Goal: Task Accomplishment & Management: Manage account settings

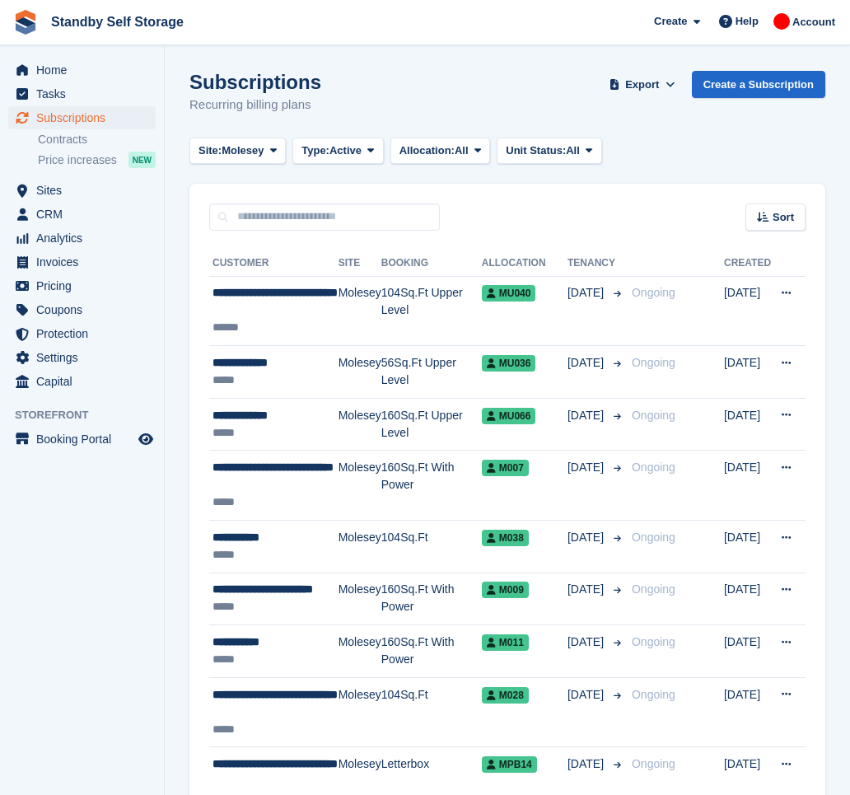
scroll to position [837, 0]
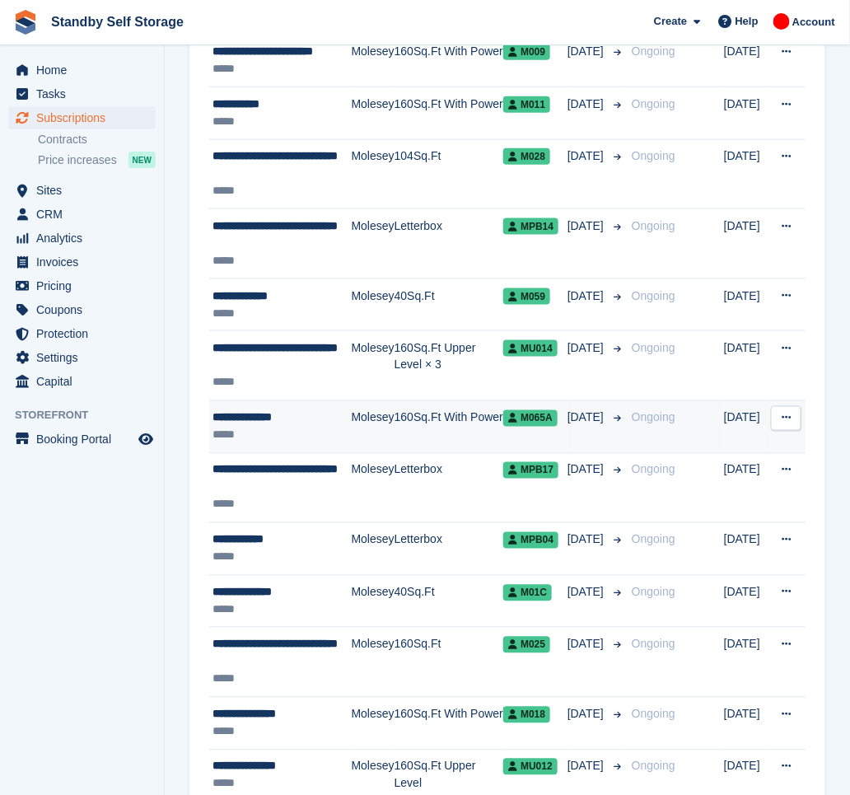
scroll to position [644, 0]
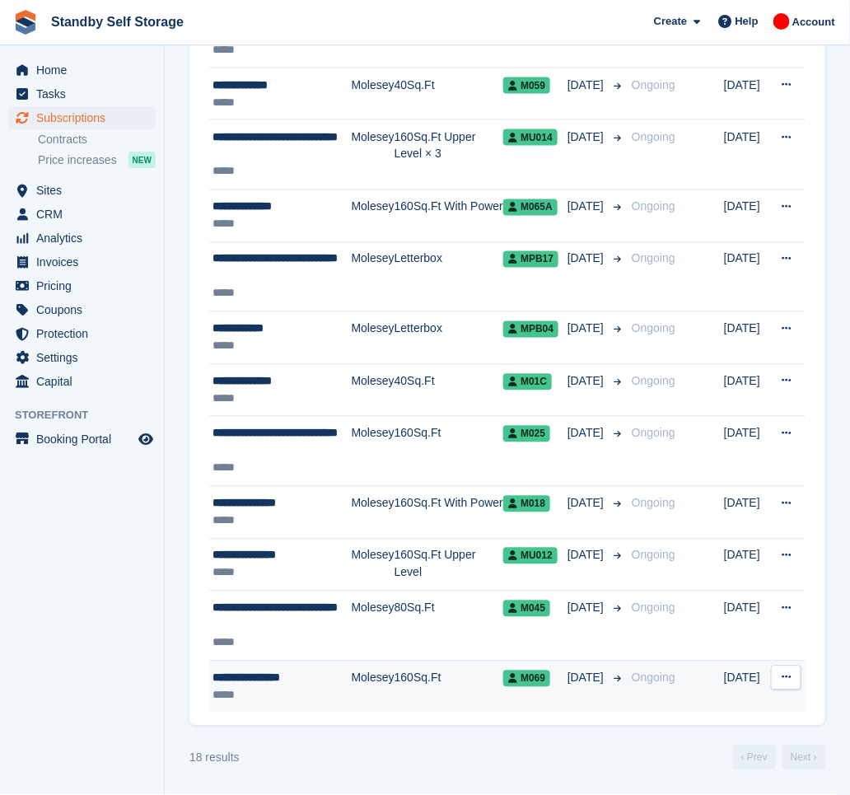
click at [428, 682] on td "160Sq.Ft" at bounding box center [449, 687] width 109 height 52
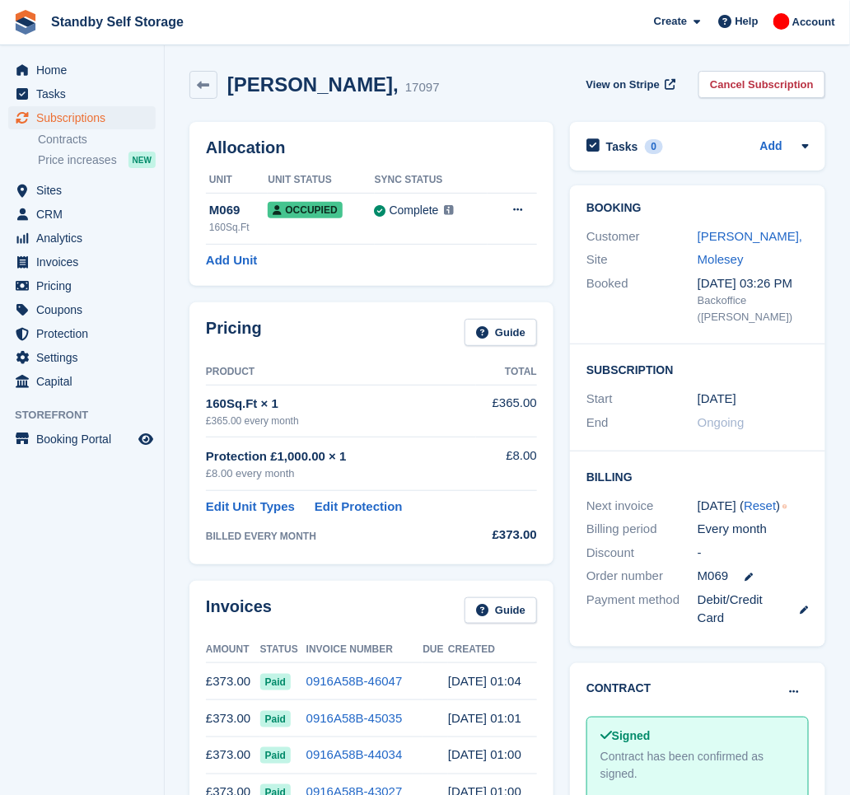
drag, startPoint x: 380, startPoint y: 86, endPoint x: 226, endPoint y: 62, distance: 155.9
click at [226, 63] on div "Samantha Garcia, 17097 View on Stripe Cancel Subscription" at bounding box center [507, 88] width 652 height 51
copy h2 "Samantha Garcia"
click at [764, 89] on link "Cancel Subscription" at bounding box center [762, 84] width 127 height 27
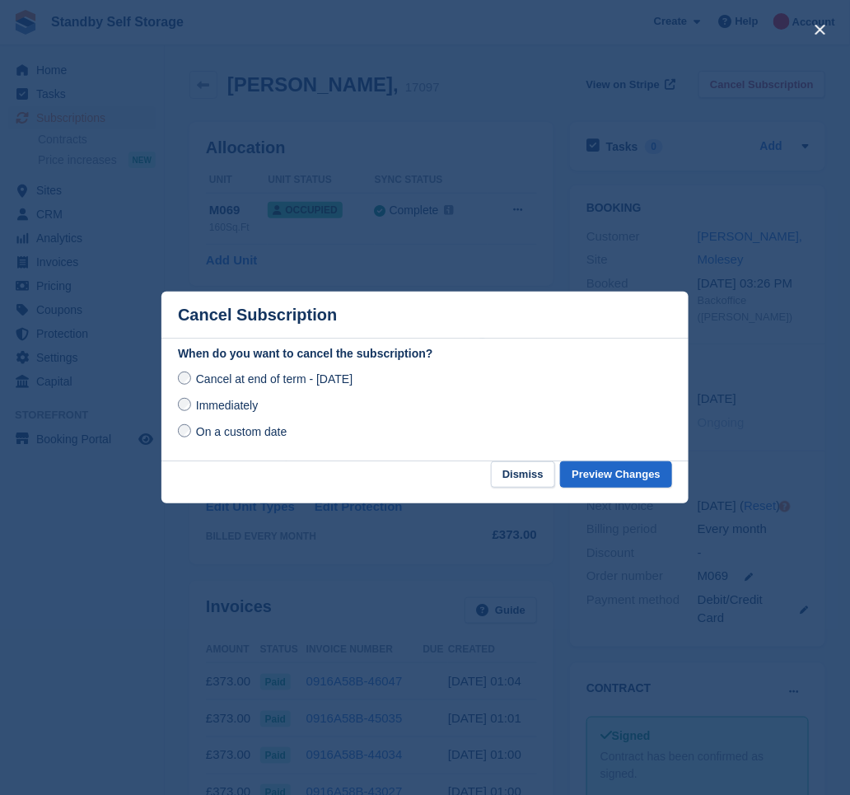
click at [218, 408] on span "Immediately" at bounding box center [227, 405] width 62 height 13
click at [598, 463] on button "Preview Changes" at bounding box center [616, 474] width 112 height 27
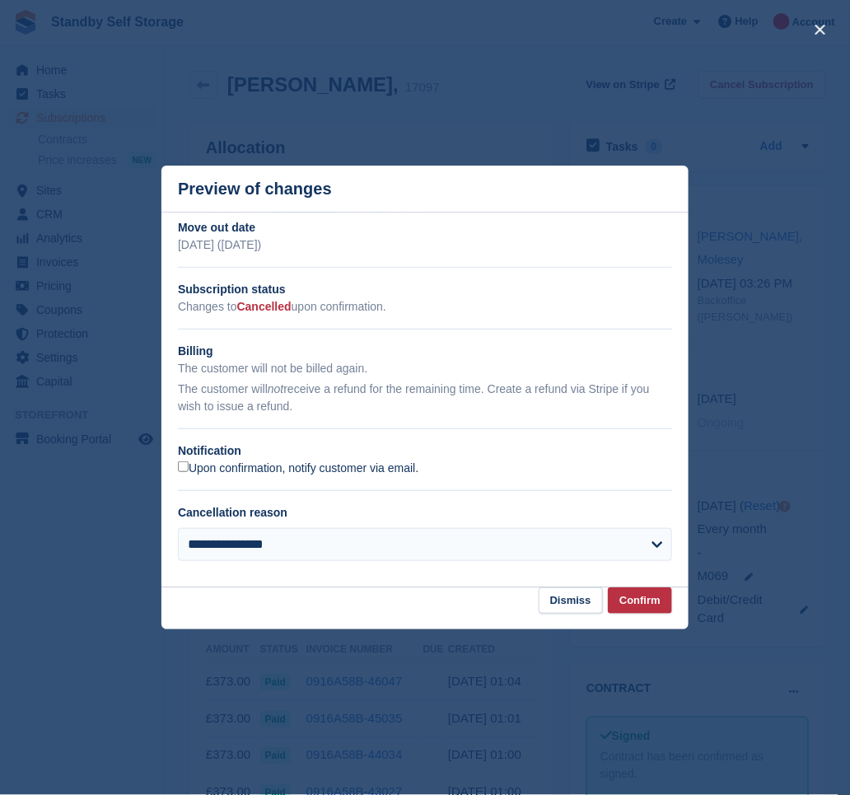
click at [248, 474] on label "Upon confirmation, notify customer via email." at bounding box center [298, 468] width 241 height 15
click at [622, 591] on button "Confirm" at bounding box center [640, 600] width 64 height 27
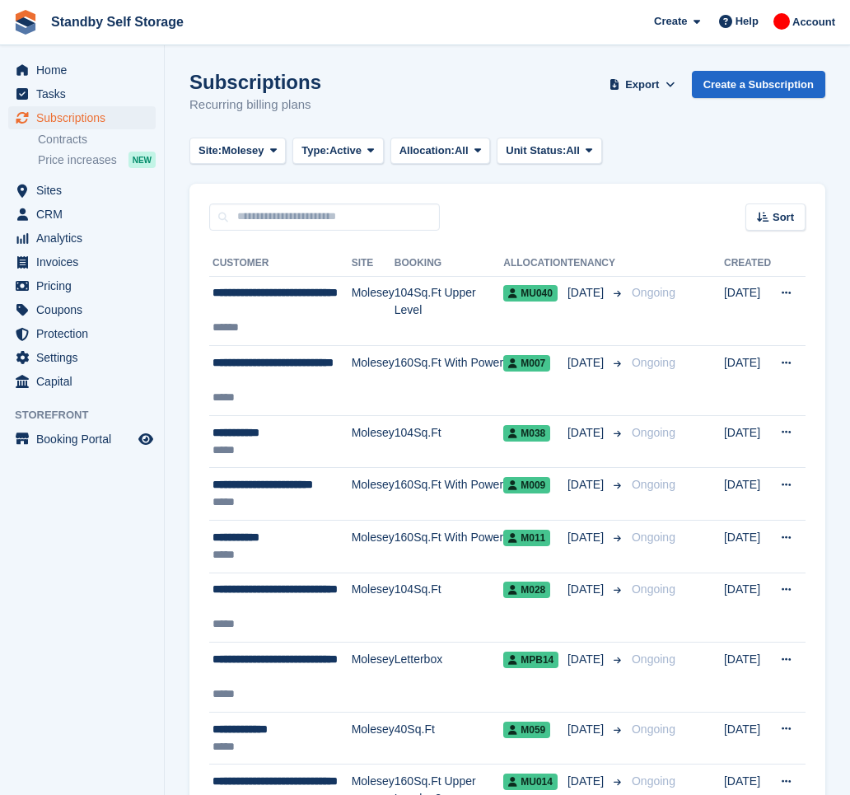
scroll to position [644, 0]
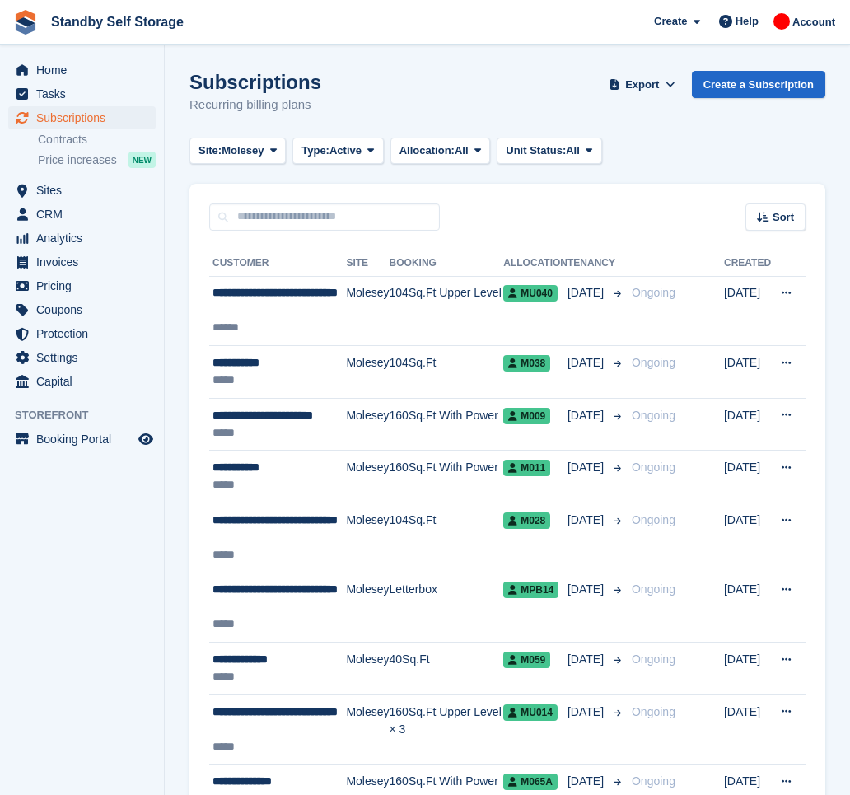
scroll to position [522, 0]
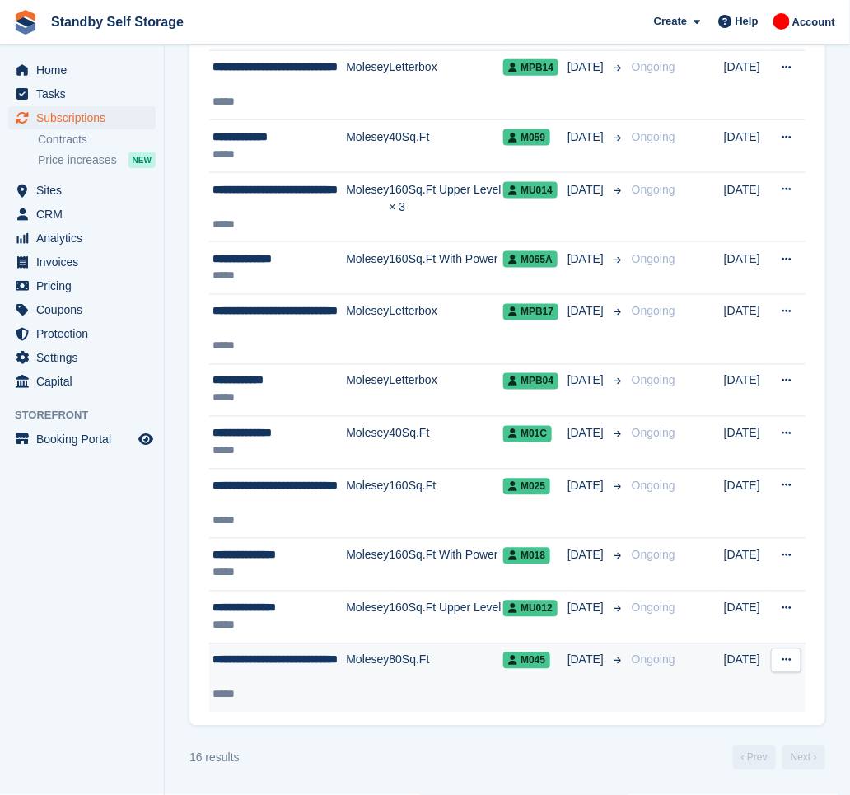
click at [340, 665] on div "**********" at bounding box center [279, 669] width 133 height 35
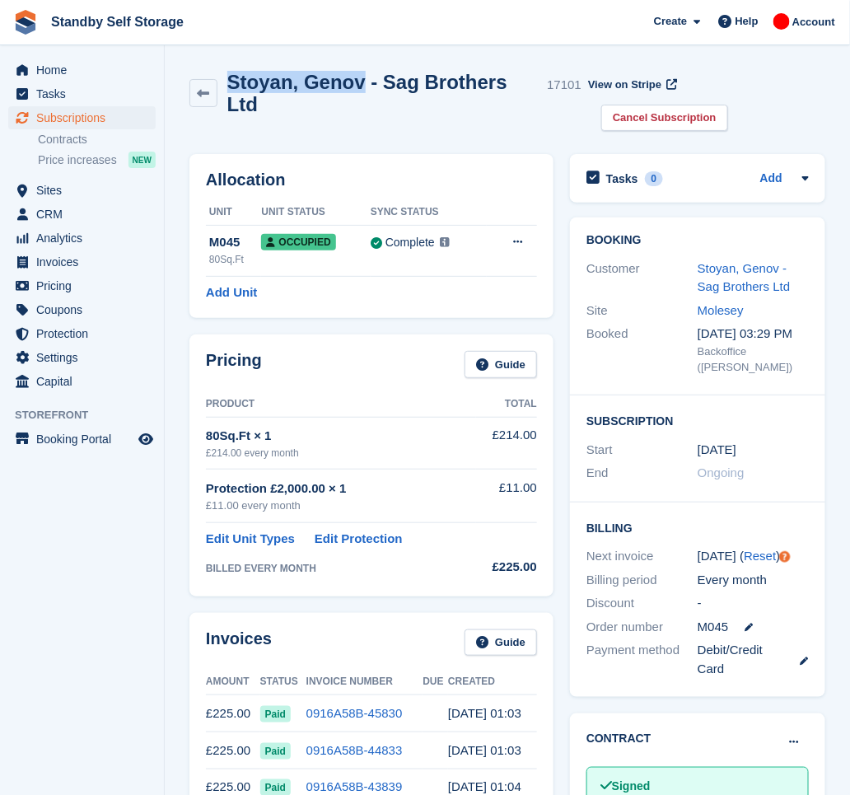
drag, startPoint x: 354, startPoint y: 84, endPoint x: 227, endPoint y: 79, distance: 127.0
click at [227, 79] on h2 "Stoyan, Genov - Sag Brothers Ltd" at bounding box center [384, 93] width 314 height 44
copy h2 "Stoyan, Genov"
drag, startPoint x: 742, startPoint y: 85, endPoint x: 721, endPoint y: 129, distance: 49.4
click at [728, 105] on link "Cancel Subscription" at bounding box center [664, 118] width 127 height 27
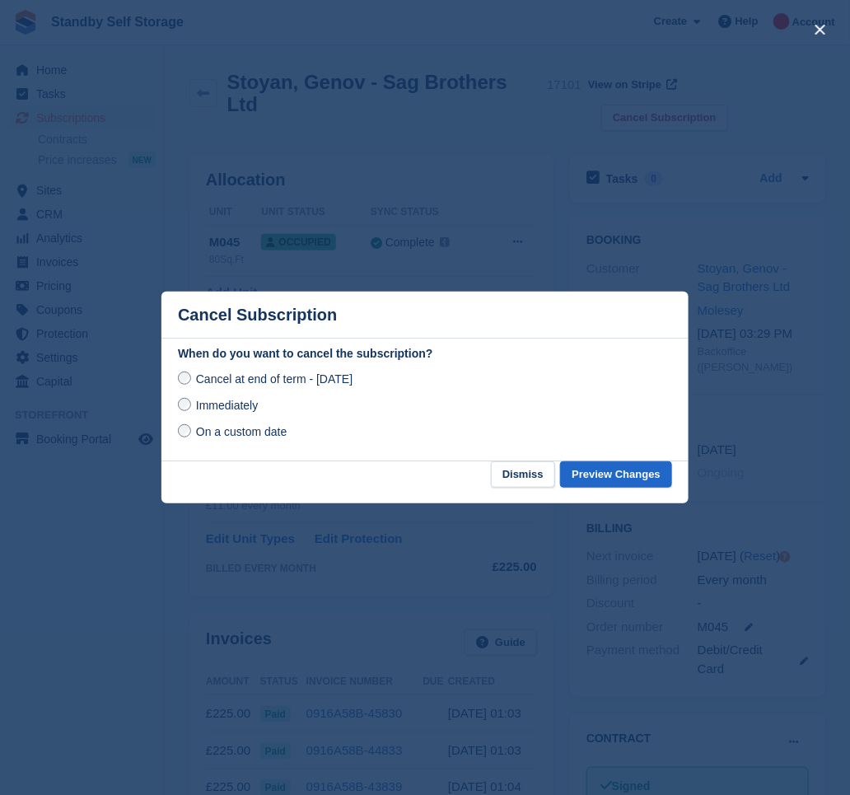
click at [200, 403] on span "Immediately" at bounding box center [227, 405] width 62 height 13
click at [624, 479] on button "Preview Changes" at bounding box center [616, 474] width 112 height 27
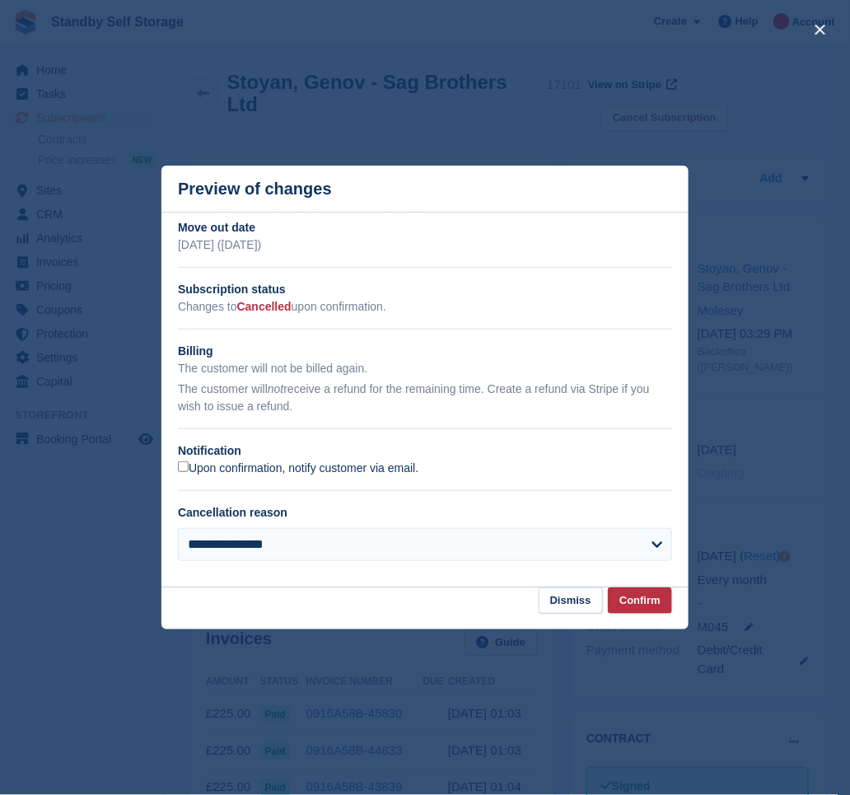
click at [203, 475] on label "Upon confirmation, notify customer via email." at bounding box center [298, 468] width 241 height 15
click at [629, 605] on button "Confirm" at bounding box center [640, 600] width 64 height 27
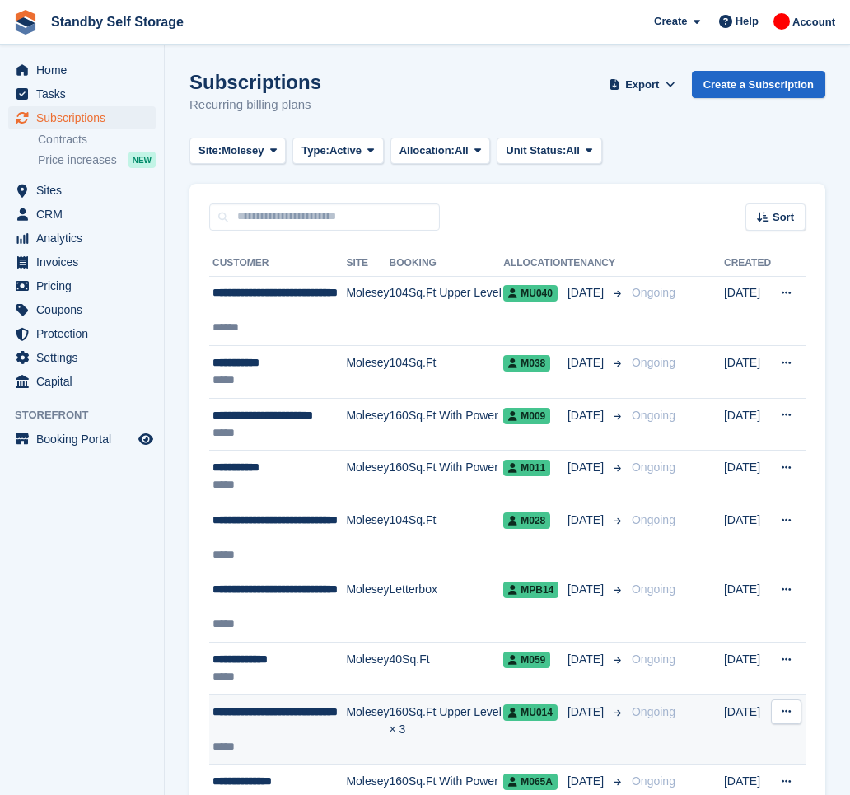
scroll to position [522, 0]
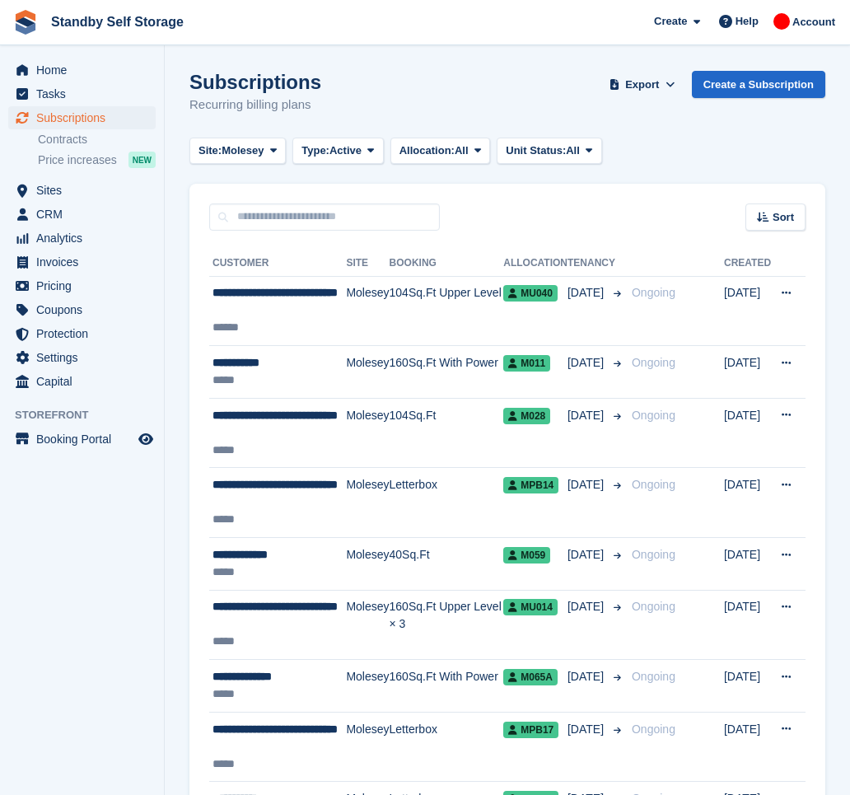
scroll to position [348, 0]
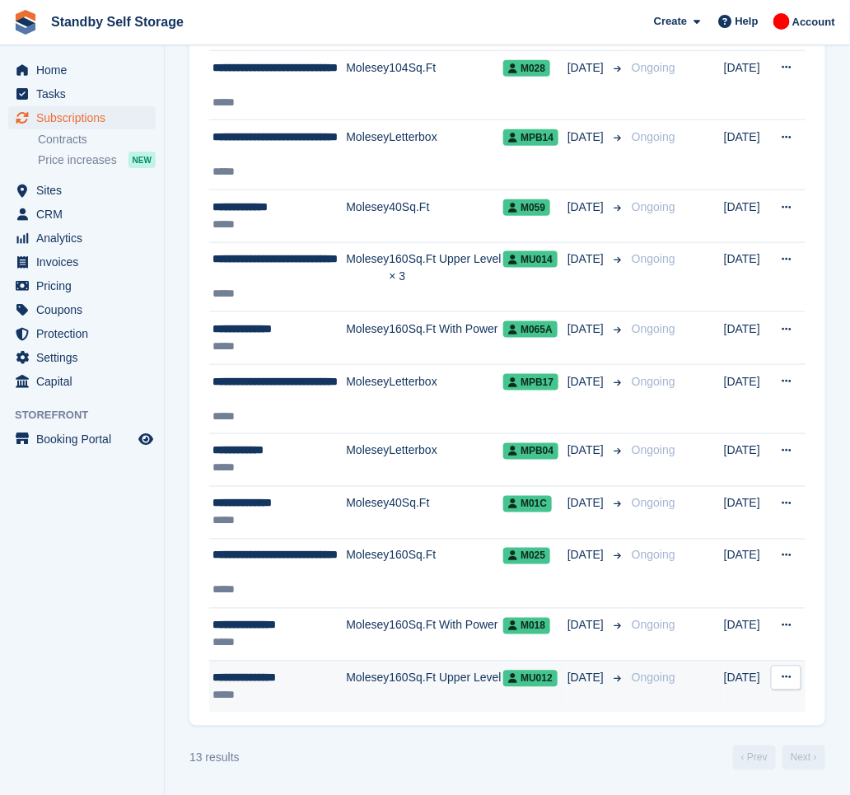
click at [320, 695] on div "*****" at bounding box center [279, 695] width 133 height 17
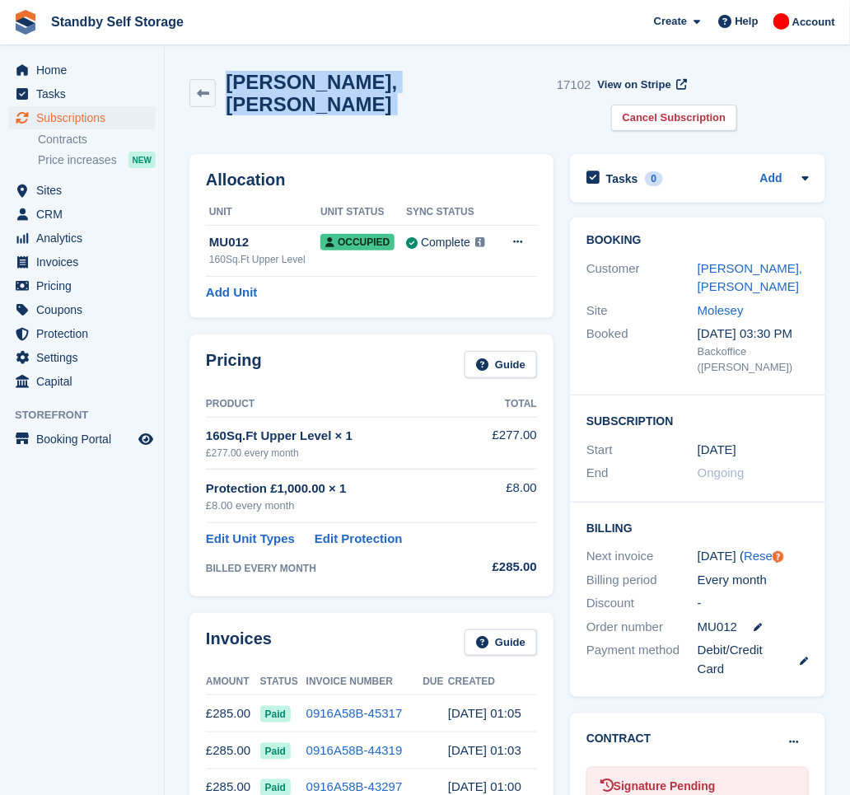
drag, startPoint x: 390, startPoint y: 89, endPoint x: 226, endPoint y: 86, distance: 163.9
click at [226, 84] on div "[PERSON_NAME], [PERSON_NAME] 17102" at bounding box center [403, 93] width 375 height 44
copy div "[PERSON_NAME], [PERSON_NAME]"
click at [738, 105] on link "Cancel Subscription" at bounding box center [674, 118] width 127 height 27
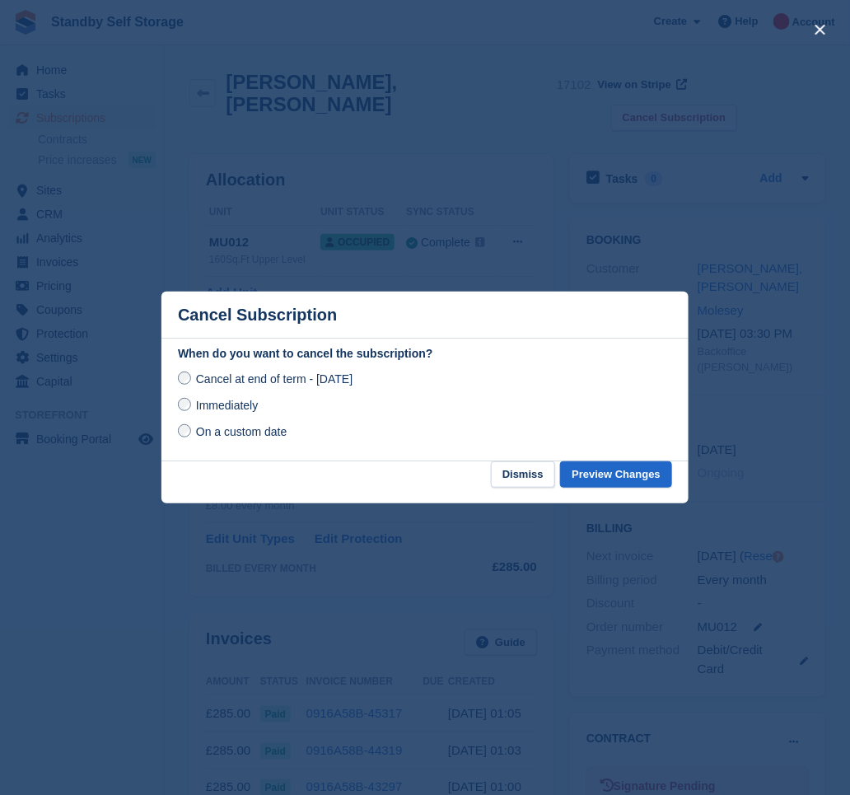
click at [202, 406] on span "Immediately" at bounding box center [227, 405] width 62 height 13
click at [597, 473] on button "Preview Changes" at bounding box center [616, 474] width 112 height 27
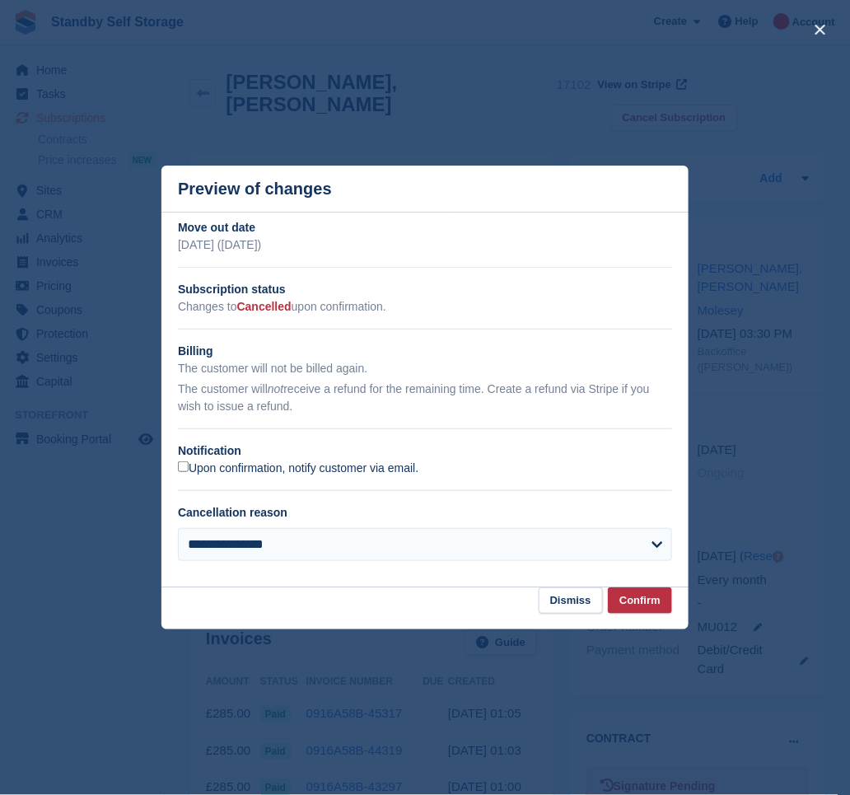
click at [284, 475] on label "Upon confirmation, notify customer via email." at bounding box center [298, 468] width 241 height 15
click at [654, 605] on button "Confirm" at bounding box center [640, 600] width 64 height 27
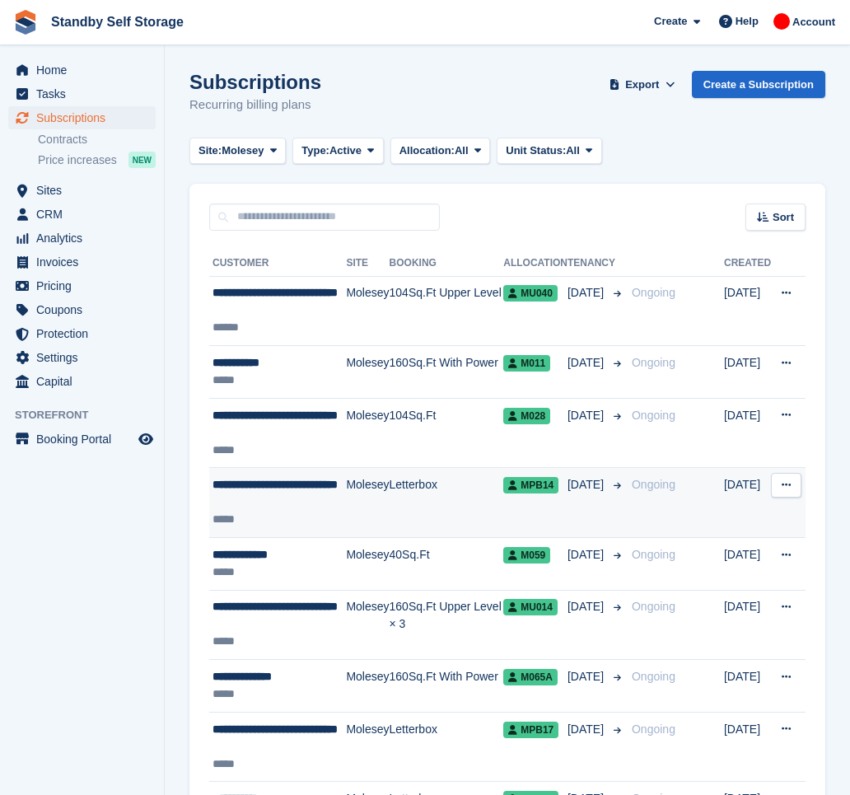
scroll to position [348, 0]
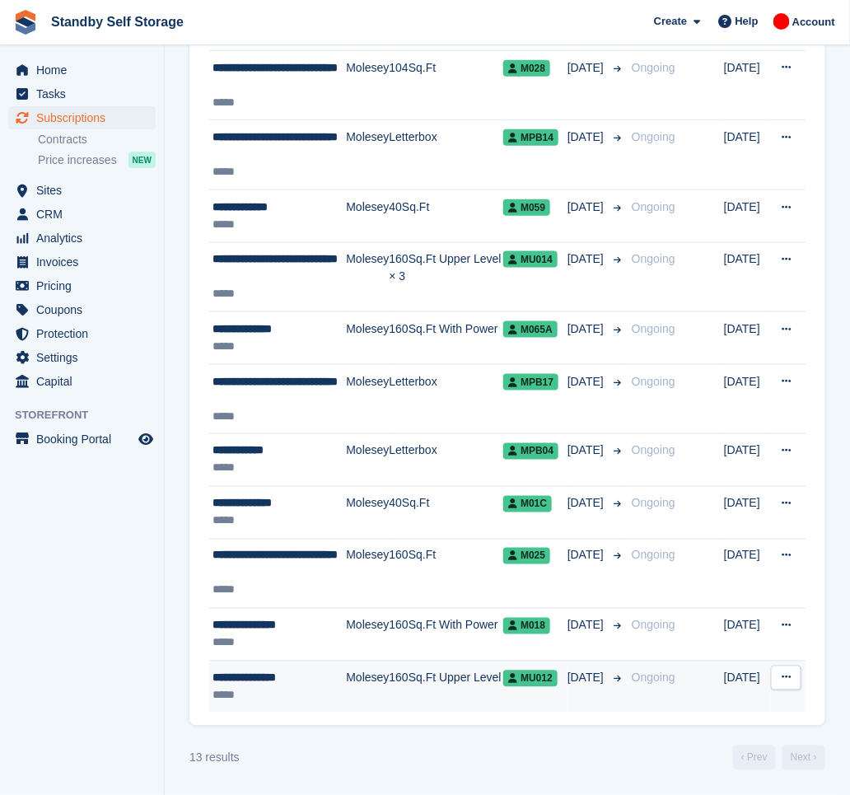
click at [379, 676] on td "Molesey" at bounding box center [367, 687] width 43 height 52
click at [432, 677] on td "160Sq.Ft Upper Level" at bounding box center [447, 687] width 115 height 52
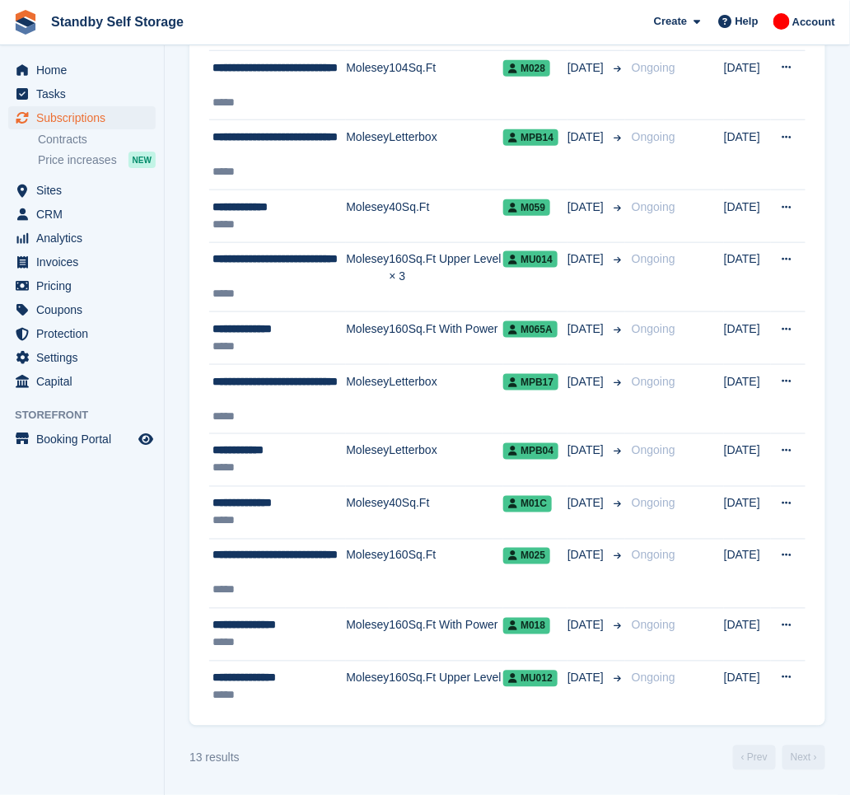
click at [124, 575] on aside "Home Tasks Subscriptions Subscriptions Subscriptions Contracts Price increases …" at bounding box center [82, 401] width 164 height 713
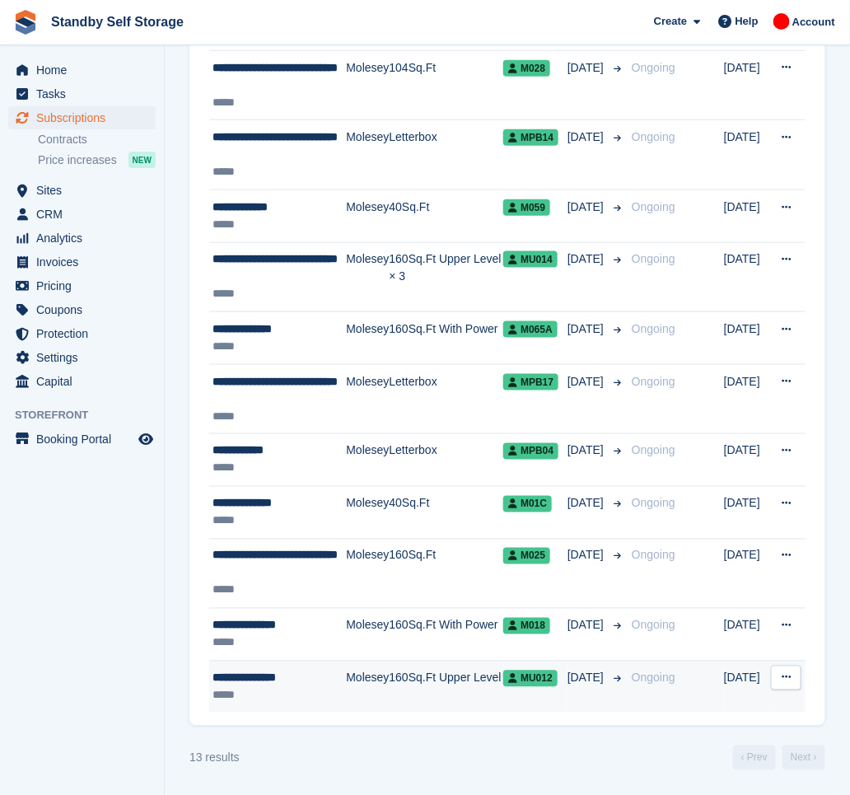
click at [365, 670] on td "Molesey" at bounding box center [367, 687] width 43 height 52
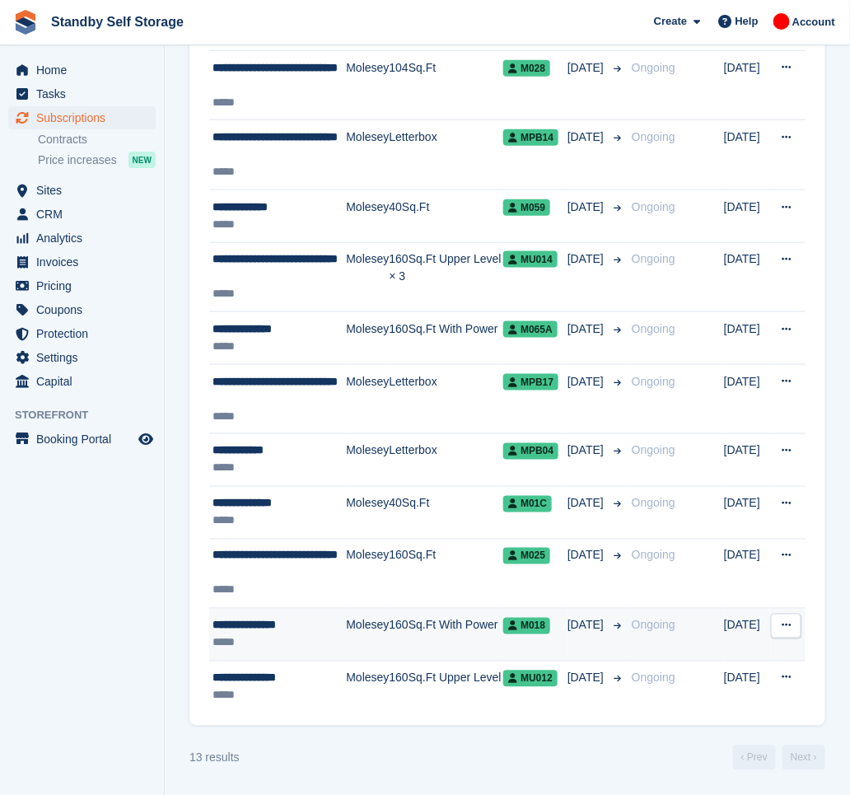
click at [365, 633] on td "Molesey" at bounding box center [367, 635] width 43 height 53
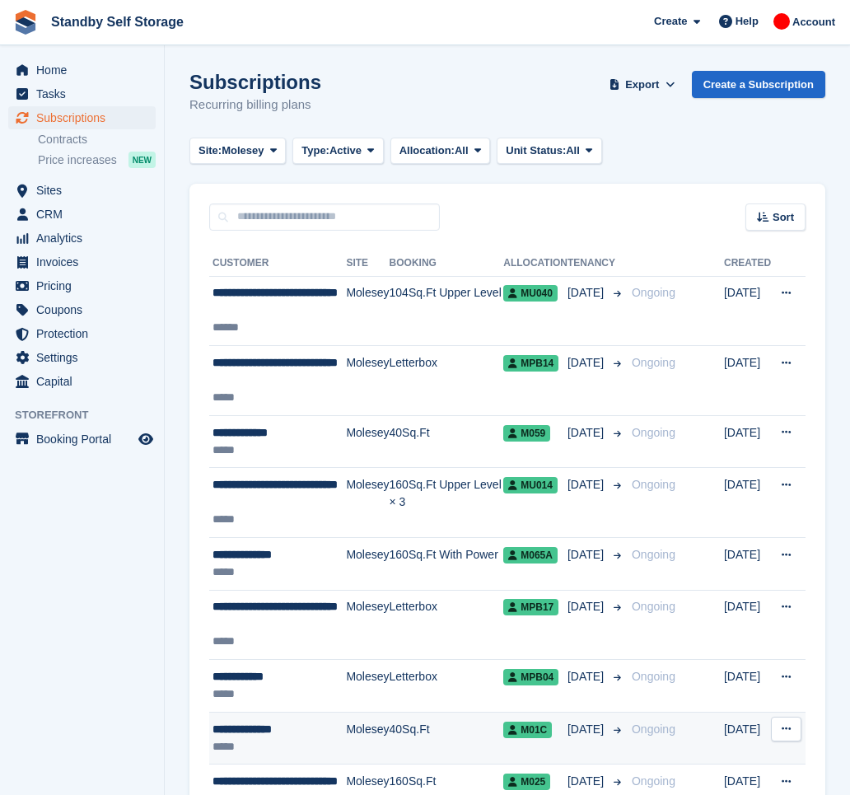
scroll to position [174, 0]
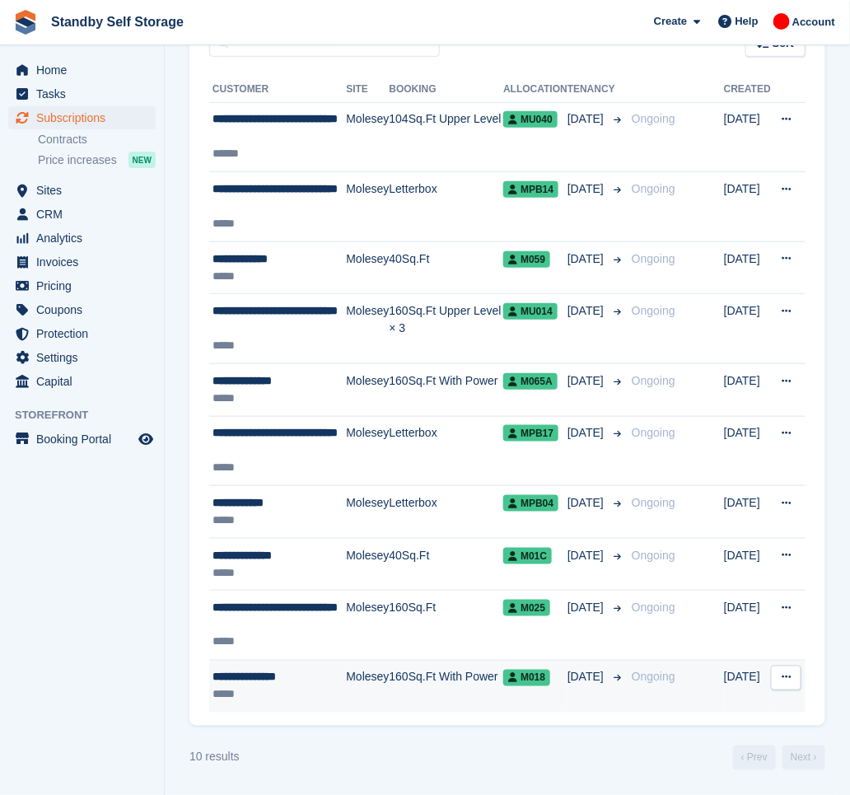
click at [347, 685] on td "Molesey" at bounding box center [367, 687] width 43 height 52
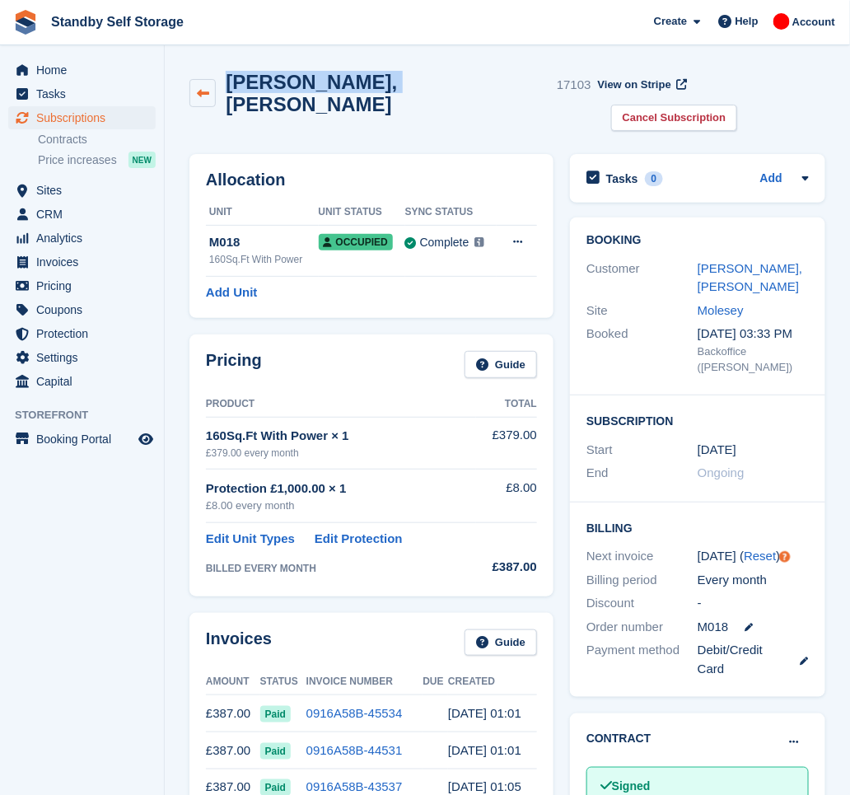
drag, startPoint x: 382, startPoint y: 90, endPoint x: 211, endPoint y: 97, distance: 171.5
click at [211, 97] on div "[PERSON_NAME], [PERSON_NAME] 17103" at bounding box center [390, 93] width 402 height 44
copy div "[PERSON_NAME], [PERSON_NAME]"
click at [732, 105] on link "Cancel Subscription" at bounding box center [674, 118] width 127 height 27
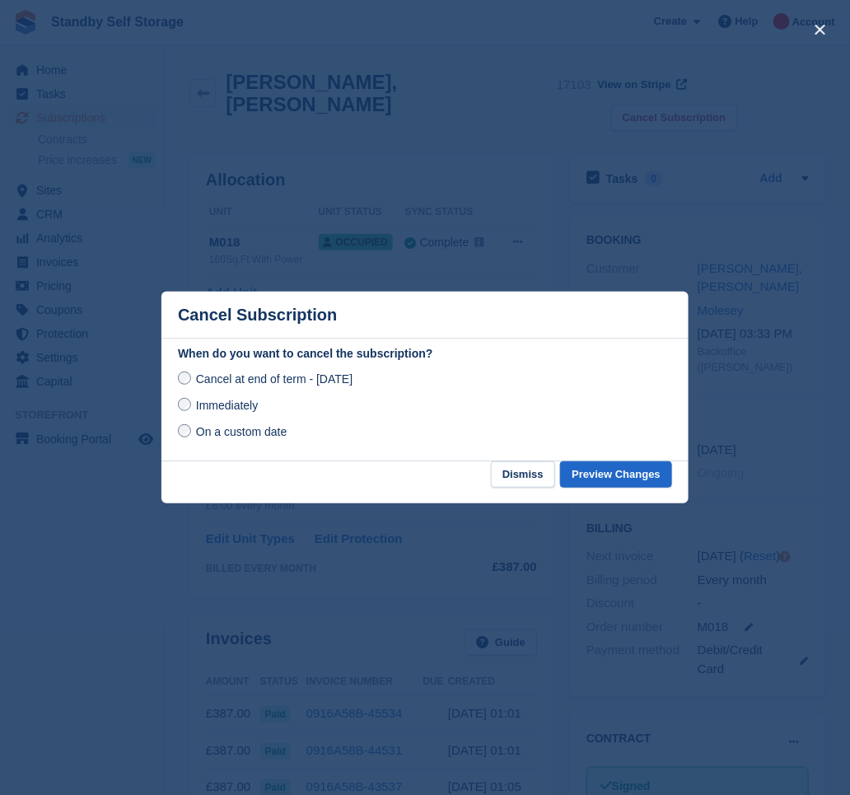
click at [226, 412] on span "Immediately" at bounding box center [227, 405] width 62 height 13
click at [642, 480] on button "Preview Changes" at bounding box center [616, 474] width 112 height 27
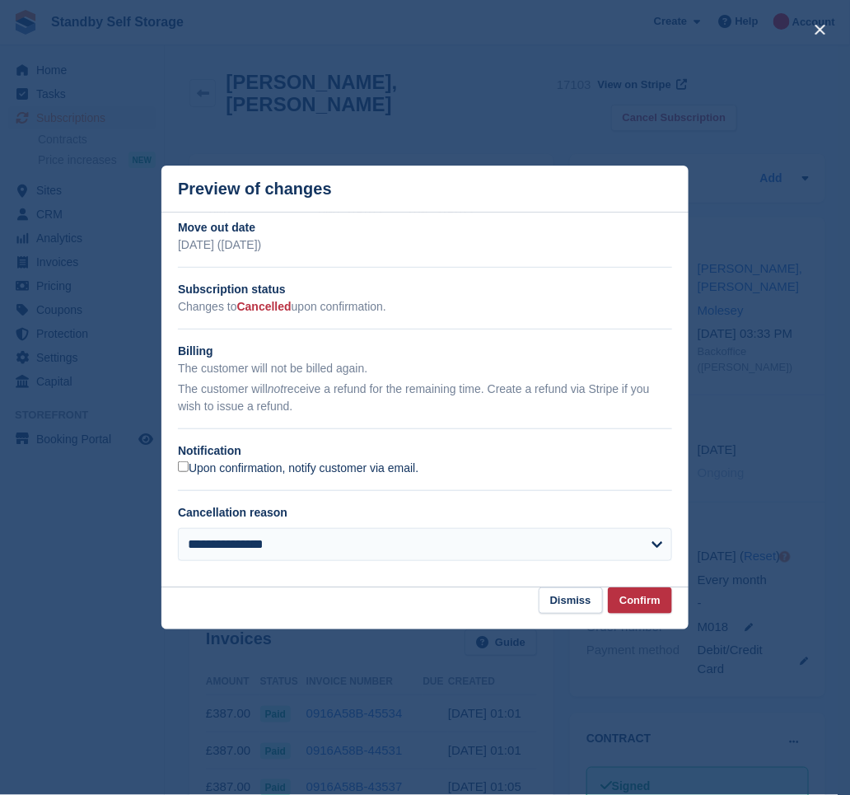
click at [284, 470] on label "Upon confirmation, notify customer via email." at bounding box center [298, 468] width 241 height 15
click at [624, 594] on button "Confirm" at bounding box center [640, 600] width 64 height 27
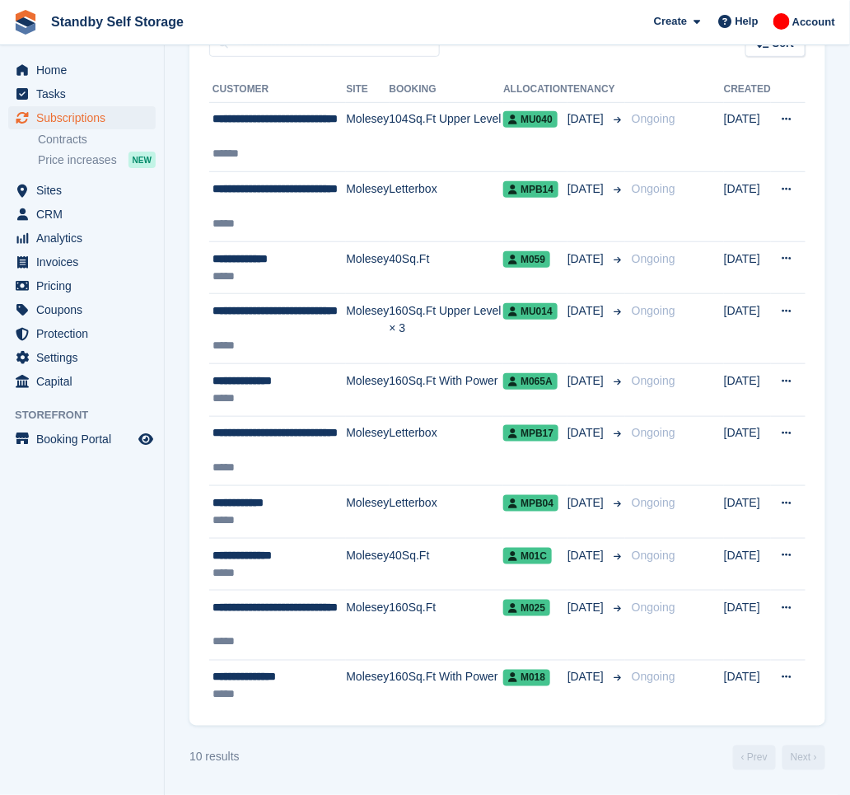
scroll to position [174, 0]
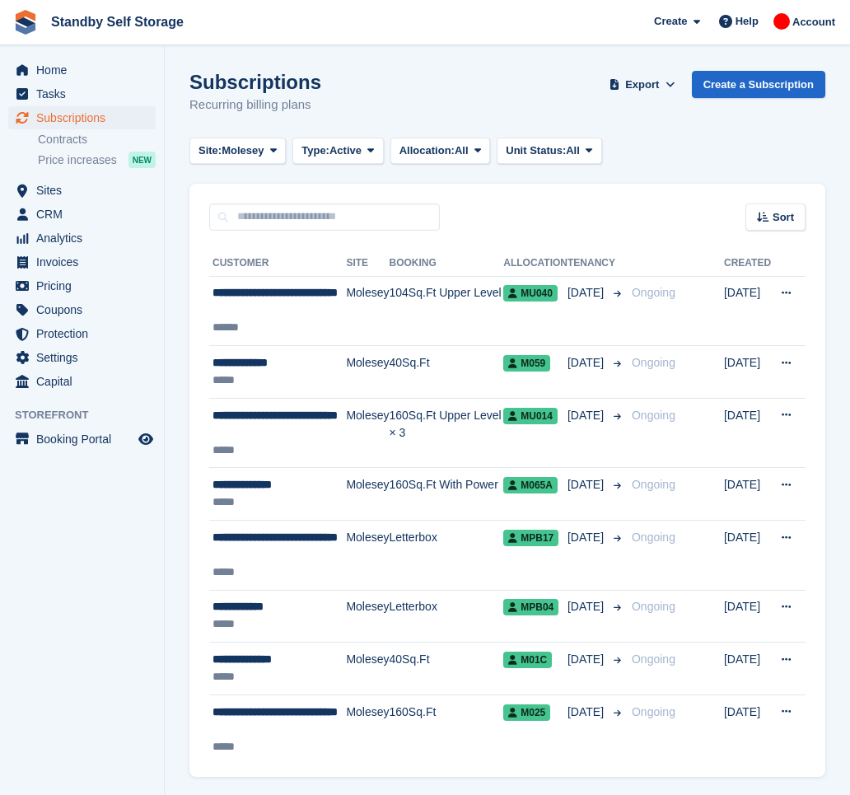
scroll to position [51, 0]
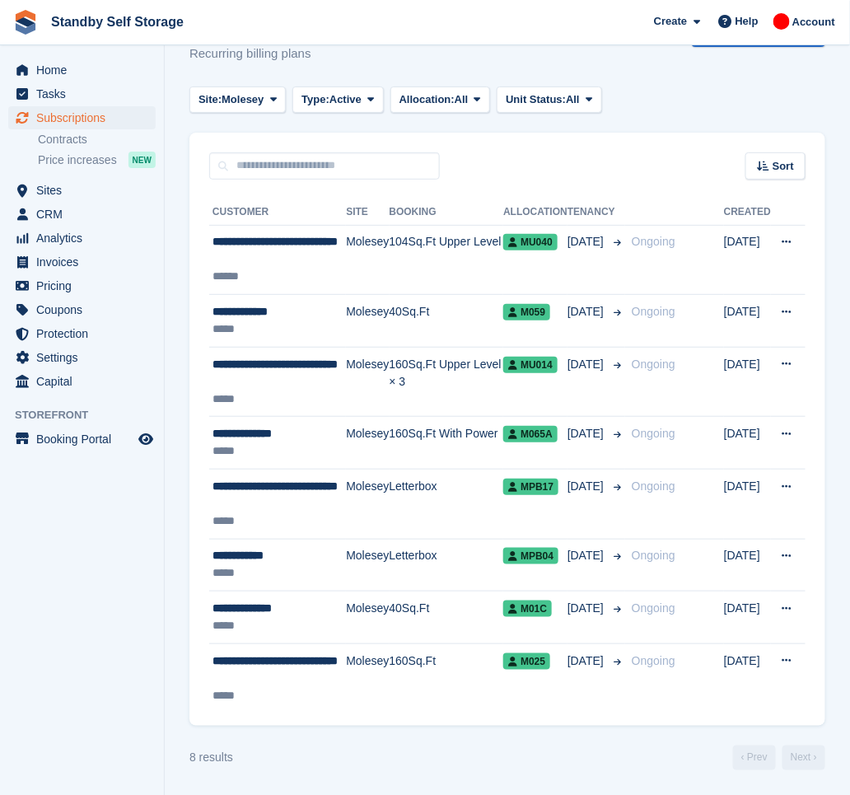
click at [525, 128] on turbo-frame "Subscriptions Recurring billing plans Export Export Subscriptions Export a CSV …" at bounding box center [507, 395] width 636 height 750
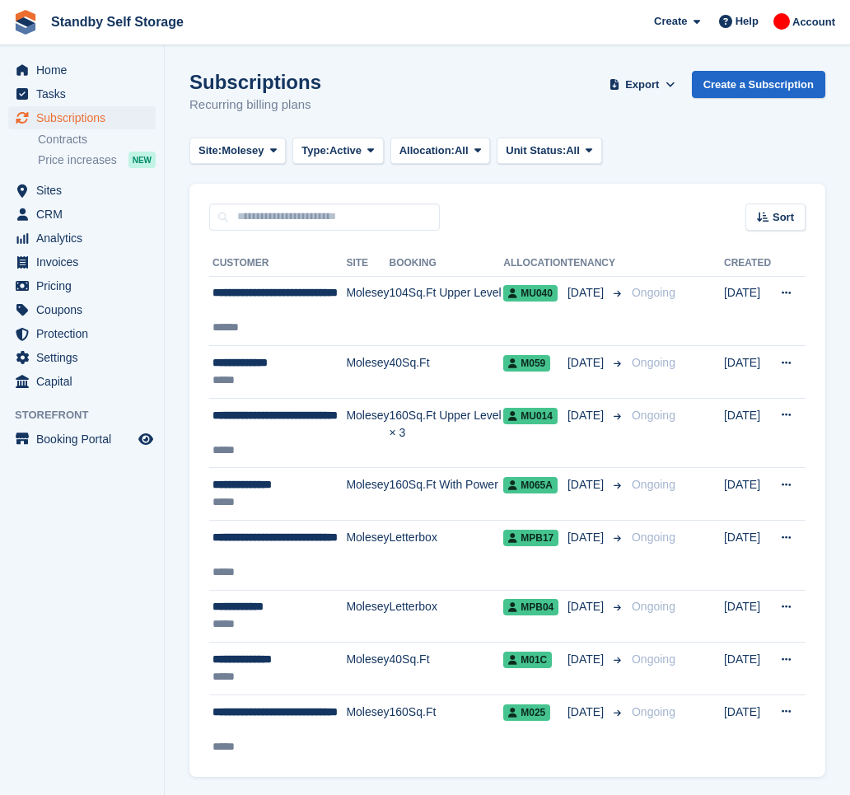
scroll to position [50, 0]
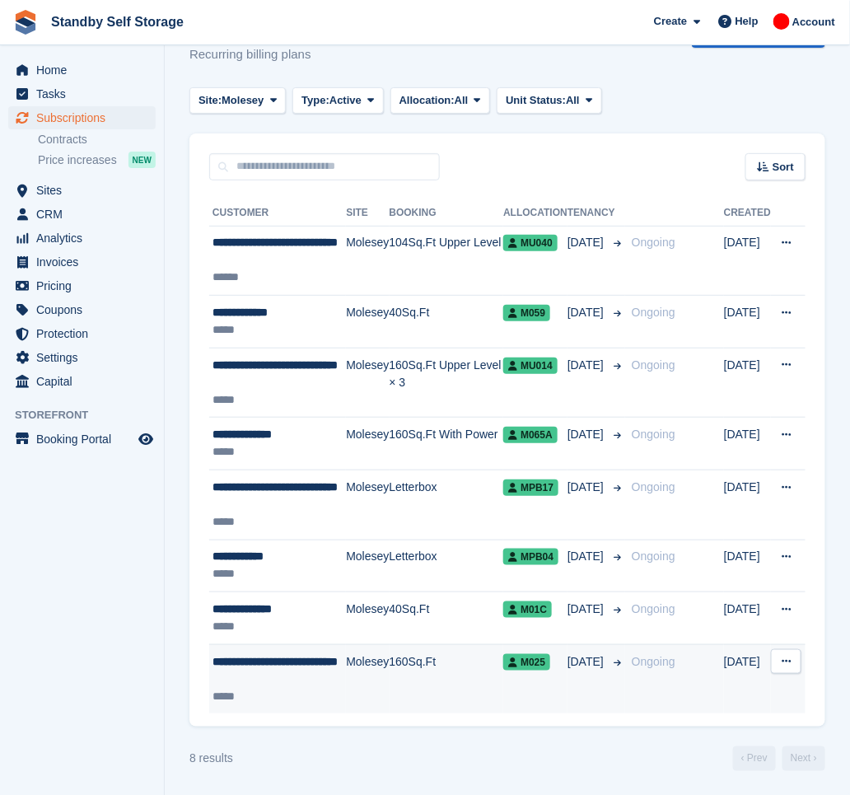
click at [363, 679] on td "Molesey" at bounding box center [367, 678] width 43 height 69
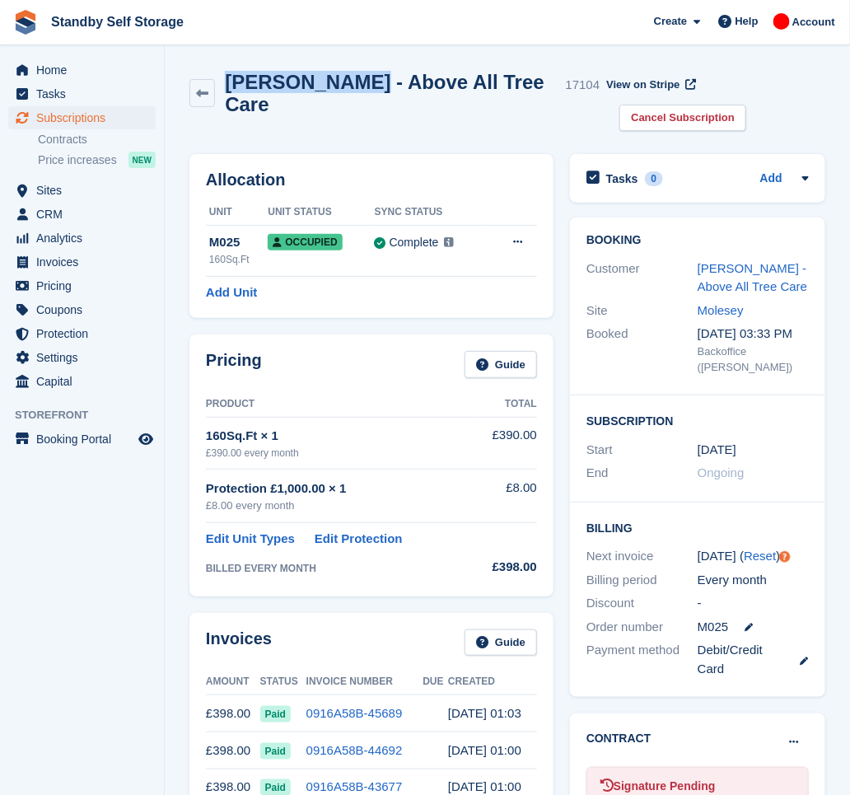
drag, startPoint x: 340, startPoint y: 80, endPoint x: 222, endPoint y: 98, distance: 120.0
click at [222, 98] on div "Toby, Gilbert - Above All Tree Care 17104" at bounding box center [394, 93] width 410 height 44
copy h2 "Toby, Gilbert"
click at [746, 105] on link "Cancel Subscription" at bounding box center [682, 118] width 127 height 27
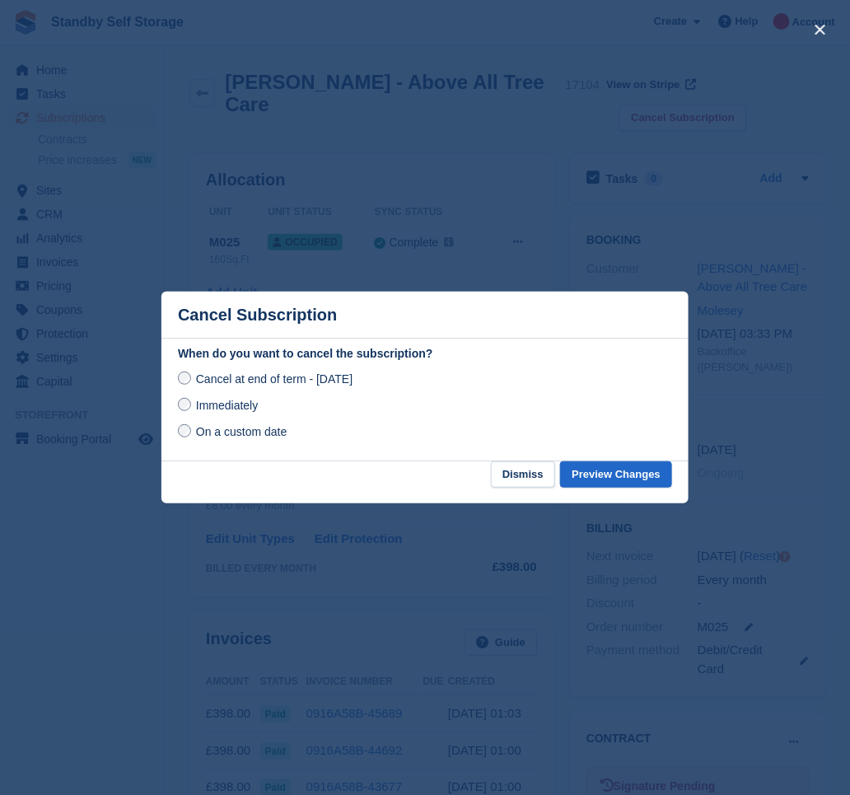
click at [240, 404] on span "Immediately" at bounding box center [227, 405] width 62 height 13
click at [587, 474] on button "Preview Changes" at bounding box center [616, 474] width 112 height 27
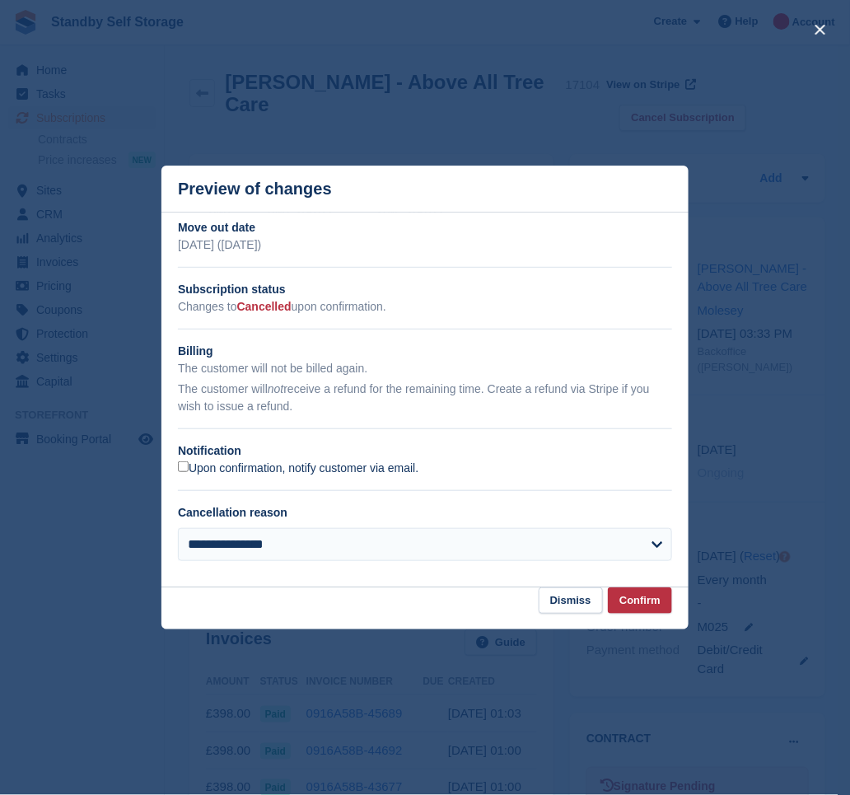
click at [232, 470] on label "Upon confirmation, notify customer via email." at bounding box center [298, 468] width 241 height 15
click at [622, 600] on button "Confirm" at bounding box center [640, 600] width 64 height 27
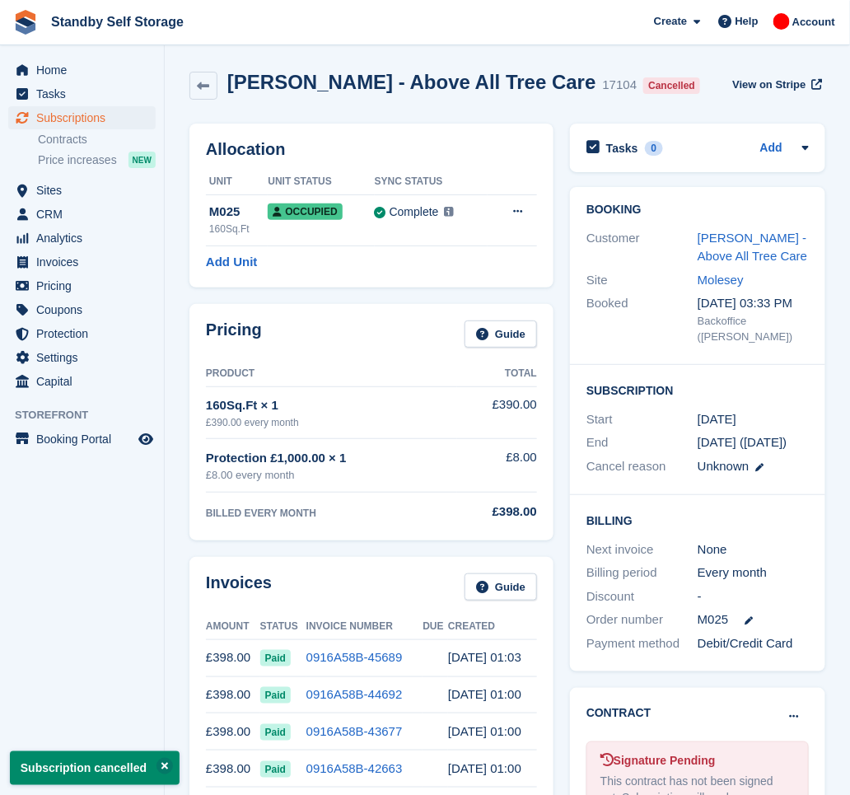
click at [107, 559] on aside "Home Tasks Subscriptions Subscriptions Subscriptions Contracts Price increases …" at bounding box center [82, 401] width 164 height 713
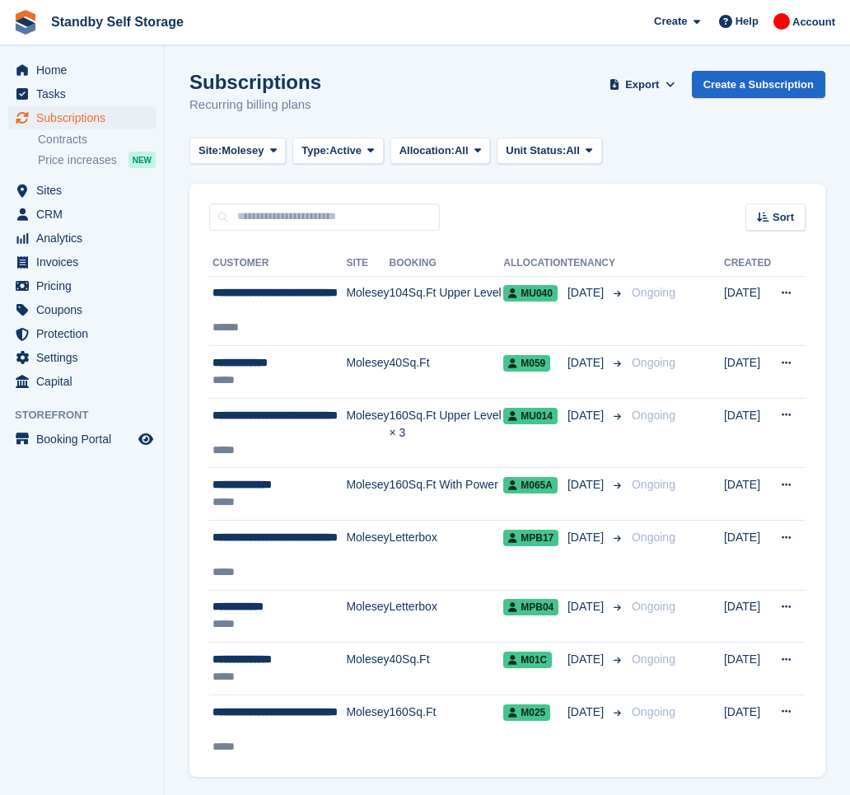
scroll to position [50, 0]
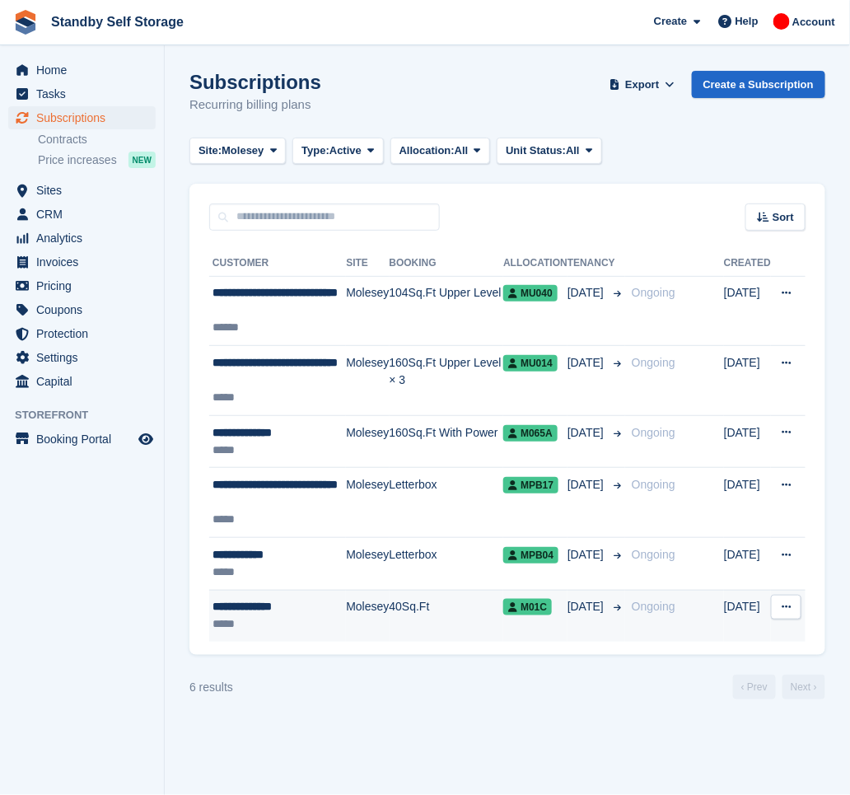
click at [294, 619] on div "*****" at bounding box center [279, 623] width 133 height 17
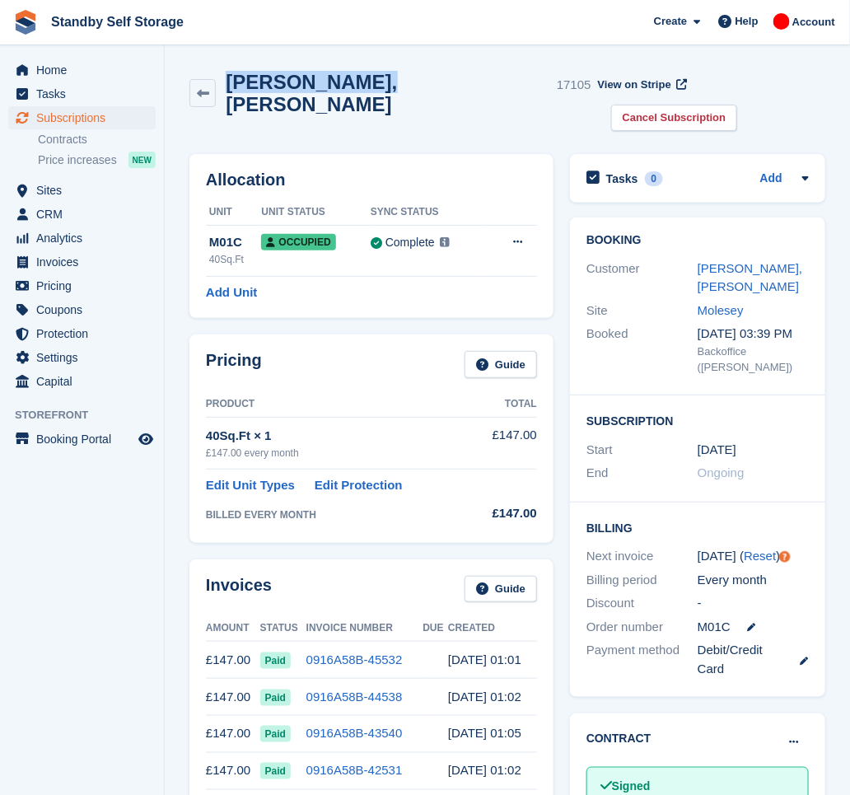
drag, startPoint x: 351, startPoint y: 81, endPoint x: 222, endPoint y: 86, distance: 128.6
click at [222, 86] on div "Stephen, Giles 17105" at bounding box center [403, 93] width 375 height 44
copy h2 "Stephen, Giles"
click at [738, 105] on link "Cancel Subscription" at bounding box center [674, 118] width 127 height 27
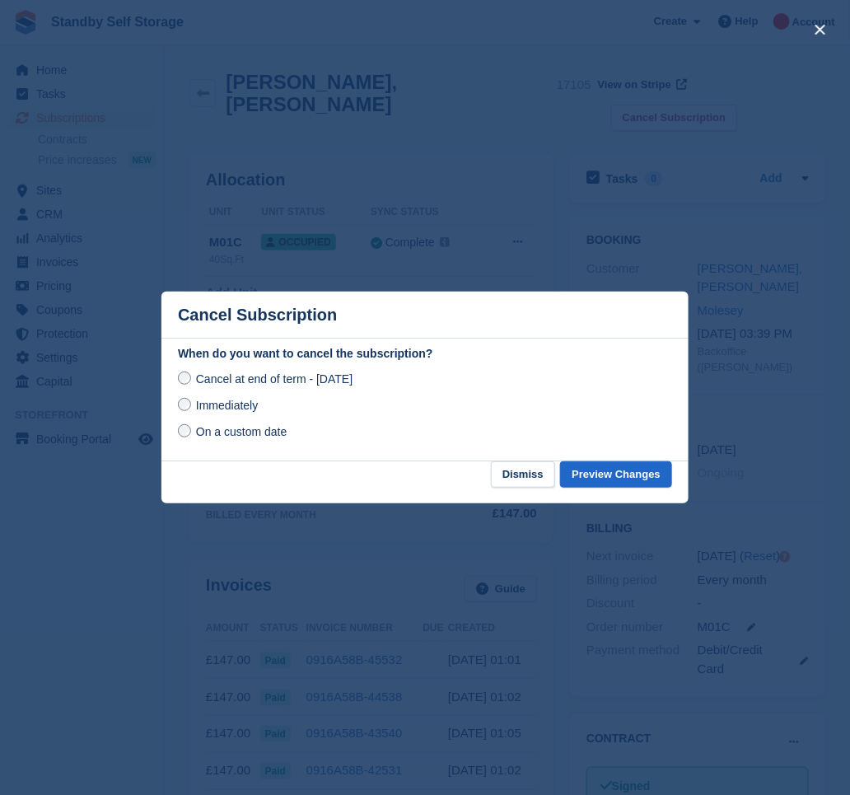
click at [248, 405] on span "Immediately" at bounding box center [227, 405] width 62 height 13
click at [641, 475] on button "Preview Changes" at bounding box center [616, 474] width 112 height 27
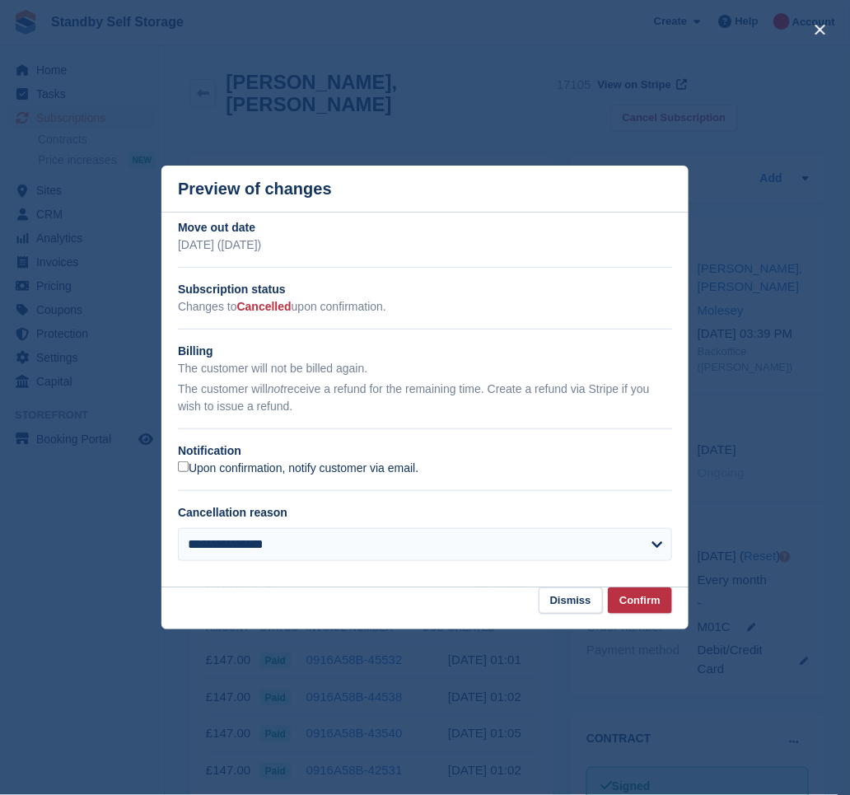
click at [290, 471] on label "Upon confirmation, notify customer via email." at bounding box center [298, 468] width 241 height 15
click at [636, 602] on button "Confirm" at bounding box center [640, 600] width 64 height 27
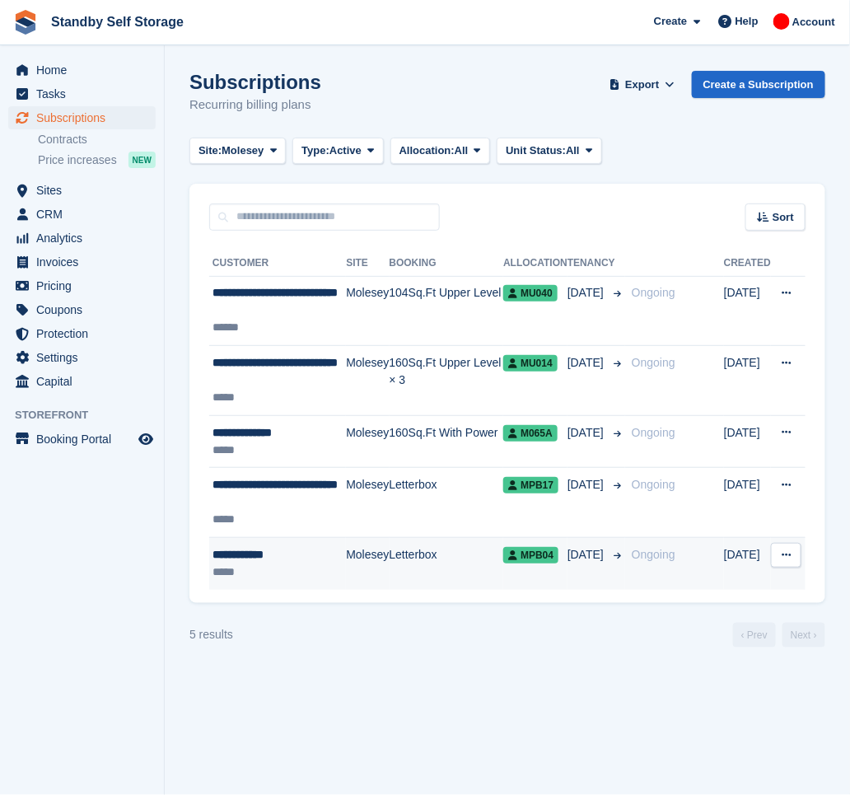
click at [306, 547] on div "**********" at bounding box center [279, 554] width 133 height 17
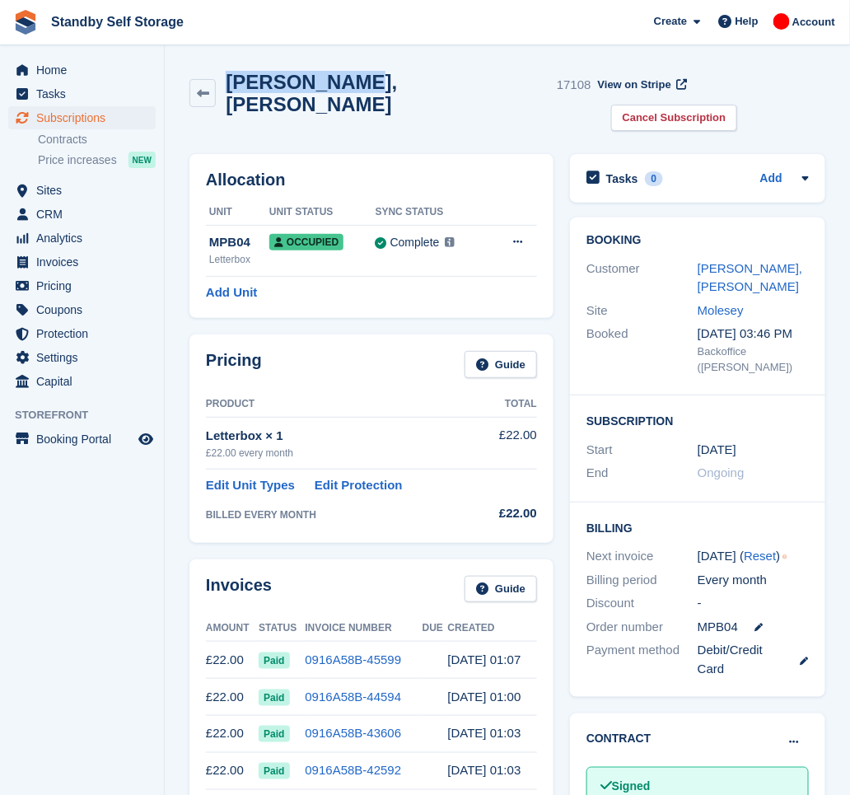
drag, startPoint x: 327, startPoint y: 87, endPoint x: 228, endPoint y: 71, distance: 100.2
click at [228, 71] on h2 "[PERSON_NAME], [PERSON_NAME]" at bounding box center [388, 93] width 325 height 44
copy h2 "Erion, Gjika"
drag, startPoint x: 756, startPoint y: 76, endPoint x: 696, endPoint y: 109, distance: 68.6
click at [738, 105] on link "Cancel Subscription" at bounding box center [674, 118] width 127 height 27
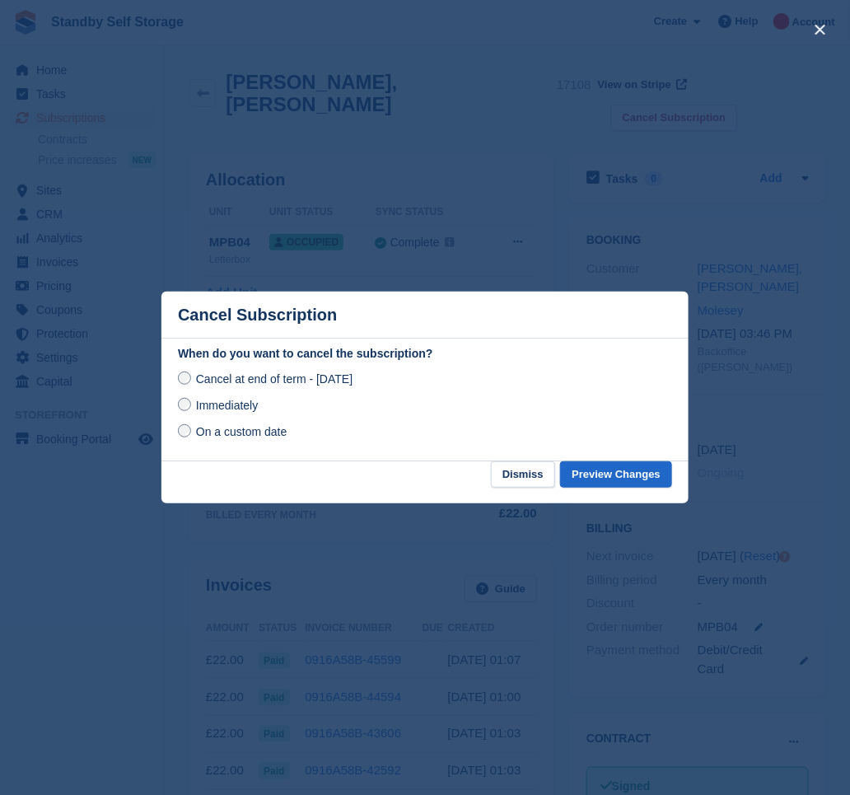
click at [241, 406] on span "Immediately" at bounding box center [227, 405] width 62 height 13
click at [638, 471] on button "Preview Changes" at bounding box center [616, 474] width 112 height 27
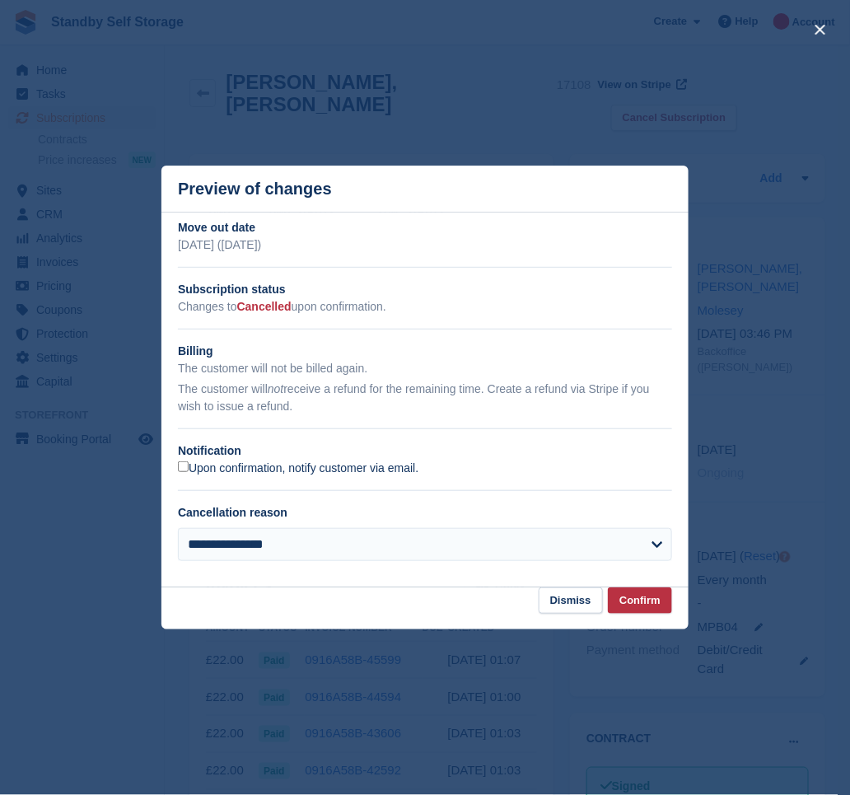
click at [203, 475] on label "Upon confirmation, notify customer via email." at bounding box center [298, 468] width 241 height 15
click at [635, 601] on button "Confirm" at bounding box center [640, 600] width 64 height 27
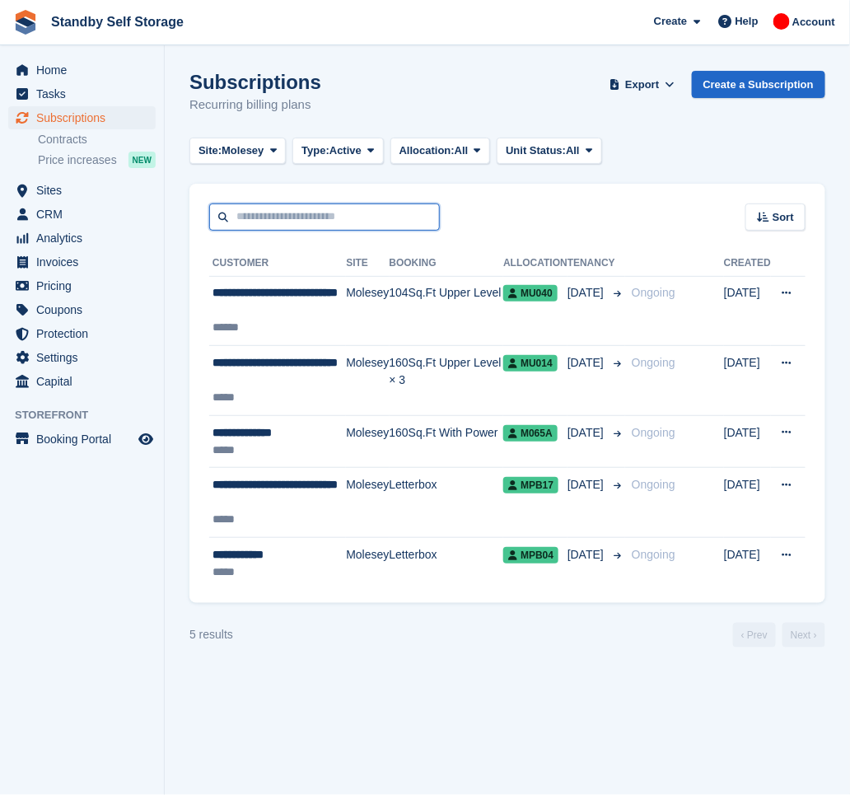
click at [259, 219] on input "text" at bounding box center [324, 216] width 231 height 27
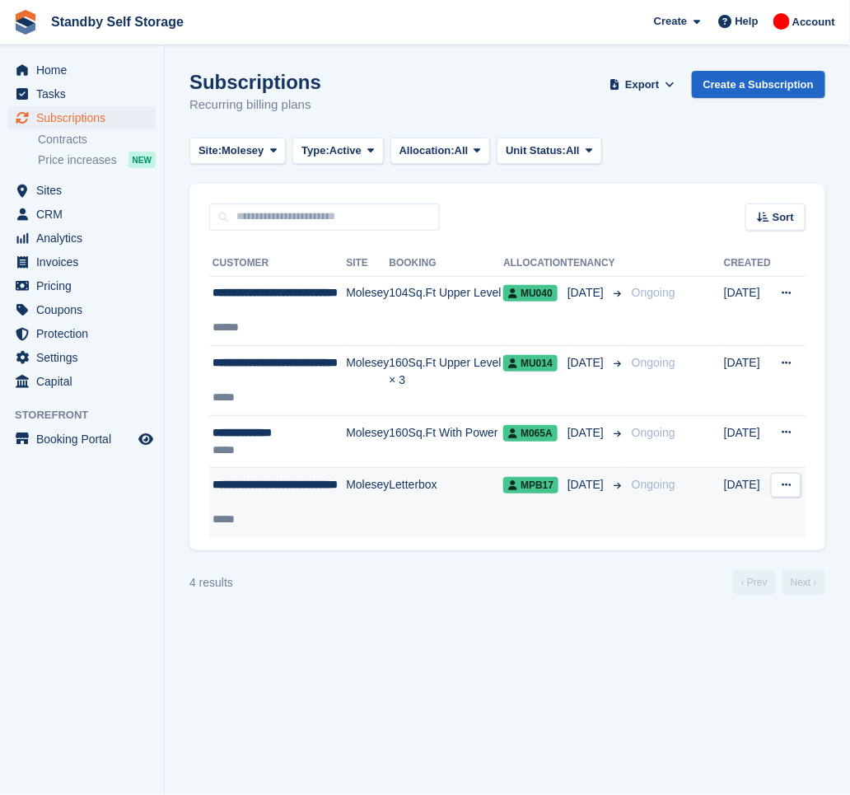
click at [314, 502] on div "**********" at bounding box center [279, 493] width 133 height 35
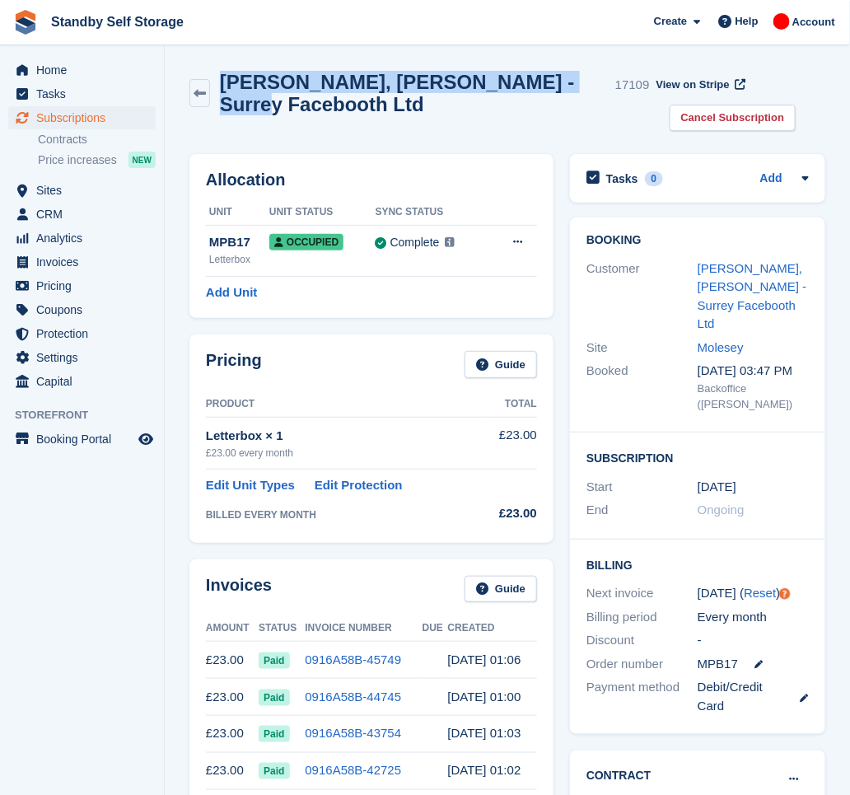
drag, startPoint x: 269, startPoint y: 103, endPoint x: 217, endPoint y: 72, distance: 60.6
click at [217, 72] on div "Jamie, Mannan - Surrey Facebooth Ltd 17109" at bounding box center [430, 93] width 440 height 44
copy h2 "Jamie, Mannan - Surrey Facebooth Ltd"
click at [673, 110] on link "Cancel Subscription" at bounding box center [733, 118] width 127 height 27
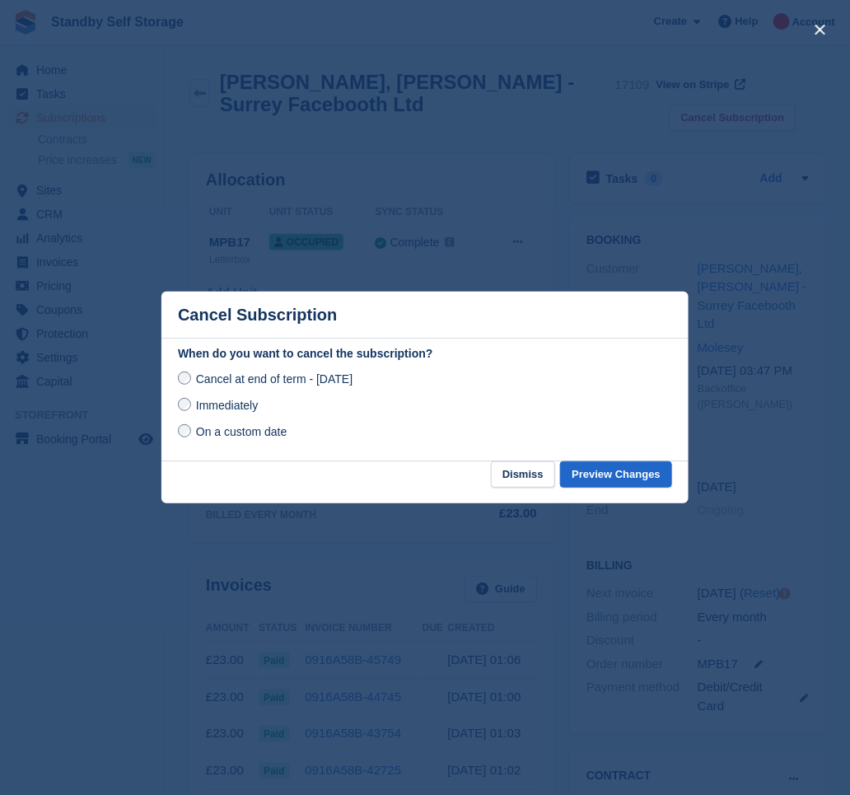
click at [250, 406] on span "Immediately" at bounding box center [227, 405] width 62 height 13
click at [643, 474] on button "Preview Changes" at bounding box center [616, 474] width 112 height 27
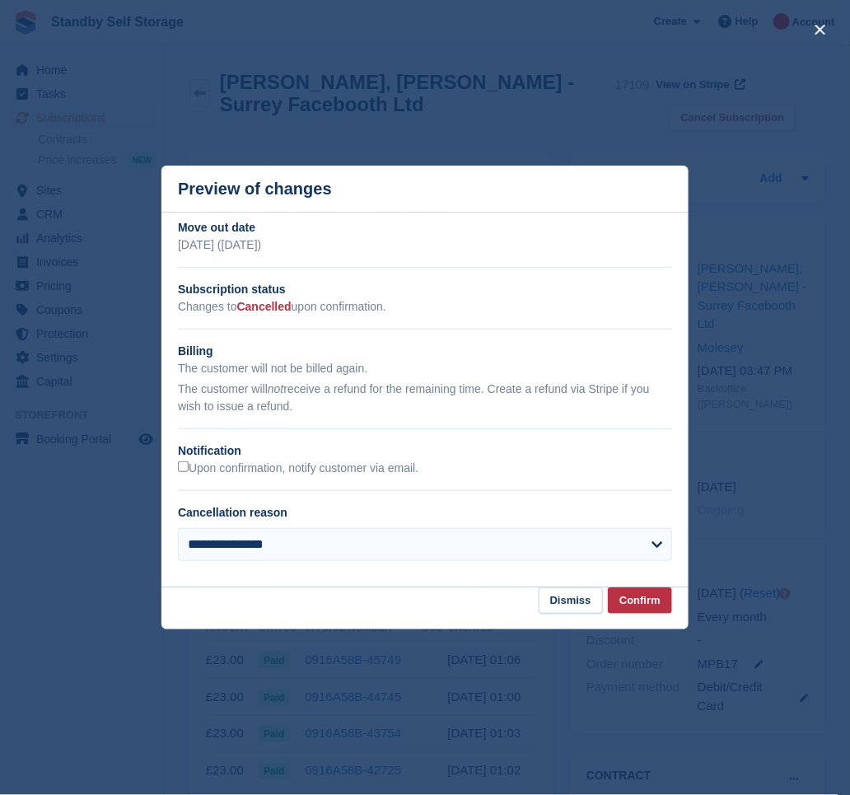
click at [288, 456] on h2 "Notification" at bounding box center [425, 450] width 494 height 17
click at [309, 469] on label "Upon confirmation, notify customer via email." at bounding box center [298, 468] width 241 height 15
click at [637, 591] on button "Confirm" at bounding box center [640, 600] width 64 height 27
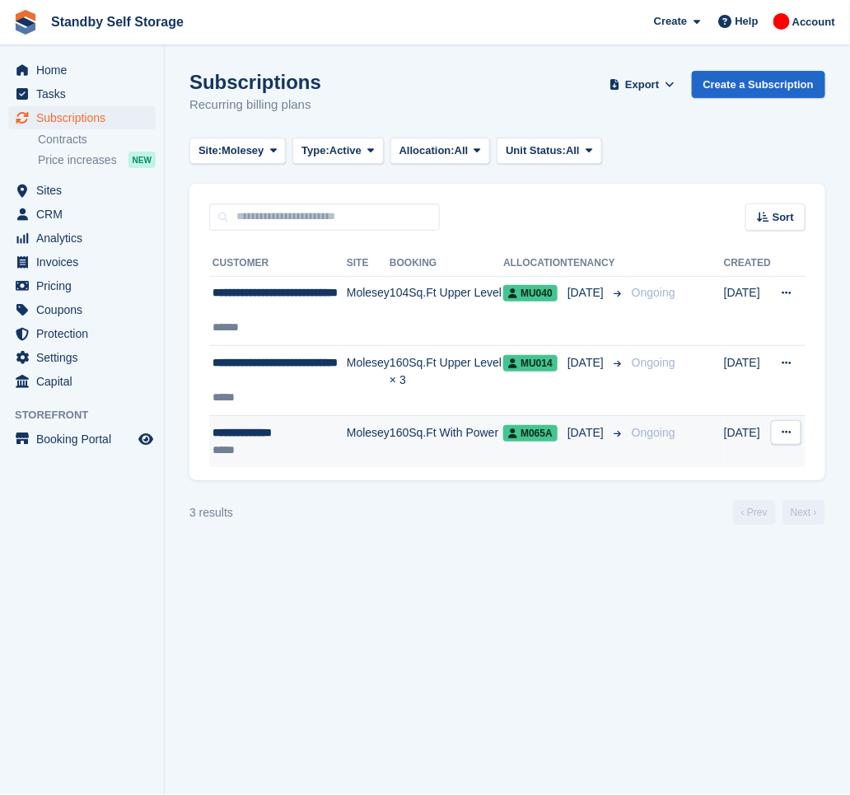
click at [349, 446] on td "Molesey" at bounding box center [368, 441] width 43 height 52
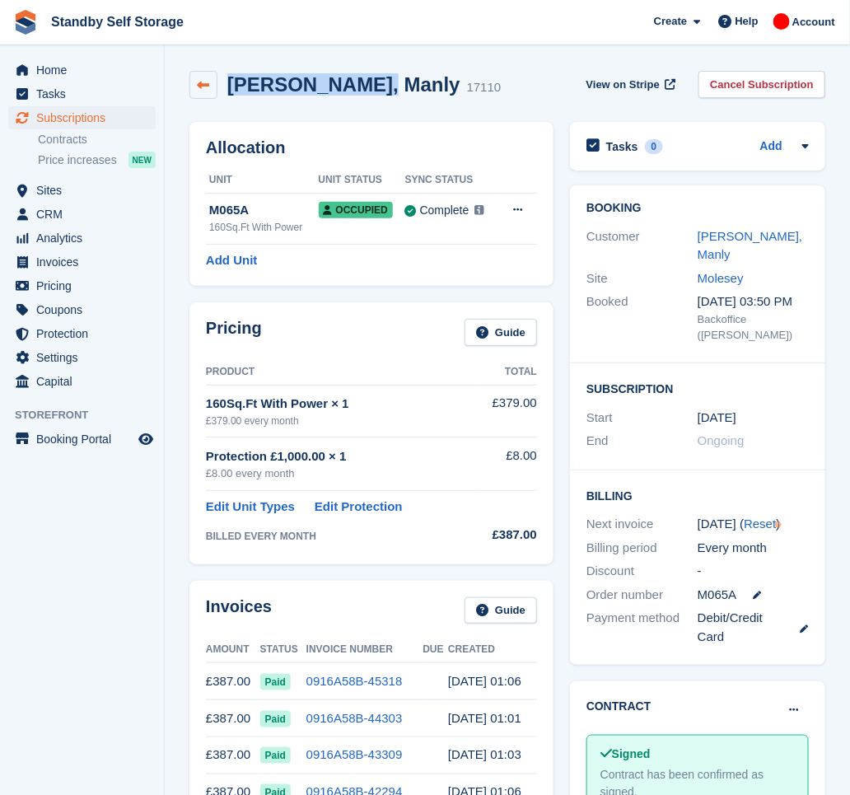
drag, startPoint x: 369, startPoint y: 87, endPoint x: 206, endPoint y: 91, distance: 163.2
click at [206, 91] on div "Matthew, Manly 17110" at bounding box center [344, 85] width 311 height 28
copy div "Matthew, Manly"
drag, startPoint x: 798, startPoint y: 88, endPoint x: 528, endPoint y: 190, distance: 288.9
click at [798, 88] on link "Cancel Subscription" at bounding box center [762, 84] width 127 height 27
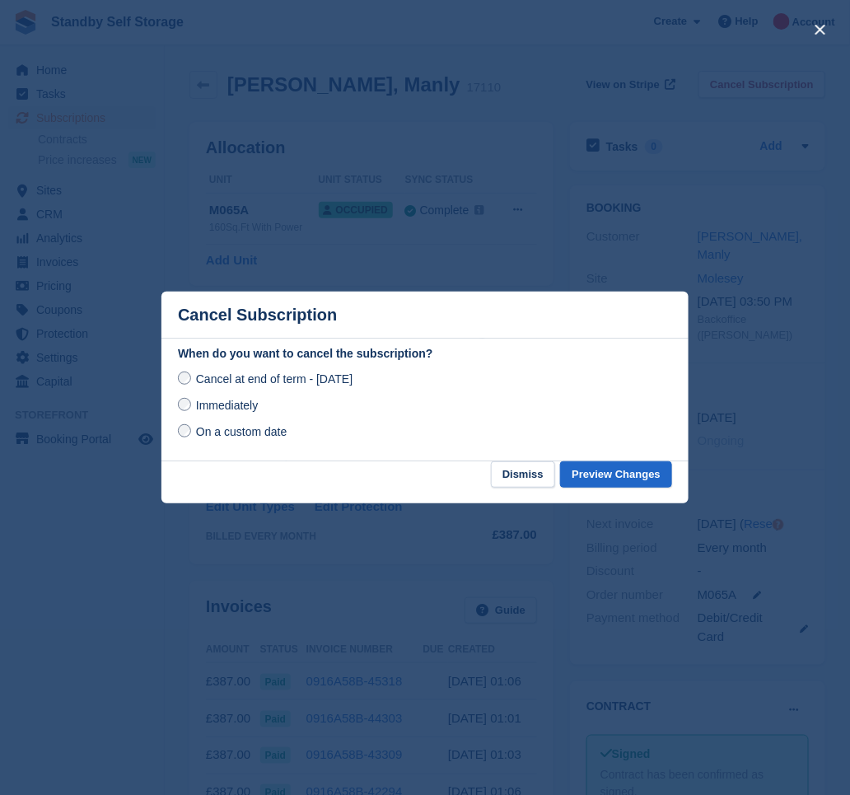
click at [231, 405] on span "Immediately" at bounding box center [227, 405] width 62 height 13
click at [612, 470] on button "Preview Changes" at bounding box center [616, 474] width 112 height 27
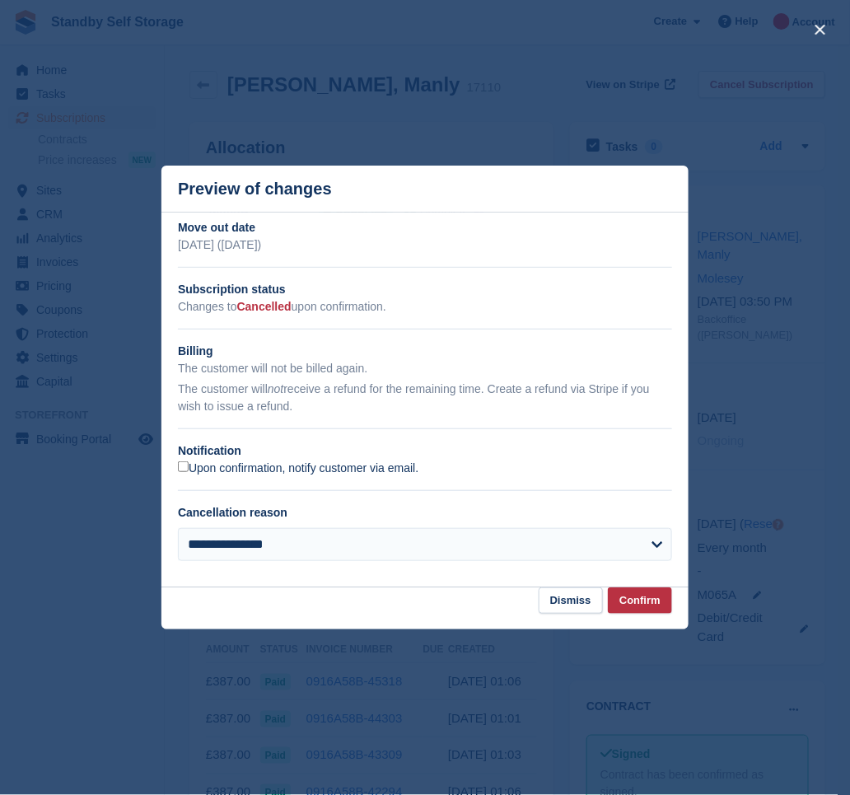
click at [213, 470] on label "Upon confirmation, notify customer via email." at bounding box center [298, 468] width 241 height 15
drag, startPoint x: 651, startPoint y: 596, endPoint x: 636, endPoint y: 575, distance: 26.0
click at [649, 597] on button "Confirm" at bounding box center [640, 600] width 64 height 27
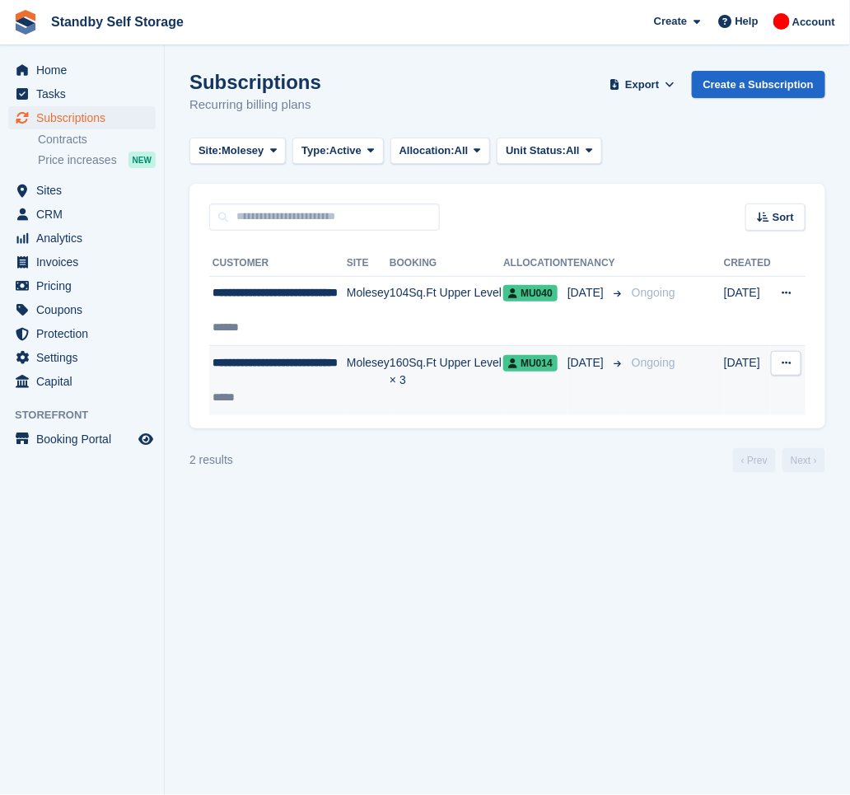
click at [257, 379] on div "**********" at bounding box center [280, 371] width 134 height 35
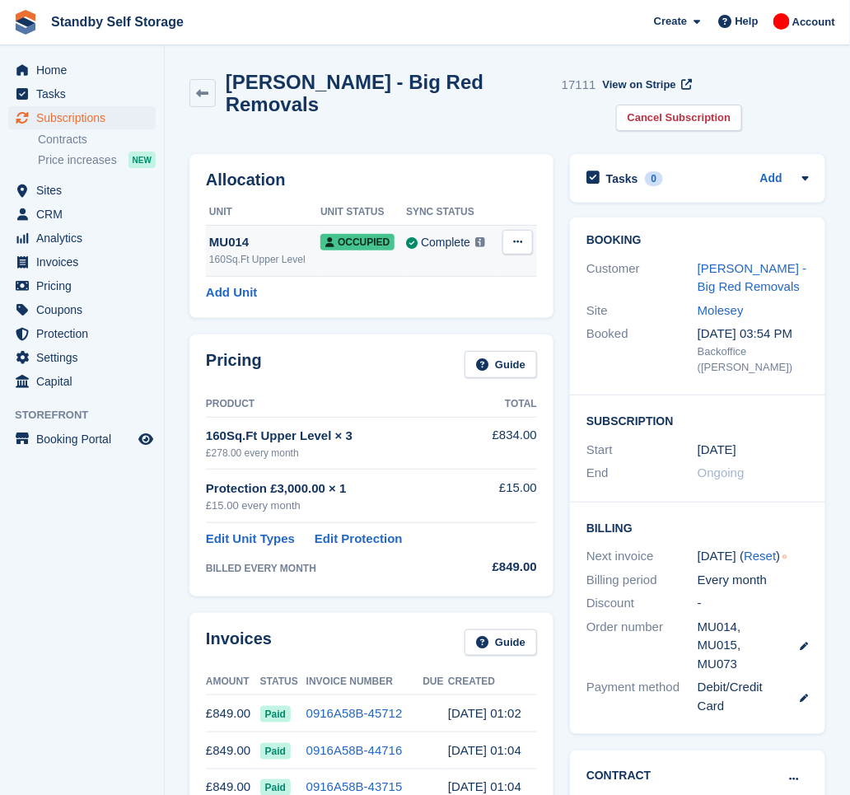
click at [517, 236] on icon at bounding box center [517, 241] width 9 height 11
click at [480, 171] on h2 "Allocation" at bounding box center [371, 180] width 331 height 19
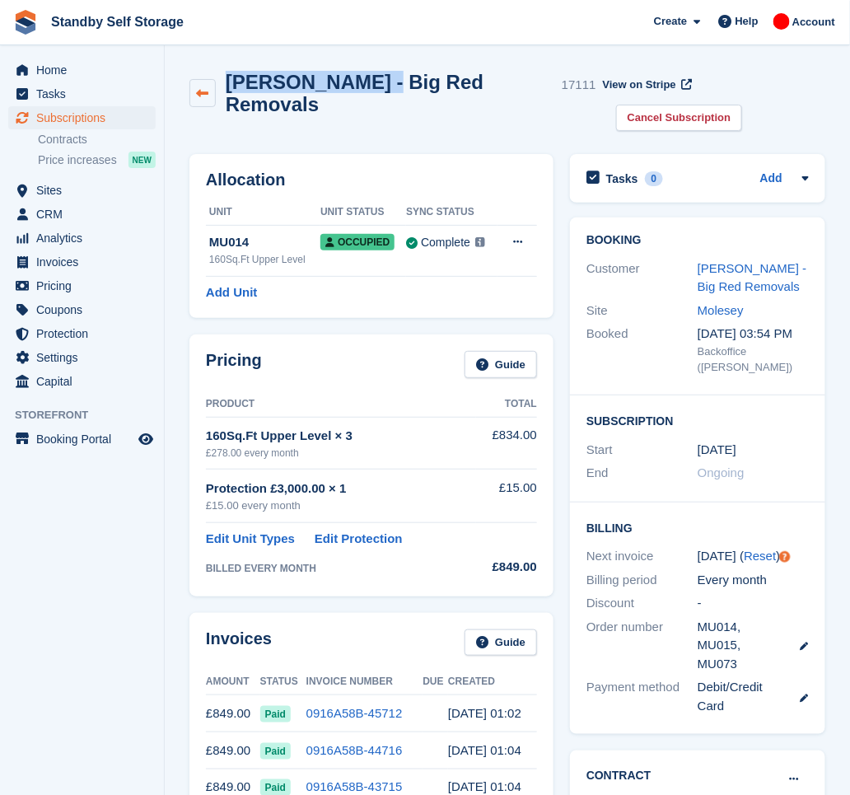
drag, startPoint x: 354, startPoint y: 82, endPoint x: 208, endPoint y: 73, distance: 146.1
click at [208, 73] on div "James Glanville - Big Red Removals 17111" at bounding box center [392, 93] width 407 height 44
copy div "James Glanville"
click at [743, 105] on link "Cancel Subscription" at bounding box center [679, 118] width 127 height 27
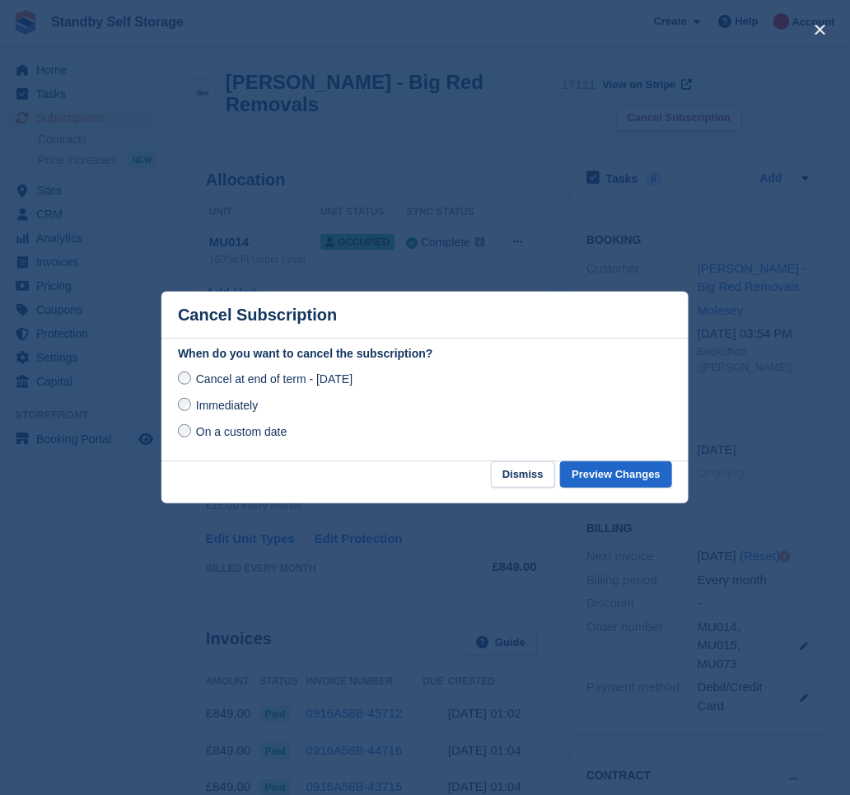
click at [245, 410] on span "Immediately" at bounding box center [227, 405] width 62 height 13
click at [643, 474] on button "Preview Changes" at bounding box center [616, 474] width 112 height 27
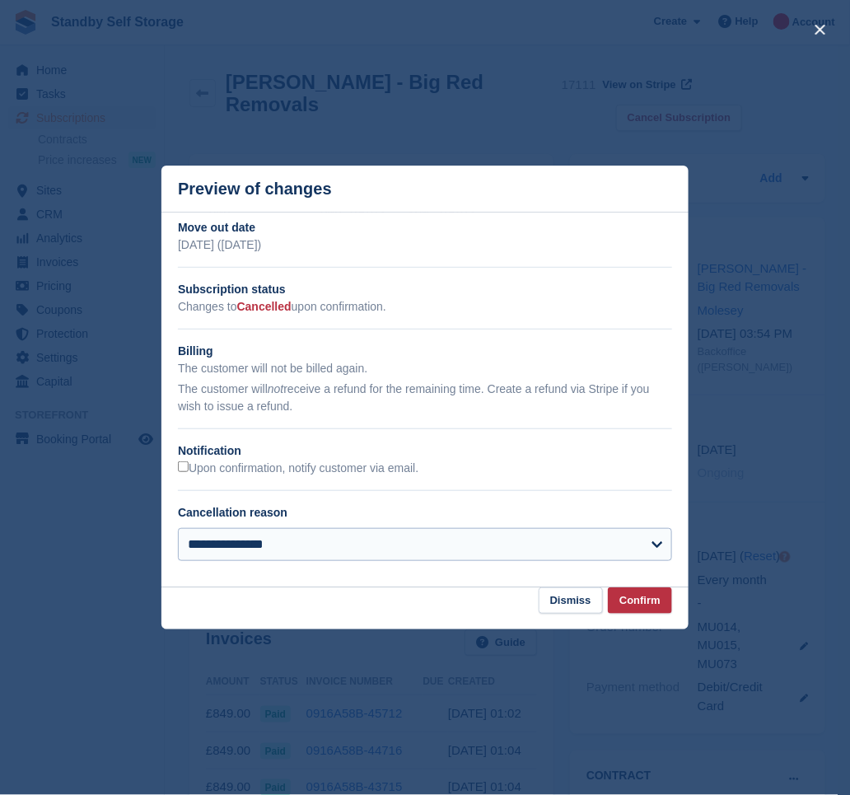
drag, startPoint x: 227, startPoint y: 467, endPoint x: 512, endPoint y: 544, distance: 295.9
click at [227, 467] on label "Upon confirmation, notify customer via email." at bounding box center [298, 468] width 241 height 15
click at [656, 596] on button "Confirm" at bounding box center [640, 600] width 64 height 27
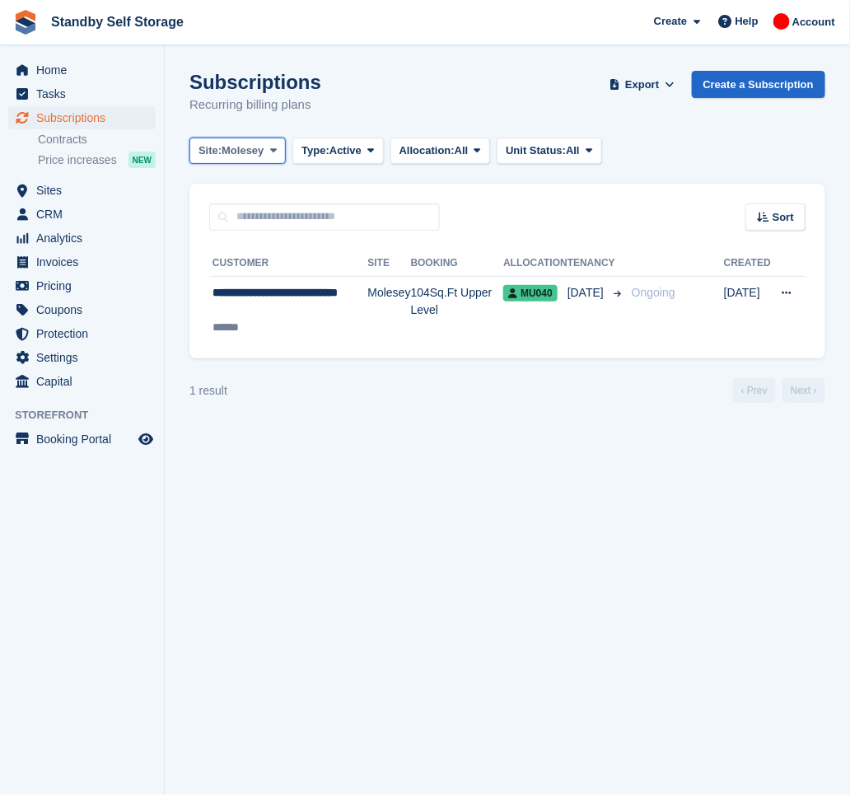
click at [267, 154] on button "Site: Molesey" at bounding box center [237, 151] width 96 height 27
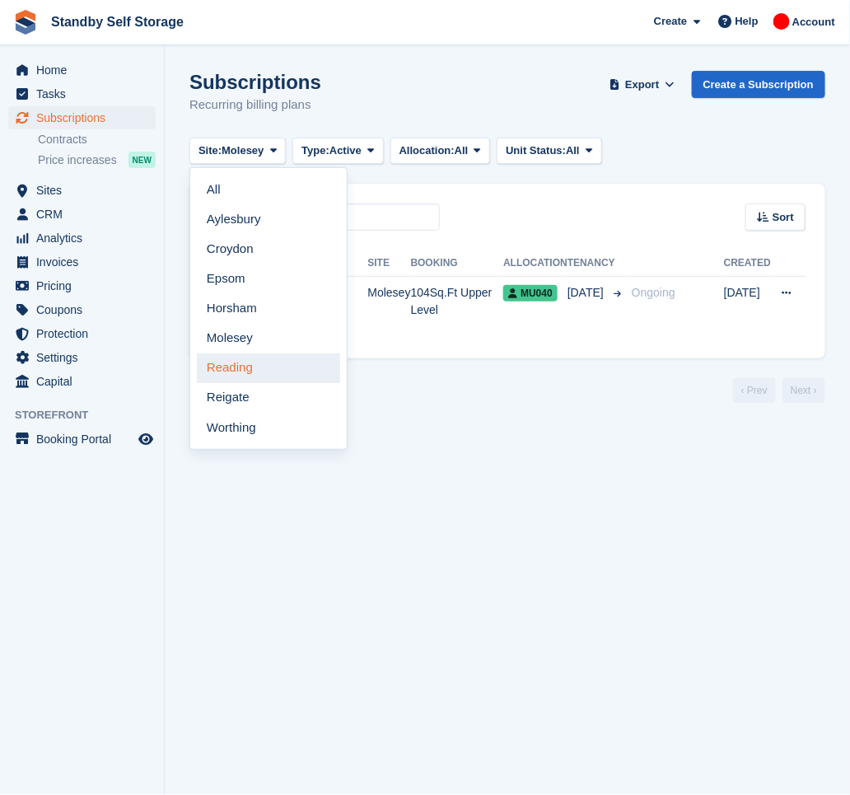
click at [254, 370] on link "Reading" at bounding box center [268, 368] width 143 height 30
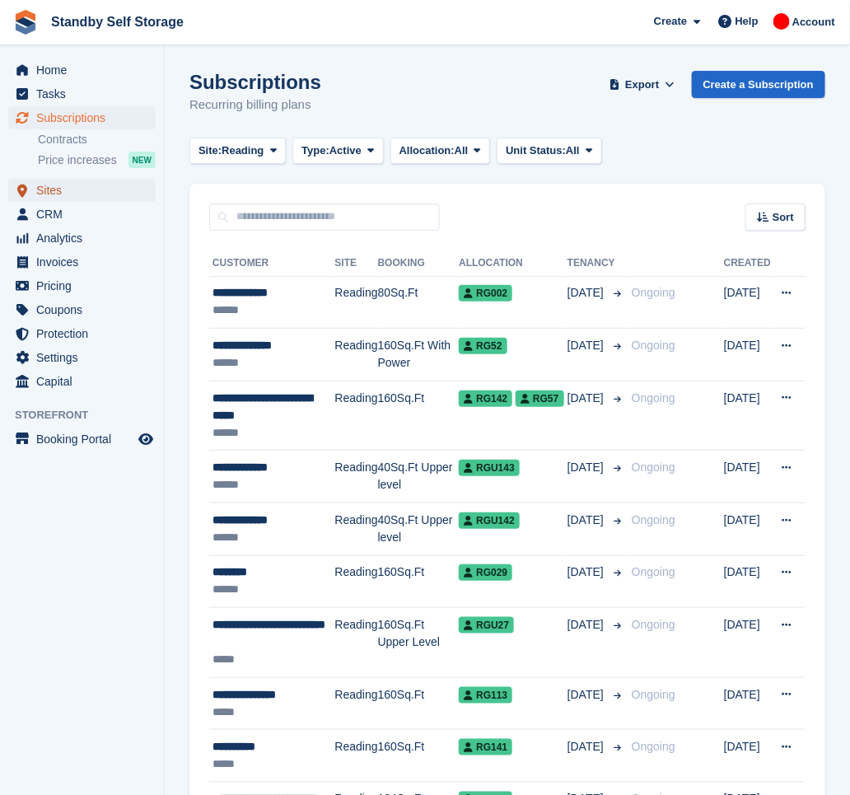
click at [74, 194] on span "Sites" at bounding box center [85, 190] width 99 height 23
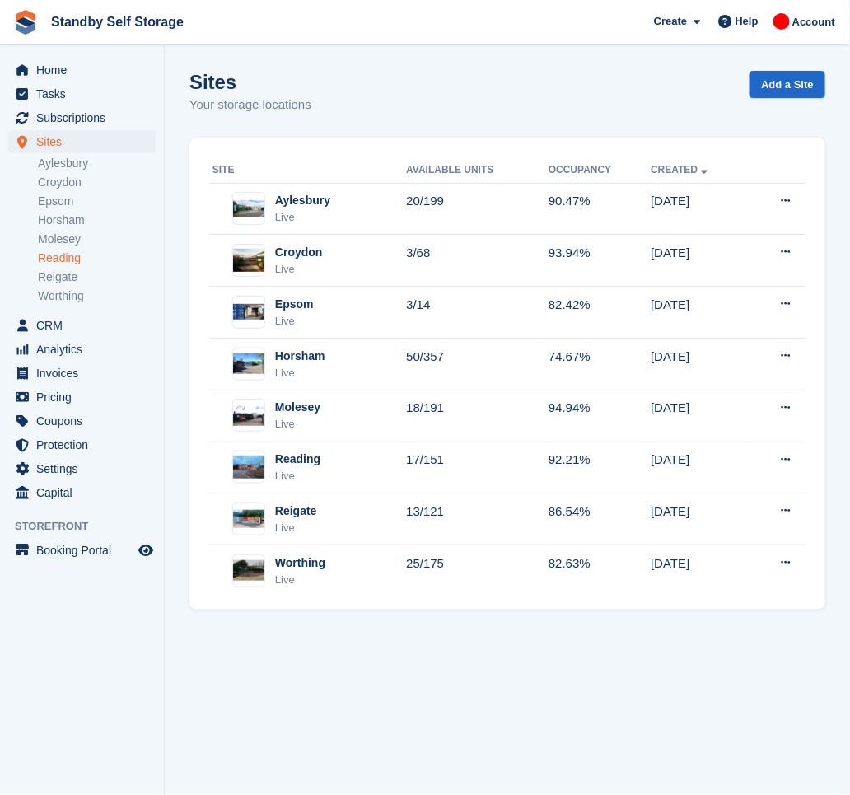
click at [84, 255] on link "Reading" at bounding box center [97, 258] width 118 height 16
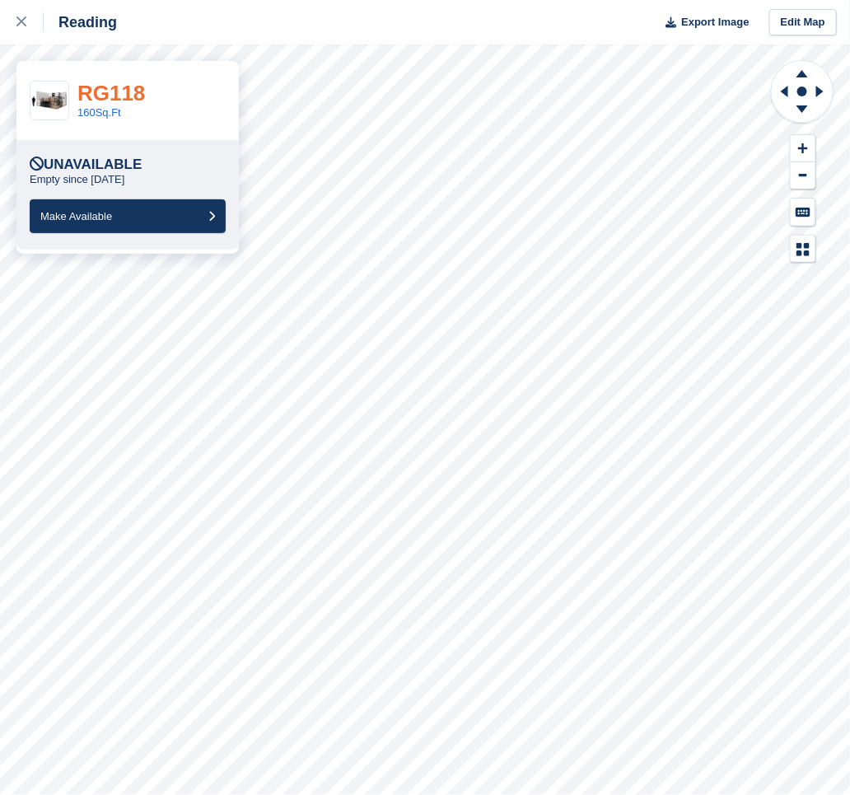
click at [102, 92] on link "RG118" at bounding box center [111, 93] width 68 height 25
click at [100, 88] on link "RGU144" at bounding box center [118, 93] width 83 height 25
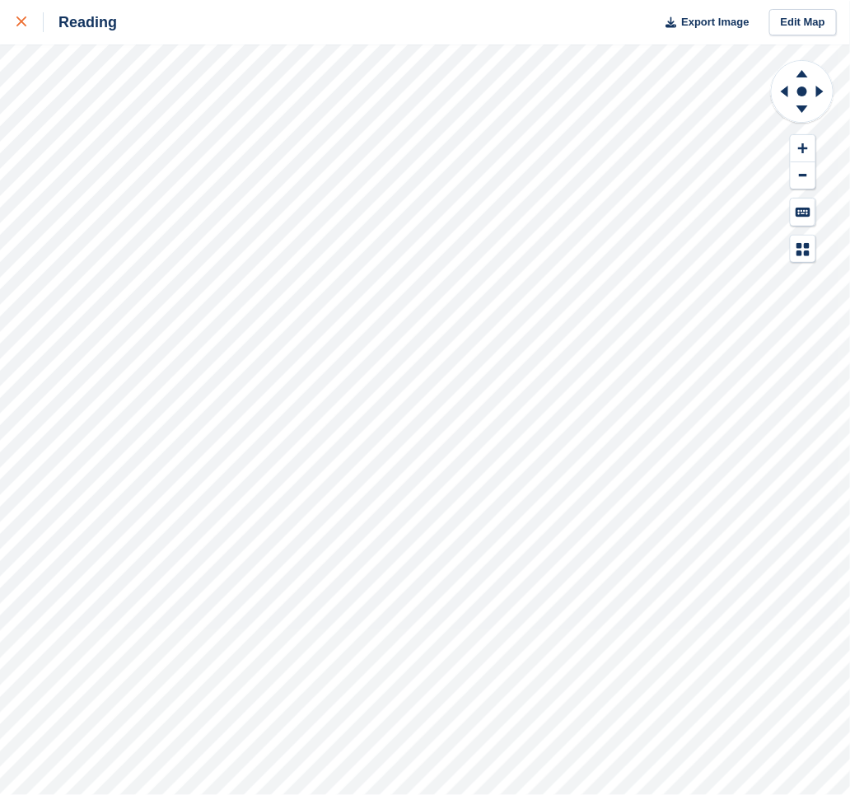
click at [25, 24] on icon at bounding box center [21, 21] width 10 height 10
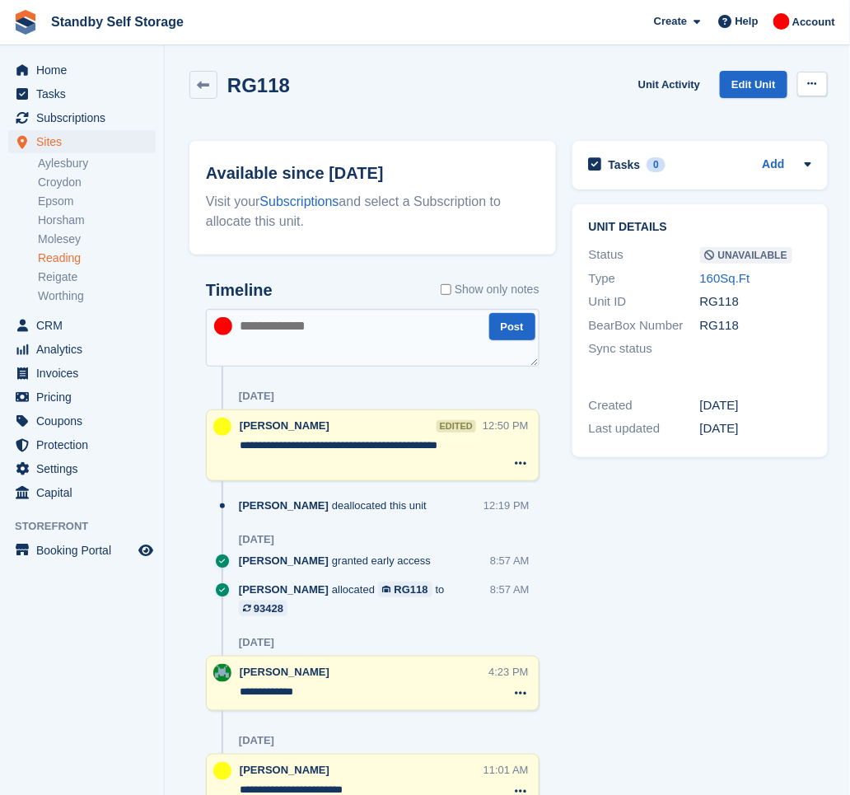
drag, startPoint x: 802, startPoint y: 76, endPoint x: 798, endPoint y: 86, distance: 11.5
click at [804, 76] on button at bounding box center [812, 84] width 30 height 25
click at [689, 119] on p "Make Available" at bounding box center [748, 115] width 143 height 21
click at [61, 111] on span "Subscriptions" at bounding box center [85, 117] width 99 height 23
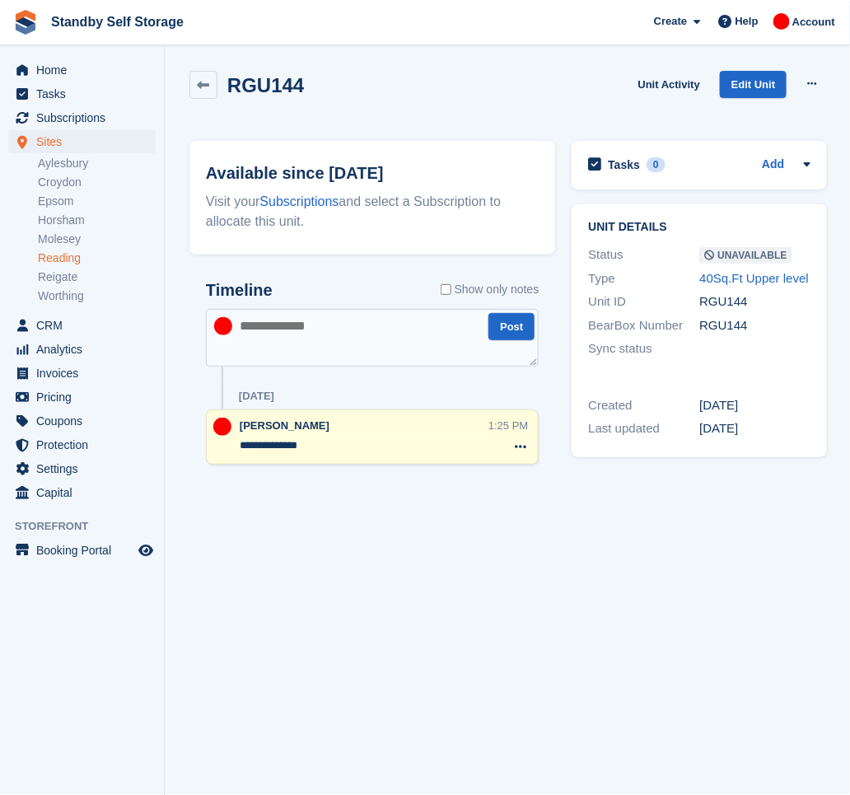
drag, startPoint x: 339, startPoint y: 445, endPoint x: 174, endPoint y: 445, distance: 165.6
click at [174, 445] on section "RGU144 Unit Activity Edit Unit Make Available Delete unit Available since 6 Aug…" at bounding box center [508, 397] width 687 height 795
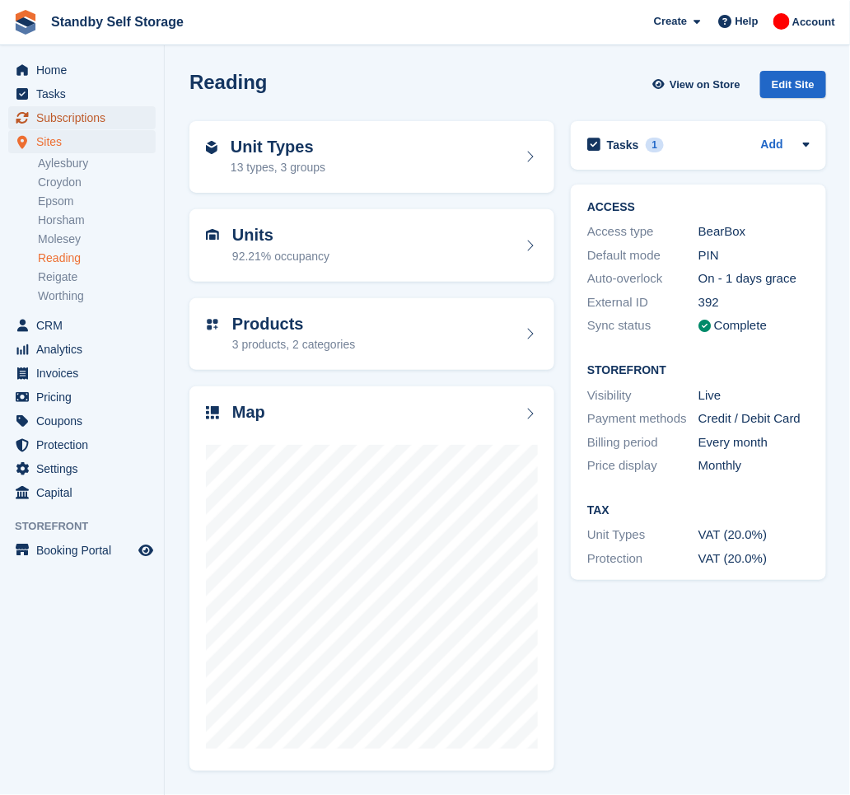
click at [72, 111] on span "Subscriptions" at bounding box center [85, 117] width 99 height 23
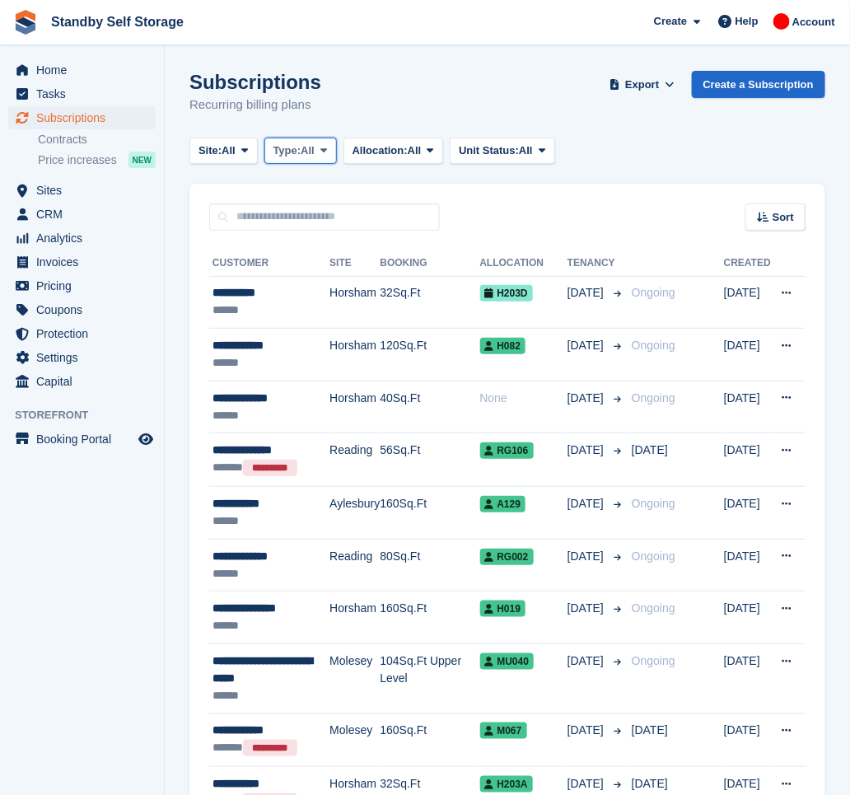
click at [315, 152] on span "All" at bounding box center [308, 151] width 14 height 16
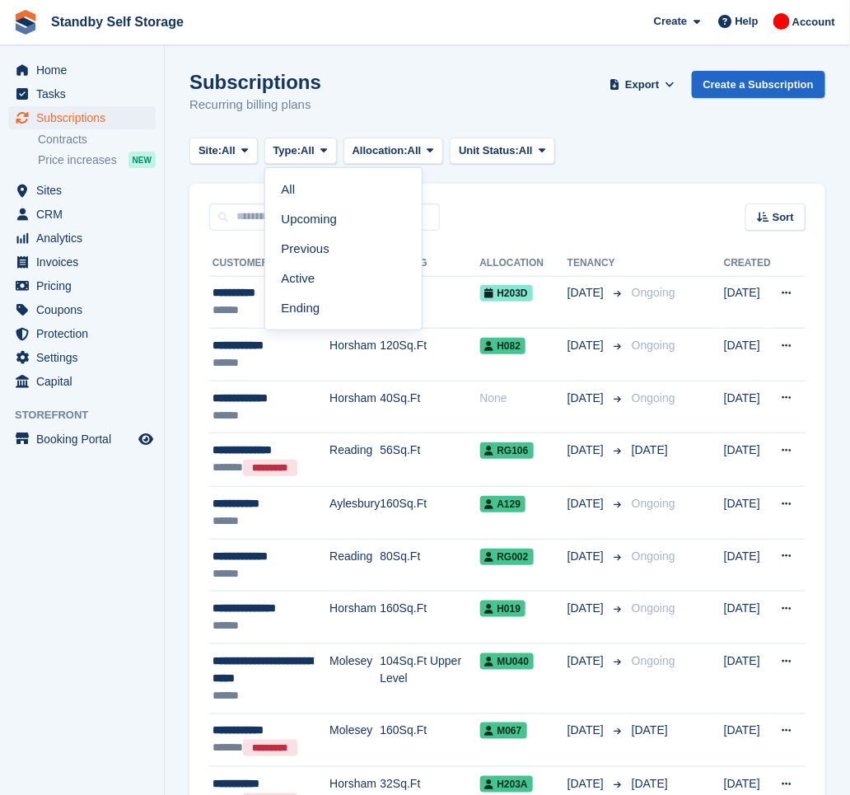
click at [346, 278] on link "Active" at bounding box center [343, 279] width 143 height 30
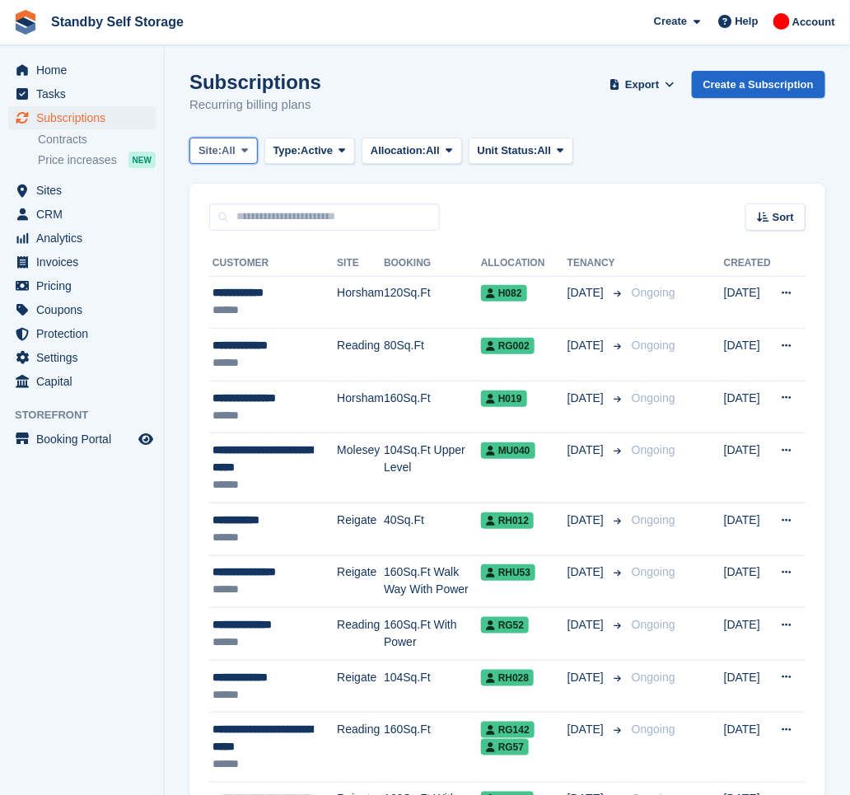
click at [248, 152] on icon at bounding box center [244, 150] width 7 height 11
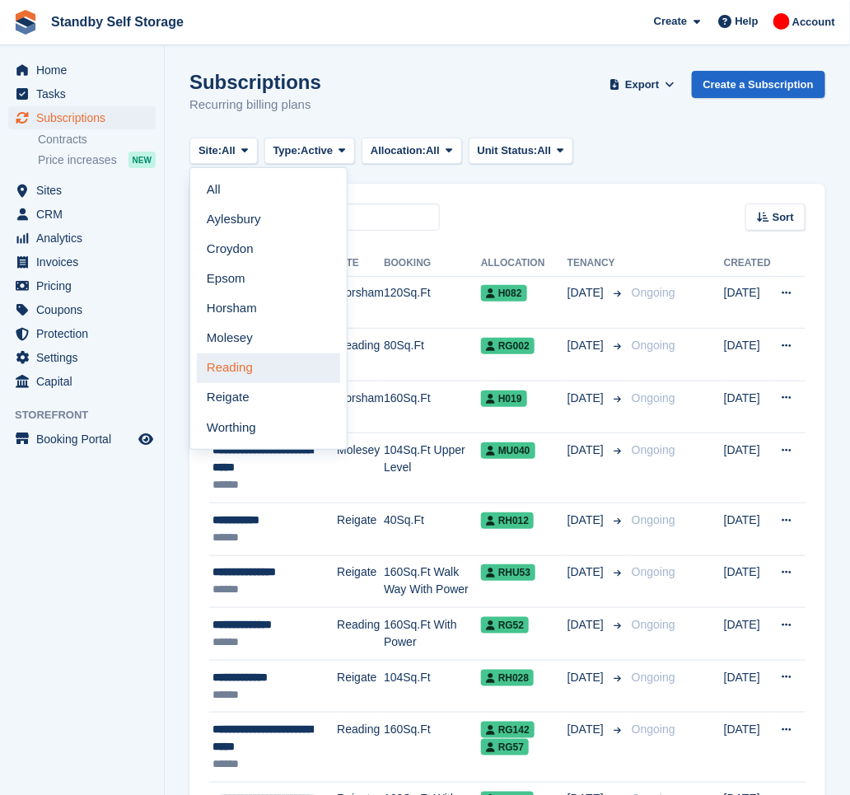
click at [264, 368] on link "Reading" at bounding box center [268, 368] width 143 height 30
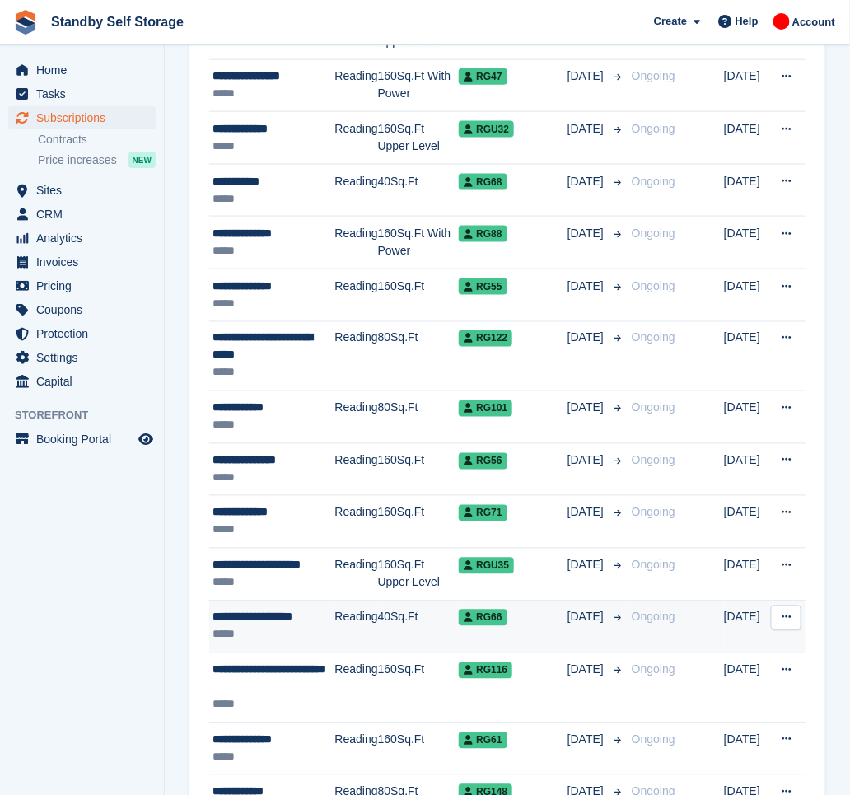
scroll to position [2410, 0]
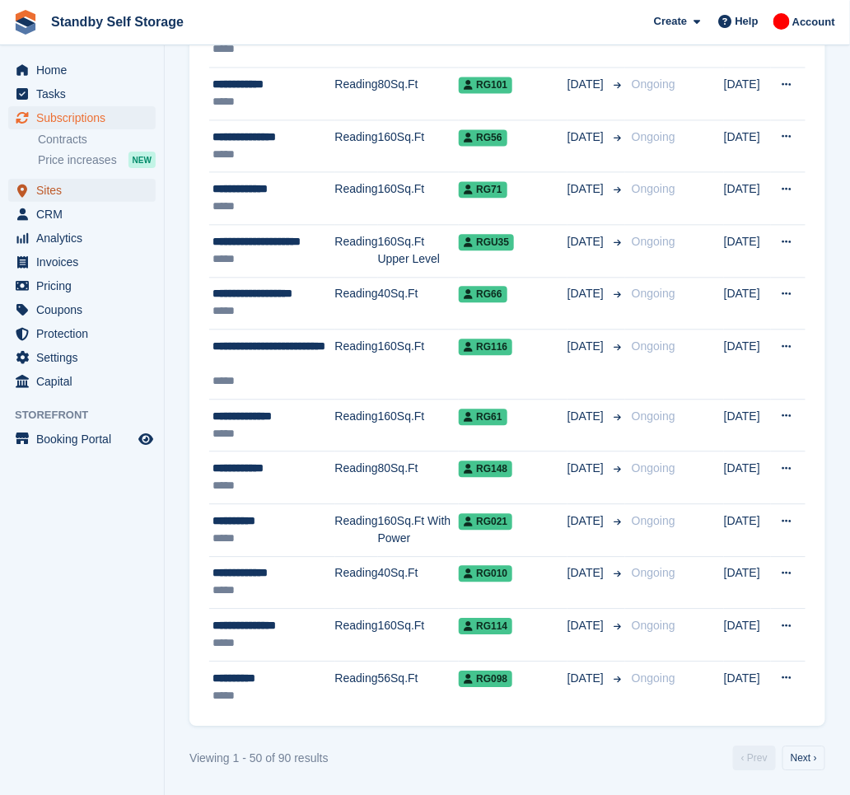
click at [76, 185] on span "Sites" at bounding box center [85, 190] width 99 height 23
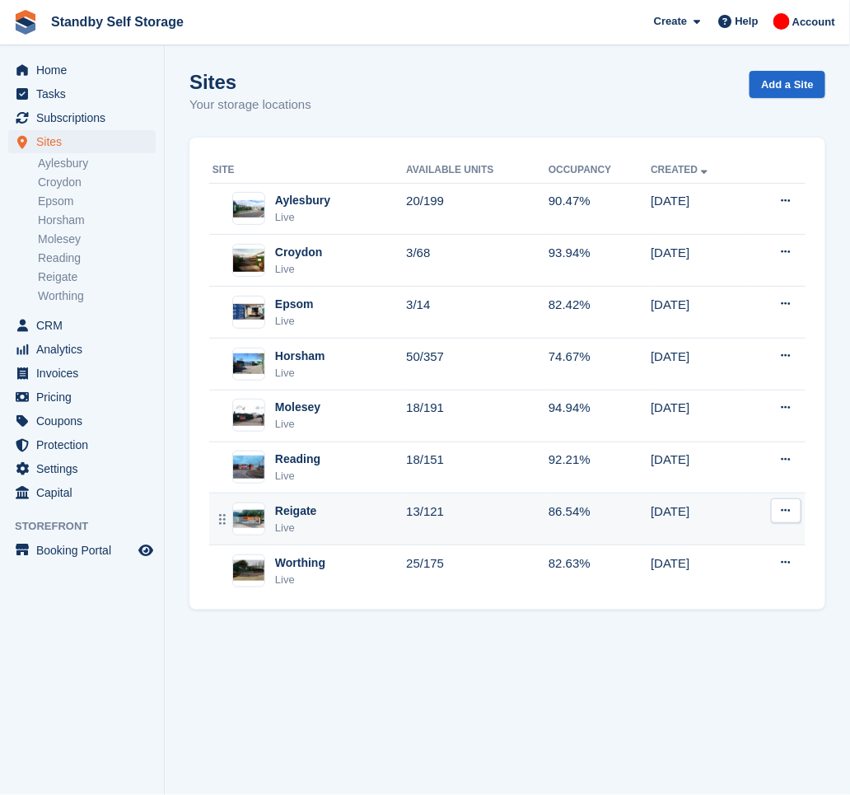
click at [334, 527] on div "Reigate Live" at bounding box center [310, 519] width 194 height 34
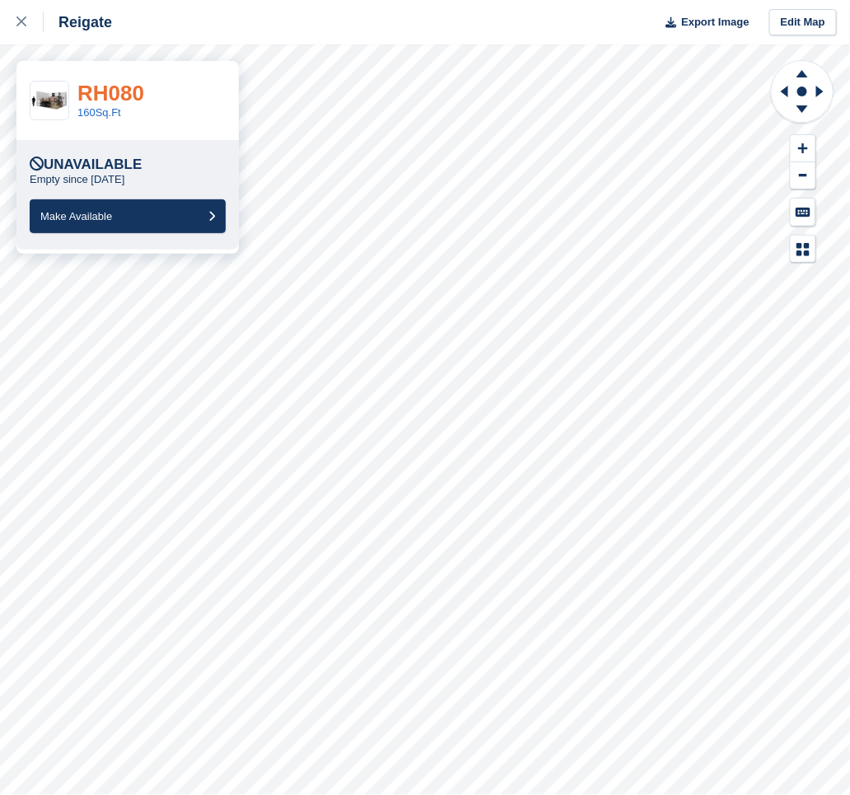
click at [132, 91] on link "RH080" at bounding box center [110, 93] width 67 height 25
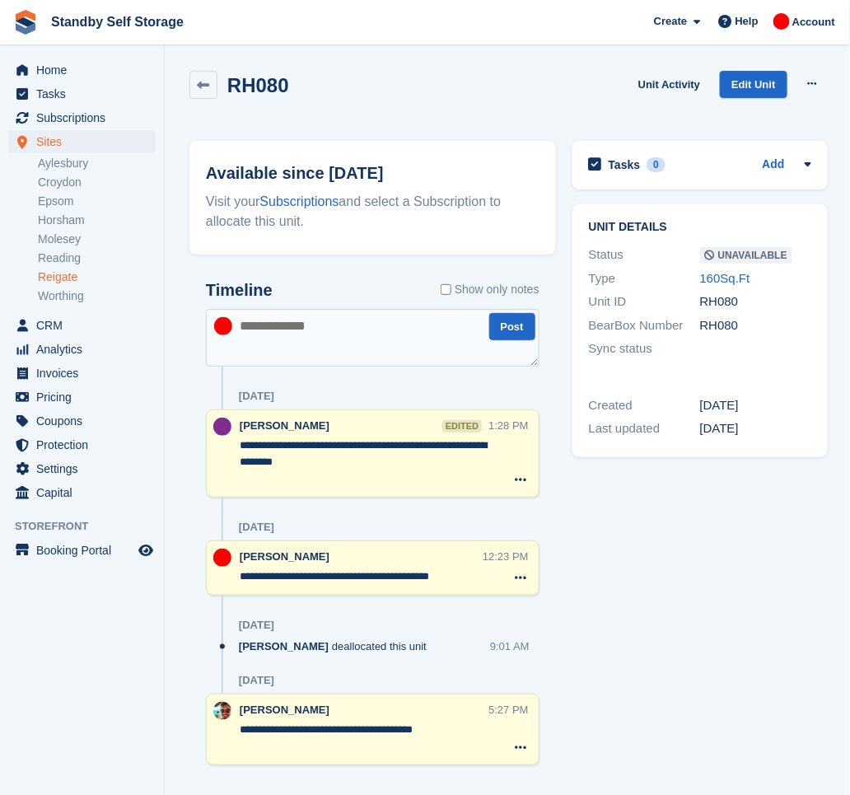
drag, startPoint x: 334, startPoint y: 461, endPoint x: 239, endPoint y: 444, distance: 96.3
click at [239, 444] on div "**********" at bounding box center [373, 453] width 334 height 88
drag, startPoint x: 451, startPoint y: 577, endPoint x: 191, endPoint y: 564, distance: 259.8
click at [213, 555] on div "**********" at bounding box center [373, 567] width 334 height 55
drag, startPoint x: 333, startPoint y: 466, endPoint x: 203, endPoint y: 428, distance: 135.0
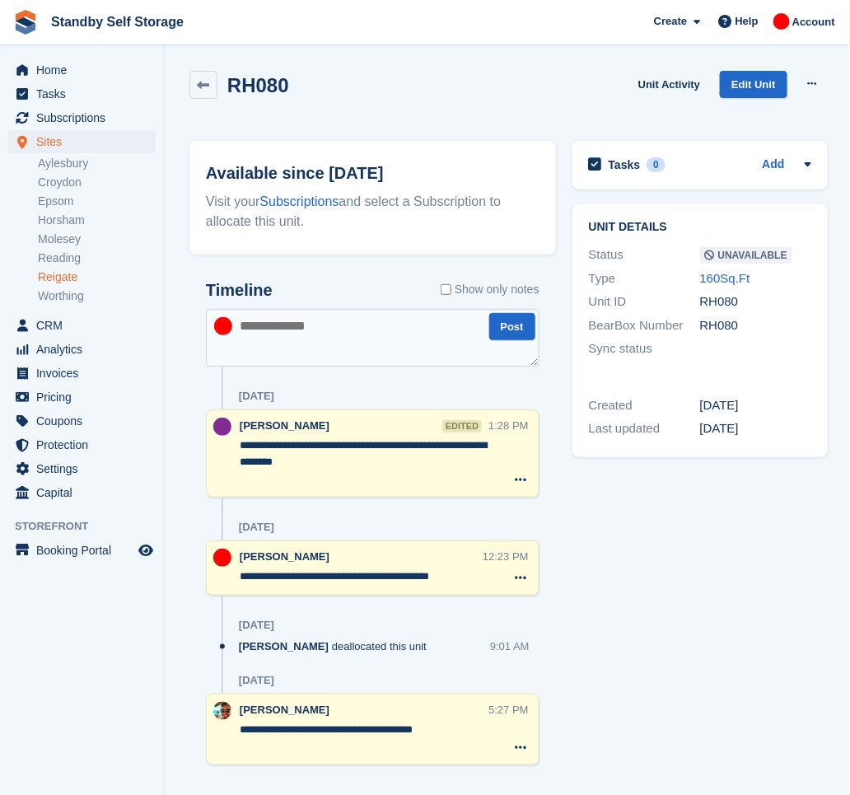
click at [203, 428] on div "**********" at bounding box center [372, 533] width 367 height 538
click at [74, 110] on span "Subscriptions" at bounding box center [85, 117] width 99 height 23
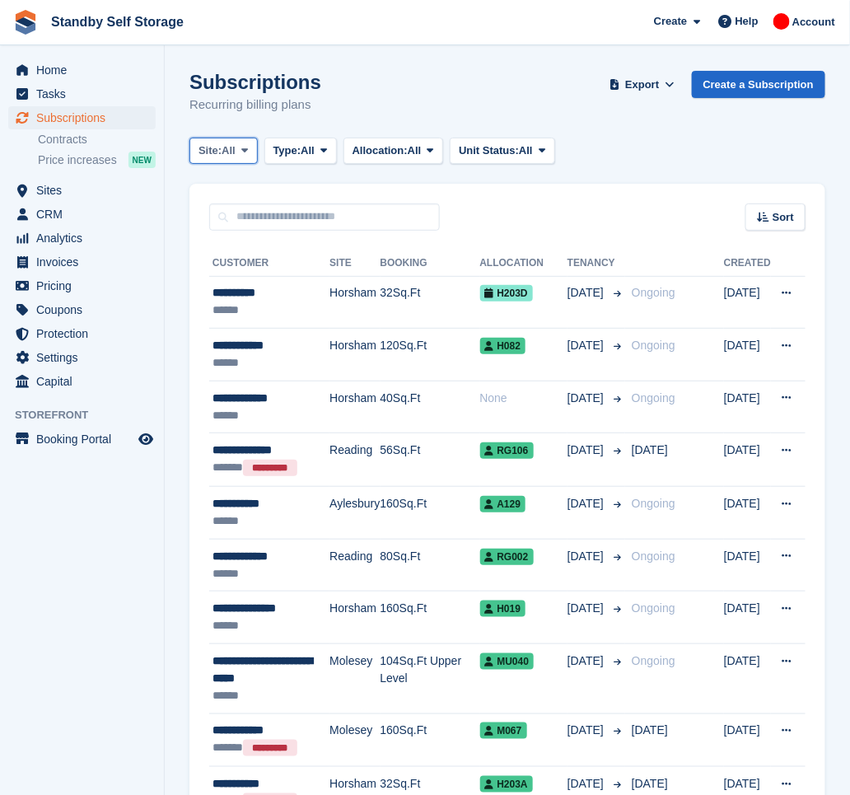
click at [251, 155] on span at bounding box center [244, 150] width 13 height 13
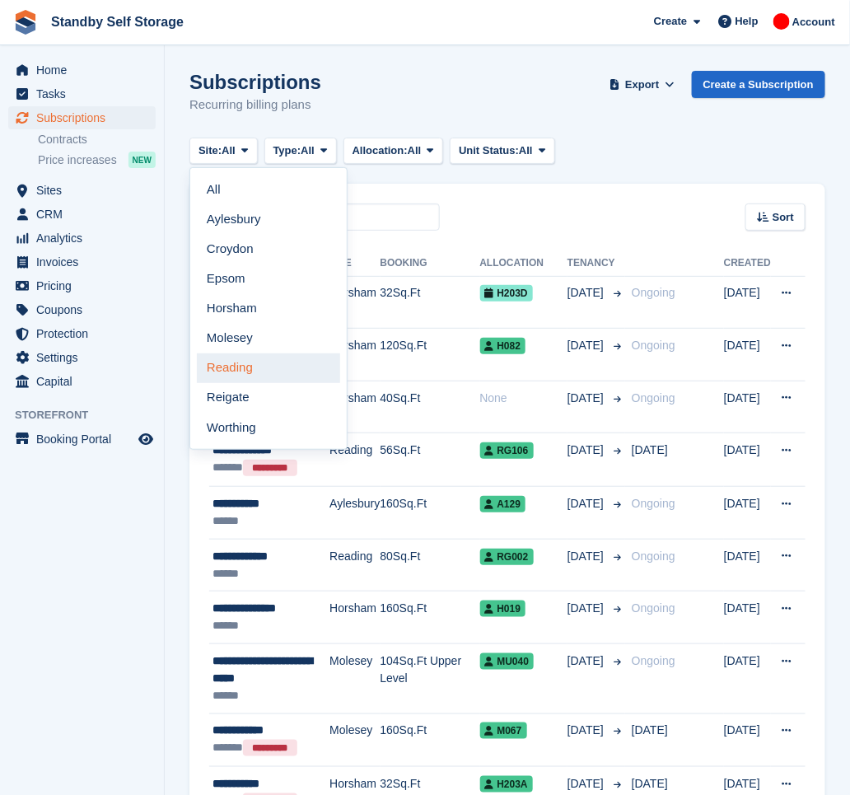
click at [270, 367] on link "Reading" at bounding box center [268, 368] width 143 height 30
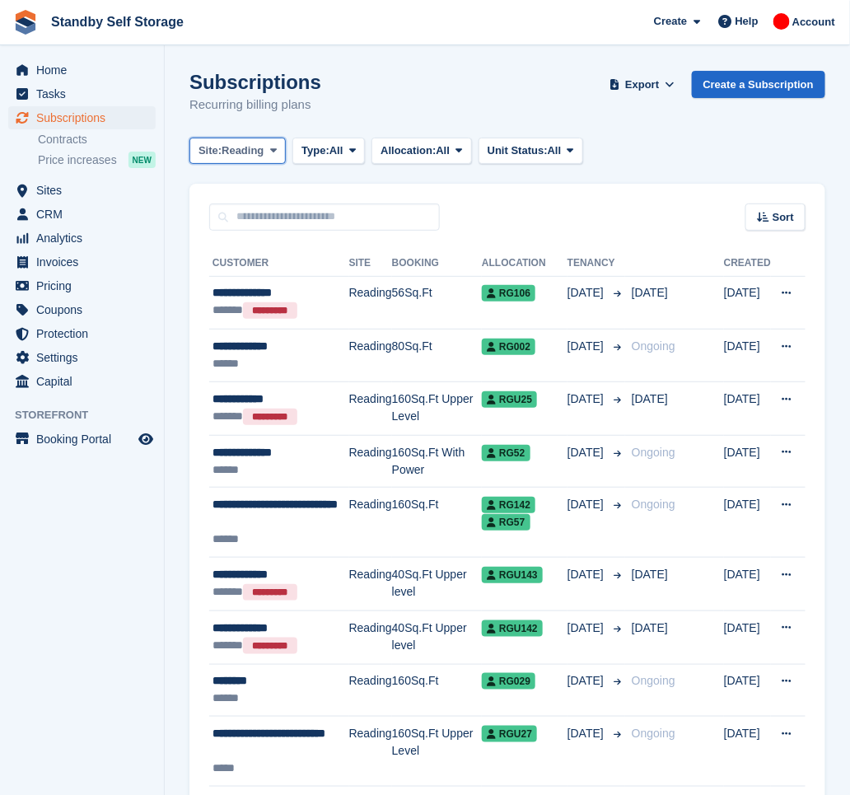
click at [270, 149] on icon at bounding box center [273, 150] width 7 height 11
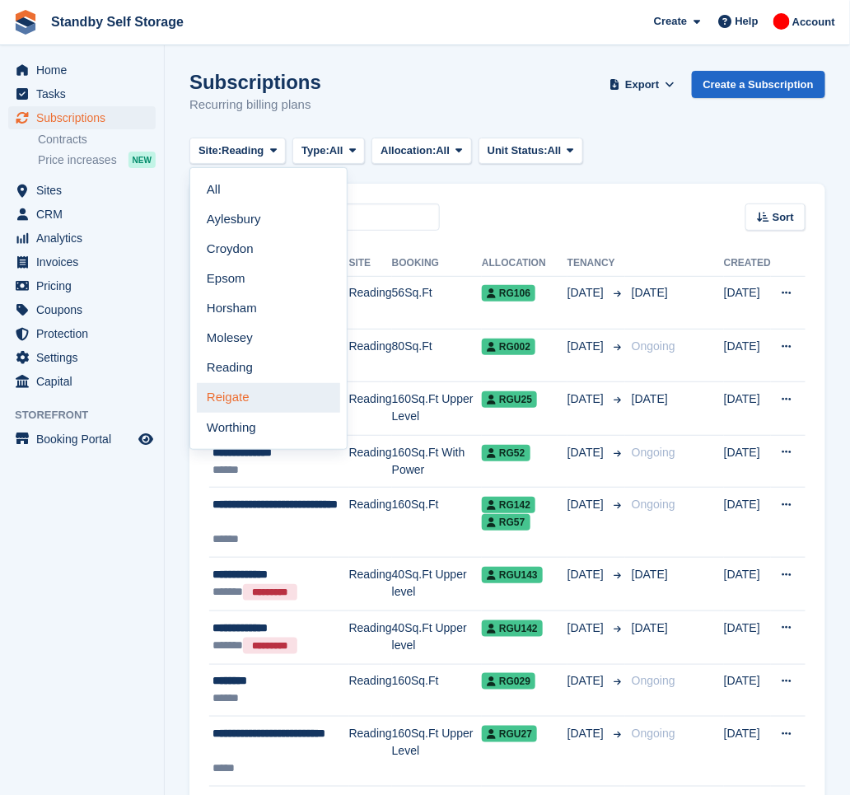
click at [277, 386] on link "Reigate" at bounding box center [268, 398] width 143 height 30
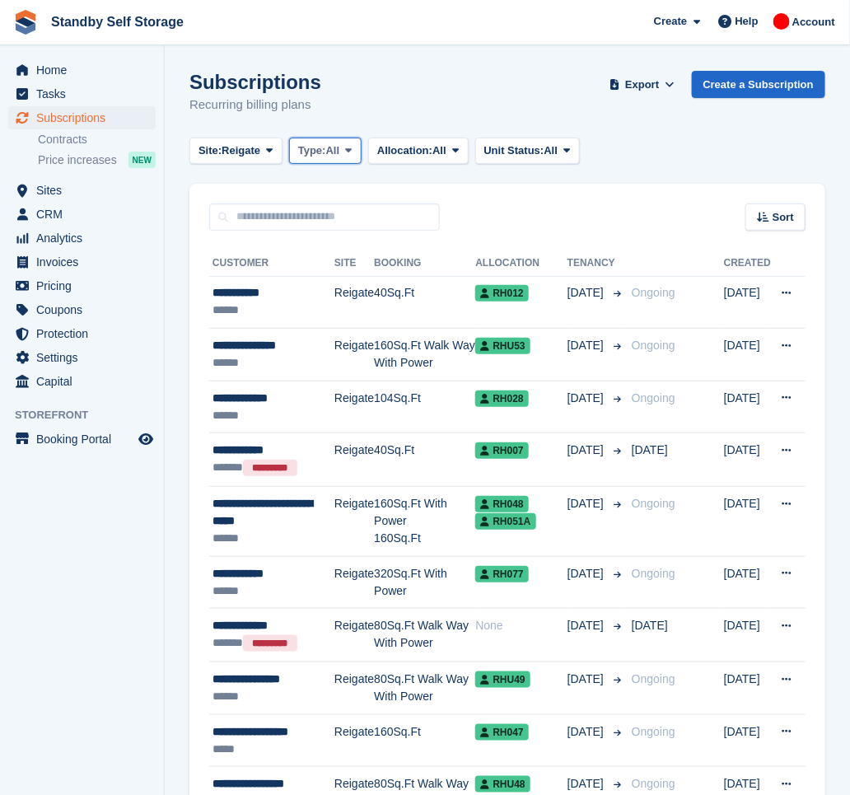
click at [318, 152] on span "Type:" at bounding box center [312, 151] width 28 height 16
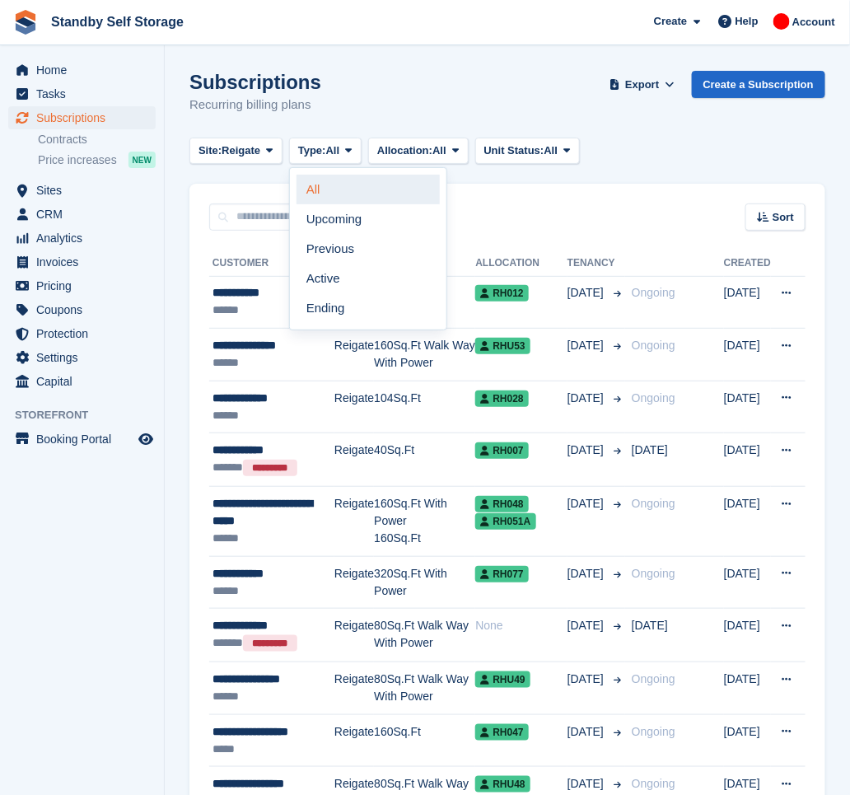
click at [321, 186] on link "All" at bounding box center [368, 190] width 143 height 30
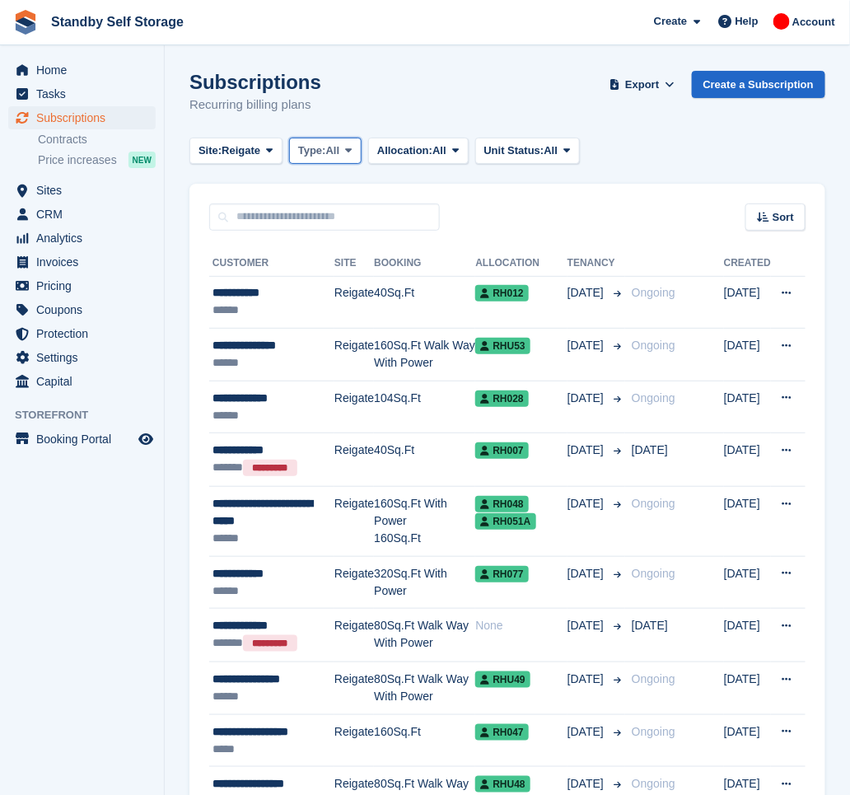
click at [324, 159] on button "Type: All" at bounding box center [325, 151] width 72 height 27
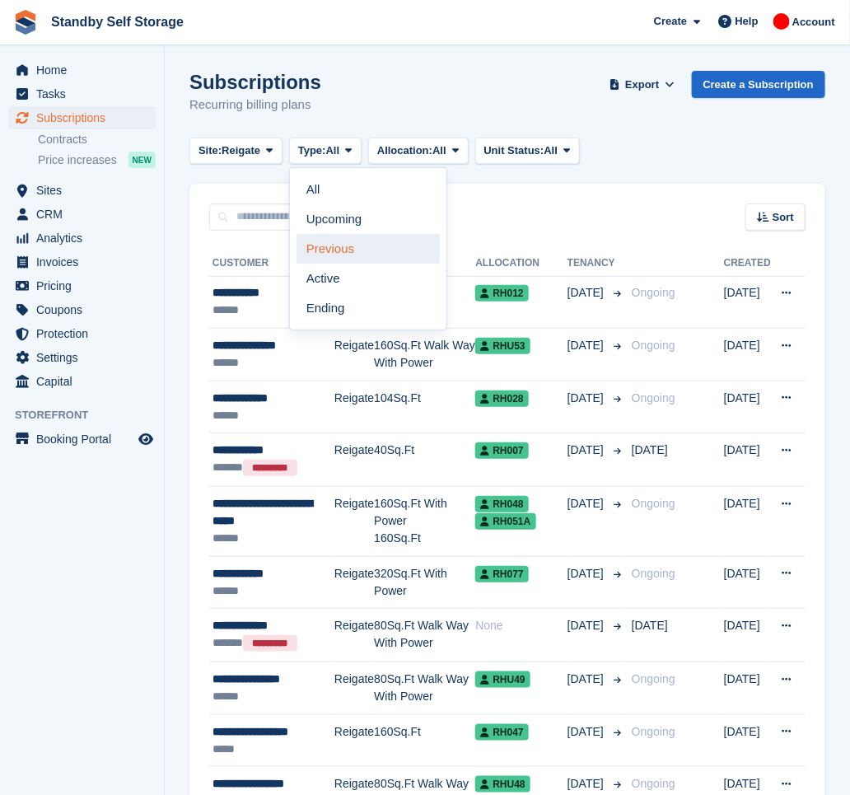
click at [345, 249] on link "Previous" at bounding box center [368, 249] width 143 height 30
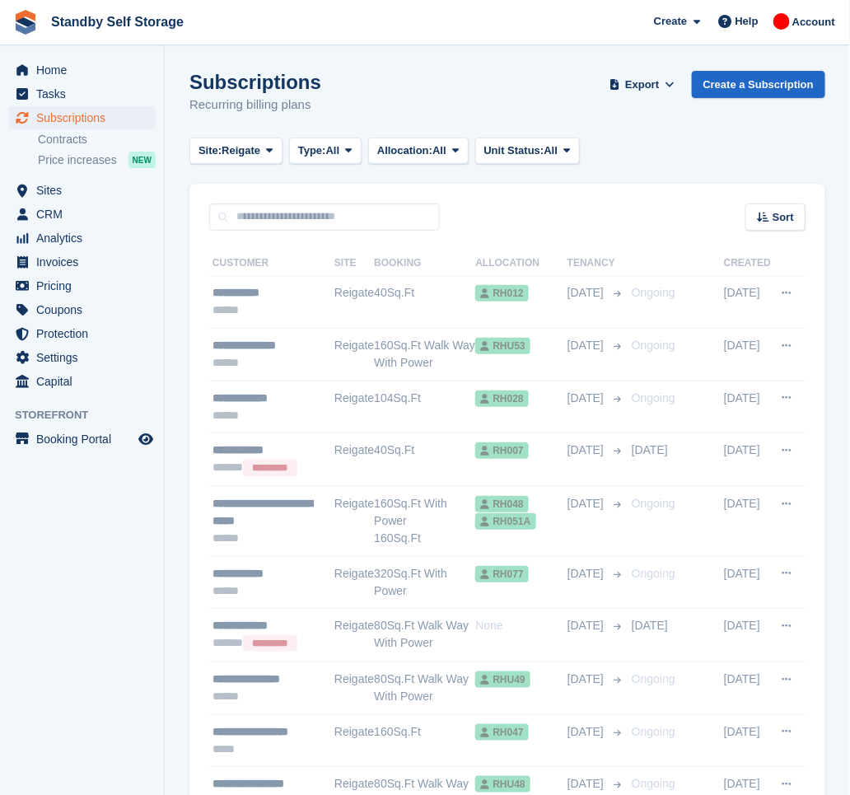
click at [332, 129] on div "Subscriptions Recurring billing plans Export Export Subscriptions Export a CSV …" at bounding box center [507, 102] width 636 height 63
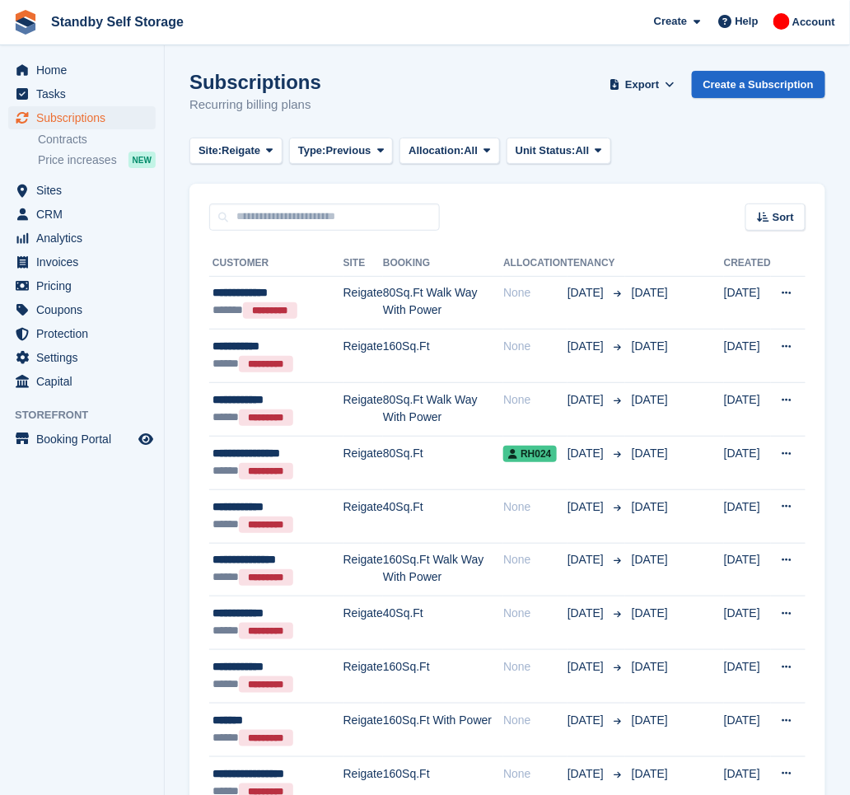
click at [334, 143] on span "Previous" at bounding box center [348, 151] width 45 height 16
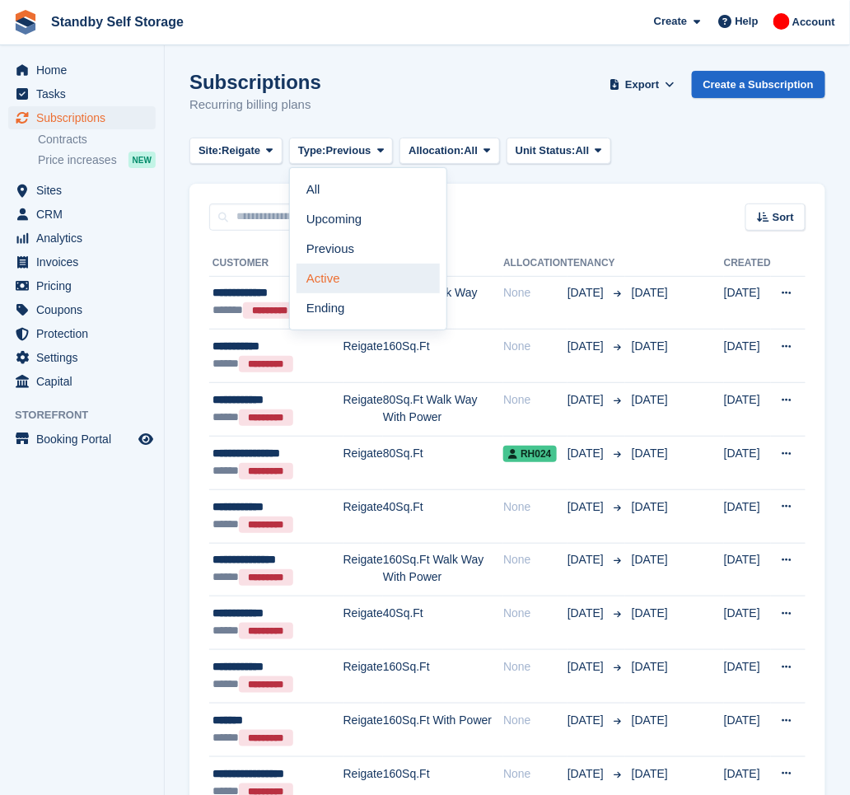
click at [352, 277] on link "Active" at bounding box center [368, 279] width 143 height 30
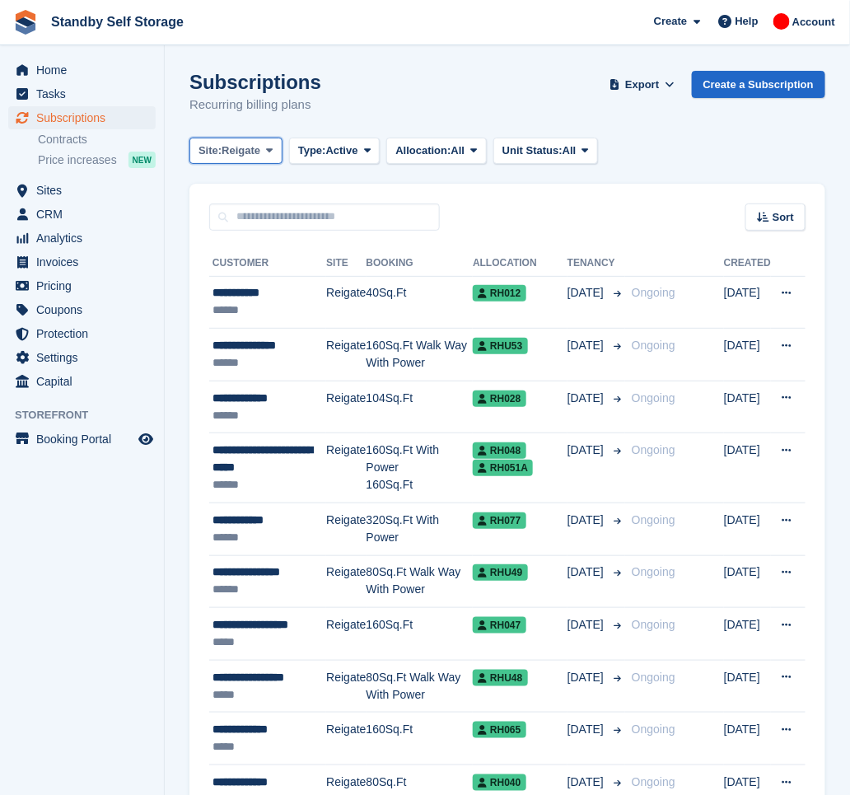
click at [258, 146] on span "Reigate" at bounding box center [241, 151] width 39 height 16
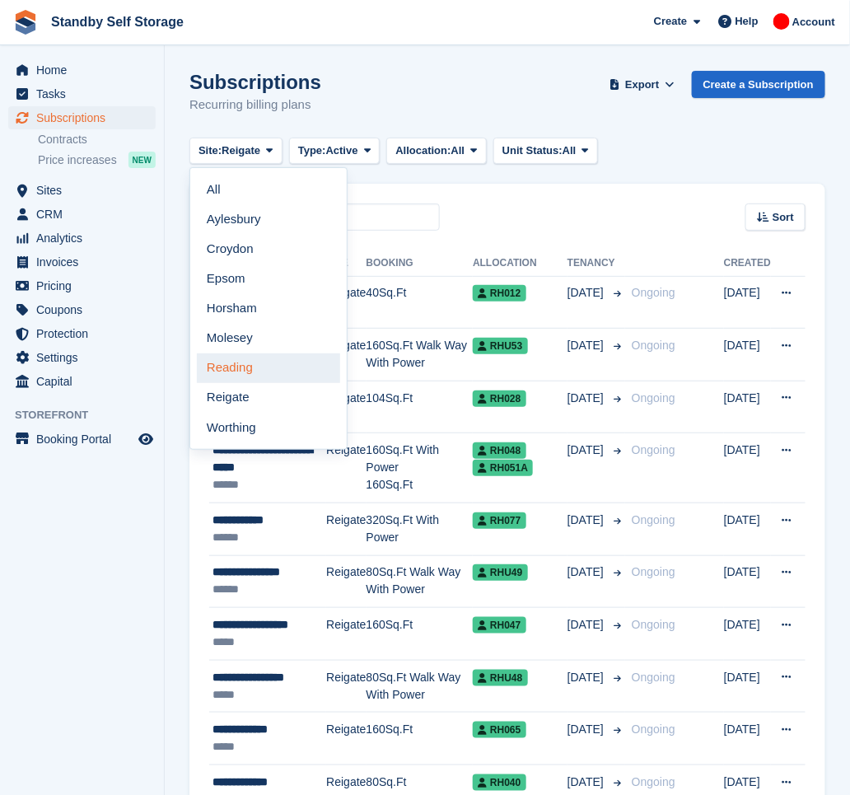
click at [258, 378] on link "Reading" at bounding box center [268, 368] width 143 height 30
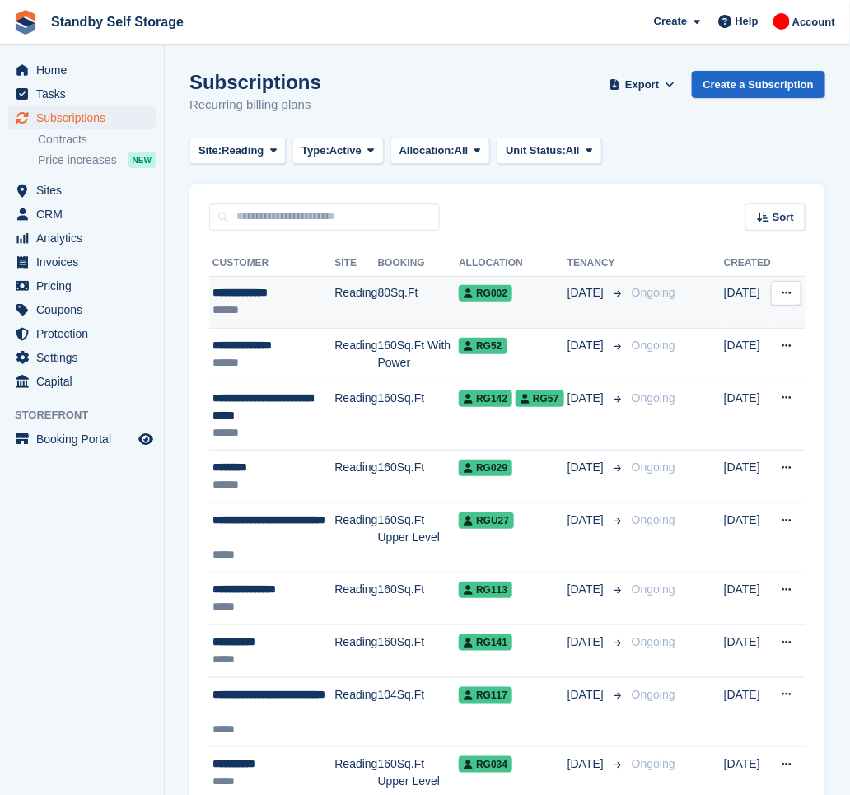
click at [358, 311] on td "Reading" at bounding box center [355, 302] width 43 height 53
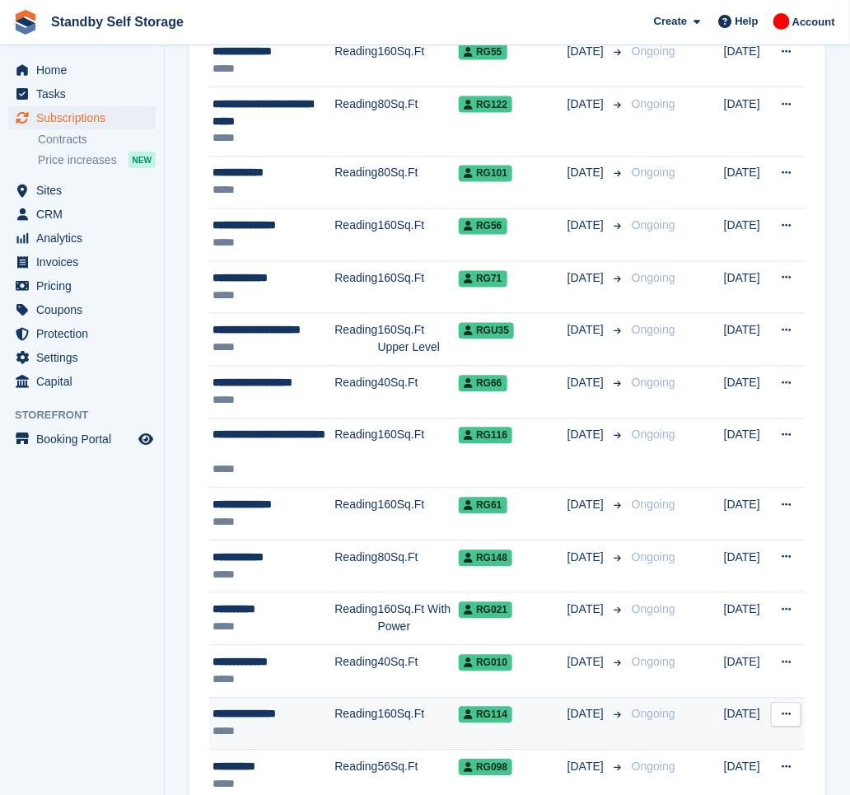
scroll to position [2428, 0]
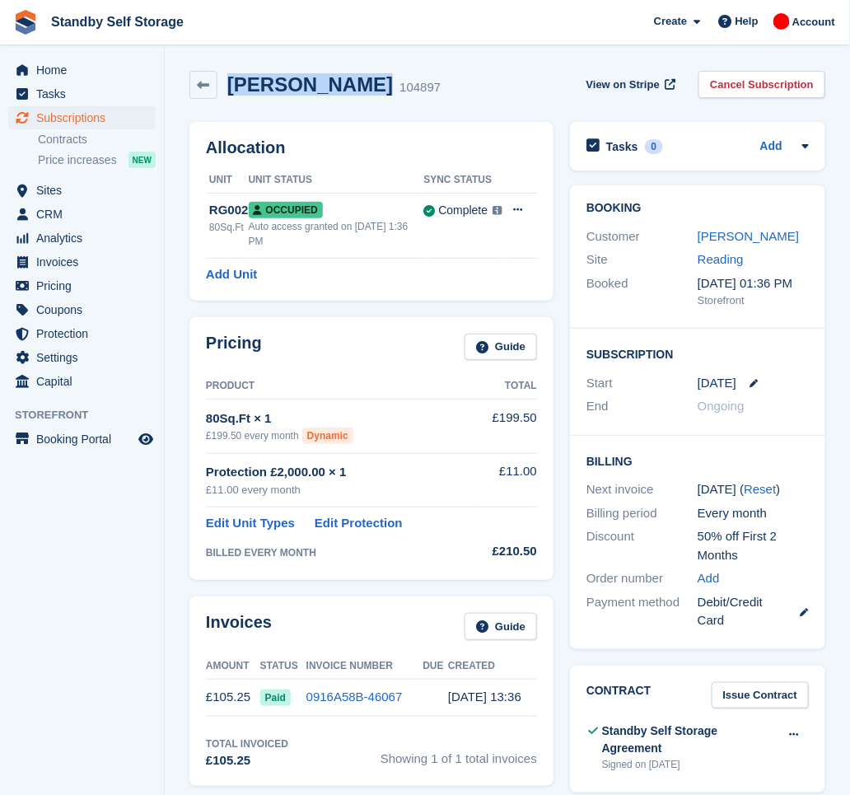
drag, startPoint x: 361, startPoint y: 87, endPoint x: 228, endPoint y: 78, distance: 132.9
click at [228, 78] on h2 "Maria Dadaeva" at bounding box center [310, 84] width 166 height 22
copy h2 "Maria Dadaeva"
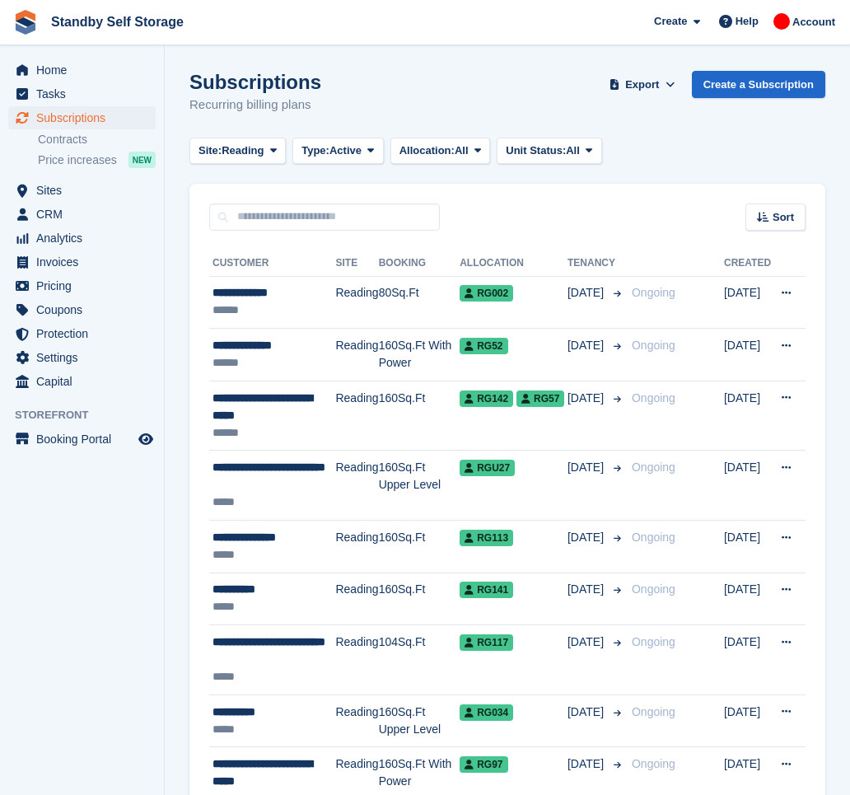
scroll to position [2428, 0]
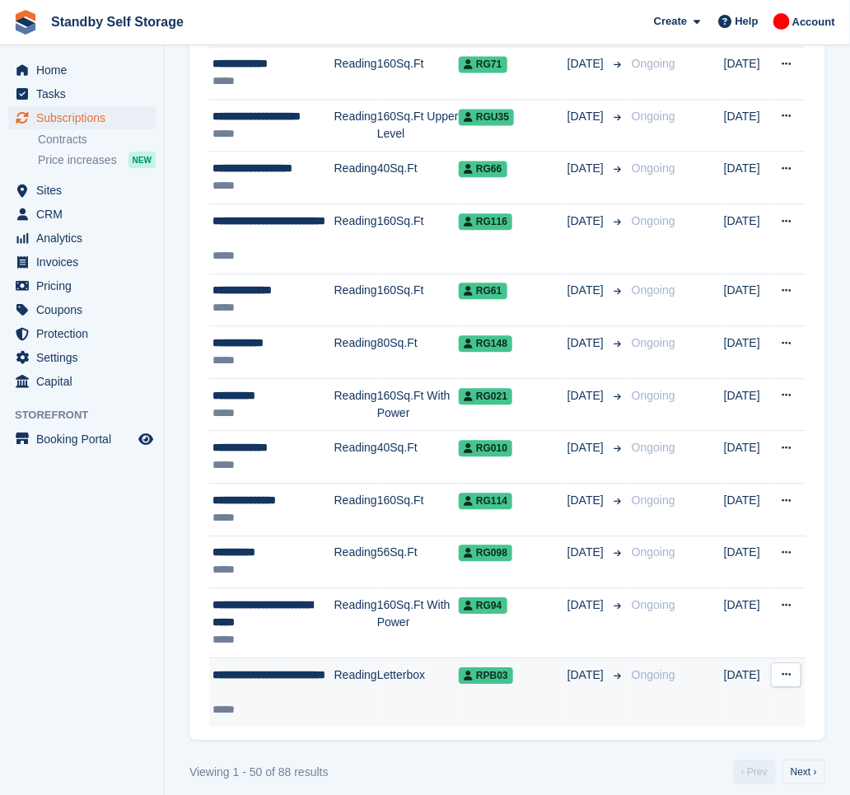
click at [334, 685] on td "Reading" at bounding box center [355, 691] width 43 height 69
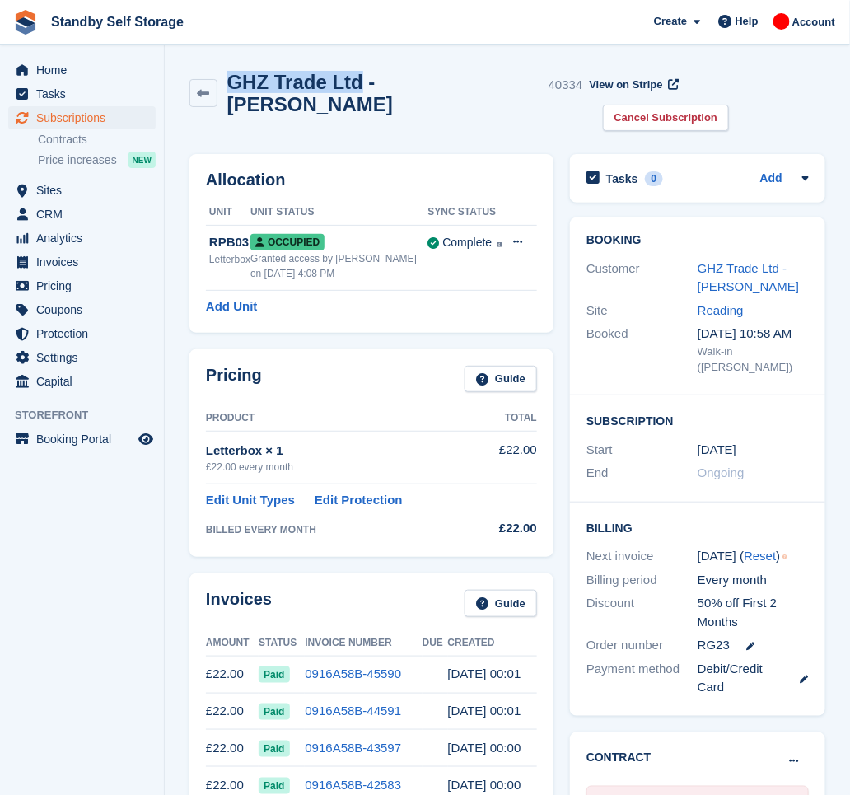
drag, startPoint x: 356, startPoint y: 85, endPoint x: 227, endPoint y: 79, distance: 128.6
click at [227, 79] on h2 "GHZ Trade Ltd - [PERSON_NAME]" at bounding box center [384, 93] width 315 height 44
copy h2 "GHZ Trade Ltd"
drag, startPoint x: 767, startPoint y: 87, endPoint x: 759, endPoint y: 92, distance: 9.6
click at [730, 105] on link "Cancel Subscription" at bounding box center [666, 118] width 127 height 27
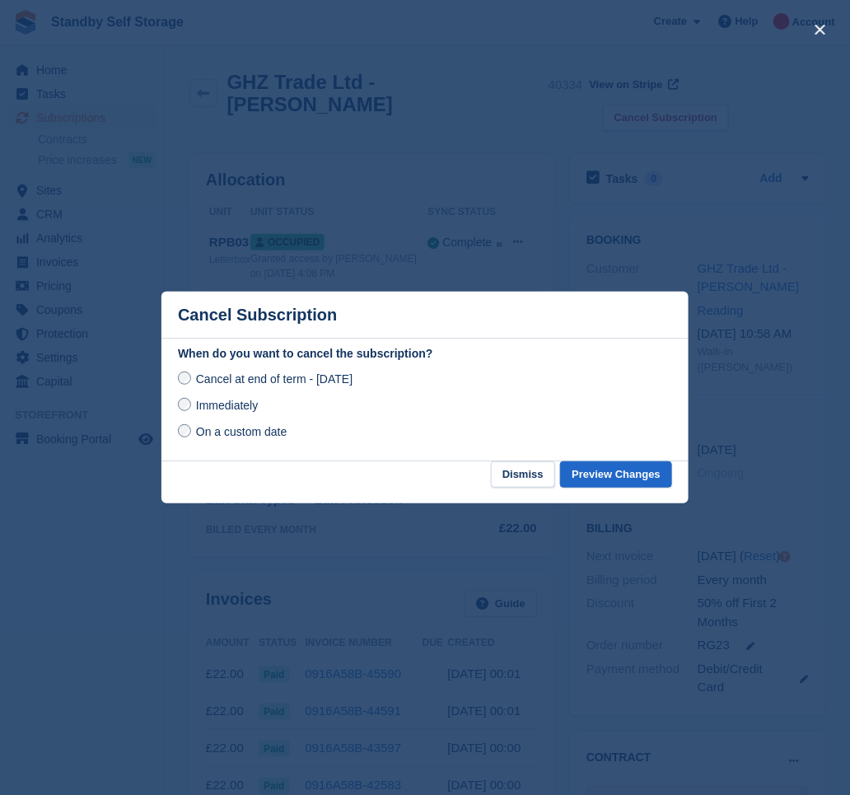
click at [236, 402] on span "Immediately" at bounding box center [227, 405] width 62 height 13
click at [617, 486] on button "Preview Changes" at bounding box center [616, 474] width 112 height 27
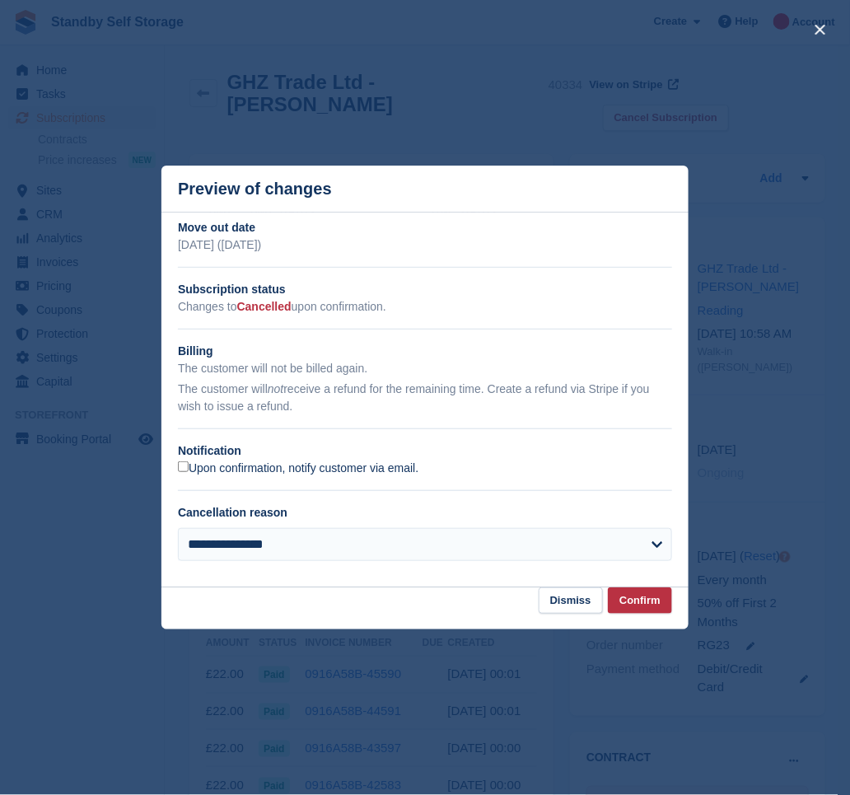
click at [261, 470] on label "Upon confirmation, notify customer via email." at bounding box center [298, 468] width 241 height 15
click at [637, 599] on button "Confirm" at bounding box center [640, 600] width 64 height 27
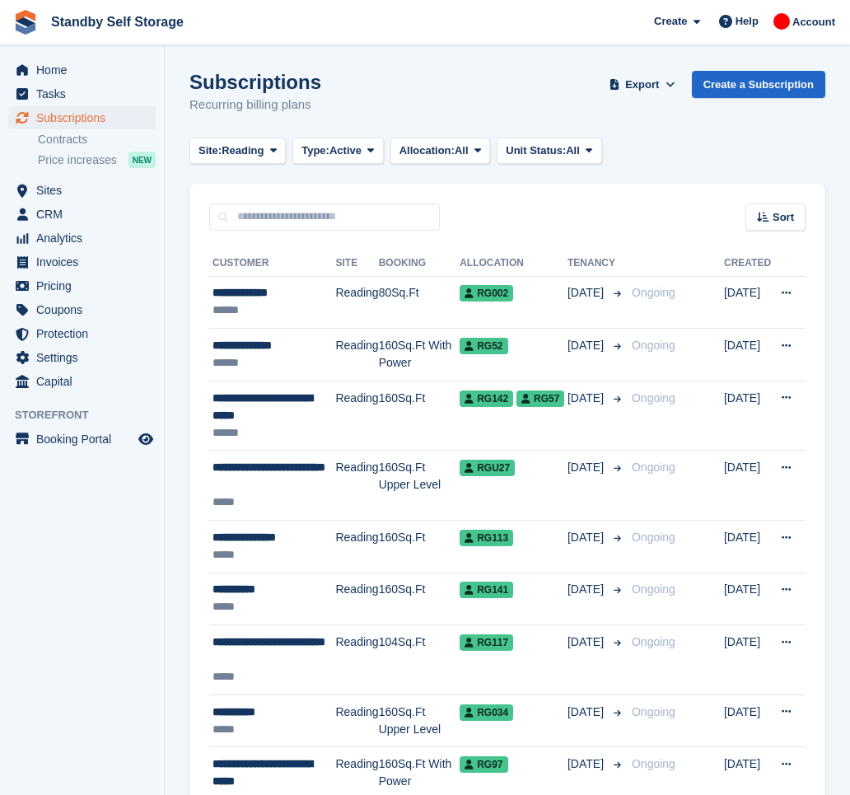
scroll to position [2428, 0]
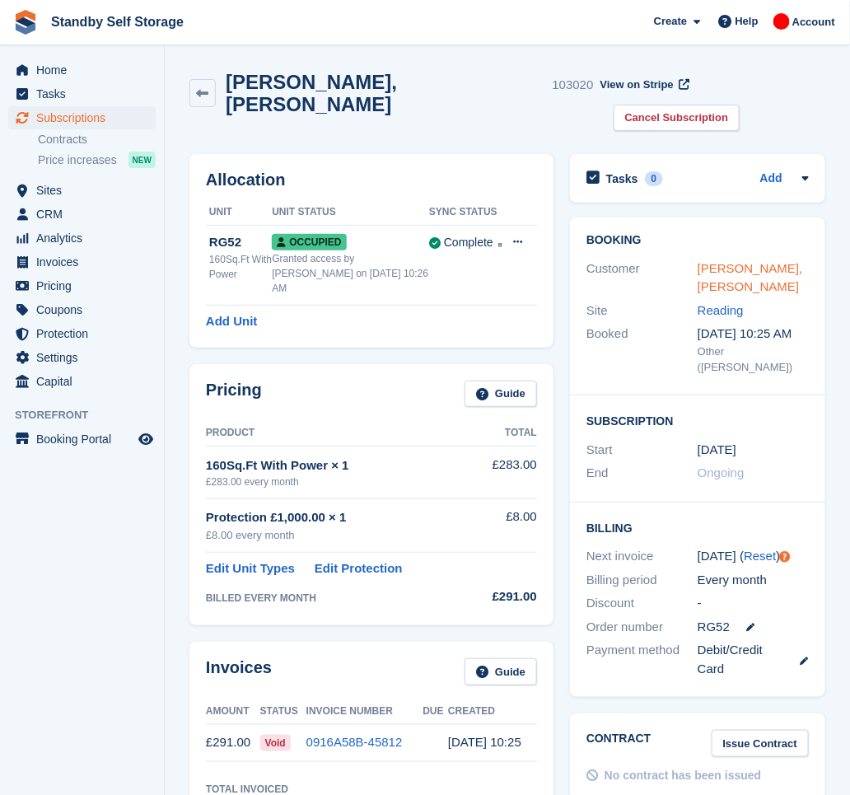
click at [727, 261] on link "[PERSON_NAME], [PERSON_NAME]" at bounding box center [750, 277] width 105 height 33
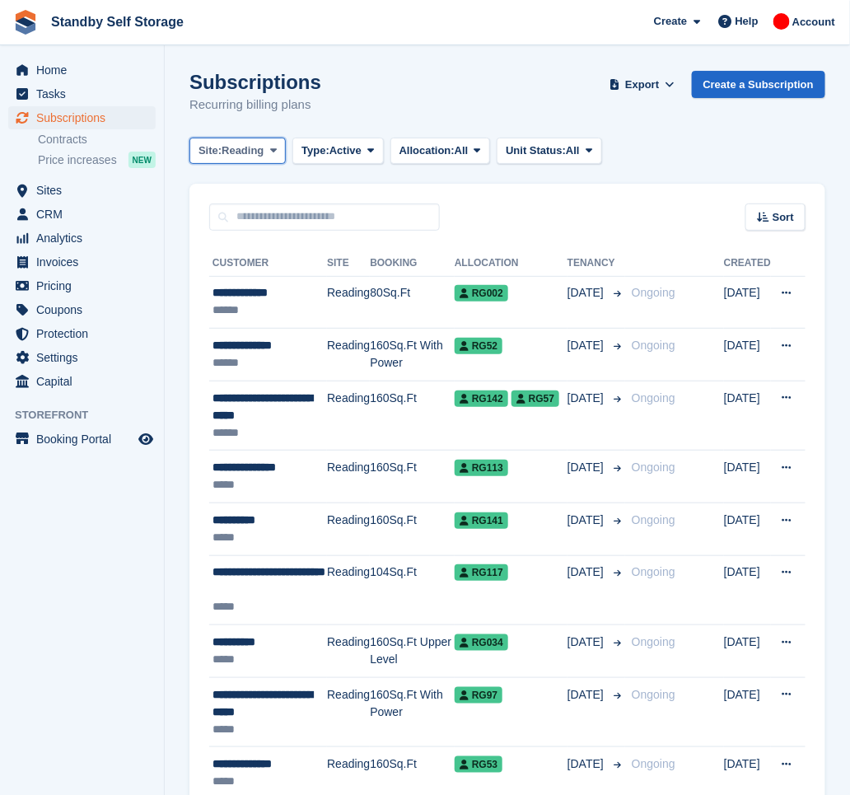
click at [242, 155] on span "Reading" at bounding box center [243, 151] width 42 height 16
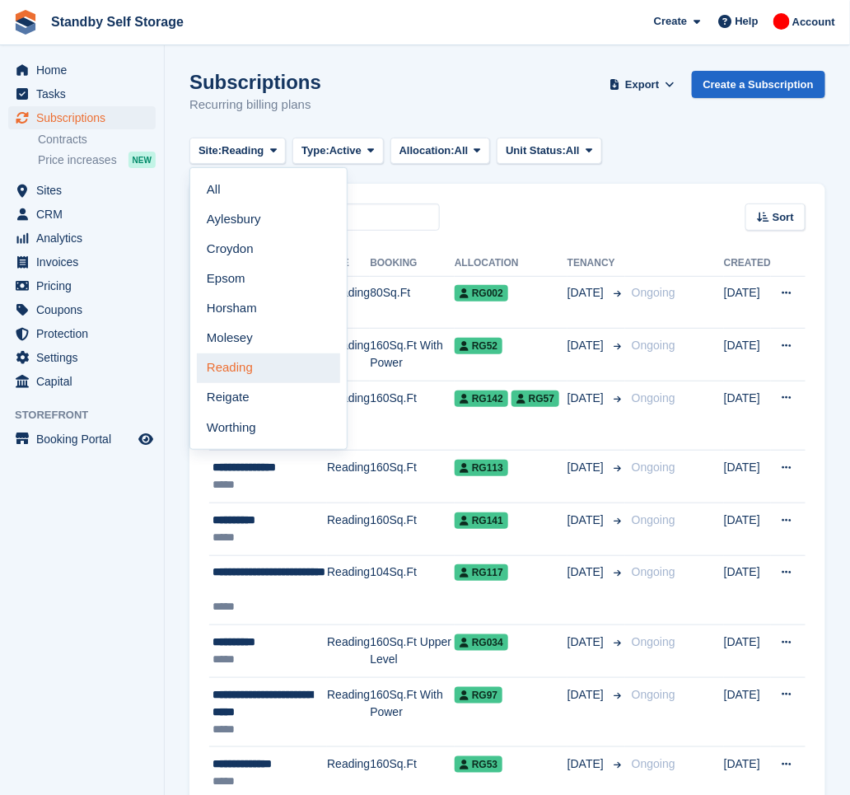
click at [245, 368] on link "Reading" at bounding box center [268, 368] width 143 height 30
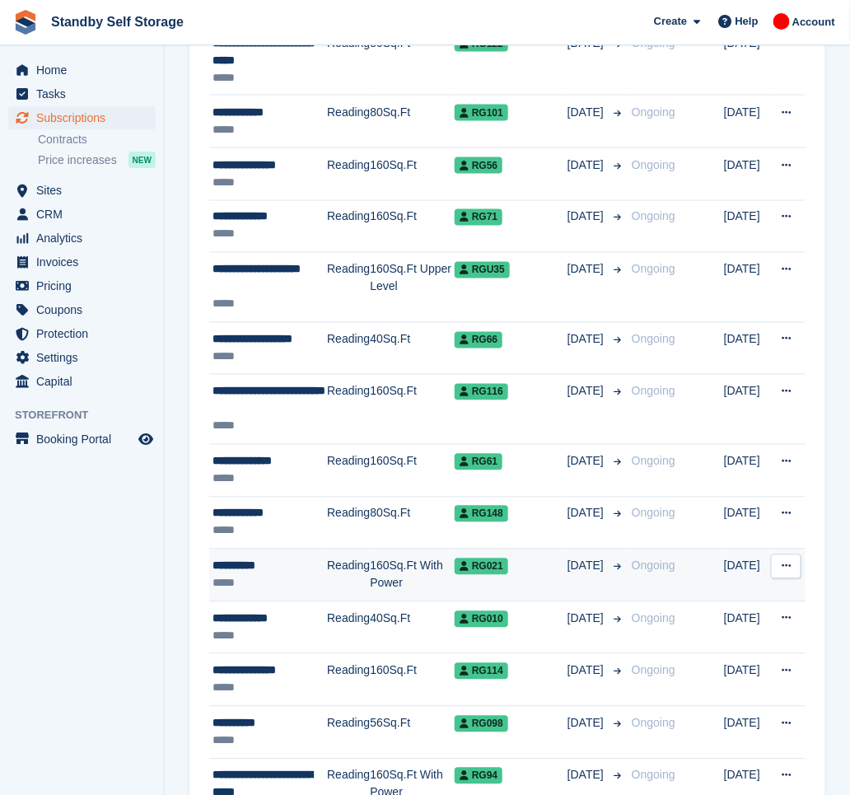
scroll to position [2428, 0]
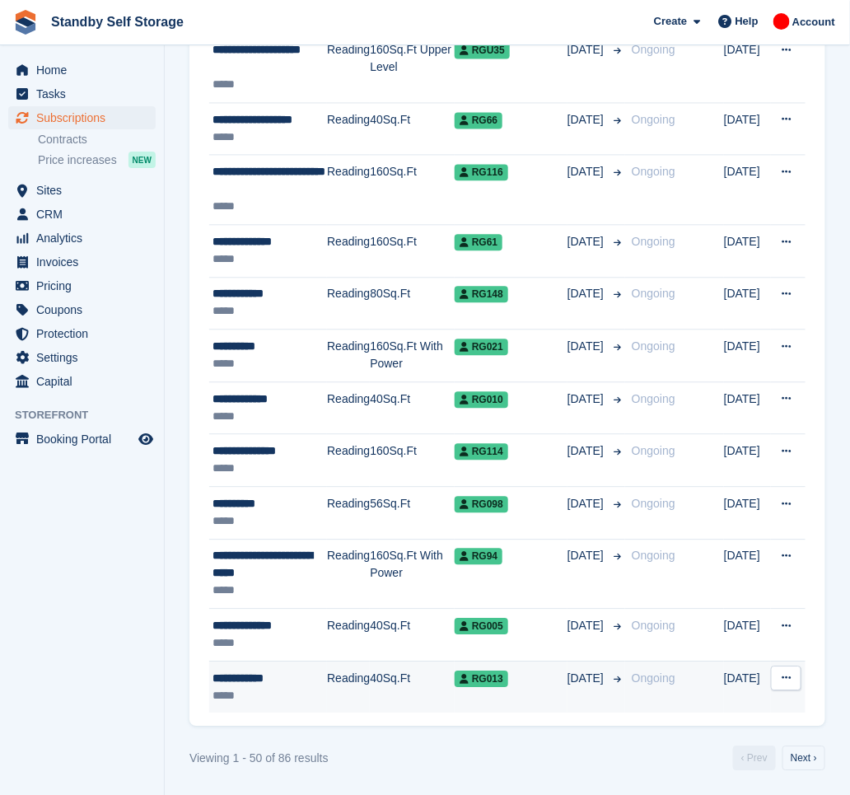
click at [296, 670] on div "**********" at bounding box center [270, 678] width 115 height 17
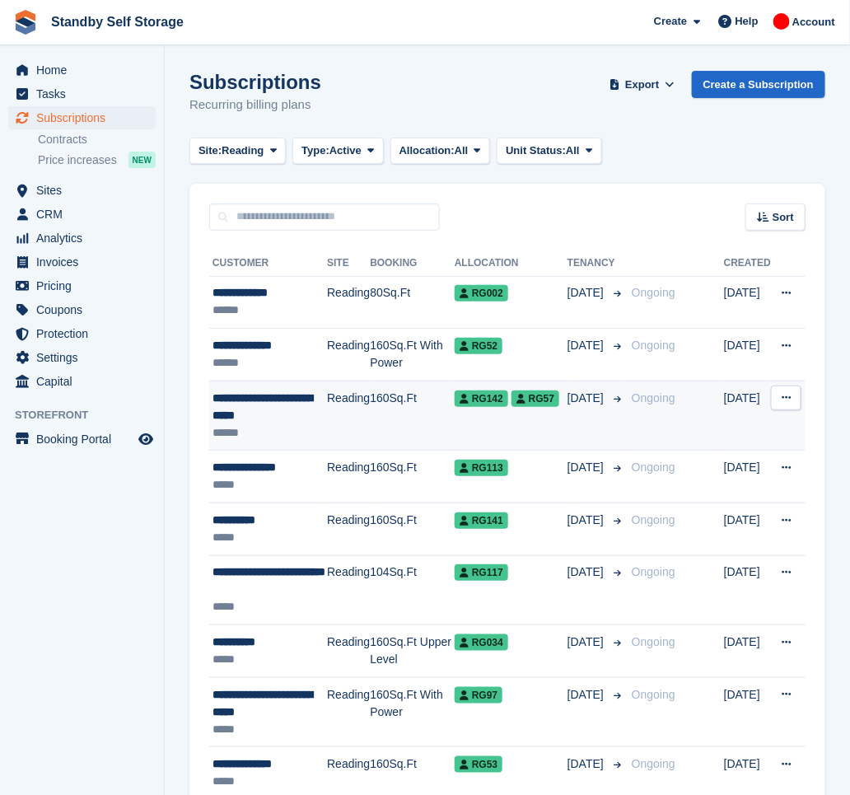
click at [341, 408] on td "Reading" at bounding box center [348, 416] width 43 height 70
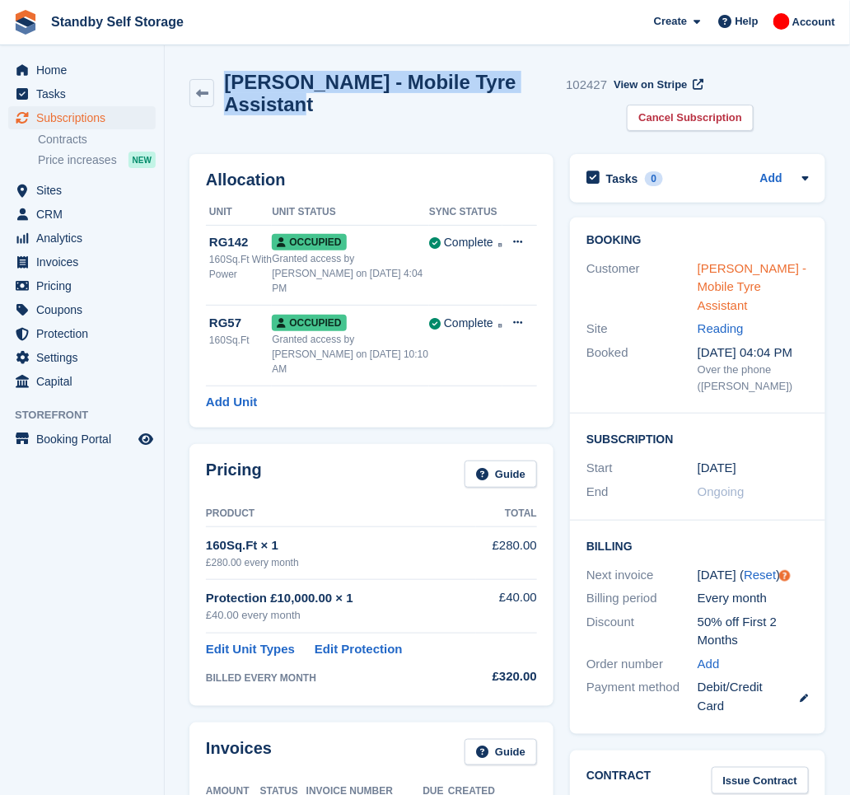
click at [727, 271] on link "Sohail Nazir - Mobile Tyre Assistant" at bounding box center [753, 286] width 110 height 51
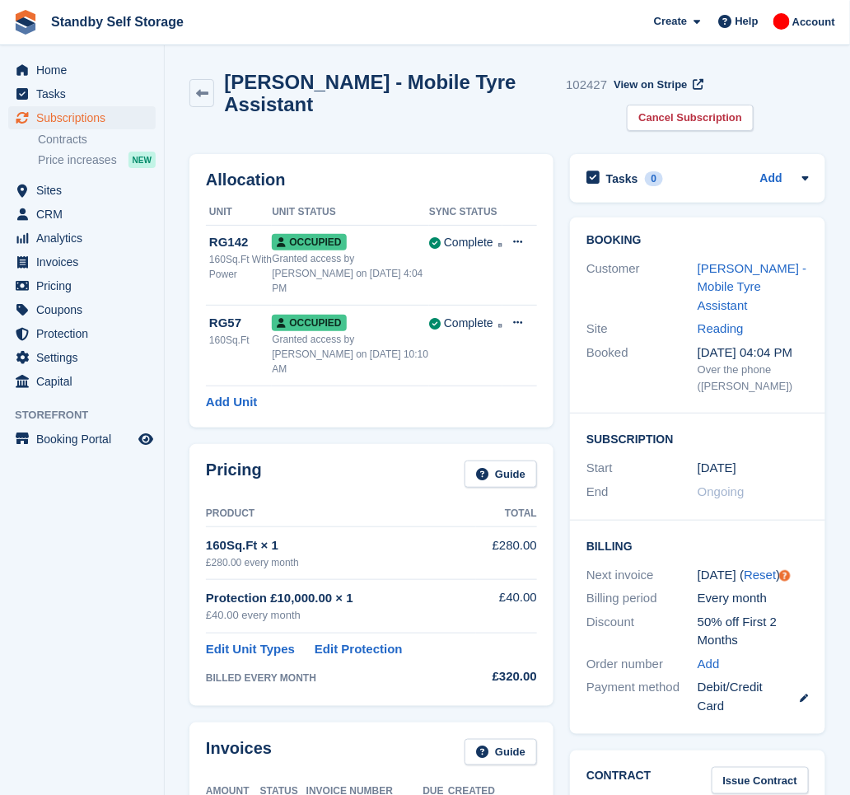
click at [106, 537] on aside "Home Tasks Subscriptions Subscriptions Subscriptions Contracts Price increases …" at bounding box center [82, 401] width 164 height 713
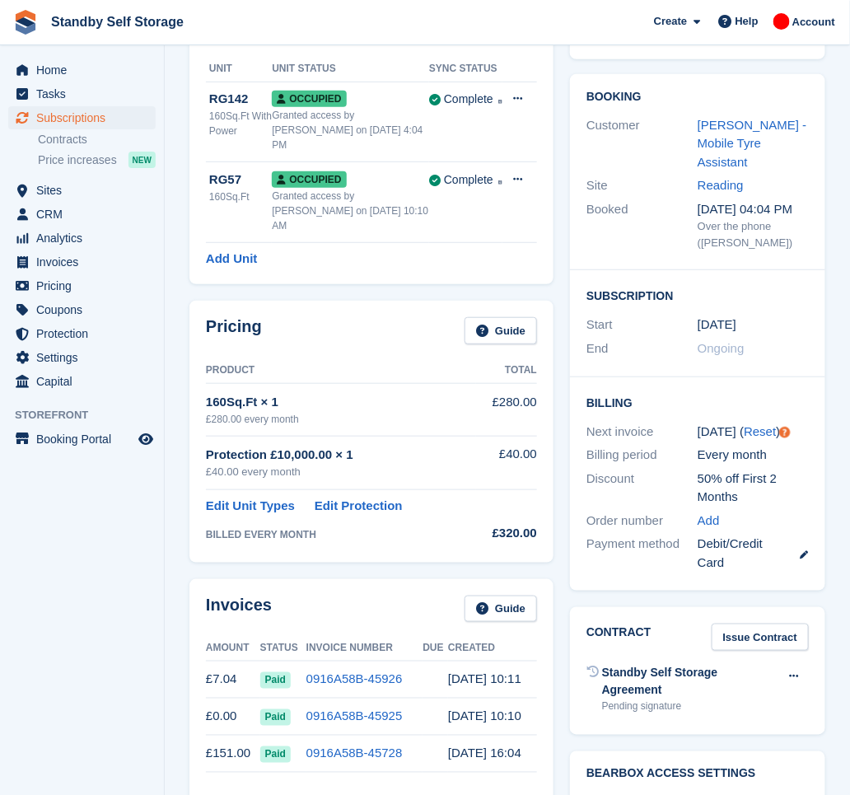
scroll to position [110, 0]
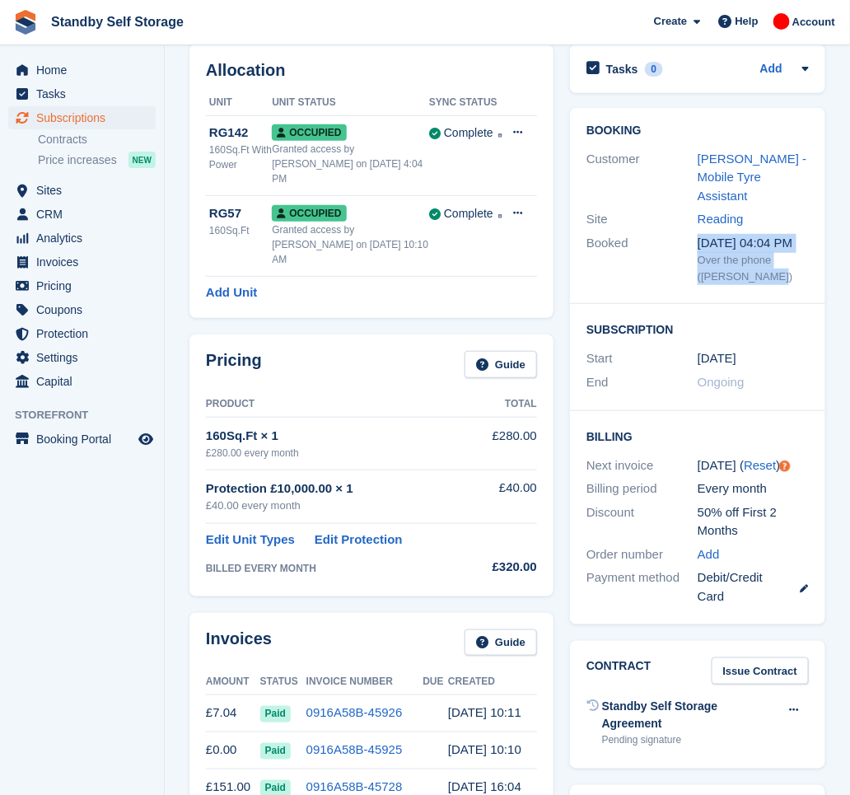
drag, startPoint x: 747, startPoint y: 282, endPoint x: 683, endPoint y: 269, distance: 65.4
click at [683, 269] on div "Booked 19 Aug, 04:04 PM Over the phone (Glenn Fisher)" at bounding box center [698, 259] width 222 height 56
drag, startPoint x: 683, startPoint y: 269, endPoint x: 648, endPoint y: 255, distance: 37.3
click at [648, 255] on div "Booked" at bounding box center [642, 259] width 111 height 51
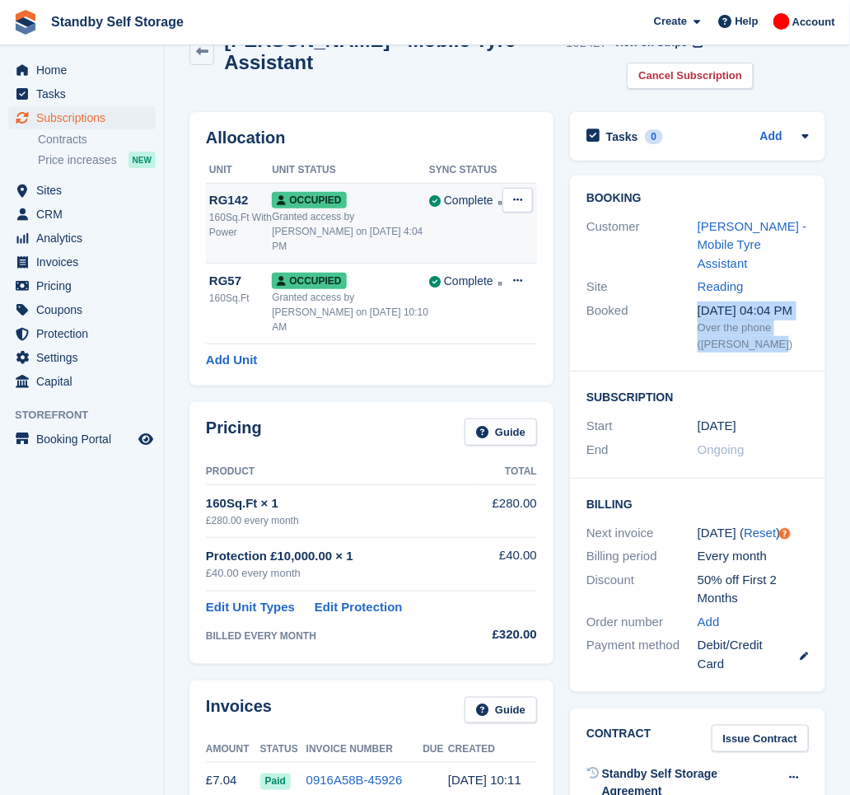
scroll to position [0, 0]
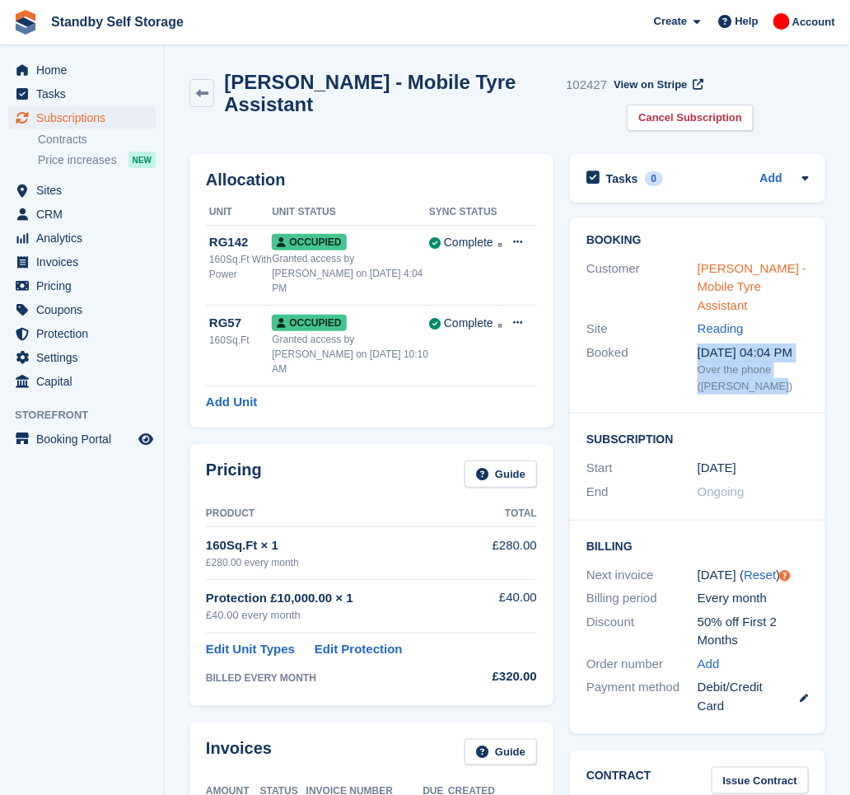
click at [745, 273] on link "Sohail Nazir - Mobile Tyre Assistant" at bounding box center [753, 286] width 110 height 51
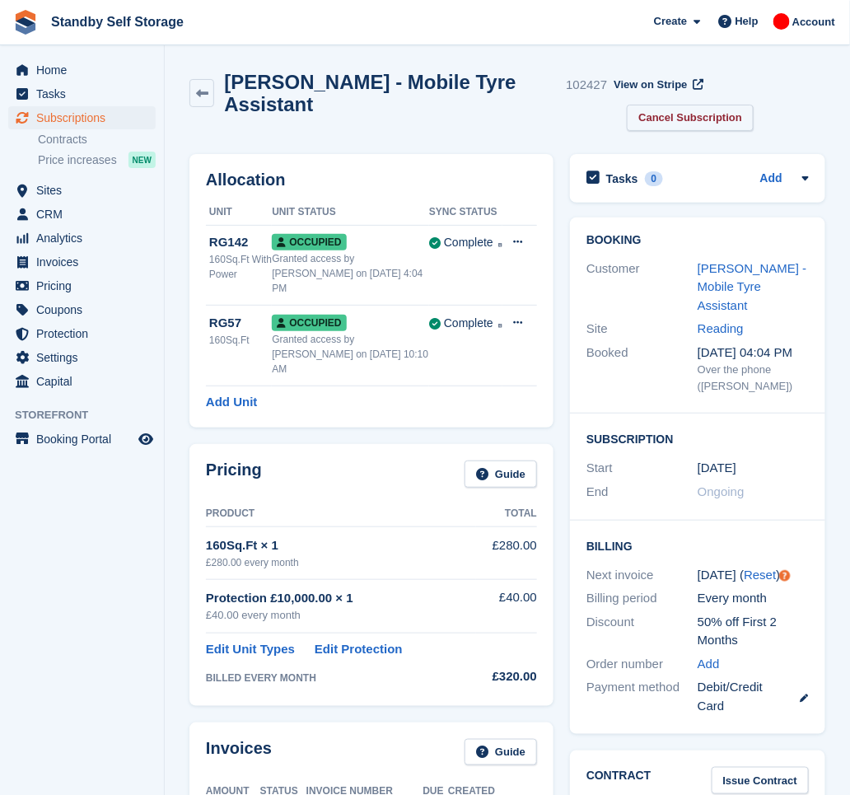
click at [657, 122] on link "Cancel Subscription" at bounding box center [690, 118] width 127 height 27
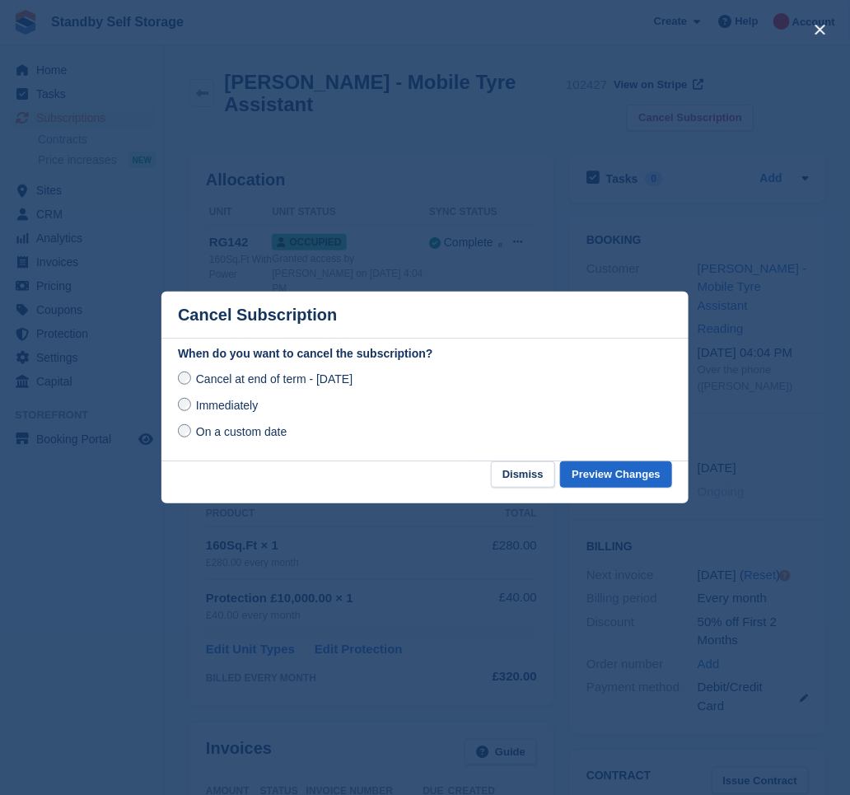
click at [221, 407] on span "Immediately" at bounding box center [227, 405] width 62 height 13
click at [642, 482] on button "Preview Changes" at bounding box center [616, 474] width 112 height 27
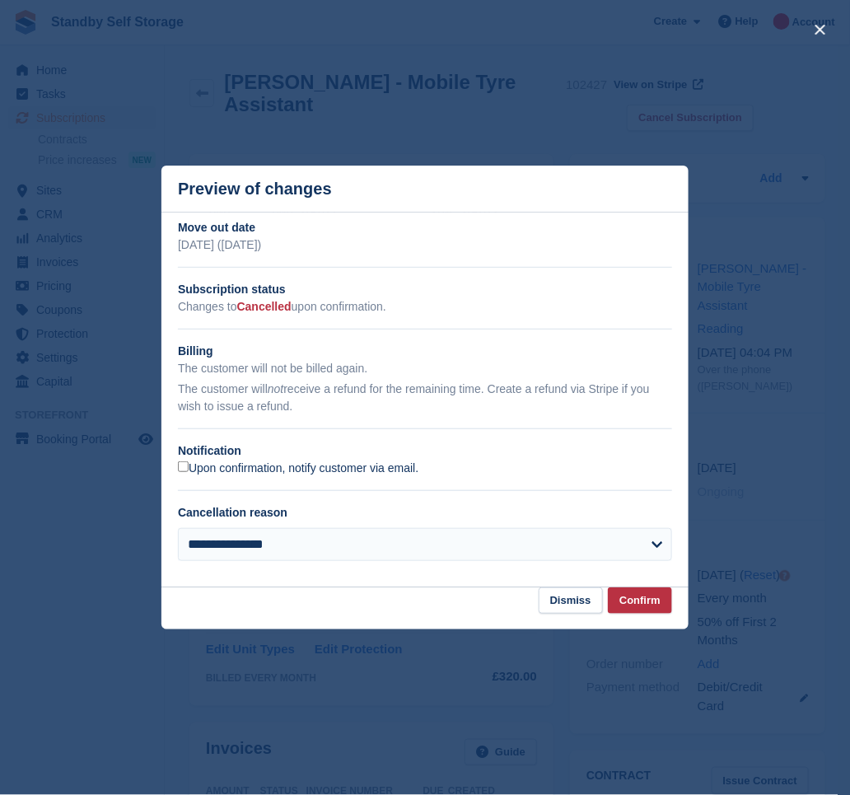
click at [387, 467] on label "Upon confirmation, notify customer via email." at bounding box center [298, 468] width 241 height 15
click at [633, 603] on button "Confirm" at bounding box center [640, 600] width 64 height 27
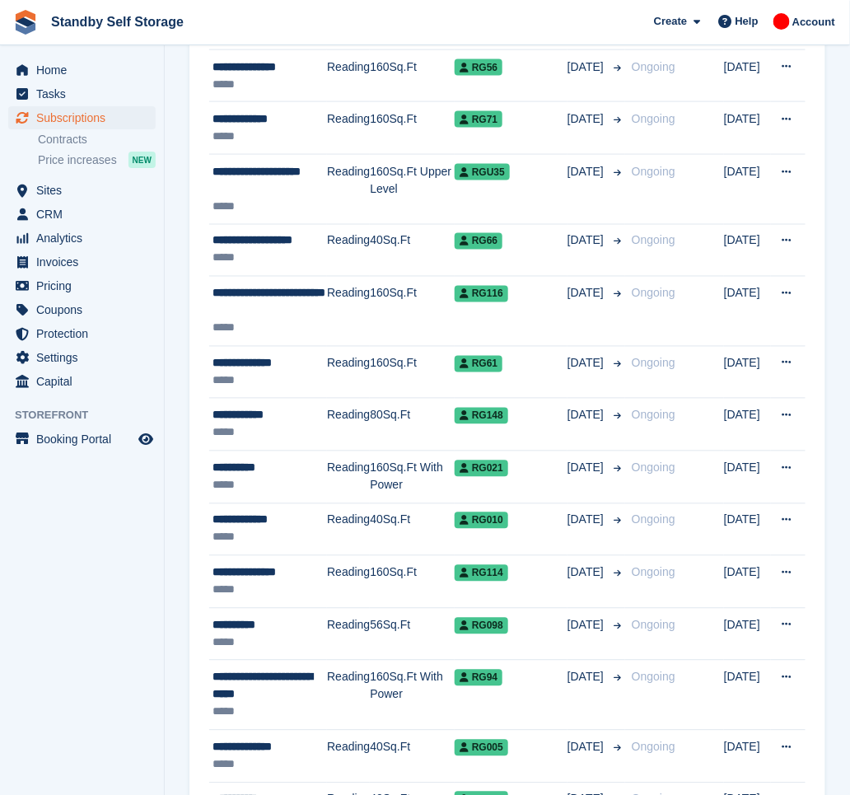
scroll to position [2410, 0]
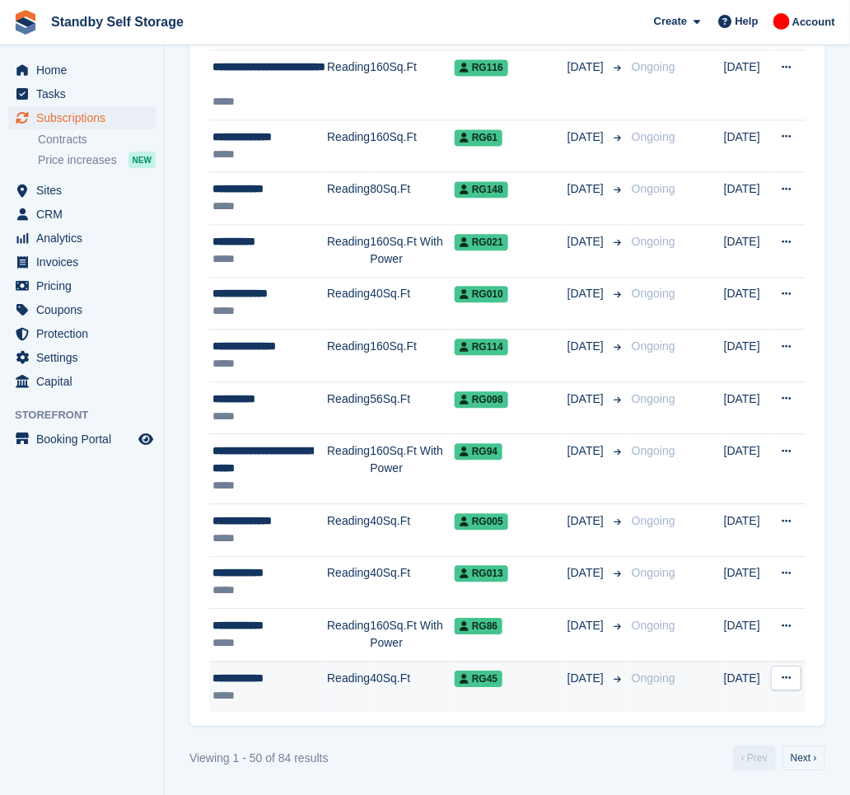
click at [351, 668] on td "Reading" at bounding box center [348, 687] width 43 height 52
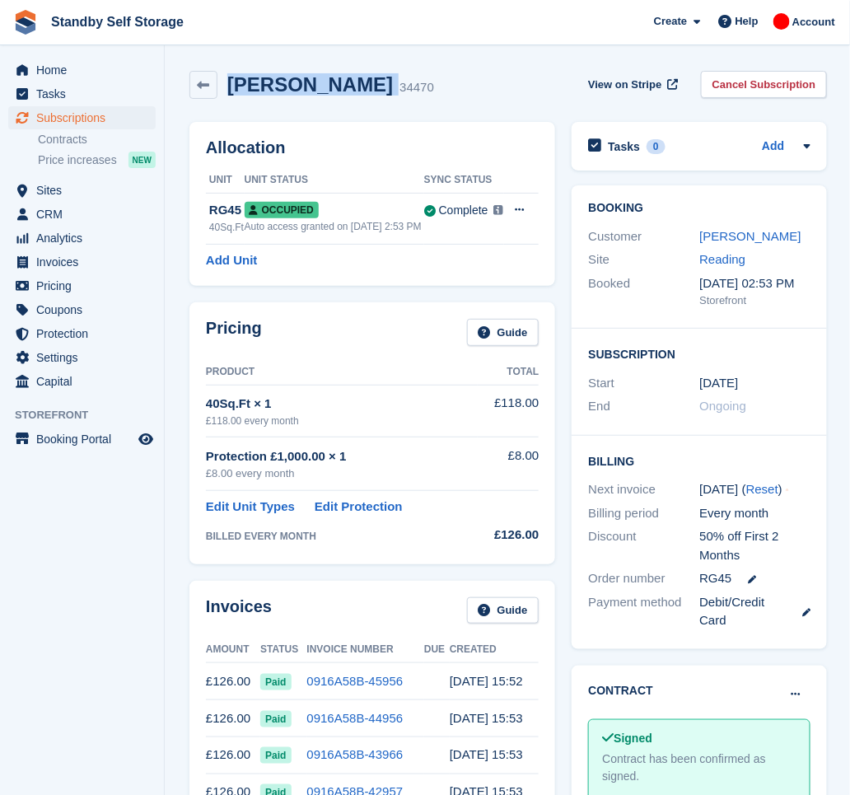
drag, startPoint x: 348, startPoint y: 85, endPoint x: 227, endPoint y: 96, distance: 121.6
click at [227, 96] on div "Jamie Jordan 34470" at bounding box center [325, 85] width 217 height 24
copy div "Jamie Jordan"
click at [758, 85] on link "Cancel Subscription" at bounding box center [764, 84] width 127 height 27
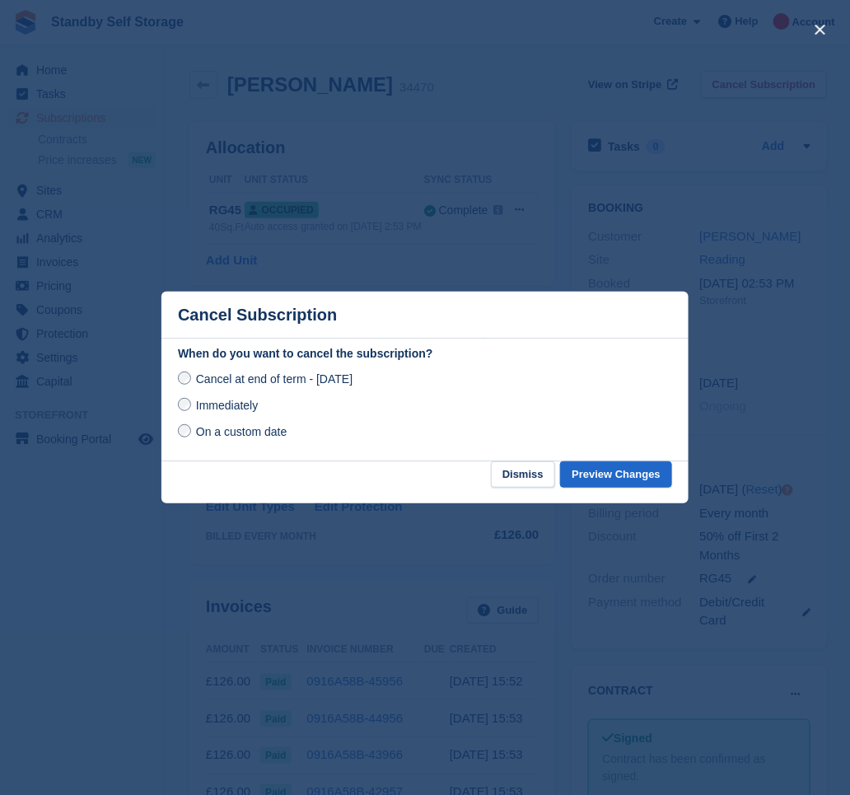
click at [203, 409] on span "Immediately" at bounding box center [227, 405] width 62 height 13
click at [614, 475] on button "Preview Changes" at bounding box center [616, 474] width 112 height 27
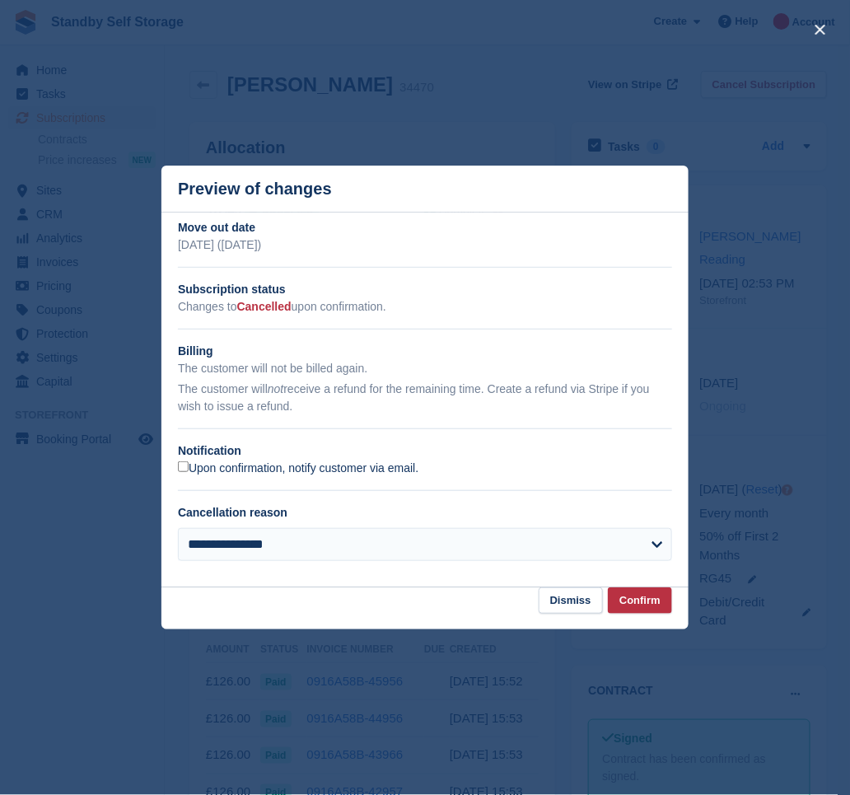
click at [250, 463] on label "Upon confirmation, notify customer via email." at bounding box center [298, 468] width 241 height 15
click at [628, 591] on button "Confirm" at bounding box center [640, 600] width 64 height 27
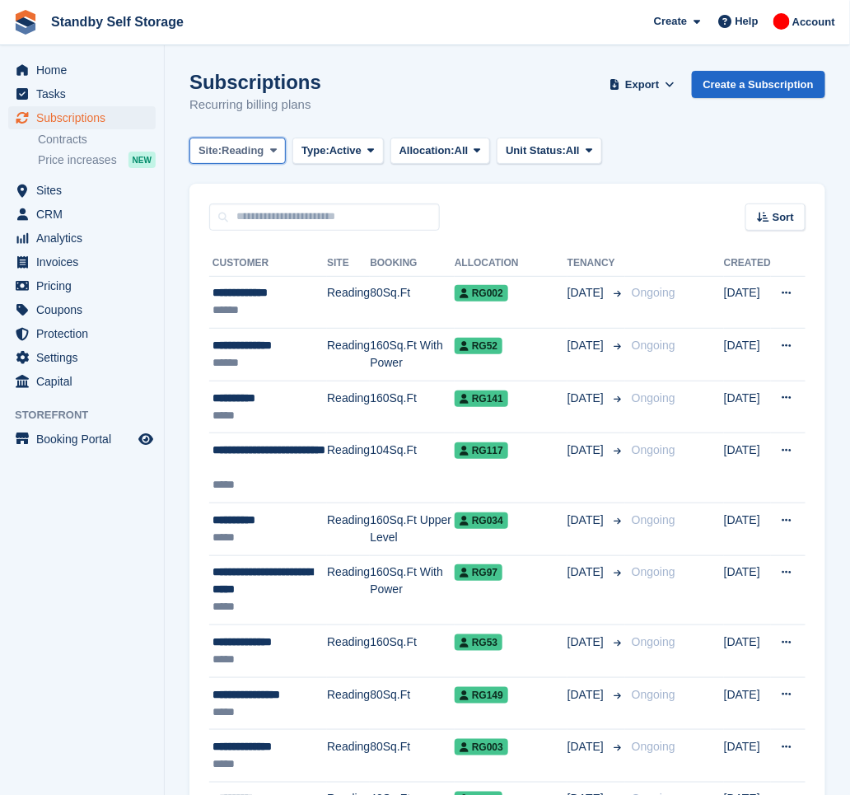
click at [264, 152] on span "Reading" at bounding box center [243, 151] width 42 height 16
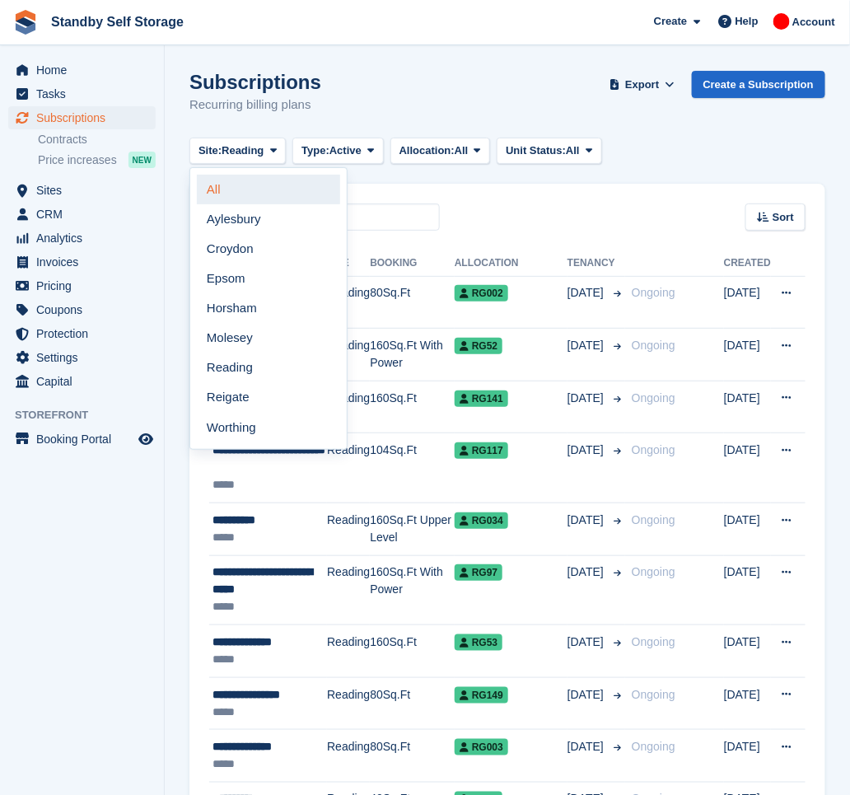
click at [241, 186] on link "All" at bounding box center [268, 190] width 143 height 30
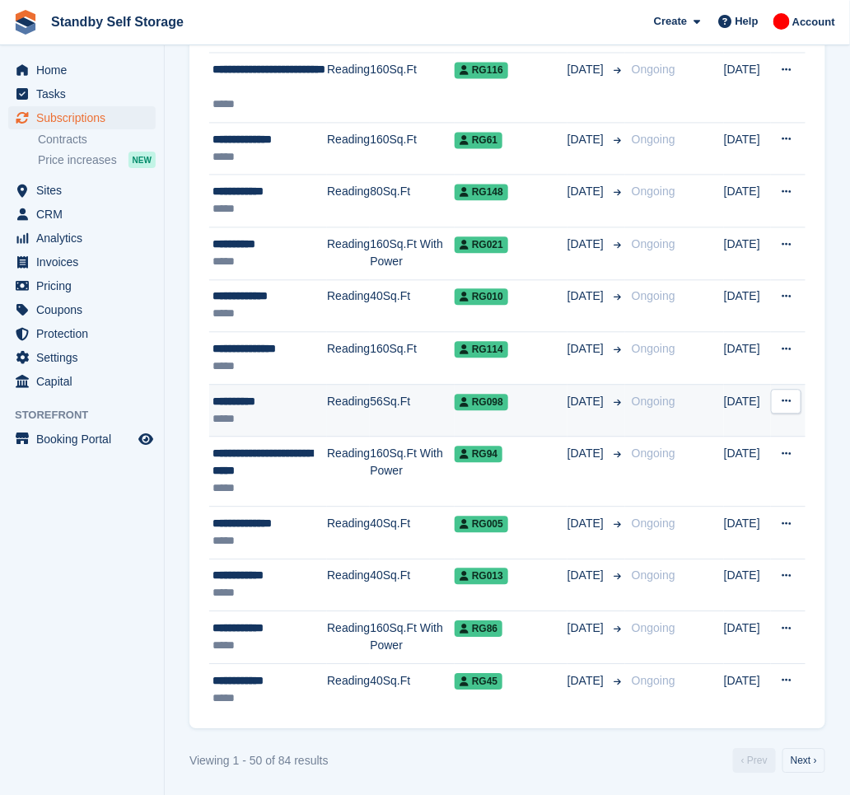
scroll to position [2410, 0]
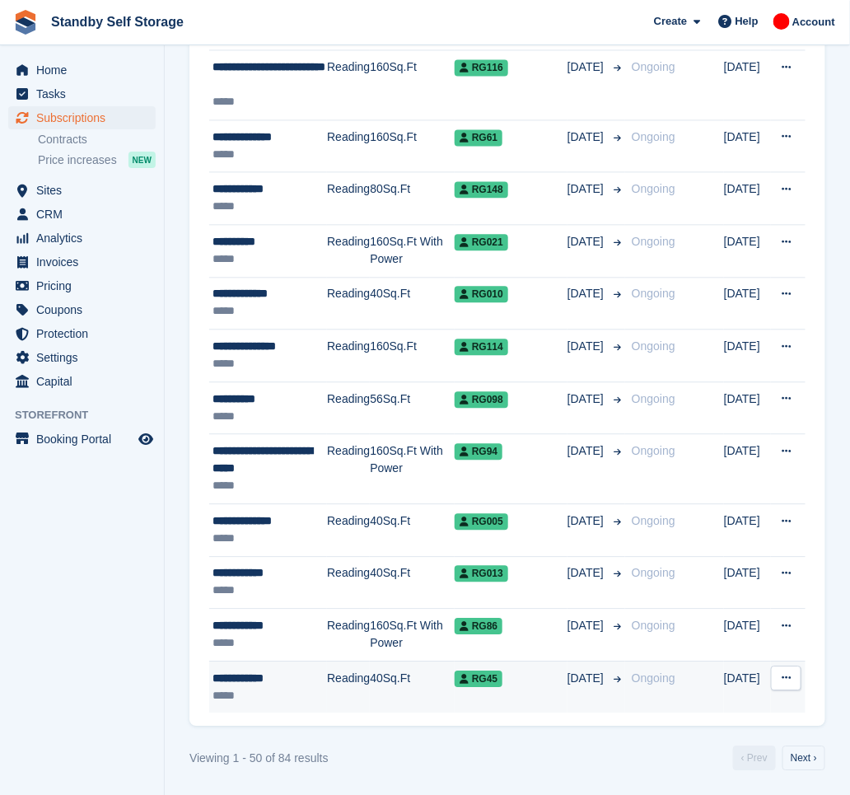
click at [386, 674] on td "40Sq.Ft" at bounding box center [412, 687] width 85 height 52
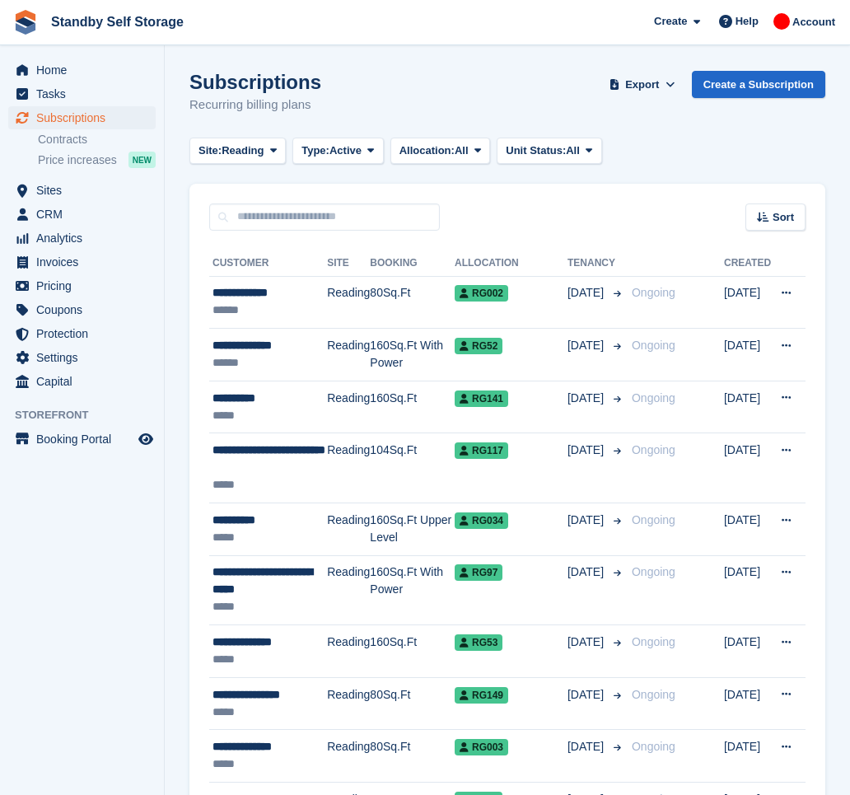
scroll to position [2410, 0]
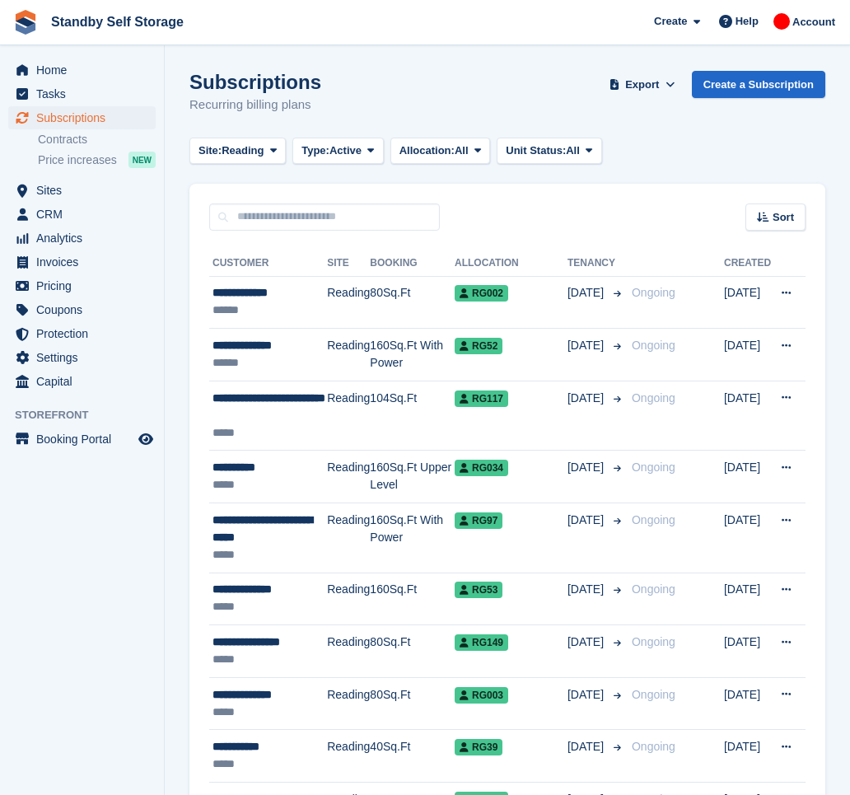
scroll to position [2410, 0]
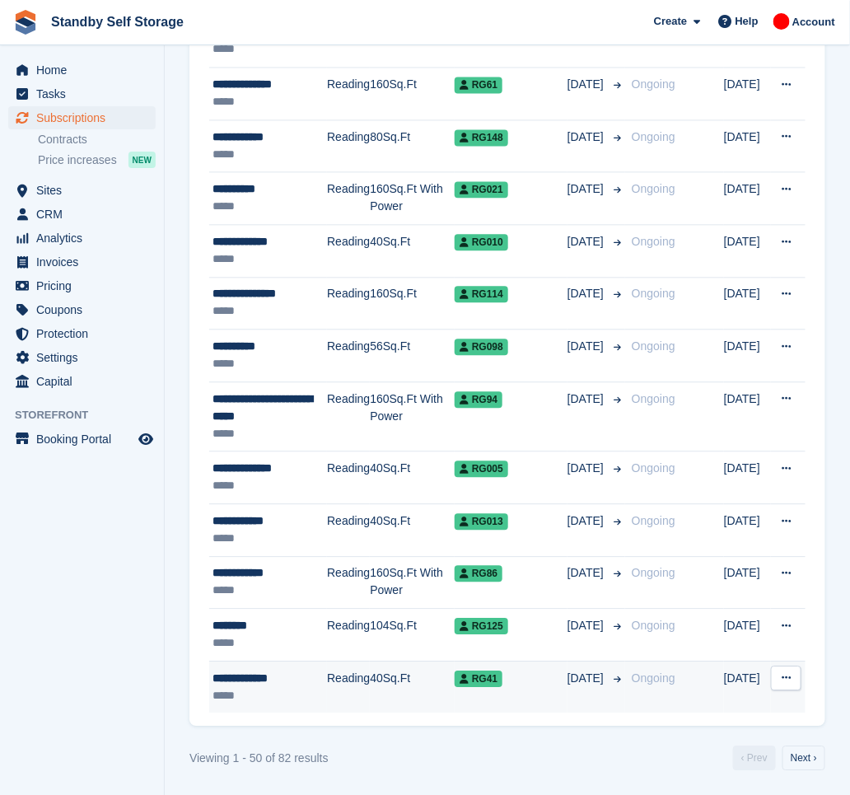
click at [361, 675] on td "Reading" at bounding box center [348, 687] width 43 height 52
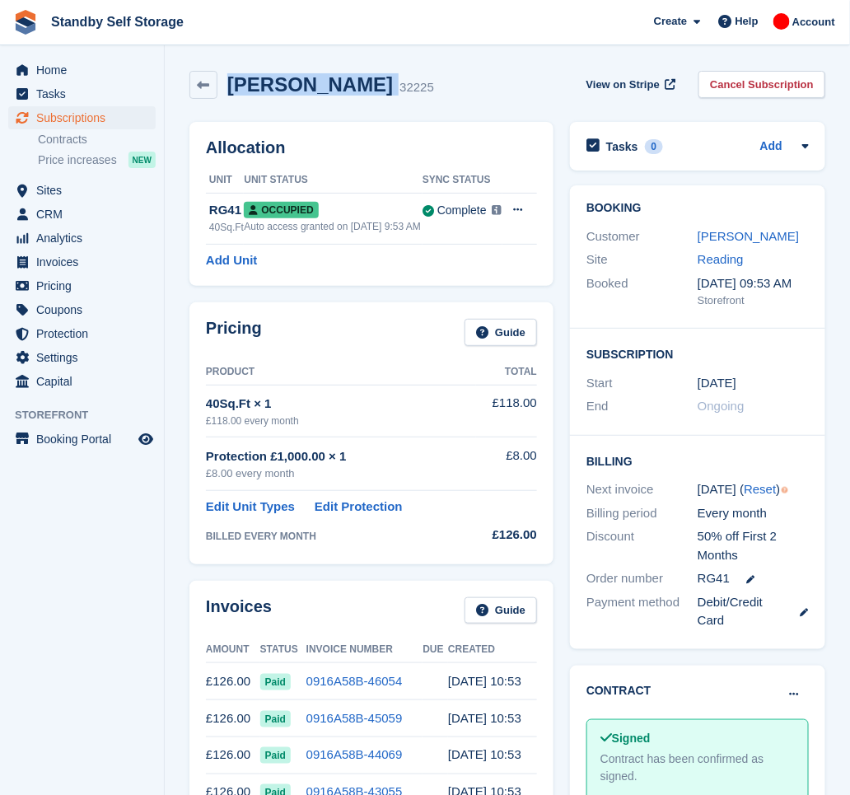
drag, startPoint x: 346, startPoint y: 79, endPoint x: 228, endPoint y: 93, distance: 118.6
click at [228, 93] on div "Sophie Collis 32225" at bounding box center [325, 85] width 217 height 24
copy div "Sophie Collis"
click at [740, 78] on link "Cancel Subscription" at bounding box center [762, 84] width 127 height 27
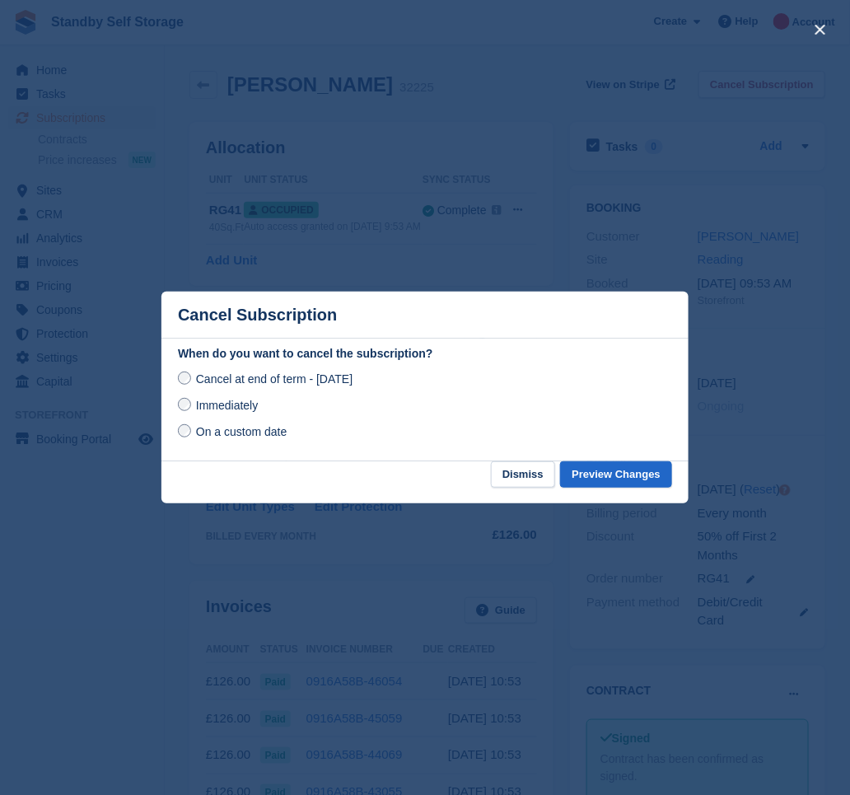
click at [219, 404] on span "Immediately" at bounding box center [227, 405] width 62 height 13
click at [608, 465] on button "Preview Changes" at bounding box center [616, 474] width 112 height 27
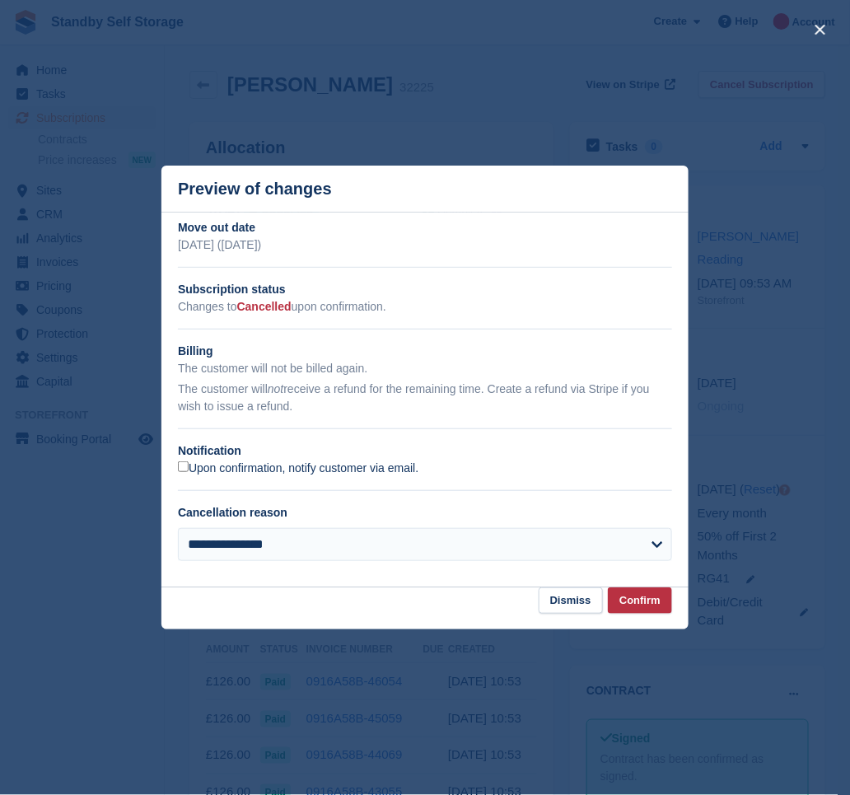
click at [290, 467] on label "Upon confirmation, notify customer via email." at bounding box center [298, 468] width 241 height 15
click at [631, 590] on button "Confirm" at bounding box center [640, 600] width 64 height 27
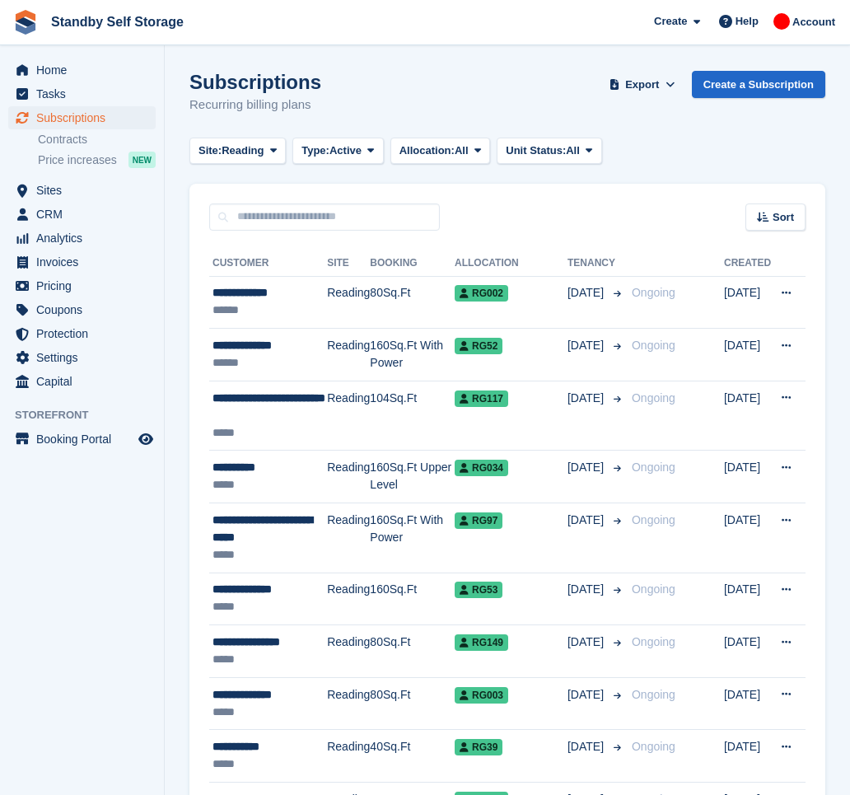
scroll to position [2410, 0]
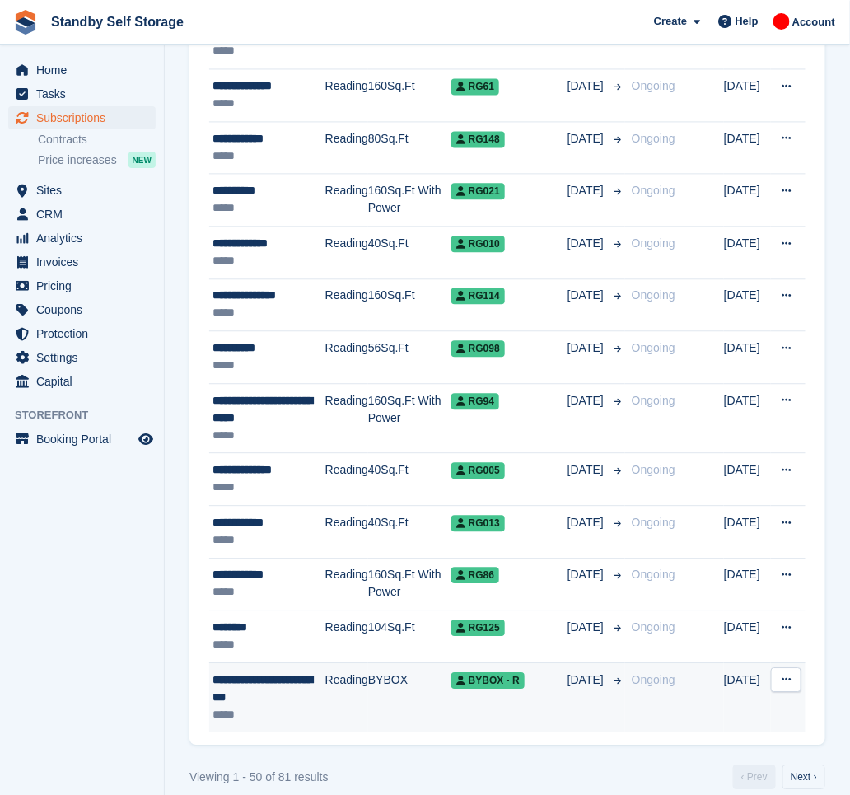
scroll to position [2444, 0]
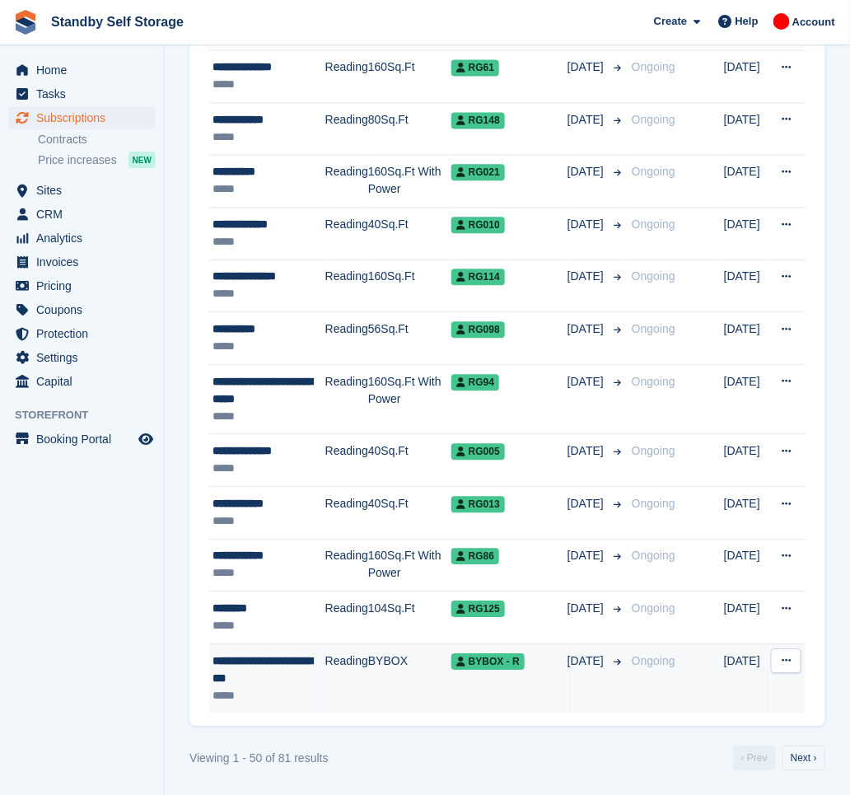
click at [338, 666] on td "Reading" at bounding box center [346, 677] width 43 height 69
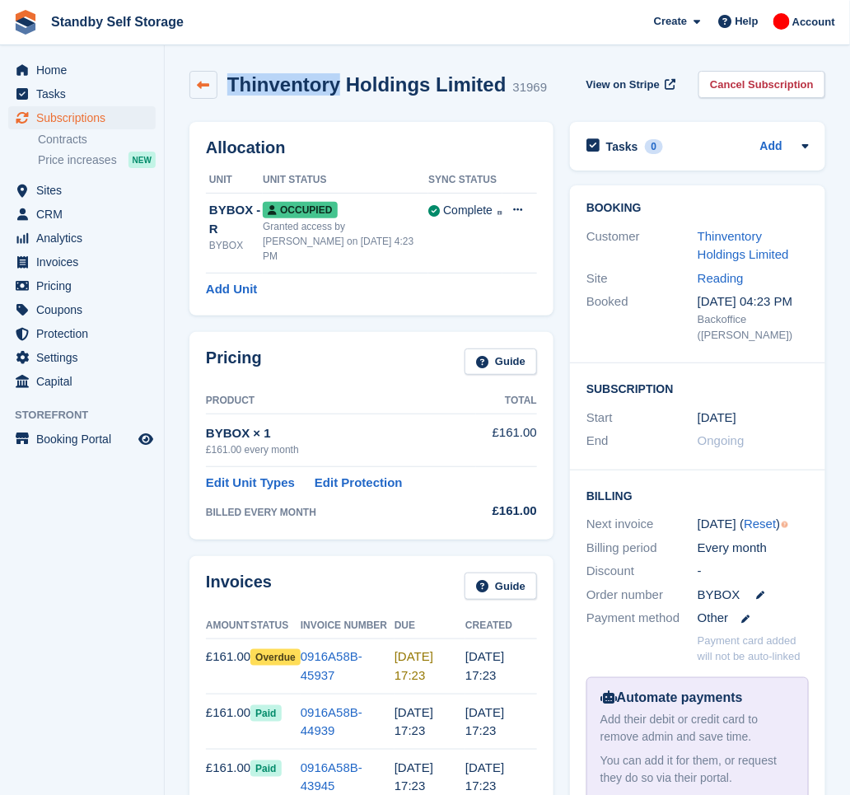
drag, startPoint x: 332, startPoint y: 88, endPoint x: 216, endPoint y: 90, distance: 116.2
click at [216, 90] on div "Thinventory Holdings Limited 31969" at bounding box center [368, 85] width 358 height 28
copy div "Thinventory"
click at [706, 241] on link "Thinventory Holdings Limited" at bounding box center [743, 245] width 91 height 33
click at [751, 63] on div "Thinventory Holdings Limited 31969 View on Stripe Cancel Subscription" at bounding box center [507, 88] width 652 height 51
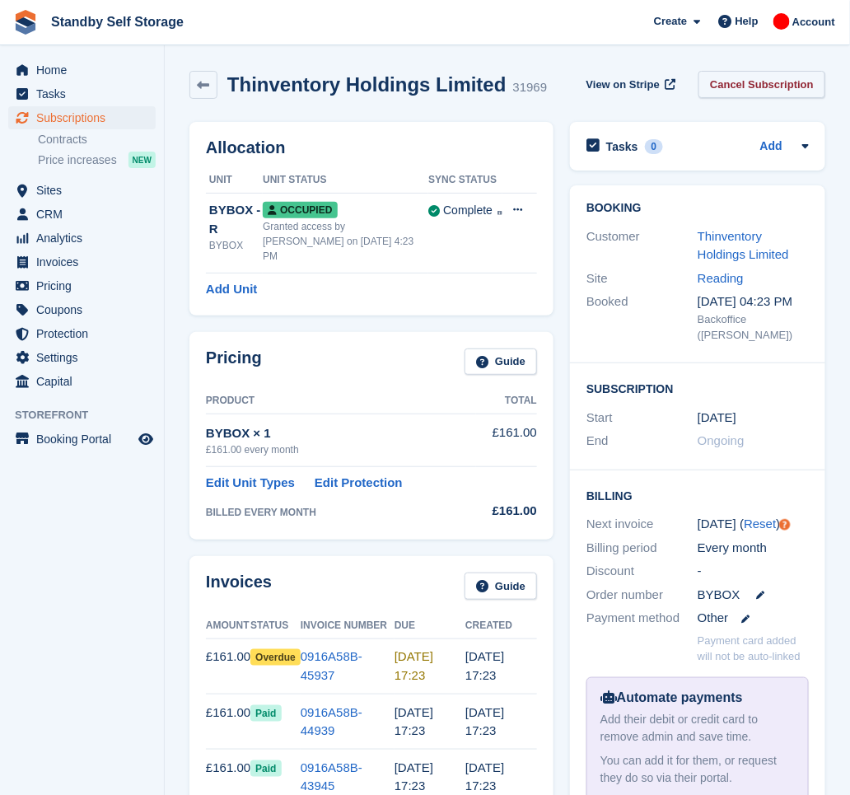
click at [755, 75] on link "Cancel Subscription" at bounding box center [762, 84] width 127 height 27
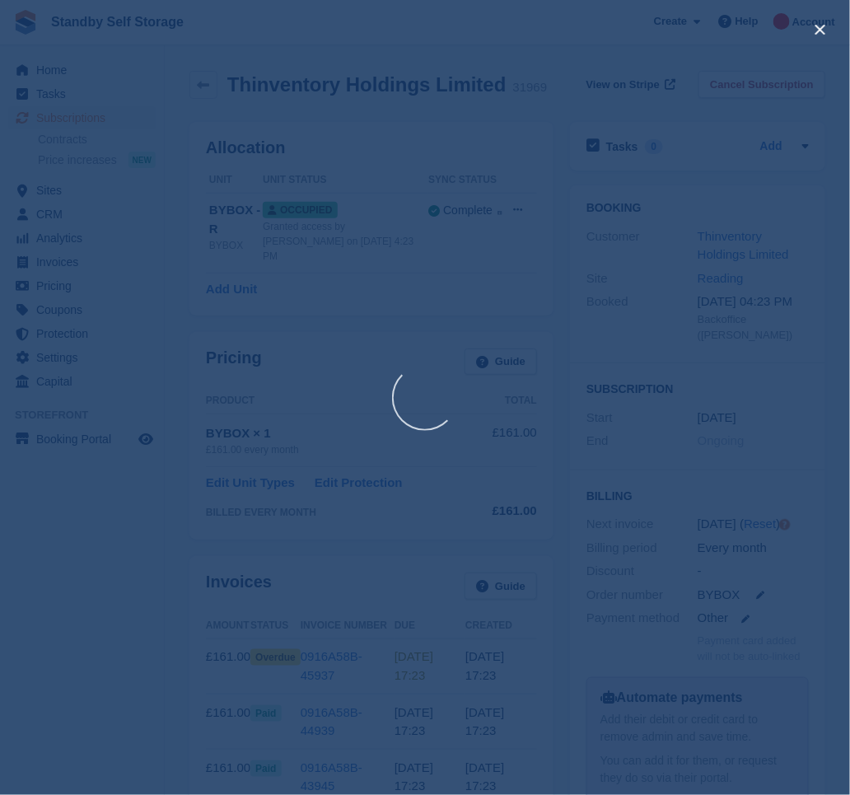
click at [822, 31] on div at bounding box center [425, 397] width 850 height 795
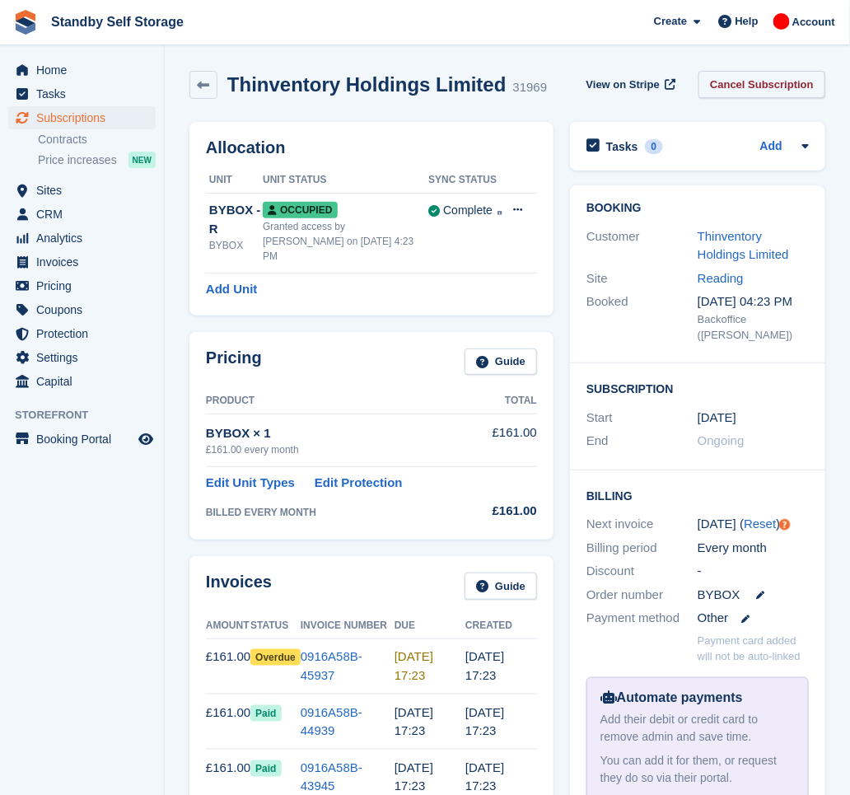
click at [755, 91] on link "Cancel Subscription" at bounding box center [762, 84] width 127 height 27
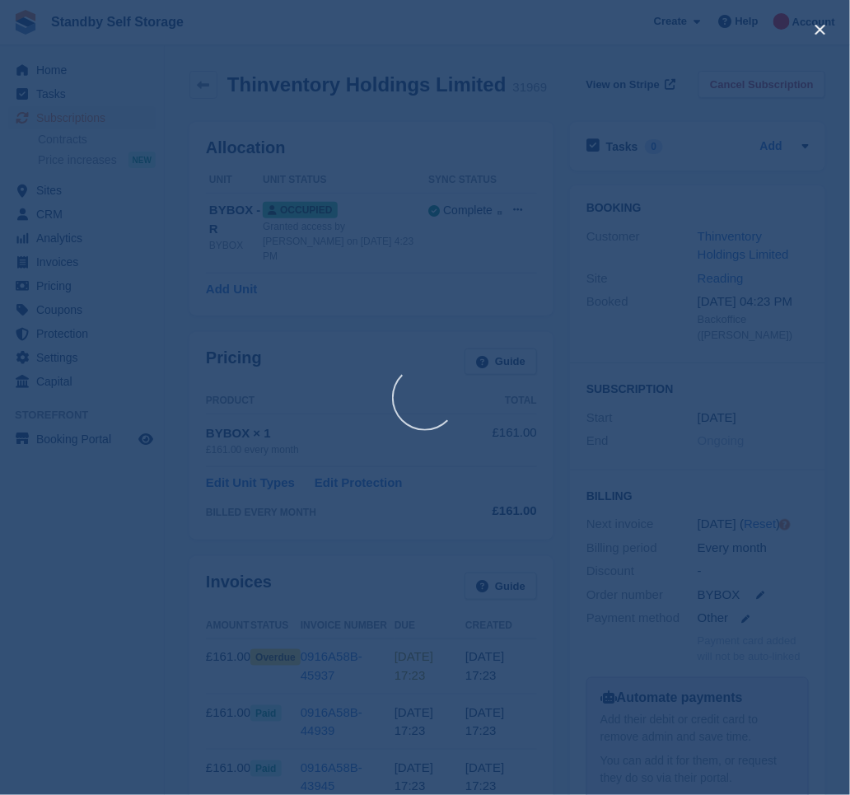
click at [817, 33] on div at bounding box center [425, 397] width 850 height 795
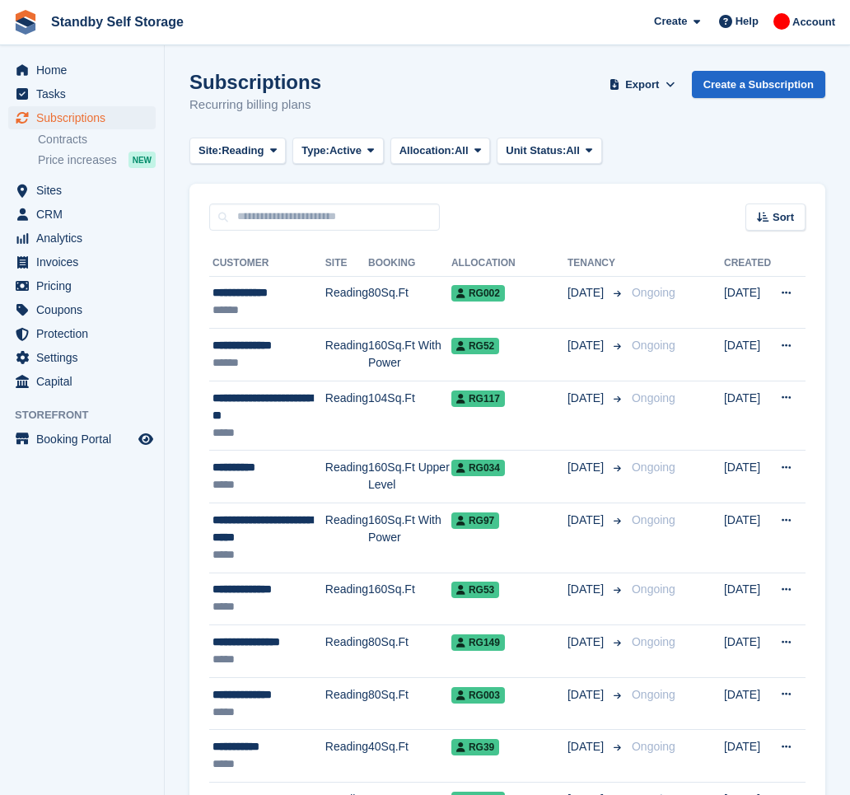
scroll to position [2444, 0]
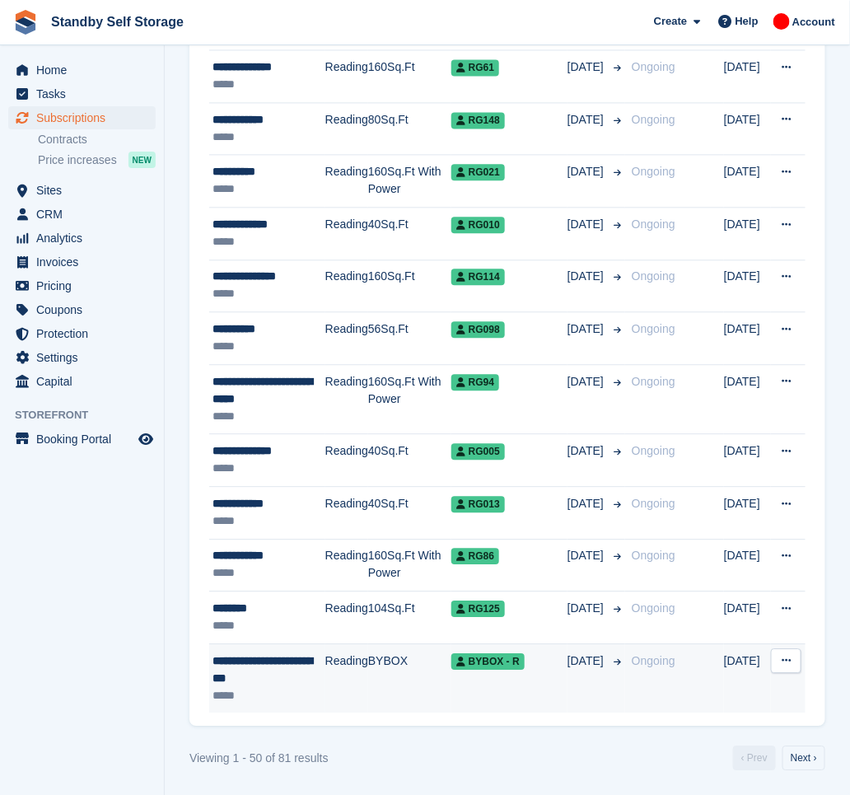
click at [316, 673] on div "**********" at bounding box center [269, 669] width 113 height 35
click at [280, 671] on div "**********" at bounding box center [269, 669] width 113 height 35
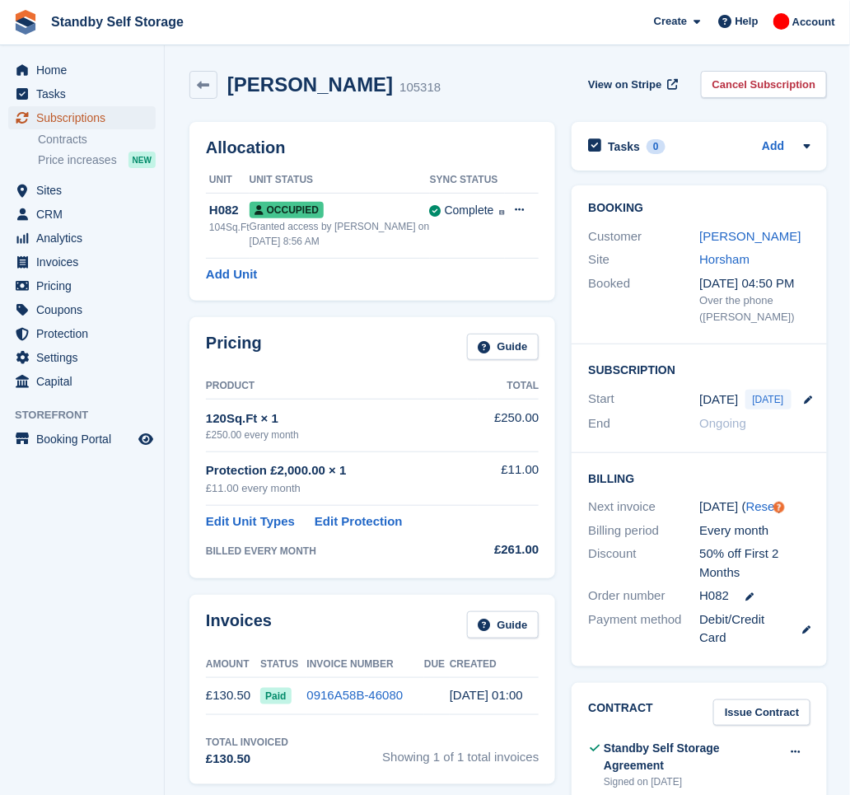
click at [71, 119] on span "Subscriptions" at bounding box center [85, 117] width 99 height 23
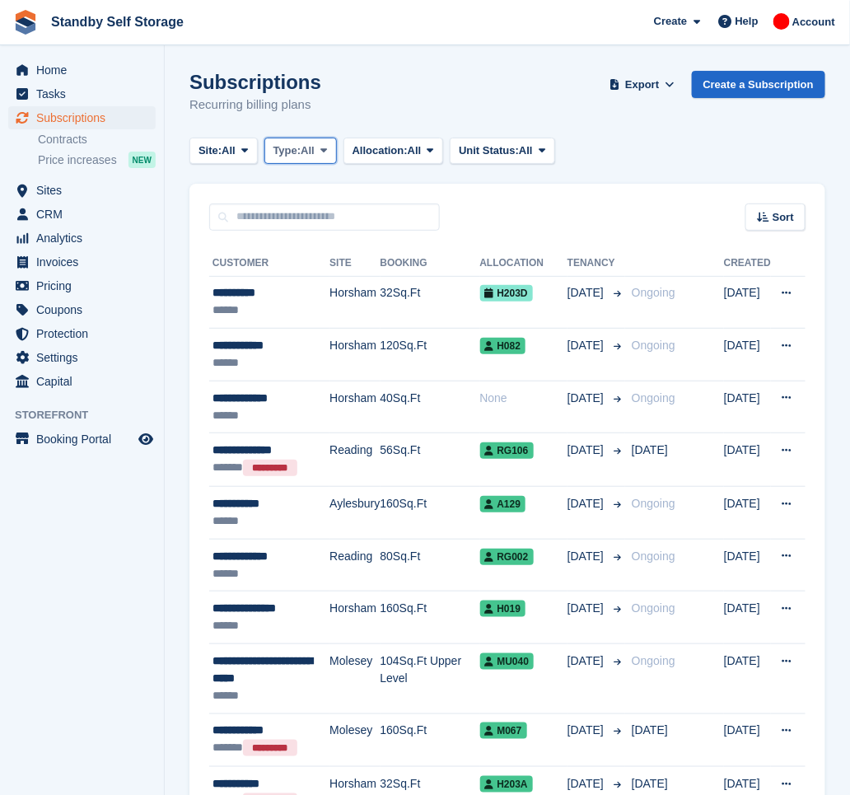
click at [301, 147] on span "Type:" at bounding box center [287, 151] width 28 height 16
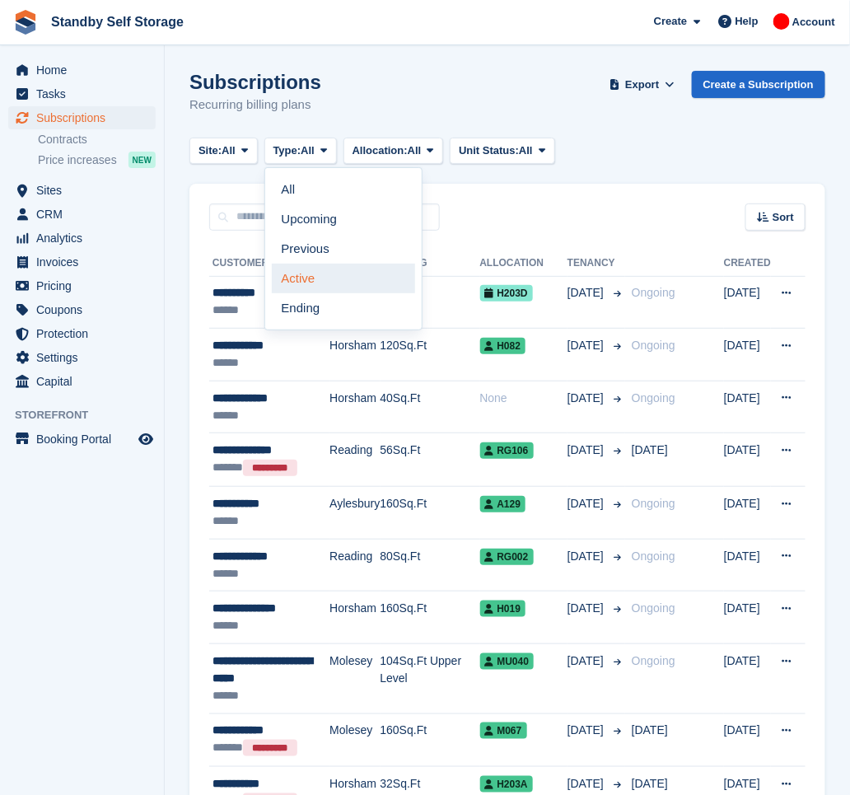
click at [323, 275] on link "Active" at bounding box center [343, 279] width 143 height 30
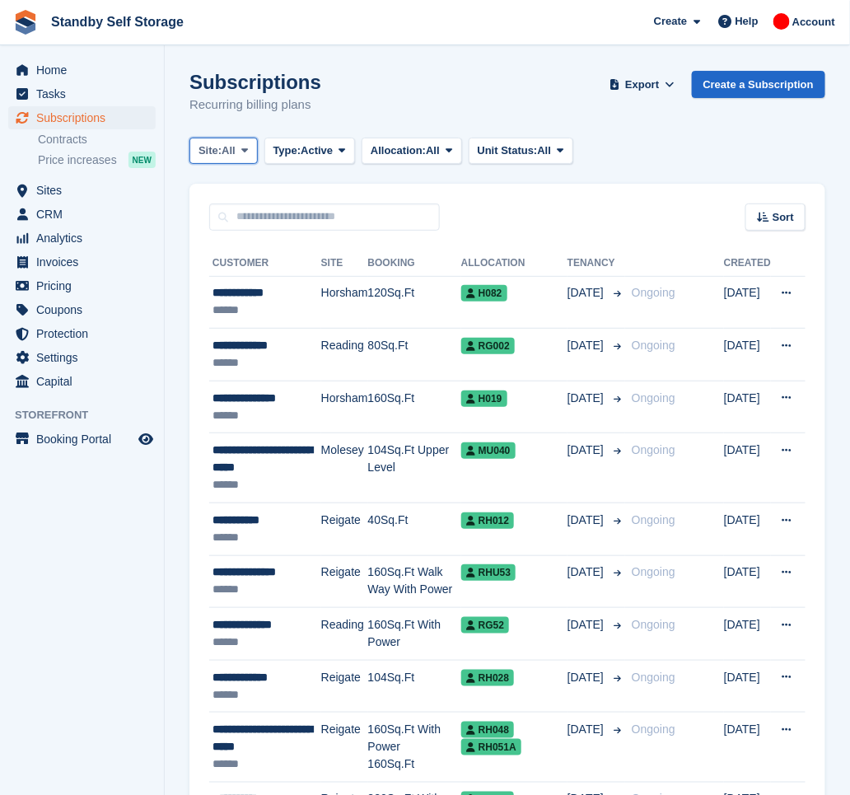
click at [239, 152] on button "Site: All" at bounding box center [223, 151] width 68 height 27
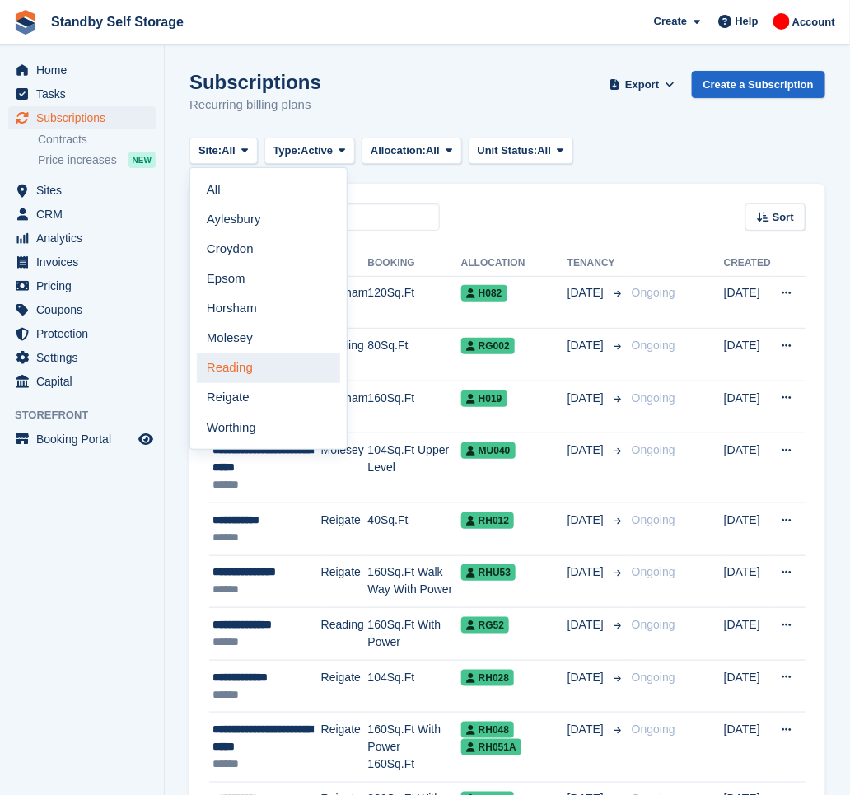
click at [269, 374] on link "Reading" at bounding box center [268, 368] width 143 height 30
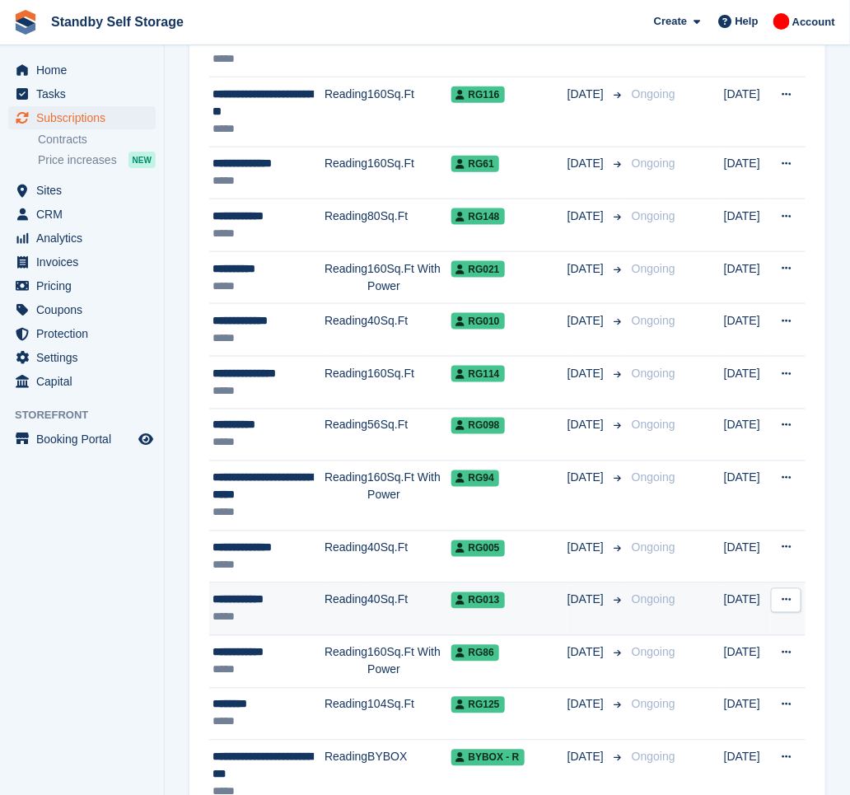
scroll to position [2410, 0]
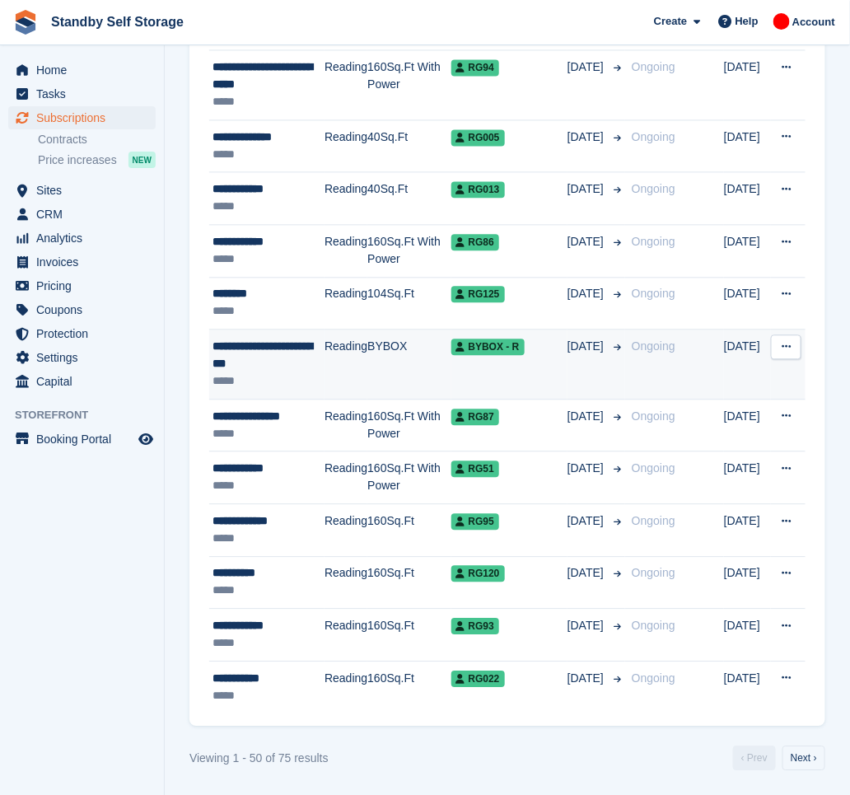
click at [277, 367] on div "**********" at bounding box center [269, 355] width 112 height 35
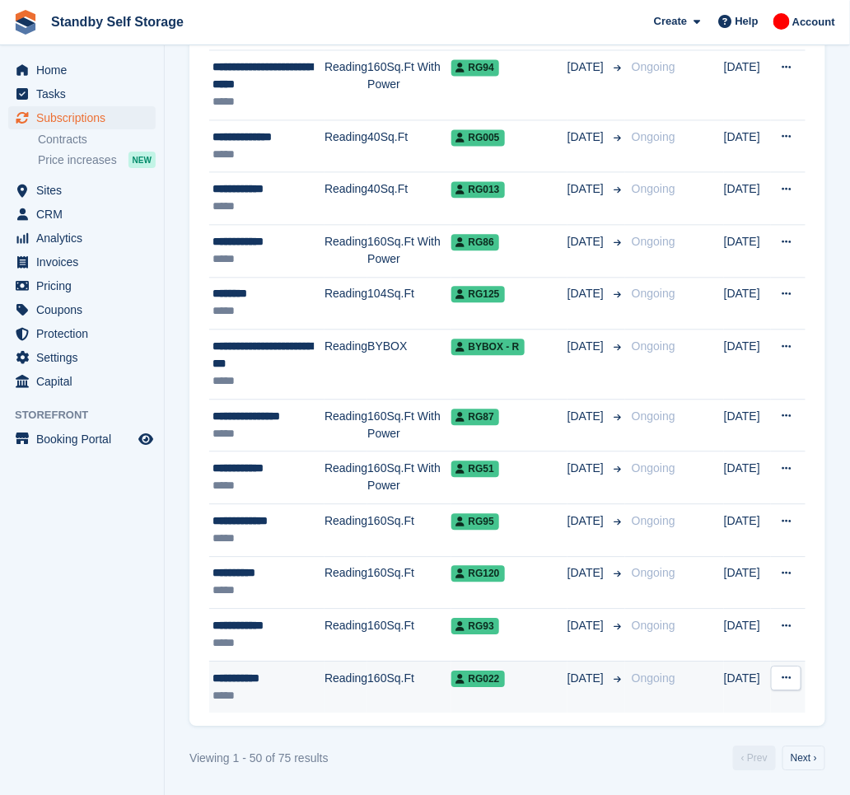
click at [340, 683] on td "Reading" at bounding box center [346, 687] width 43 height 52
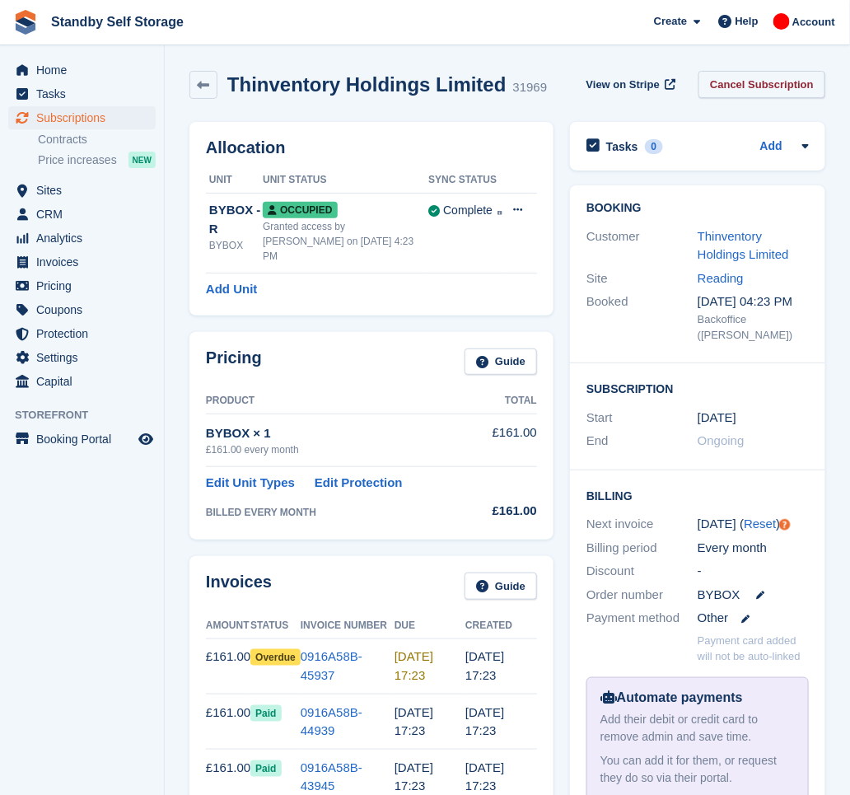
click at [734, 82] on link "Cancel Subscription" at bounding box center [762, 84] width 127 height 27
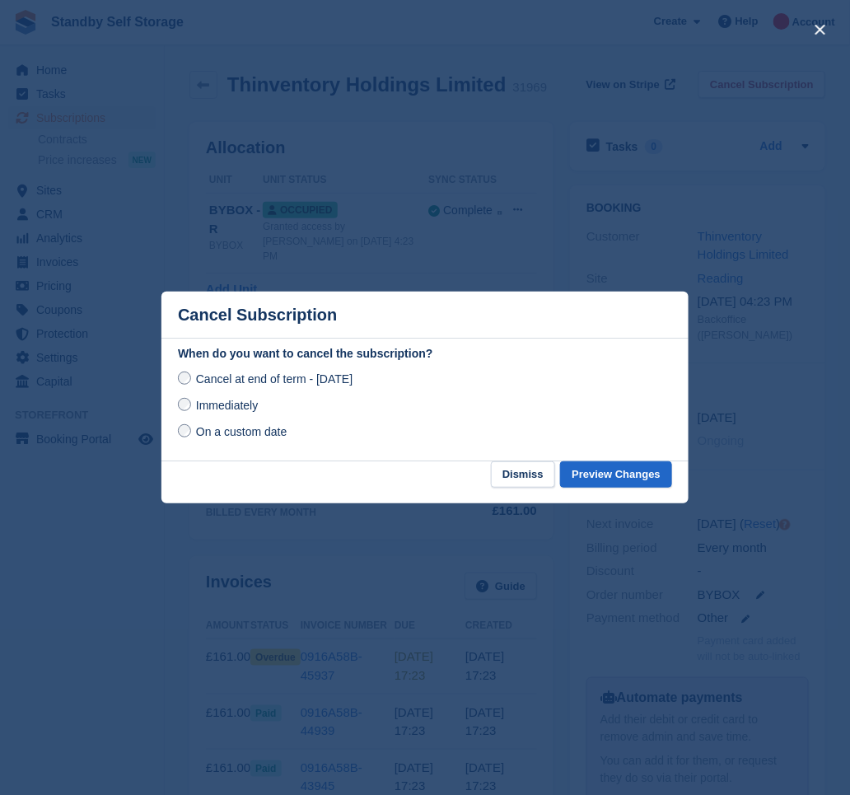
click at [236, 409] on span "Immediately" at bounding box center [227, 405] width 62 height 13
click at [597, 475] on button "Preview Changes" at bounding box center [616, 474] width 112 height 27
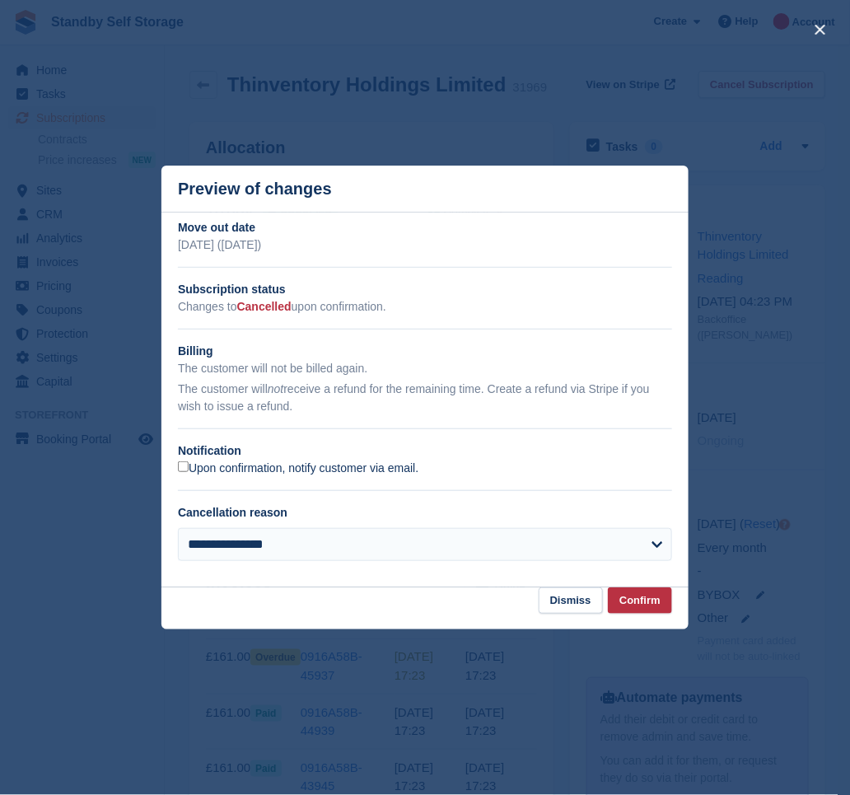
click at [213, 469] on label "Upon confirmation, notify customer via email." at bounding box center [298, 468] width 241 height 15
click at [651, 599] on button "Confirm" at bounding box center [640, 600] width 64 height 27
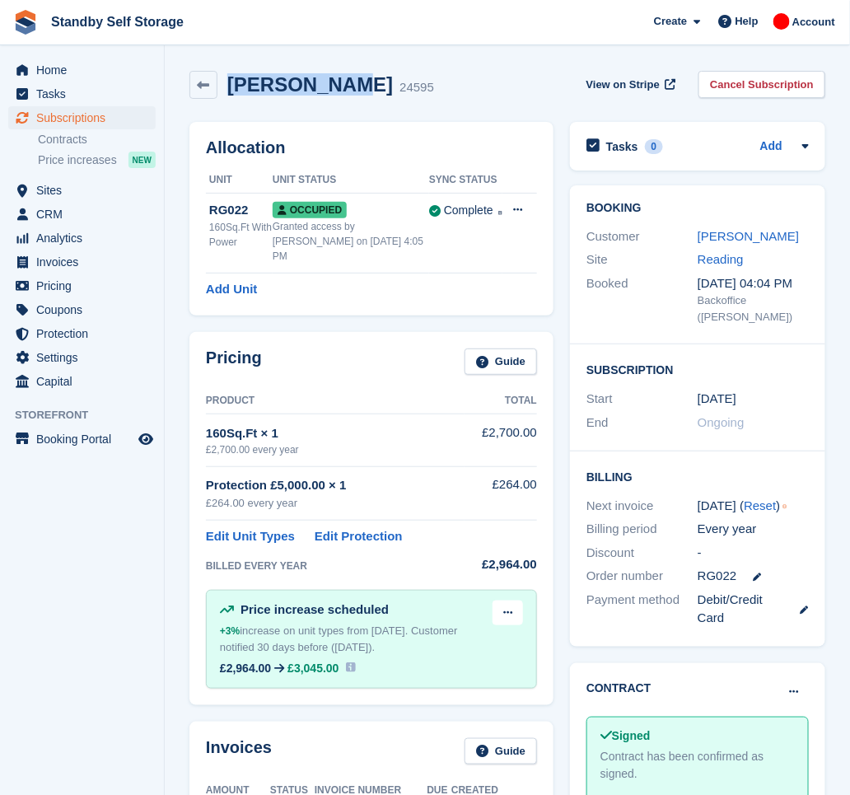
drag, startPoint x: 330, startPoint y: 89, endPoint x: 231, endPoint y: 84, distance: 99.0
click at [231, 84] on h2 "[PERSON_NAME]" at bounding box center [310, 84] width 166 height 22
copy h2 "[PERSON_NAME]"
drag, startPoint x: 774, startPoint y: 84, endPoint x: 730, endPoint y: 110, distance: 51.3
click at [774, 84] on link "Cancel Subscription" at bounding box center [762, 84] width 127 height 27
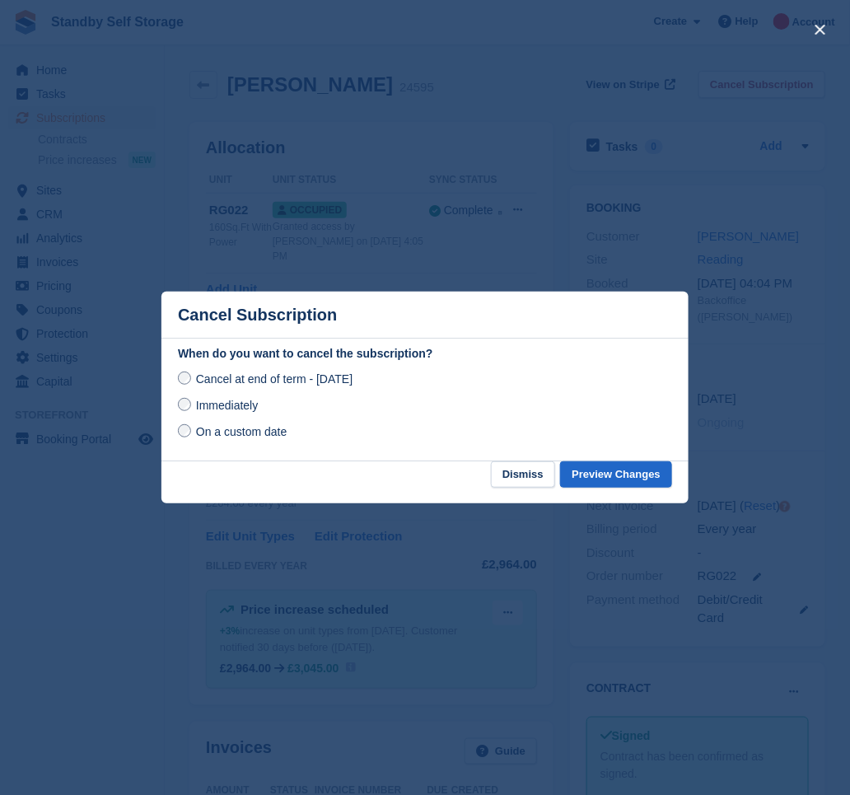
click at [229, 406] on span "Immediately" at bounding box center [227, 405] width 62 height 13
click at [630, 472] on button "Preview Changes" at bounding box center [616, 474] width 112 height 27
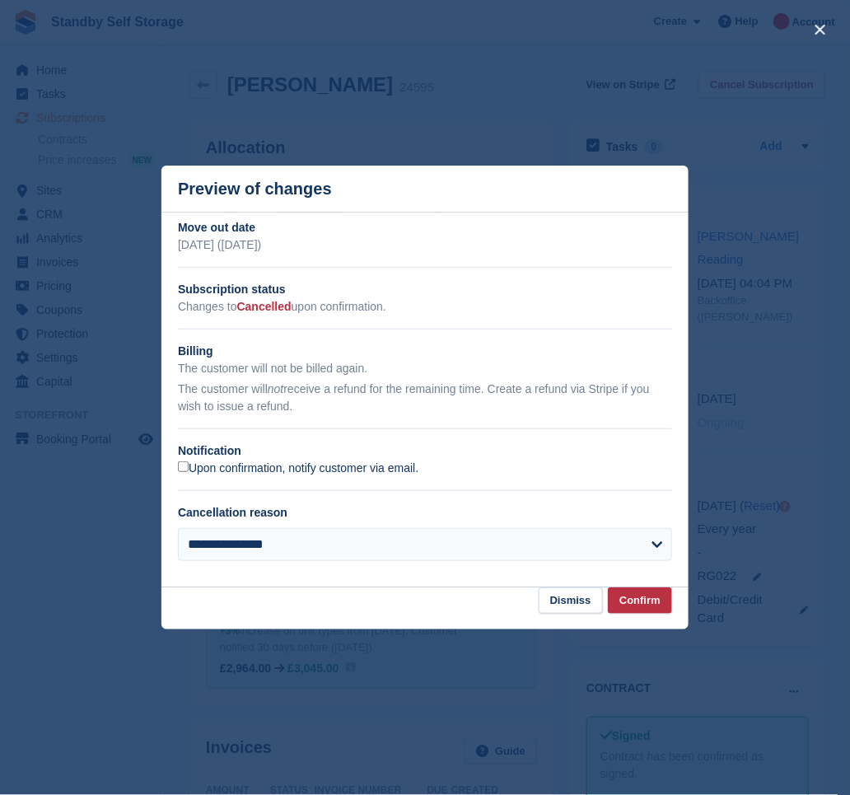
click at [208, 471] on label "Upon confirmation, notify customer via email." at bounding box center [298, 468] width 241 height 15
click at [640, 598] on button "Confirm" at bounding box center [640, 600] width 64 height 27
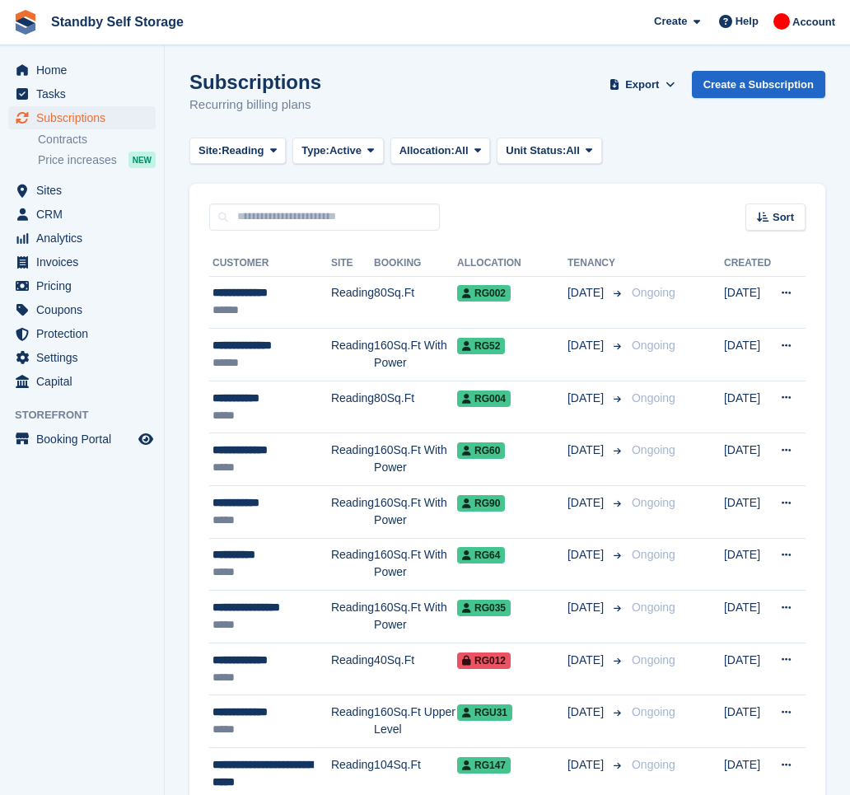
scroll to position [2410, 0]
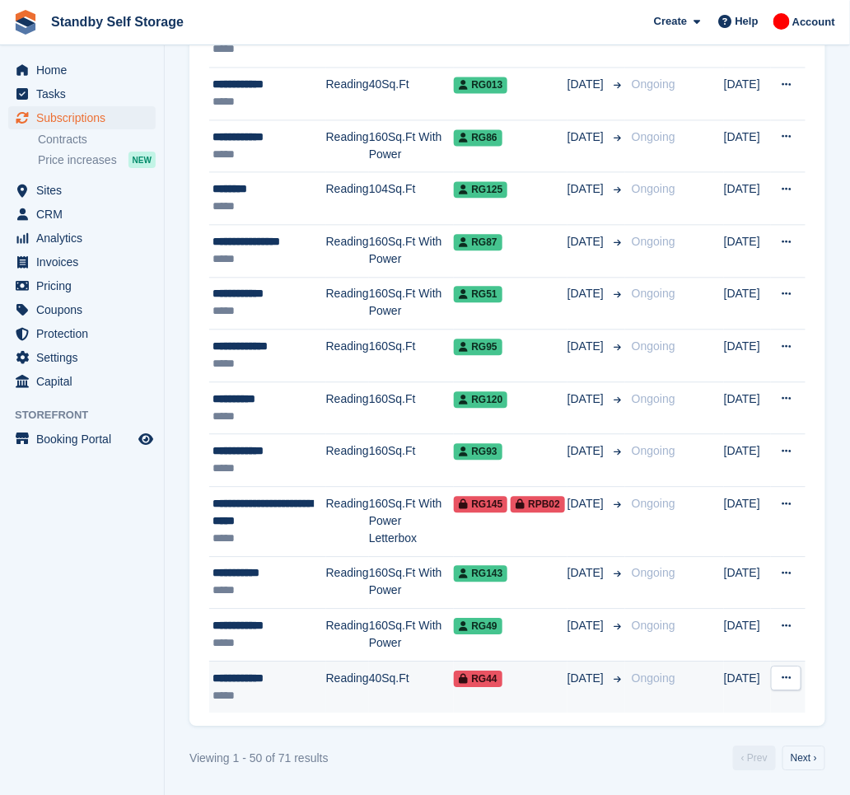
click at [339, 679] on td "Reading" at bounding box center [347, 687] width 43 height 52
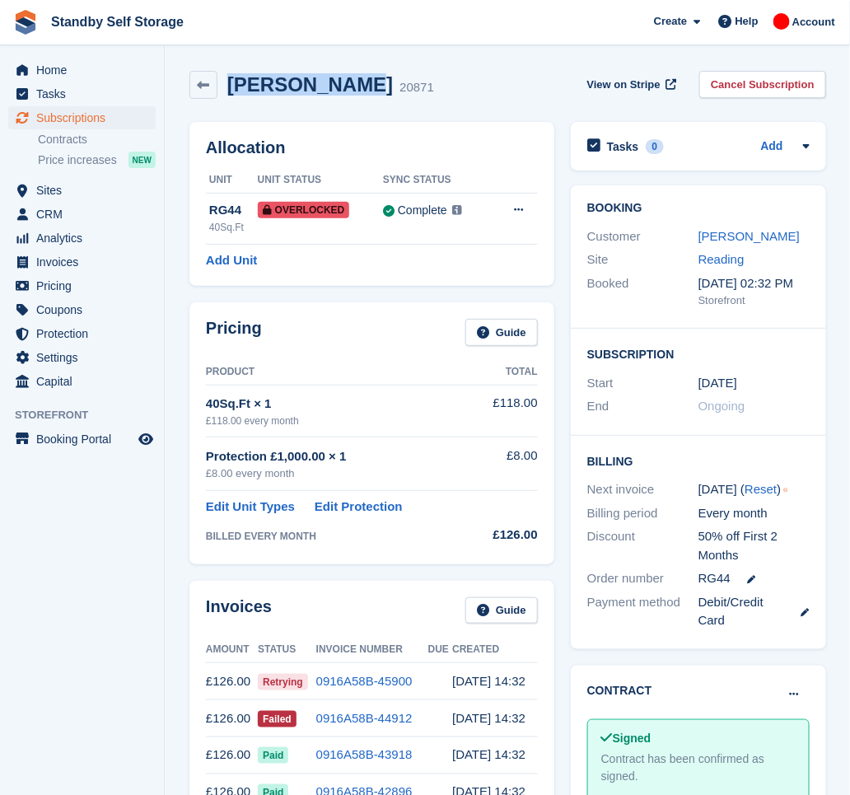
drag, startPoint x: 347, startPoint y: 86, endPoint x: 229, endPoint y: 85, distance: 117.8
click at [229, 85] on div "Steven Beake 20871" at bounding box center [325, 85] width 217 height 24
copy h2 "Steven Beake"
click at [722, 238] on link "Steven Beake" at bounding box center [749, 236] width 101 height 14
click at [749, 86] on link "Cancel Subscription" at bounding box center [762, 84] width 127 height 27
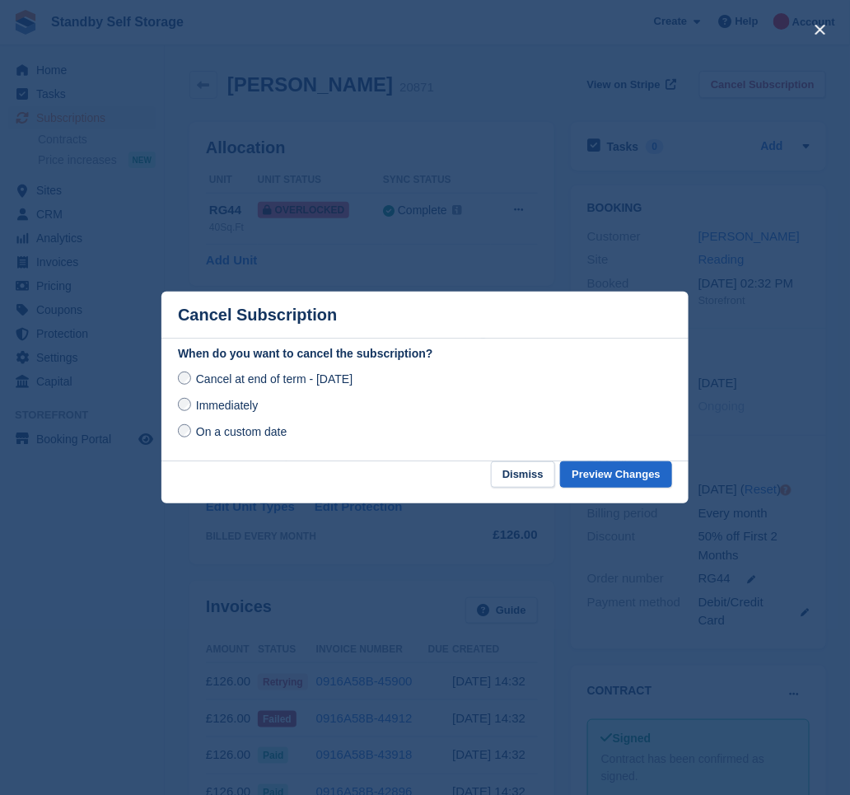
click at [240, 410] on span "Immediately" at bounding box center [227, 405] width 62 height 13
click at [638, 474] on button "Preview Changes" at bounding box center [616, 474] width 112 height 27
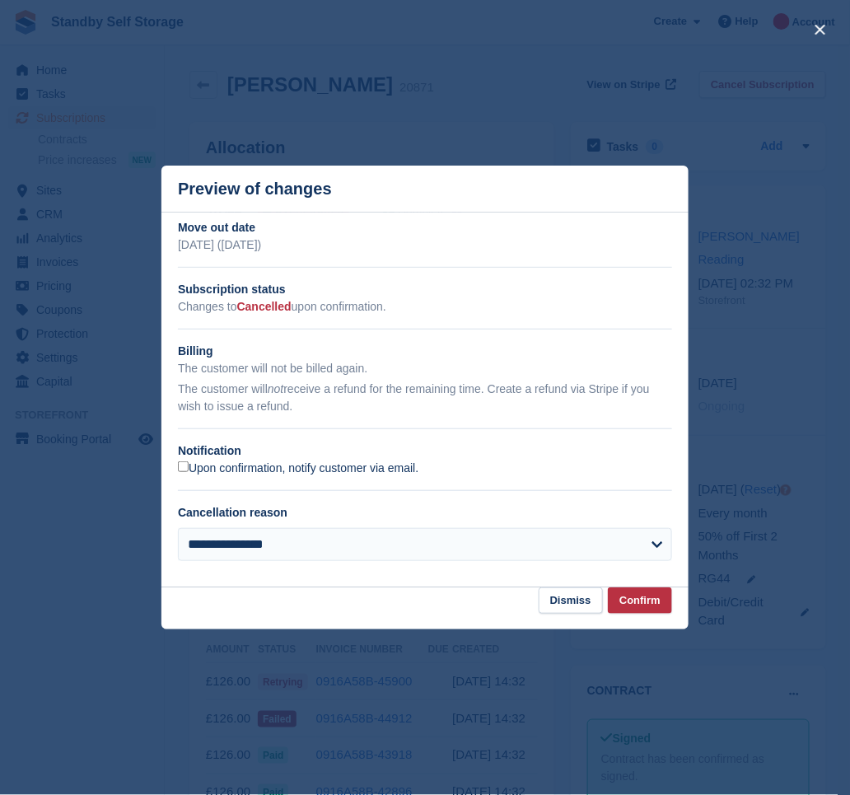
click at [211, 469] on label "Upon confirmation, notify customer via email." at bounding box center [298, 468] width 241 height 15
click at [633, 601] on button "Confirm" at bounding box center [640, 600] width 64 height 27
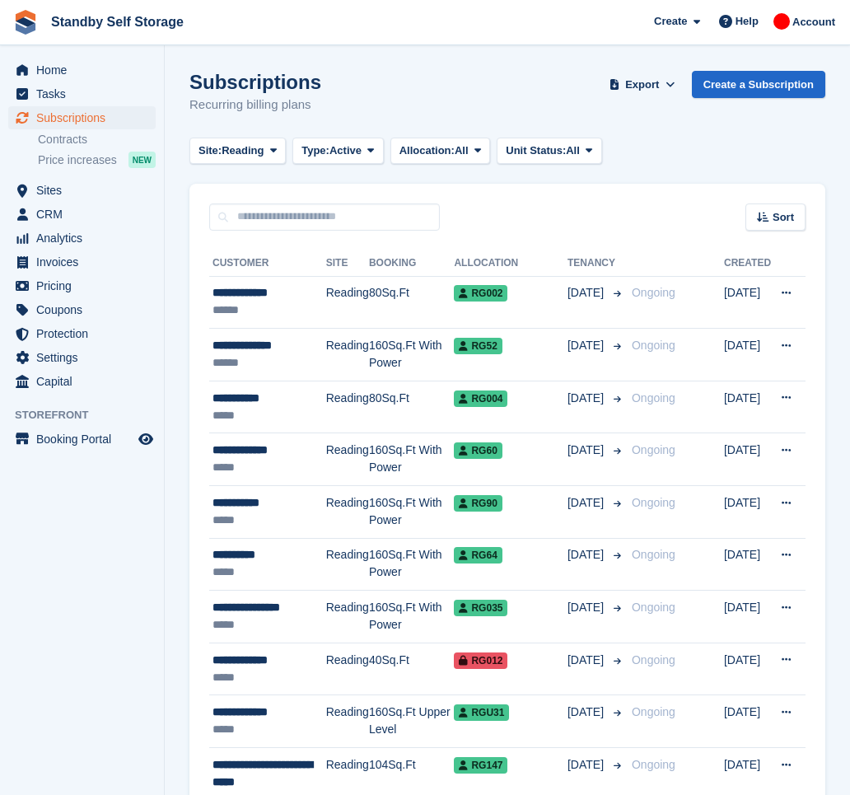
scroll to position [2410, 0]
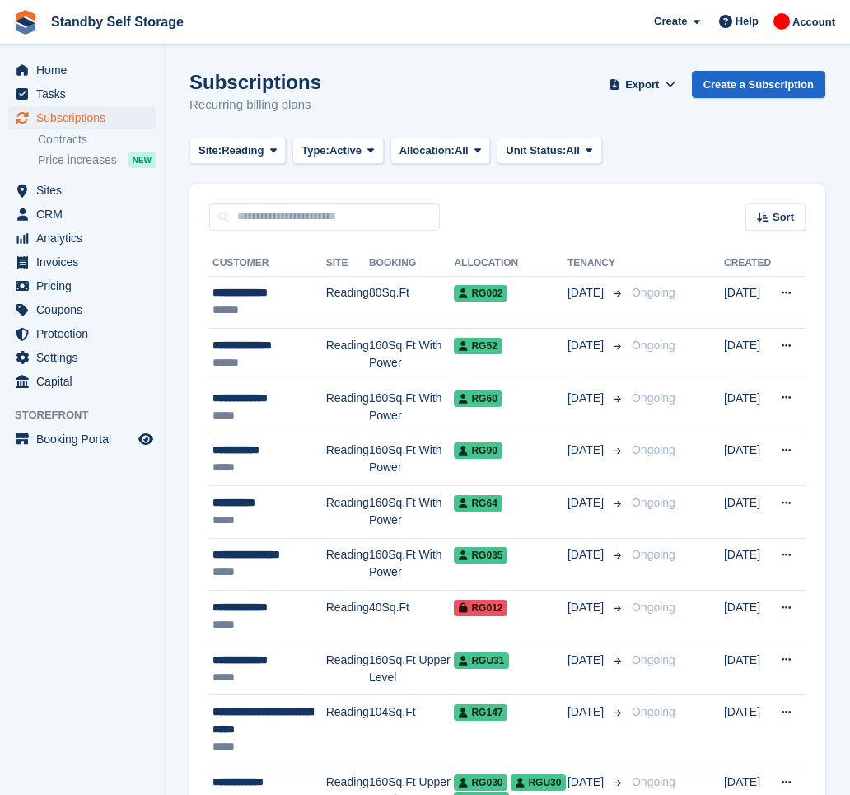
scroll to position [2383, 0]
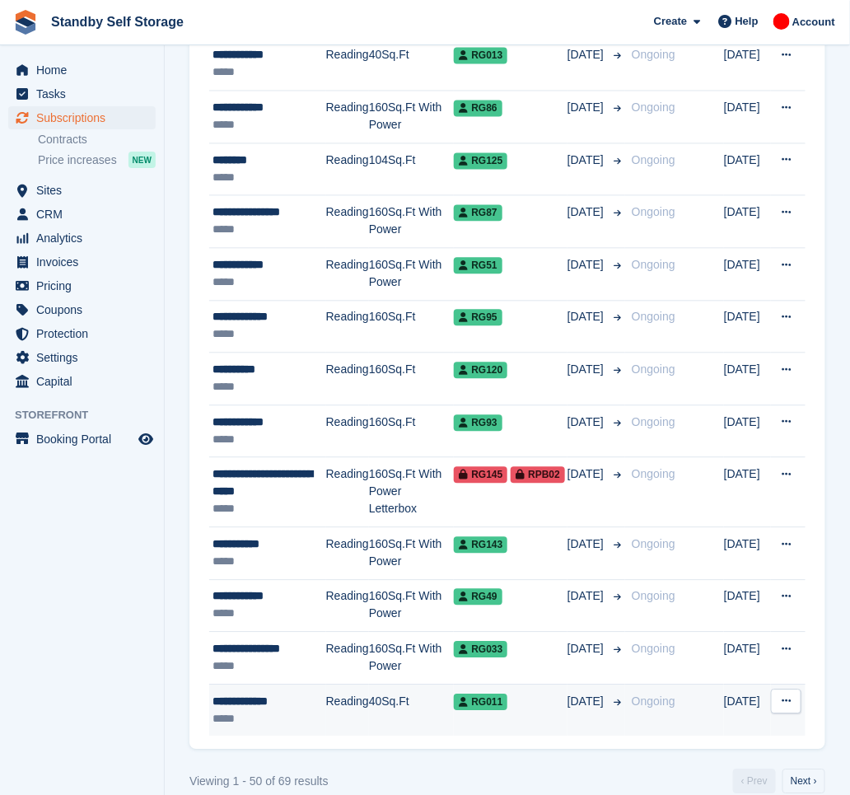
click at [318, 700] on div "**********" at bounding box center [270, 702] width 114 height 17
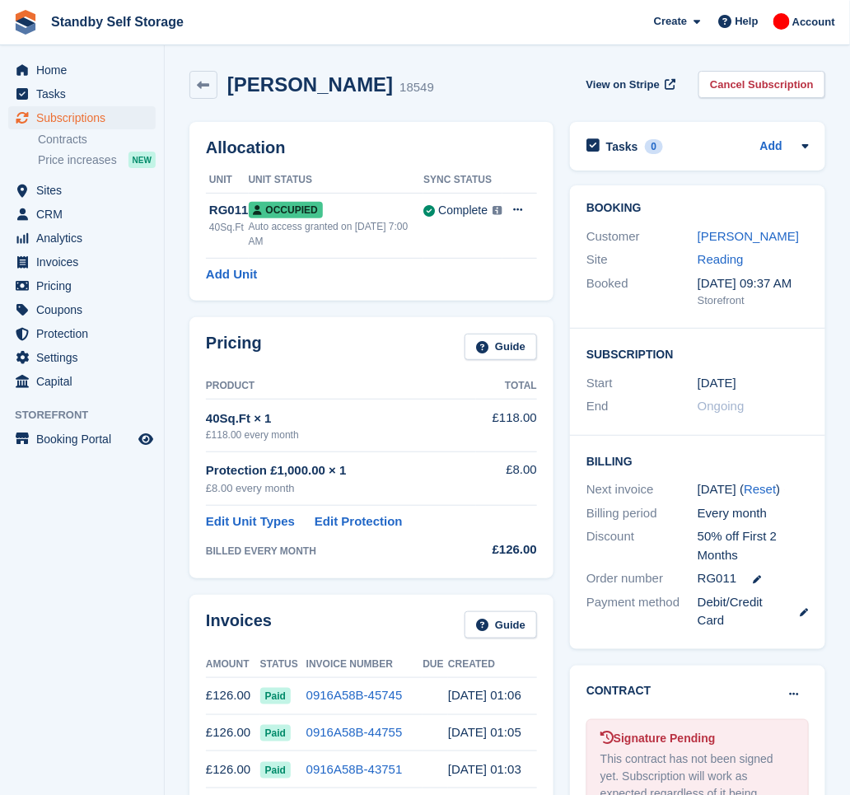
click at [354, 86] on h2 "Jenny Edwards" at bounding box center [310, 84] width 166 height 22
drag, startPoint x: 360, startPoint y: 85, endPoint x: 203, endPoint y: 73, distance: 156.9
click at [200, 72] on div "Jenny Edwards 18549" at bounding box center [311, 85] width 245 height 28
copy div "Jenny Edwards"
drag, startPoint x: 757, startPoint y: 85, endPoint x: 720, endPoint y: 91, distance: 37.7
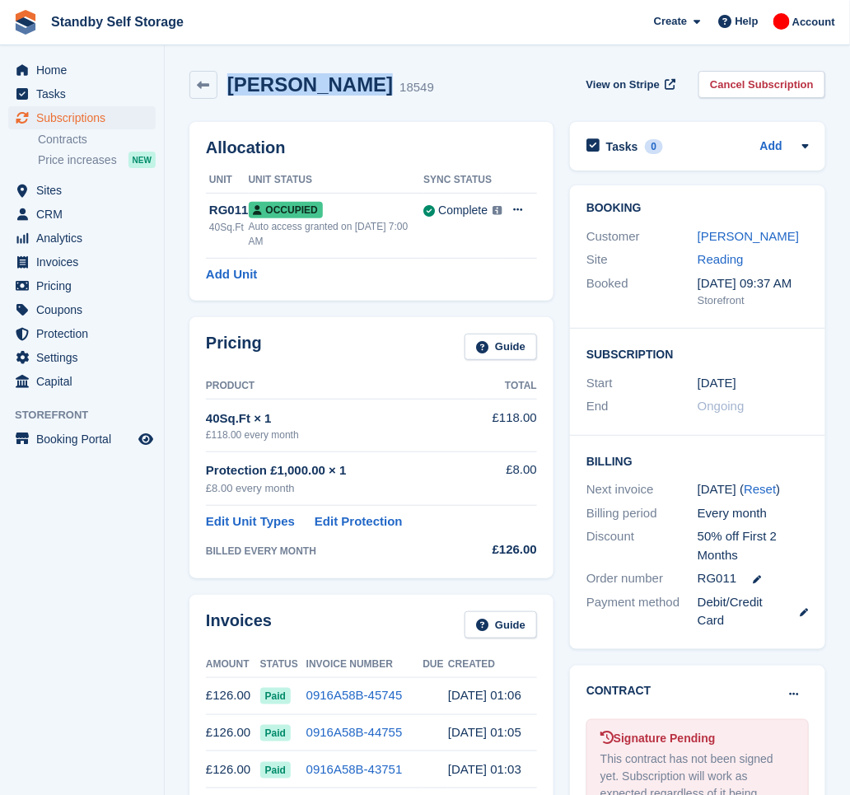
click at [757, 86] on link "Cancel Subscription" at bounding box center [762, 84] width 127 height 27
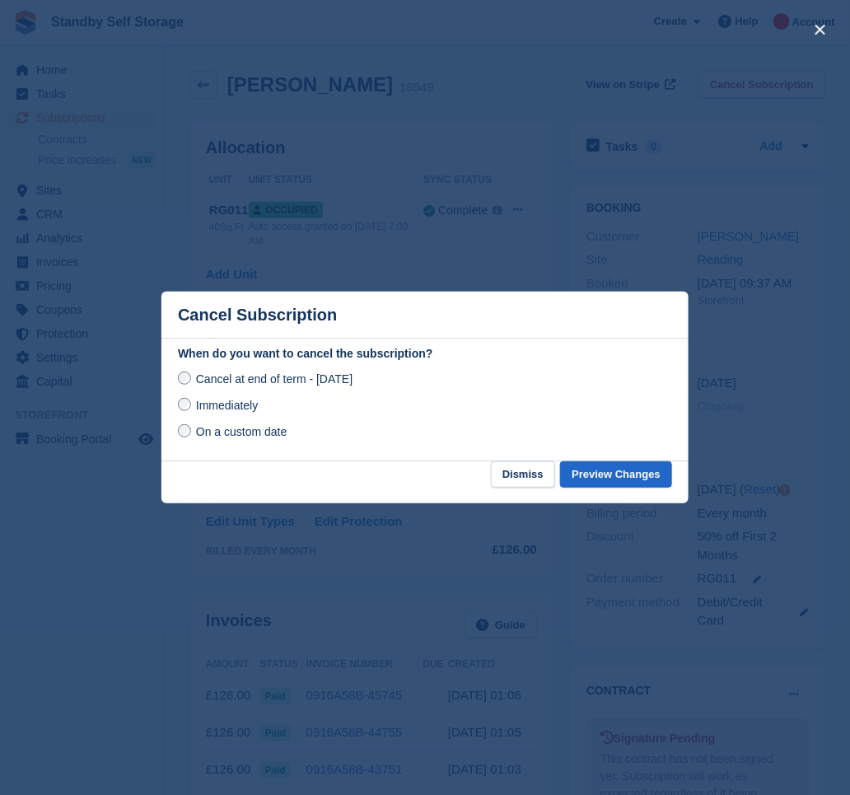
click at [243, 404] on span "Immediately" at bounding box center [227, 405] width 62 height 13
click at [601, 463] on button "Preview Changes" at bounding box center [616, 474] width 112 height 27
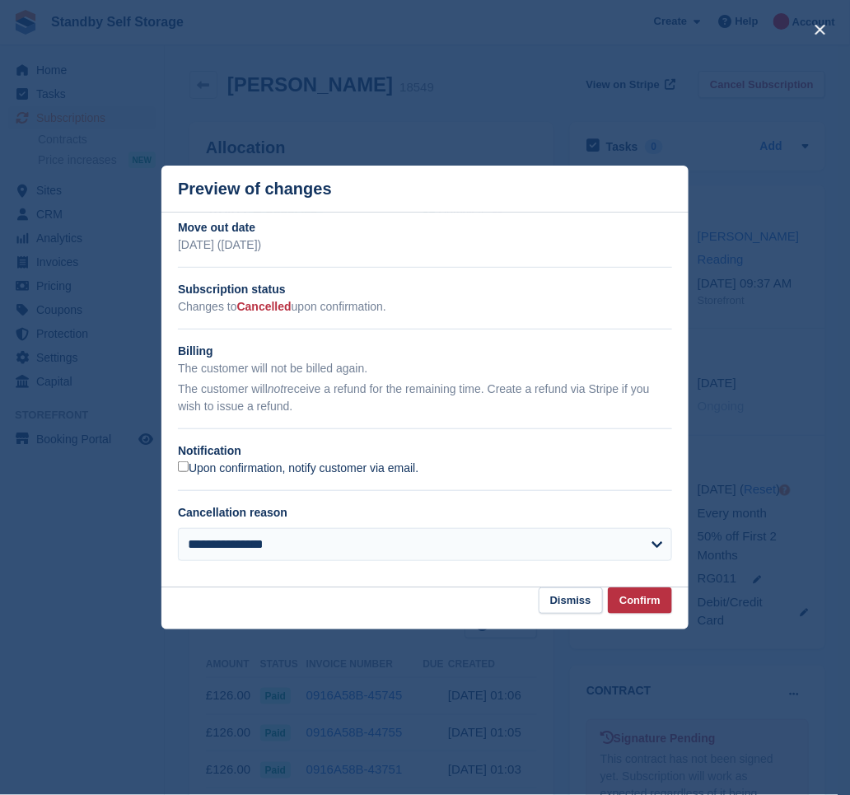
click at [208, 473] on label "Upon confirmation, notify customer via email." at bounding box center [298, 468] width 241 height 15
click at [630, 602] on button "Confirm" at bounding box center [640, 600] width 64 height 27
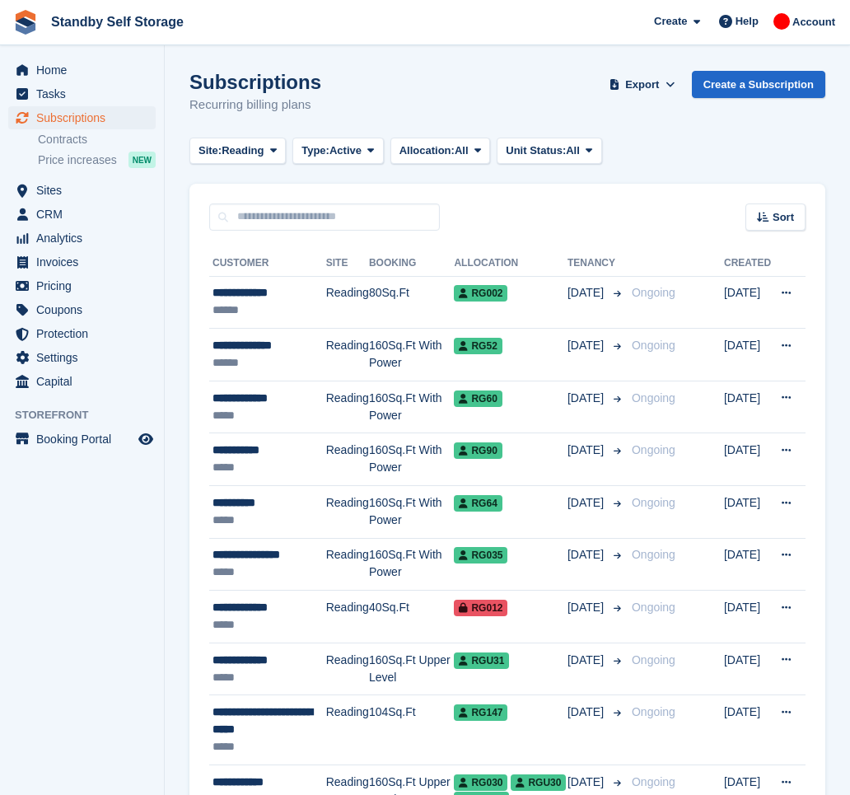
scroll to position [2375, 0]
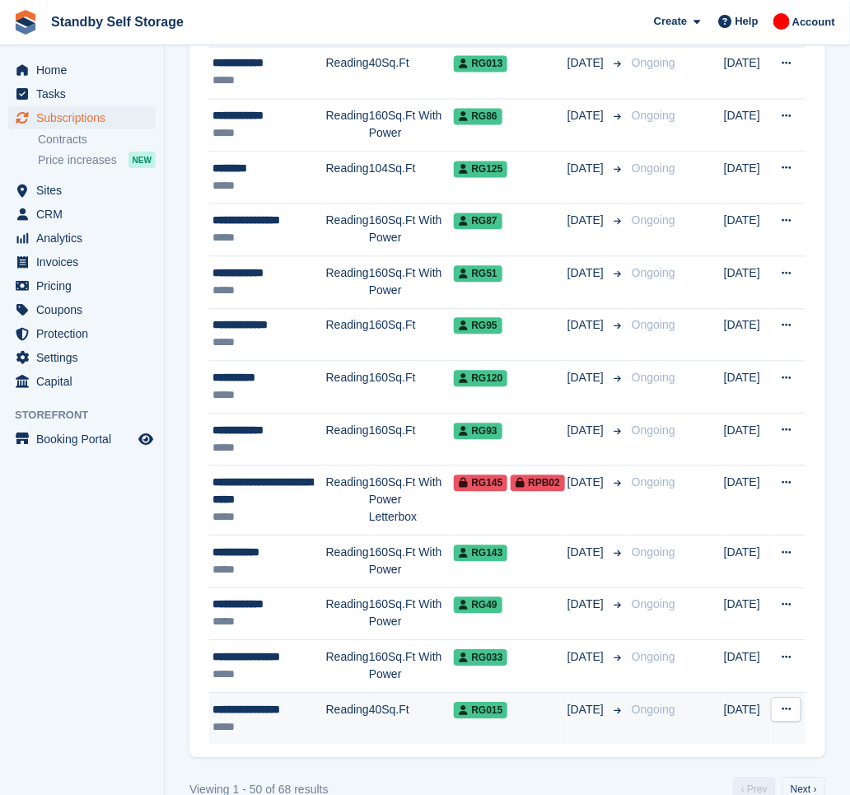
click at [346, 709] on td "Reading" at bounding box center [347, 719] width 43 height 52
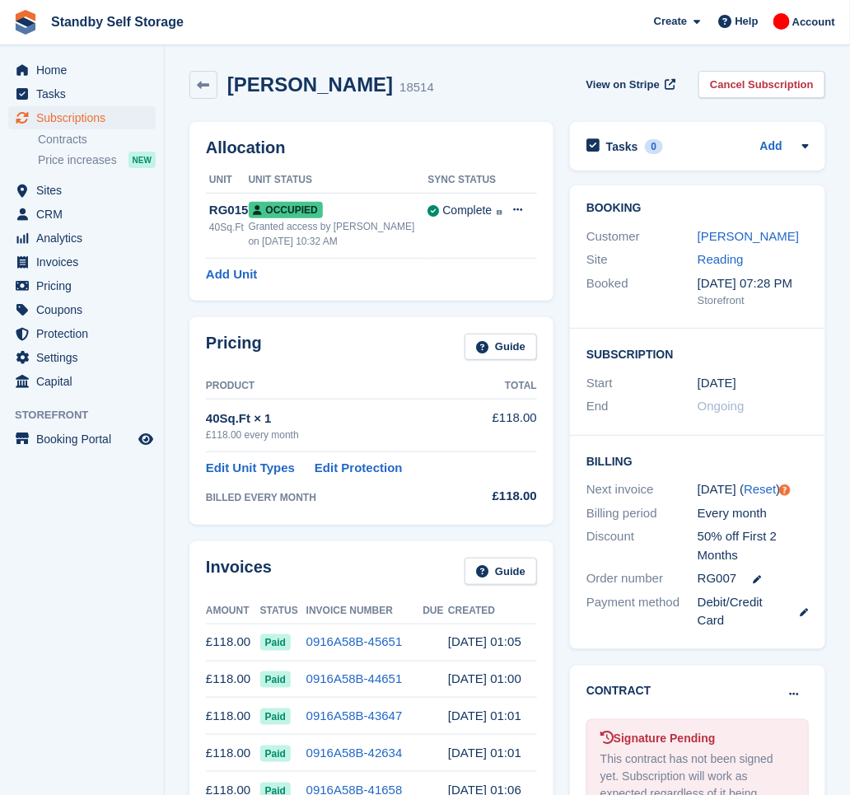
drag, startPoint x: 380, startPoint y: 82, endPoint x: 217, endPoint y: 79, distance: 163.1
click at [217, 79] on div "Sabi Sabev Sabev 18514" at bounding box center [325, 85] width 217 height 24
copy h2 "Sabi Sabev Sabev"
click at [758, 77] on link "Cancel Subscription" at bounding box center [762, 84] width 127 height 27
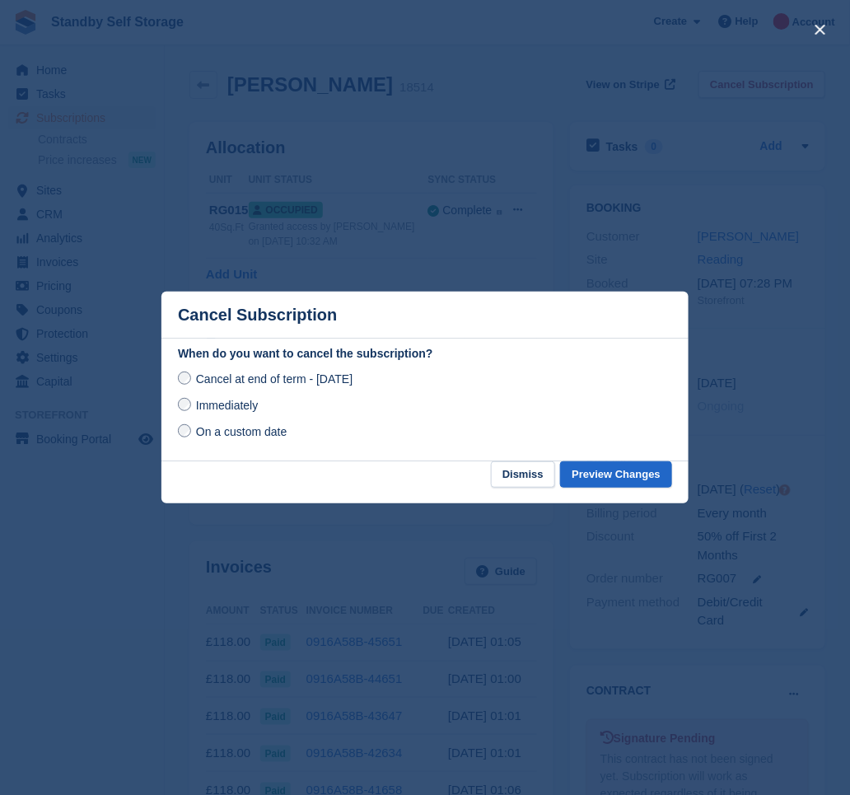
click at [229, 405] on span "Immediately" at bounding box center [227, 405] width 62 height 13
click at [597, 476] on button "Preview Changes" at bounding box center [616, 474] width 112 height 27
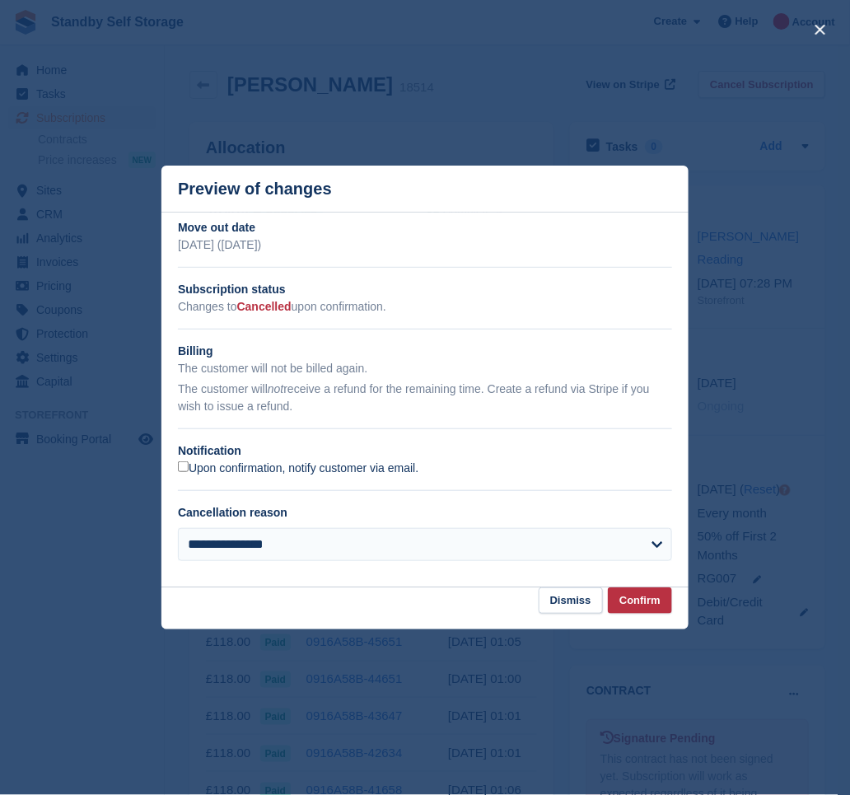
click at [311, 470] on label "Upon confirmation, notify customer via email." at bounding box center [298, 468] width 241 height 15
click at [648, 600] on button "Confirm" at bounding box center [640, 600] width 64 height 27
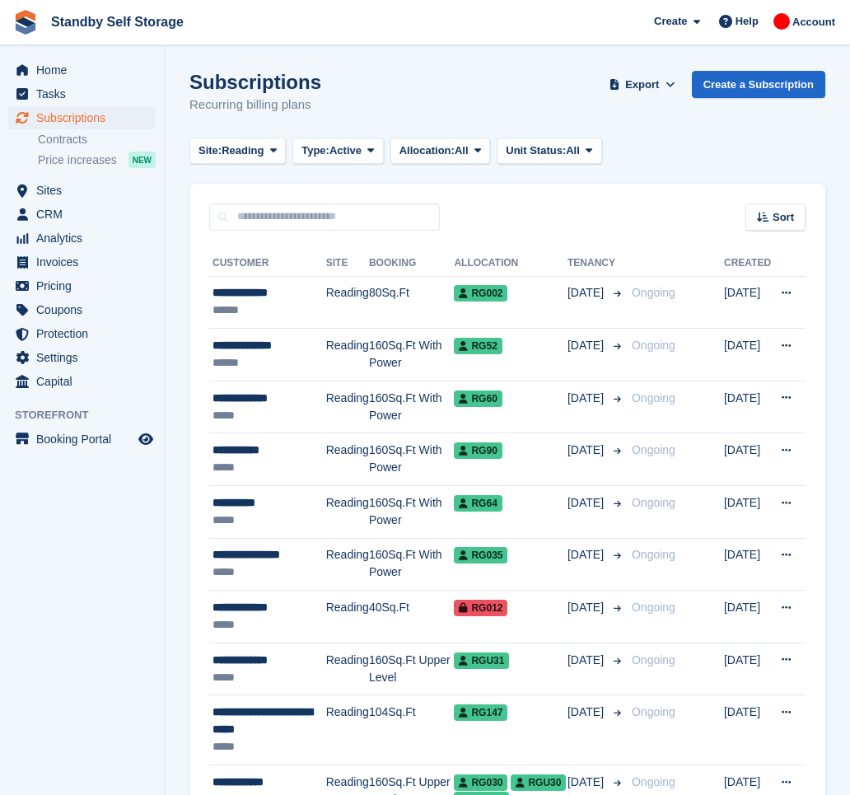
scroll to position [2375, 0]
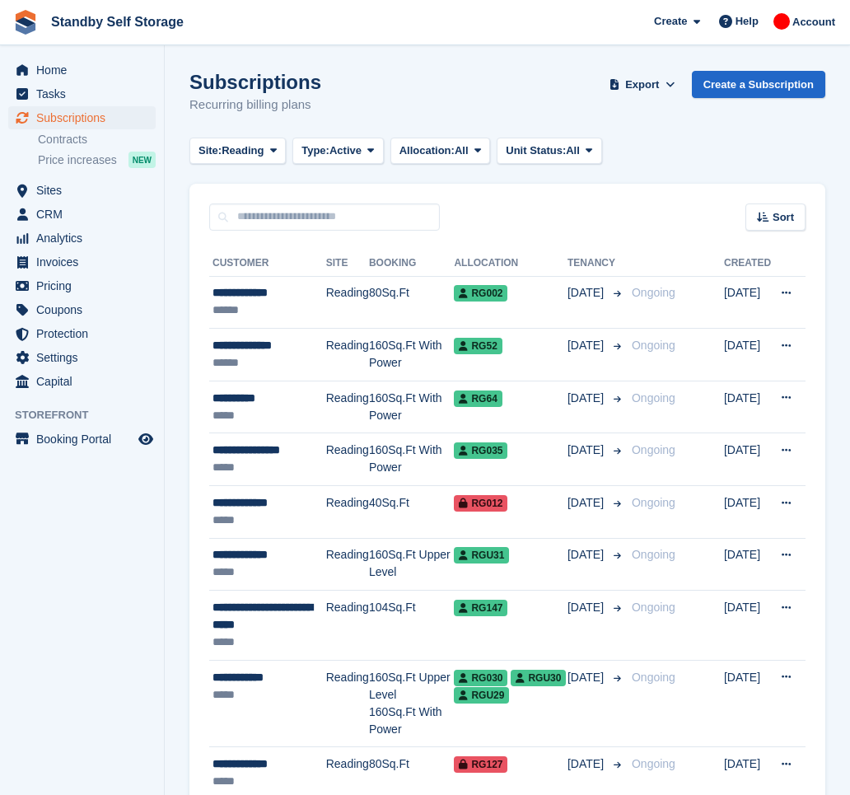
scroll to position [2428, 0]
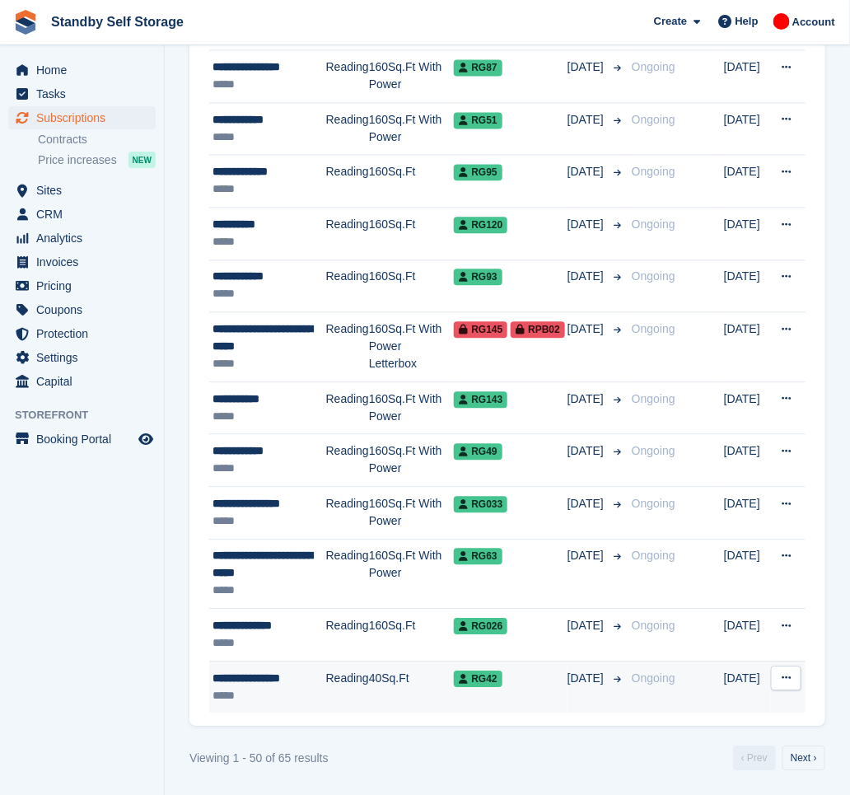
click at [352, 690] on td "Reading" at bounding box center [347, 687] width 43 height 52
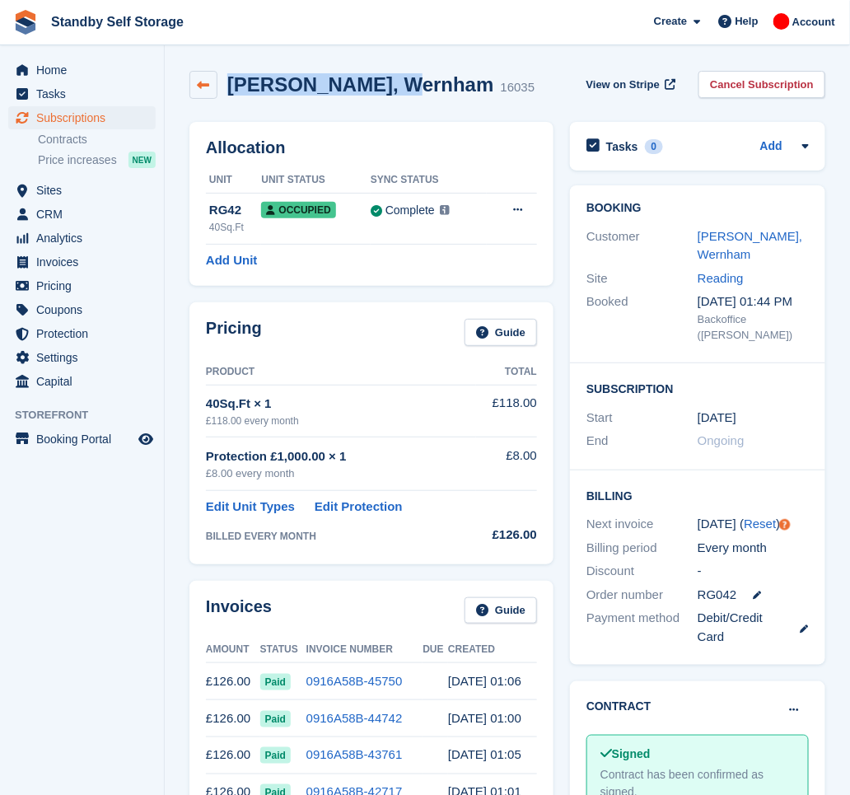
drag, startPoint x: 403, startPoint y: 89, endPoint x: 203, endPoint y: 96, distance: 200.3
click at [203, 96] on div "[PERSON_NAME], [GEOGRAPHIC_DATA] 16035" at bounding box center [361, 85] width 345 height 28
copy div "Matthew, Wernham"
click at [751, 86] on link "Cancel Subscription" at bounding box center [762, 84] width 127 height 27
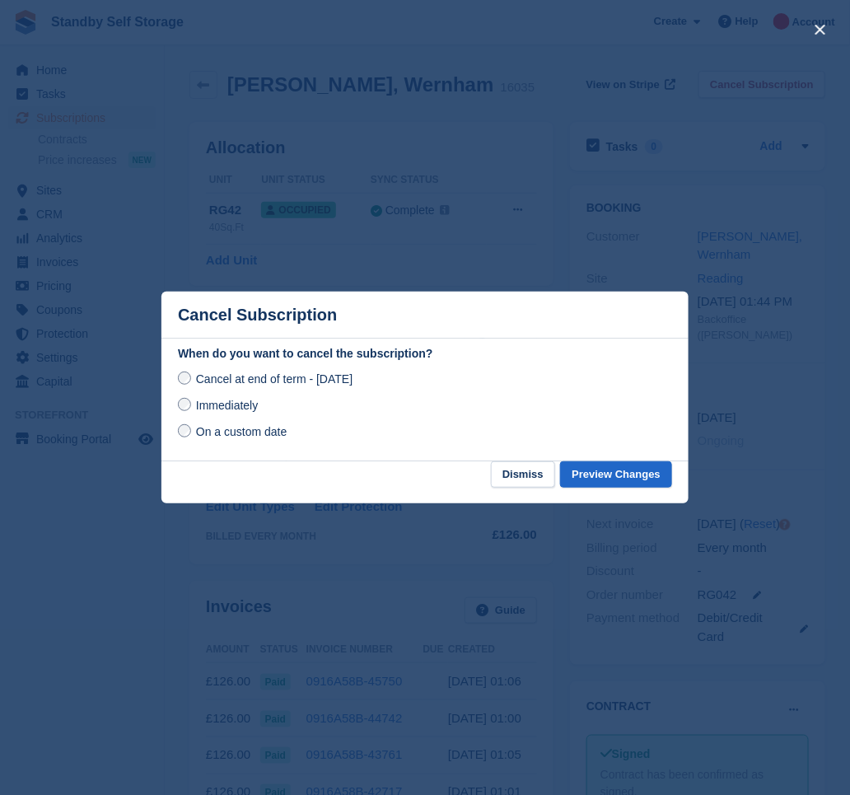
click at [213, 397] on label "Immediately" at bounding box center [218, 404] width 80 height 17
click at [620, 476] on button "Preview Changes" at bounding box center [616, 474] width 112 height 27
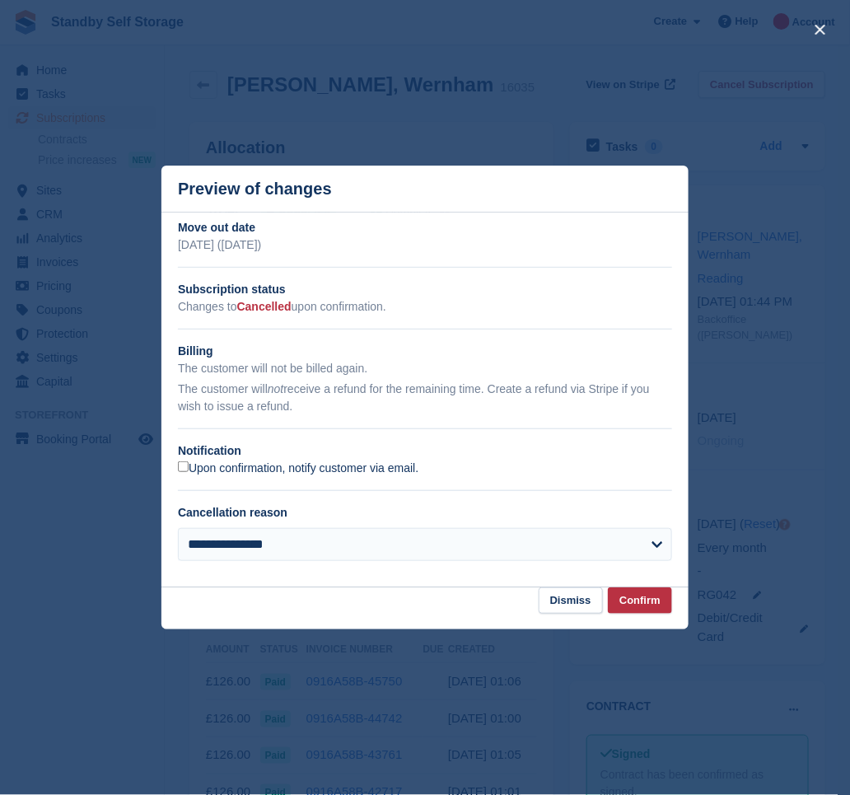
click at [353, 471] on label "Upon confirmation, notify customer via email." at bounding box center [298, 468] width 241 height 15
click at [626, 597] on button "Confirm" at bounding box center [640, 600] width 64 height 27
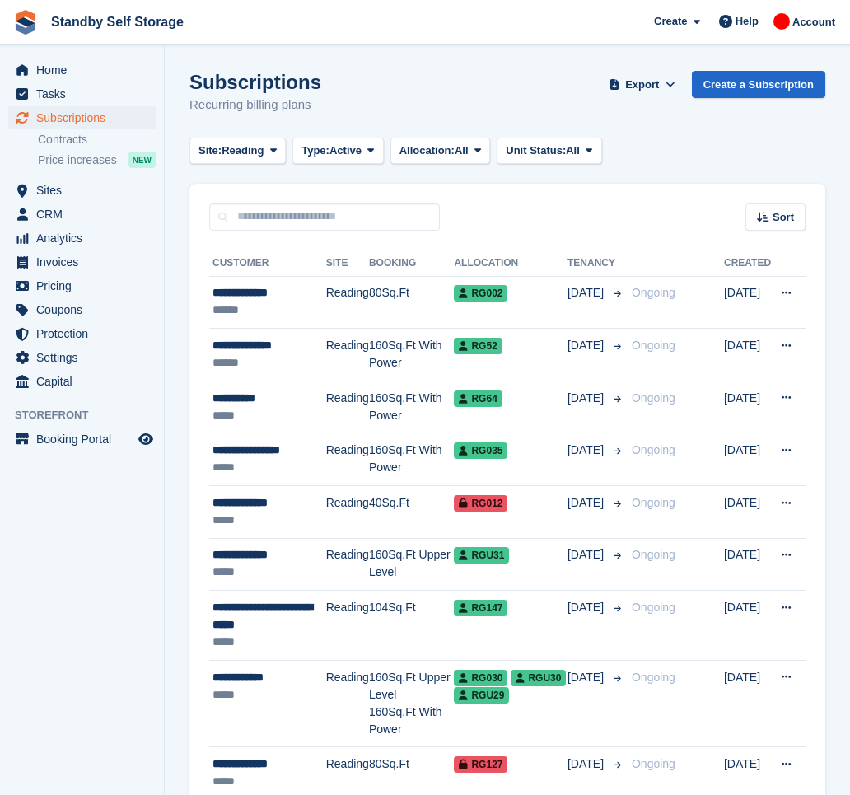
scroll to position [2428, 0]
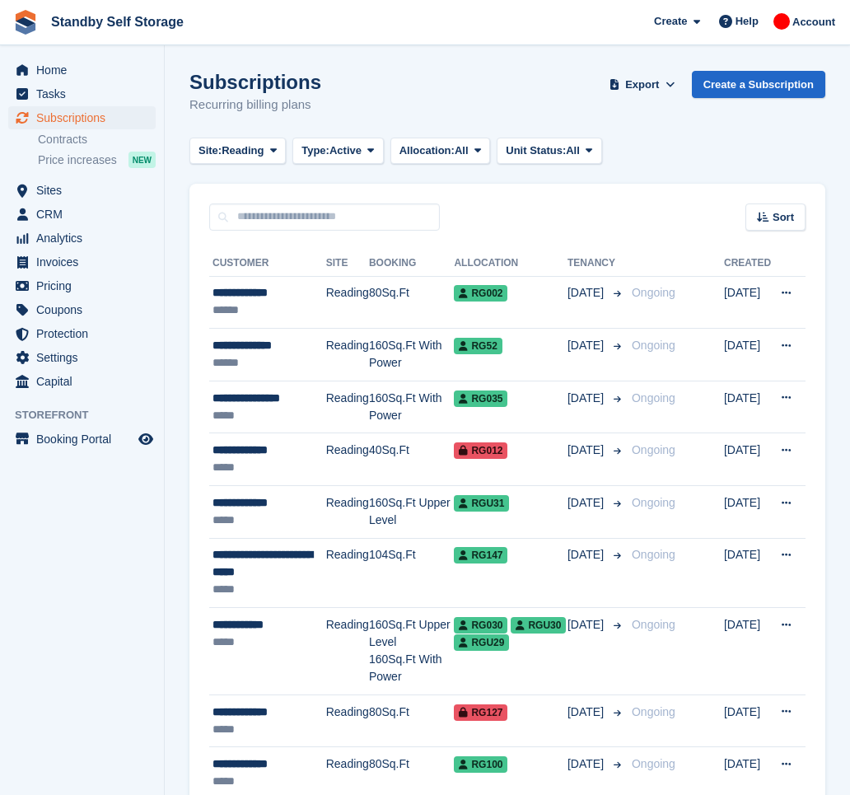
scroll to position [2428, 0]
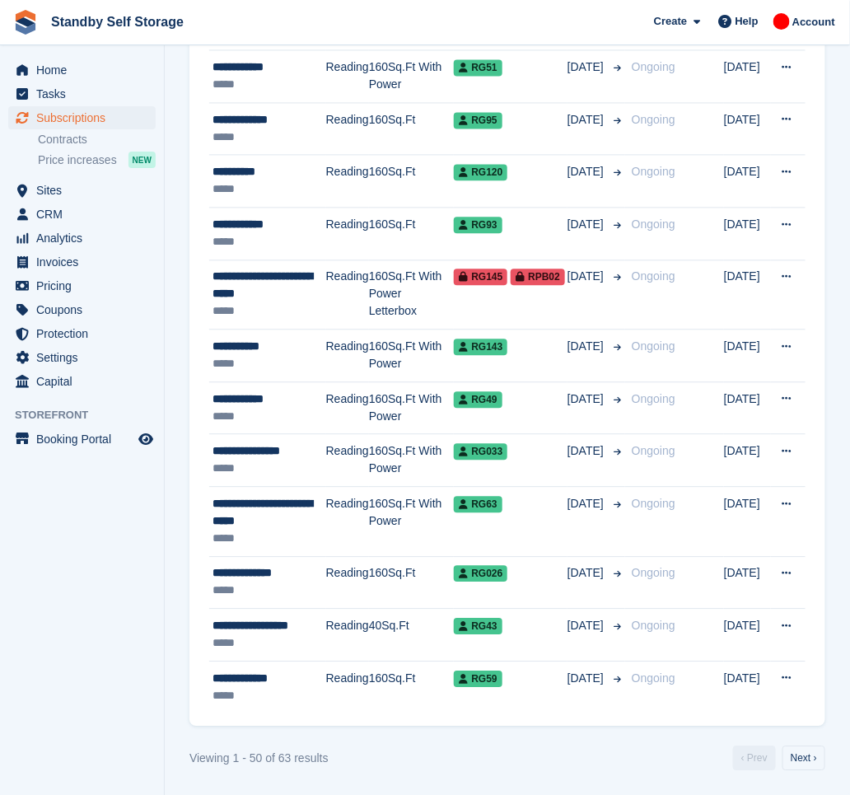
click at [102, 564] on aside "Home Tasks Subscriptions Subscriptions Subscriptions Contracts Price increases …" at bounding box center [82, 401] width 164 height 713
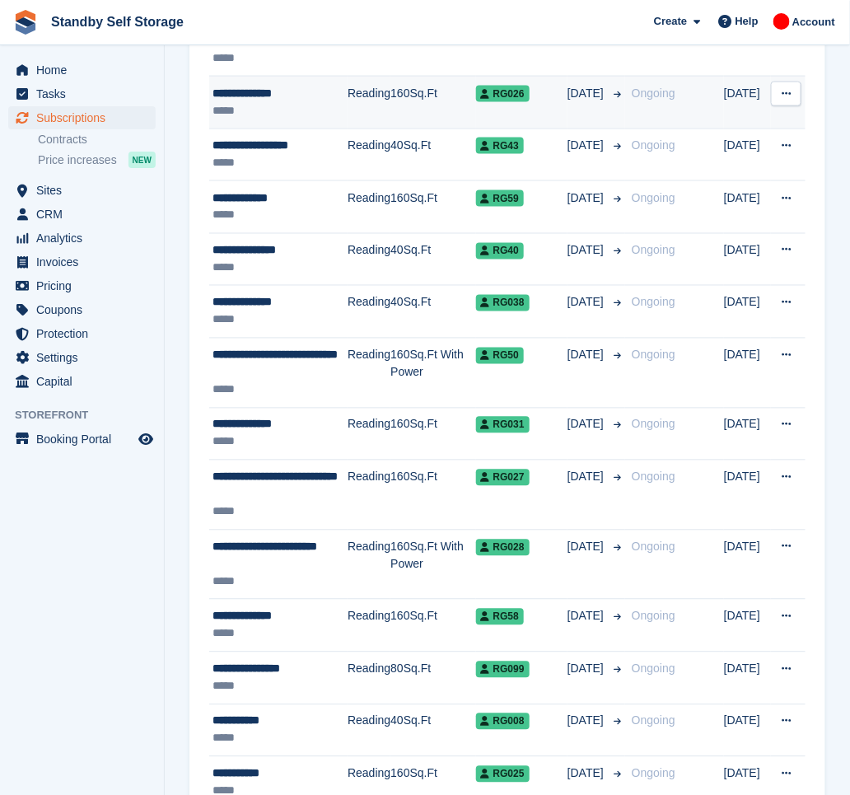
scroll to position [2358, 0]
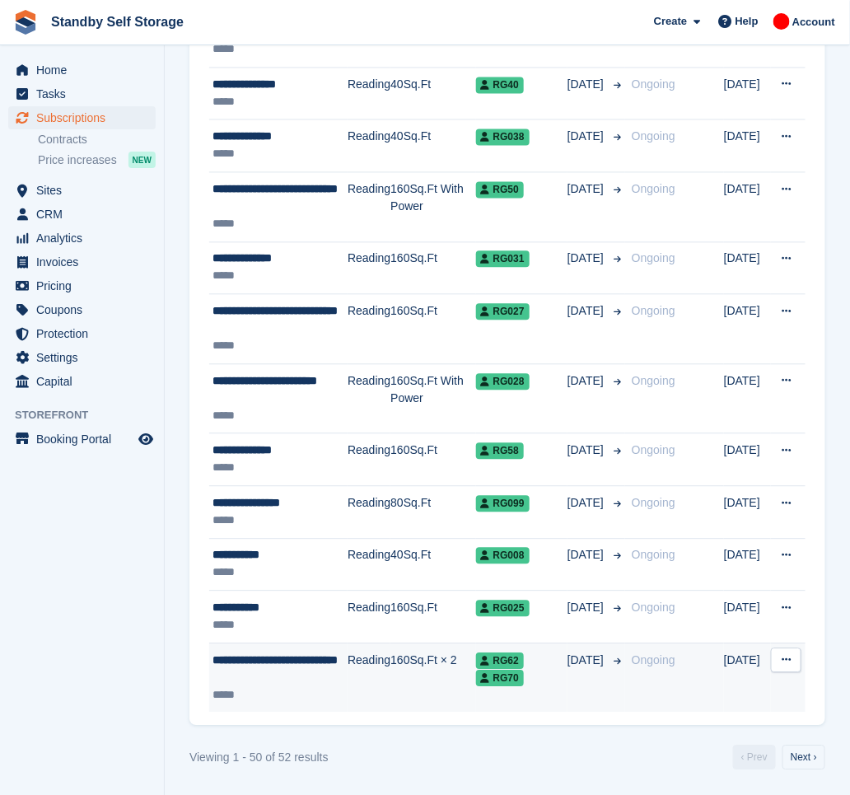
click at [310, 680] on div "**********" at bounding box center [280, 669] width 135 height 35
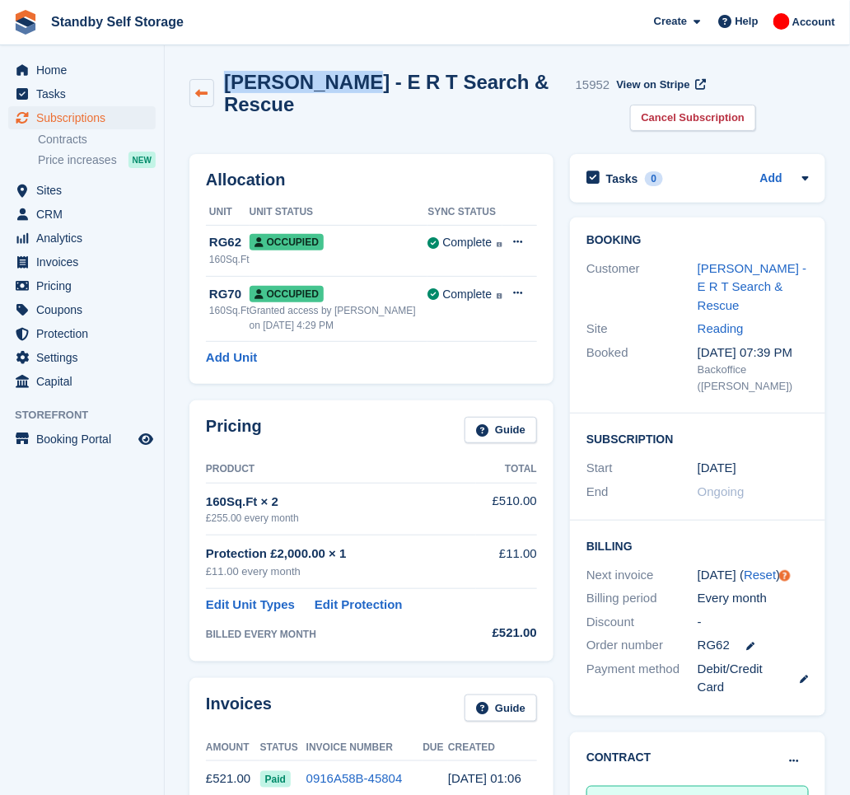
drag, startPoint x: 322, startPoint y: 82, endPoint x: 211, endPoint y: 75, distance: 111.5
click at [211, 75] on div "Paul, Giles - E R T Search & Rescue 15952" at bounding box center [399, 93] width 421 height 44
click at [719, 105] on link "Cancel Subscription" at bounding box center [693, 118] width 127 height 27
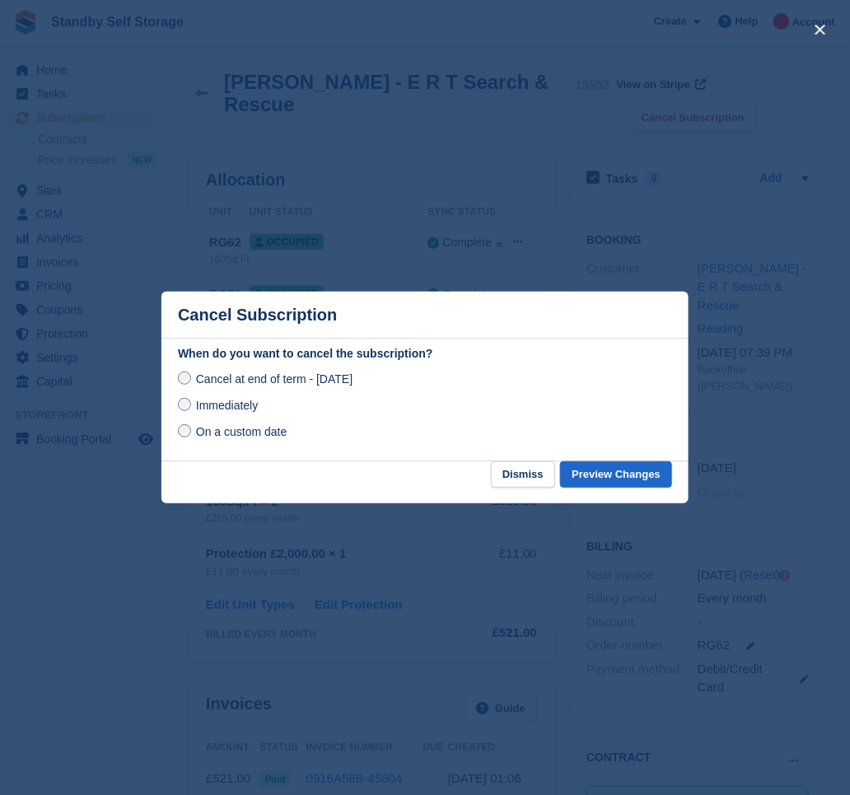
click at [241, 401] on span "Immediately" at bounding box center [227, 405] width 62 height 13
click at [649, 472] on button "Preview Changes" at bounding box center [616, 474] width 112 height 27
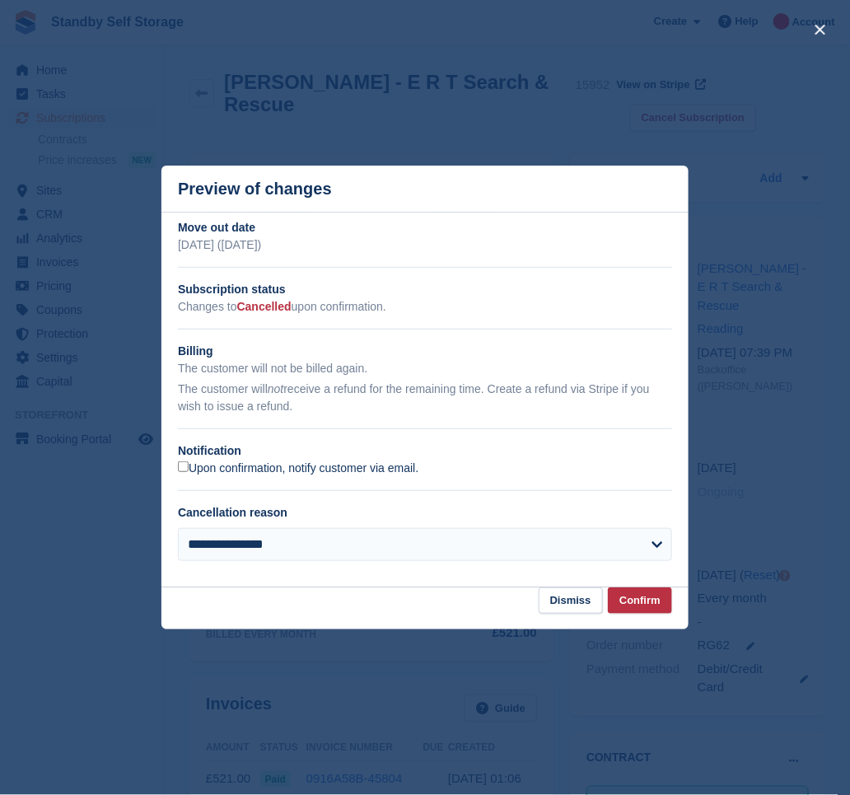
click at [313, 470] on label "Upon confirmation, notify customer via email." at bounding box center [298, 468] width 241 height 15
drag, startPoint x: 647, startPoint y: 598, endPoint x: 629, endPoint y: 577, distance: 27.4
click at [646, 598] on button "Confirm" at bounding box center [640, 600] width 64 height 27
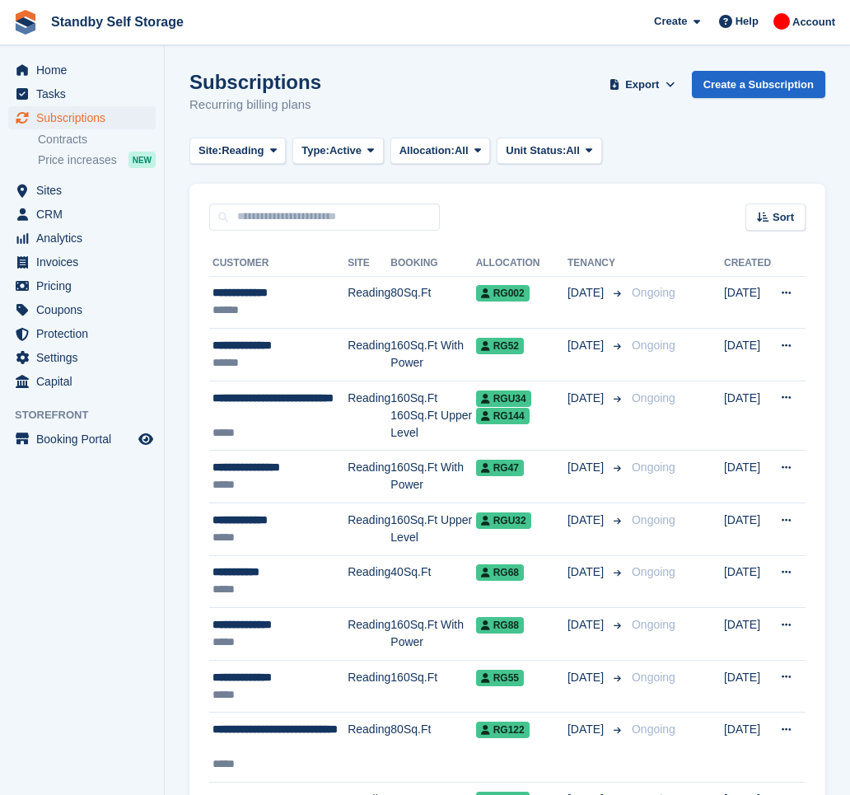
scroll to position [2358, 0]
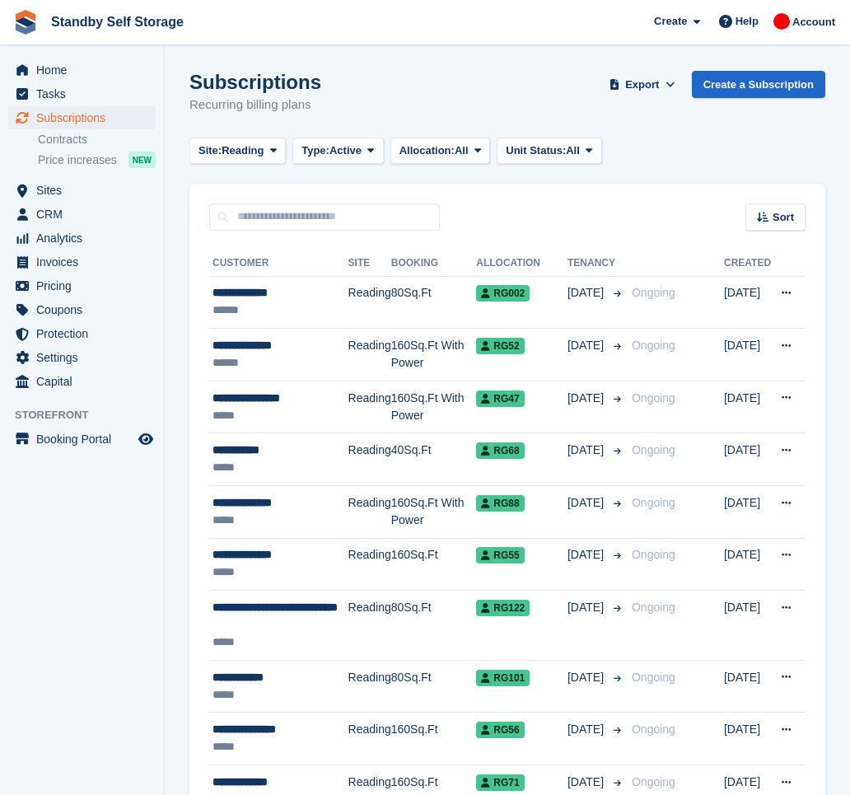
scroll to position [2271, 0]
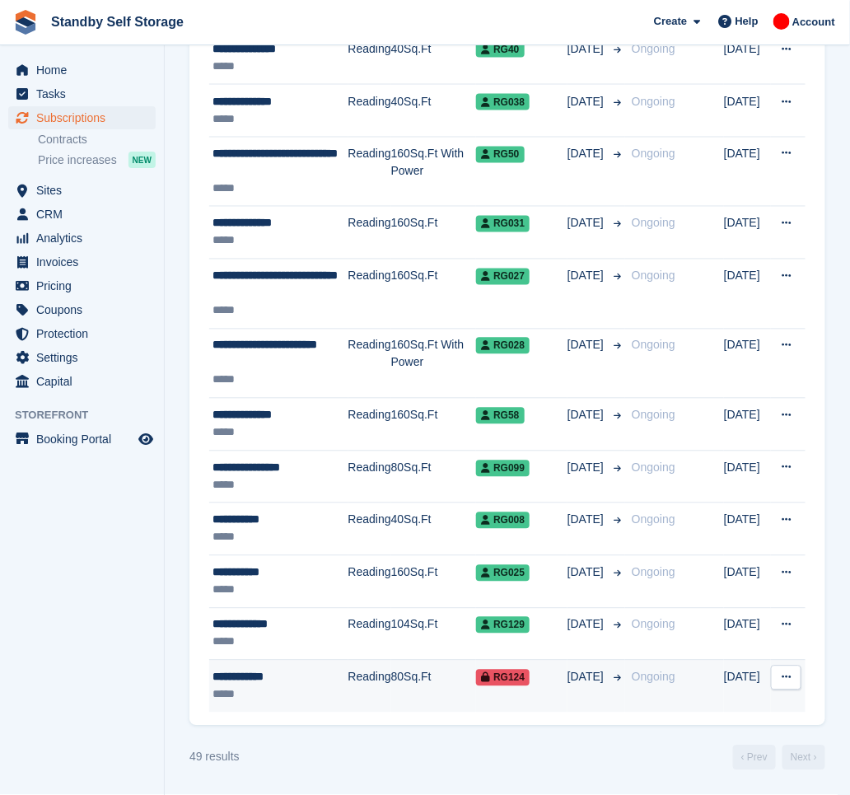
click at [341, 672] on div "**********" at bounding box center [281, 677] width 136 height 17
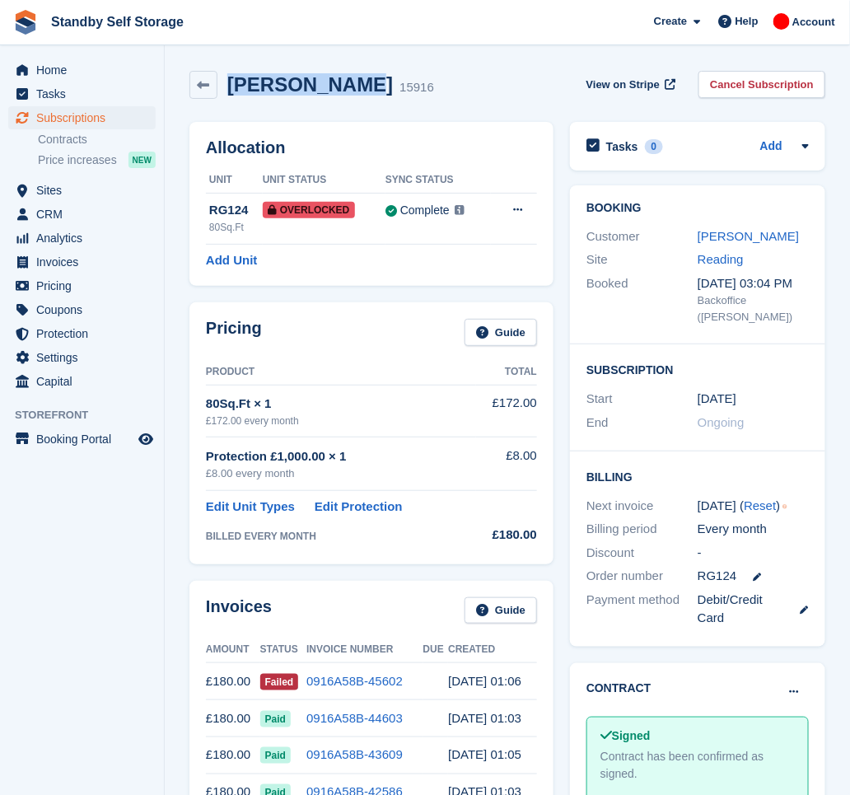
drag, startPoint x: 344, startPoint y: 79, endPoint x: 226, endPoint y: 68, distance: 119.2
click at [226, 68] on div "Steven Beake 15916 View on Stripe Cancel Subscription" at bounding box center [507, 88] width 652 height 51
copy h2 "Steven Beake"
click at [719, 225] on div "Customer Steven Beake" at bounding box center [698, 237] width 222 height 24
click at [721, 235] on link "Steven Beake" at bounding box center [748, 236] width 101 height 14
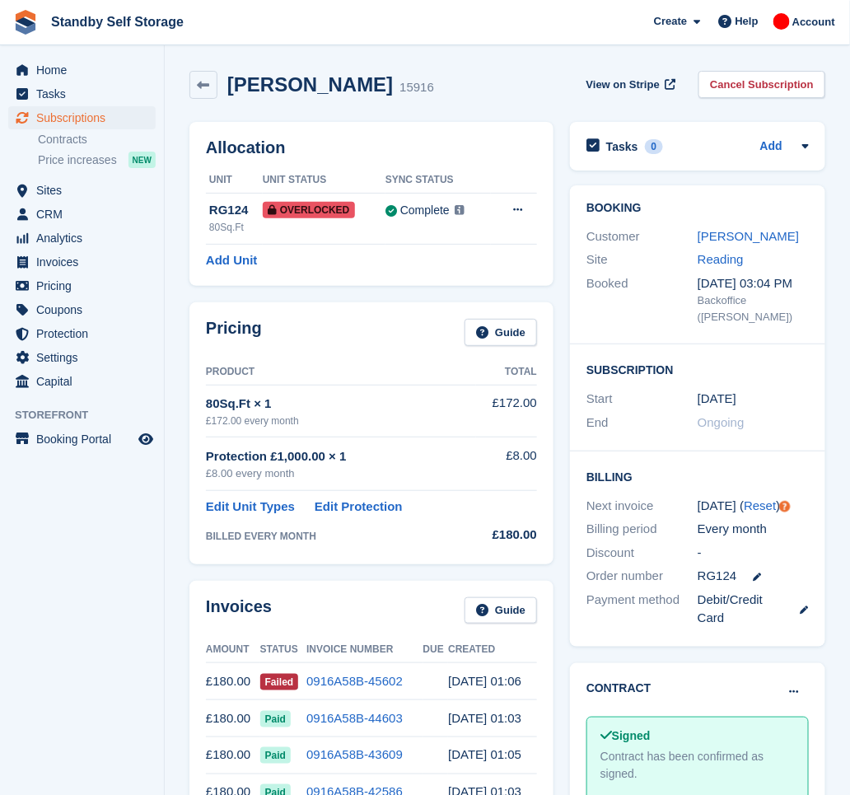
drag, startPoint x: 749, startPoint y: 78, endPoint x: 558, endPoint y: 123, distance: 196.2
click at [749, 78] on link "Cancel Subscription" at bounding box center [762, 84] width 127 height 27
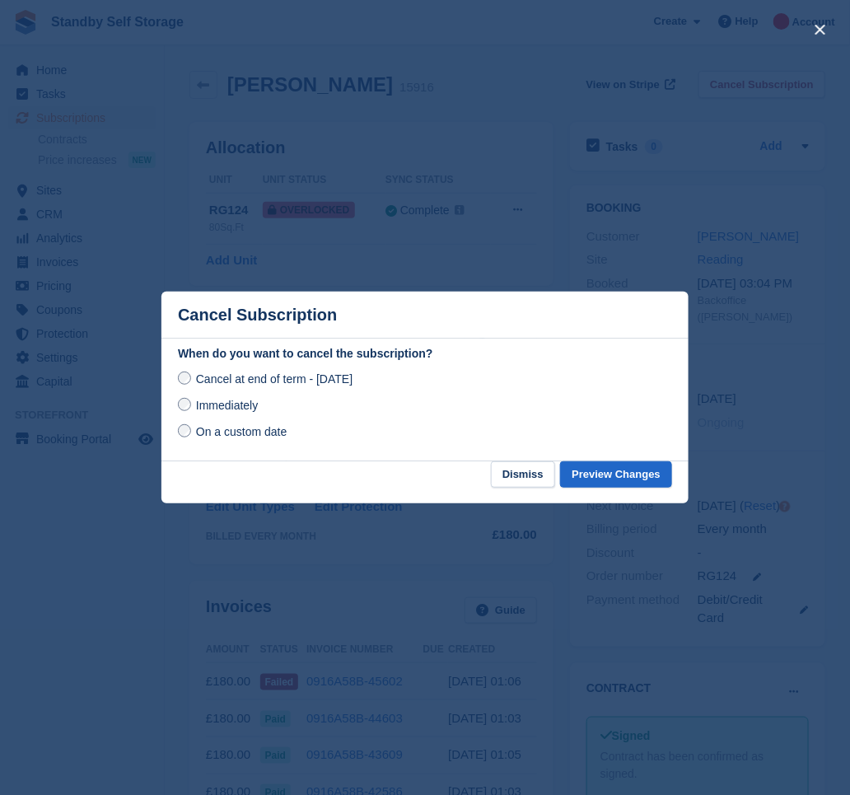
click at [232, 407] on span "Immediately" at bounding box center [227, 405] width 62 height 13
click at [612, 482] on button "Preview Changes" at bounding box center [616, 474] width 112 height 27
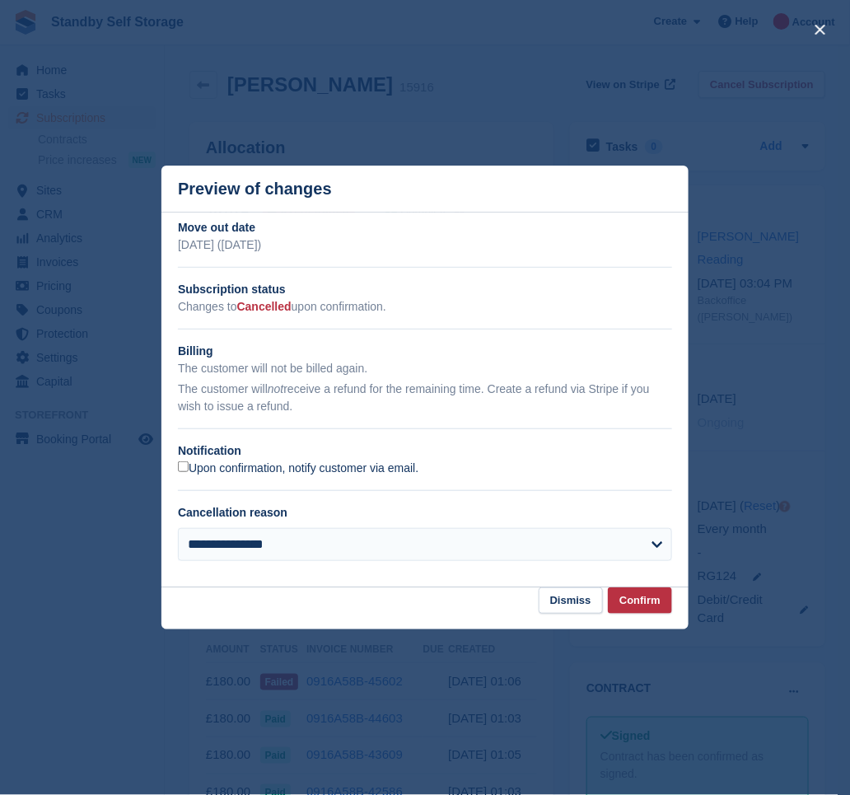
click at [204, 466] on label "Upon confirmation, notify customer via email." at bounding box center [298, 468] width 241 height 15
click at [642, 596] on button "Confirm" at bounding box center [640, 600] width 64 height 27
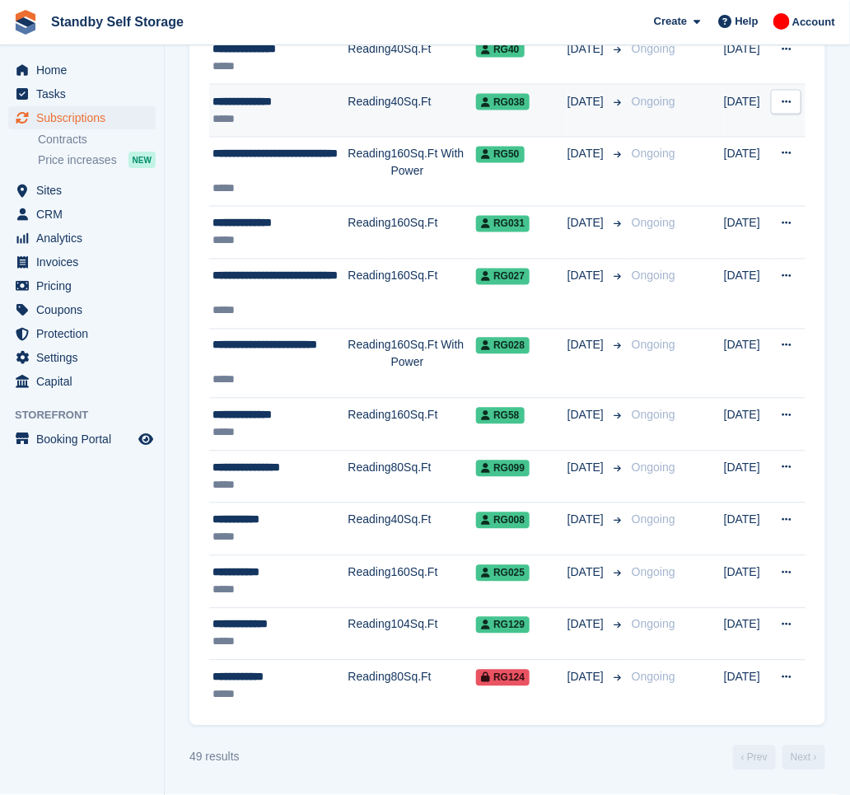
scroll to position [2271, 0]
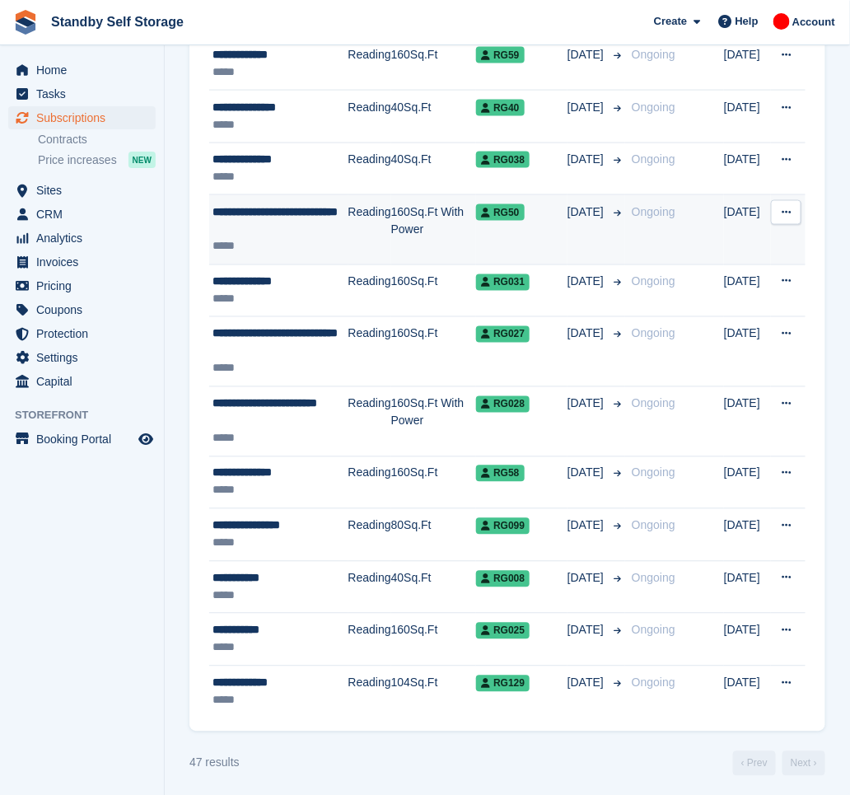
scroll to position [2166, 0]
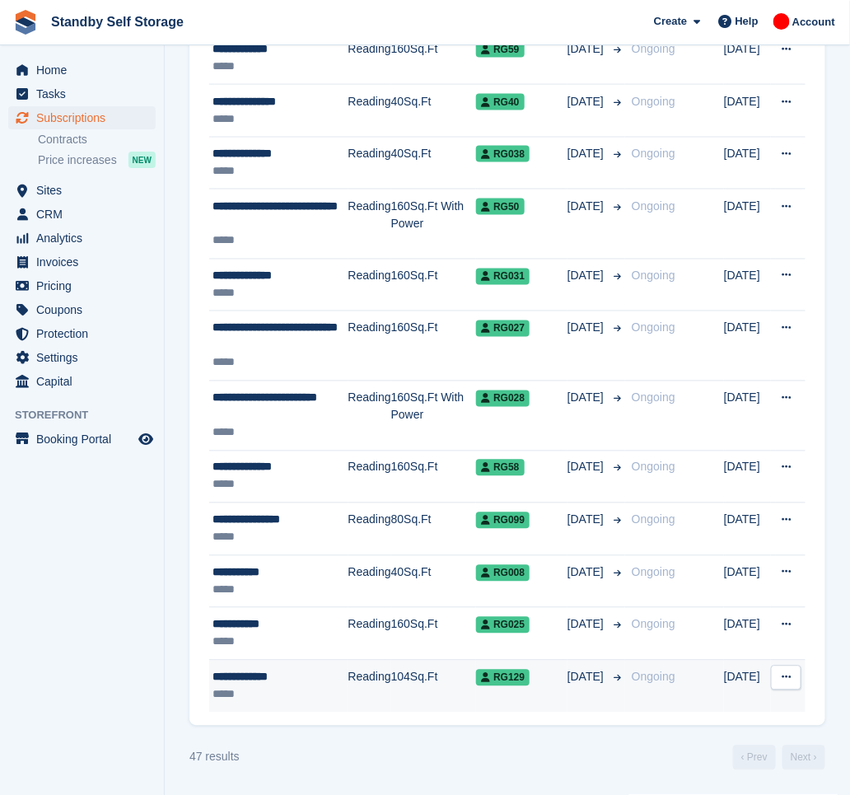
drag, startPoint x: 335, startPoint y: 694, endPoint x: 351, endPoint y: 682, distance: 19.4
click at [336, 694] on div "*****" at bounding box center [281, 694] width 136 height 17
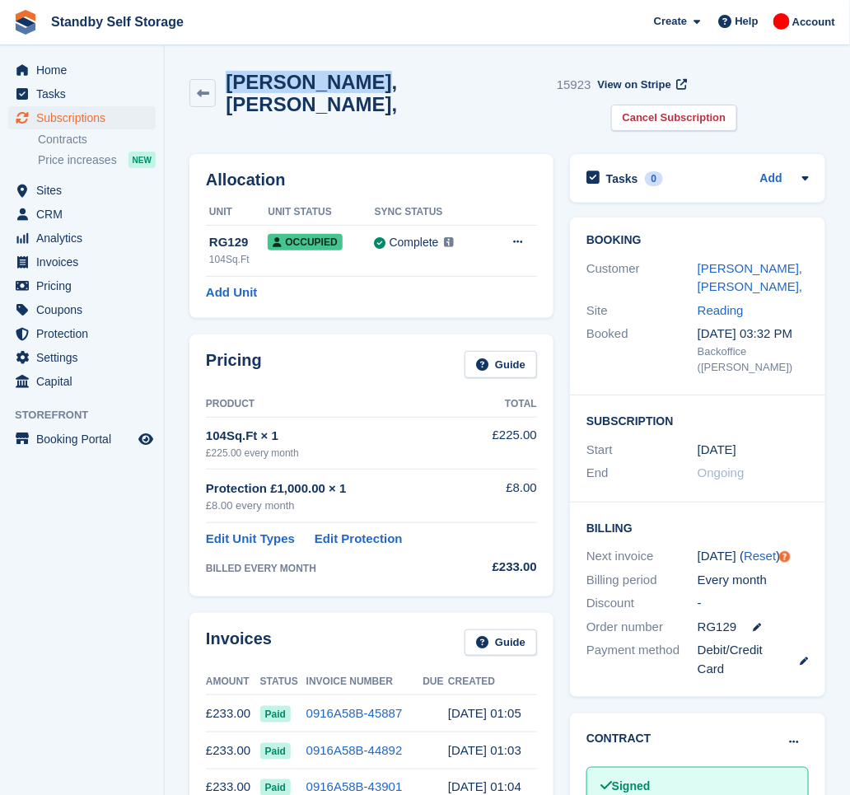
drag, startPoint x: 339, startPoint y: 89, endPoint x: 227, endPoint y: 54, distance: 117.3
copy h2 "Kevin,Carley,"
drag, startPoint x: 753, startPoint y: 82, endPoint x: 723, endPoint y: 106, distance: 38.1
click at [738, 105] on link "Cancel Subscription" at bounding box center [674, 118] width 127 height 27
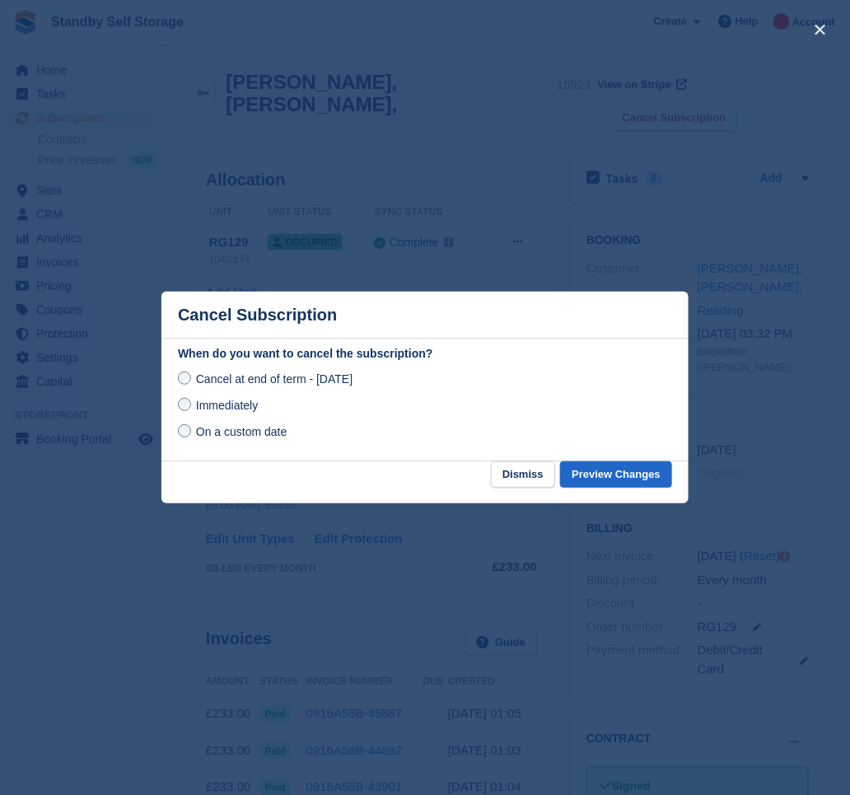
click at [245, 409] on span "Immediately" at bounding box center [227, 405] width 62 height 13
click at [635, 472] on button "Preview Changes" at bounding box center [616, 474] width 112 height 27
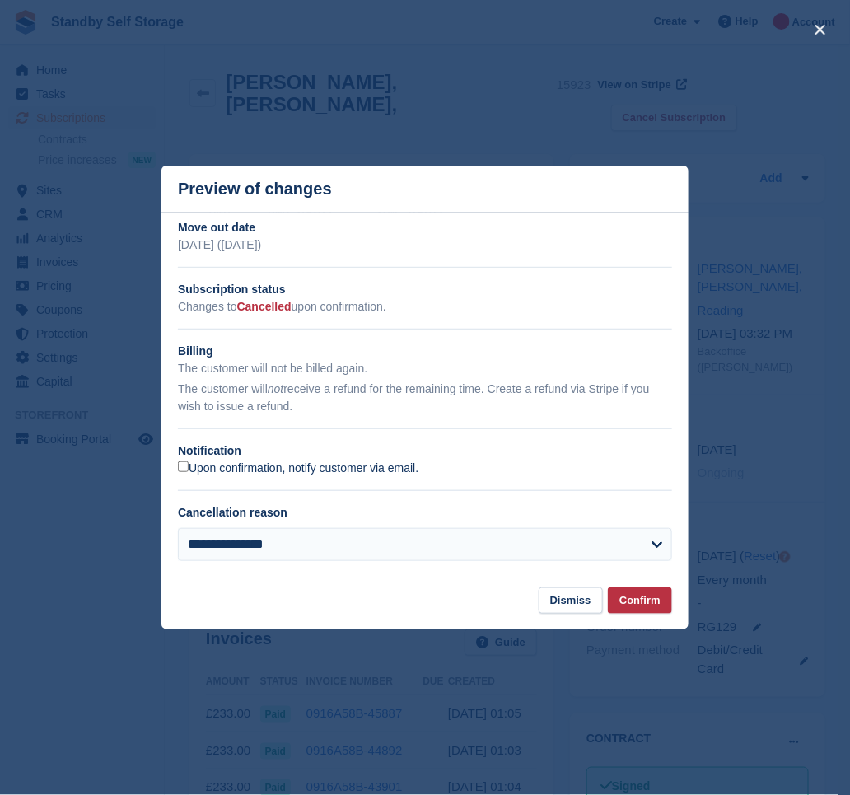
click at [220, 472] on label "Upon confirmation, notify customer via email." at bounding box center [298, 468] width 241 height 15
drag, startPoint x: 642, startPoint y: 604, endPoint x: 584, endPoint y: 550, distance: 78.7
click at [641, 604] on button "Confirm" at bounding box center [640, 600] width 64 height 27
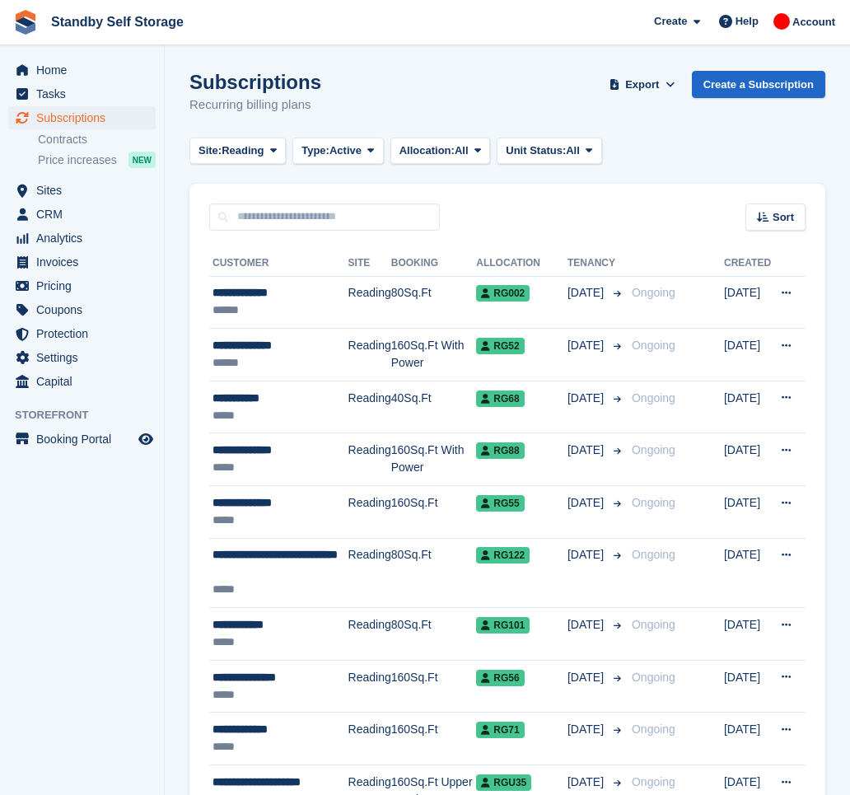
scroll to position [2166, 0]
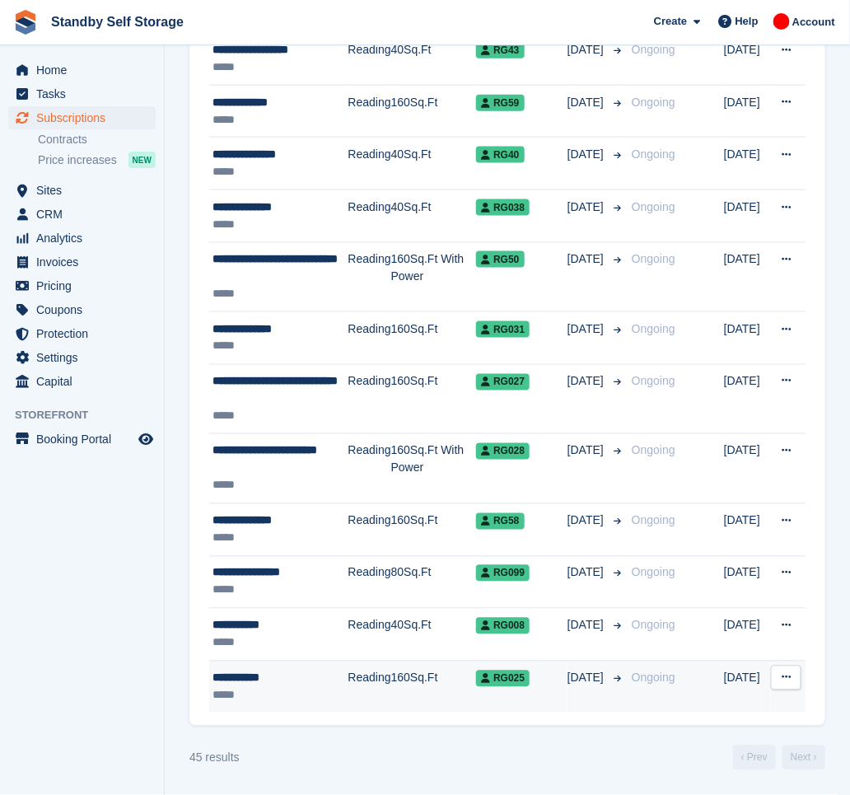
scroll to position [2061, 0]
click at [270, 683] on div "**********" at bounding box center [281, 678] width 136 height 17
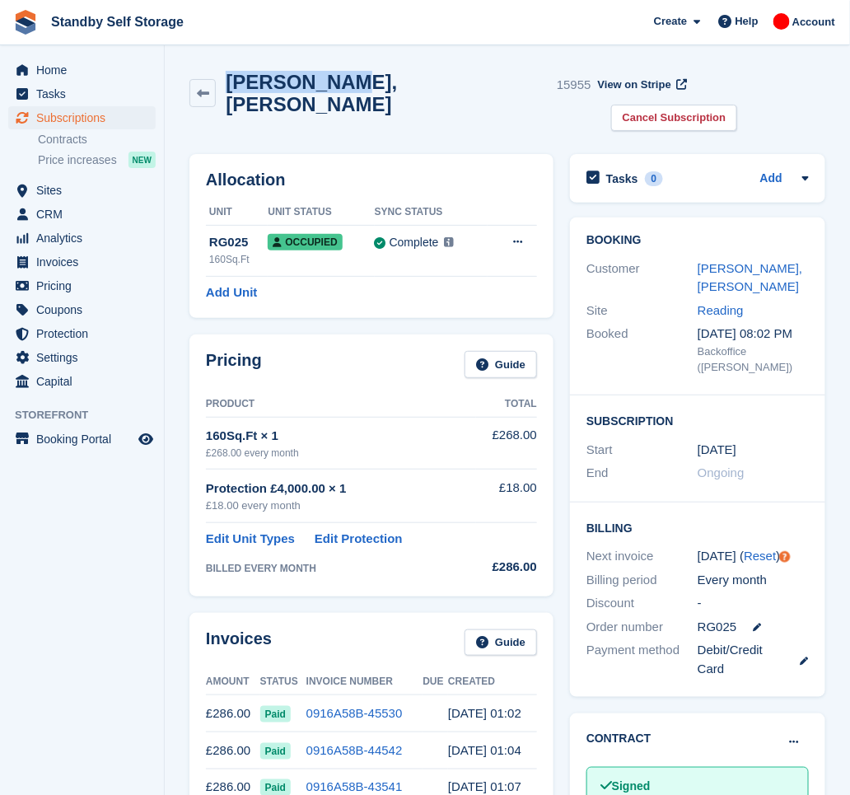
drag, startPoint x: 334, startPoint y: 89, endPoint x: 229, endPoint y: 61, distance: 108.3
click at [229, 61] on section "[PERSON_NAME], [PERSON_NAME] 15955 View on Stripe Cancel Subscription Allocatio…" at bounding box center [507, 786] width 685 height 1572
copy h2 "[PERSON_NAME], [PERSON_NAME]"
drag, startPoint x: 733, startPoint y: 86, endPoint x: 643, endPoint y: 177, distance: 128.7
click at [733, 105] on link "Cancel Subscription" at bounding box center [674, 118] width 127 height 27
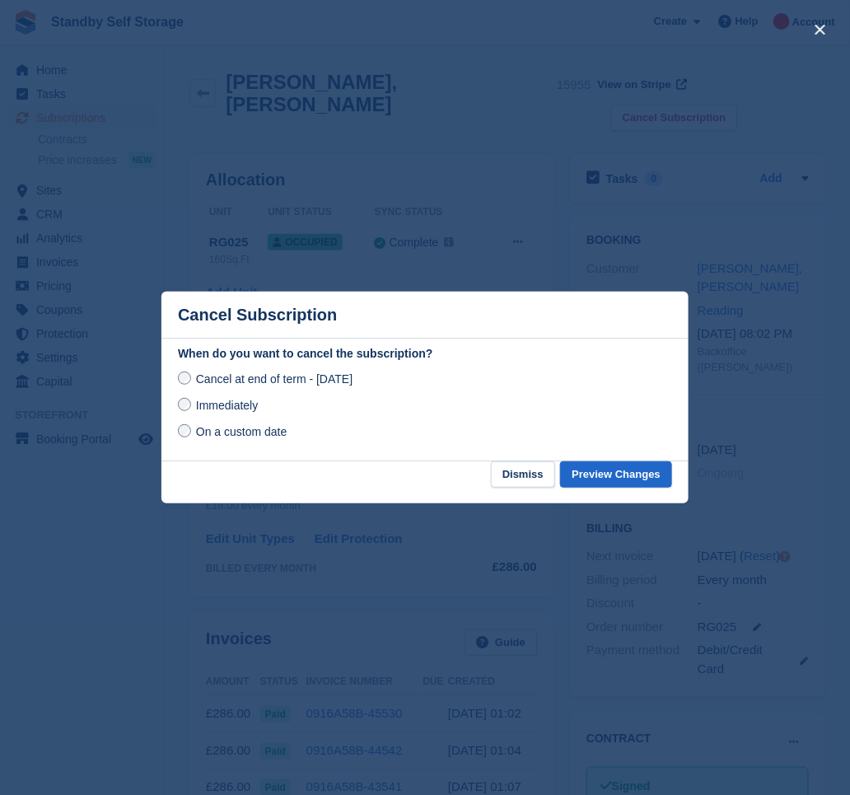
click at [236, 402] on span "Immediately" at bounding box center [227, 405] width 62 height 13
click at [609, 480] on button "Preview Changes" at bounding box center [616, 474] width 112 height 27
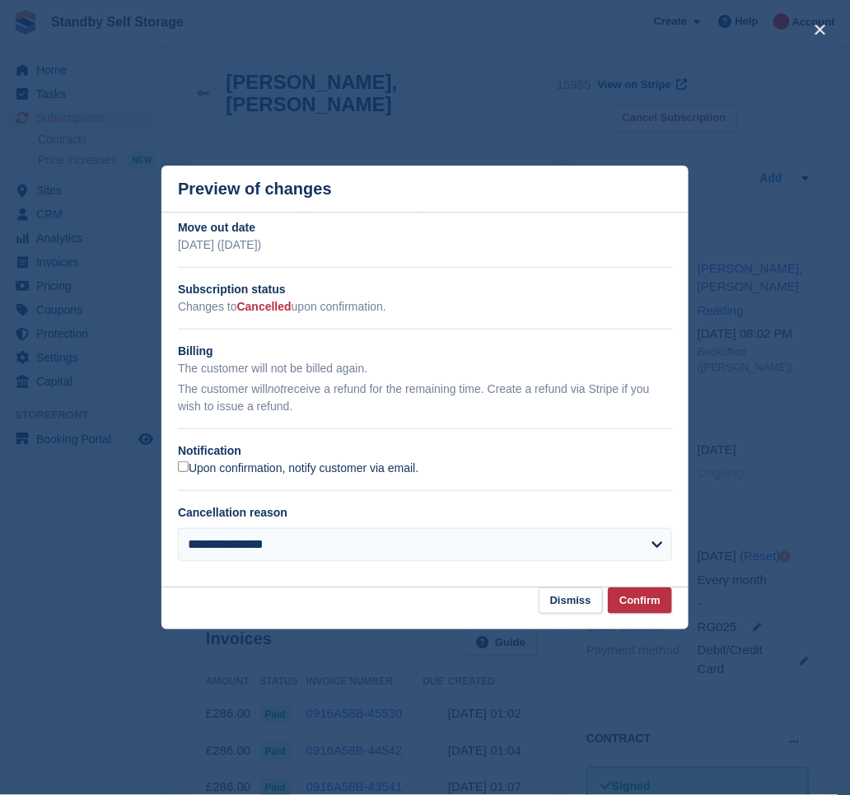
click at [199, 470] on label "Upon confirmation, notify customer via email." at bounding box center [298, 468] width 241 height 15
click at [651, 602] on button "Confirm" at bounding box center [640, 600] width 64 height 27
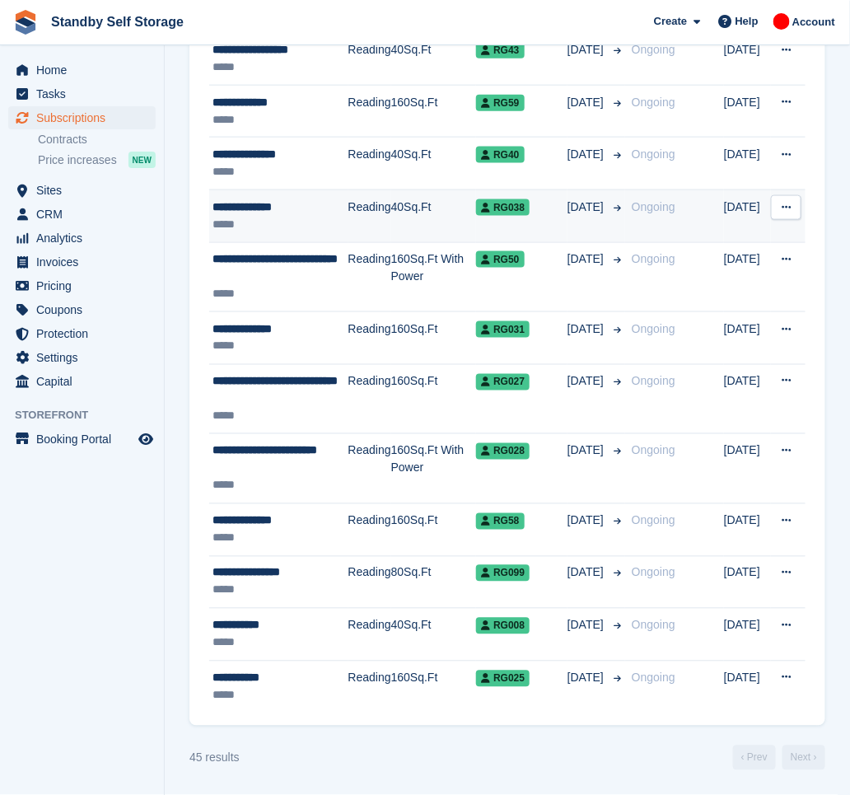
scroll to position [2061, 0]
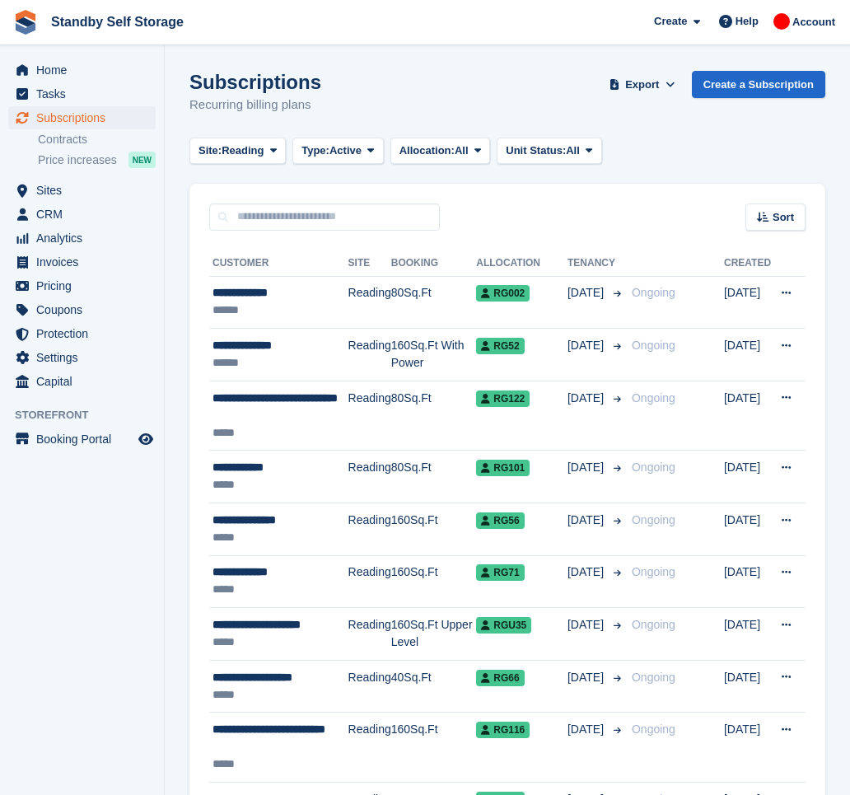
scroll to position [1904, 0]
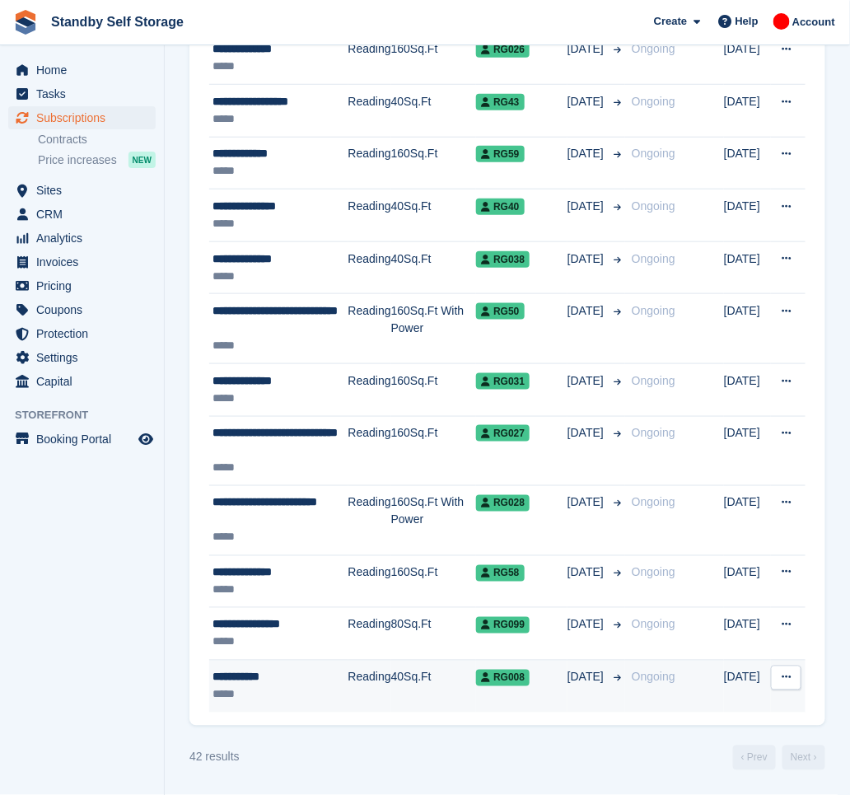
click at [271, 683] on div "**********" at bounding box center [281, 677] width 136 height 17
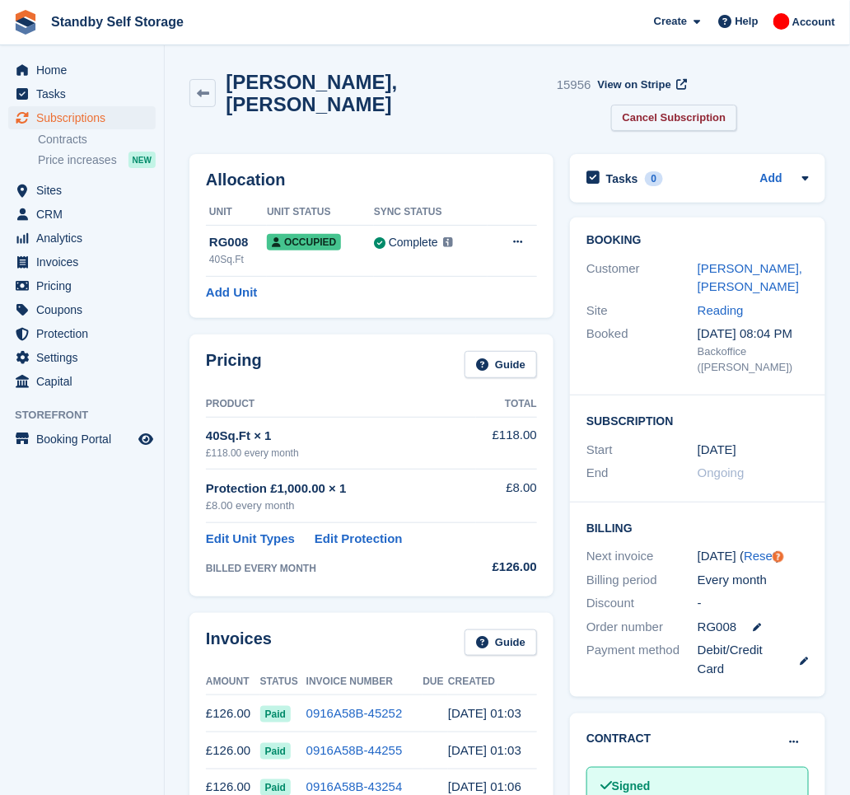
click at [738, 105] on link "Cancel Subscription" at bounding box center [674, 118] width 127 height 27
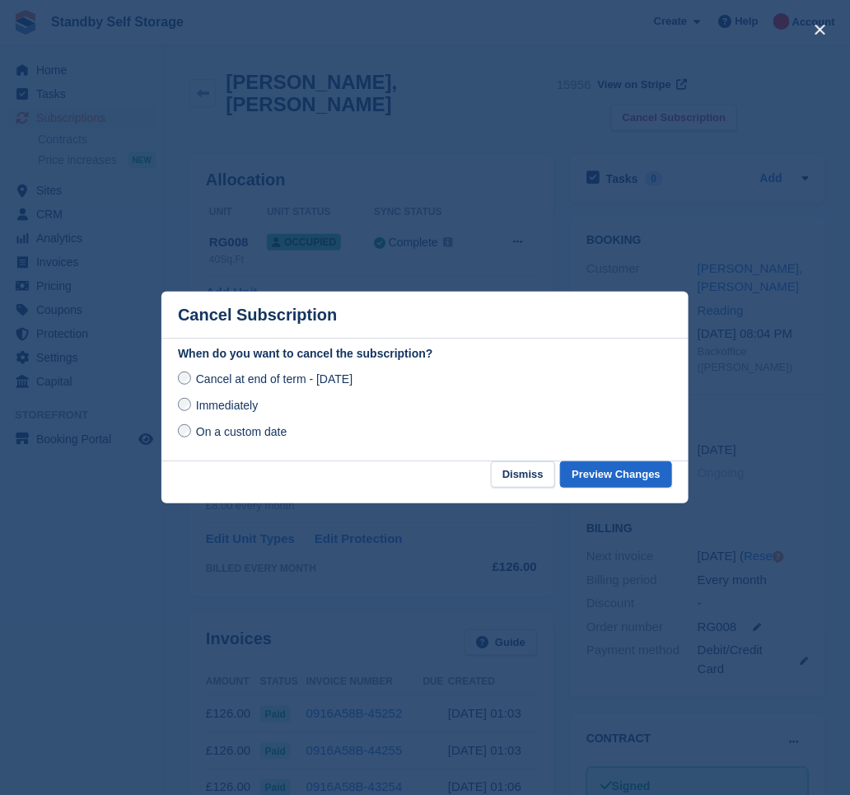
click at [203, 407] on span "Immediately" at bounding box center [227, 405] width 62 height 13
click at [596, 473] on button "Preview Changes" at bounding box center [616, 474] width 112 height 27
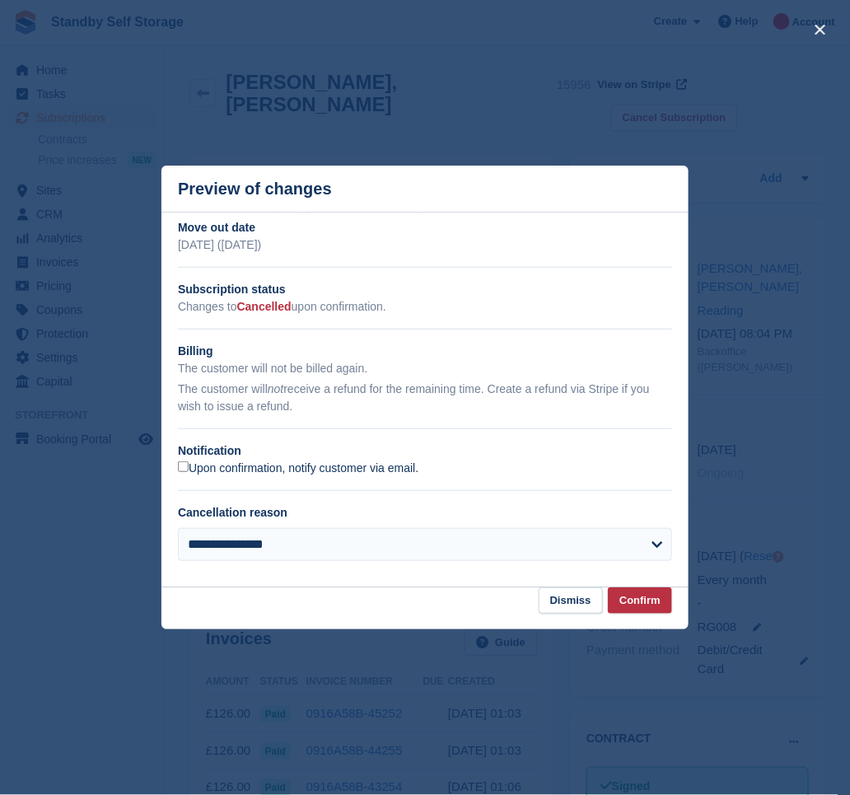
click at [240, 470] on label "Upon confirmation, notify customer via email." at bounding box center [298, 468] width 241 height 15
click at [654, 602] on button "Confirm" at bounding box center [640, 600] width 64 height 27
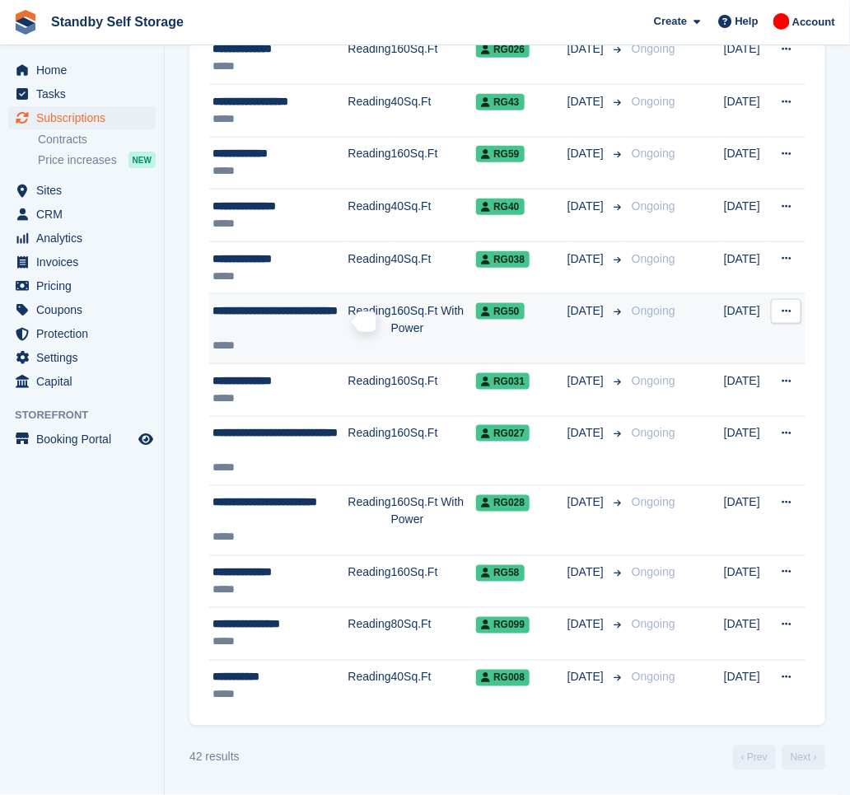
scroll to position [1904, 0]
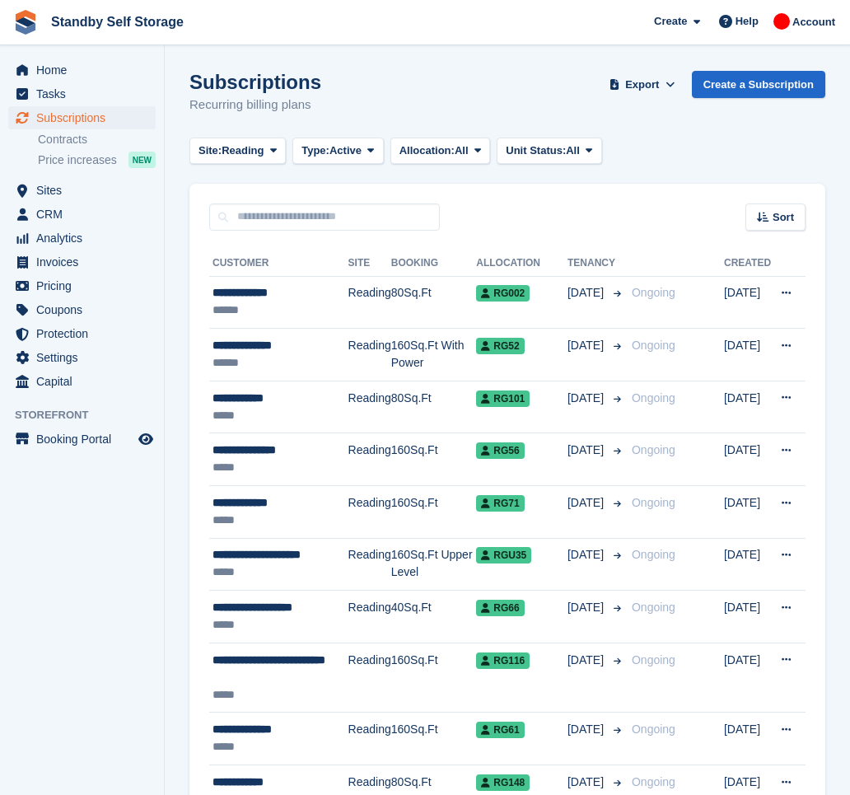
scroll to position [1782, 0]
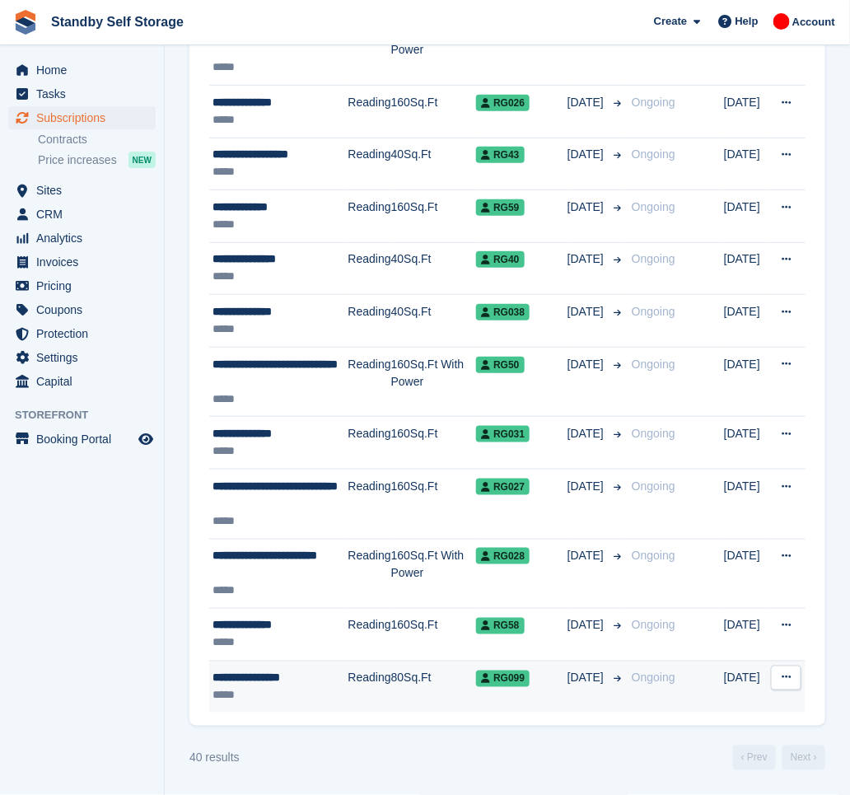
click at [291, 695] on div "*****" at bounding box center [281, 695] width 136 height 17
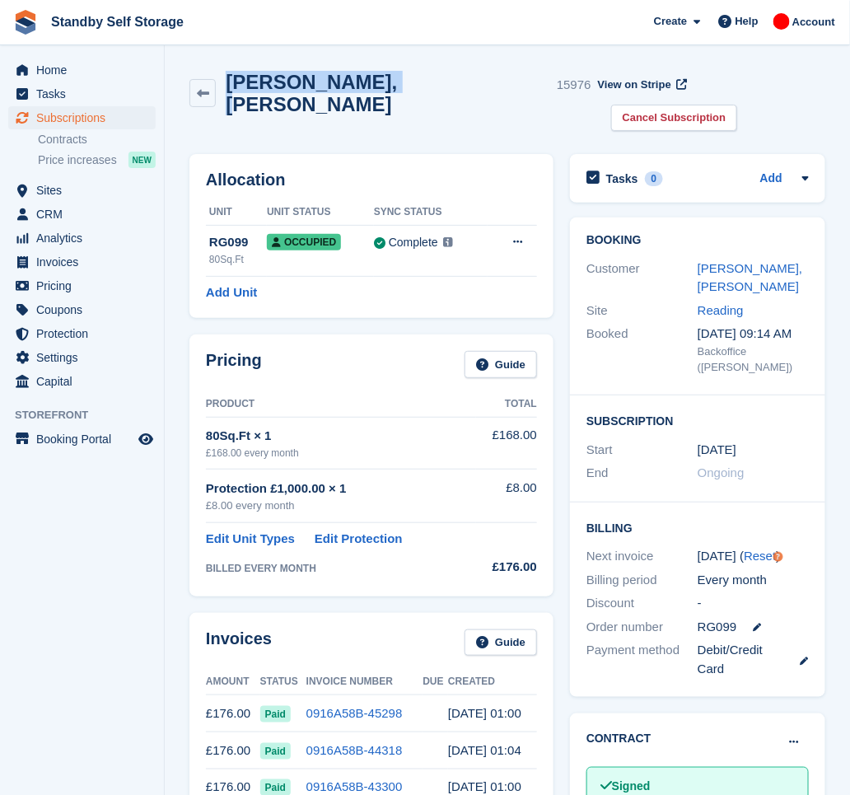
drag, startPoint x: 394, startPoint y: 87, endPoint x: 232, endPoint y: 48, distance: 166.2
click at [232, 48] on section "Angela, Houghton 15976 View on Stripe Cancel Subscription Allocation Unit Unit …" at bounding box center [507, 762] width 685 height 1524
copy h2 "Angela, Houghton"
drag, startPoint x: 727, startPoint y: 81, endPoint x: 693, endPoint y: 114, distance: 47.2
click at [727, 105] on link "Cancel Subscription" at bounding box center [674, 118] width 127 height 27
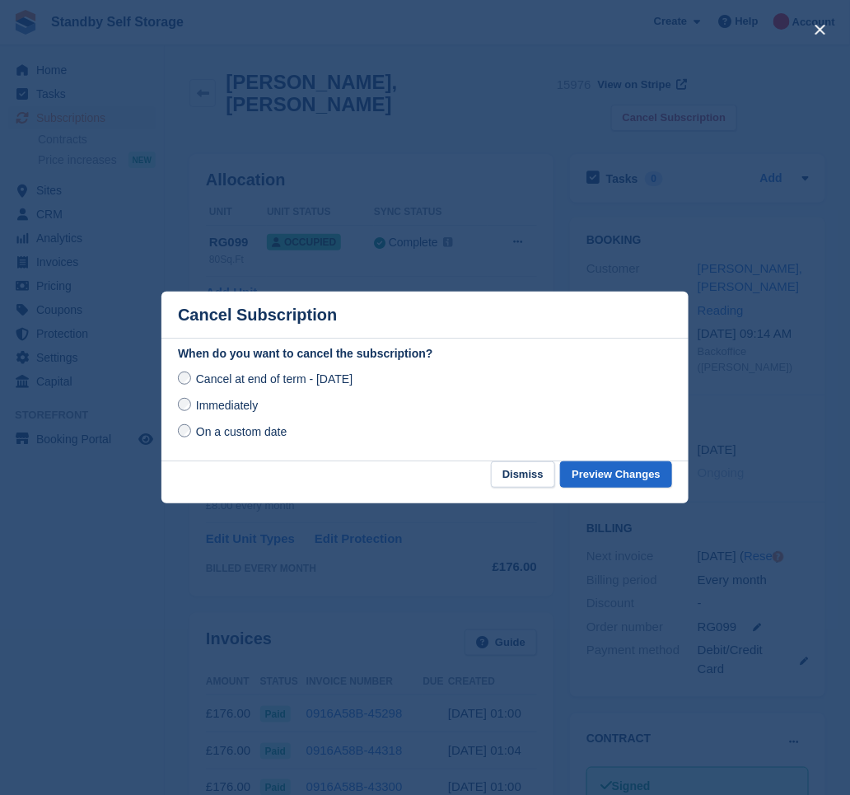
click at [250, 400] on span "Immediately" at bounding box center [227, 405] width 62 height 13
click at [625, 468] on button "Preview Changes" at bounding box center [616, 474] width 112 height 27
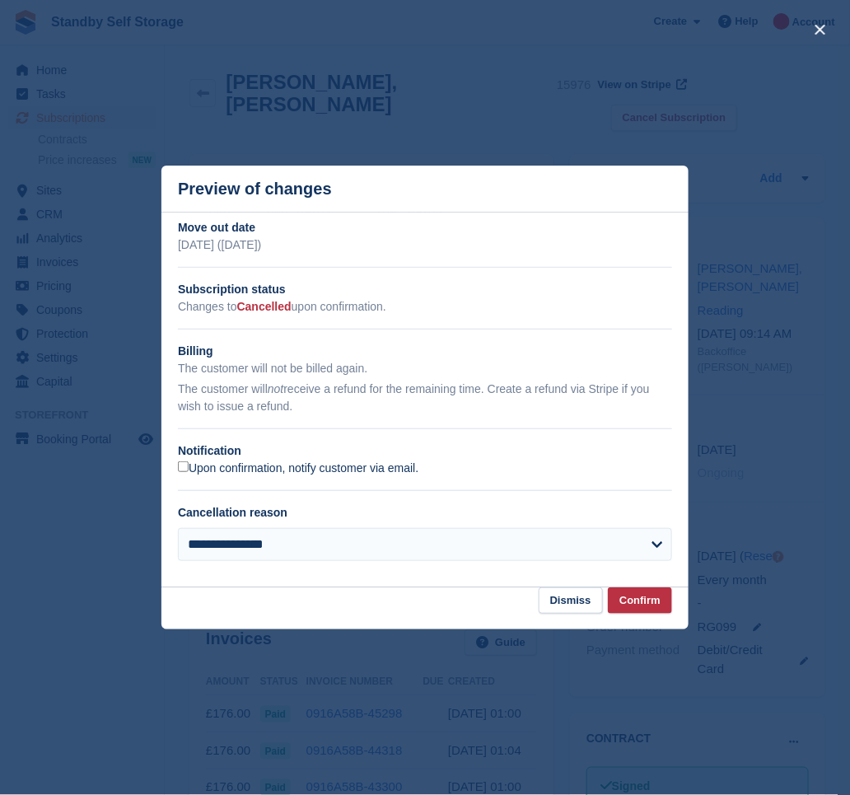
click at [365, 471] on label "Upon confirmation, notify customer via email." at bounding box center [298, 468] width 241 height 15
click at [647, 601] on button "Confirm" at bounding box center [640, 600] width 64 height 27
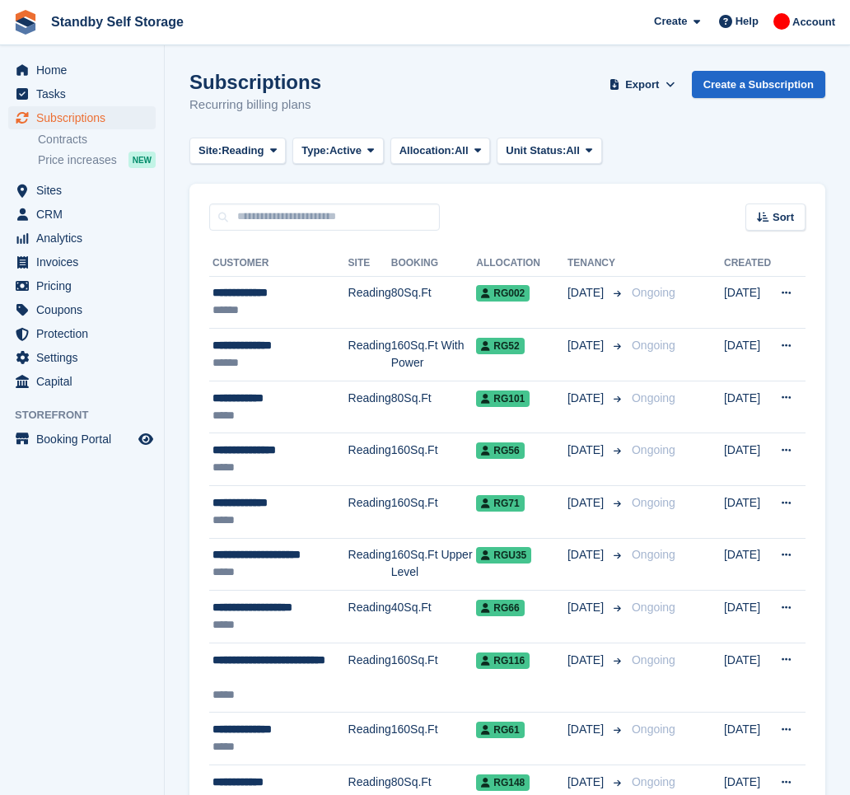
scroll to position [1782, 0]
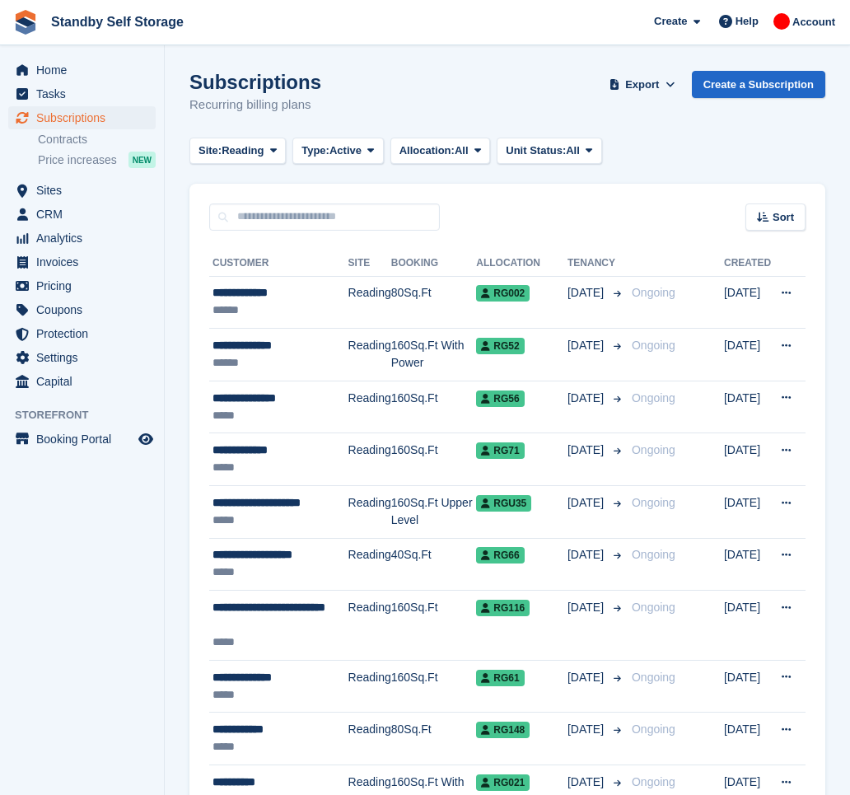
scroll to position [1676, 0]
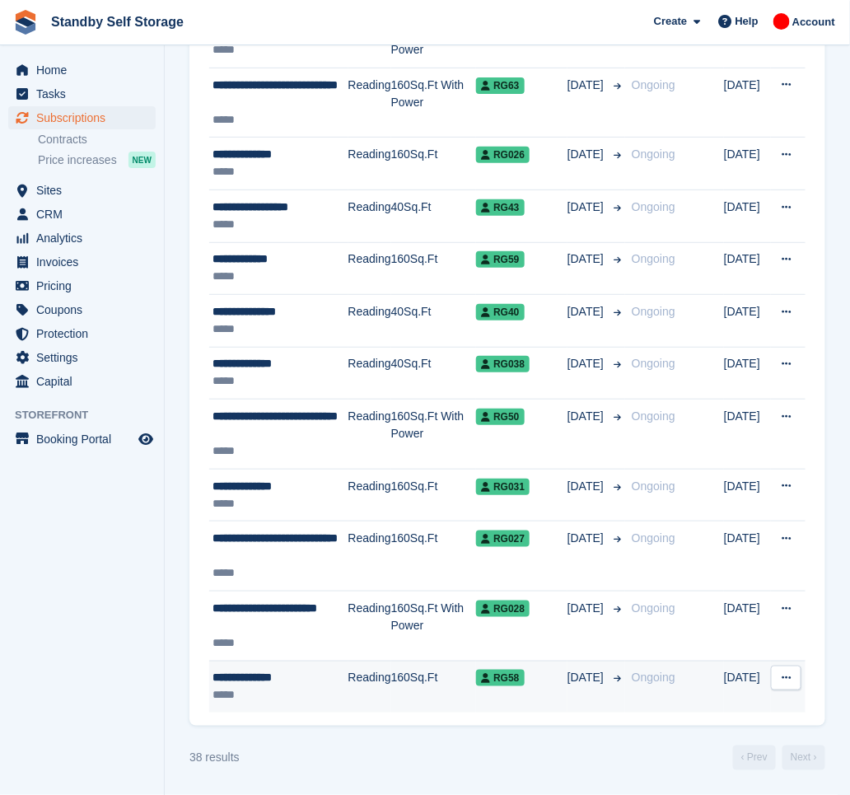
click at [278, 693] on div "*****" at bounding box center [281, 694] width 136 height 17
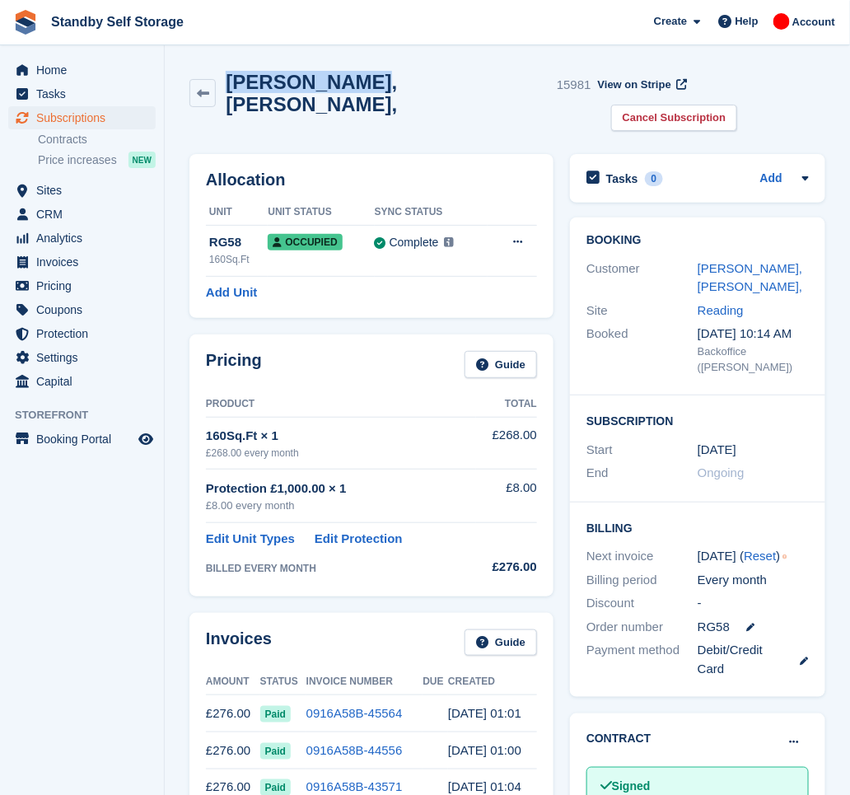
drag, startPoint x: 362, startPoint y: 88, endPoint x: 231, endPoint y: 77, distance: 131.5
click at [231, 77] on h2 "[PERSON_NAME],[PERSON_NAME]," at bounding box center [388, 93] width 325 height 44
copy h2 "[PERSON_NAME]"
click at [738, 105] on link "Cancel Subscription" at bounding box center [674, 118] width 127 height 27
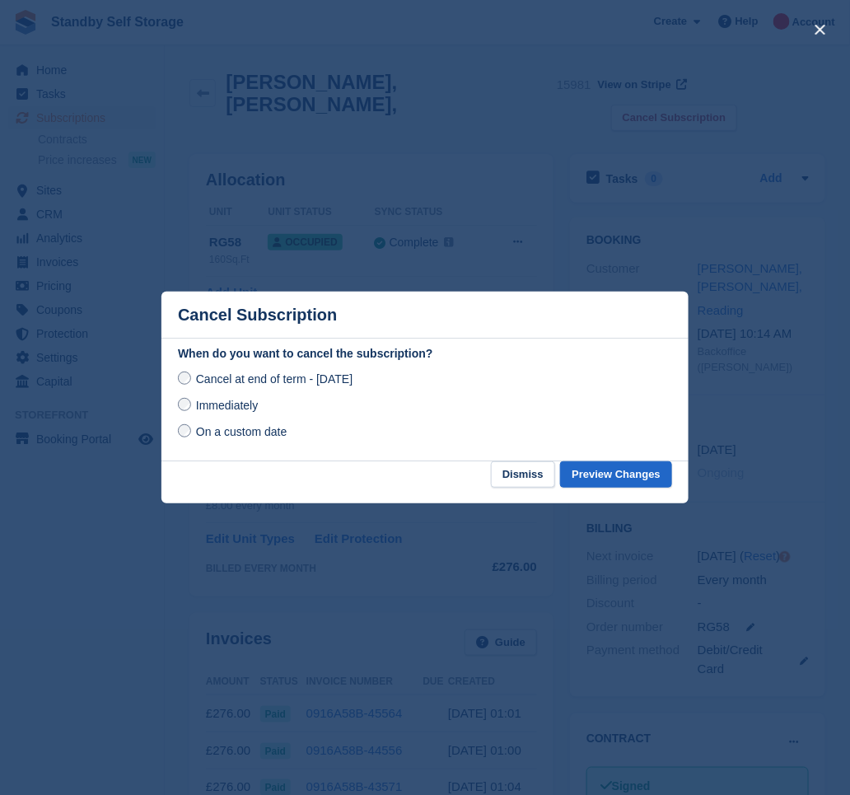
click at [214, 415] on div "Immediately" at bounding box center [425, 405] width 494 height 20
click at [195, 396] on div "Immediately" at bounding box center [425, 405] width 494 height 20
click at [201, 408] on span "Immediately" at bounding box center [227, 405] width 62 height 13
click at [637, 479] on button "Preview Changes" at bounding box center [616, 474] width 112 height 27
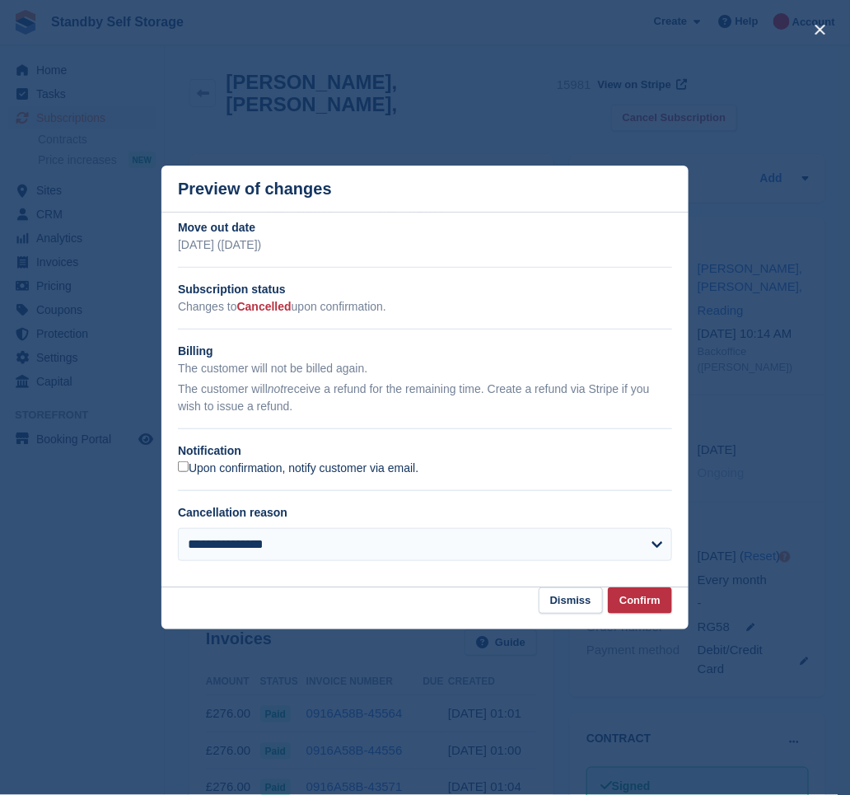
click at [274, 465] on label "Upon confirmation, notify customer via email." at bounding box center [298, 468] width 241 height 15
click at [642, 603] on button "Confirm" at bounding box center [640, 600] width 64 height 27
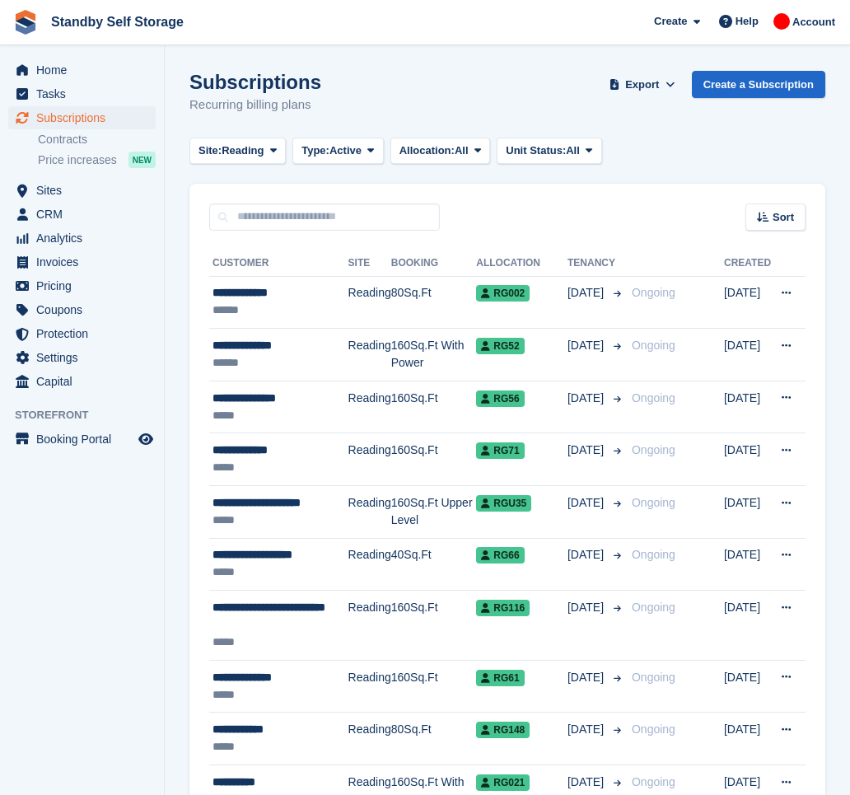
scroll to position [1676, 0]
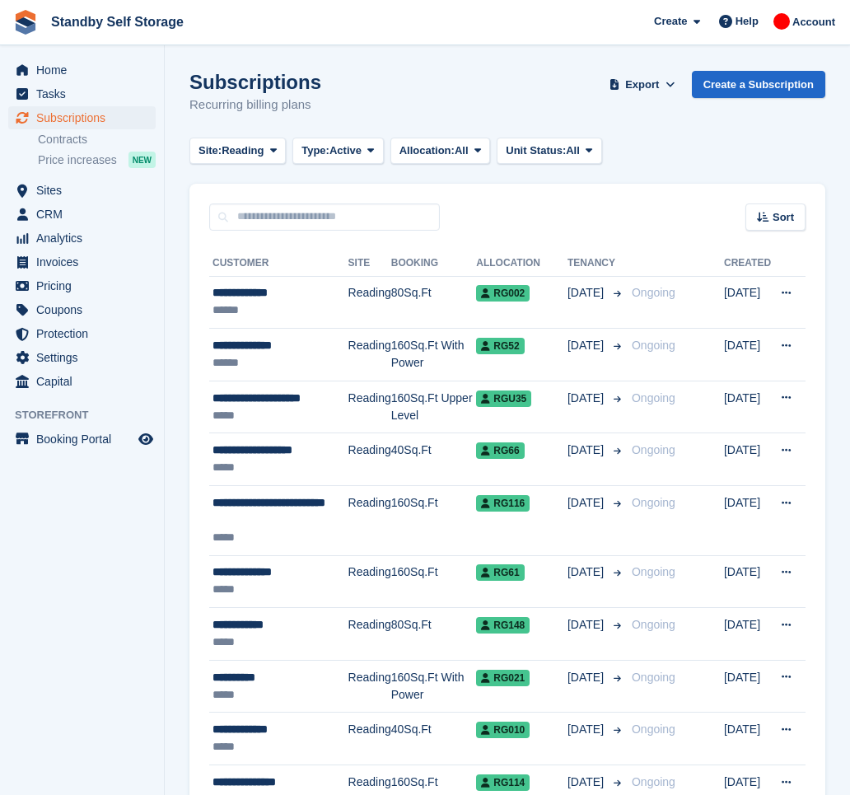
scroll to position [1519, 0]
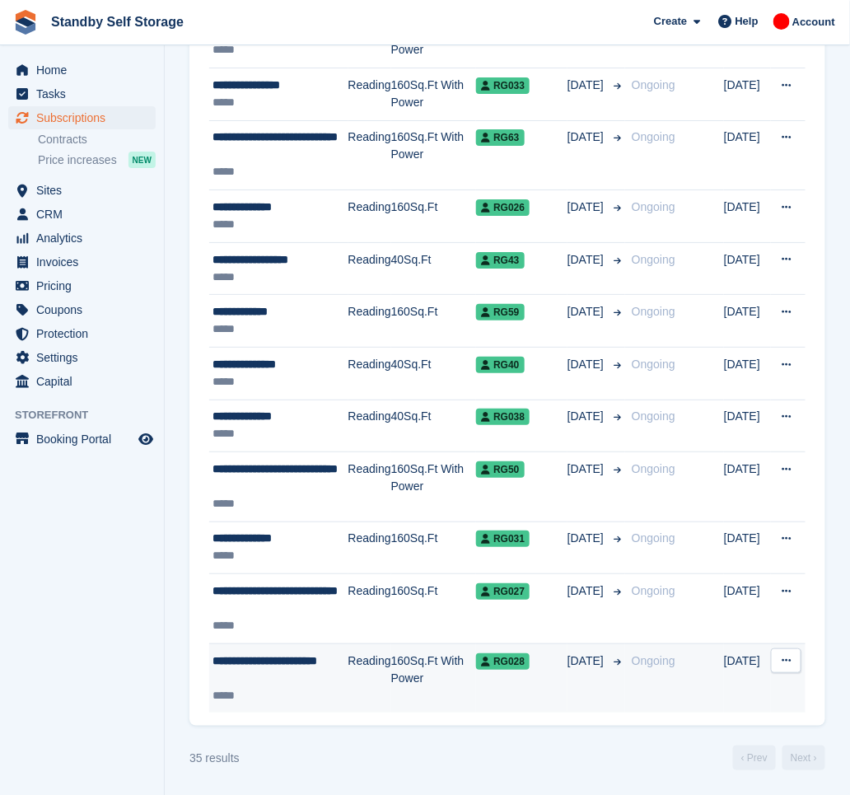
click at [290, 672] on div "**********" at bounding box center [281, 669] width 136 height 35
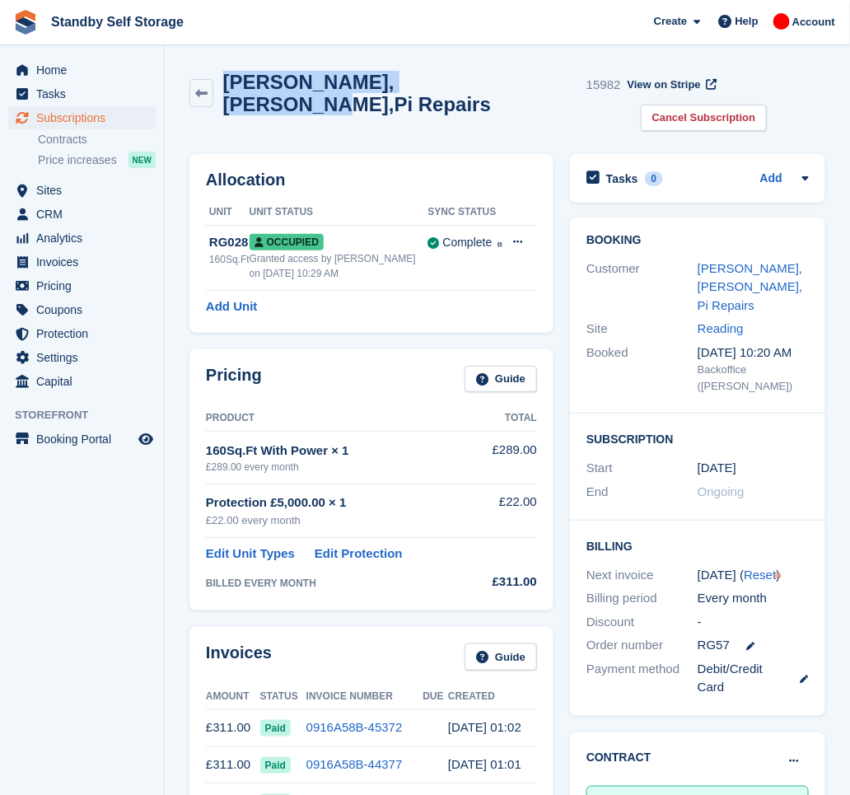
drag, startPoint x: 456, startPoint y: 86, endPoint x: 216, endPoint y: 49, distance: 243.4
click at [216, 49] on section "Chris,Lewendon,Pi Repairs 15982 View on Stripe Cancel Subscription Allocation U…" at bounding box center [507, 793] width 685 height 1586
copy div "Chris,Lewendon,Pi Repair"
click at [746, 105] on link "Cancel Subscription" at bounding box center [704, 118] width 127 height 27
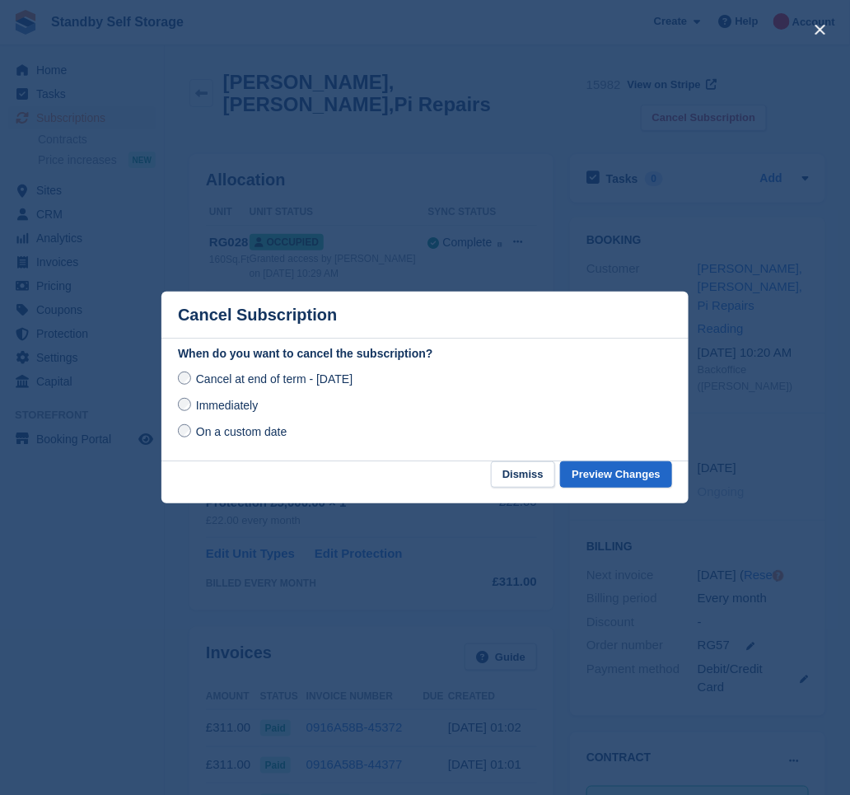
click at [243, 407] on span "Immediately" at bounding box center [227, 405] width 62 height 13
click at [625, 475] on button "Preview Changes" at bounding box center [616, 474] width 112 height 27
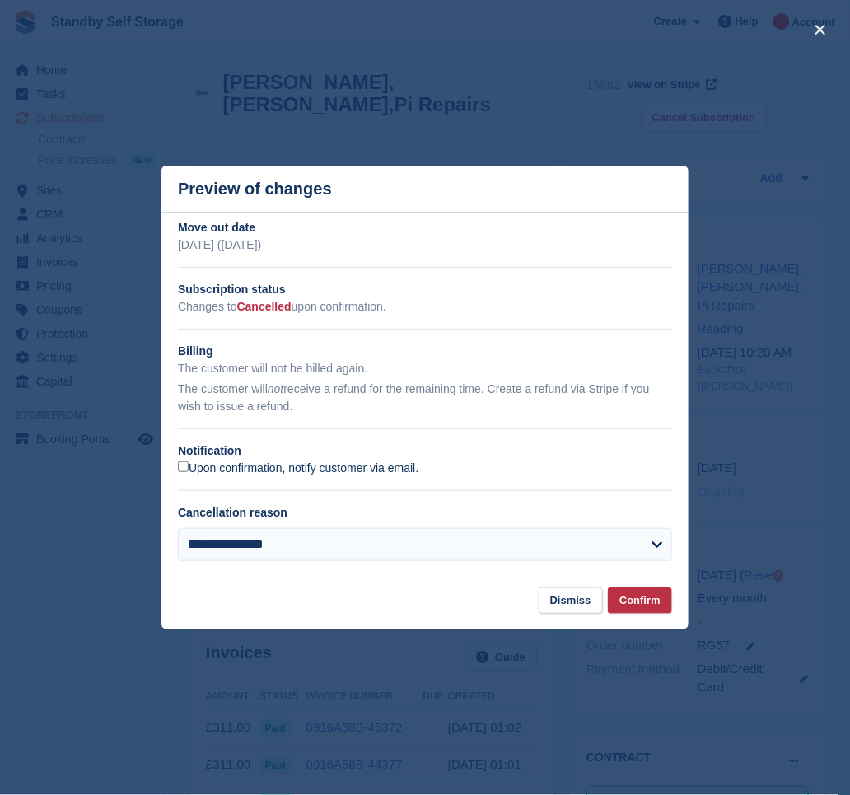
click at [237, 470] on label "Upon confirmation, notify customer via email." at bounding box center [298, 468] width 241 height 15
click at [646, 603] on button "Confirm" at bounding box center [640, 600] width 64 height 27
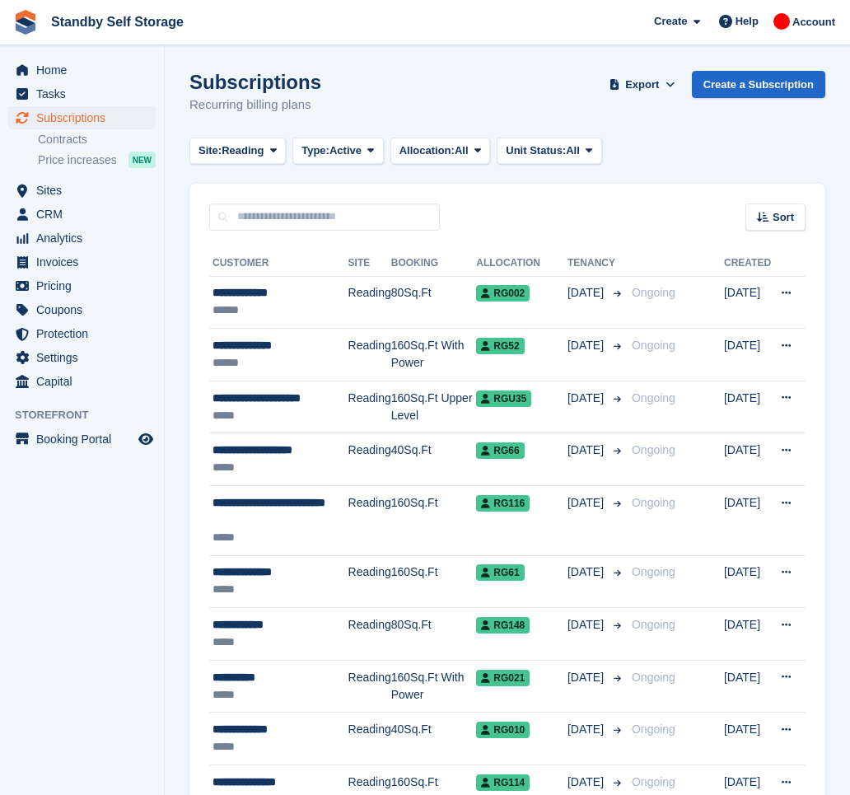
scroll to position [1519, 0]
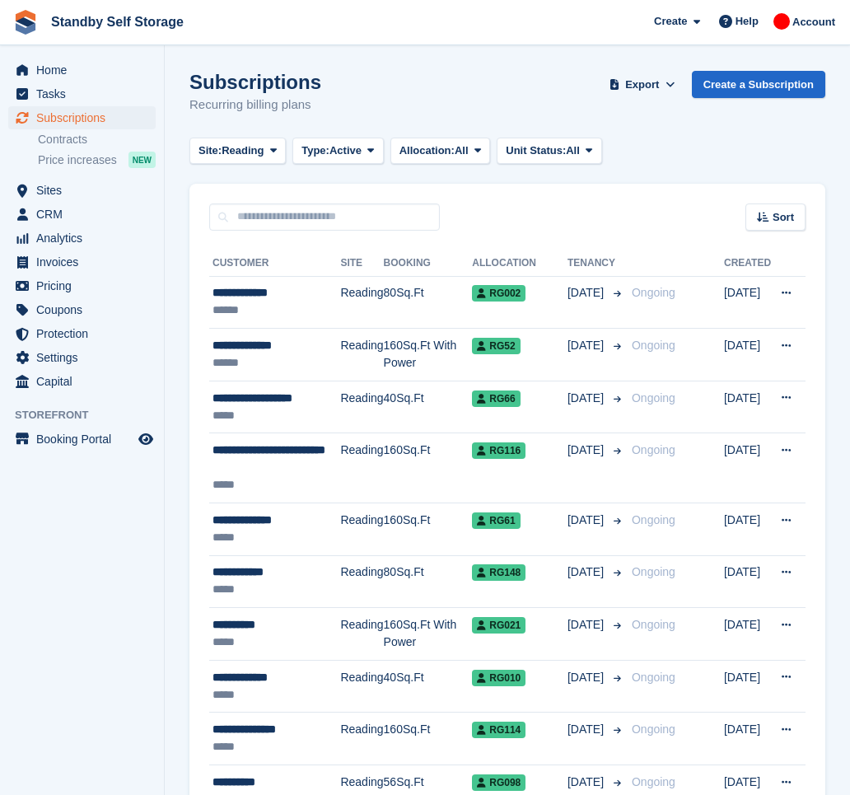
scroll to position [1397, 0]
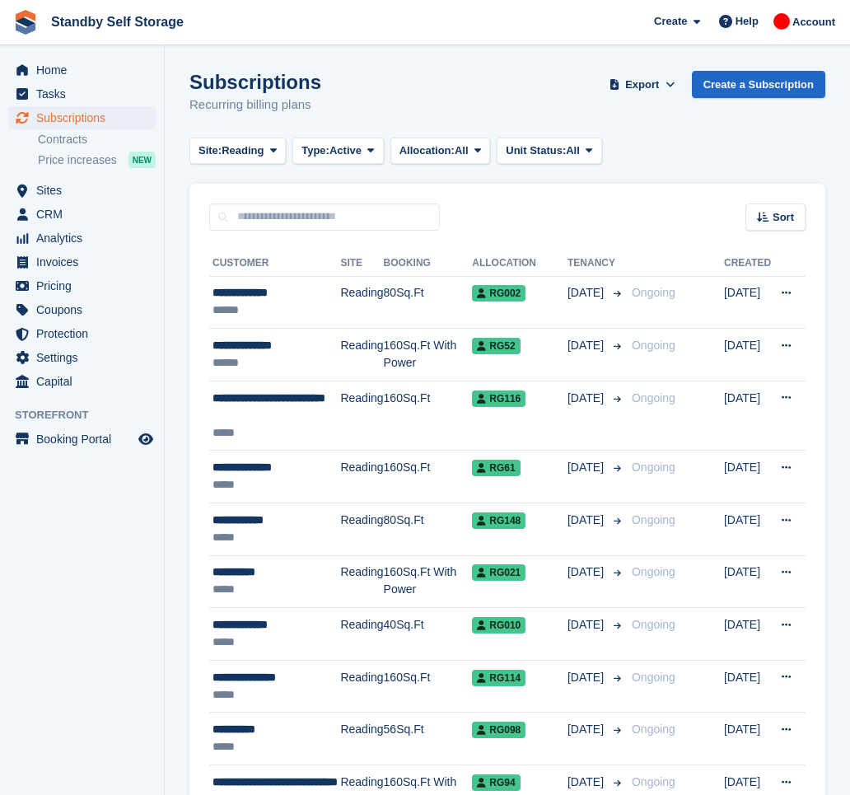
scroll to position [1345, 0]
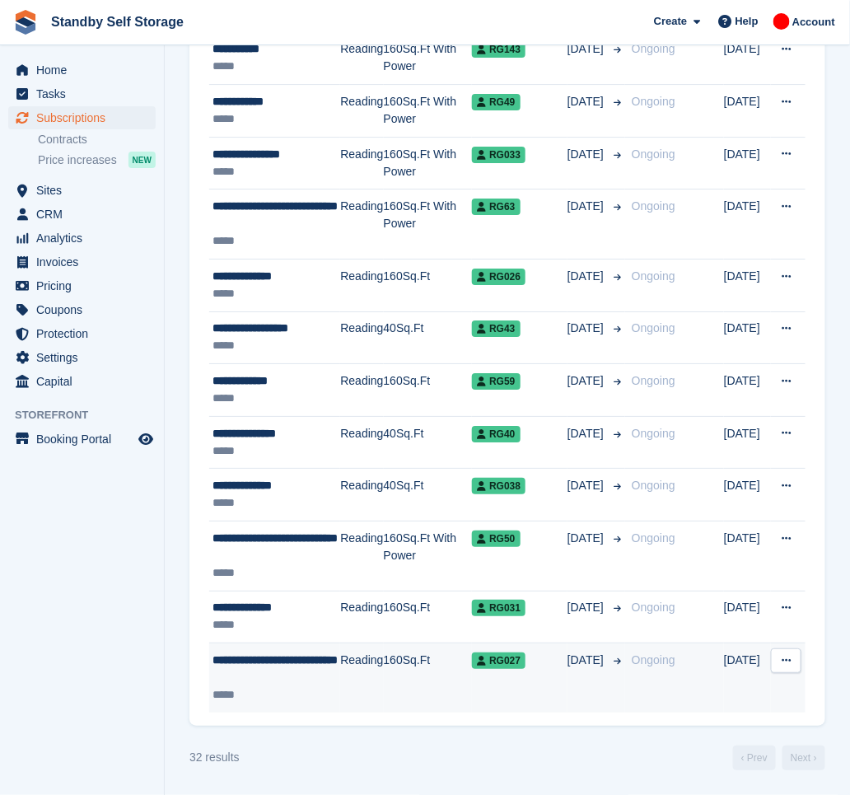
click at [257, 668] on div "**********" at bounding box center [277, 669] width 128 height 35
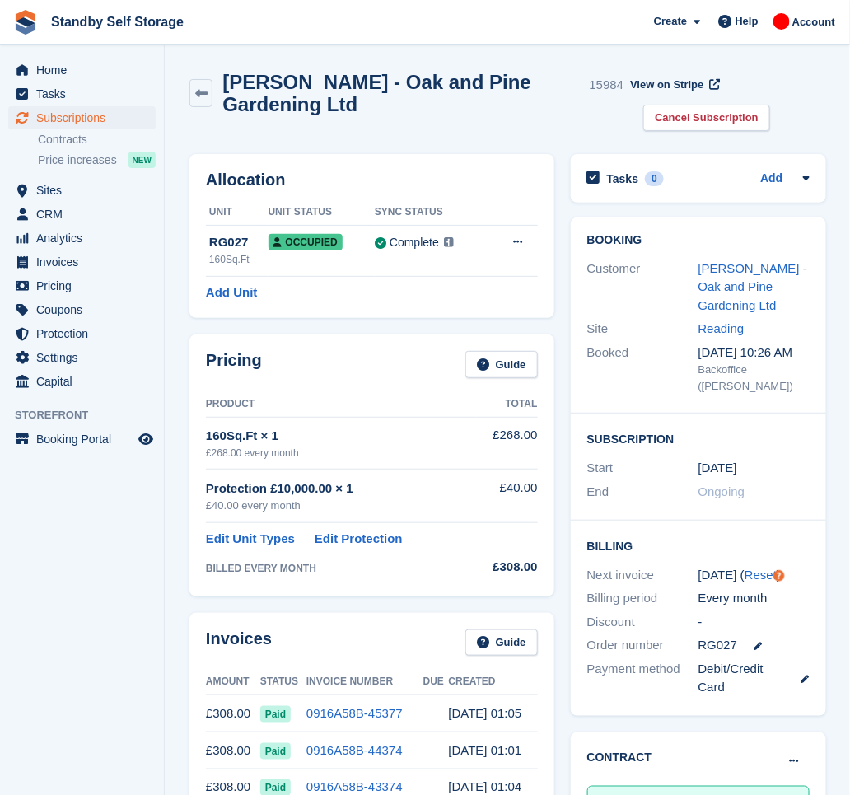
drag, startPoint x: 292, startPoint y: 81, endPoint x: 203, endPoint y: 66, distance: 90.2
click at [203, 66] on div "[PERSON_NAME] - Oak and Pine Gardening Ltd 15984 View on Stripe Cancel Subscrip…" at bounding box center [507, 104] width 653 height 83
copy h2 "Przemyslaw Maciag - Oak and Pine Gardening Ltd"
click at [745, 110] on link "Cancel Subscription" at bounding box center [706, 118] width 127 height 27
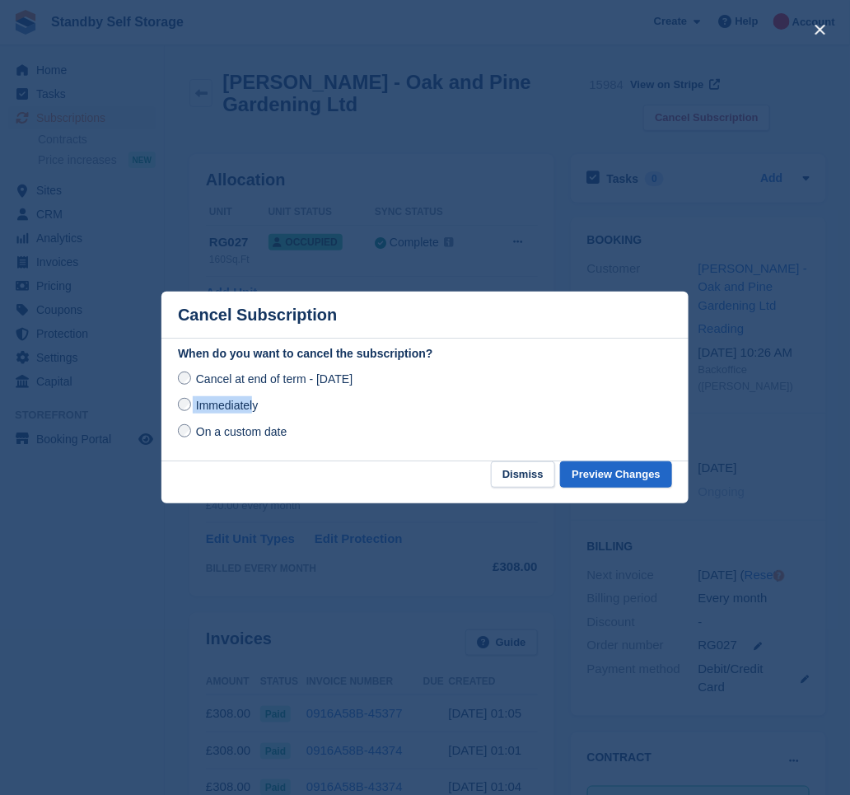
click at [253, 399] on label "Immediately" at bounding box center [218, 404] width 80 height 17
click at [215, 405] on span "Immediately" at bounding box center [227, 405] width 62 height 13
click at [625, 475] on button "Preview Changes" at bounding box center [616, 474] width 112 height 27
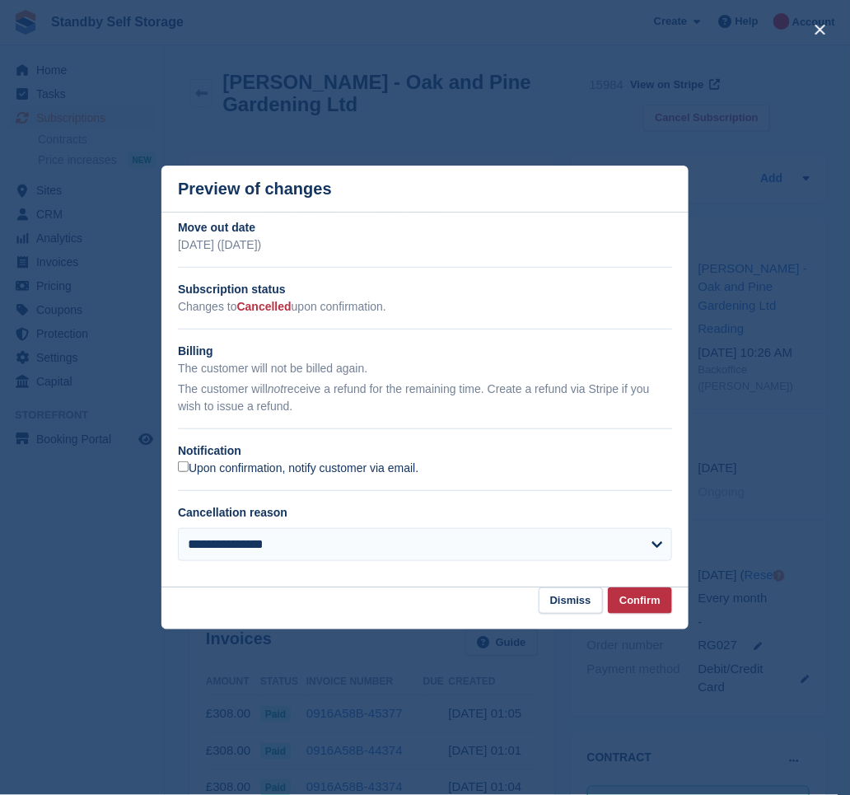
click at [206, 465] on label "Upon confirmation, notify customer via email." at bounding box center [298, 468] width 241 height 15
click at [657, 605] on button "Confirm" at bounding box center [640, 600] width 64 height 27
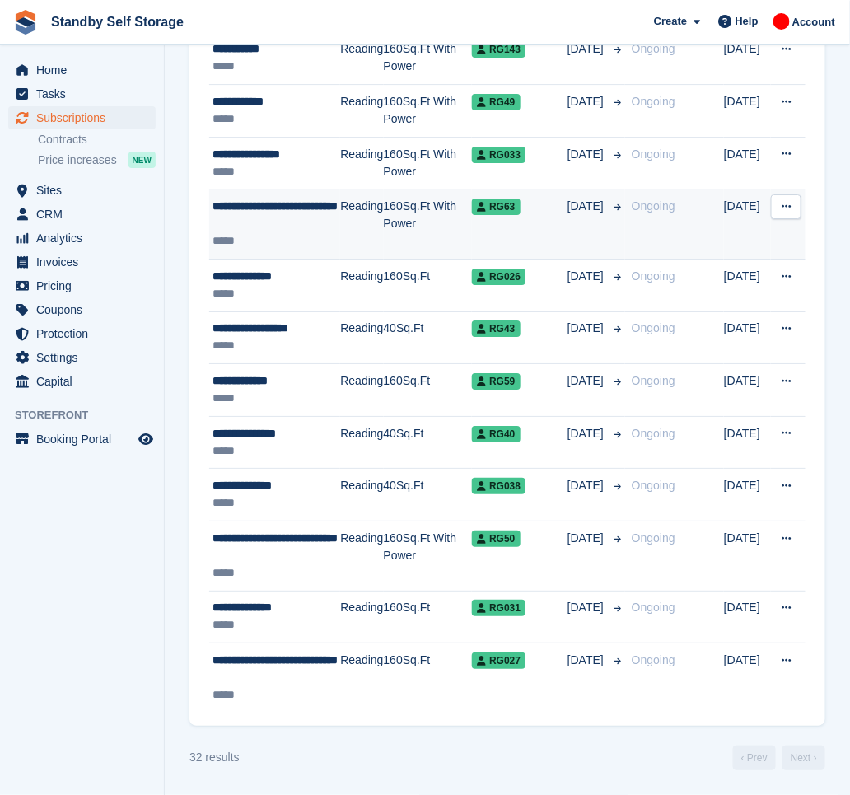
scroll to position [1345, 0]
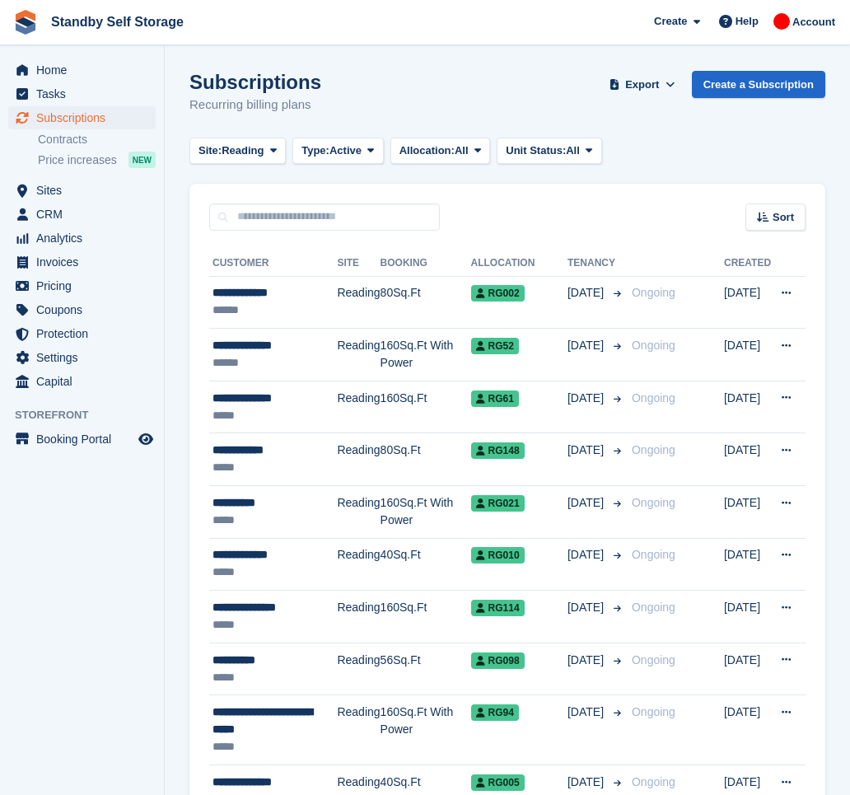
scroll to position [1205, 0]
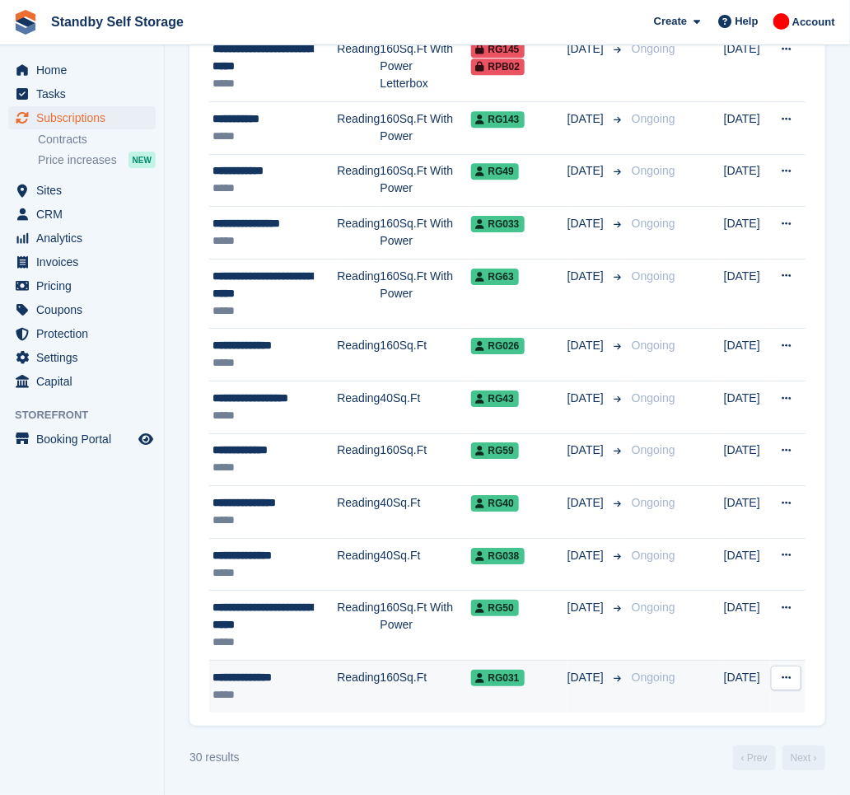
click at [321, 685] on div "**********" at bounding box center [275, 677] width 124 height 17
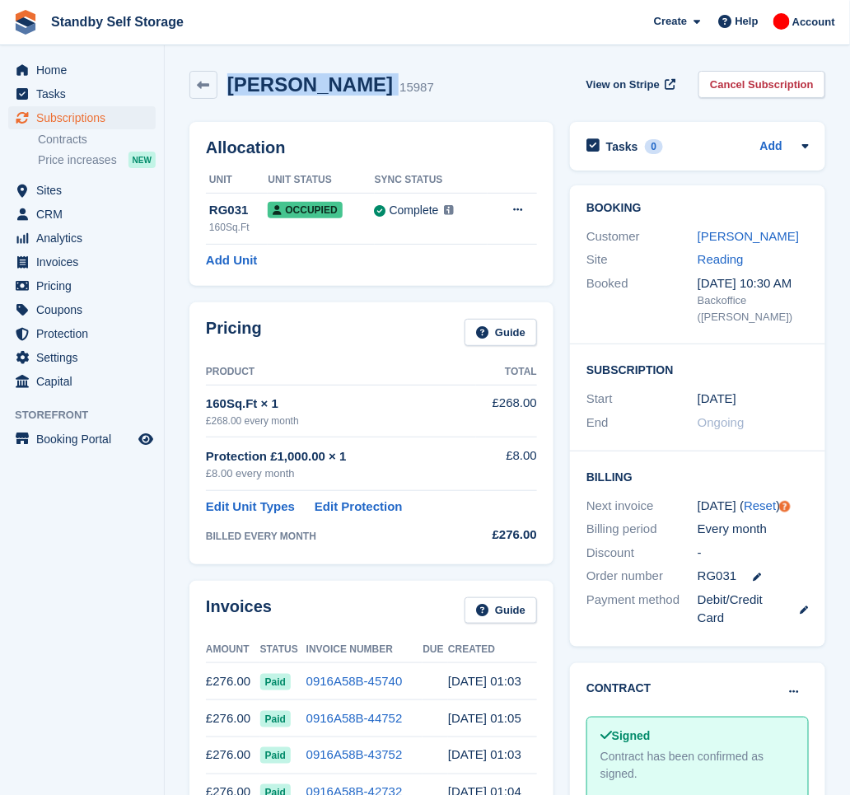
drag, startPoint x: 361, startPoint y: 84, endPoint x: 222, endPoint y: 51, distance: 142.3
click at [222, 51] on section "[PERSON_NAME], [PERSON_NAME] 15987 View on Stripe Cancel Subscription Allocatio…" at bounding box center [507, 770] width 685 height 1540
copy div "Liam, Marshall"
click at [762, 76] on link "Cancel Subscription" at bounding box center [762, 84] width 127 height 27
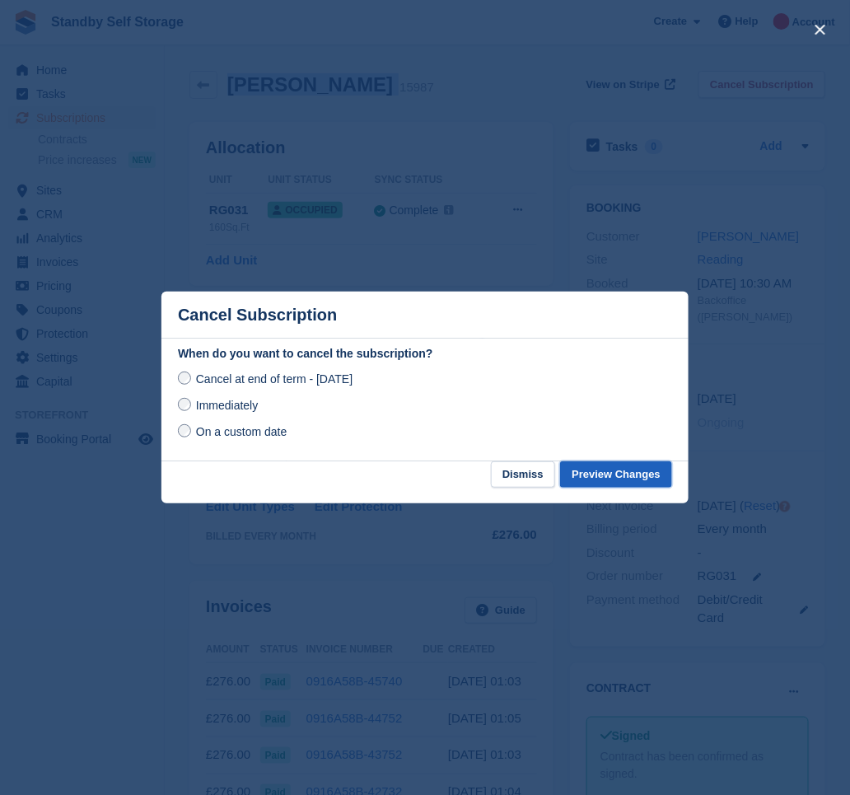
click at [595, 473] on button "Preview Changes" at bounding box center [616, 474] width 112 height 27
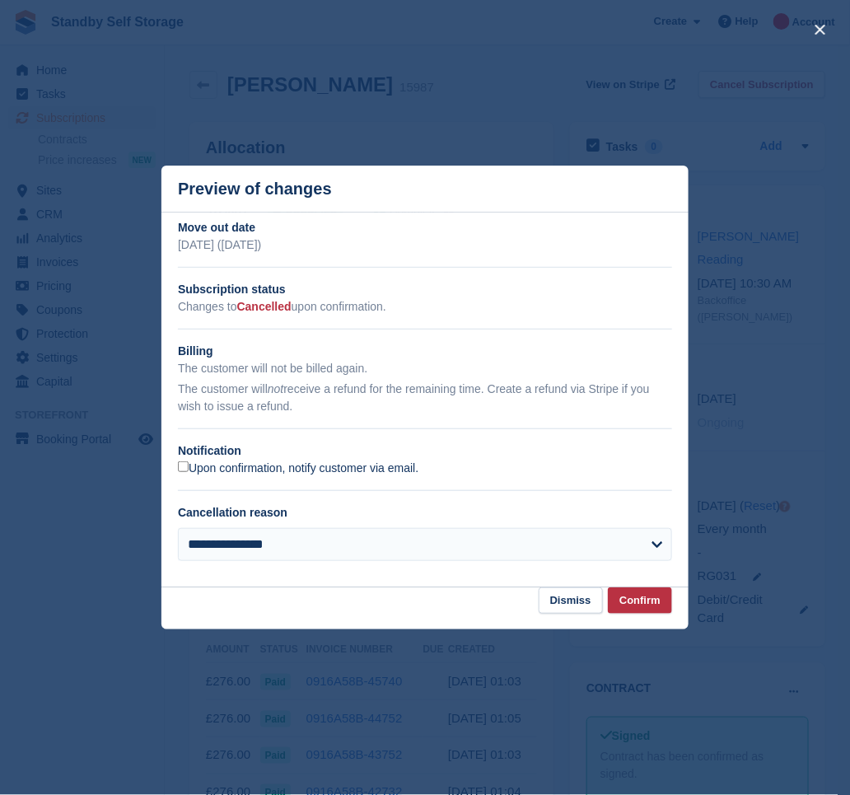
click at [232, 466] on label "Upon confirmation, notify customer via email." at bounding box center [298, 468] width 241 height 15
click at [624, 606] on button "Confirm" at bounding box center [640, 600] width 64 height 27
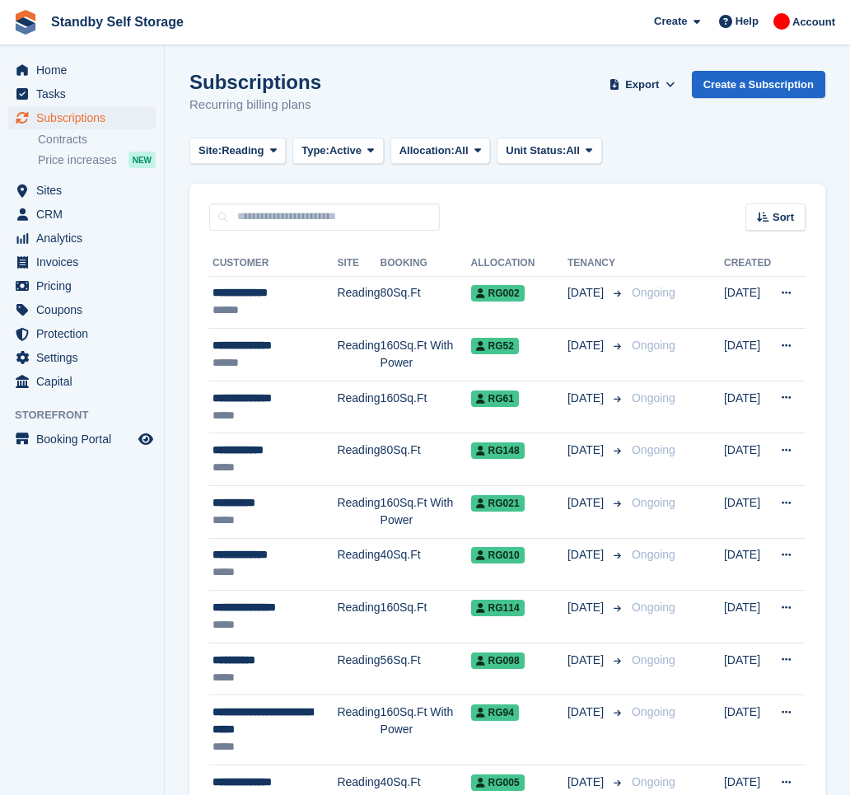
scroll to position [1205, 0]
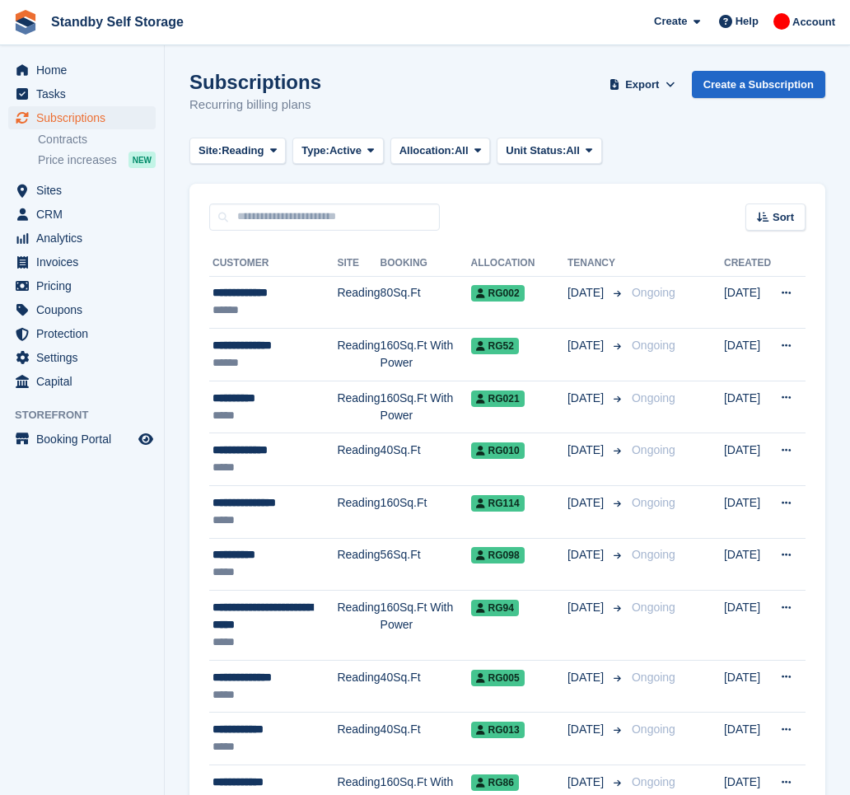
scroll to position [1048, 0]
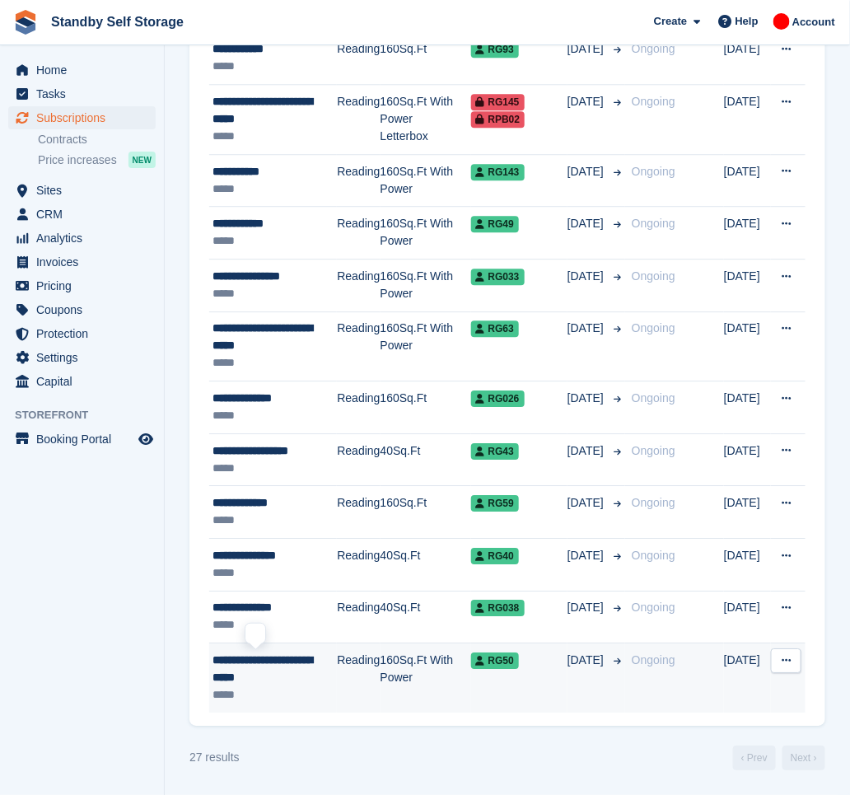
click at [269, 674] on span "**********" at bounding box center [263, 668] width 100 height 29
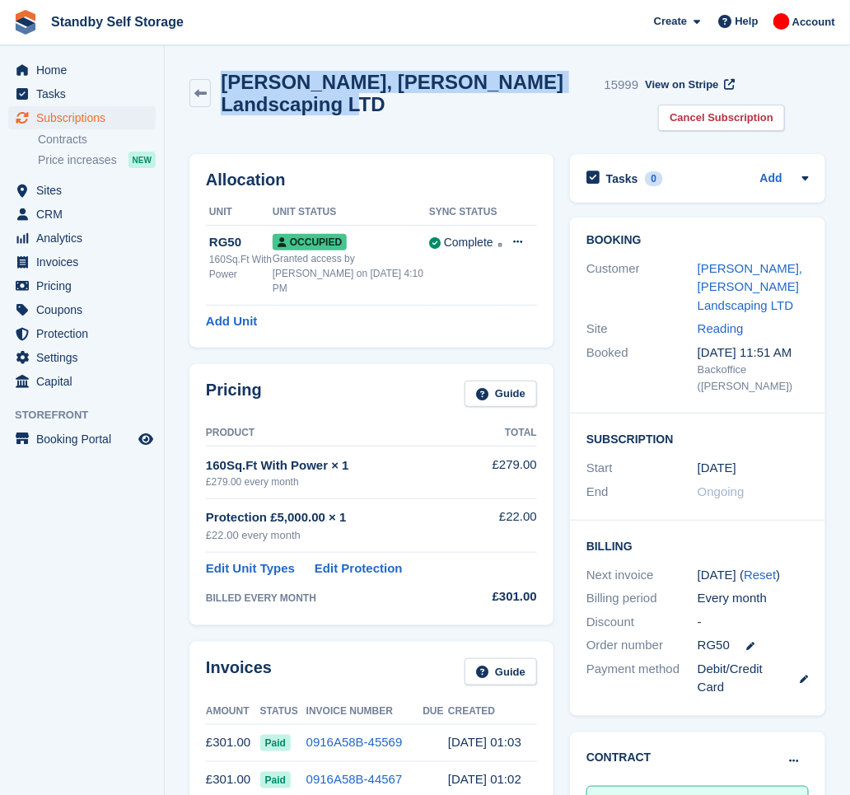
drag, startPoint x: 386, startPoint y: 104, endPoint x: 226, endPoint y: 66, distance: 165.0
click at [226, 66] on div "Brian, Millward - Millward Landscaping LTD 15999 View on Stripe Cancel Subscrip…" at bounding box center [507, 104] width 652 height 83
copy h2 "Brian, Millward - Millward Landscaping LTD"
click at [714, 112] on link "Cancel Subscription" at bounding box center [721, 118] width 127 height 27
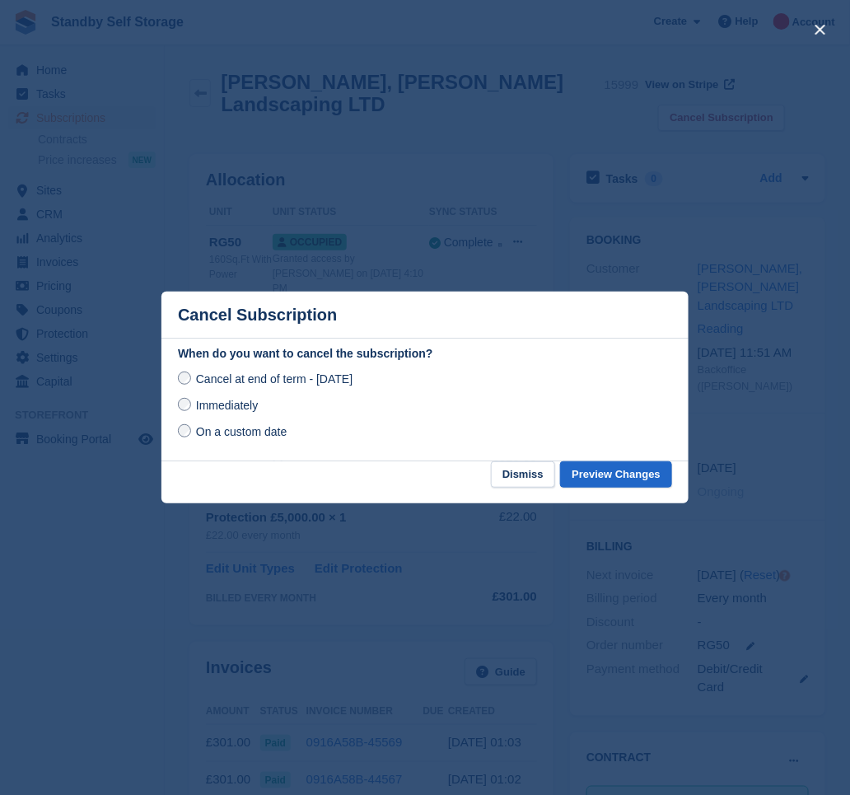
click at [245, 404] on span "Immediately" at bounding box center [227, 405] width 62 height 13
click at [601, 472] on button "Preview Changes" at bounding box center [616, 474] width 112 height 27
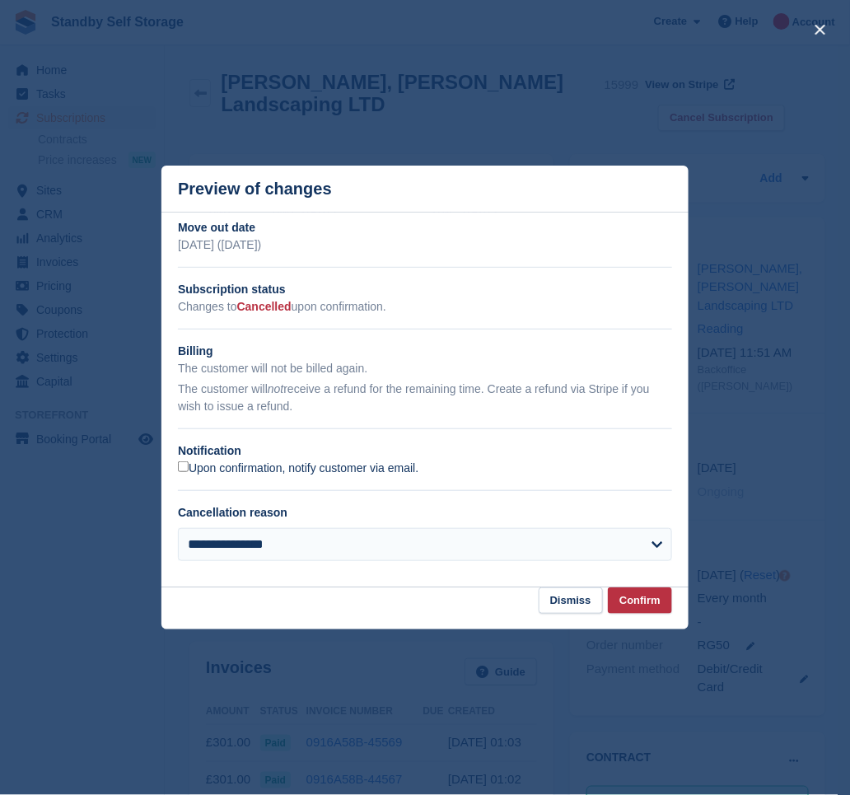
click at [265, 465] on label "Upon confirmation, notify customer via email." at bounding box center [298, 468] width 241 height 15
click at [644, 591] on button "Confirm" at bounding box center [640, 600] width 64 height 27
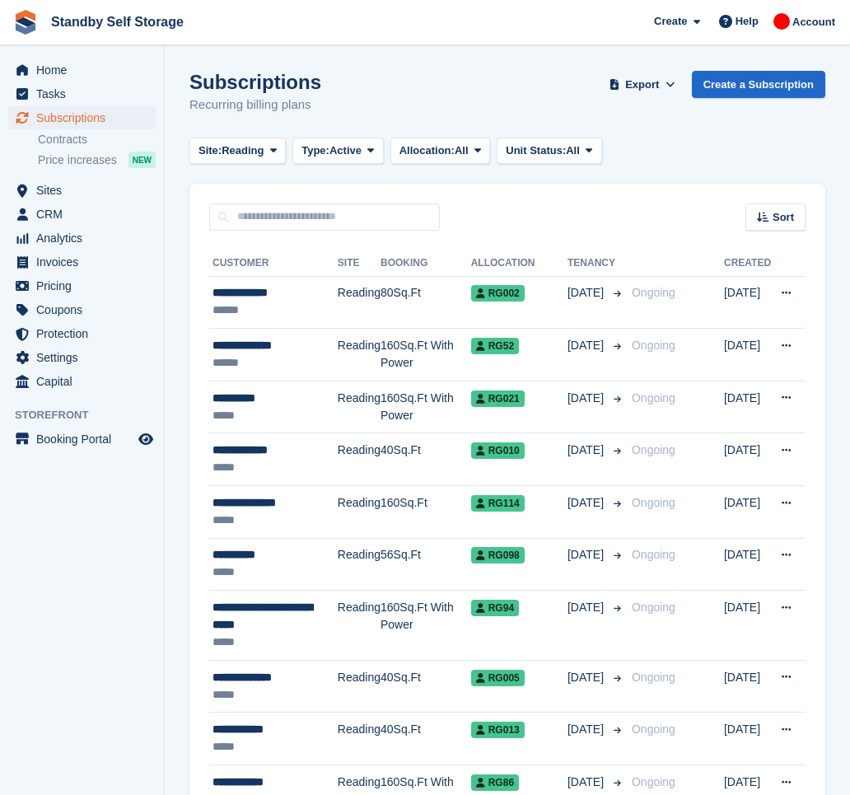
scroll to position [1048, 0]
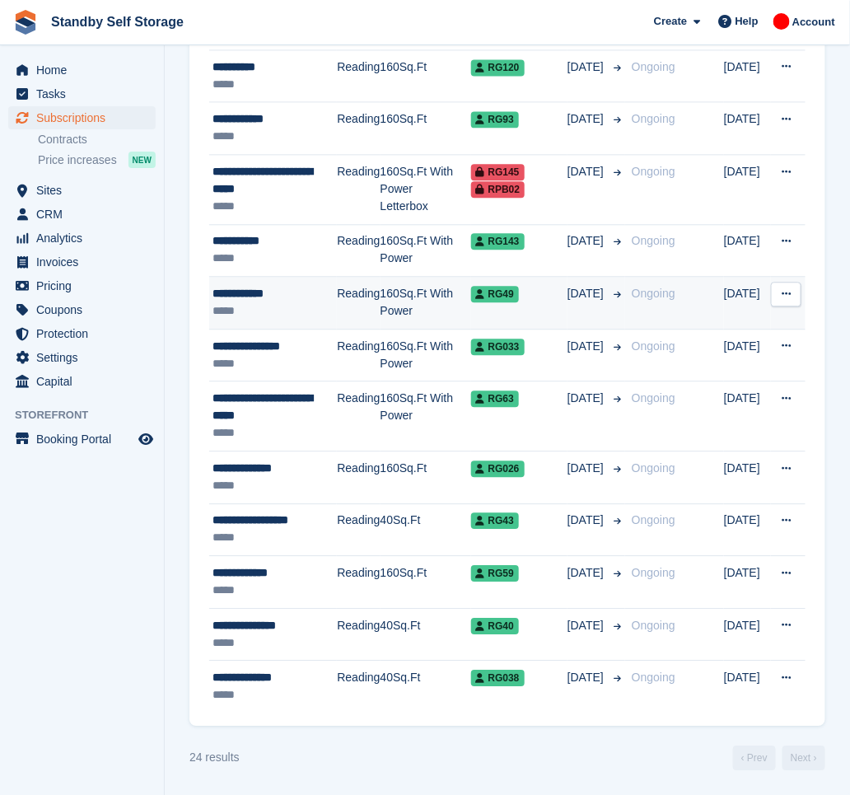
scroll to position [873, 0]
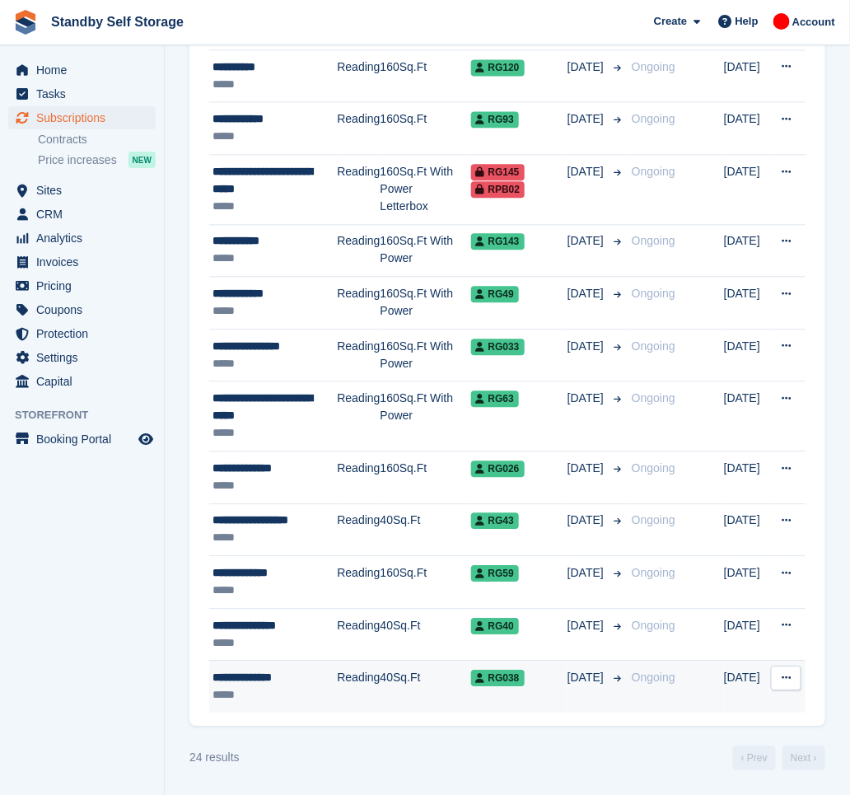
click at [280, 689] on div "*****" at bounding box center [275, 694] width 124 height 17
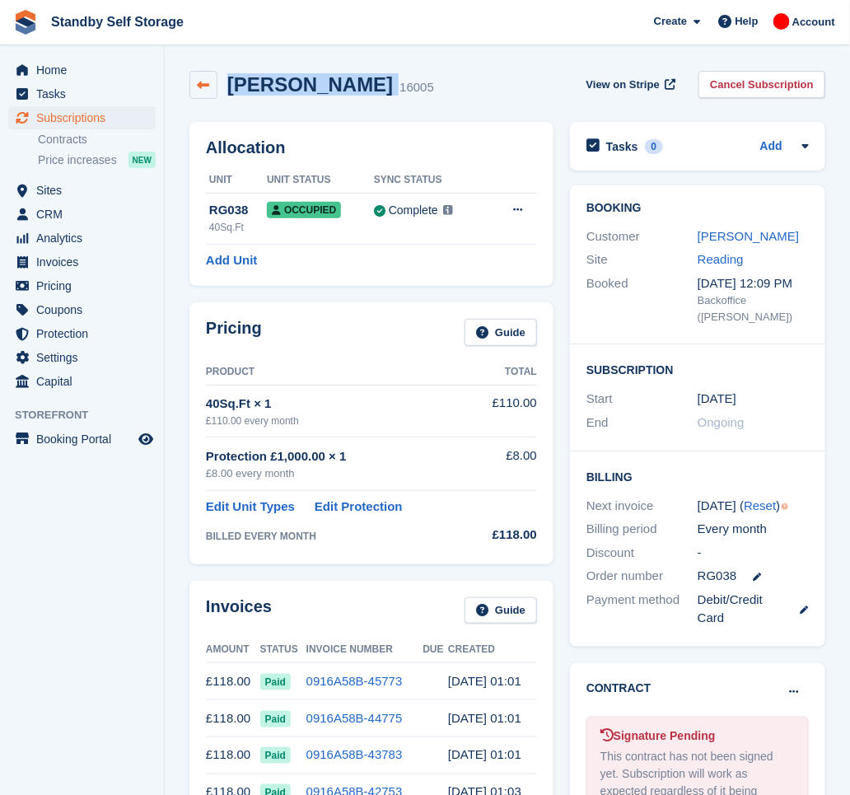
drag, startPoint x: 359, startPoint y: 86, endPoint x: 213, endPoint y: 77, distance: 146.0
click at [213, 77] on div "Shairoz, Mitha 16005" at bounding box center [311, 85] width 245 height 28
copy div "Shairoz, Mitha"
click at [784, 90] on link "Cancel Subscription" at bounding box center [762, 84] width 127 height 27
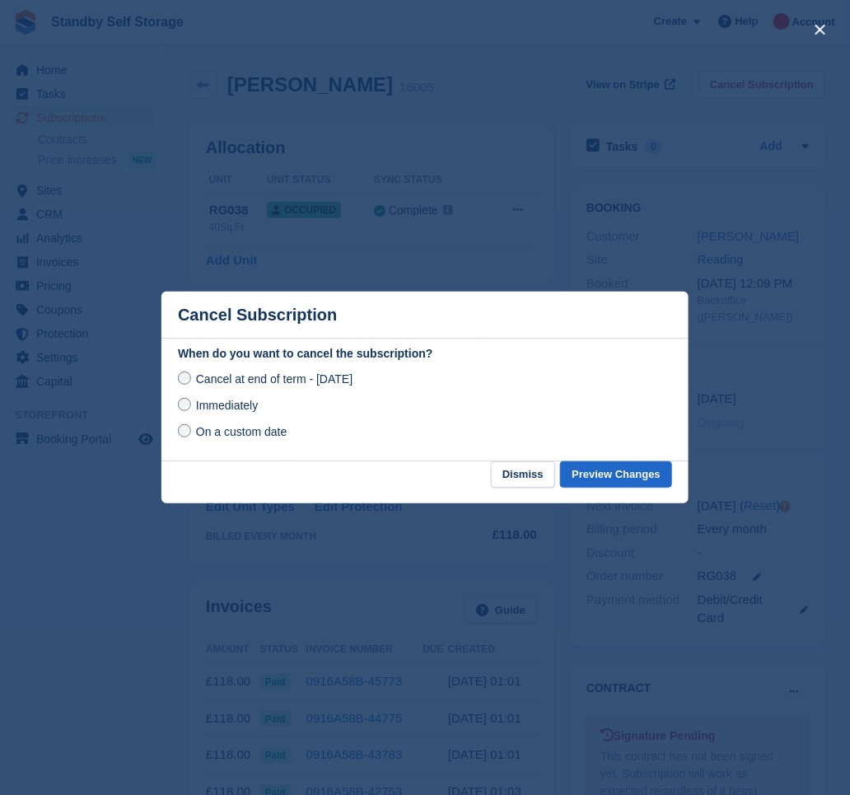
click at [238, 407] on span "Immediately" at bounding box center [227, 405] width 62 height 13
click at [619, 469] on button "Preview Changes" at bounding box center [616, 474] width 112 height 27
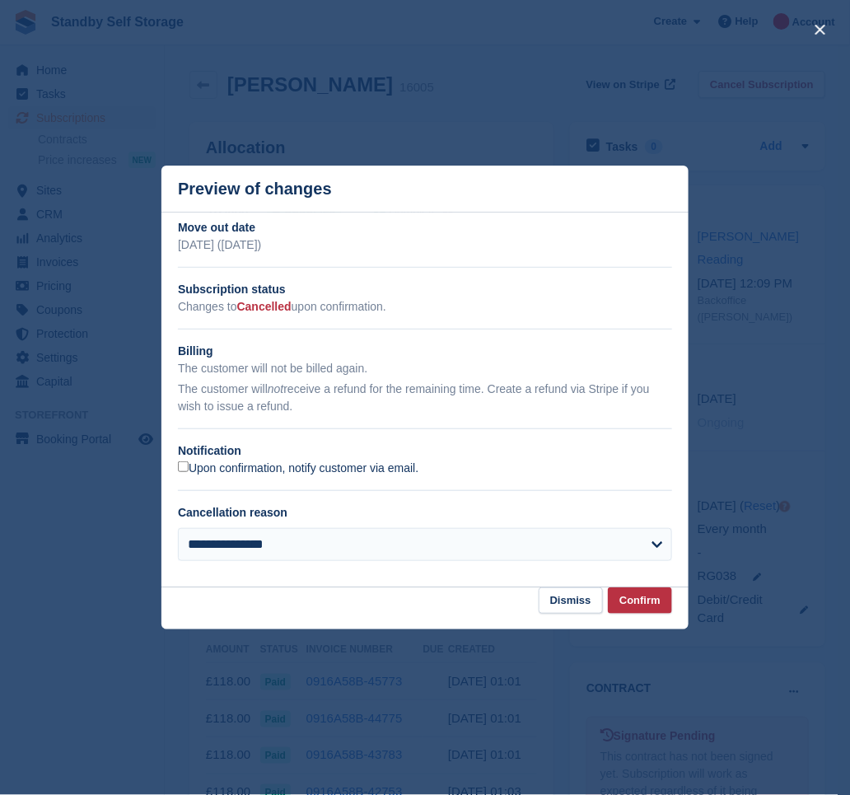
click at [231, 474] on label "Upon confirmation, notify customer via email." at bounding box center [298, 468] width 241 height 15
click at [638, 607] on button "Confirm" at bounding box center [640, 600] width 64 height 27
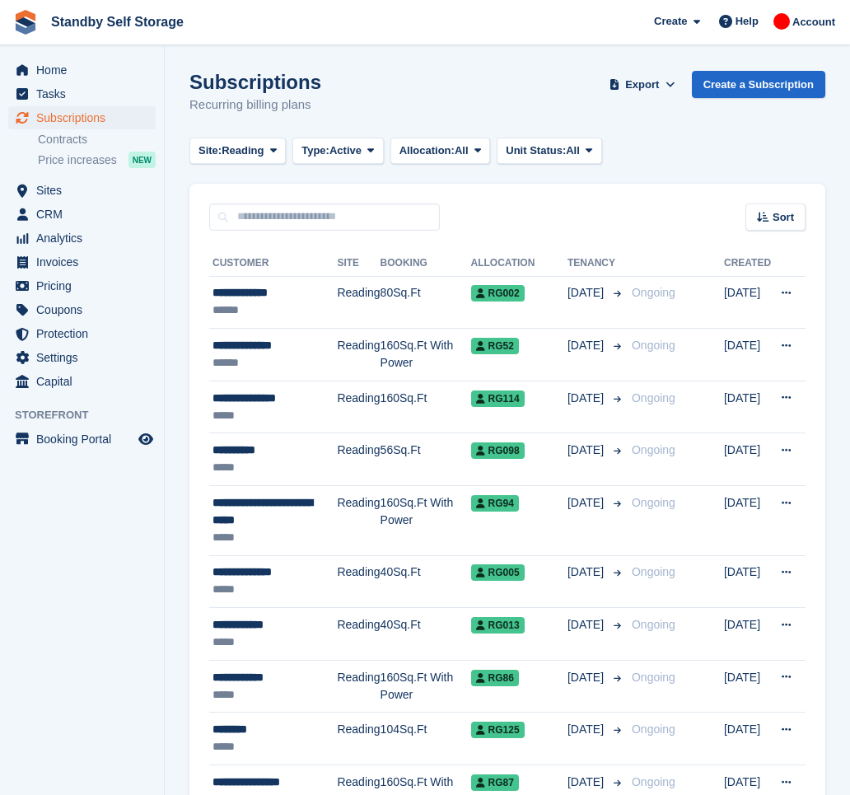
scroll to position [873, 0]
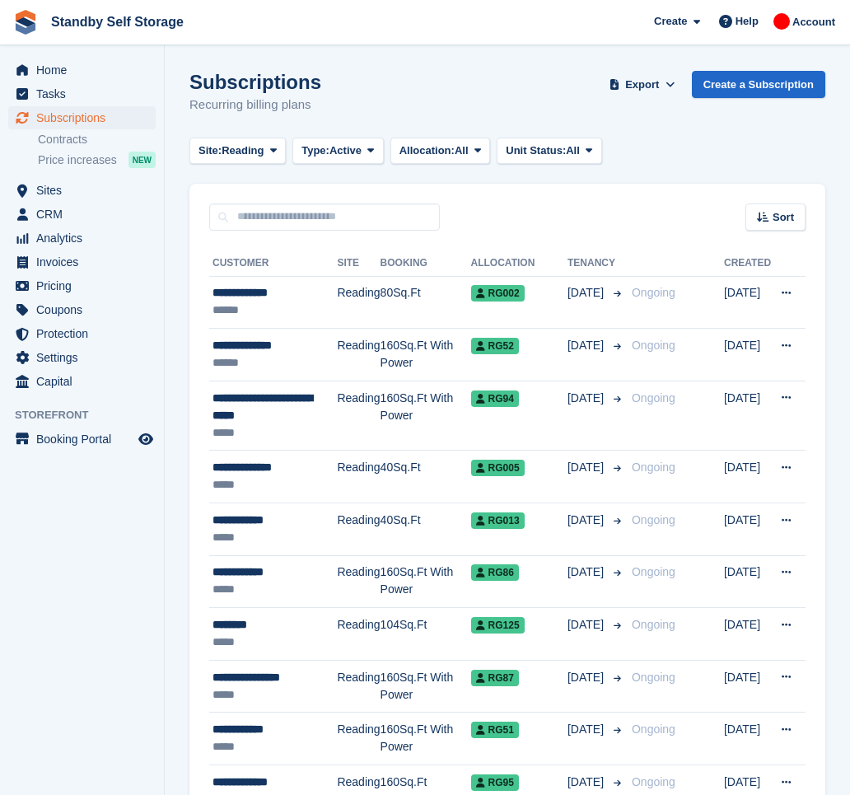
scroll to position [716, 0]
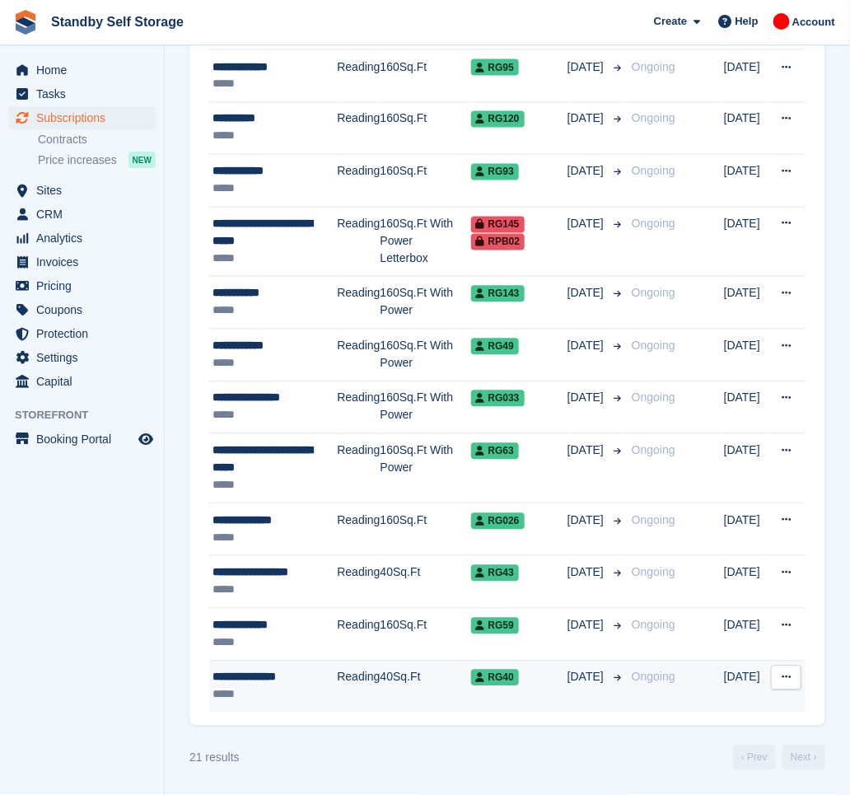
click at [278, 681] on div "**********" at bounding box center [275, 677] width 124 height 17
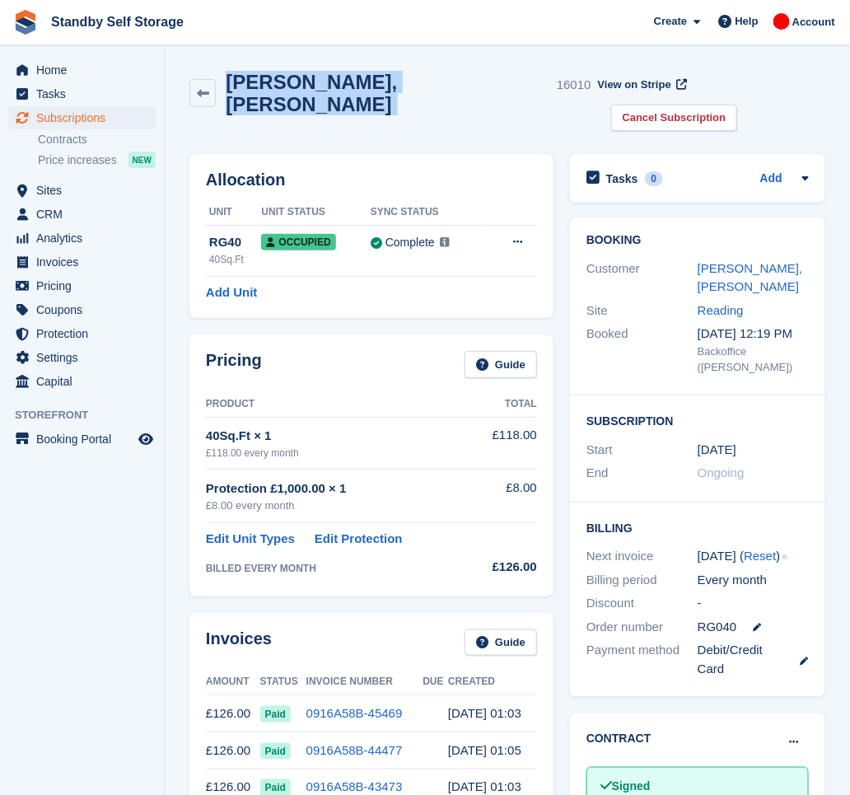
drag, startPoint x: 362, startPoint y: 83, endPoint x: 213, endPoint y: 67, distance: 150.0
click at [213, 67] on div "[PERSON_NAME], [PERSON_NAME] 16010 View on Stripe Cancel Subscription" at bounding box center [507, 104] width 652 height 83
copy div "[PERSON_NAME], [PERSON_NAME]"
click at [738, 105] on link "Cancel Subscription" at bounding box center [674, 118] width 127 height 27
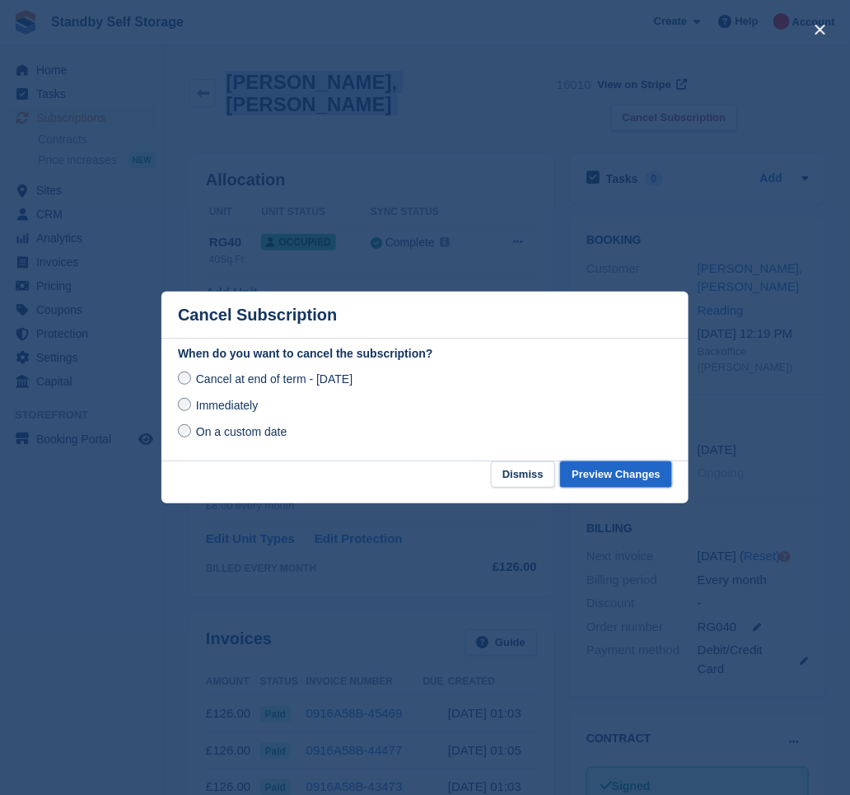
click at [624, 479] on button "Preview Changes" at bounding box center [616, 474] width 112 height 27
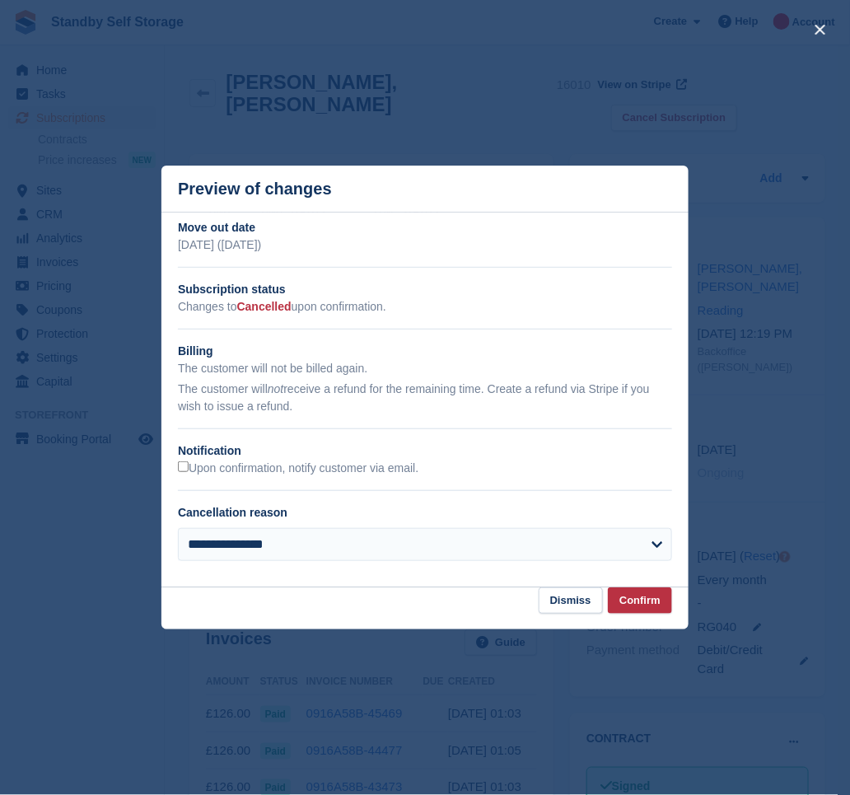
drag, startPoint x: 193, startPoint y: 469, endPoint x: 424, endPoint y: 525, distance: 238.2
click at [193, 469] on label "Upon confirmation, notify customer via email." at bounding box center [298, 468] width 241 height 15
click at [634, 601] on button "Confirm" at bounding box center [640, 600] width 64 height 27
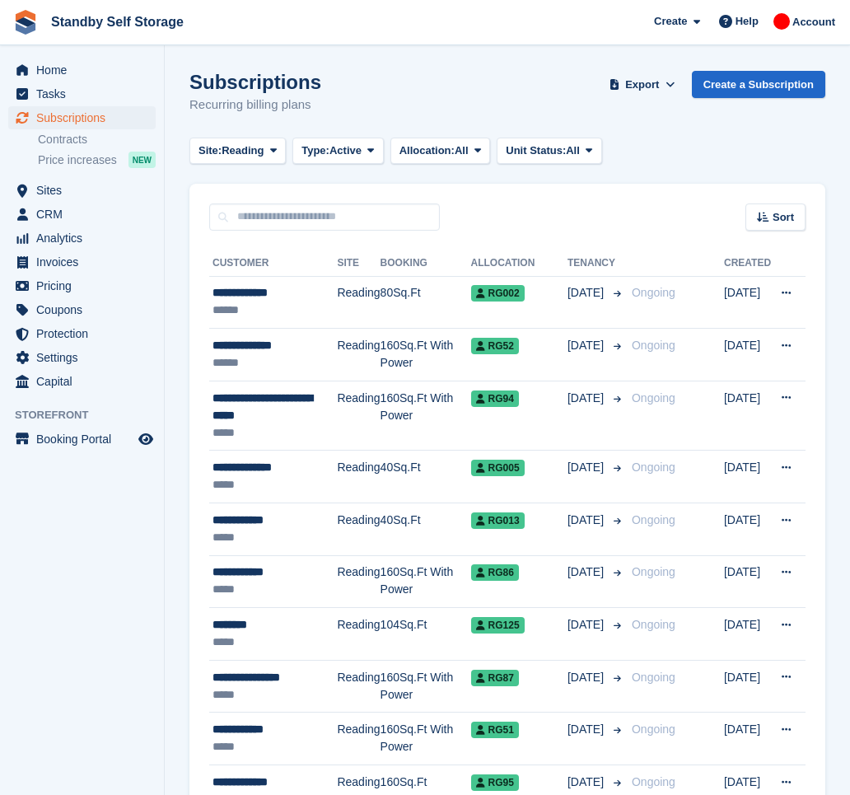
scroll to position [716, 0]
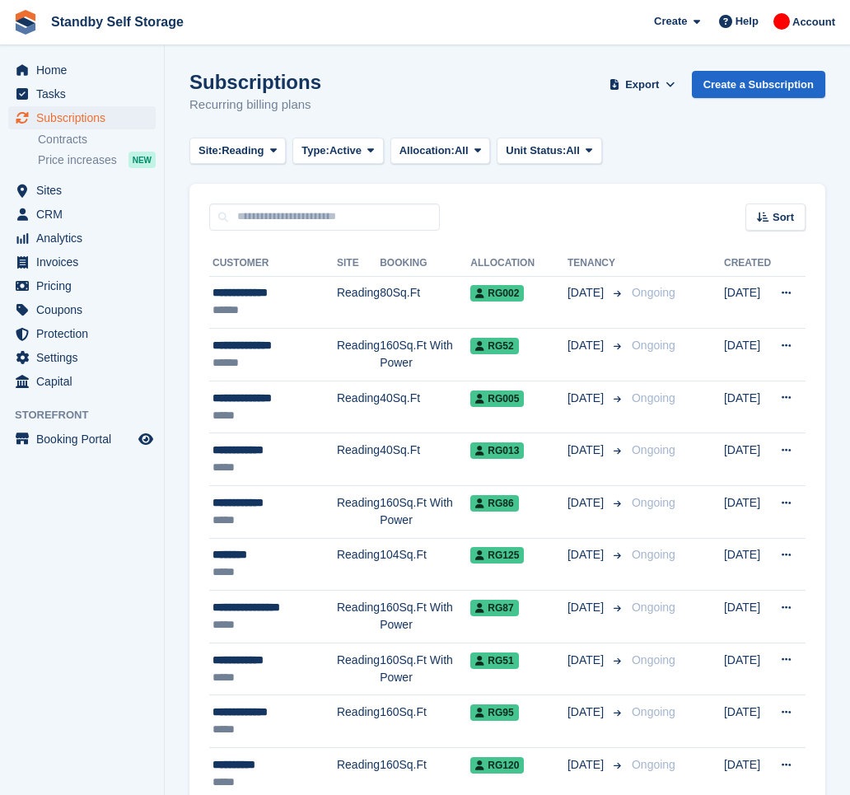
scroll to position [594, 0]
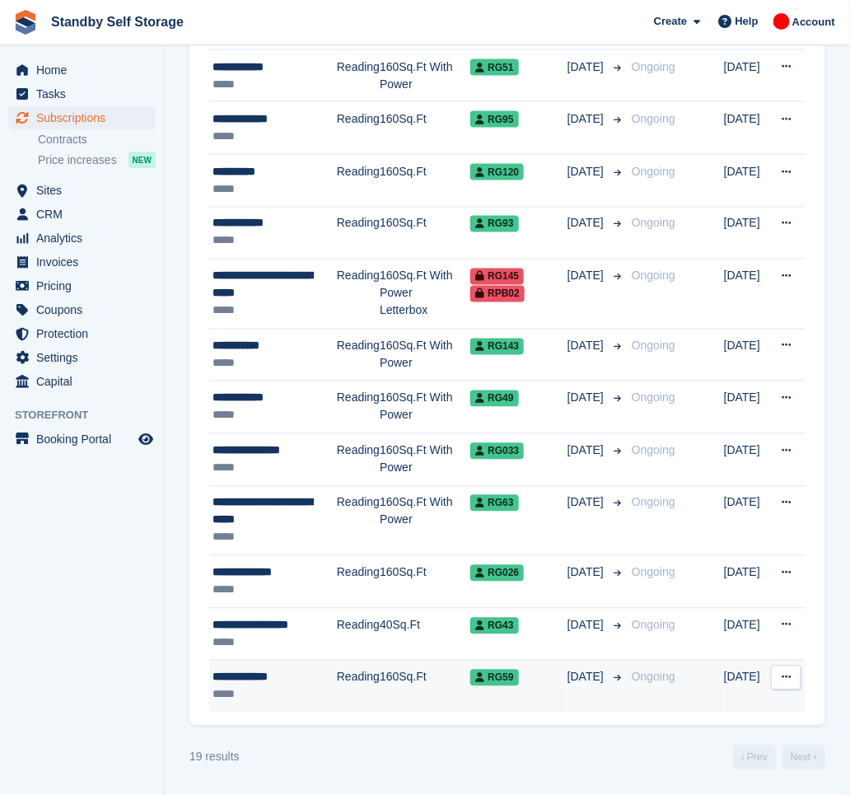
click at [292, 671] on div "**********" at bounding box center [275, 677] width 124 height 17
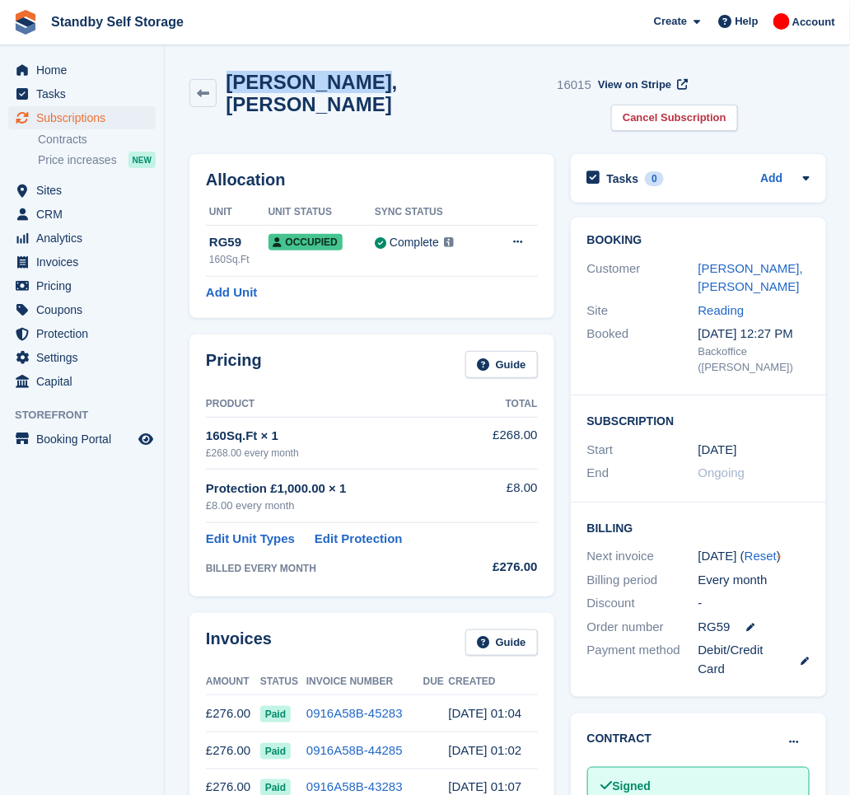
drag, startPoint x: 350, startPoint y: 88, endPoint x: 208, endPoint y: 70, distance: 142.8
click at [208, 71] on div "Alex, Rathkey 16015" at bounding box center [390, 93] width 402 height 44
copy div "Alex, Rathkey"
click at [738, 105] on link "Cancel Subscription" at bounding box center [674, 118] width 127 height 27
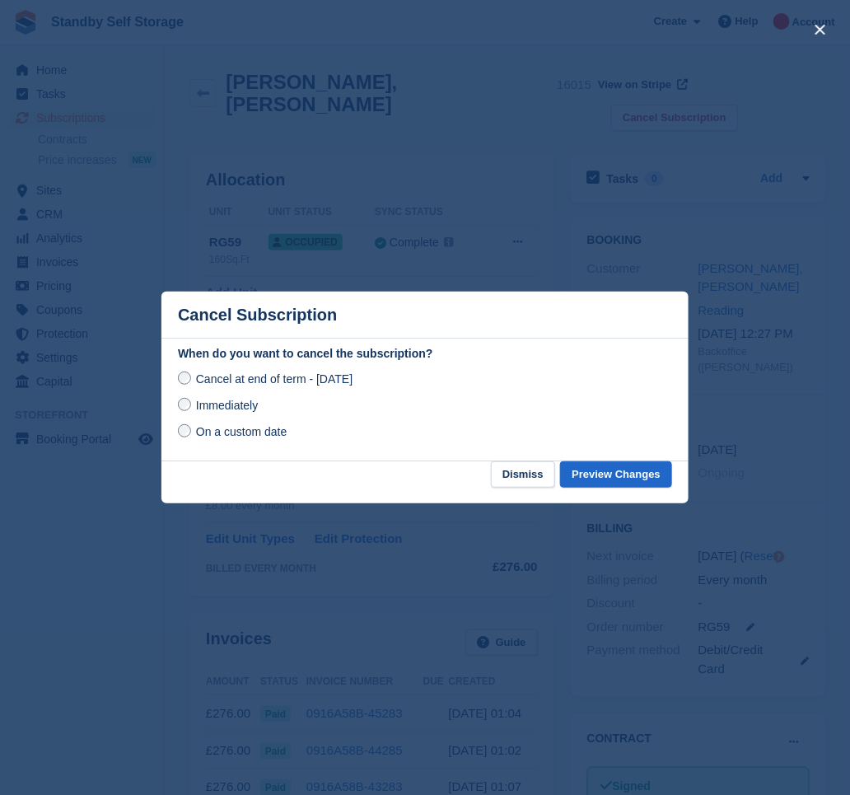
click at [243, 409] on span "Immediately" at bounding box center [227, 405] width 62 height 13
click at [594, 479] on button "Preview Changes" at bounding box center [616, 474] width 112 height 27
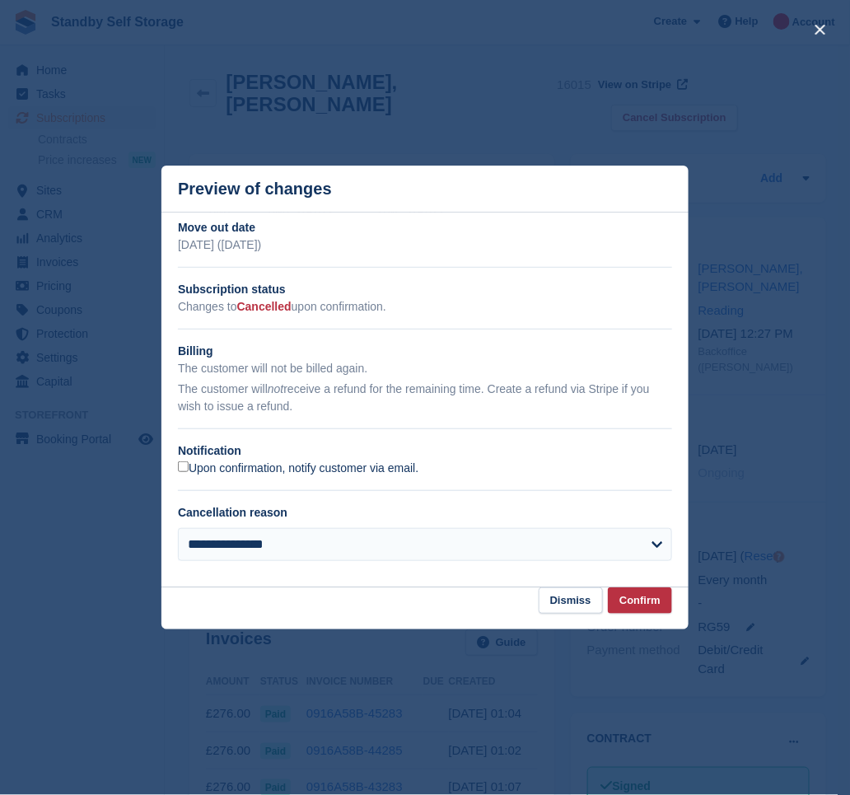
click at [189, 469] on label "Upon confirmation, notify customer via email." at bounding box center [298, 468] width 241 height 15
click at [638, 600] on button "Confirm" at bounding box center [640, 600] width 64 height 27
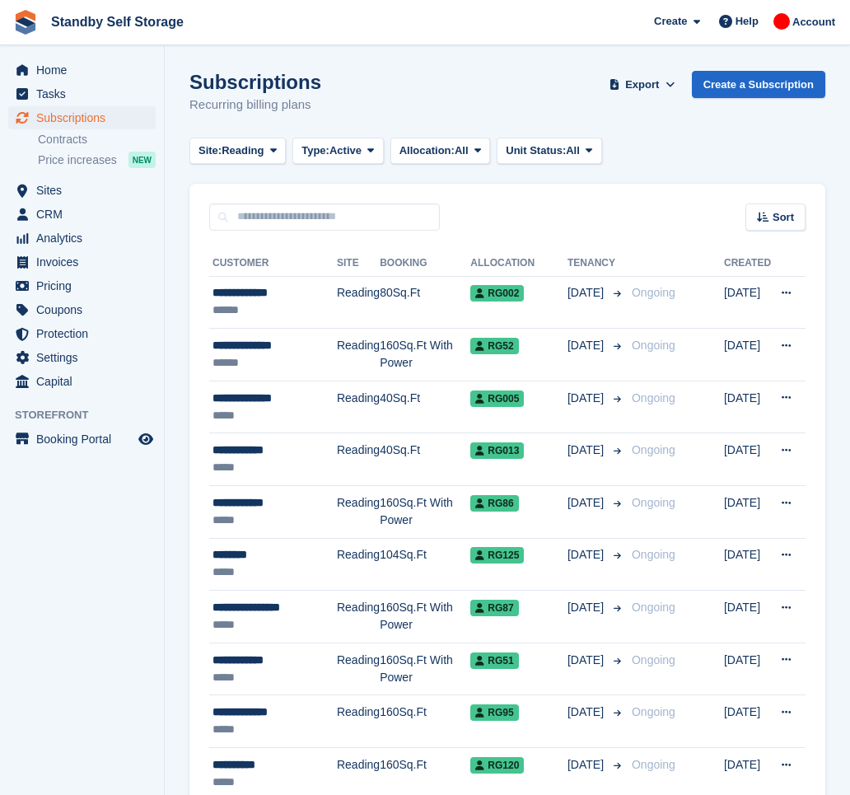
scroll to position [594, 0]
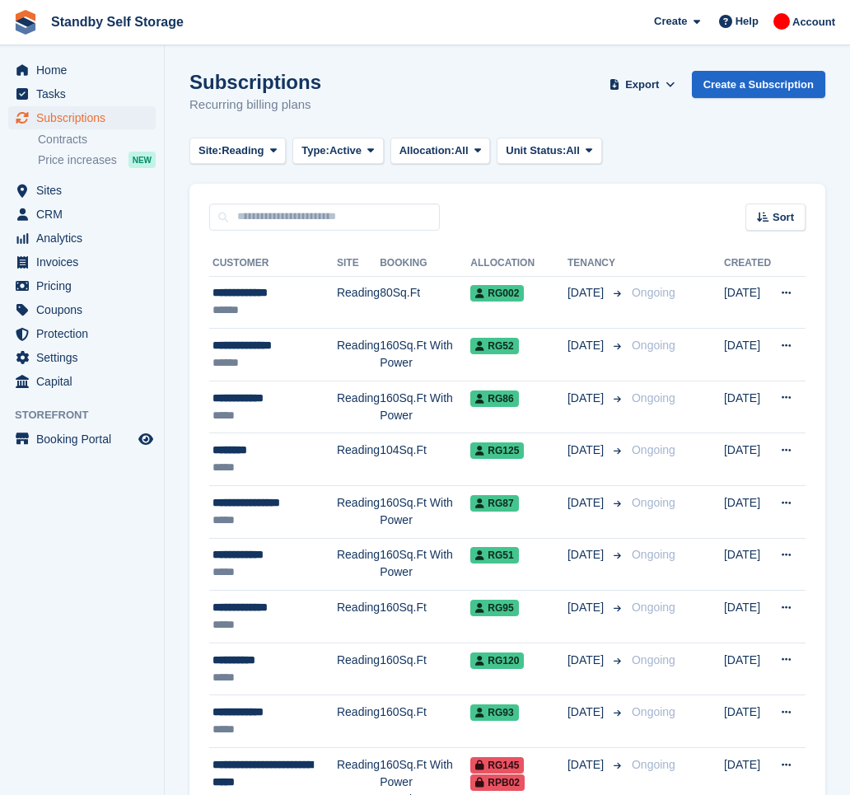
scroll to position [437, 0]
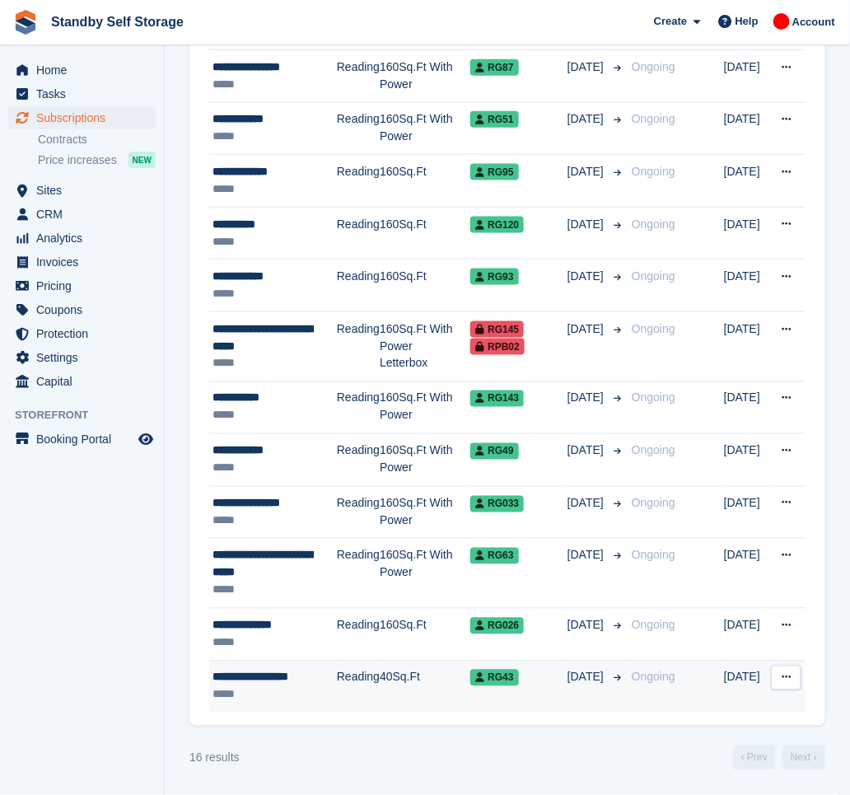
click at [319, 673] on div "**********" at bounding box center [275, 677] width 124 height 17
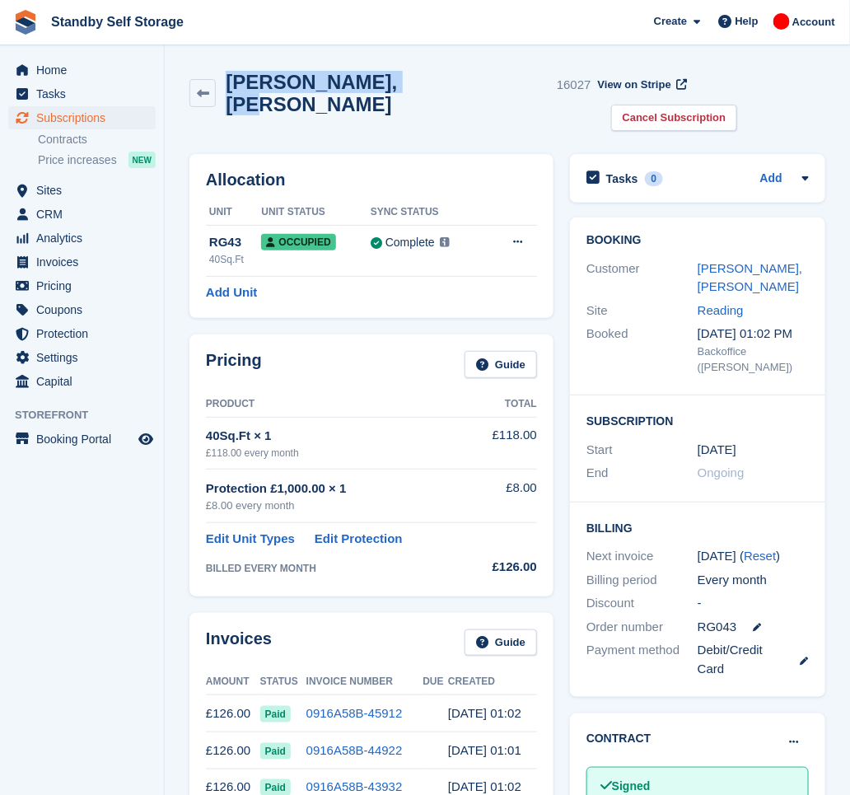
drag, startPoint x: 380, startPoint y: 88, endPoint x: 229, endPoint y: 83, distance: 150.8
click at [229, 83] on h2 "Justin, Somerville" at bounding box center [388, 93] width 325 height 44
copy h2 "Justin, Somerville"
click at [723, 105] on link "Cancel Subscription" at bounding box center [674, 118] width 127 height 27
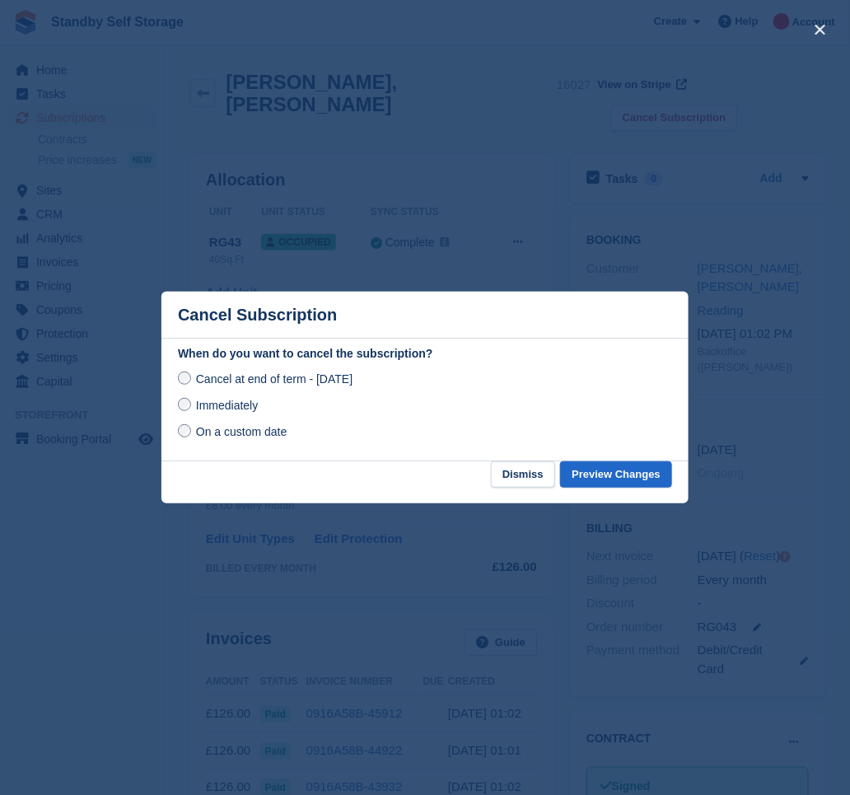
click at [224, 412] on span "Immediately" at bounding box center [227, 405] width 62 height 13
click at [622, 482] on button "Preview Changes" at bounding box center [616, 474] width 112 height 27
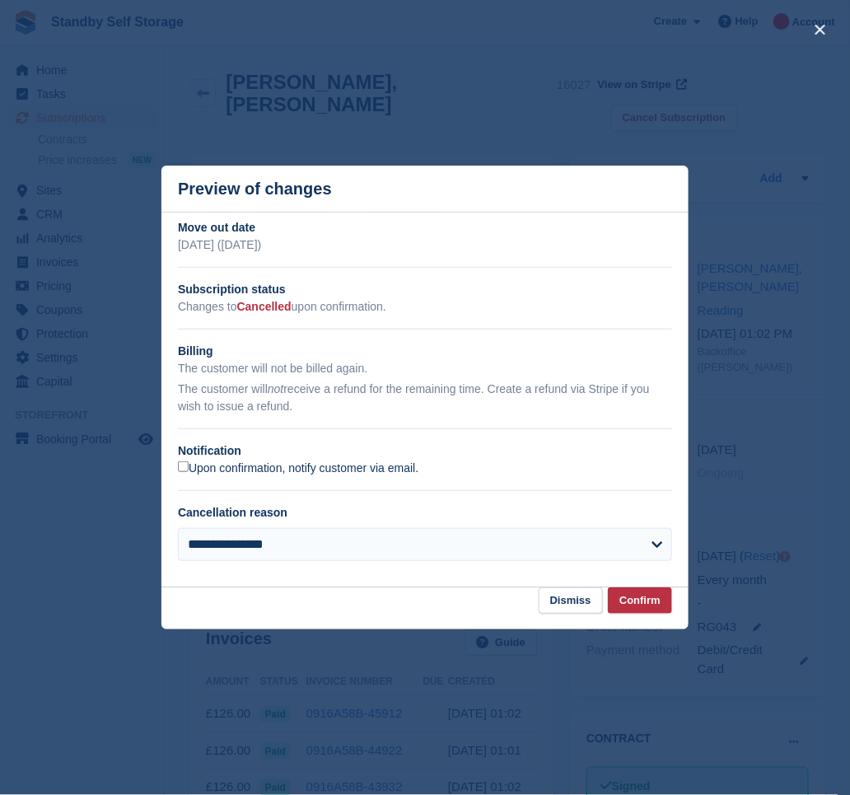
click at [243, 475] on label "Upon confirmation, notify customer via email." at bounding box center [298, 468] width 241 height 15
click at [634, 606] on button "Confirm" at bounding box center [640, 600] width 64 height 27
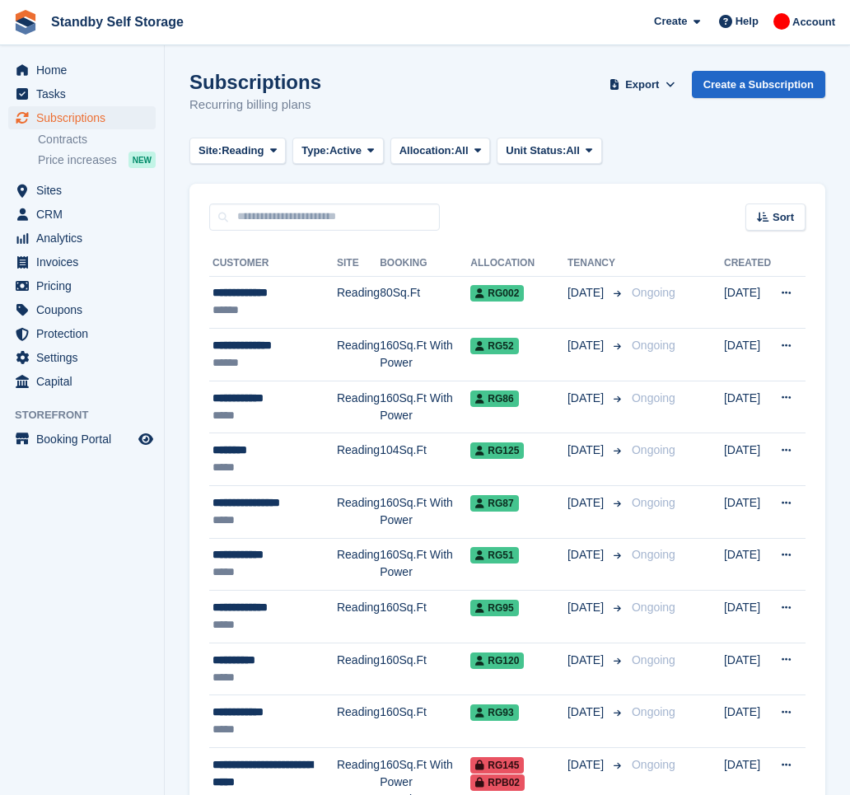
scroll to position [437, 0]
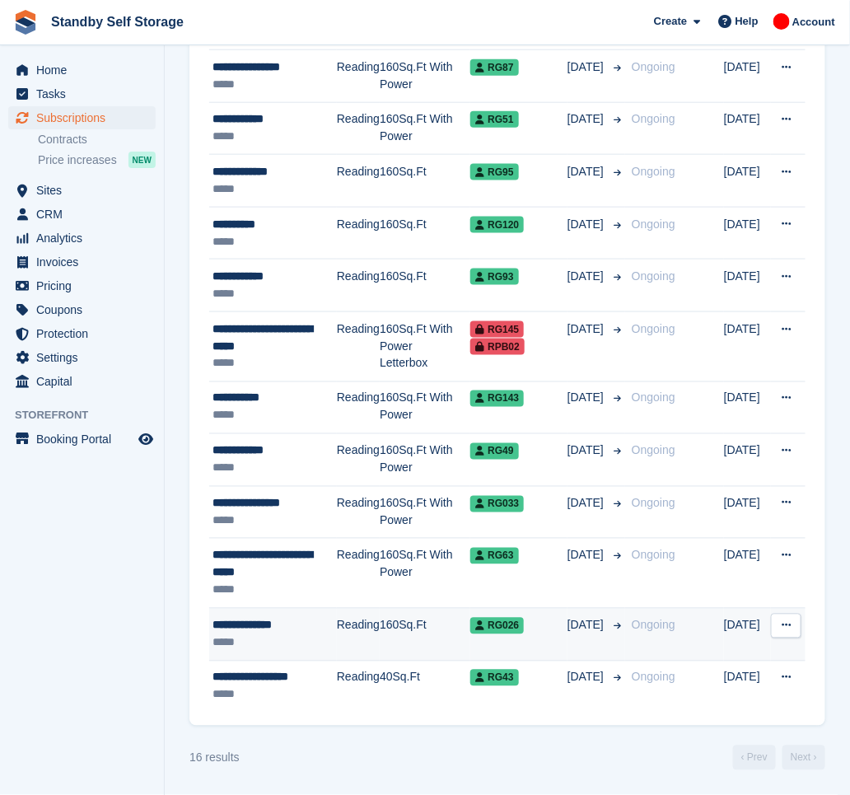
click at [257, 618] on div "**********" at bounding box center [275, 625] width 124 height 17
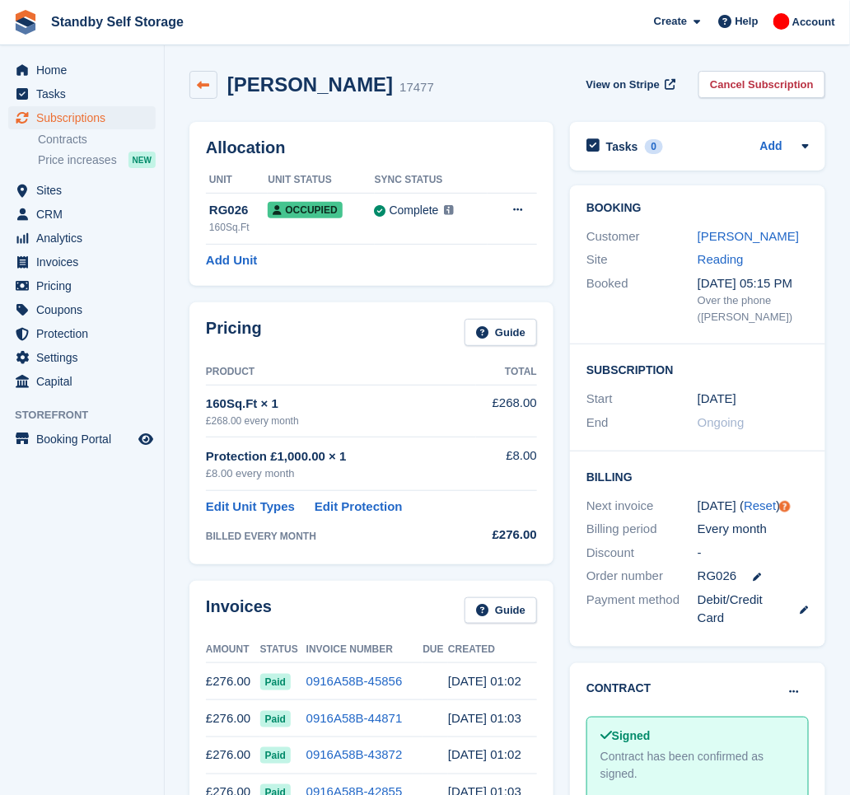
drag, startPoint x: 357, startPoint y: 87, endPoint x: 205, endPoint y: 79, distance: 151.8
click at [205, 79] on div "[PERSON_NAME] 17477" at bounding box center [311, 85] width 245 height 28
copy div "[PERSON_NAME]"
click at [752, 91] on link "Cancel Subscription" at bounding box center [762, 84] width 127 height 27
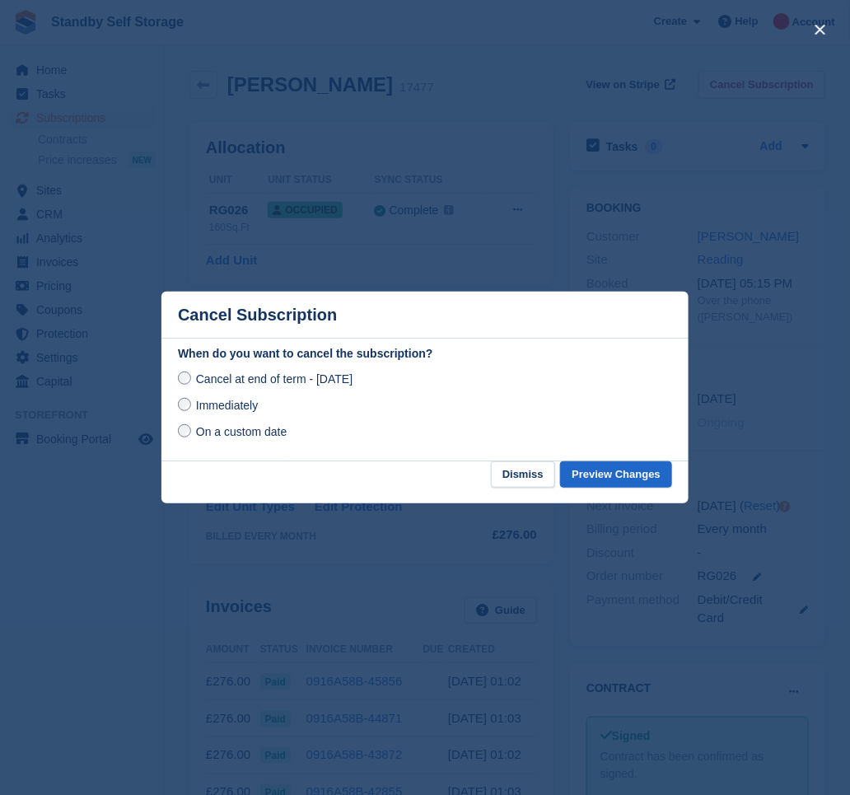
click at [242, 412] on span "Immediately" at bounding box center [227, 405] width 62 height 13
click at [614, 480] on button "Preview Changes" at bounding box center [616, 474] width 112 height 27
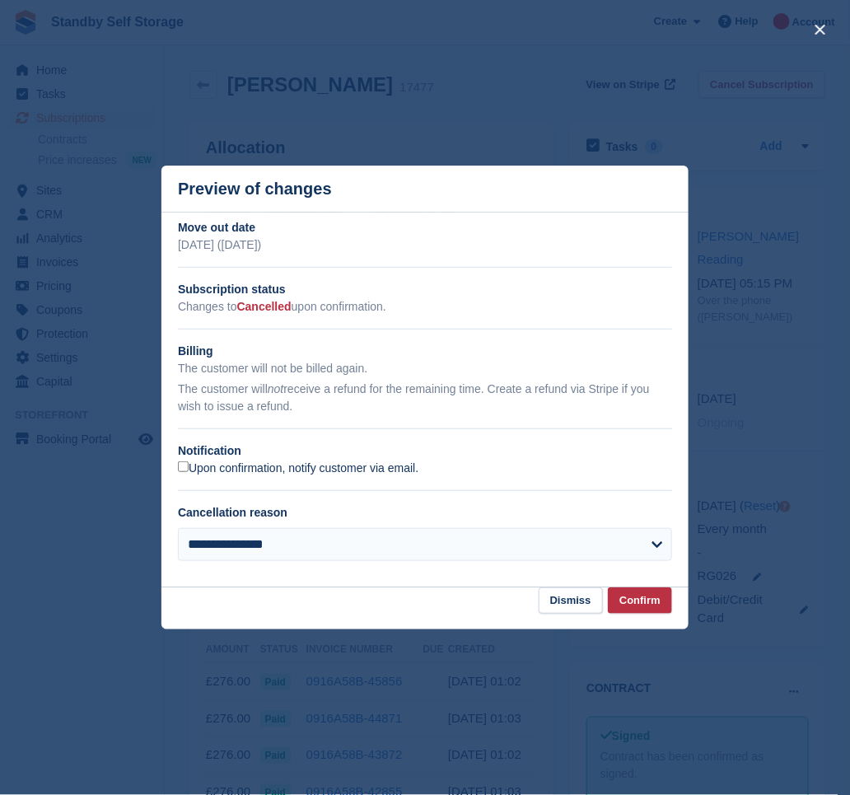
click at [264, 471] on label "Upon confirmation, notify customer via email." at bounding box center [298, 468] width 241 height 15
click at [652, 607] on button "Confirm" at bounding box center [640, 600] width 64 height 27
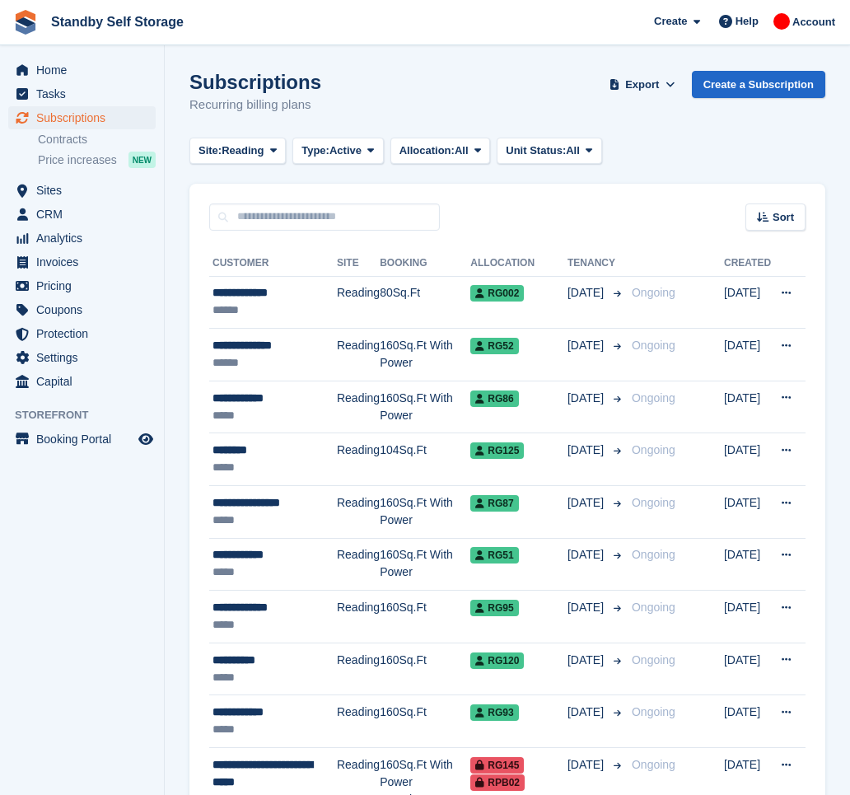
scroll to position [437, 0]
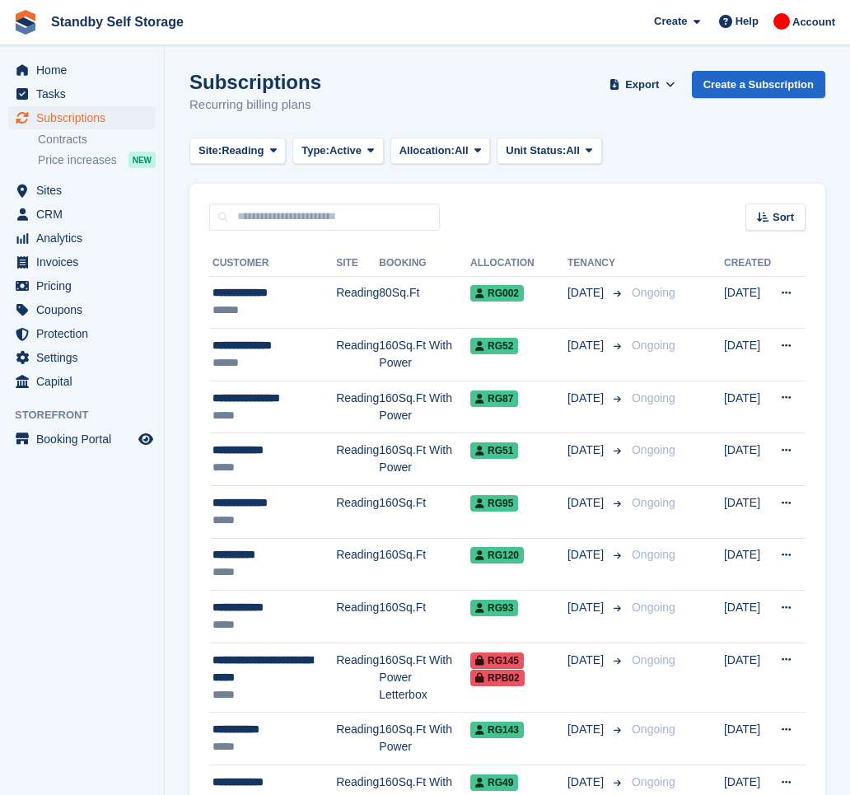
scroll to position [227, 0]
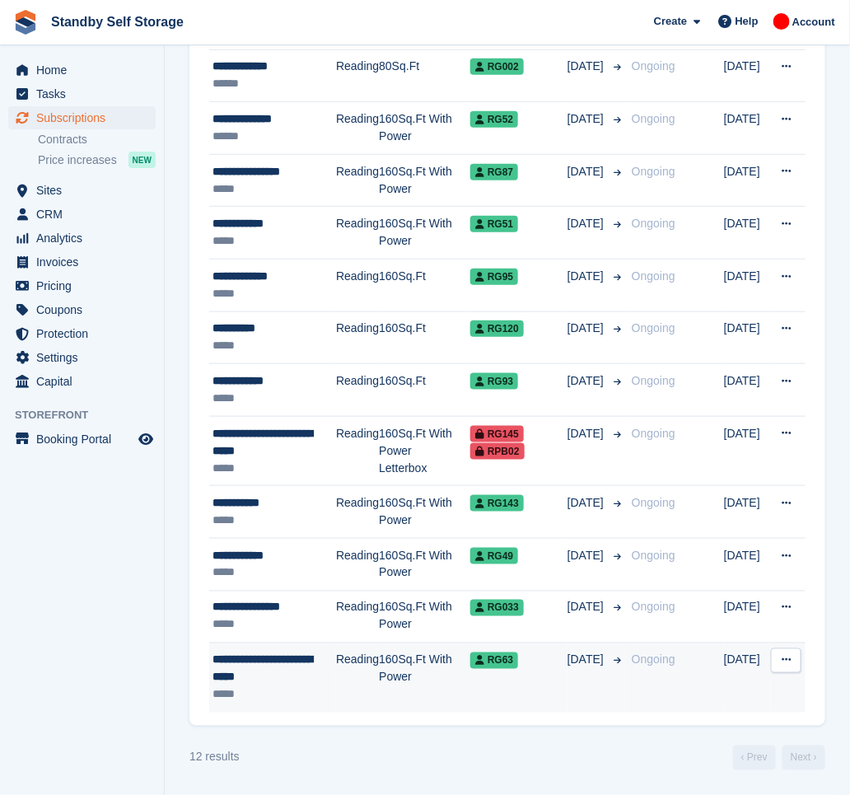
click at [314, 671] on div "**********" at bounding box center [275, 669] width 124 height 35
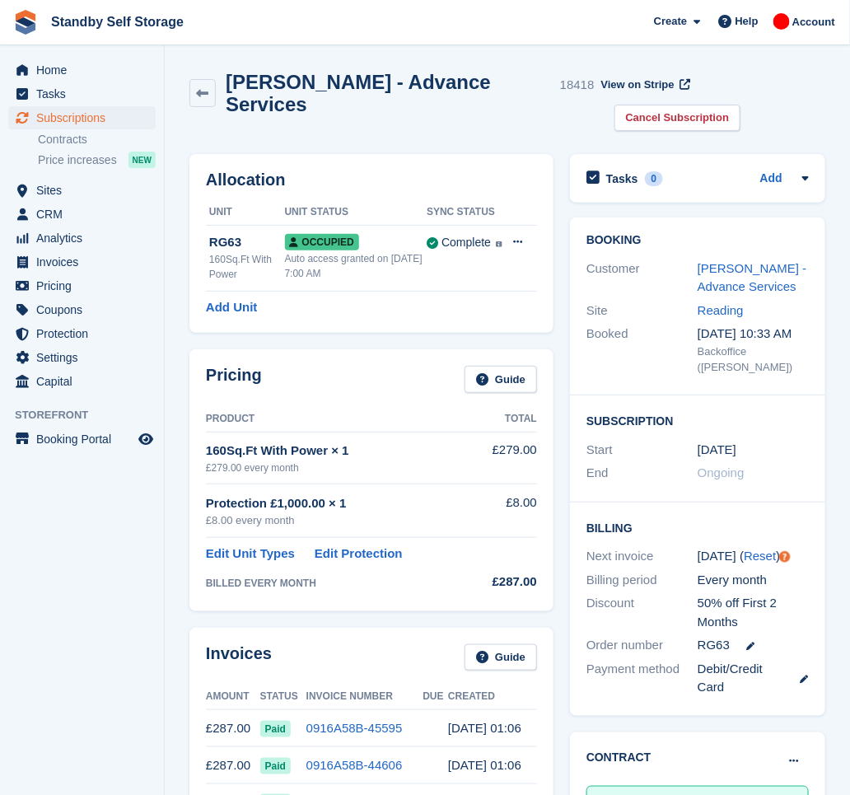
drag, startPoint x: 538, startPoint y: 88, endPoint x: 231, endPoint y: 78, distance: 306.6
click at [231, 78] on div "[PERSON_NAME] - Advance Services 18418" at bounding box center [405, 93] width 379 height 44
copy h2 "[PERSON_NAME] - Advance Services"
drag, startPoint x: 765, startPoint y: 90, endPoint x: 644, endPoint y: 112, distance: 123.1
click at [741, 105] on link "Cancel Subscription" at bounding box center [678, 118] width 127 height 27
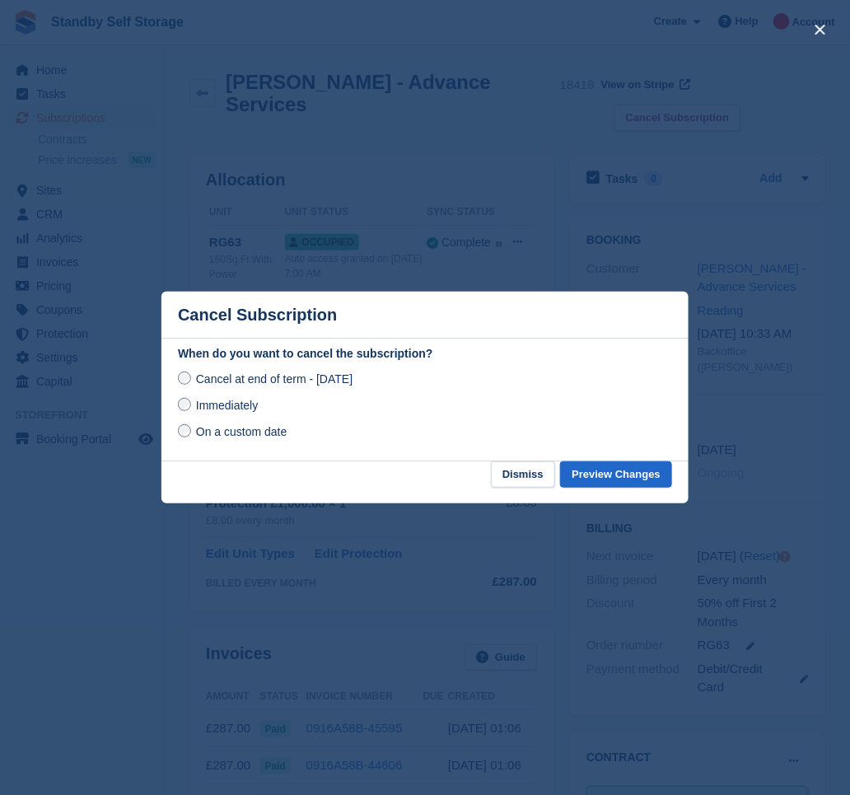
click at [217, 401] on span "Immediately" at bounding box center [227, 405] width 62 height 13
click at [617, 470] on button "Preview Changes" at bounding box center [616, 474] width 112 height 27
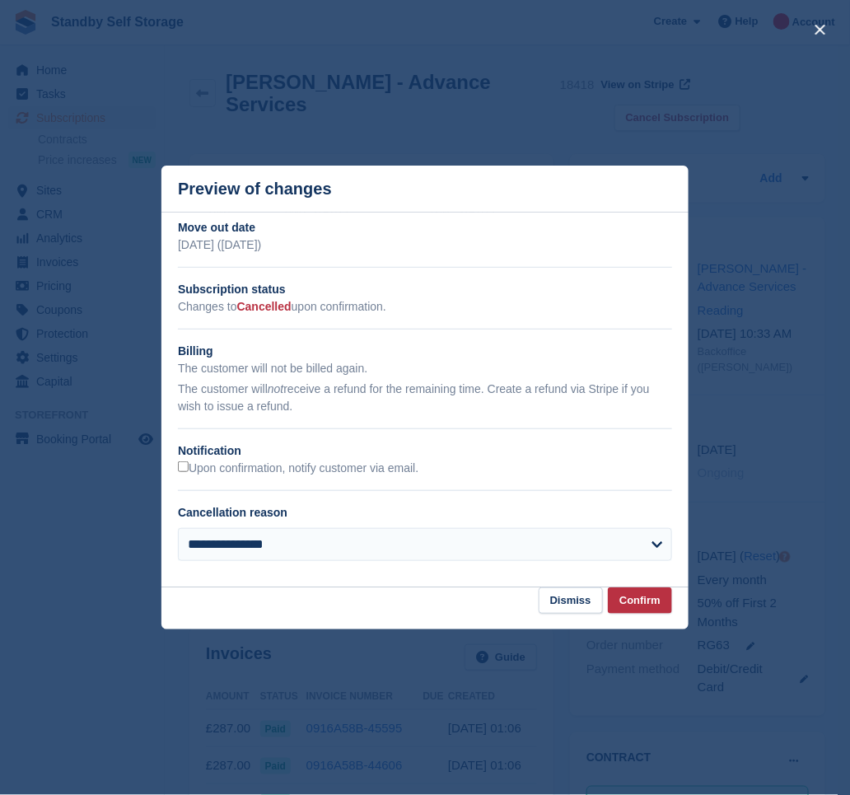
drag, startPoint x: 193, startPoint y: 474, endPoint x: 365, endPoint y: 502, distance: 174.4
click at [193, 473] on label "Upon confirmation, notify customer via email." at bounding box center [298, 468] width 241 height 15
click at [630, 606] on button "Confirm" at bounding box center [640, 600] width 64 height 27
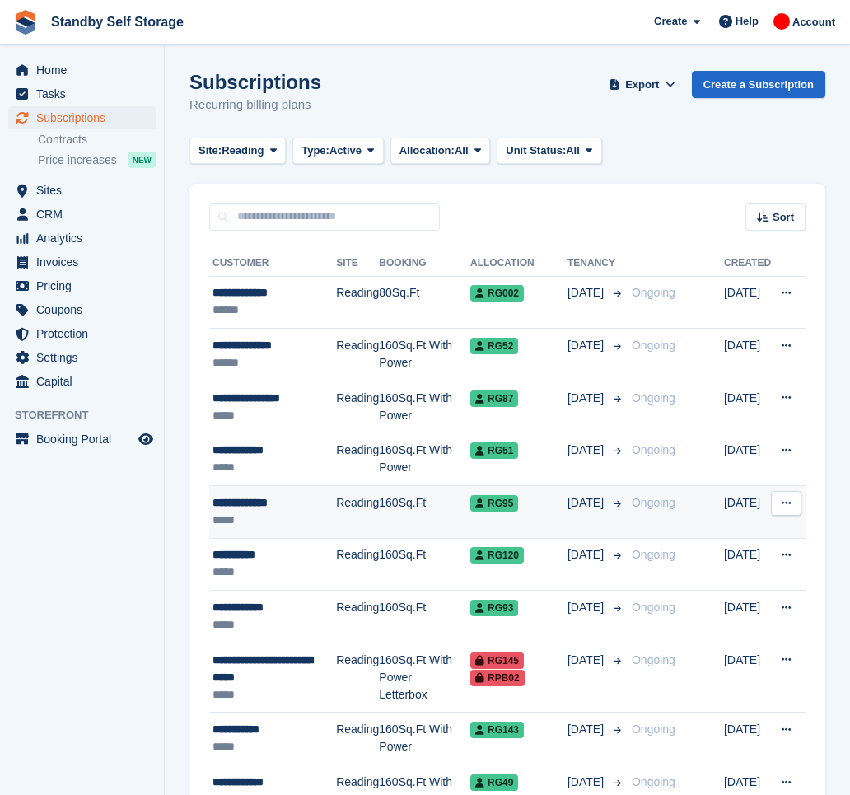
scroll to position [227, 0]
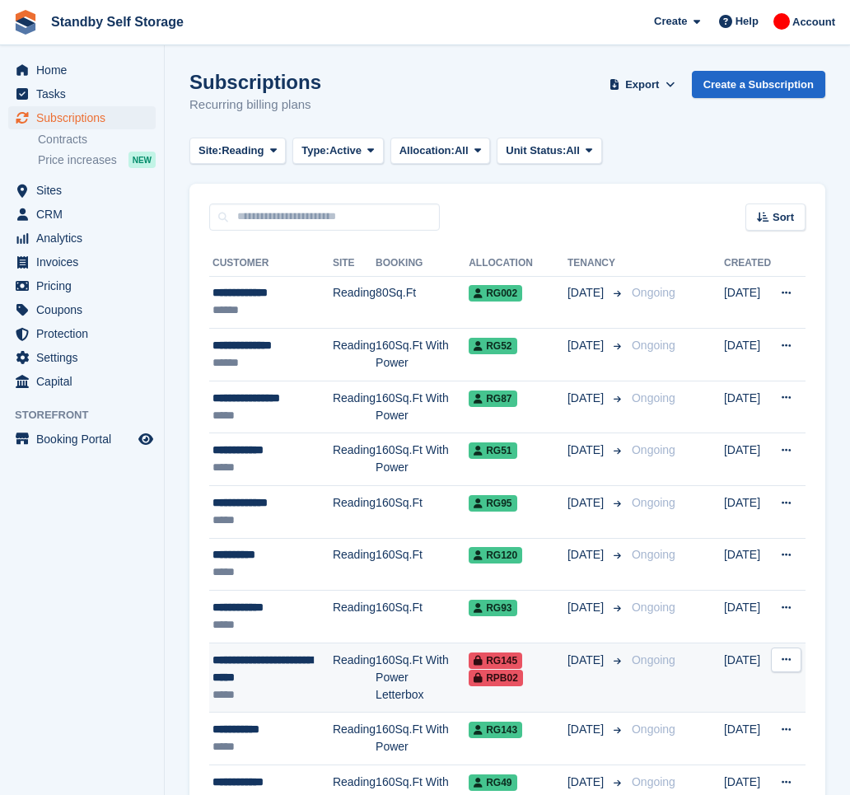
scroll to position [157, 0]
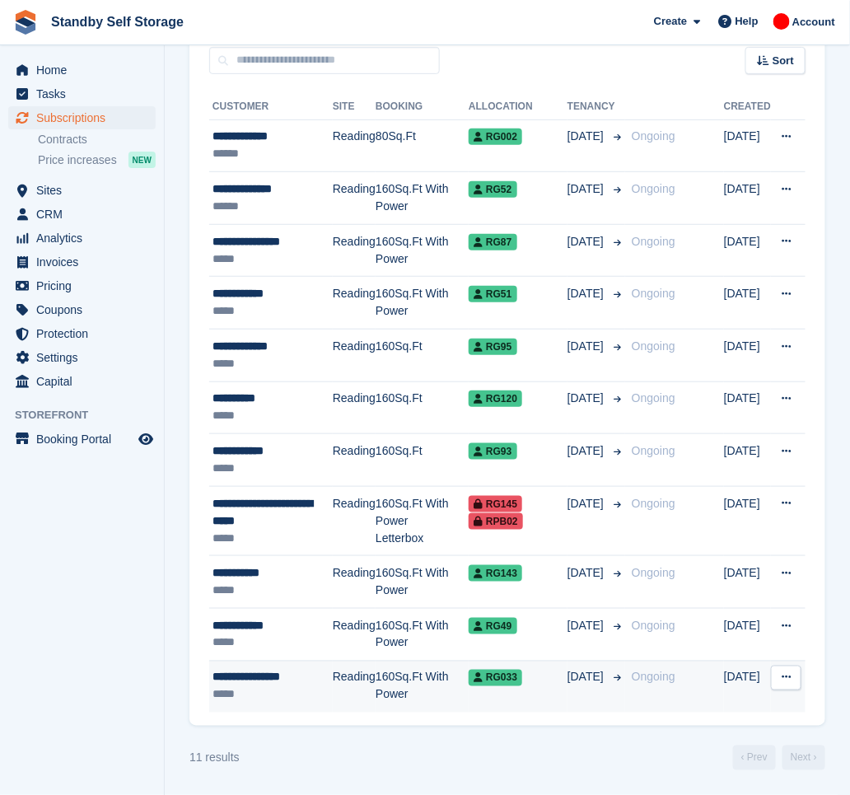
click at [306, 686] on div "*****" at bounding box center [273, 694] width 120 height 17
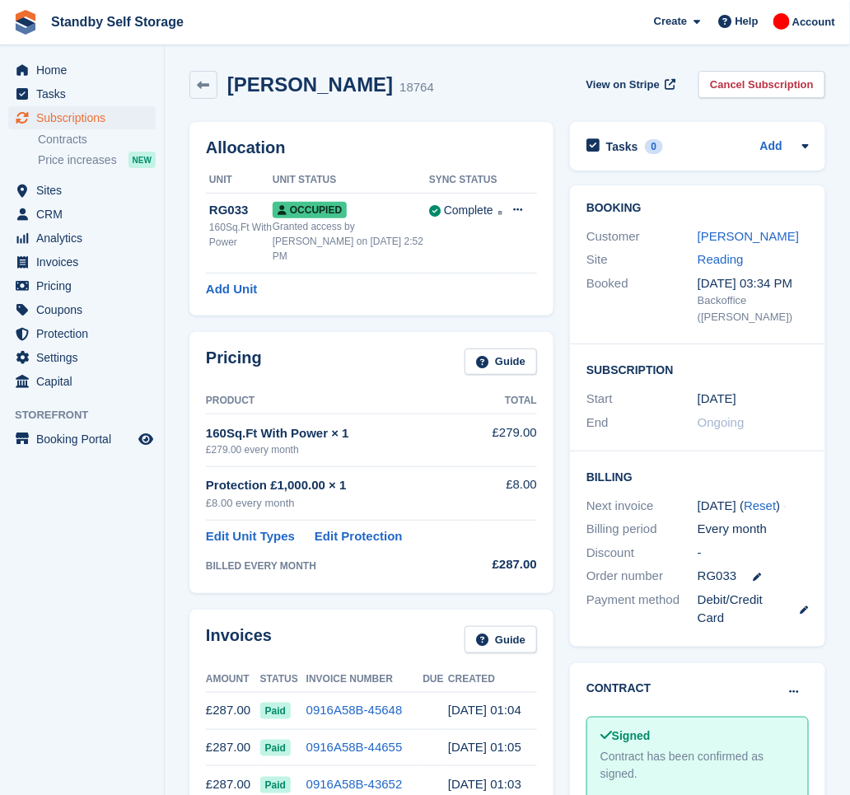
drag, startPoint x: 383, startPoint y: 83, endPoint x: 219, endPoint y: 54, distance: 166.4
copy div "Mashelle Michael"
drag, startPoint x: 744, startPoint y: 86, endPoint x: 713, endPoint y: 96, distance: 32.8
click at [744, 86] on link "Cancel Subscription" at bounding box center [762, 84] width 127 height 27
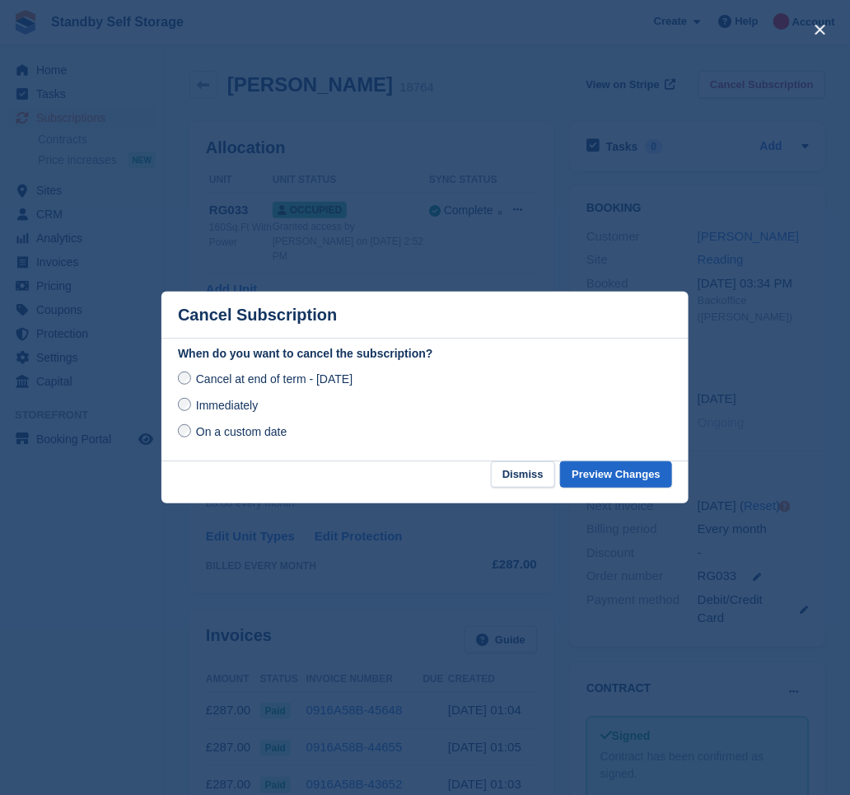
click at [233, 403] on span "Immediately" at bounding box center [227, 405] width 62 height 13
click at [593, 481] on button "Preview Changes" at bounding box center [616, 474] width 112 height 27
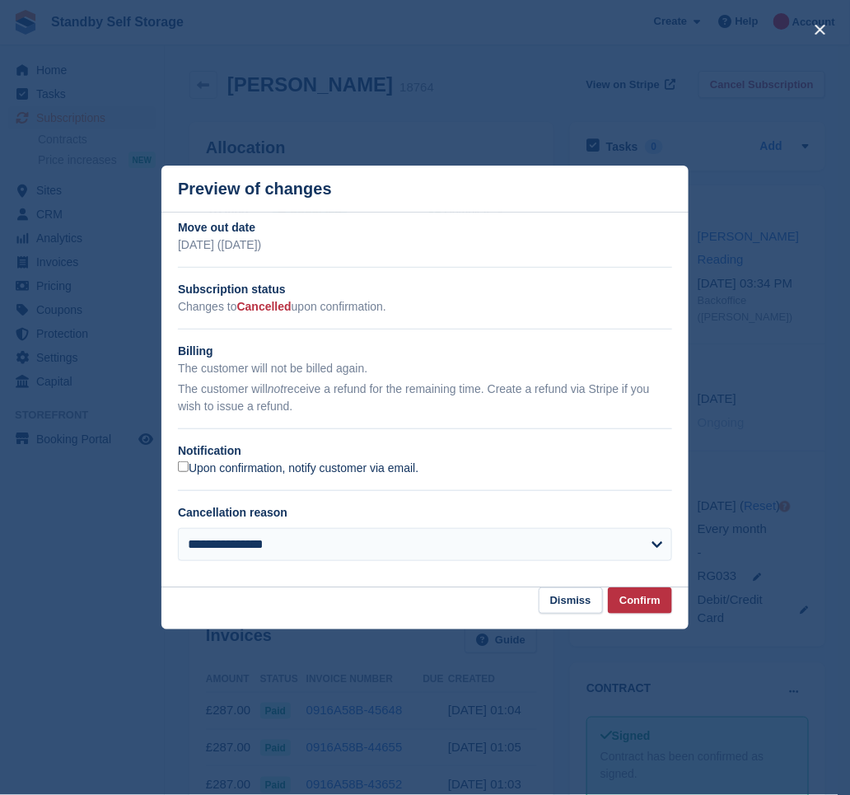
click at [199, 474] on label "Upon confirmation, notify customer via email." at bounding box center [298, 468] width 241 height 15
click at [662, 595] on button "Confirm" at bounding box center [640, 600] width 64 height 27
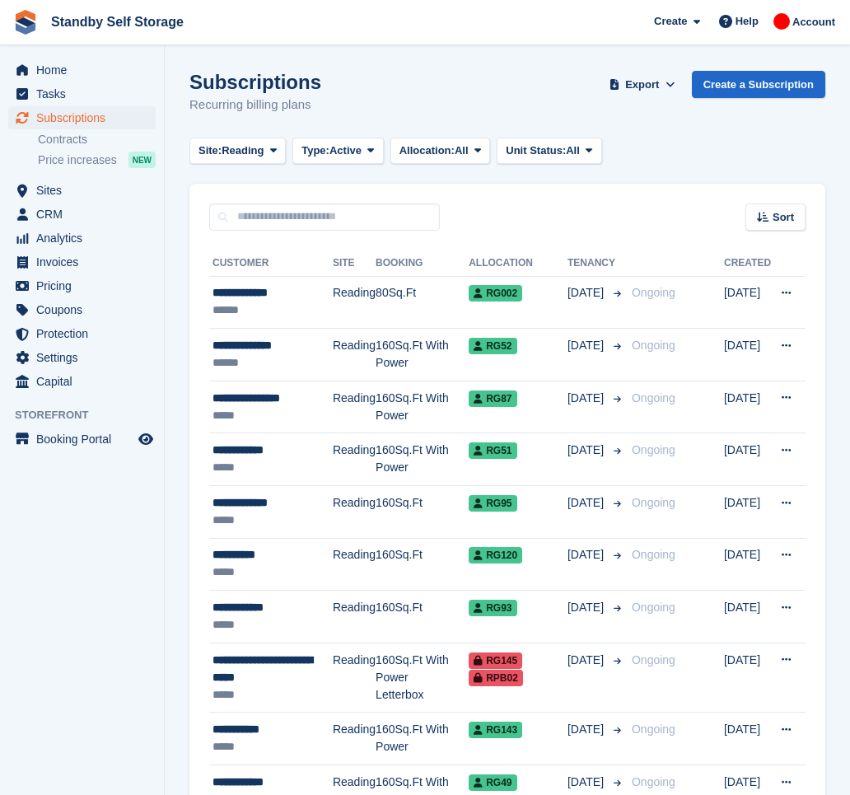
scroll to position [157, 0]
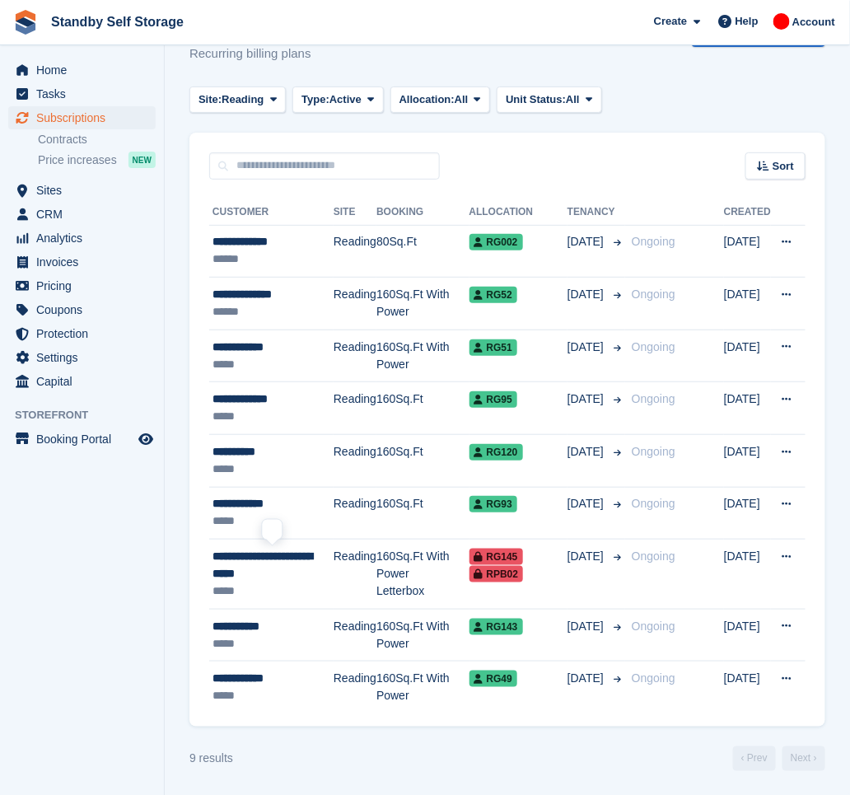
scroll to position [51, 0]
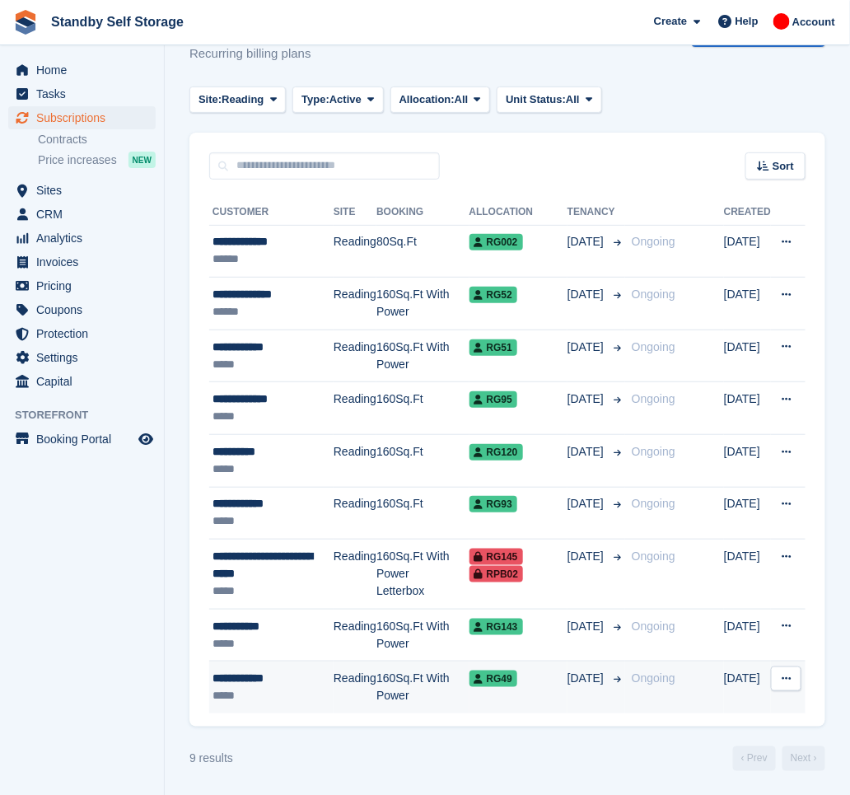
click at [305, 687] on div "*****" at bounding box center [273, 695] width 121 height 17
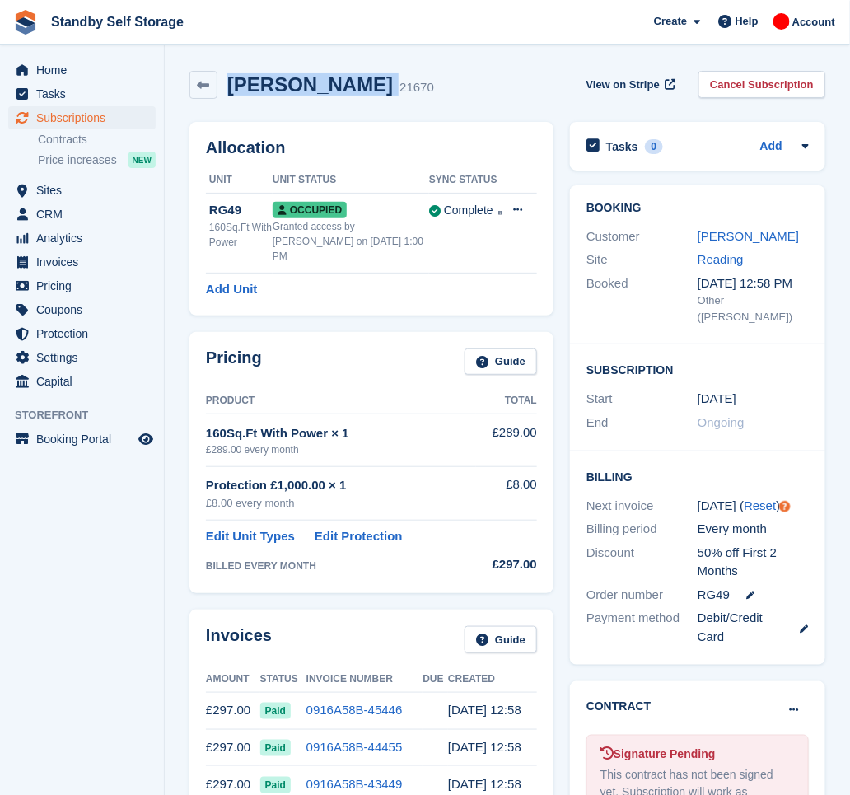
drag, startPoint x: 352, startPoint y: 89, endPoint x: 231, endPoint y: 63, distance: 123.8
click at [231, 63] on div "[PERSON_NAME] 21670 View on Stripe Cancel Subscription" at bounding box center [507, 88] width 652 height 51
copy div "[PERSON_NAME]"
click at [744, 91] on link "Cancel Subscription" at bounding box center [762, 84] width 127 height 27
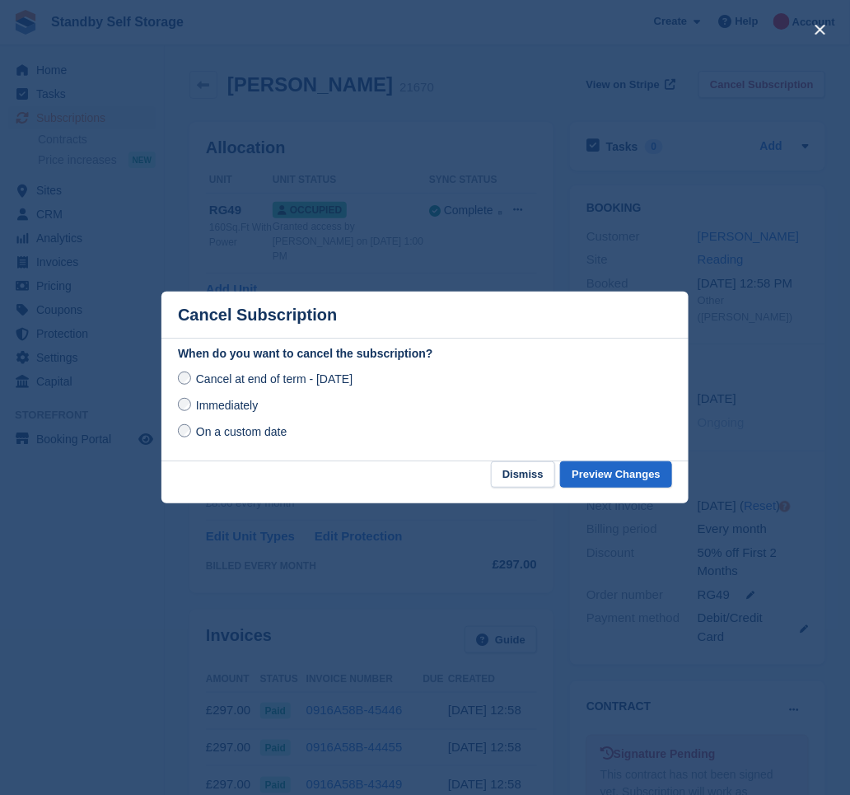
click at [251, 406] on span "Immediately" at bounding box center [227, 405] width 62 height 13
click at [581, 471] on button "Preview Changes" at bounding box center [616, 474] width 112 height 27
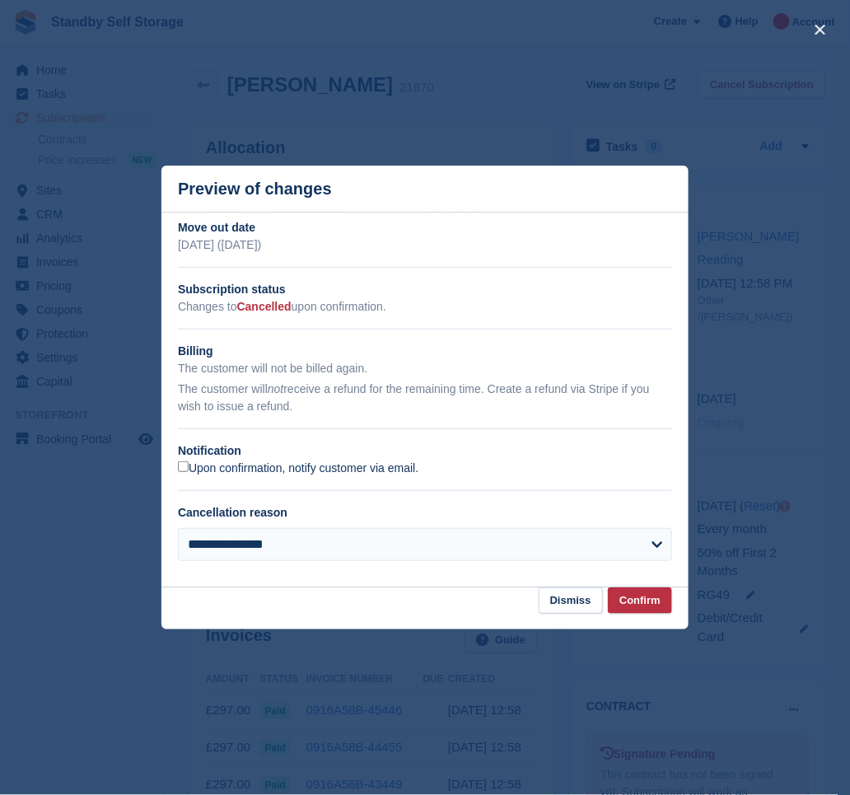
click at [196, 465] on label "Upon confirmation, notify customer via email." at bounding box center [298, 468] width 241 height 15
click at [661, 610] on button "Confirm" at bounding box center [640, 600] width 64 height 27
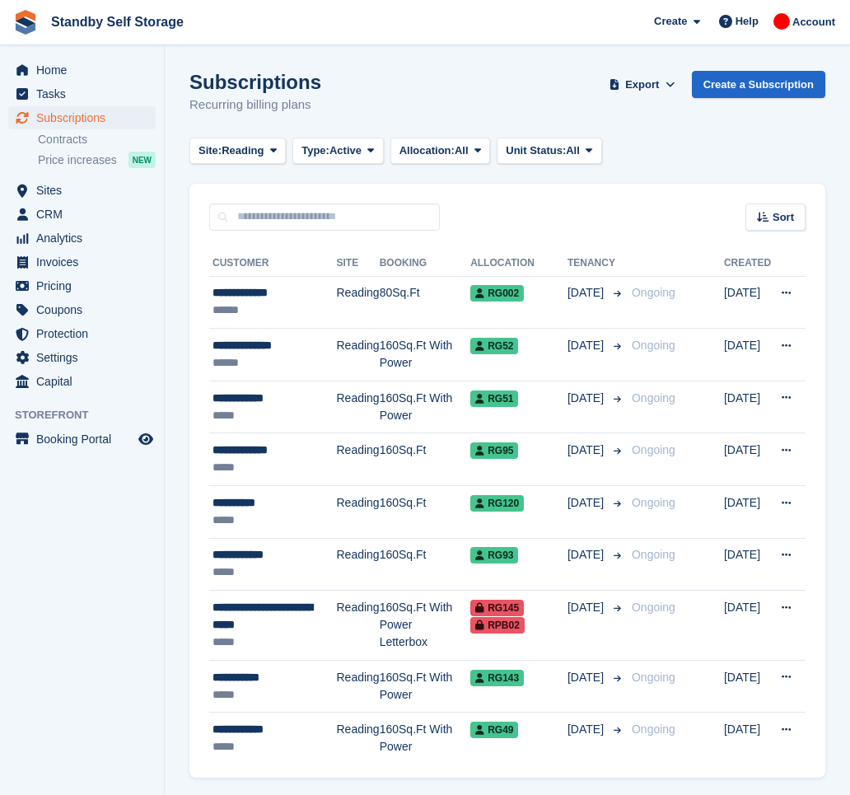
scroll to position [51, 0]
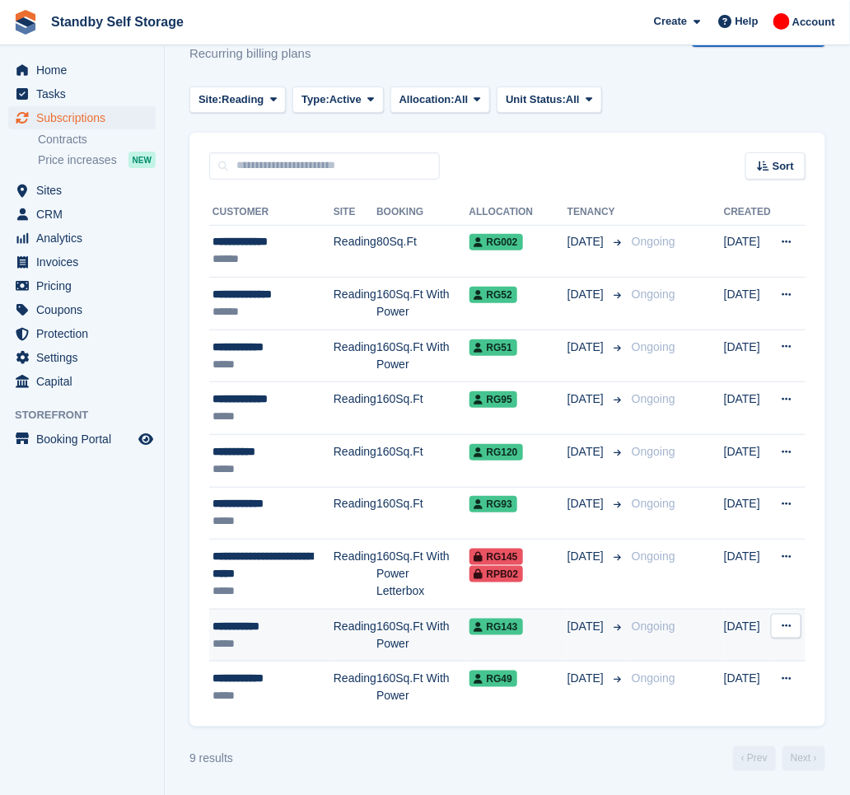
click at [292, 623] on div "**********" at bounding box center [273, 626] width 121 height 17
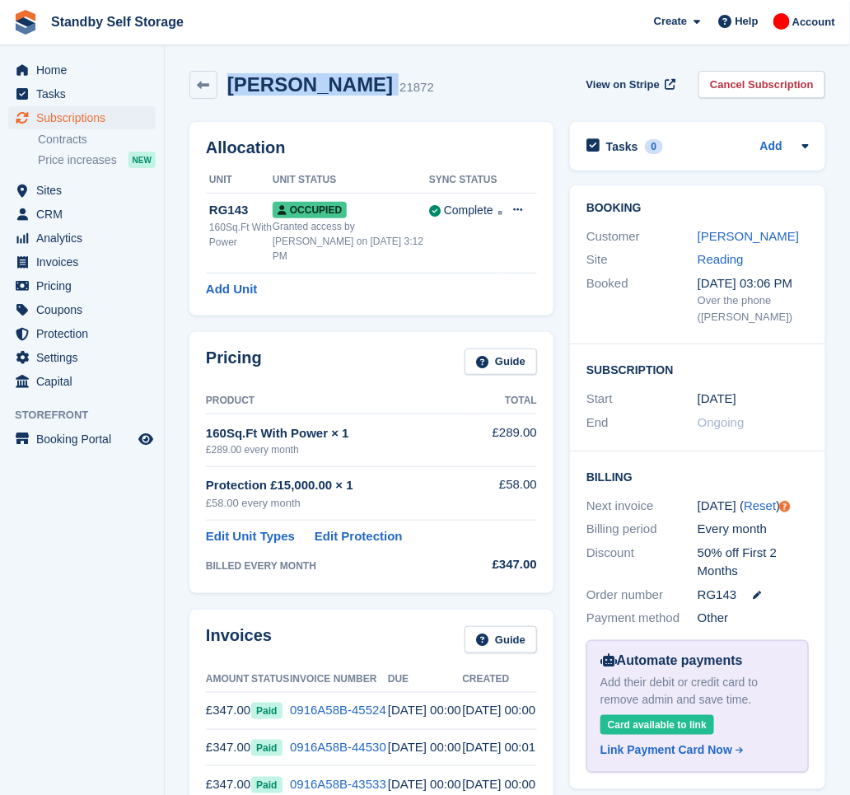
drag, startPoint x: 346, startPoint y: 87, endPoint x: 165, endPoint y: 74, distance: 181.7
copy div "Darun Hasan"
drag, startPoint x: 768, startPoint y: 91, endPoint x: 749, endPoint y: 100, distance: 20.7
click at [768, 91] on link "Cancel Subscription" at bounding box center [762, 84] width 127 height 27
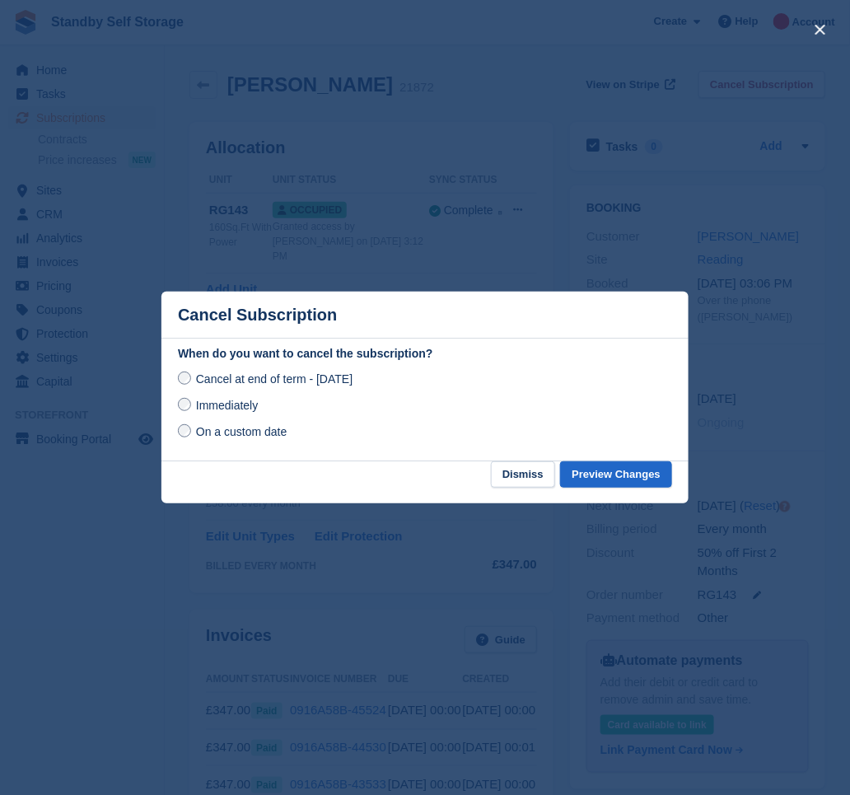
click at [209, 401] on span "Immediately" at bounding box center [227, 405] width 62 height 13
click at [638, 479] on button "Preview Changes" at bounding box center [616, 474] width 112 height 27
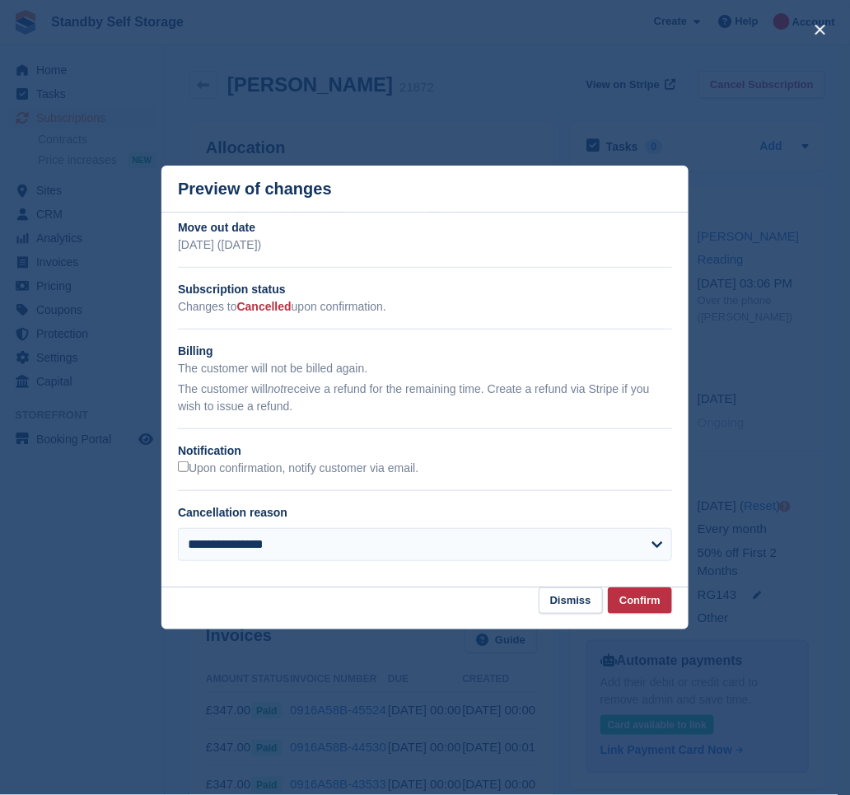
drag, startPoint x: 238, startPoint y: 470, endPoint x: 422, endPoint y: 511, distance: 188.3
click at [238, 469] on label "Upon confirmation, notify customer via email." at bounding box center [298, 468] width 241 height 15
click at [651, 601] on button "Confirm" at bounding box center [640, 600] width 64 height 27
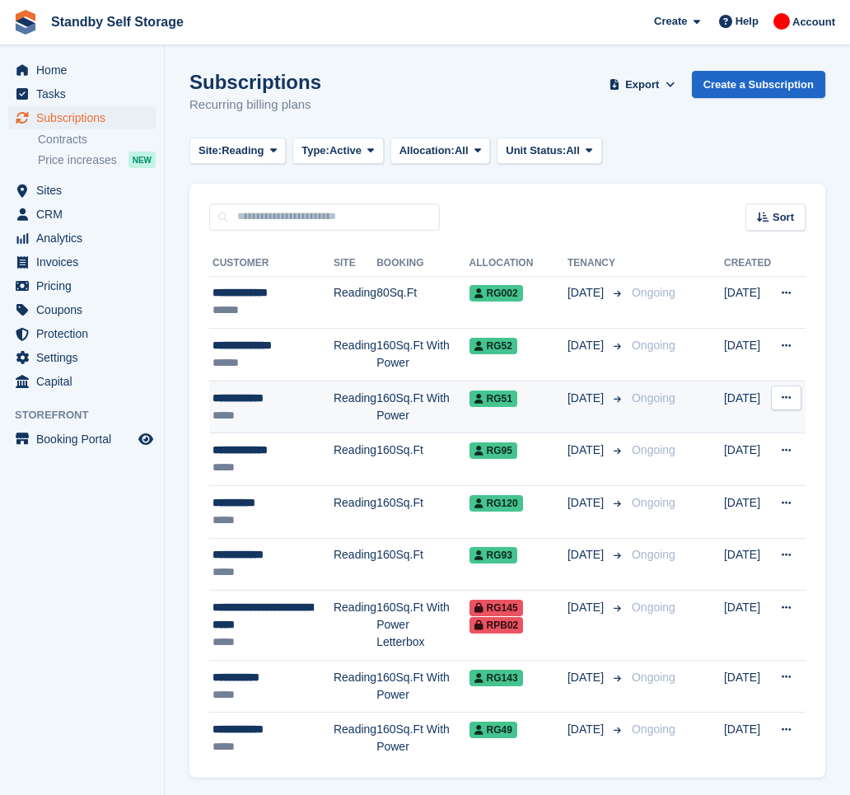
scroll to position [51, 0]
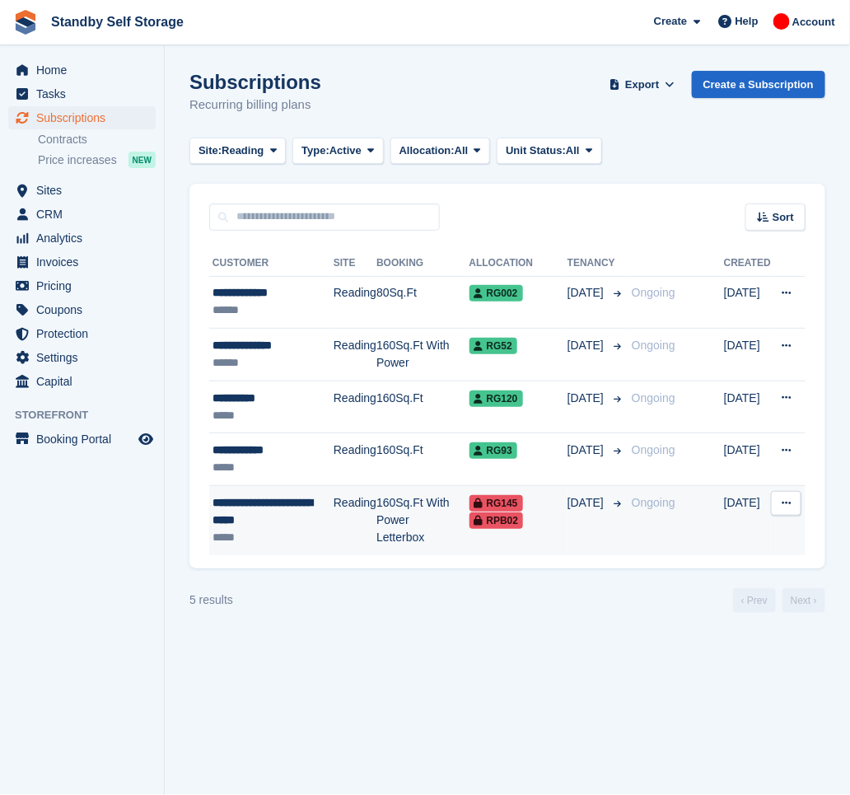
click at [392, 526] on td "160Sq.Ft With Power Letterbox" at bounding box center [422, 520] width 92 height 69
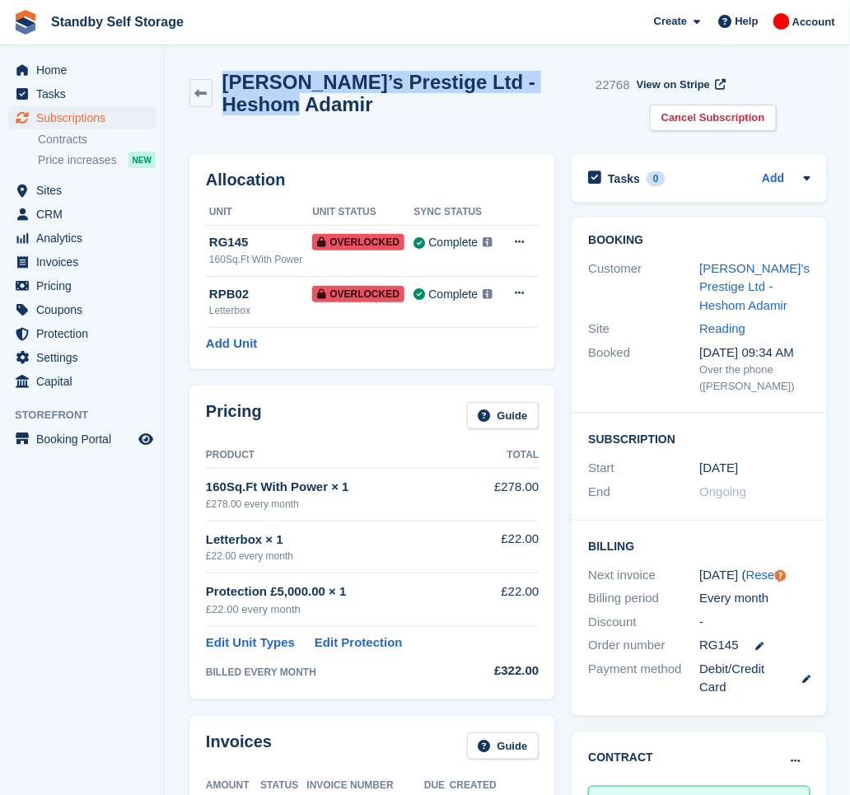
drag, startPoint x: 297, startPoint y: 112, endPoint x: 229, endPoint y: 75, distance: 77.1
click at [229, 75] on h2 "Adamir’s Prestige Ltd - Heshom Adamir" at bounding box center [405, 93] width 367 height 44
copy h2 "Adamir’s Prestige Ltd - Heshom Adamir"
drag, startPoint x: 678, startPoint y: 116, endPoint x: 633, endPoint y: 145, distance: 53.7
click at [678, 116] on link "Cancel Subscription" at bounding box center [713, 118] width 127 height 27
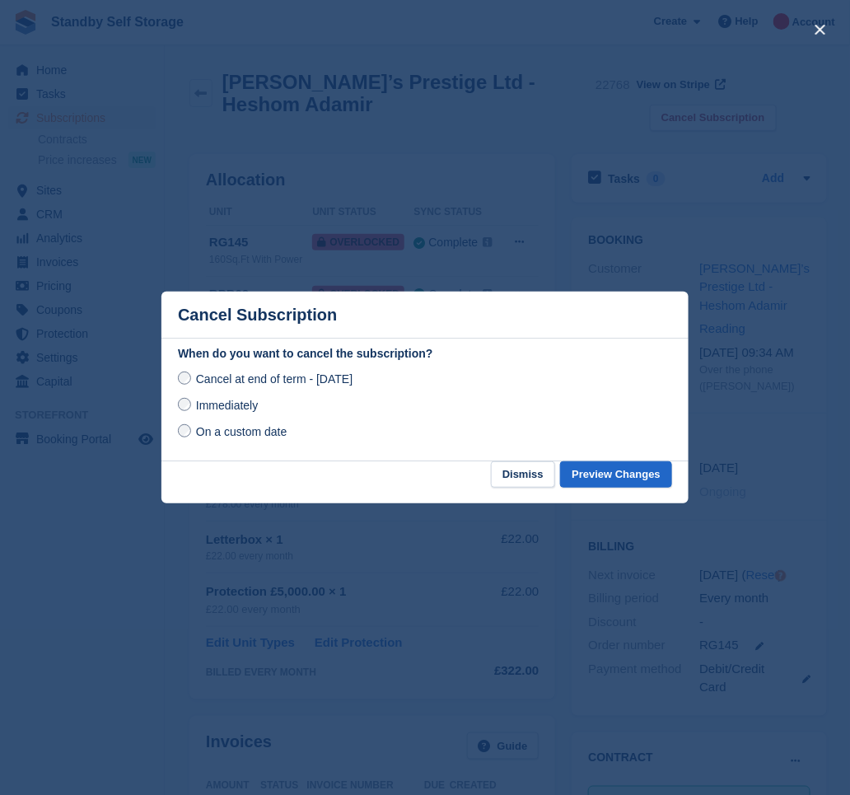
click at [234, 412] on span "Immediately" at bounding box center [227, 405] width 62 height 13
click at [626, 474] on button "Preview Changes" at bounding box center [616, 474] width 112 height 27
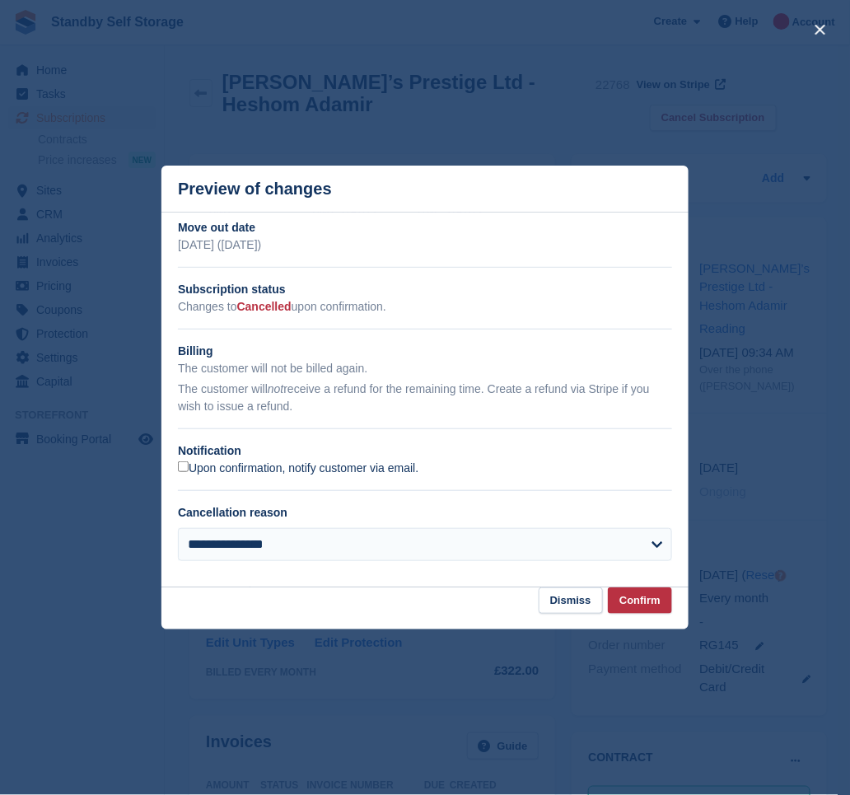
click at [319, 467] on label "Upon confirmation, notify customer via email." at bounding box center [298, 468] width 241 height 15
click at [646, 601] on button "Confirm" at bounding box center [640, 600] width 64 height 27
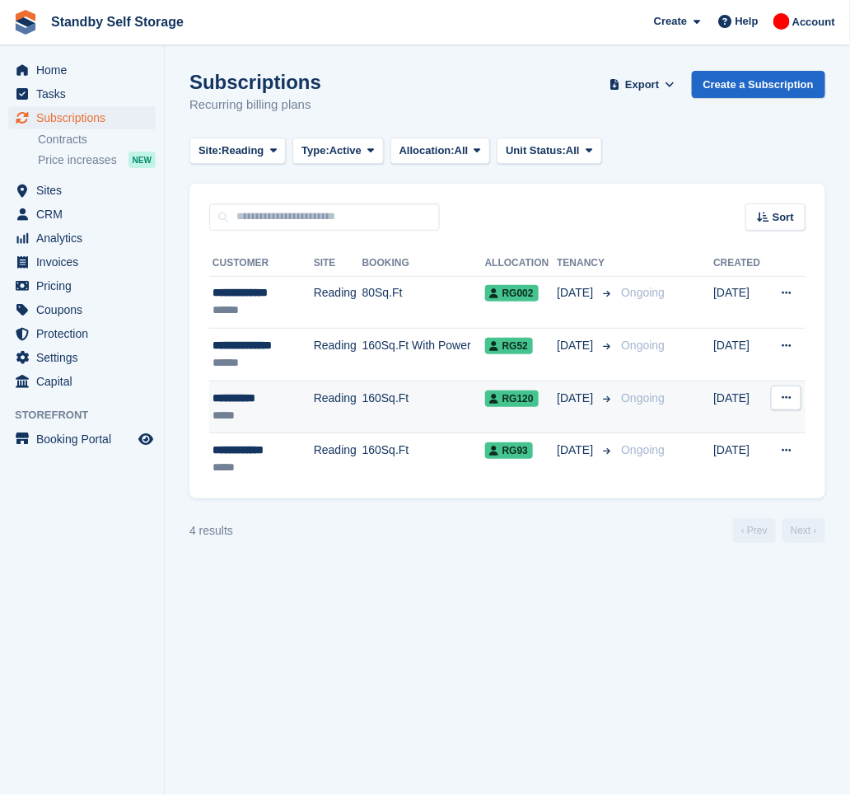
click at [283, 414] on div "*****" at bounding box center [258, 415] width 90 height 17
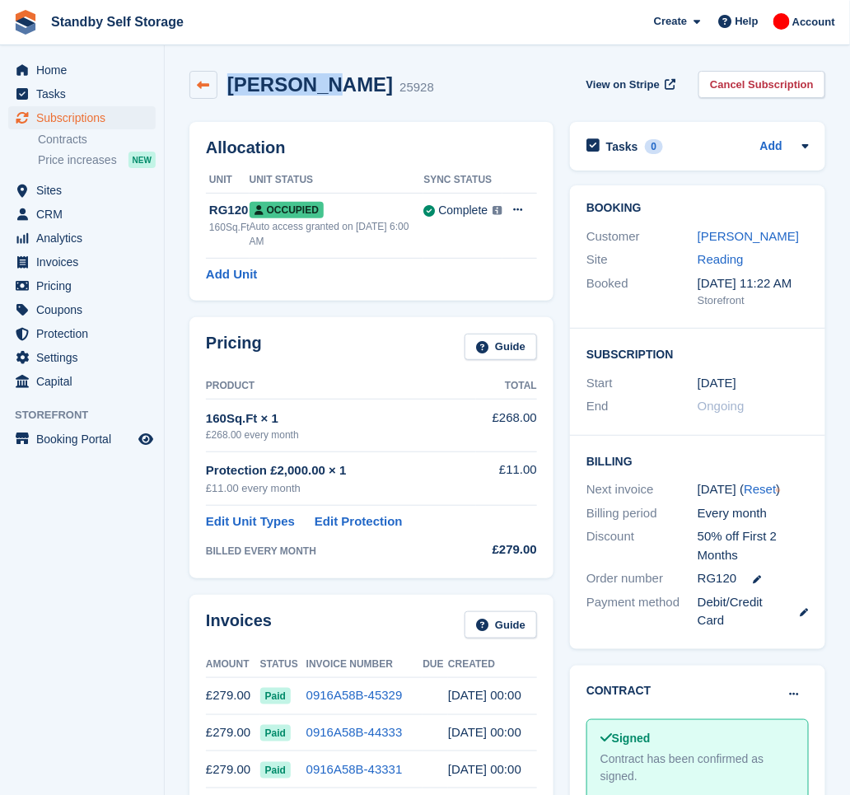
drag, startPoint x: 312, startPoint y: 85, endPoint x: 191, endPoint y: 89, distance: 121.2
click at [191, 89] on div "[PERSON_NAME] 25928" at bounding box center [311, 85] width 245 height 28
copy div "[PERSON_NAME]"
click at [754, 86] on link "Cancel Subscription" at bounding box center [762, 84] width 127 height 27
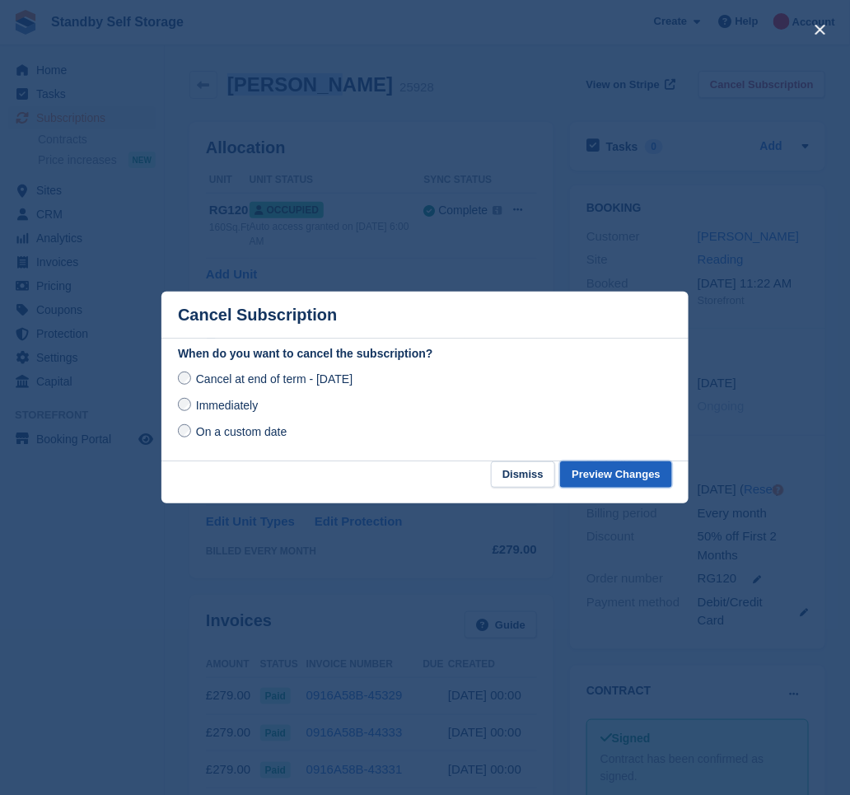
click at [601, 475] on button "Preview Changes" at bounding box center [616, 474] width 112 height 27
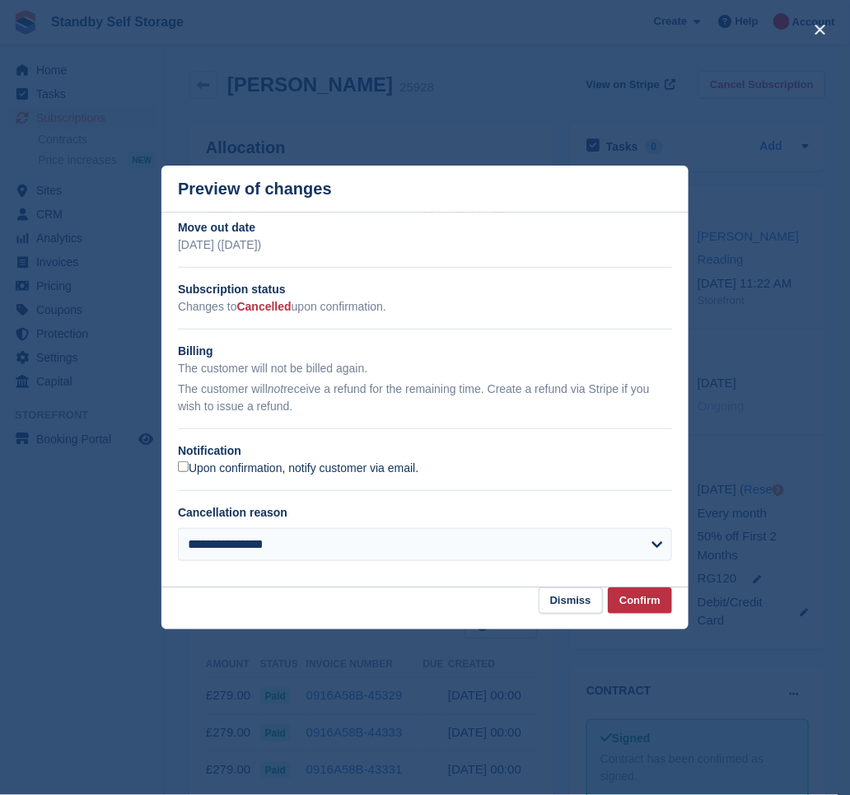
click at [208, 468] on label "Upon confirmation, notify customer via email." at bounding box center [298, 468] width 241 height 15
click at [647, 599] on button "Confirm" at bounding box center [640, 600] width 64 height 27
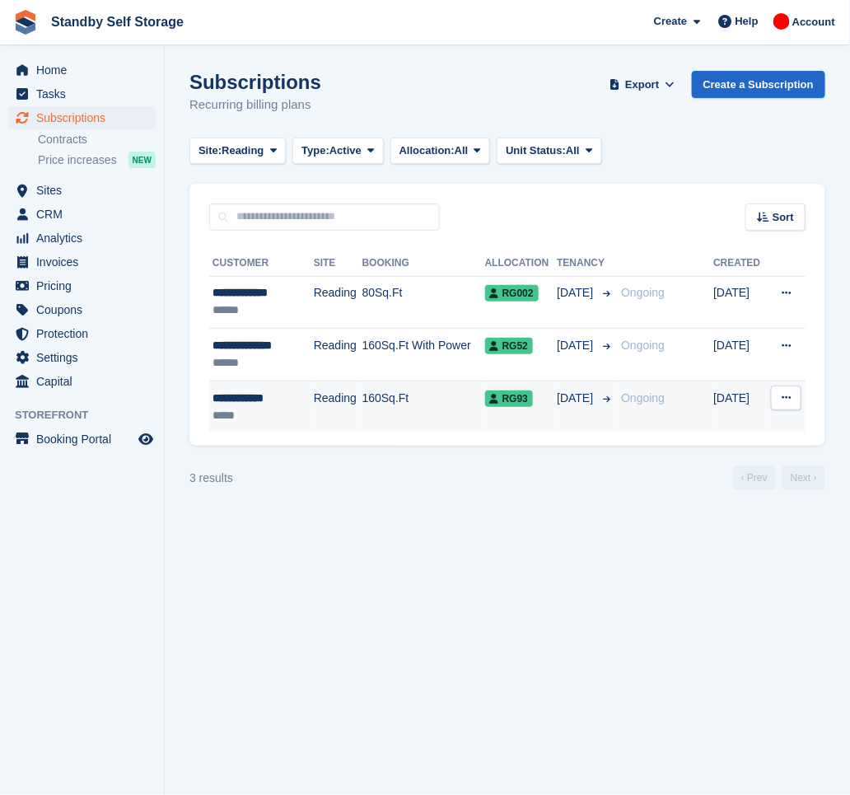
click at [288, 405] on div "**********" at bounding box center [258, 398] width 90 height 17
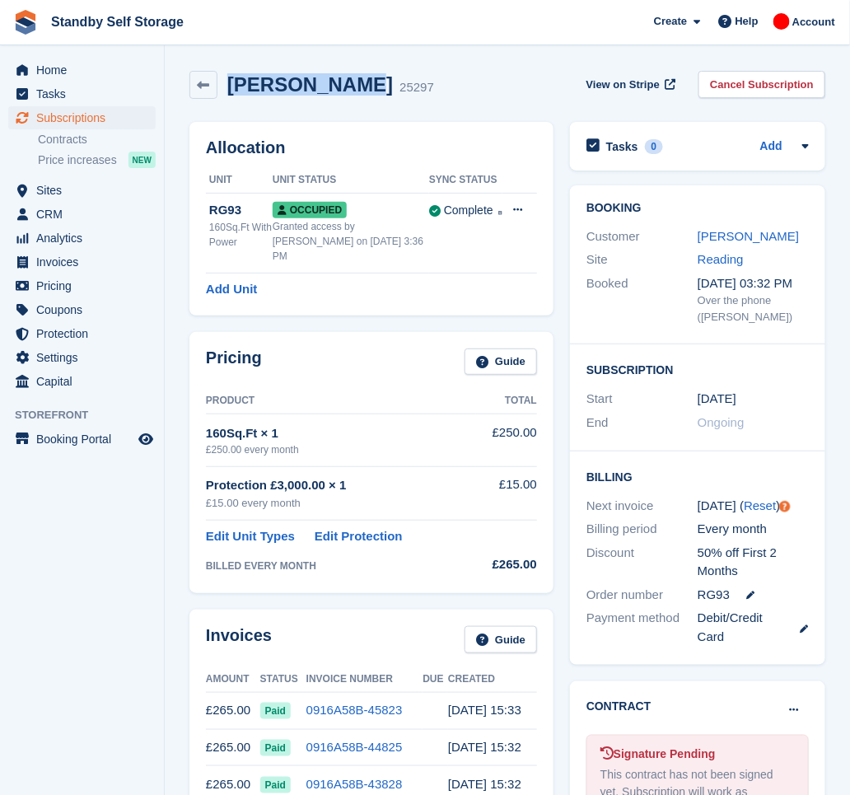
drag, startPoint x: 338, startPoint y: 85, endPoint x: 225, endPoint y: 75, distance: 113.3
click at [225, 75] on div "Neil Holland 25297" at bounding box center [325, 85] width 217 height 24
copy h2 "Neil Holland"
click at [763, 91] on link "Cancel Subscription" at bounding box center [762, 84] width 127 height 27
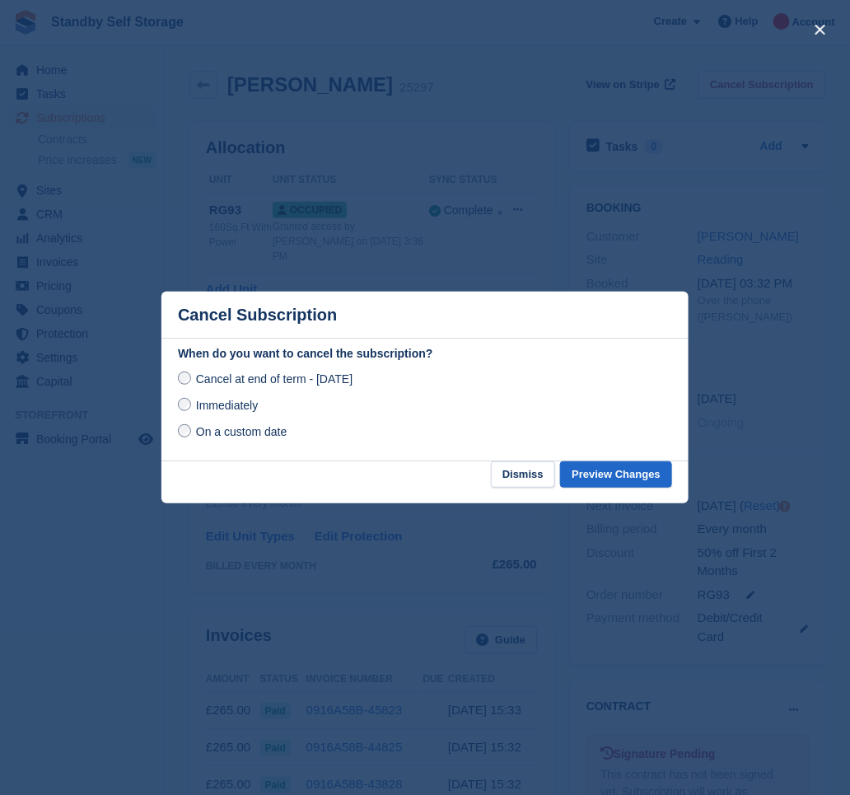
click at [240, 403] on span "Immediately" at bounding box center [227, 405] width 62 height 13
click at [628, 475] on button "Preview Changes" at bounding box center [616, 474] width 112 height 27
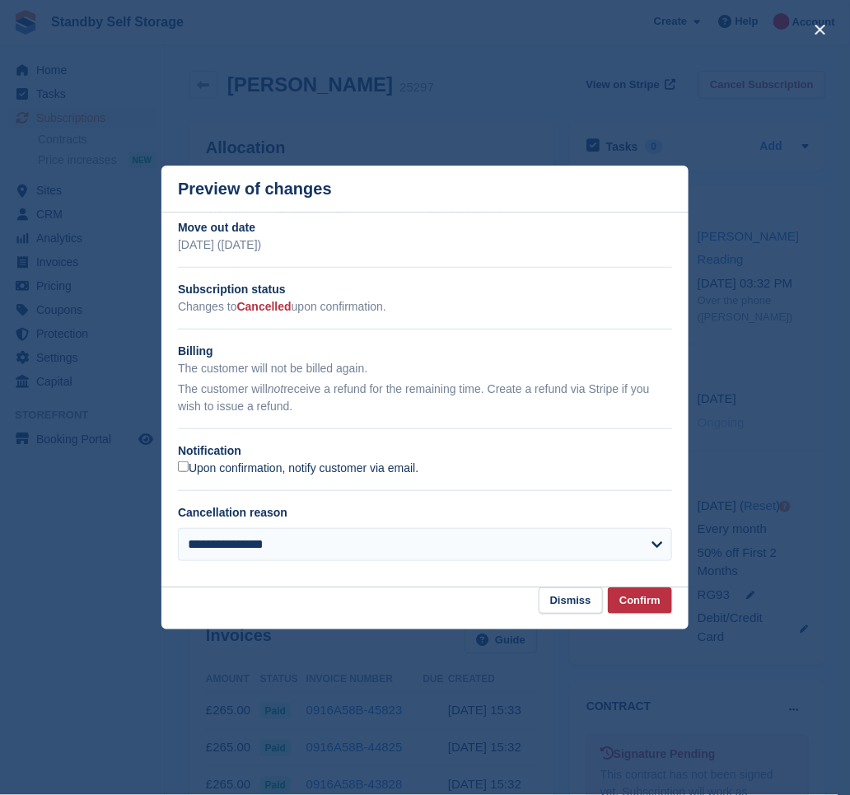
click at [255, 473] on label "Upon confirmation, notify customer via email." at bounding box center [298, 468] width 241 height 15
click at [657, 605] on button "Confirm" at bounding box center [640, 600] width 64 height 27
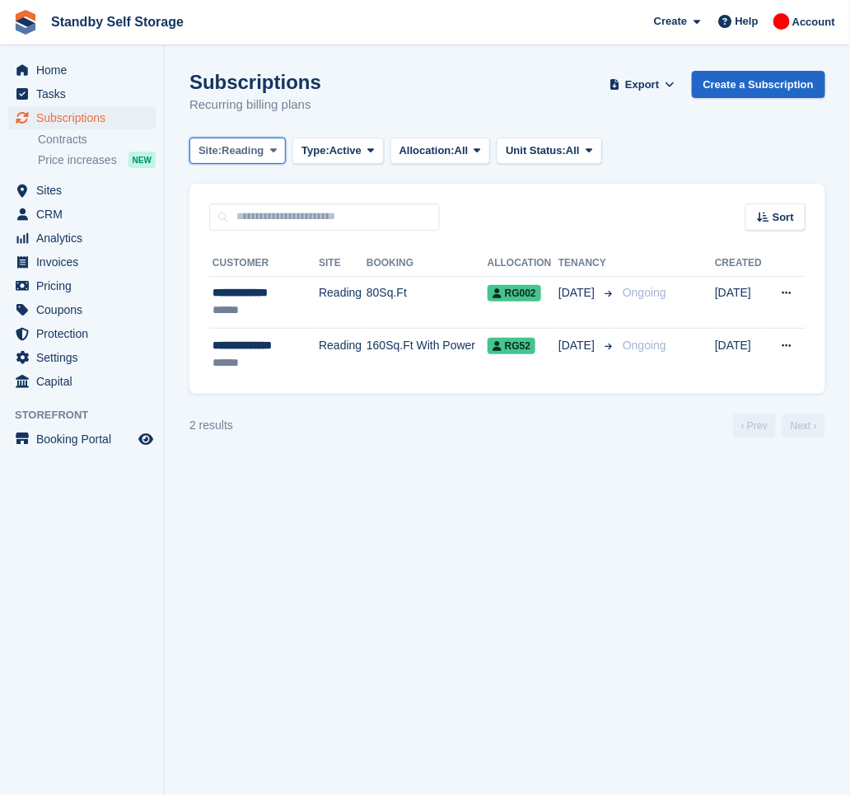
click at [265, 147] on button "Site: Reading" at bounding box center [237, 151] width 96 height 27
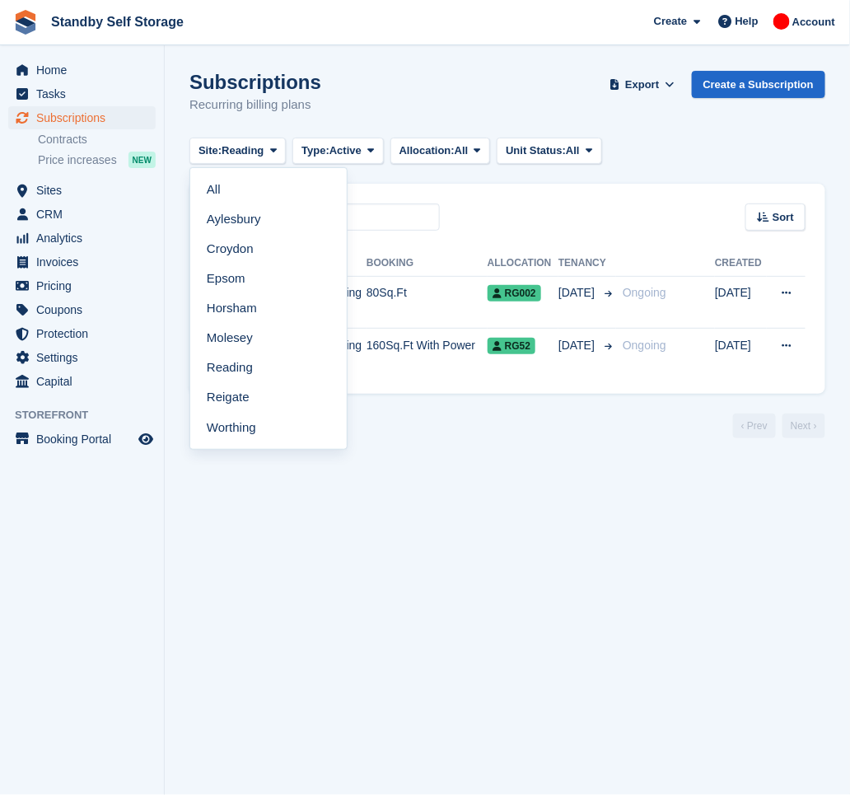
click at [245, 404] on link "Reigate" at bounding box center [268, 398] width 143 height 30
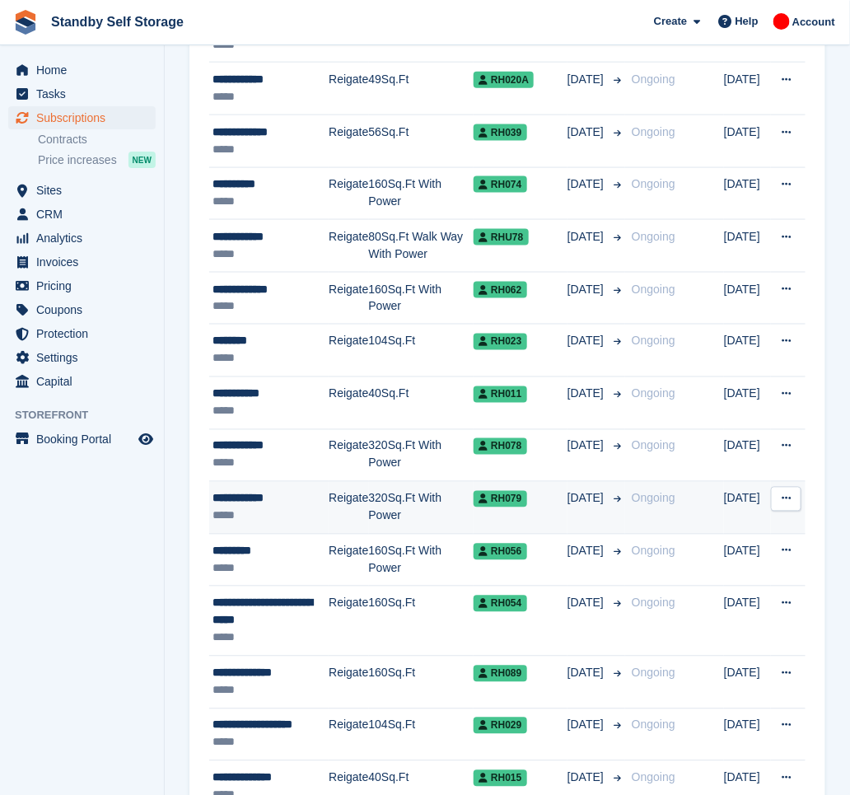
scroll to position [2259, 0]
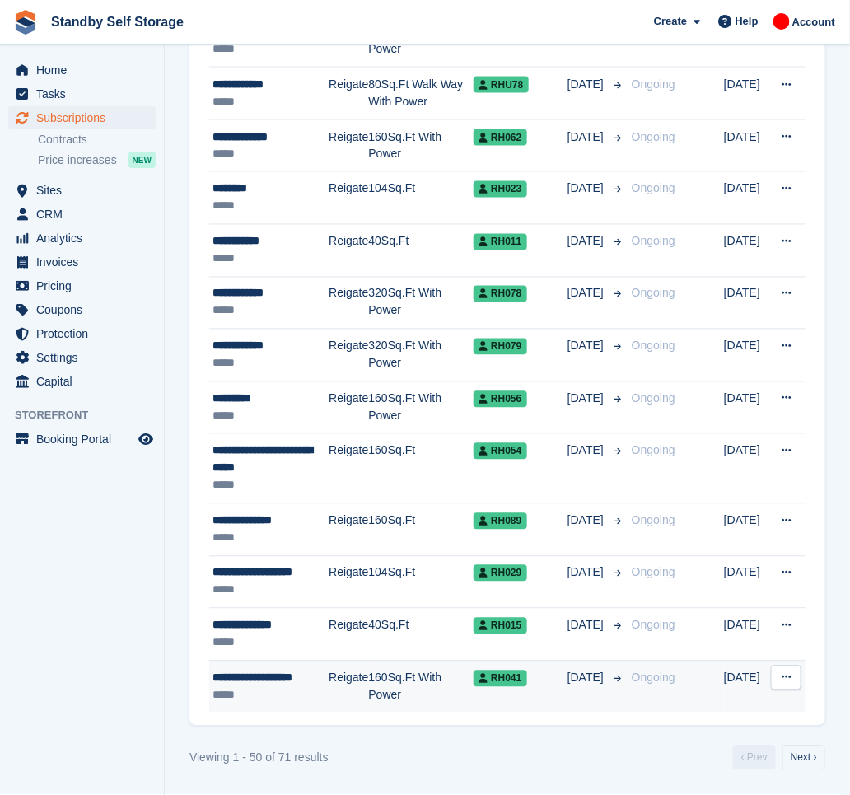
click at [283, 695] on div "*****" at bounding box center [271, 695] width 116 height 17
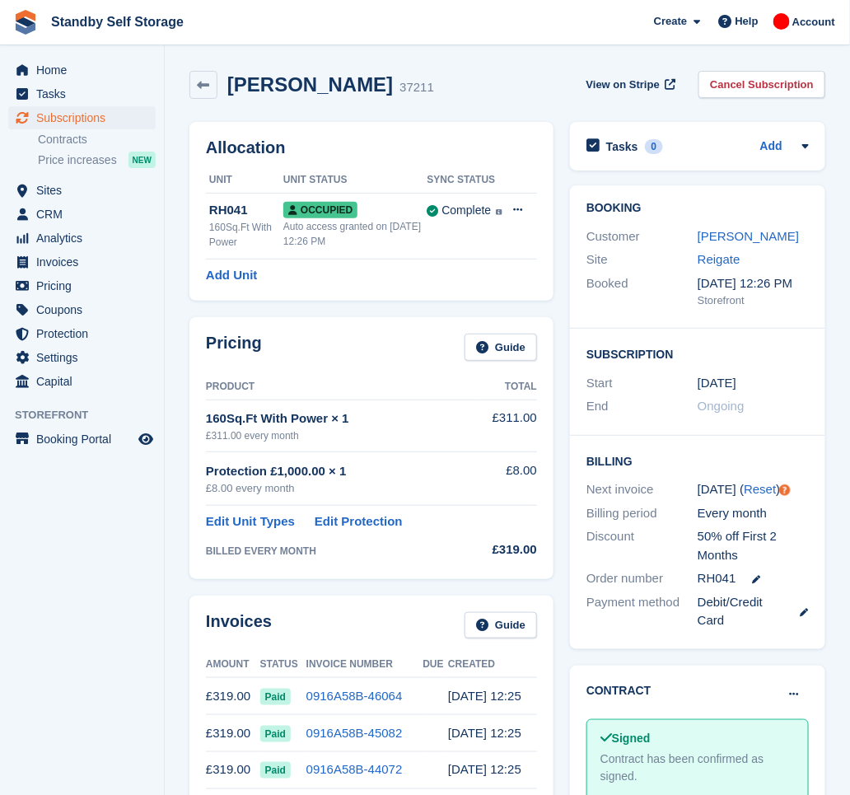
drag, startPoint x: 406, startPoint y: 87, endPoint x: 229, endPoint y: 64, distance: 178.6
click at [229, 64] on div "Ventislav Kakaradov 37211 View on Stripe Cancel Subscription" at bounding box center [507, 88] width 652 height 51
copy h2 "Ventislav Kakaradov"
click at [732, 86] on link "Cancel Subscription" at bounding box center [762, 84] width 127 height 27
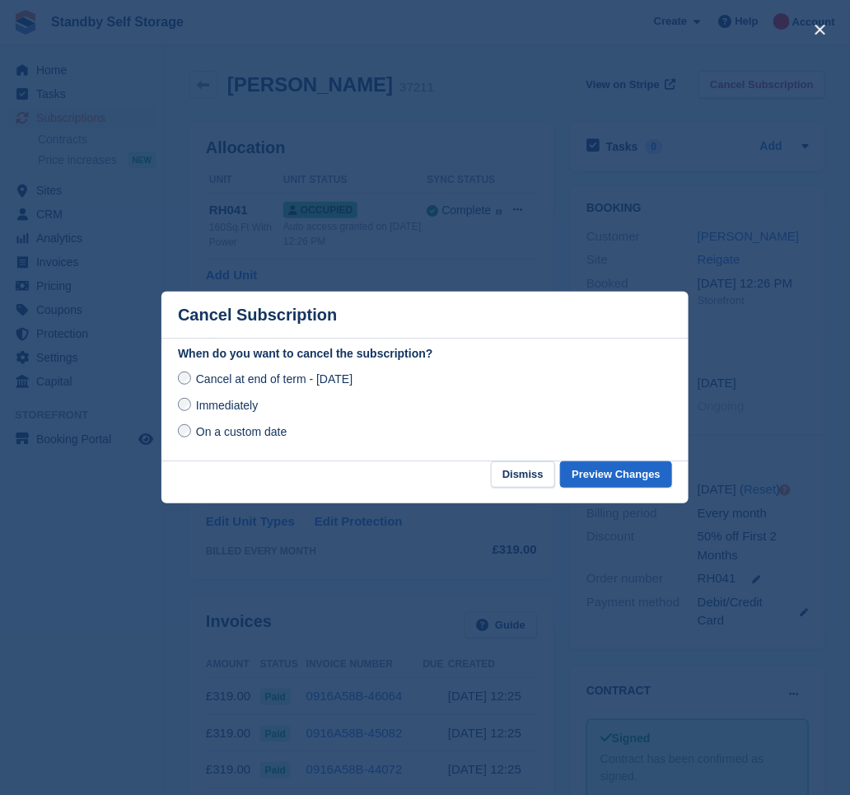
click at [218, 405] on span "Immediately" at bounding box center [227, 405] width 62 height 13
click at [607, 481] on button "Preview Changes" at bounding box center [616, 474] width 112 height 27
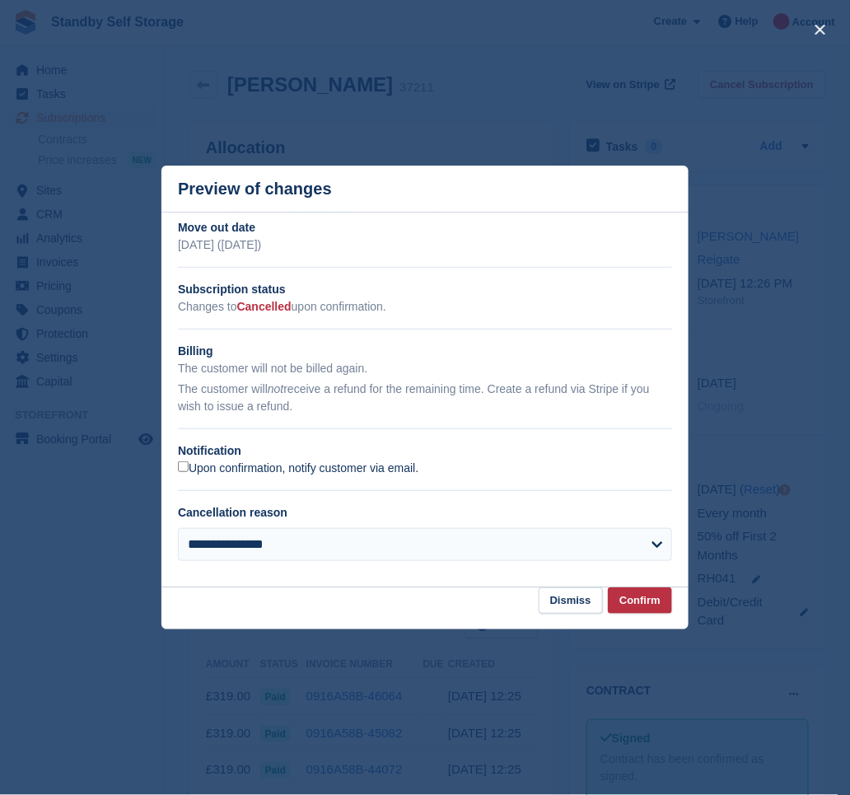
click at [242, 462] on label "Upon confirmation, notify customer via email." at bounding box center [298, 468] width 241 height 15
click at [635, 607] on button "Confirm" at bounding box center [640, 600] width 64 height 27
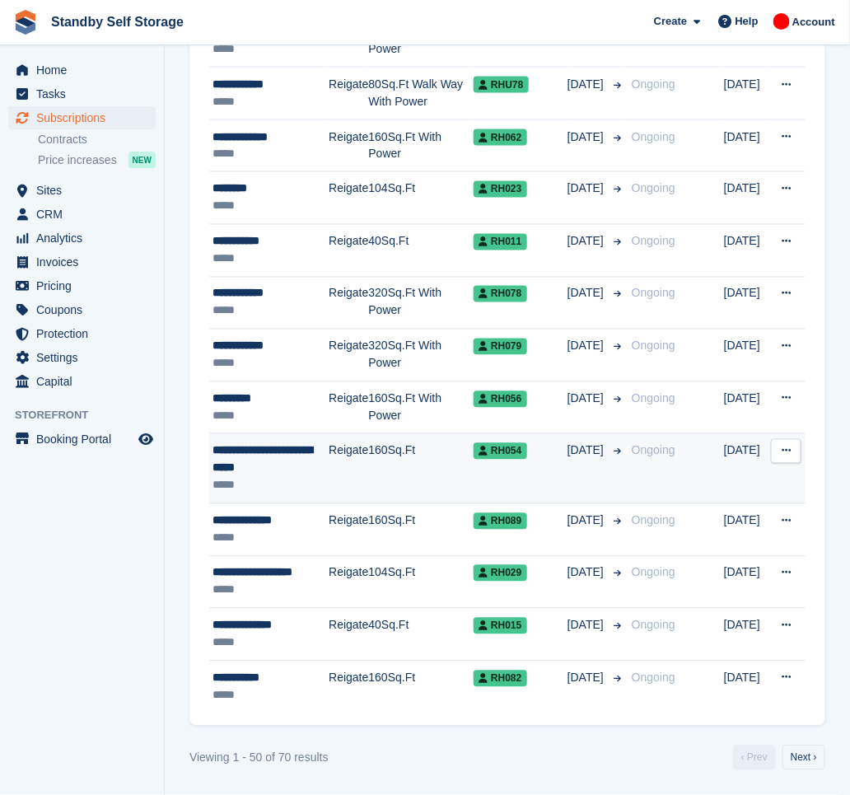
scroll to position [2259, 0]
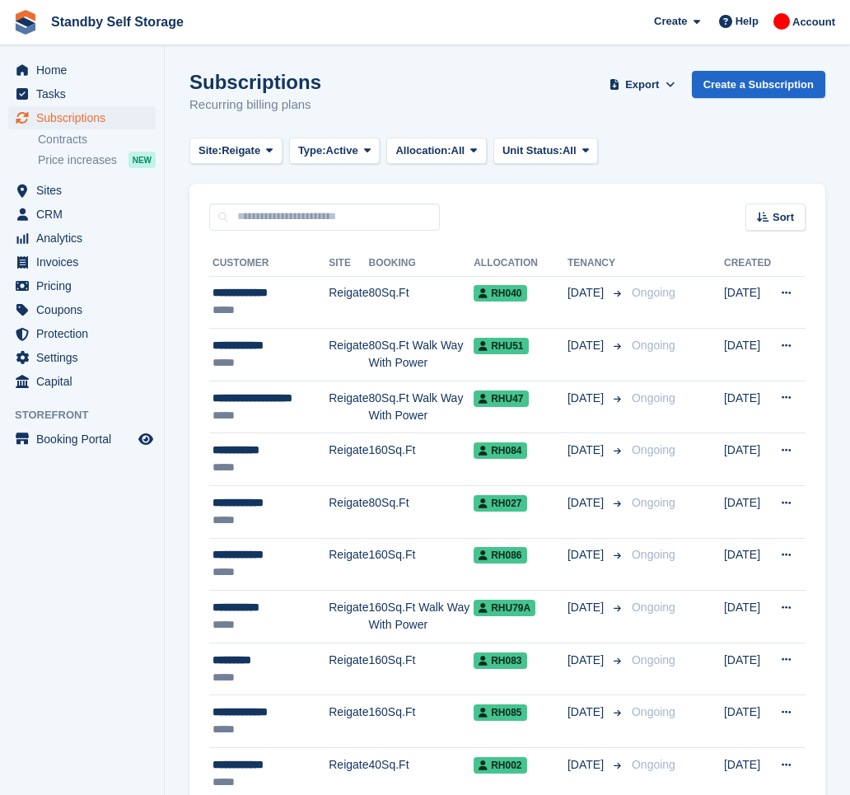
scroll to position [2258, 0]
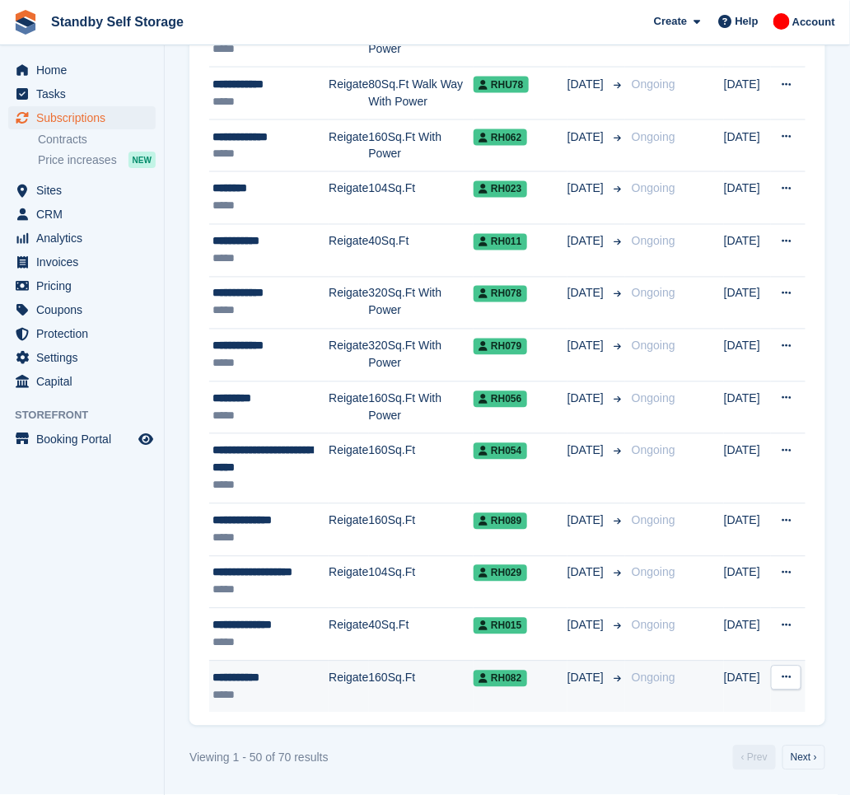
click at [351, 680] on td "Reigate" at bounding box center [349, 687] width 40 height 52
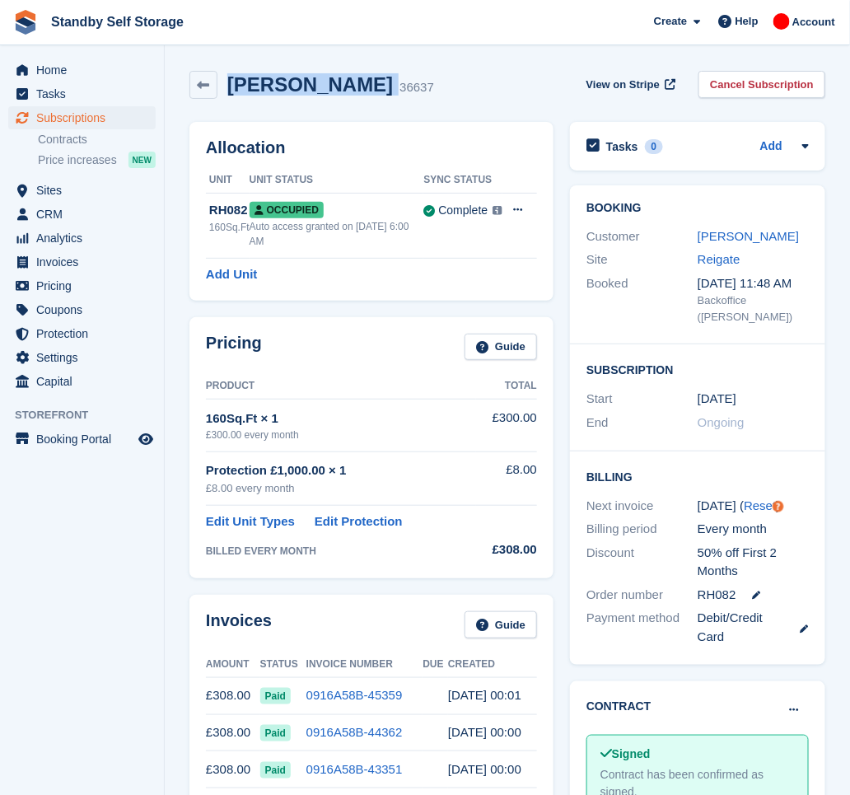
drag, startPoint x: 332, startPoint y: 86, endPoint x: 226, endPoint y: 78, distance: 106.5
click at [226, 78] on div "Louis Grant 36637" at bounding box center [325, 85] width 217 height 24
click at [783, 83] on link "Cancel Subscription" at bounding box center [762, 84] width 127 height 27
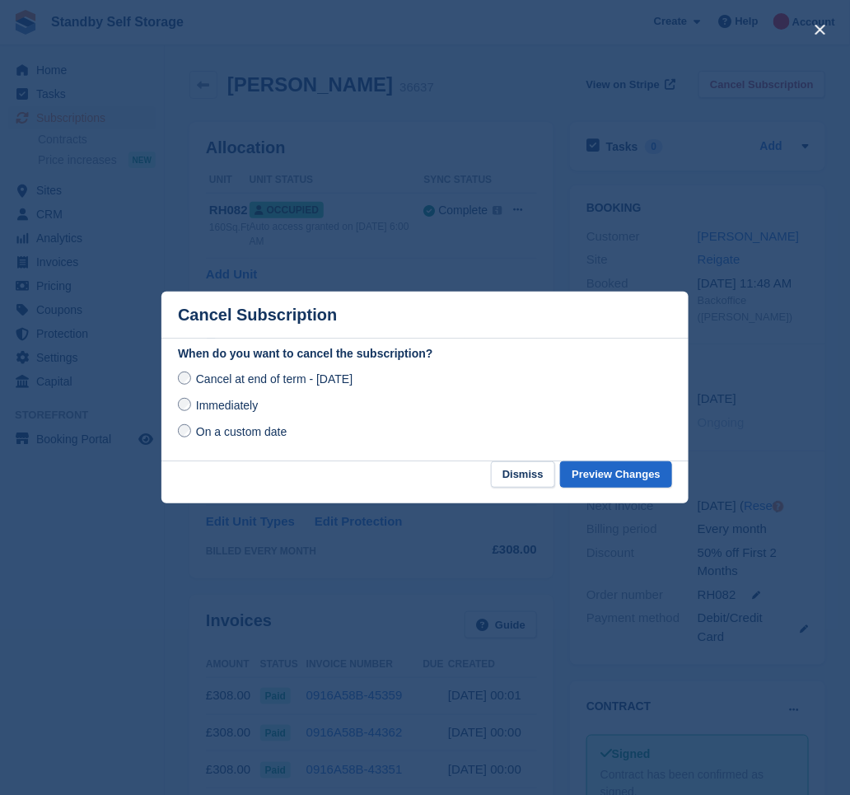
click at [241, 404] on span "Immediately" at bounding box center [227, 405] width 62 height 13
click at [598, 471] on button "Preview Changes" at bounding box center [616, 474] width 112 height 27
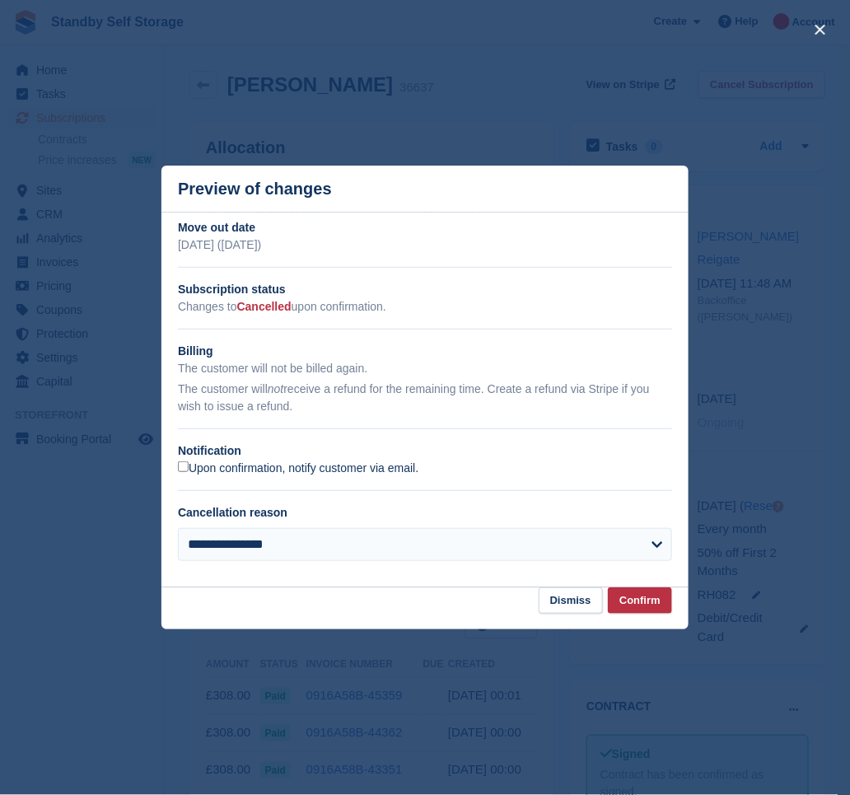
drag, startPoint x: 209, startPoint y: 466, endPoint x: 224, endPoint y: 472, distance: 15.9
click at [218, 469] on label "Upon confirmation, notify customer via email." at bounding box center [298, 468] width 241 height 15
click at [193, 469] on label "Upon confirmation, notify customer via email." at bounding box center [298, 468] width 241 height 15
click at [664, 601] on button "Confirm" at bounding box center [640, 600] width 64 height 27
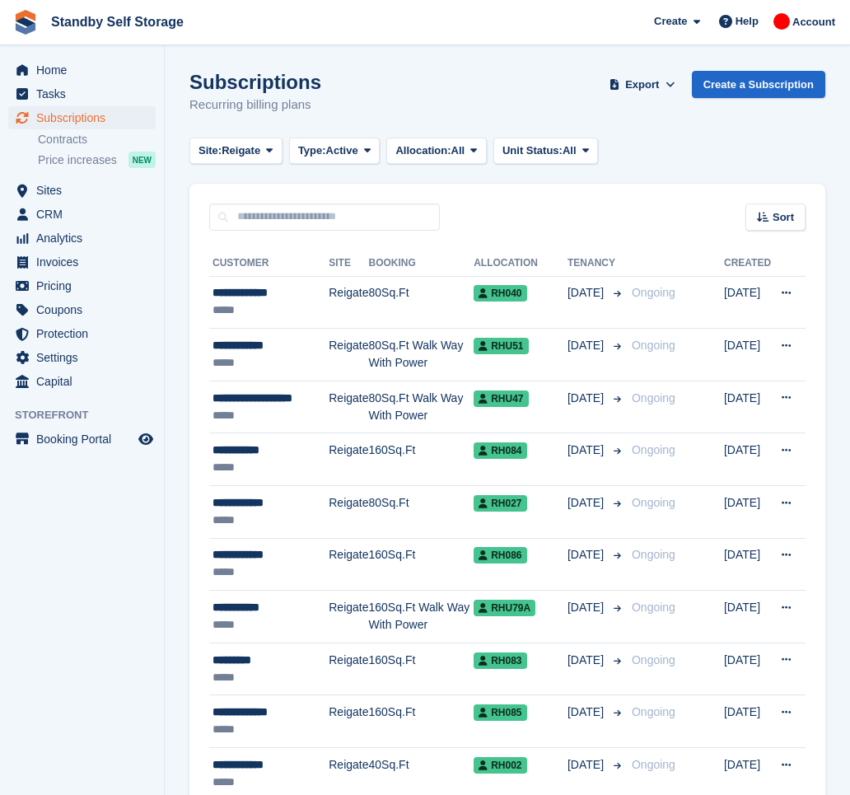
scroll to position [2258, 0]
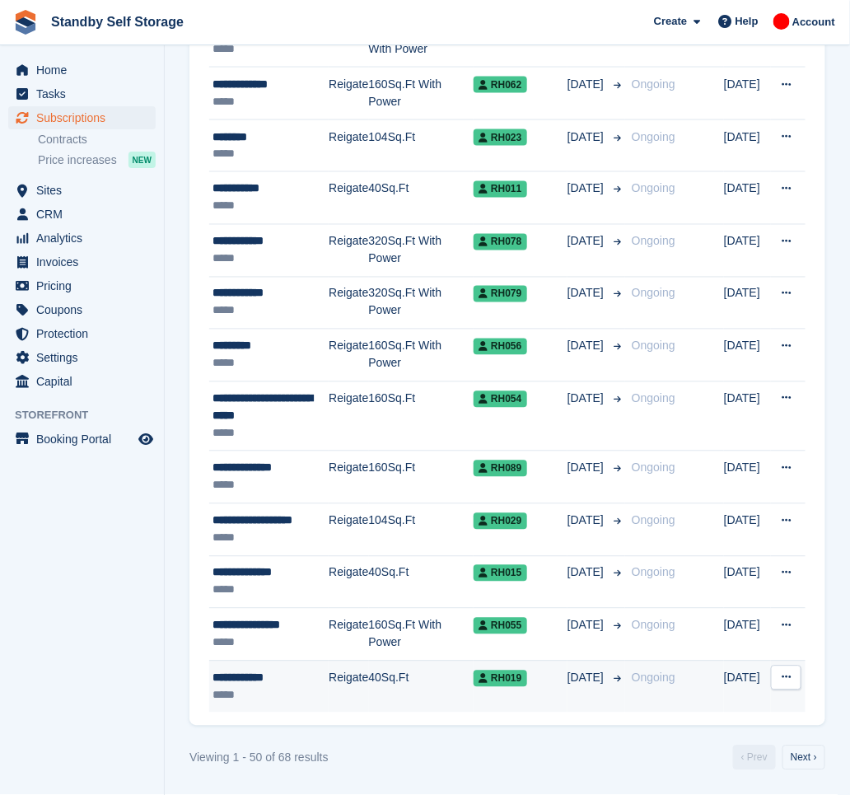
scroll to position [2257, 0]
click at [300, 680] on div "**********" at bounding box center [271, 678] width 116 height 17
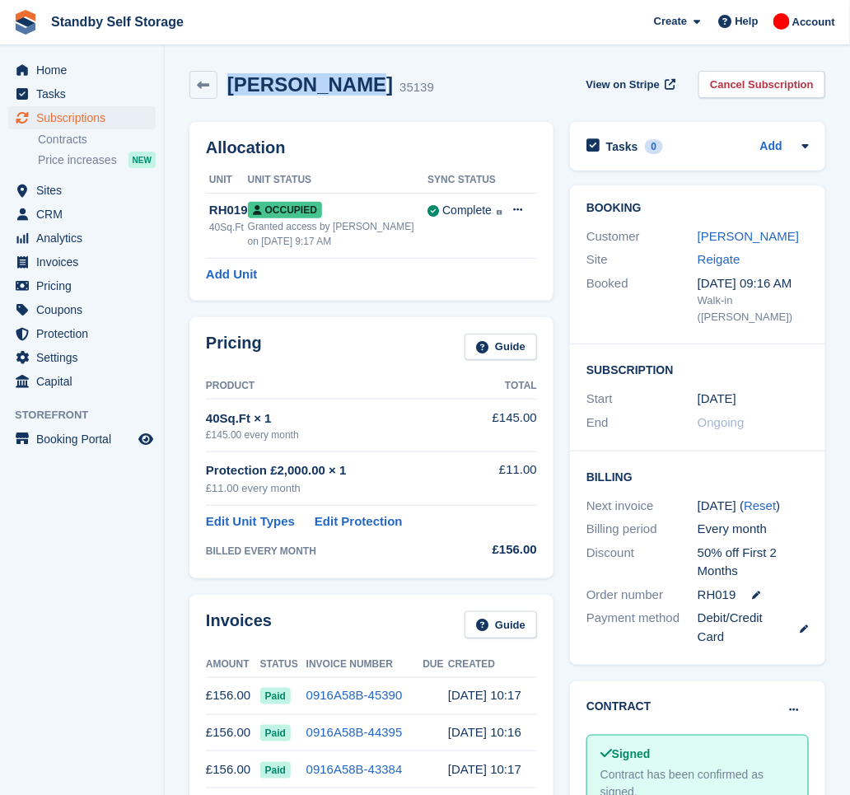
drag, startPoint x: 358, startPoint y: 91, endPoint x: 231, endPoint y: 74, distance: 128.7
click at [231, 74] on h2 "Mark Edmunds" at bounding box center [310, 84] width 166 height 22
copy h2 "Mark Edmunds"
click at [742, 90] on link "Cancel Subscription" at bounding box center [762, 84] width 127 height 27
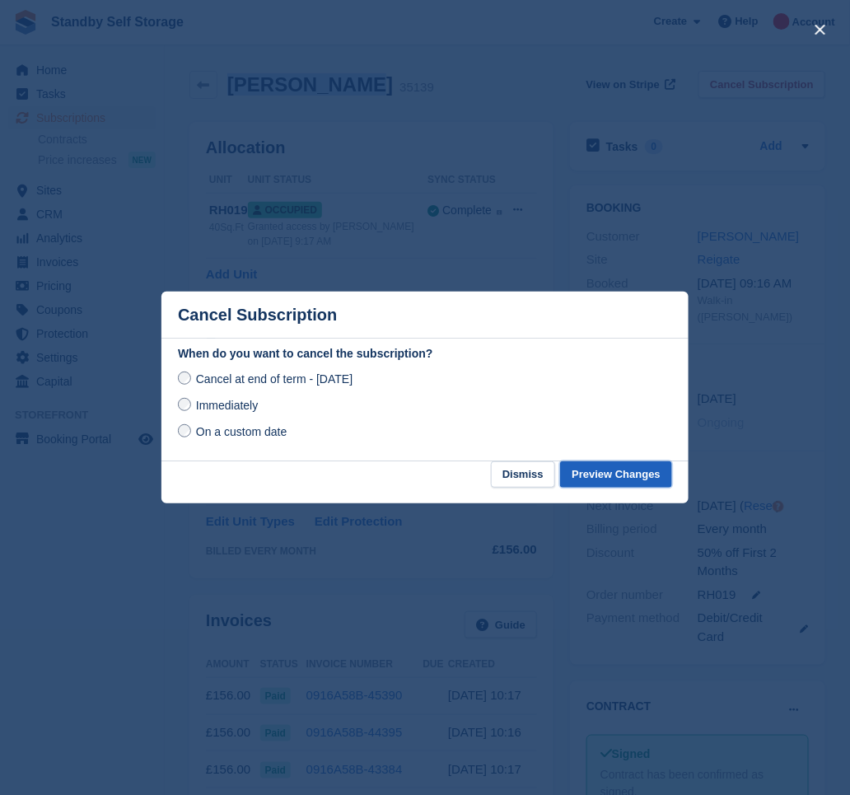
click at [608, 484] on button "Preview Changes" at bounding box center [616, 474] width 112 height 27
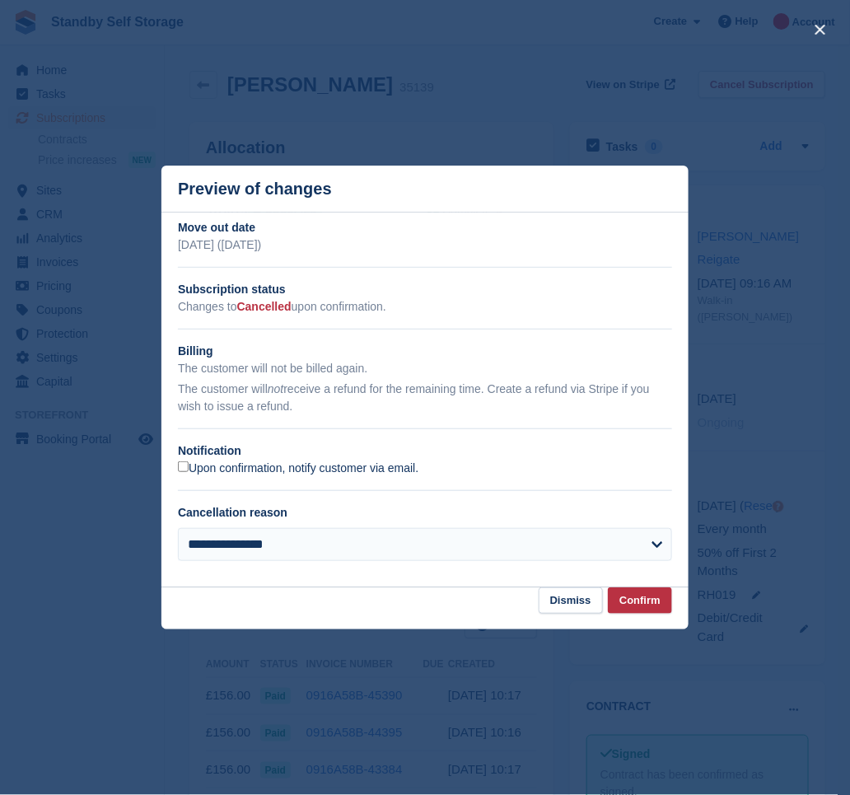
click at [258, 469] on label "Upon confirmation, notify customer via email." at bounding box center [298, 468] width 241 height 15
click at [627, 596] on button "Confirm" at bounding box center [640, 600] width 64 height 27
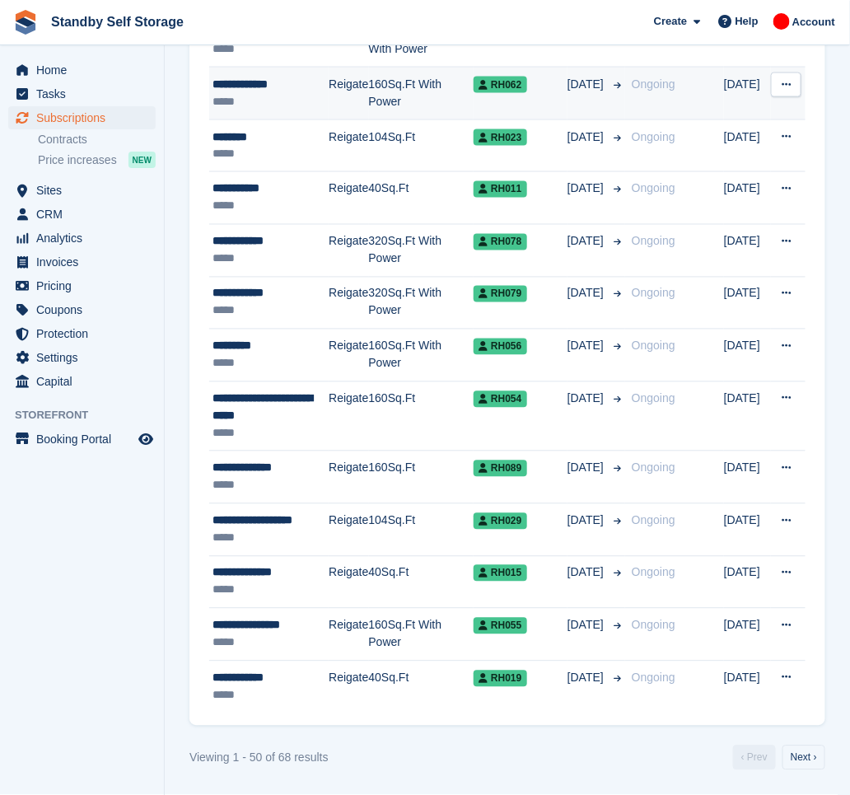
scroll to position [2257, 0]
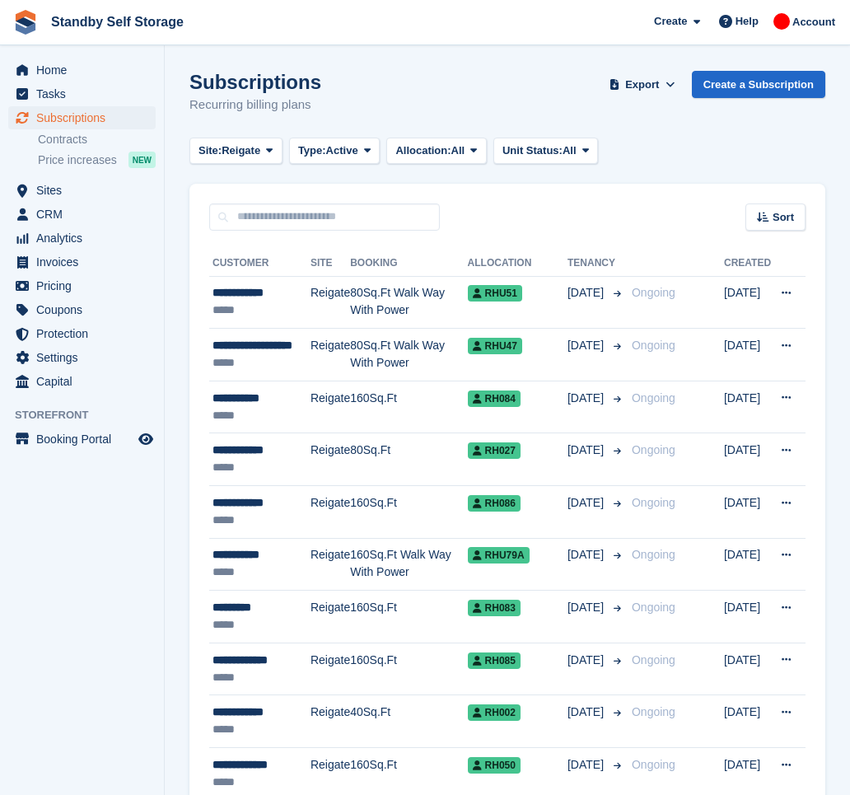
scroll to position [2256, 0]
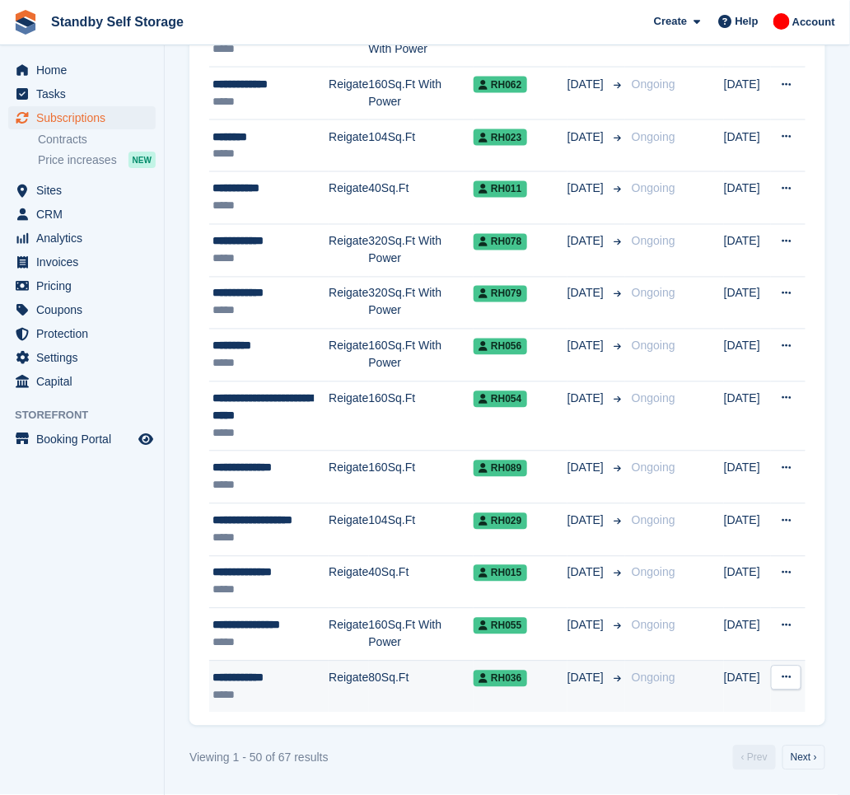
click at [304, 666] on td "**********" at bounding box center [268, 687] width 119 height 52
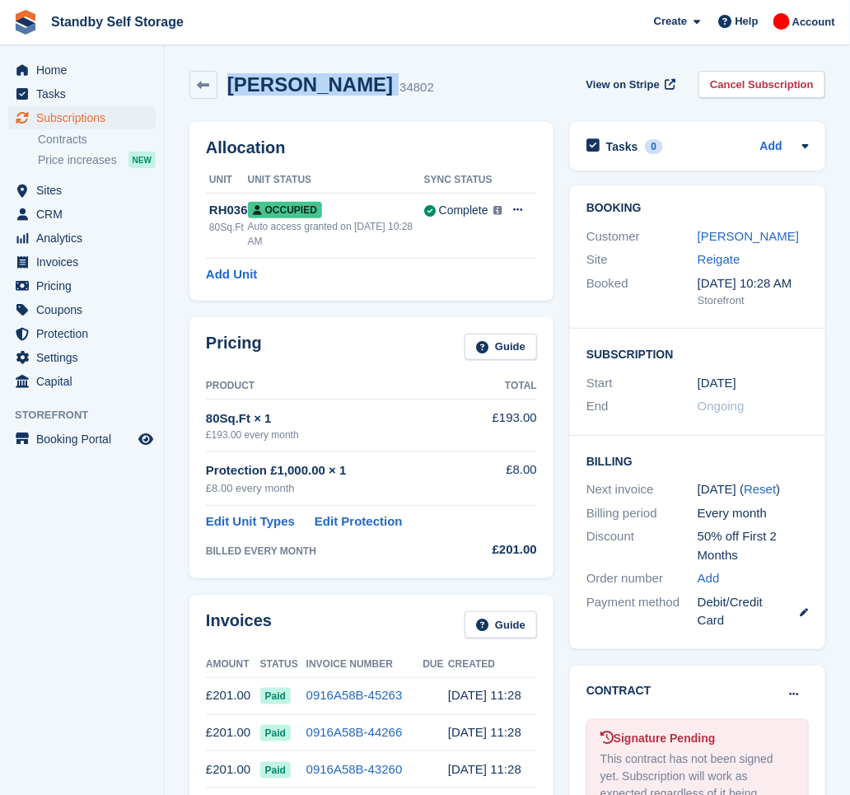
drag, startPoint x: 339, startPoint y: 87, endPoint x: 221, endPoint y: 84, distance: 118.7
click at [221, 84] on div "Andres Bessa 34802" at bounding box center [325, 85] width 217 height 24
copy div "Andres Bessa"
click at [807, 85] on link "Cancel Subscription" at bounding box center [762, 84] width 127 height 27
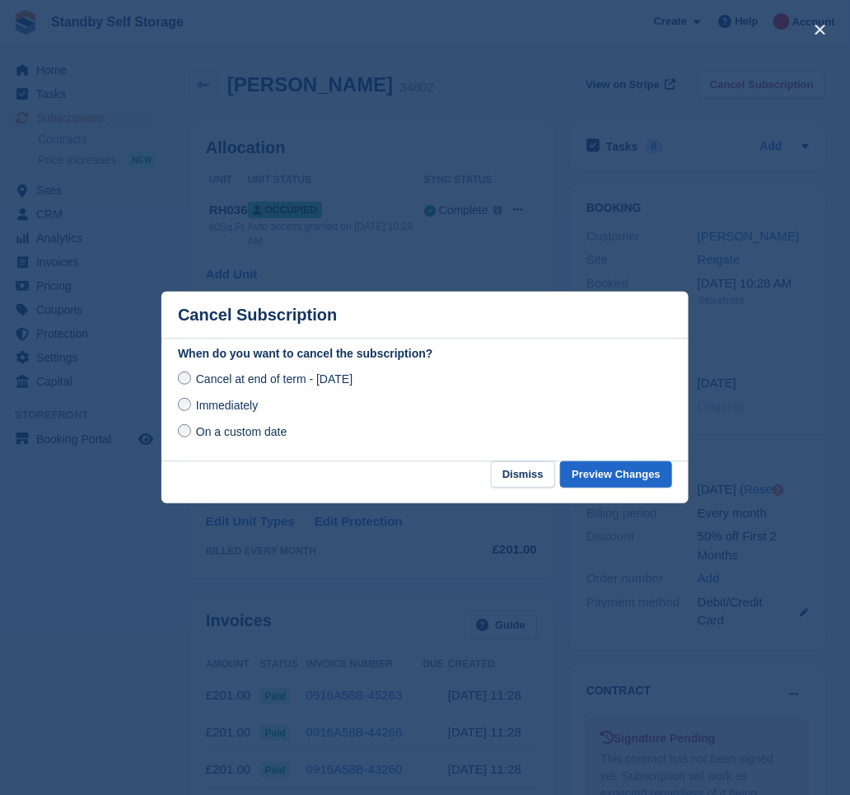
click at [222, 410] on span "Immediately" at bounding box center [227, 405] width 62 height 13
click at [601, 479] on button "Preview Changes" at bounding box center [616, 474] width 112 height 27
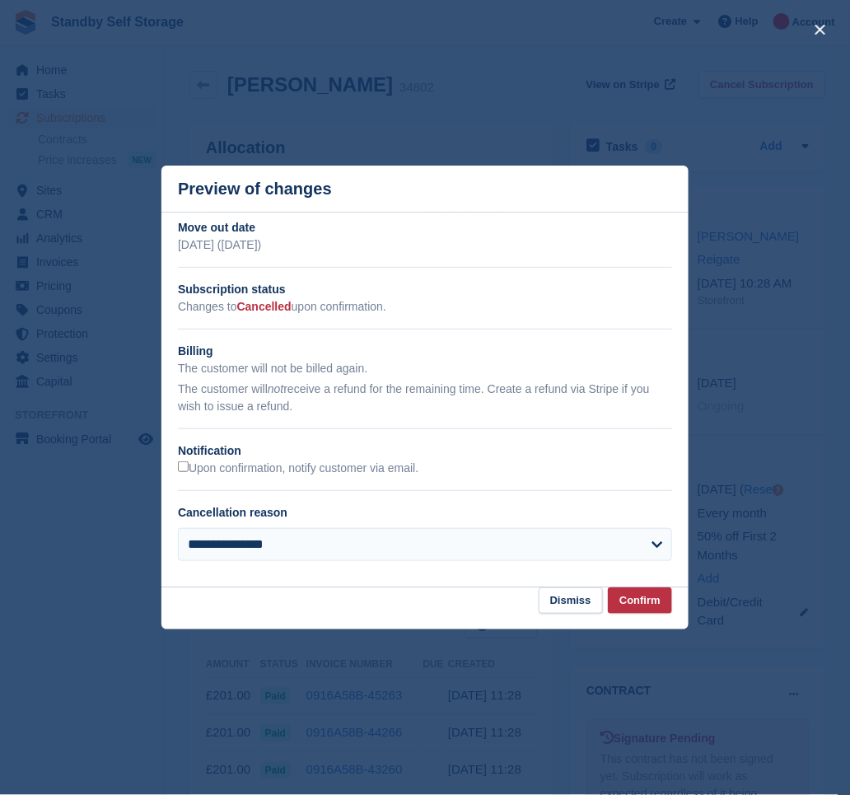
scroll to position [110, 0]
click at [629, 596] on button "Confirm" at bounding box center [640, 600] width 64 height 27
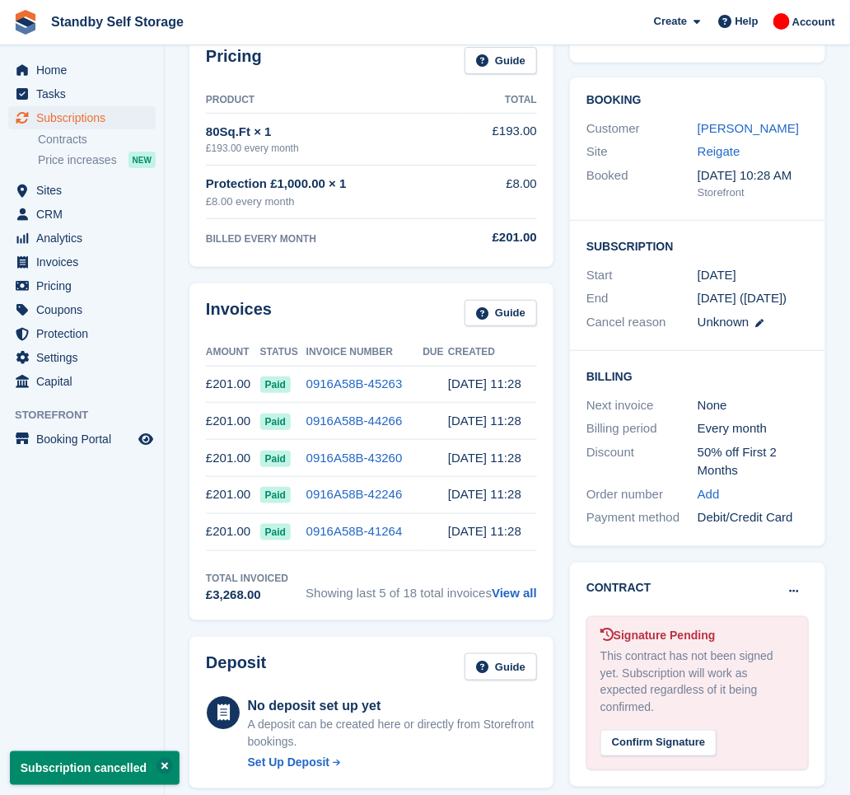
scroll to position [0, 0]
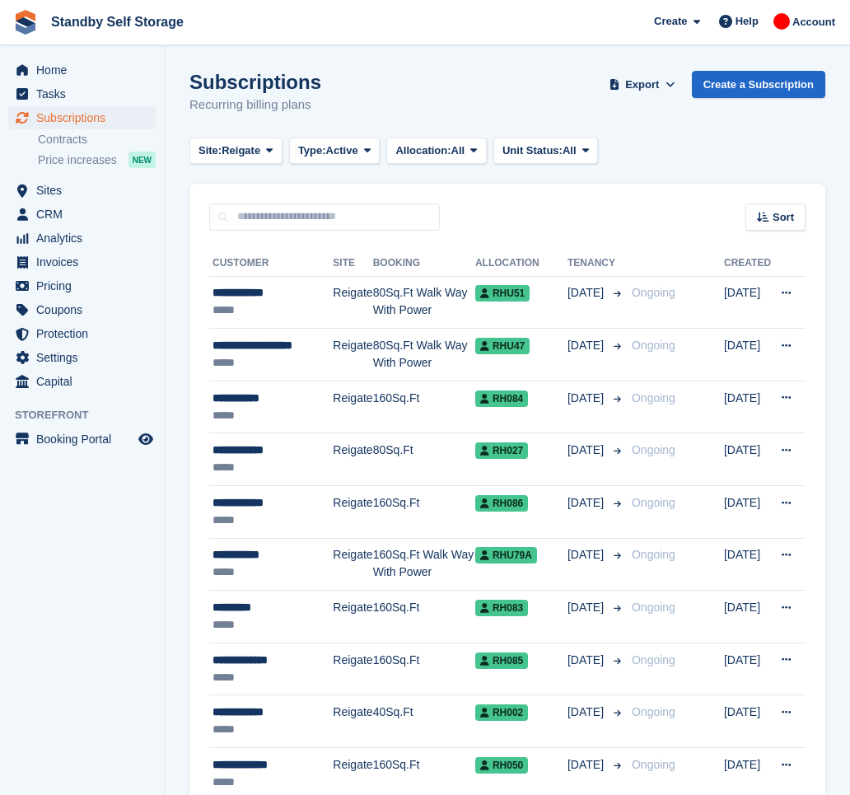
scroll to position [2256, 0]
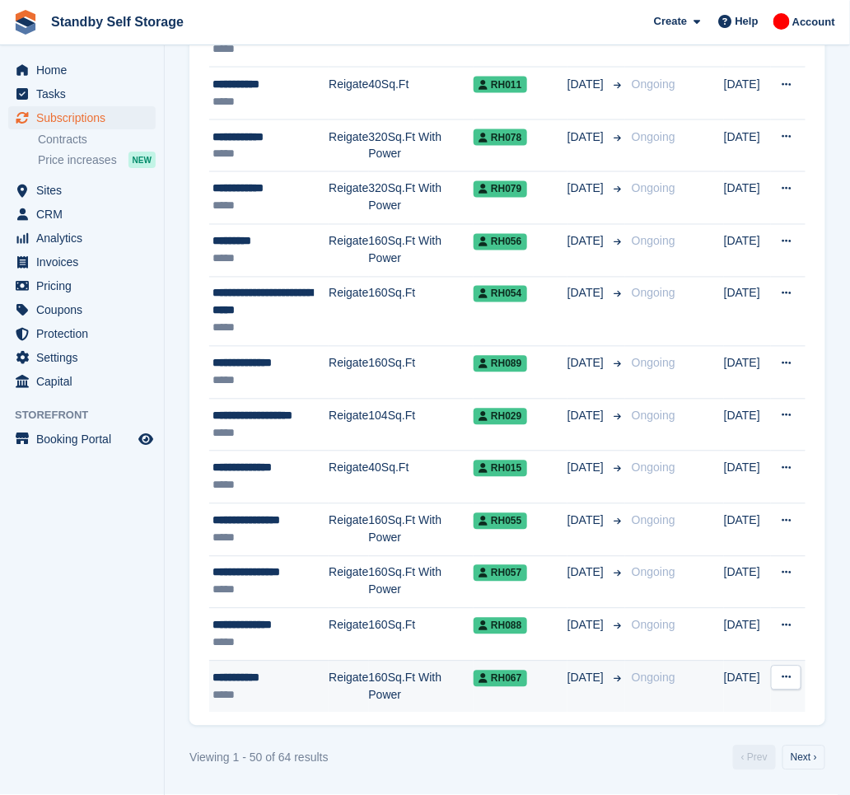
scroll to position [2255, 0]
click at [545, 698] on td "RH067" at bounding box center [521, 687] width 94 height 52
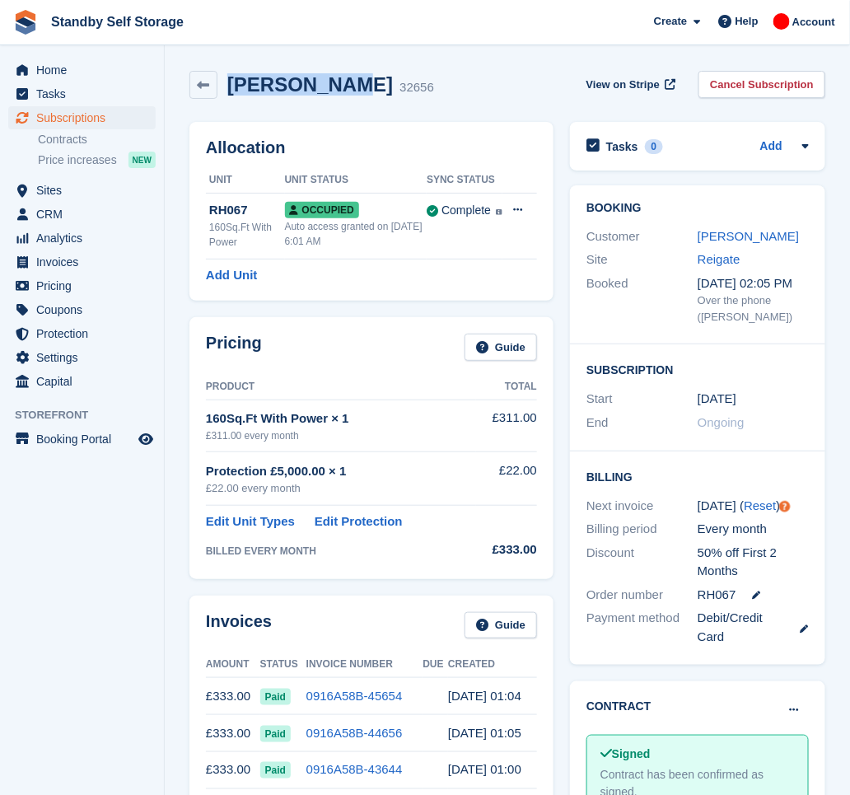
drag, startPoint x: 347, startPoint y: 86, endPoint x: 212, endPoint y: 68, distance: 136.4
click at [212, 68] on div "[PERSON_NAME] 32656 View on Stripe Cancel Subscription" at bounding box center [507, 88] width 652 height 51
copy div "[PERSON_NAME]"
drag, startPoint x: 91, startPoint y: 531, endPoint x: 7, endPoint y: 514, distance: 85.6
click at [91, 531] on aside "Home Tasks Subscriptions Subscriptions Subscriptions Contracts Price increases …" at bounding box center [82, 401] width 164 height 713
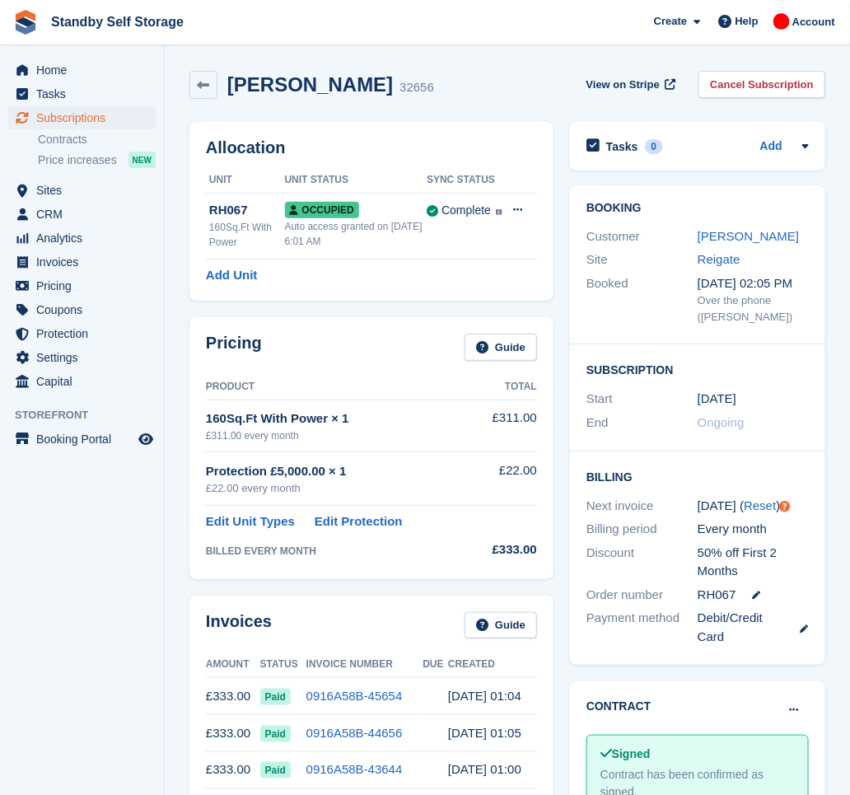
drag, startPoint x: 752, startPoint y: 77, endPoint x: 727, endPoint y: 88, distance: 26.9
click at [752, 77] on link "Cancel Subscription" at bounding box center [762, 84] width 127 height 27
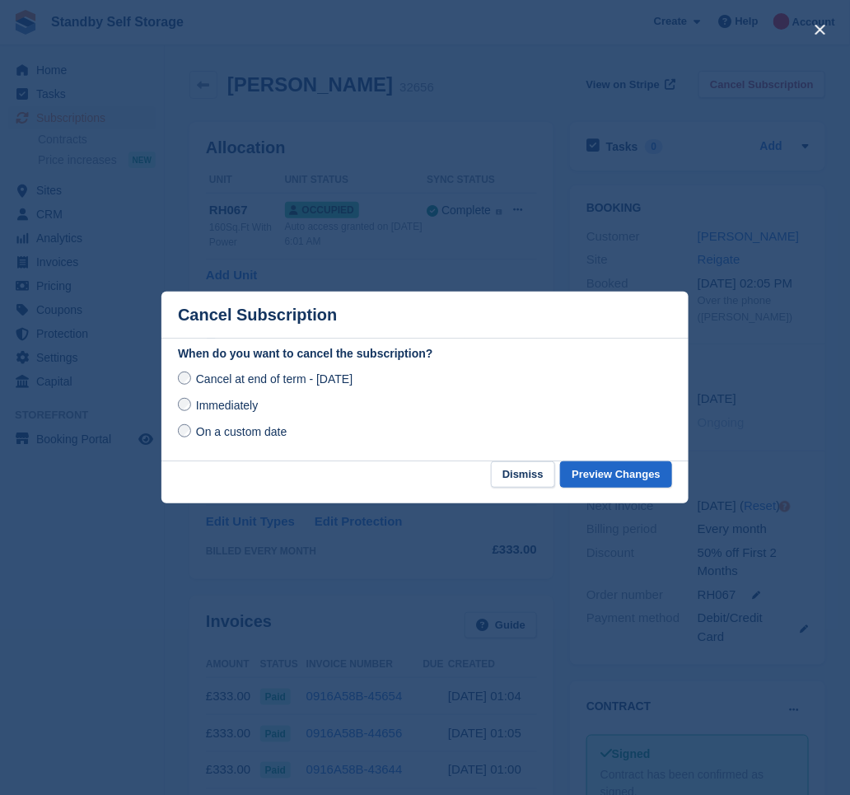
click at [231, 400] on span "Immediately" at bounding box center [227, 405] width 62 height 13
click at [617, 479] on button "Preview Changes" at bounding box center [616, 474] width 112 height 27
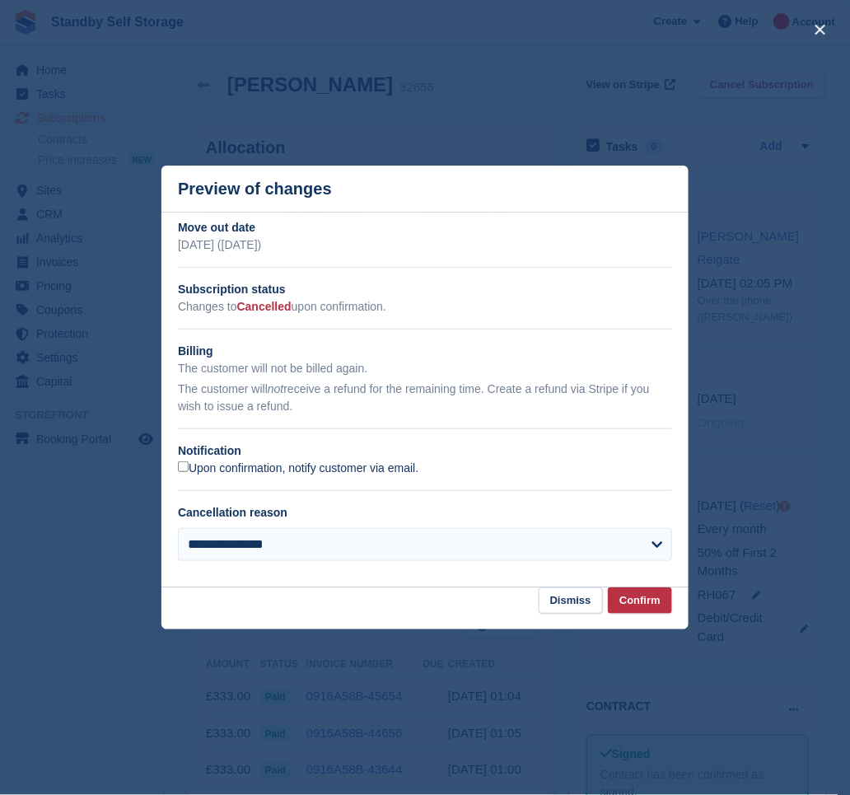
click at [275, 468] on label "Upon confirmation, notify customer via email." at bounding box center [298, 468] width 241 height 15
click at [623, 591] on button "Confirm" at bounding box center [640, 600] width 64 height 27
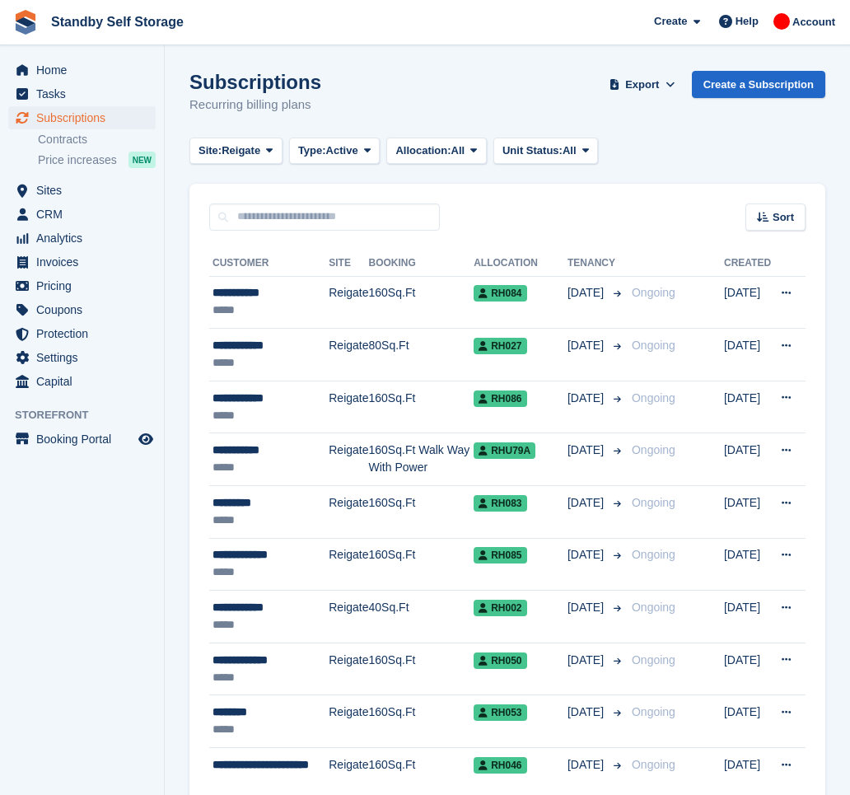
scroll to position [2255, 0]
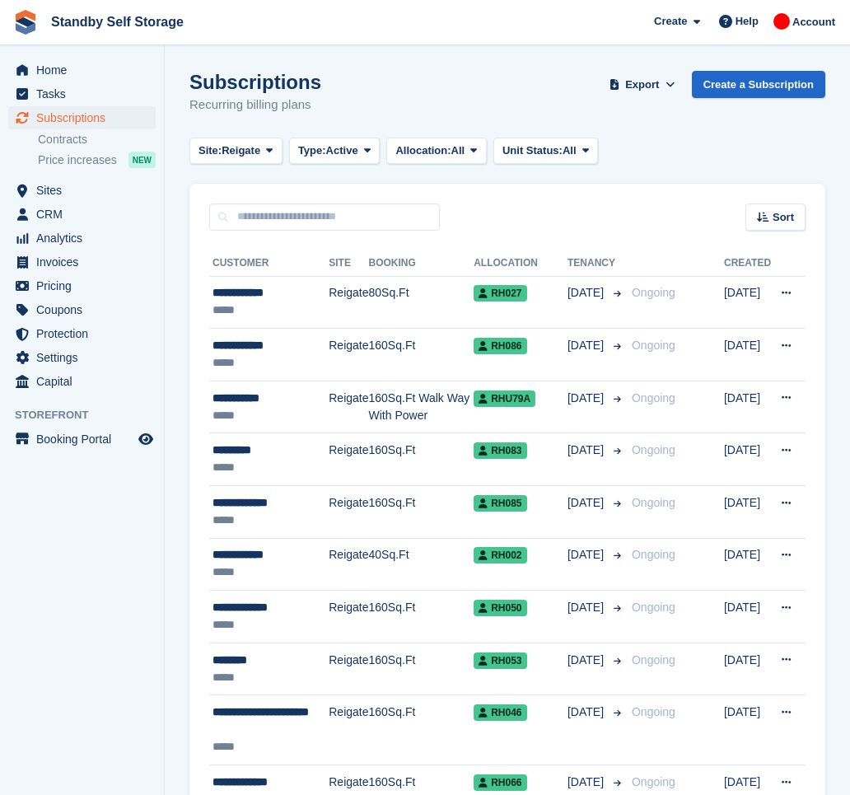
scroll to position [2255, 0]
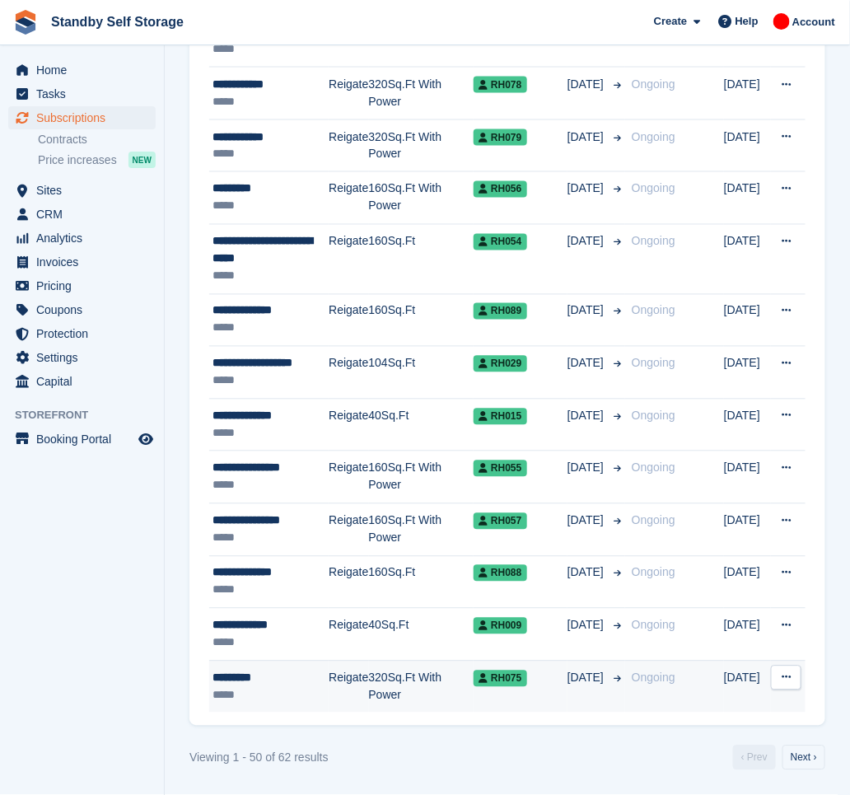
click at [396, 682] on td "320Sq.Ft With Power" at bounding box center [421, 687] width 105 height 52
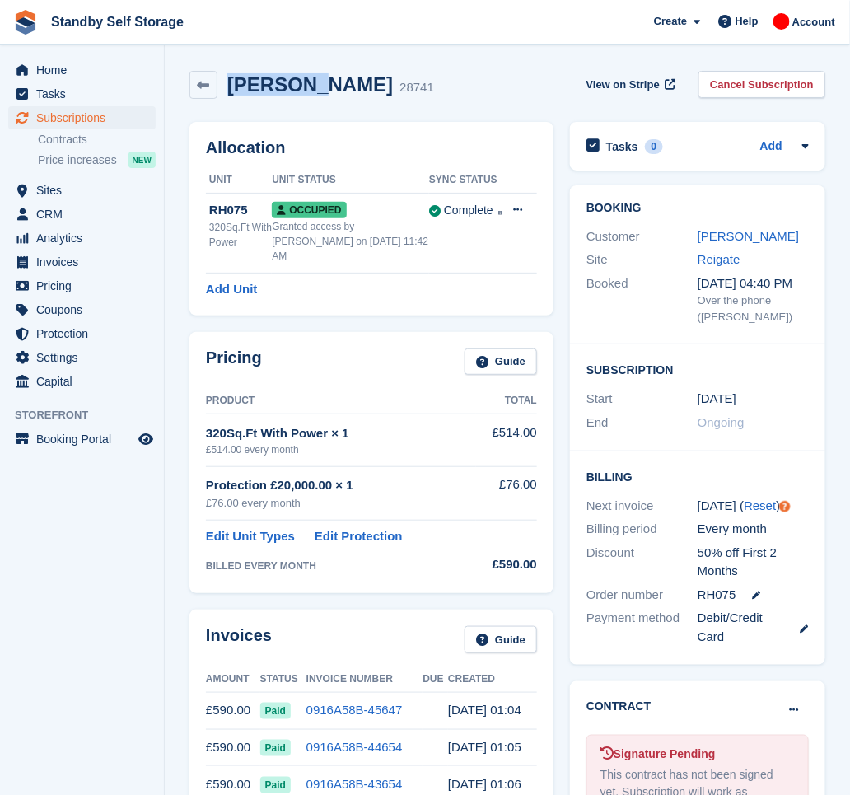
drag, startPoint x: 309, startPoint y: 84, endPoint x: 185, endPoint y: 77, distance: 124.6
click at [185, 77] on div "Joe Baker 28741 View on Stripe Cancel Subscription" at bounding box center [507, 88] width 652 height 51
copy div "Joe Bake"
click at [736, 78] on link "Cancel Subscription" at bounding box center [762, 84] width 127 height 27
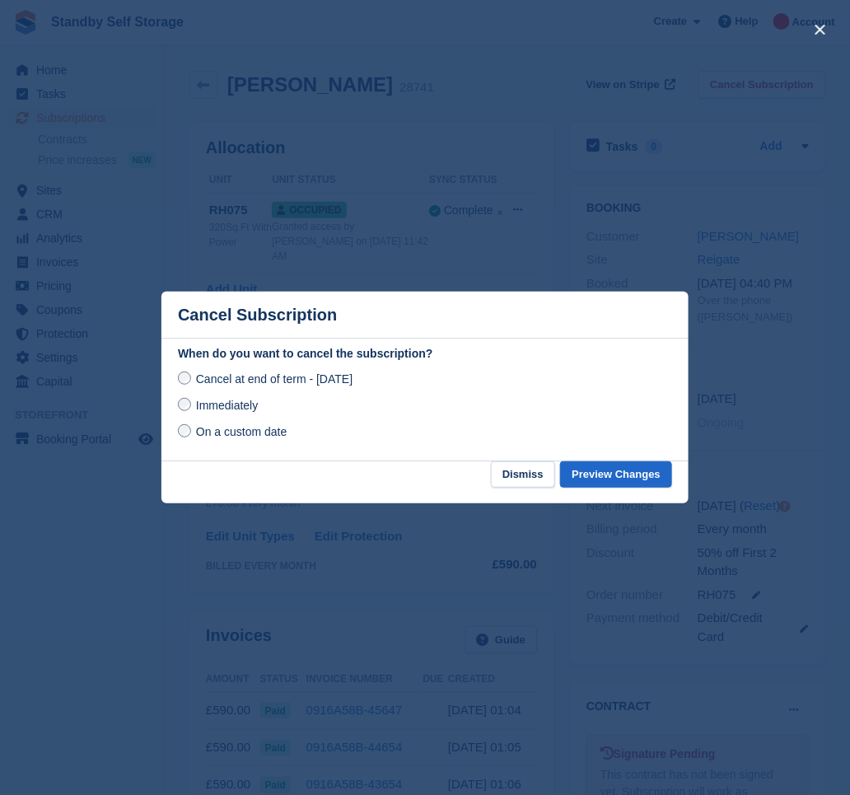
click at [233, 404] on span "Immediately" at bounding box center [227, 405] width 62 height 13
click at [624, 472] on button "Preview Changes" at bounding box center [616, 474] width 112 height 27
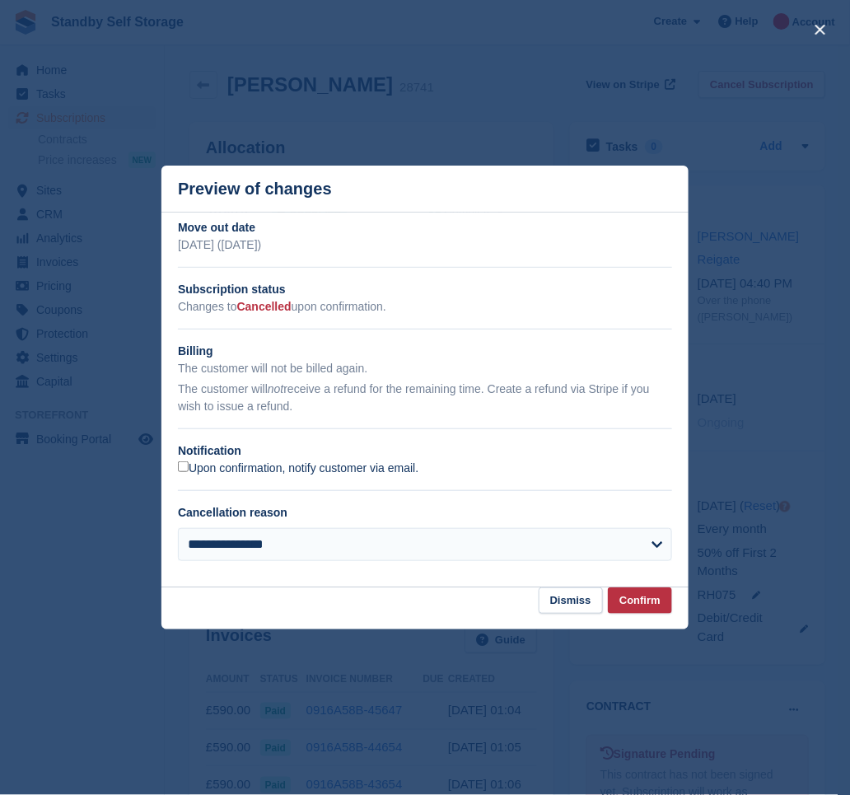
click at [239, 468] on label "Upon confirmation, notify customer via email." at bounding box center [298, 468] width 241 height 15
click at [646, 616] on footer "Dismiss Confirm" at bounding box center [424, 608] width 527 height 43
click at [646, 600] on button "Confirm" at bounding box center [640, 600] width 64 height 27
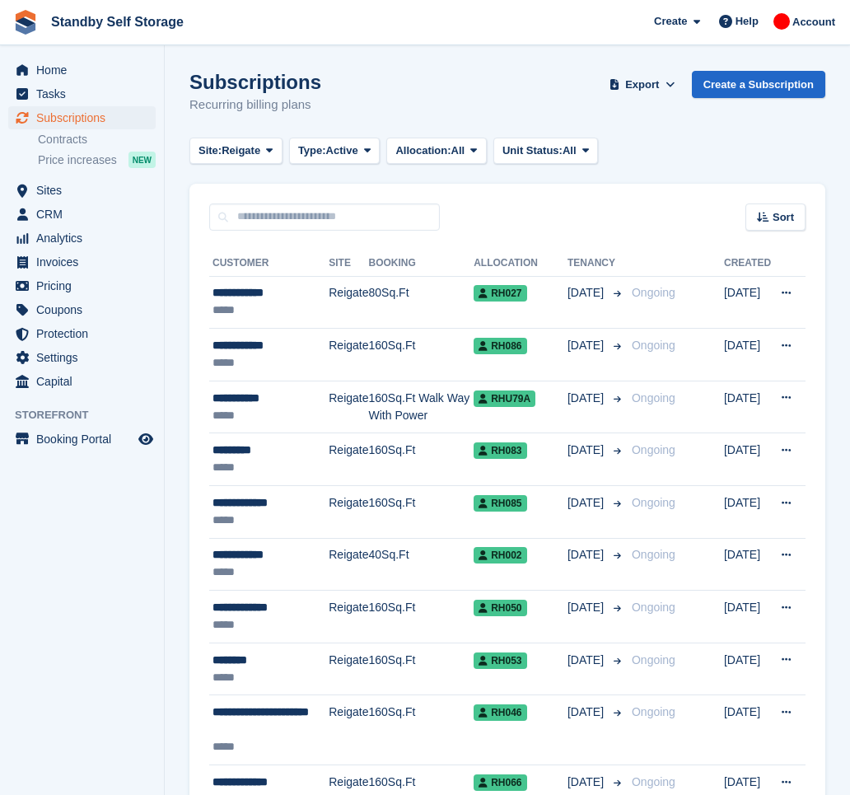
scroll to position [2255, 0]
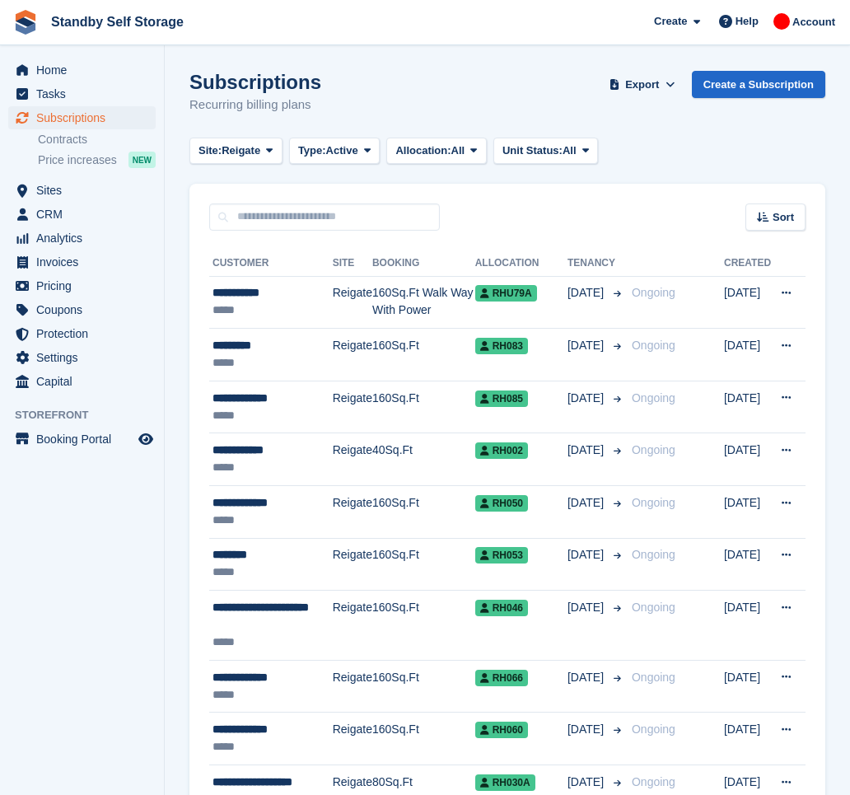
scroll to position [2254, 0]
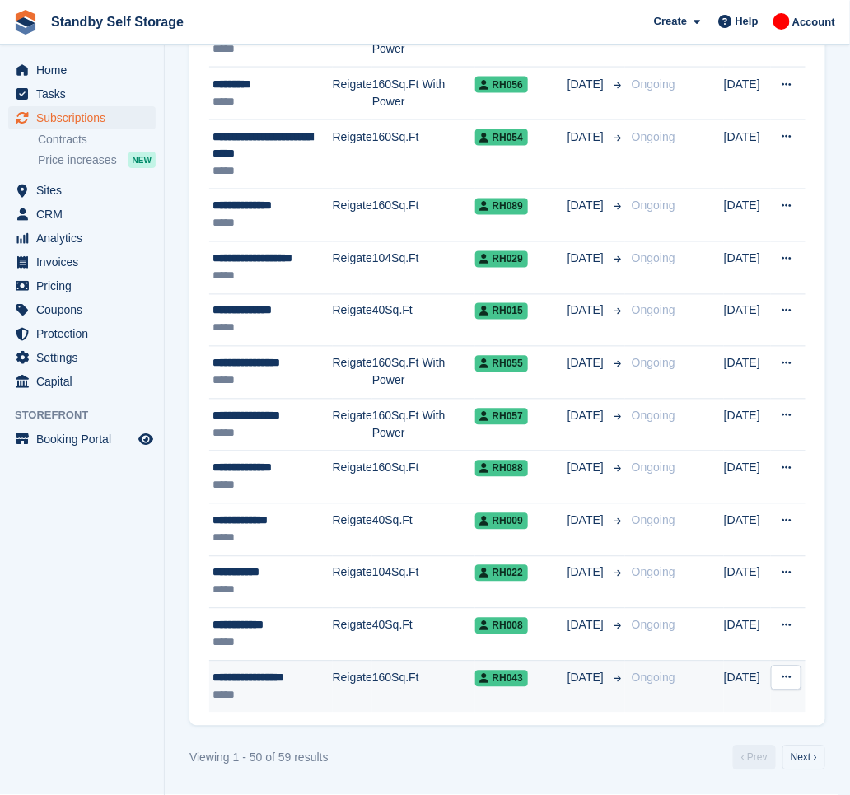
click at [295, 699] on div "*****" at bounding box center [273, 695] width 120 height 17
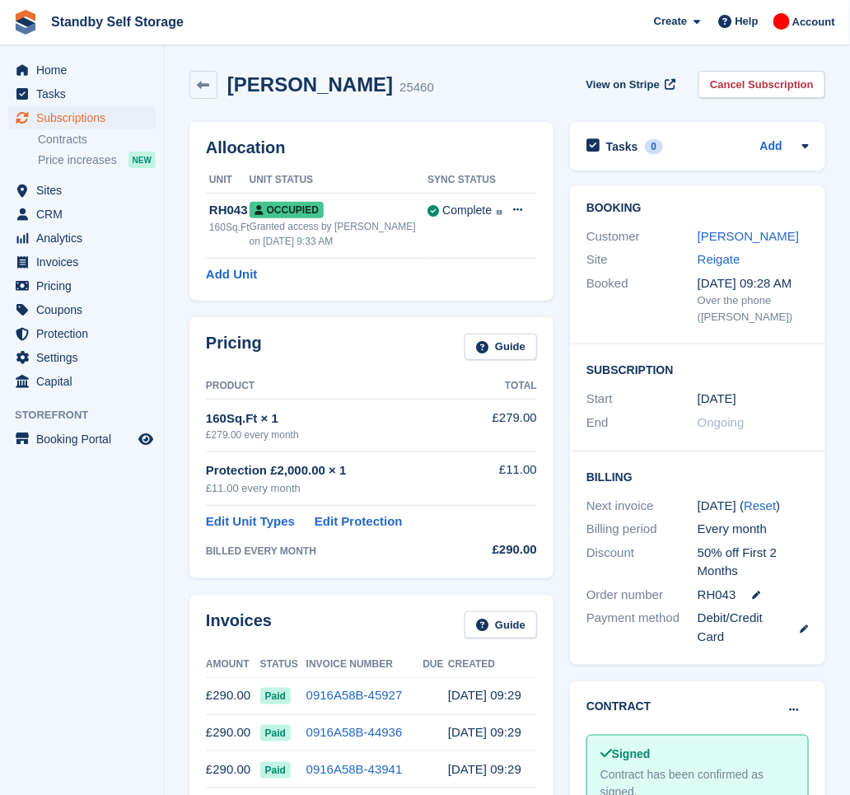
drag, startPoint x: 397, startPoint y: 86, endPoint x: 233, endPoint y: 75, distance: 164.3
click at [233, 75] on h2 "Nick Papageorgiou" at bounding box center [310, 84] width 166 height 22
copy h2 "Nick Papageorgiou"
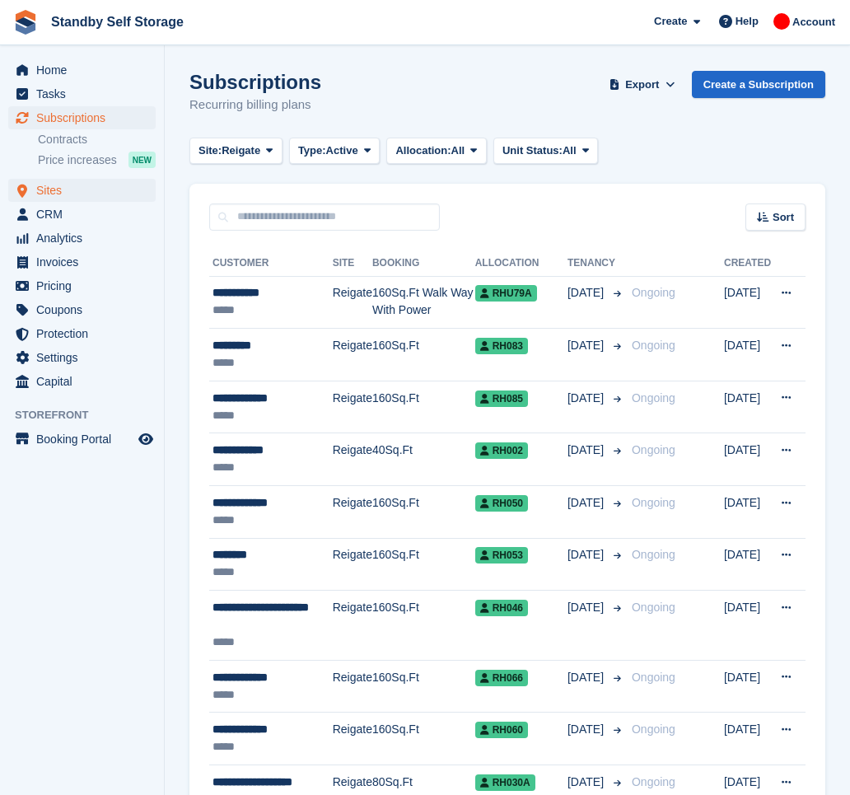
scroll to position [2254, 0]
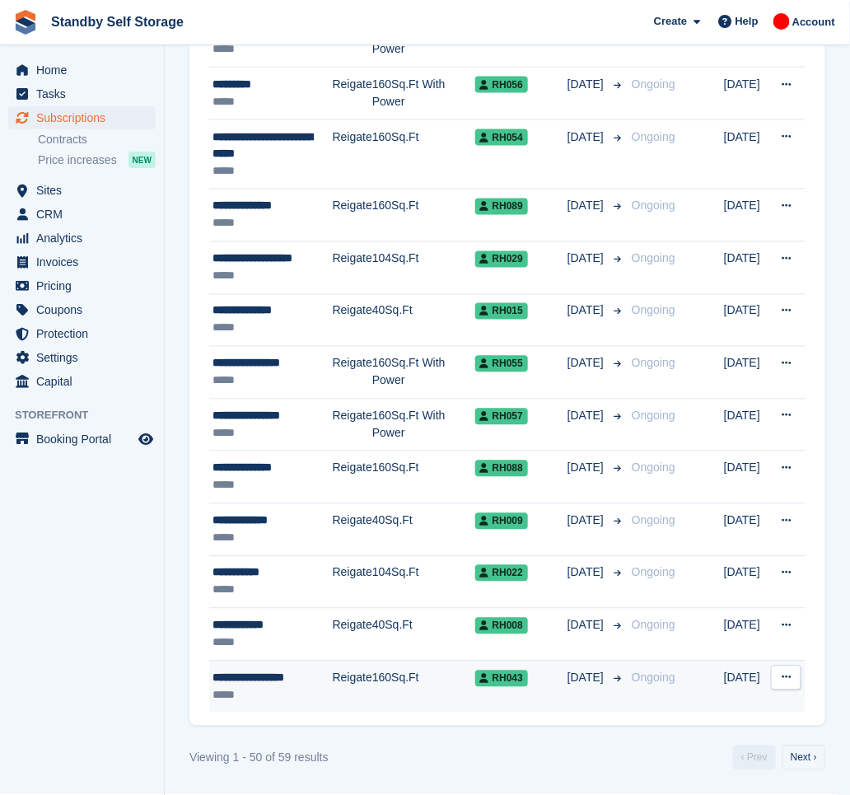
click at [382, 699] on td "160Sq.Ft" at bounding box center [423, 687] width 103 height 52
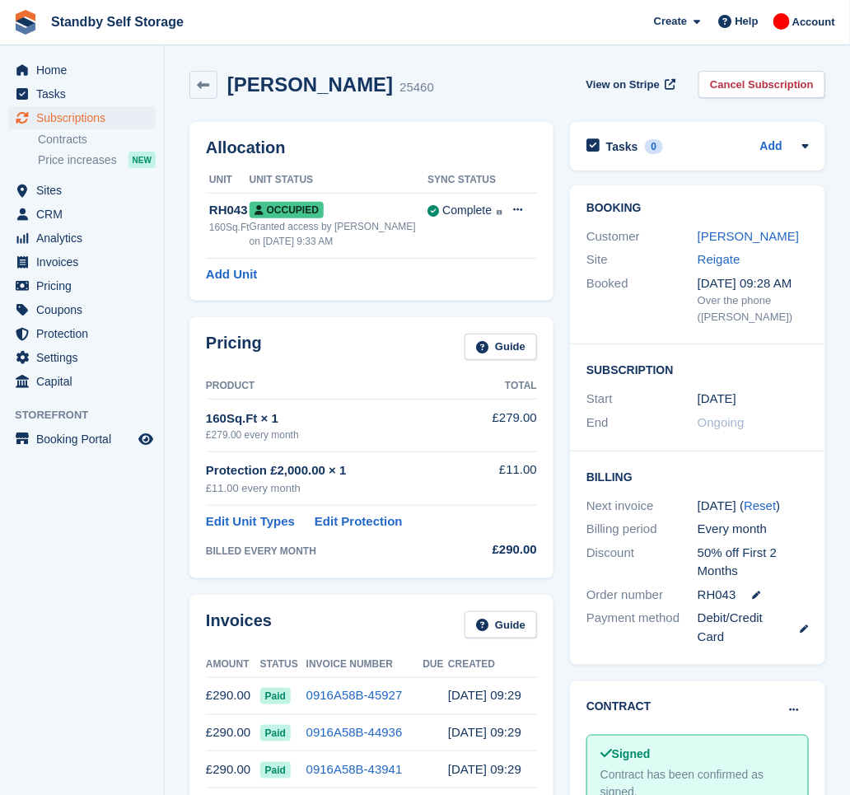
click at [765, 85] on link "Cancel Subscription" at bounding box center [762, 84] width 127 height 27
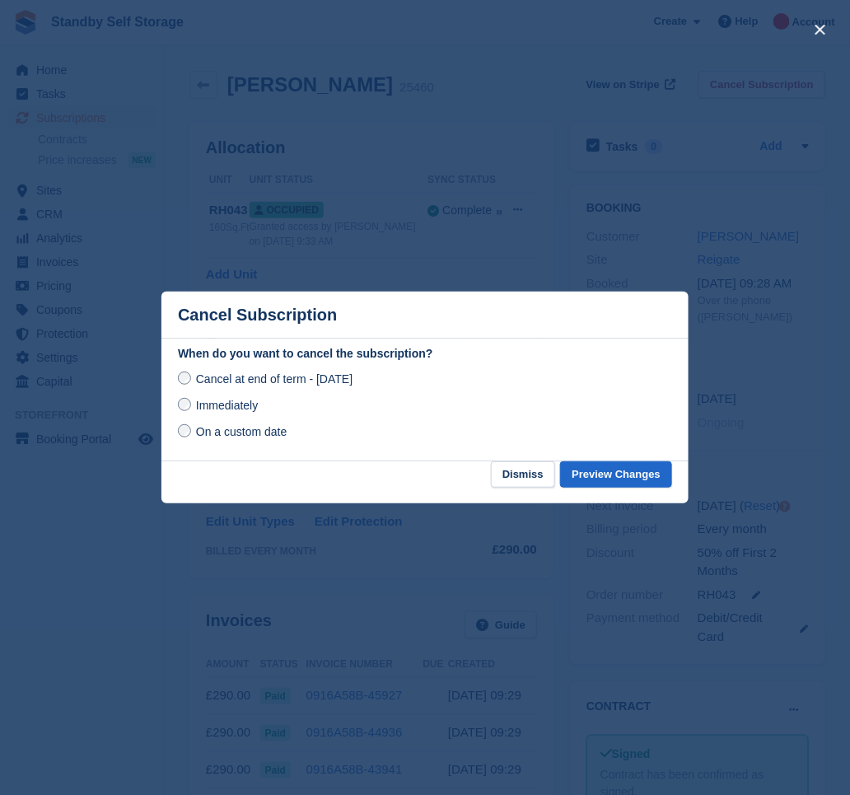
click at [203, 404] on span "Immediately" at bounding box center [227, 405] width 62 height 13
click at [638, 466] on button "Preview Changes" at bounding box center [616, 474] width 112 height 27
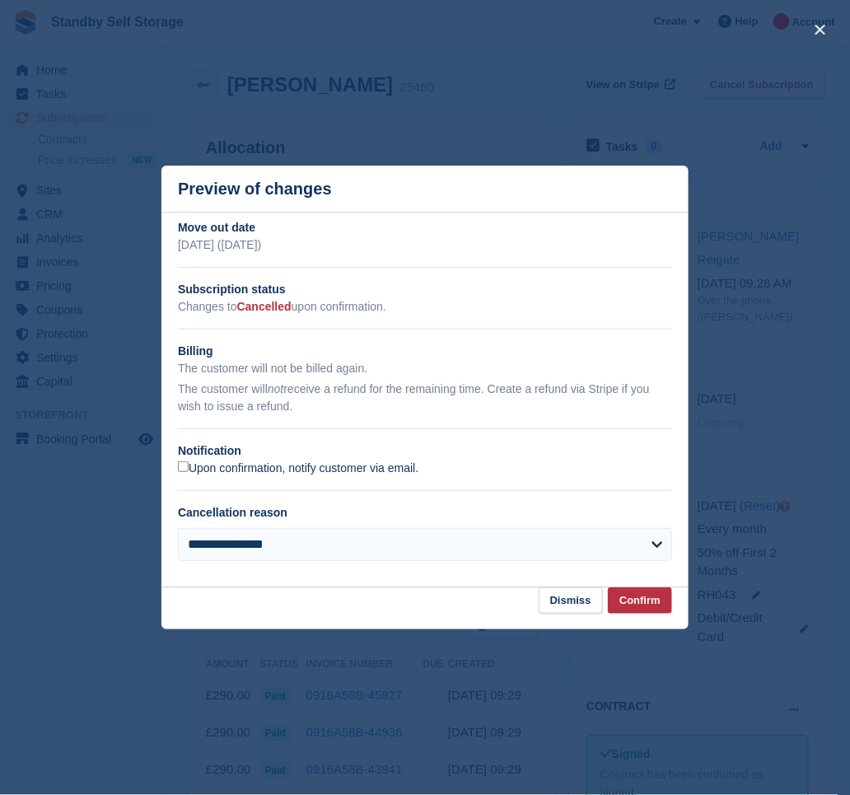
click at [212, 472] on label "Upon confirmation, notify customer via email." at bounding box center [298, 468] width 241 height 15
click at [644, 601] on button "Confirm" at bounding box center [640, 600] width 64 height 27
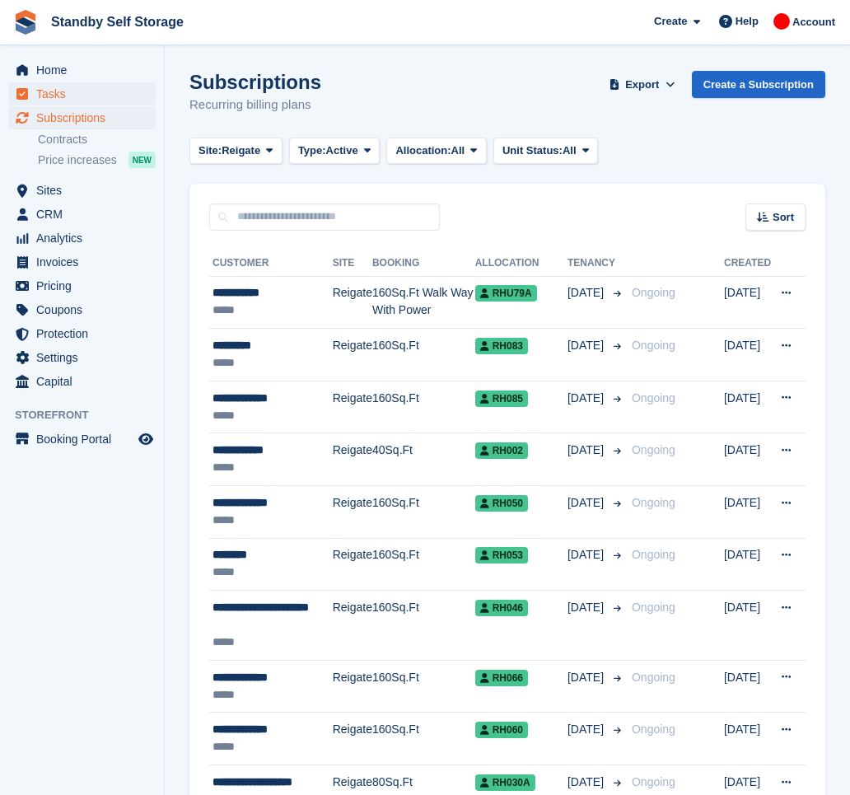
scroll to position [2254, 0]
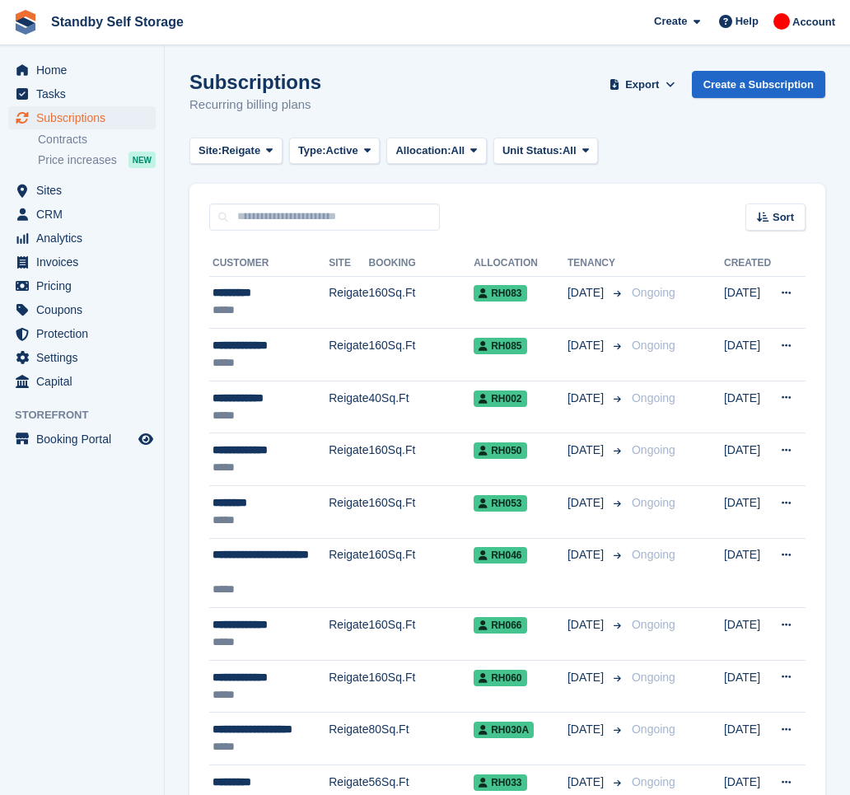
scroll to position [2270, 0]
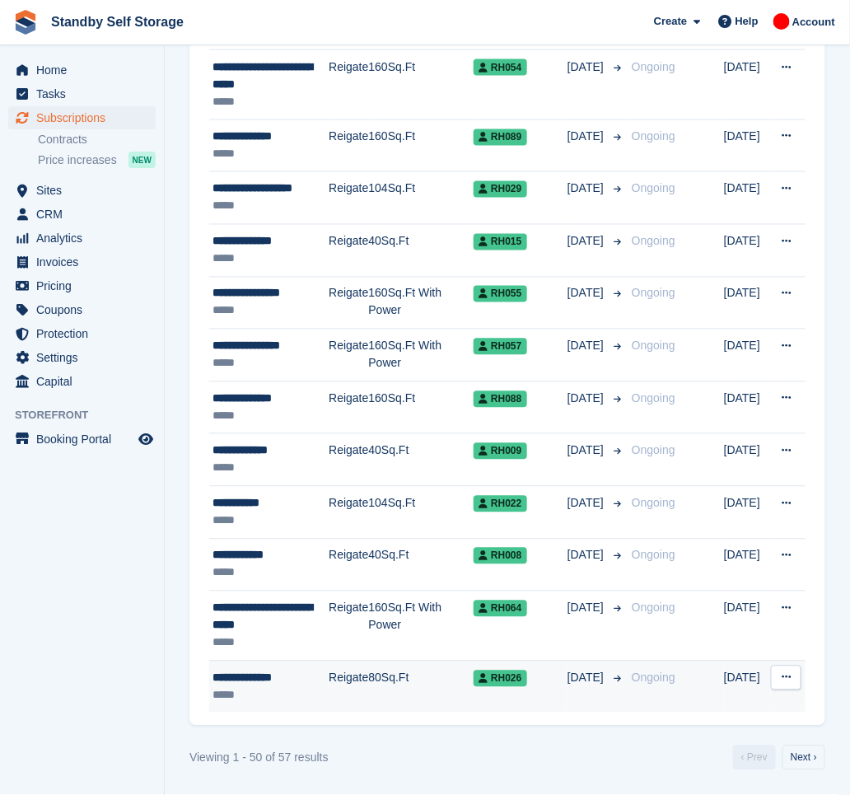
click at [311, 684] on div "**********" at bounding box center [271, 678] width 116 height 17
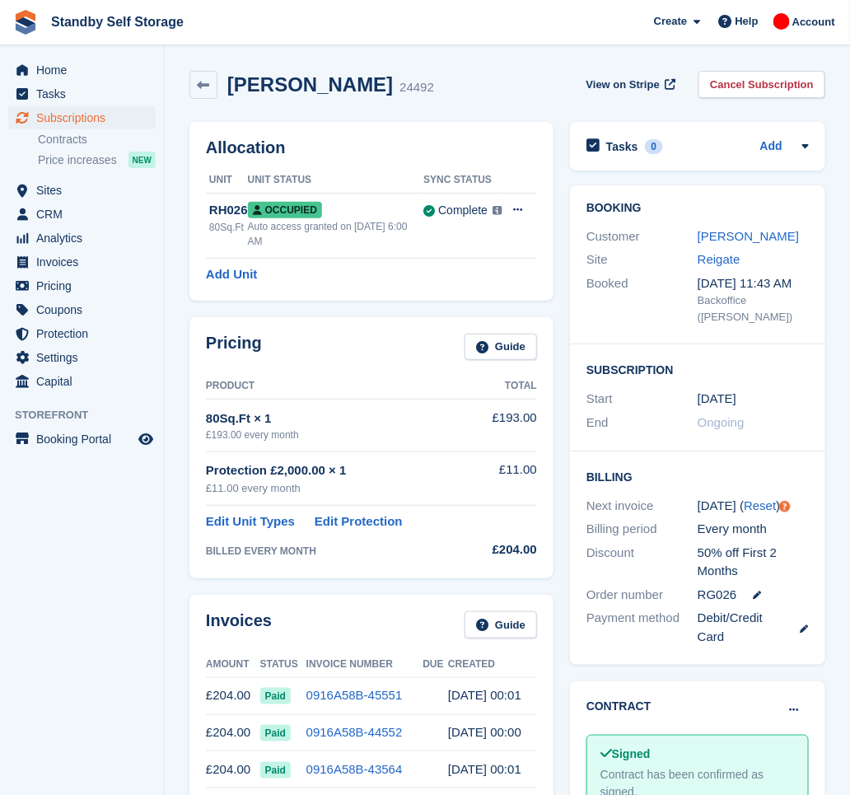
drag, startPoint x: 372, startPoint y: 83, endPoint x: 230, endPoint y: 78, distance: 142.6
click at [230, 78] on h2 "Edward Freeman" at bounding box center [310, 84] width 166 height 22
copy h2 "Edward Freeman"
drag, startPoint x: 771, startPoint y: 83, endPoint x: 760, endPoint y: 89, distance: 12.9
click at [771, 83] on link "Cancel Subscription" at bounding box center [762, 84] width 127 height 27
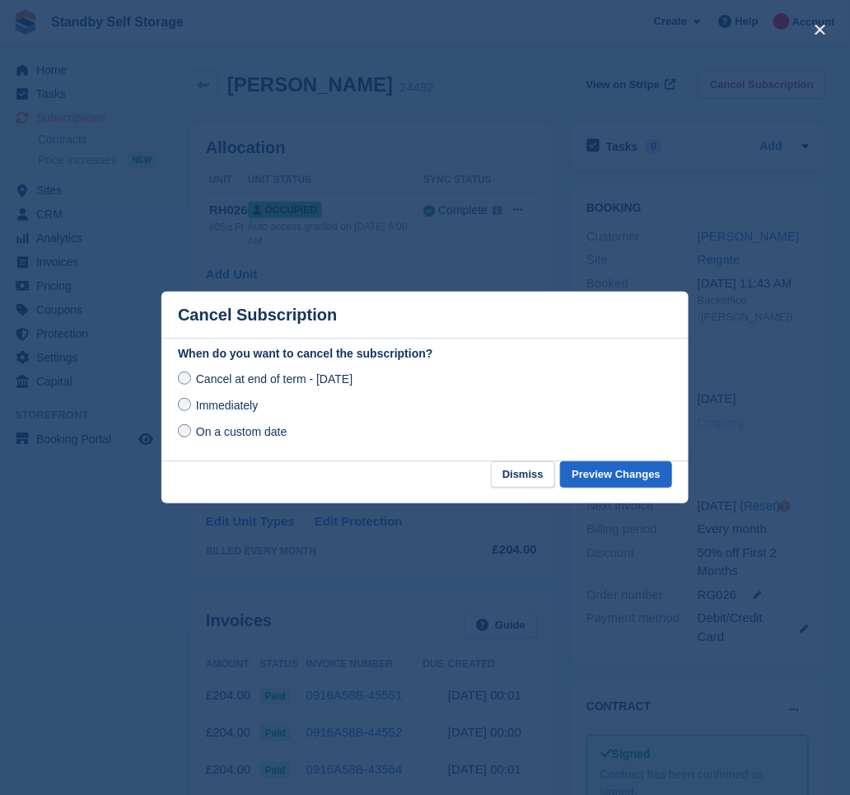
click at [192, 409] on label "Immediately" at bounding box center [218, 404] width 80 height 17
click at [619, 471] on button "Preview Changes" at bounding box center [616, 474] width 112 height 27
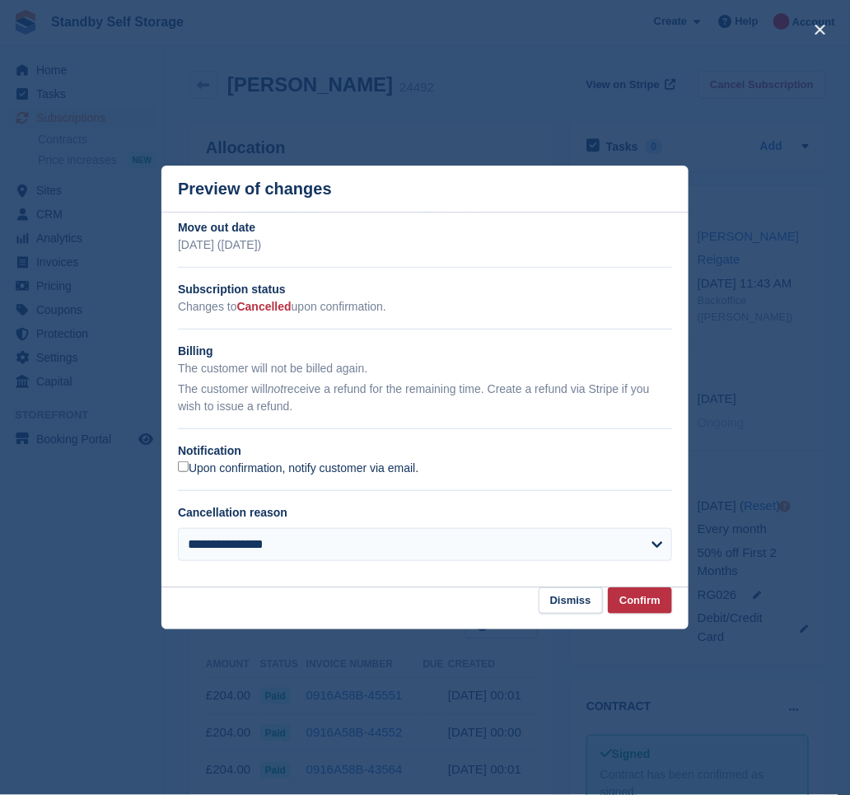
click at [234, 470] on label "Upon confirmation, notify customer via email." at bounding box center [298, 468] width 241 height 15
click at [625, 596] on button "Confirm" at bounding box center [640, 600] width 64 height 27
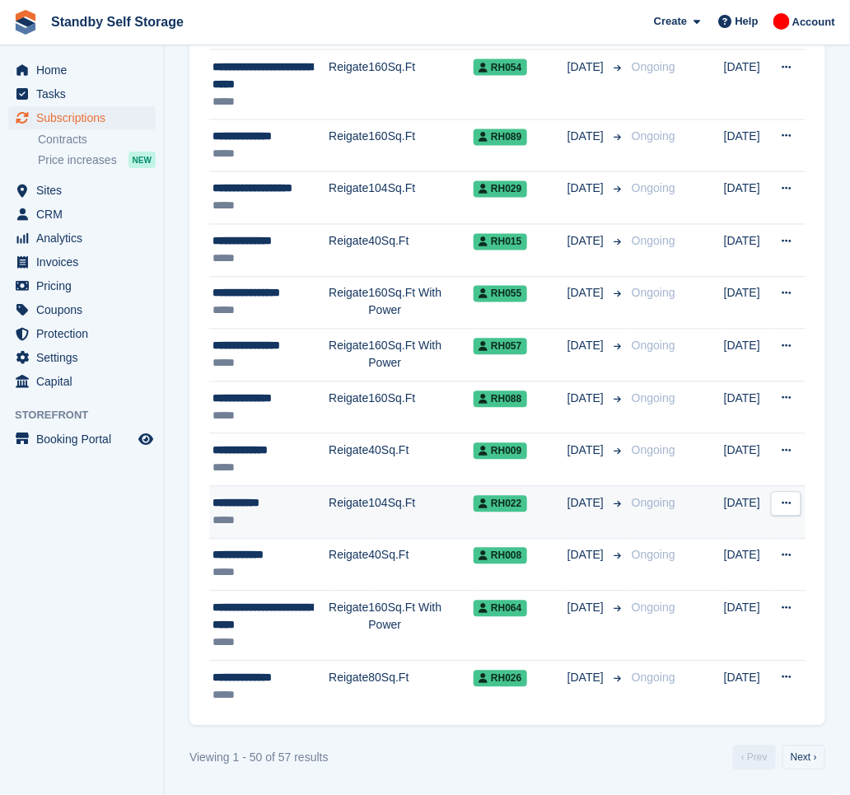
scroll to position [2270, 0]
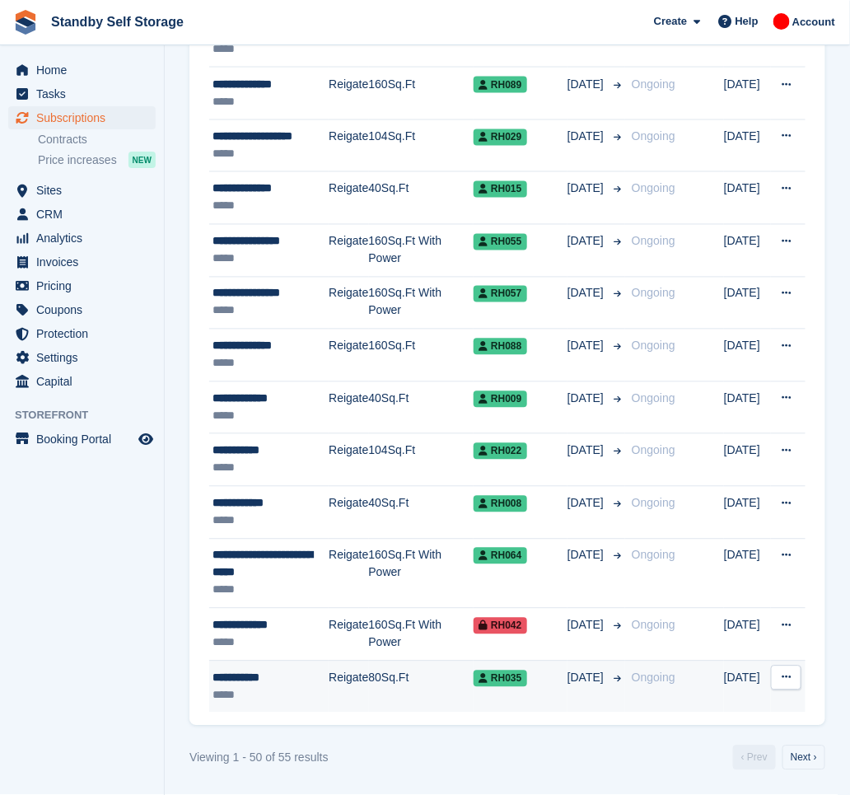
scroll to position [2276, 0]
click at [285, 680] on div "**********" at bounding box center [271, 678] width 116 height 17
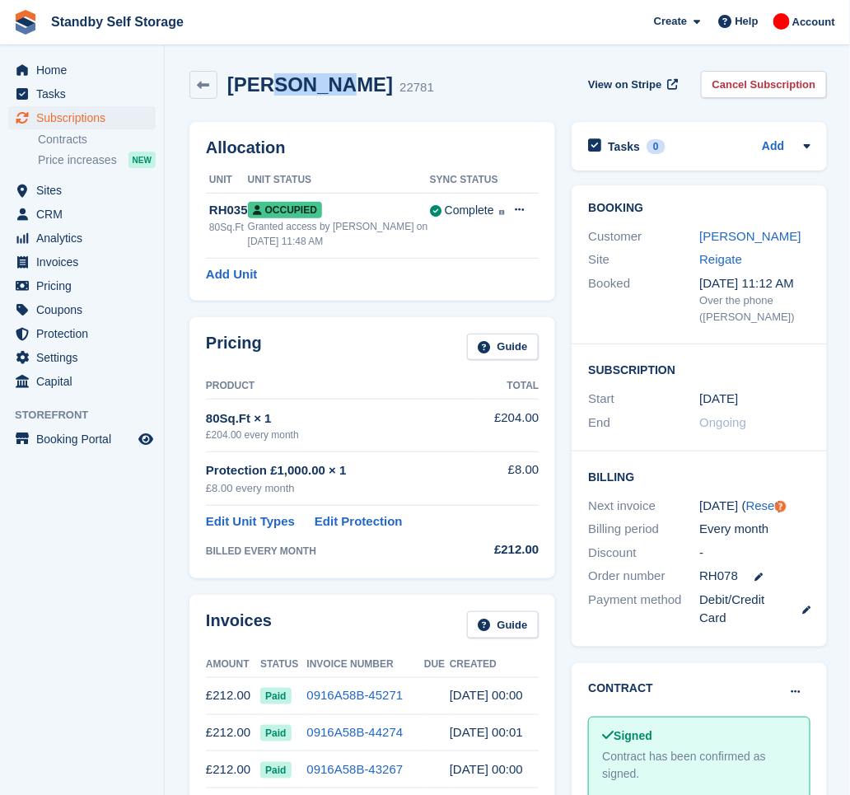
drag, startPoint x: 338, startPoint y: 87, endPoint x: 269, endPoint y: 76, distance: 70.2
click at [269, 76] on h2 "[PERSON_NAME]" at bounding box center [310, 84] width 166 height 22
drag, startPoint x: 269, startPoint y: 76, endPoint x: 419, endPoint y: 97, distance: 152.3
click at [511, 125] on div "Allocation Unit Unit Status Sync Status RH035 80Sq.Ft Occupied Granted access b…" at bounding box center [372, 211] width 366 height 179
drag, startPoint x: 334, startPoint y: 84, endPoint x: 229, endPoint y: 77, distance: 104.8
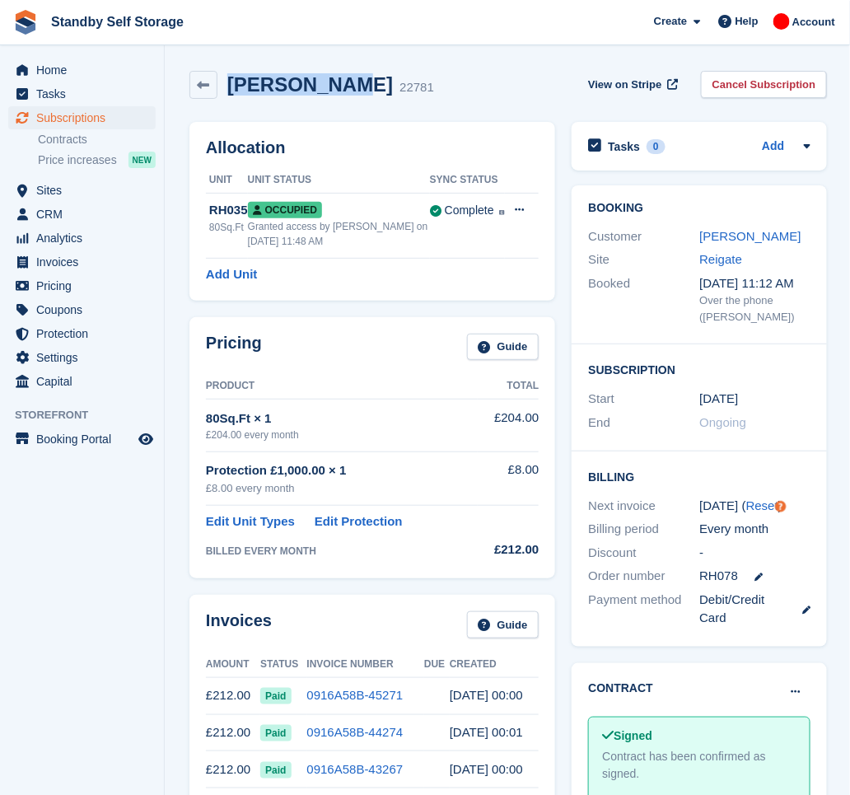
click at [229, 77] on div "Gavin Howes 22781" at bounding box center [325, 85] width 217 height 24
copy h2 "Gavin Howes"
click at [750, 88] on link "Cancel Subscription" at bounding box center [764, 84] width 127 height 27
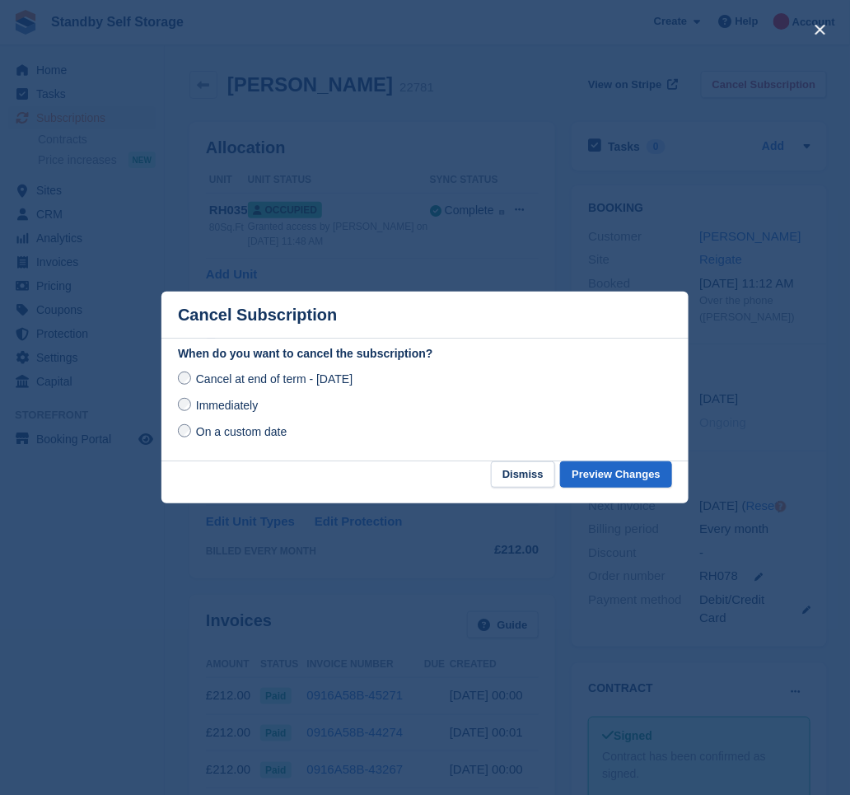
click at [199, 409] on span "Immediately" at bounding box center [227, 405] width 62 height 13
click at [596, 480] on button "Preview Changes" at bounding box center [616, 474] width 112 height 27
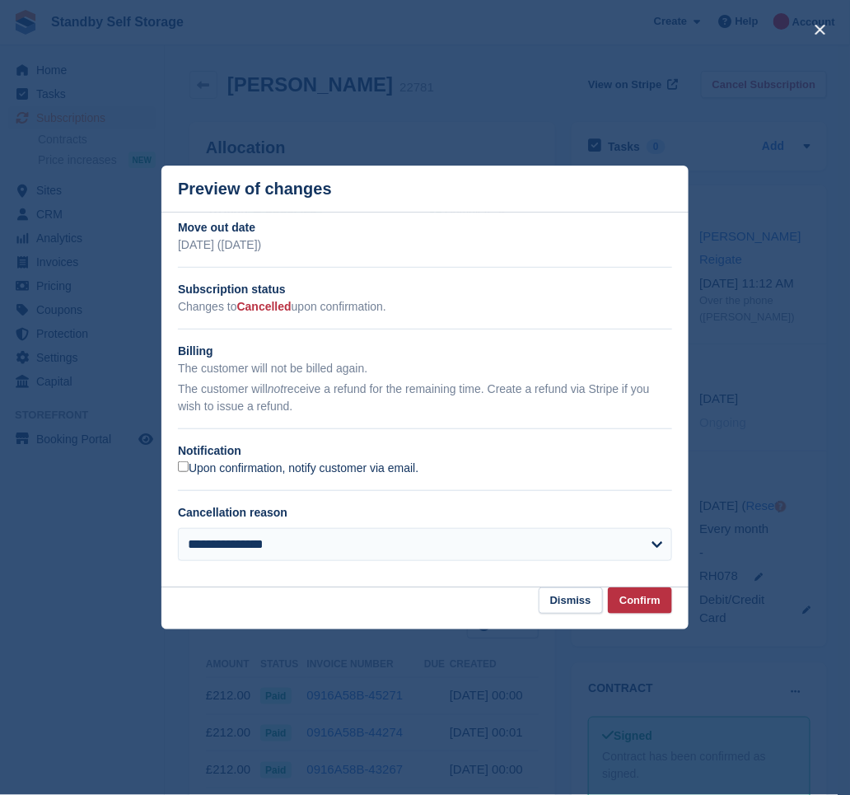
click at [249, 463] on label "Upon confirmation, notify customer via email." at bounding box center [298, 468] width 241 height 15
click at [641, 607] on button "Confirm" at bounding box center [640, 600] width 64 height 27
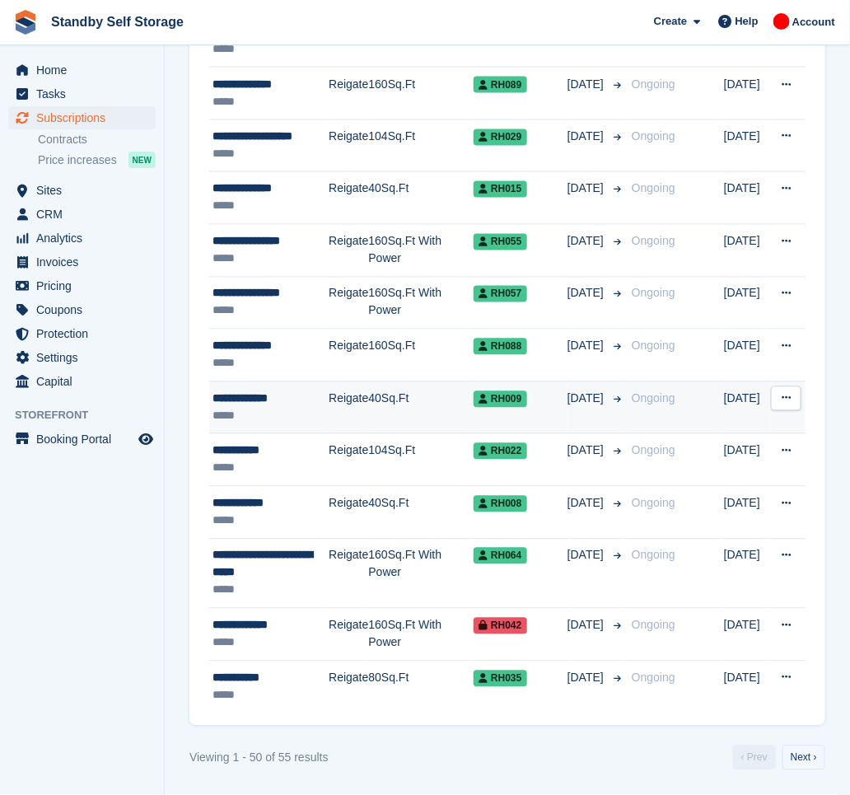
scroll to position [2276, 0]
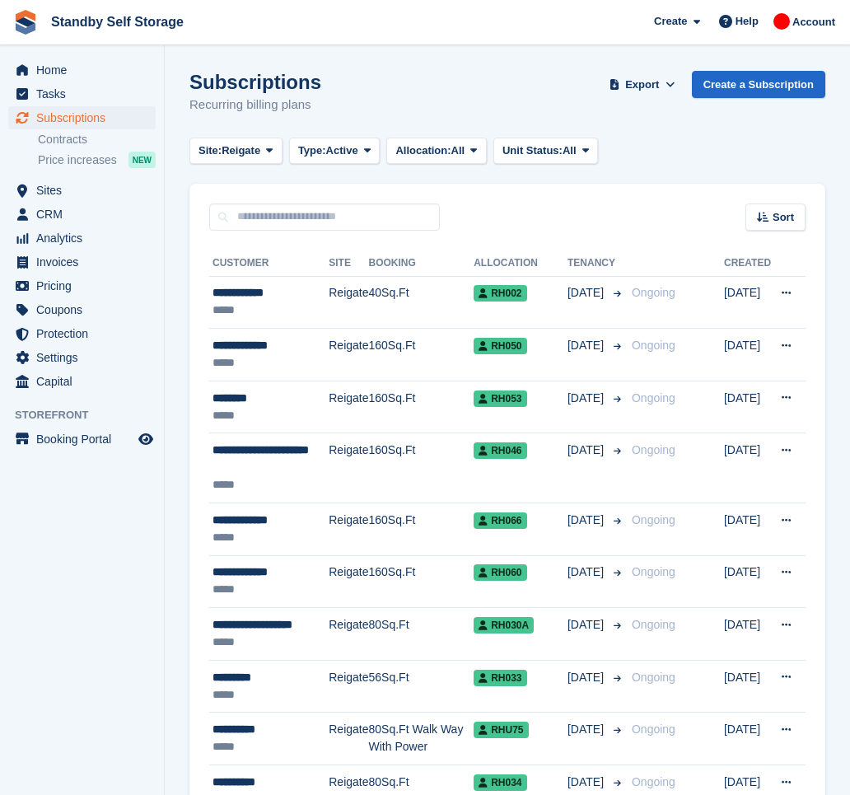
scroll to position [2275, 0]
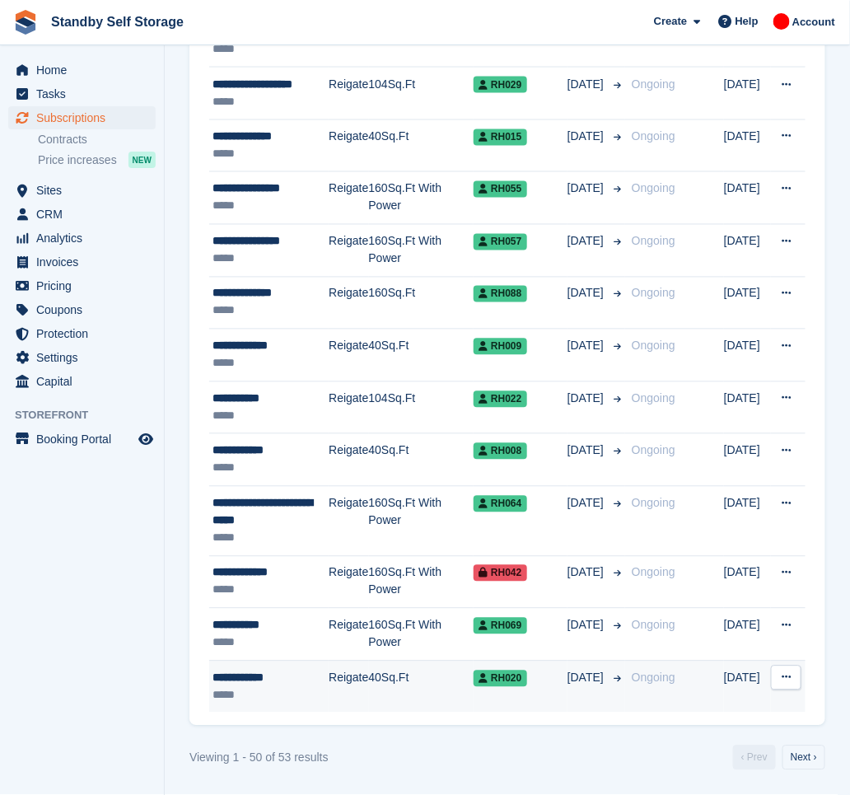
click at [287, 674] on div "**********" at bounding box center [271, 678] width 116 height 17
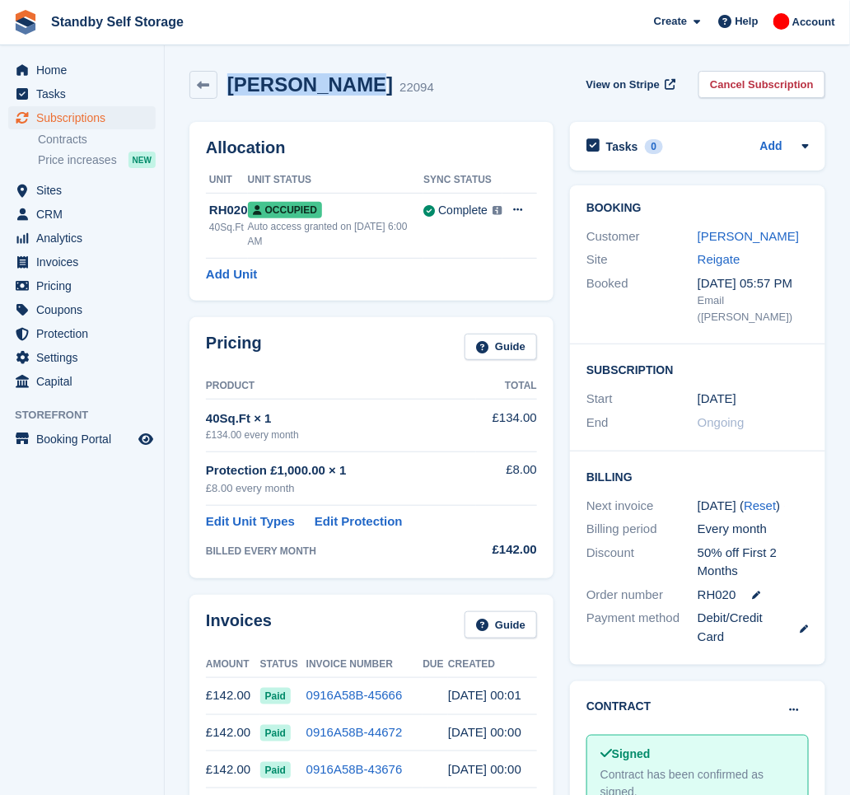
drag, startPoint x: 353, startPoint y: 86, endPoint x: 230, endPoint y: 73, distance: 123.4
click at [230, 73] on div "Simon Gordon 22094" at bounding box center [325, 85] width 217 height 24
copy h2 "Simon Gordon"
click at [743, 78] on link "Cancel Subscription" at bounding box center [762, 84] width 127 height 27
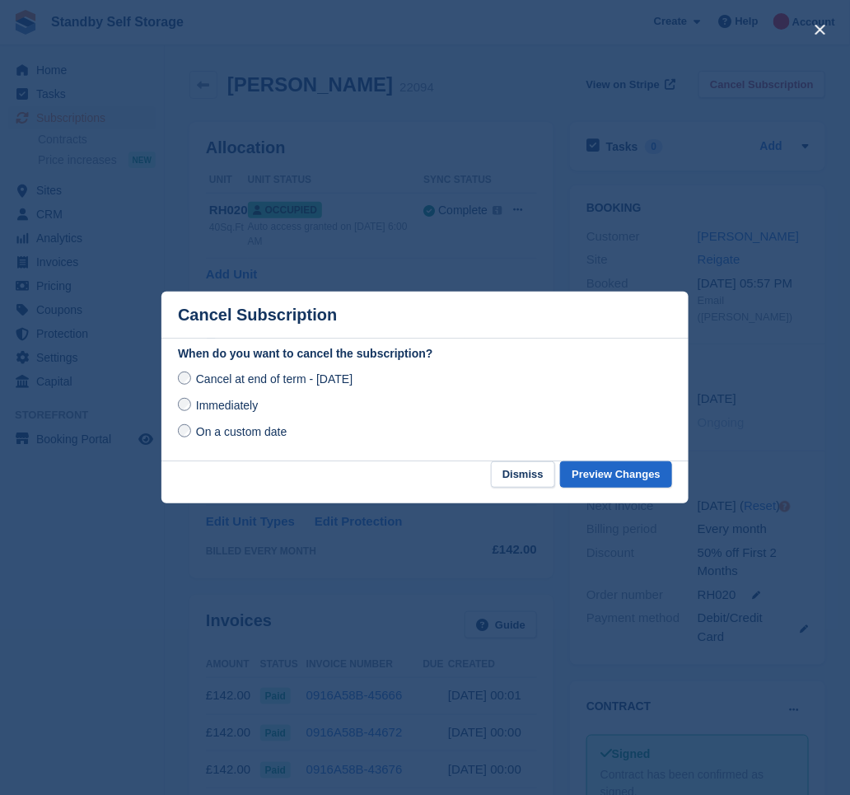
click at [232, 408] on span "Immediately" at bounding box center [227, 405] width 62 height 13
click at [597, 465] on button "Preview Changes" at bounding box center [616, 474] width 112 height 27
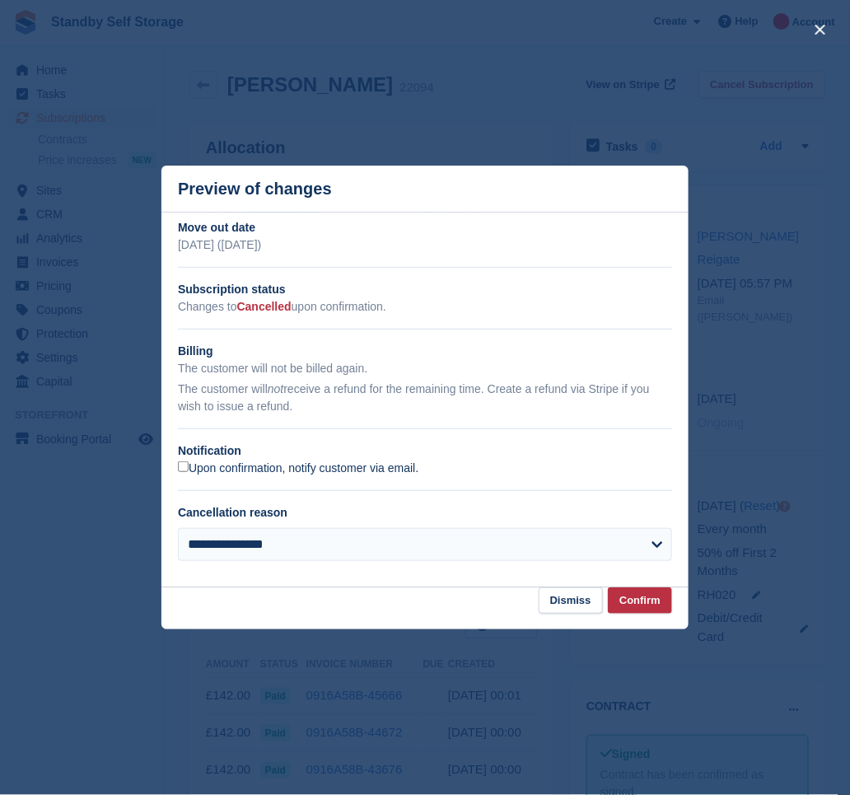
click at [207, 476] on label "Upon confirmation, notify customer via email." at bounding box center [298, 468] width 241 height 15
click at [643, 594] on button "Confirm" at bounding box center [640, 600] width 64 height 27
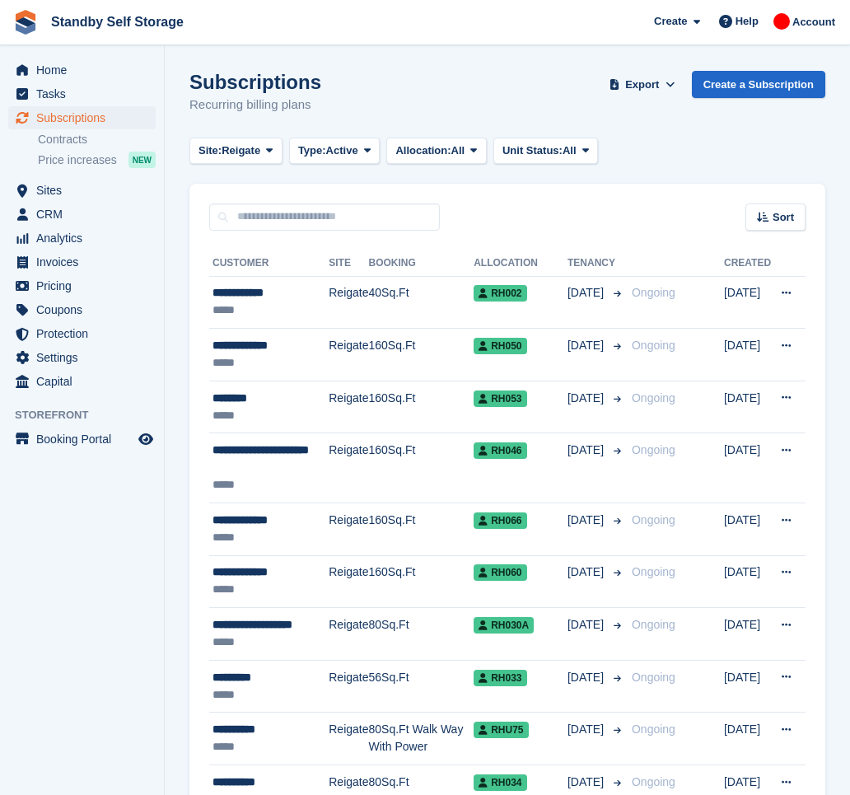
scroll to position [2275, 0]
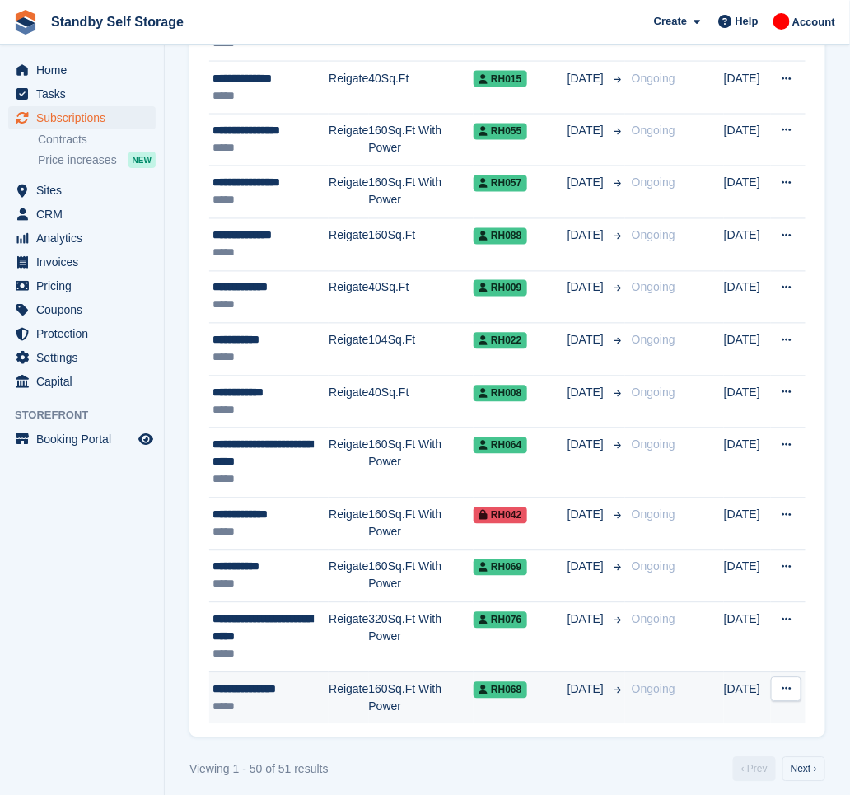
scroll to position [2274, 0]
click at [372, 695] on td "160Sq.Ft With Power" at bounding box center [421, 698] width 105 height 52
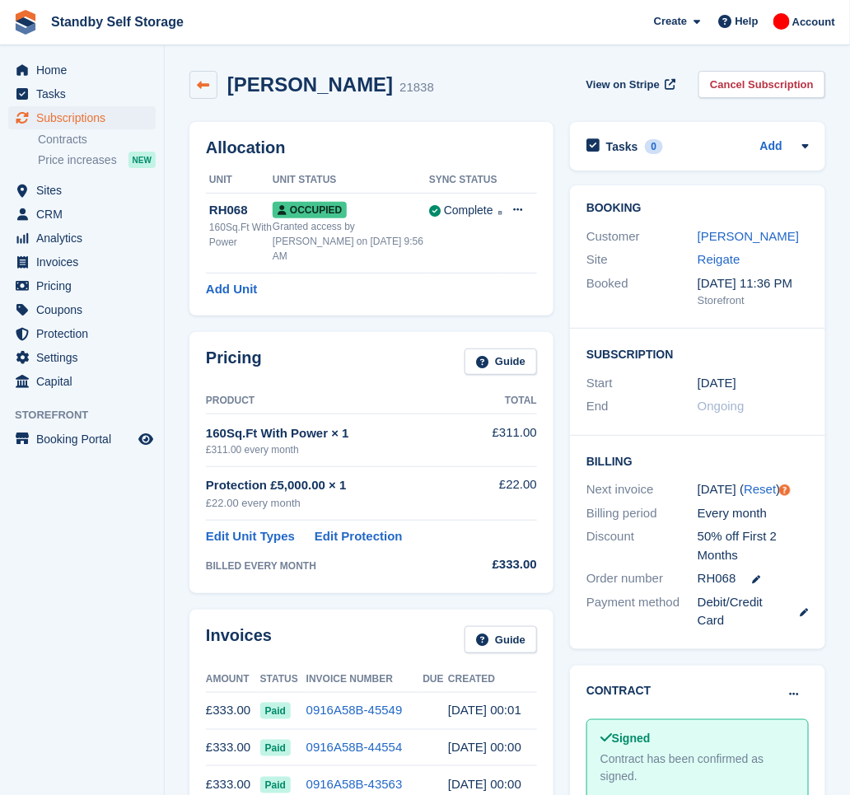
drag, startPoint x: 381, startPoint y: 88, endPoint x: 204, endPoint y: 72, distance: 177.1
click at [204, 72] on div "Michael Lumsden 21838" at bounding box center [311, 85] width 245 height 28
copy div "Michael Lumsden"
click at [794, 83] on link "Cancel Subscription" at bounding box center [762, 84] width 127 height 27
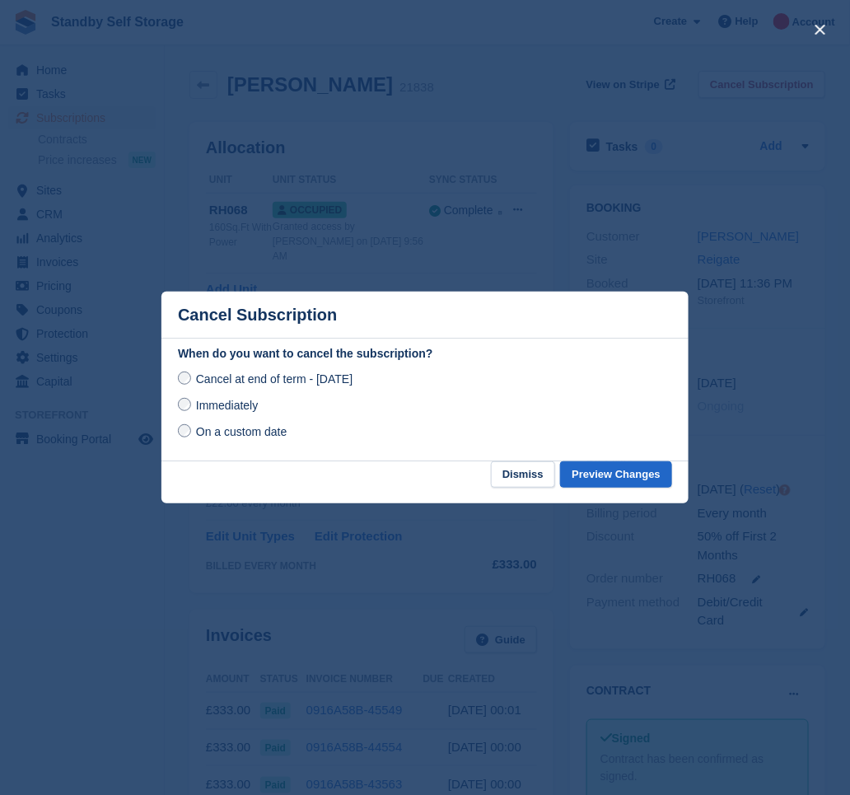
click at [227, 408] on span "Immediately" at bounding box center [227, 405] width 62 height 13
click at [653, 476] on button "Preview Changes" at bounding box center [616, 474] width 112 height 27
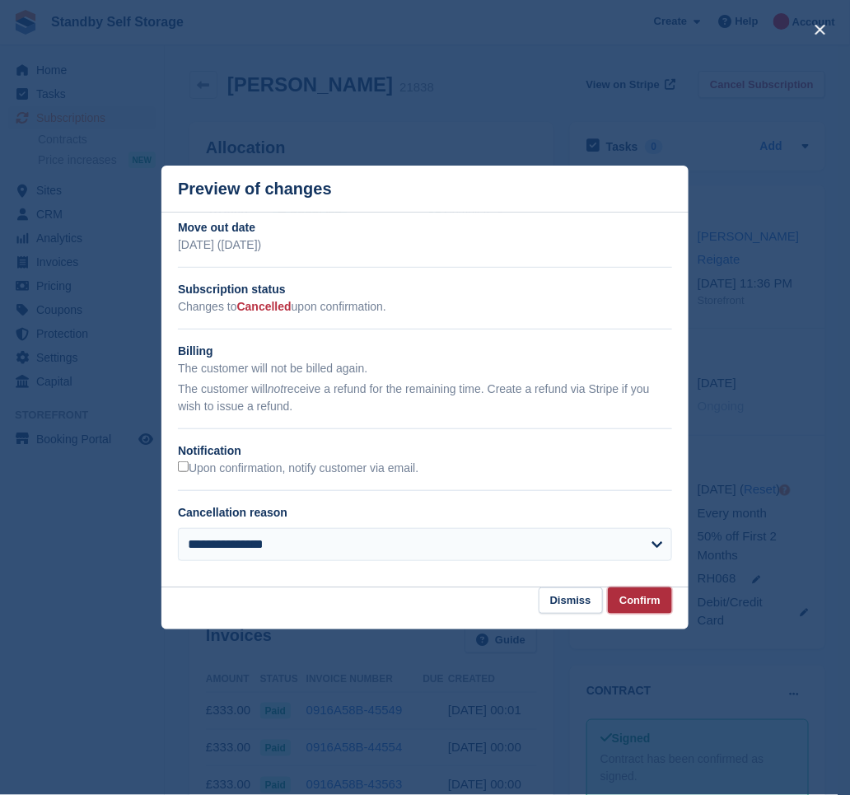
click at [652, 596] on button "Confirm" at bounding box center [640, 600] width 64 height 27
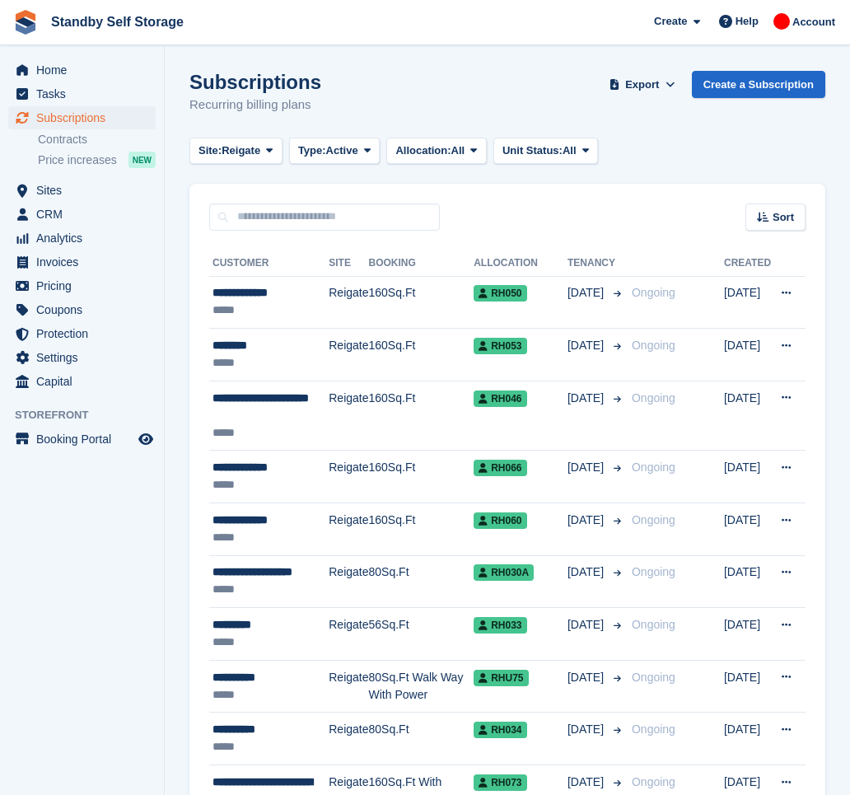
scroll to position [2274, 0]
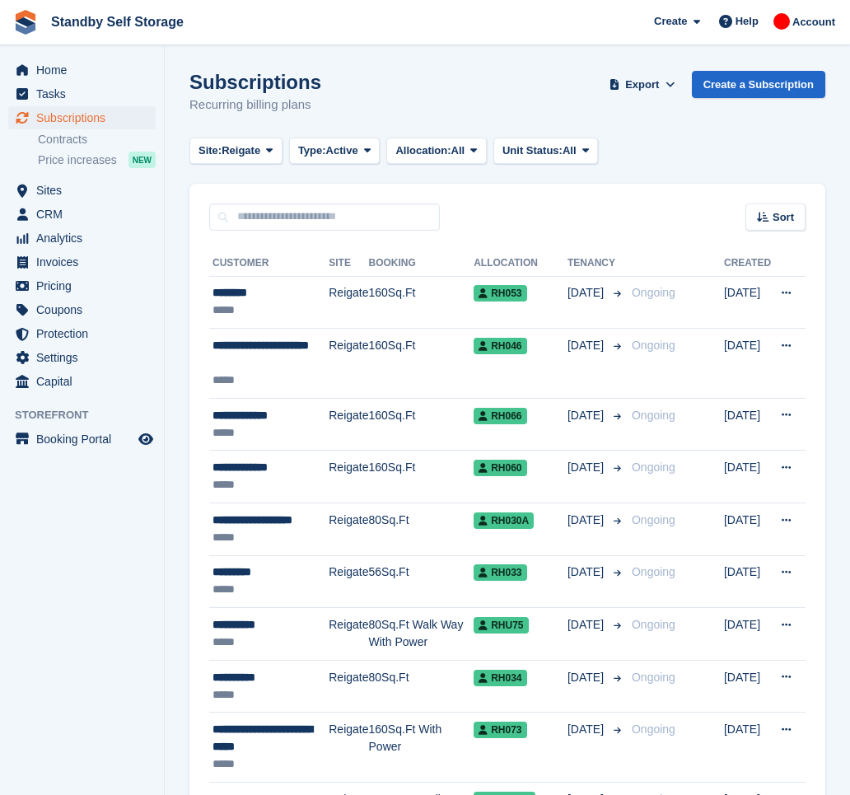
scroll to position [2241, 0]
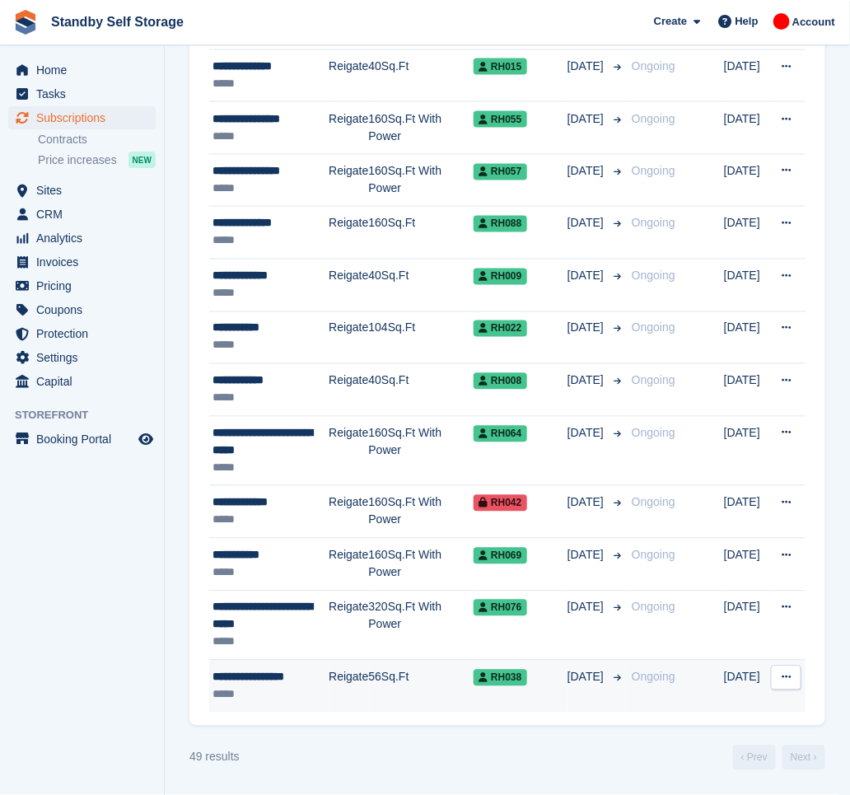
click at [290, 685] on div "**********" at bounding box center [271, 677] width 116 height 17
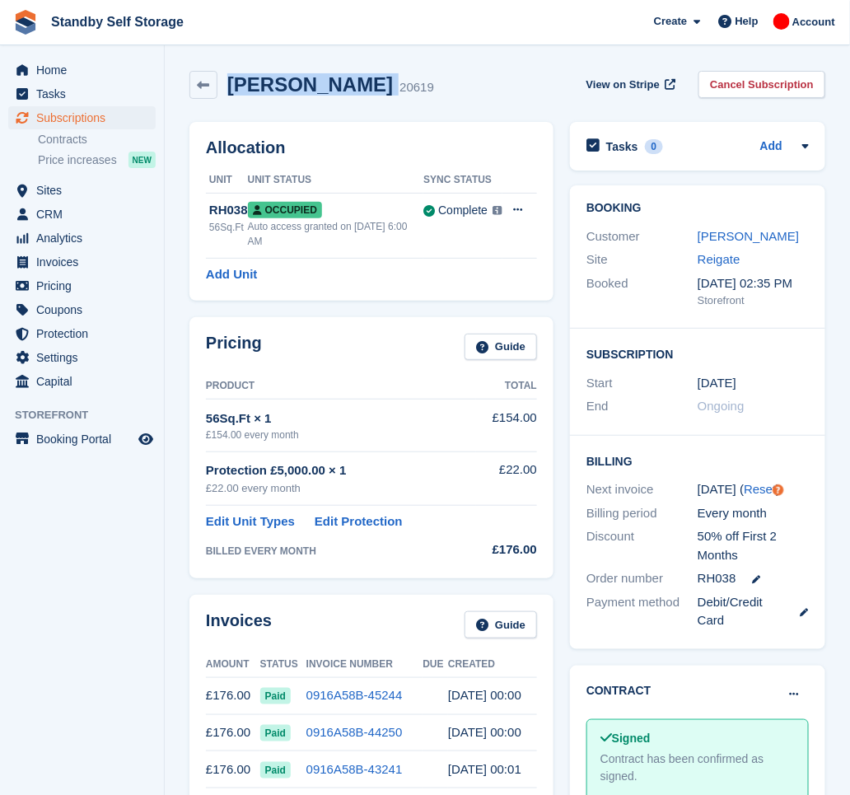
drag, startPoint x: 390, startPoint y: 90, endPoint x: 220, endPoint y: 76, distance: 171.1
click at [220, 76] on div "Josipa Williamson 20619" at bounding box center [325, 85] width 217 height 24
click at [117, 565] on aside "Home Tasks Subscriptions Subscriptions Subscriptions Contracts Price increases …" at bounding box center [82, 401] width 164 height 713
click at [769, 90] on link "Cancel Subscription" at bounding box center [762, 84] width 127 height 27
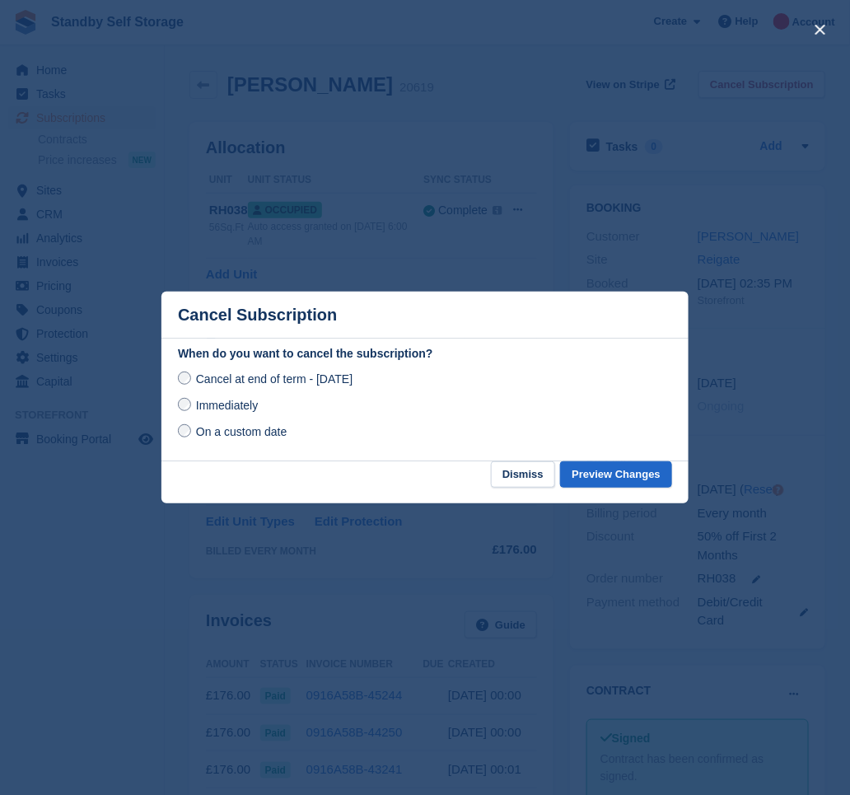
click at [239, 404] on span "Immediately" at bounding box center [227, 405] width 62 height 13
click at [597, 466] on button "Preview Changes" at bounding box center [616, 474] width 112 height 27
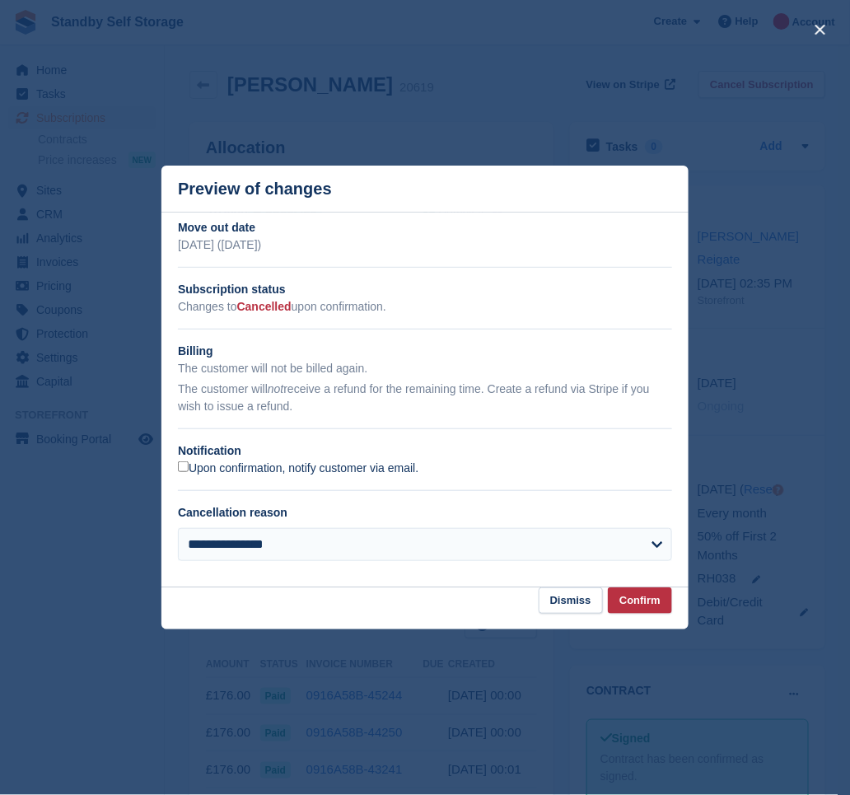
click at [193, 468] on label "Upon confirmation, notify customer via email." at bounding box center [298, 468] width 241 height 15
click at [627, 601] on button "Confirm" at bounding box center [640, 600] width 64 height 27
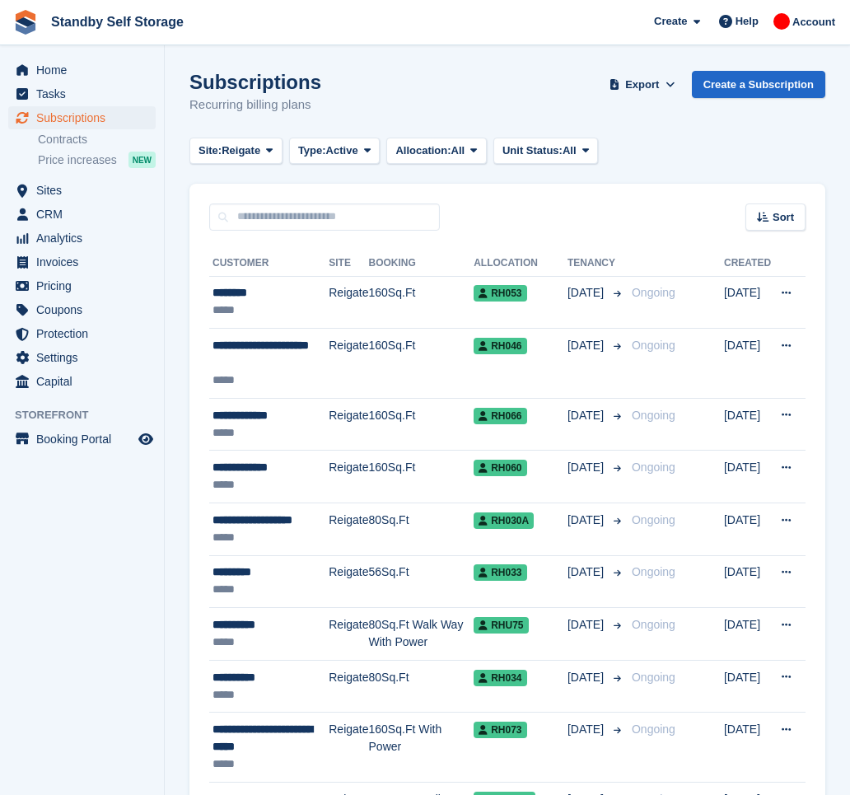
scroll to position [2241, 0]
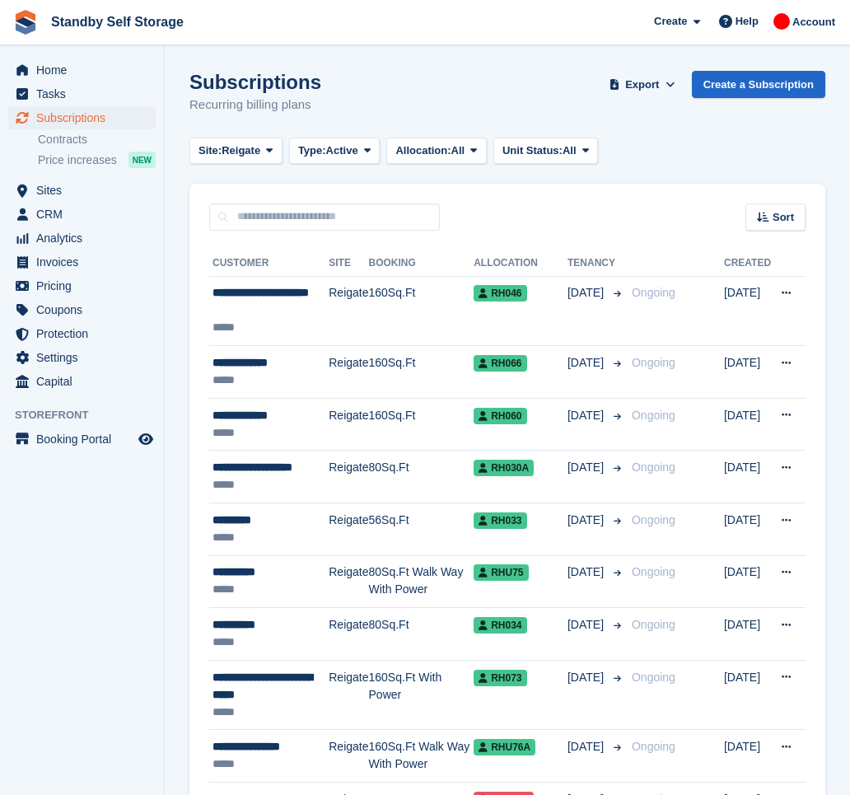
scroll to position [2136, 0]
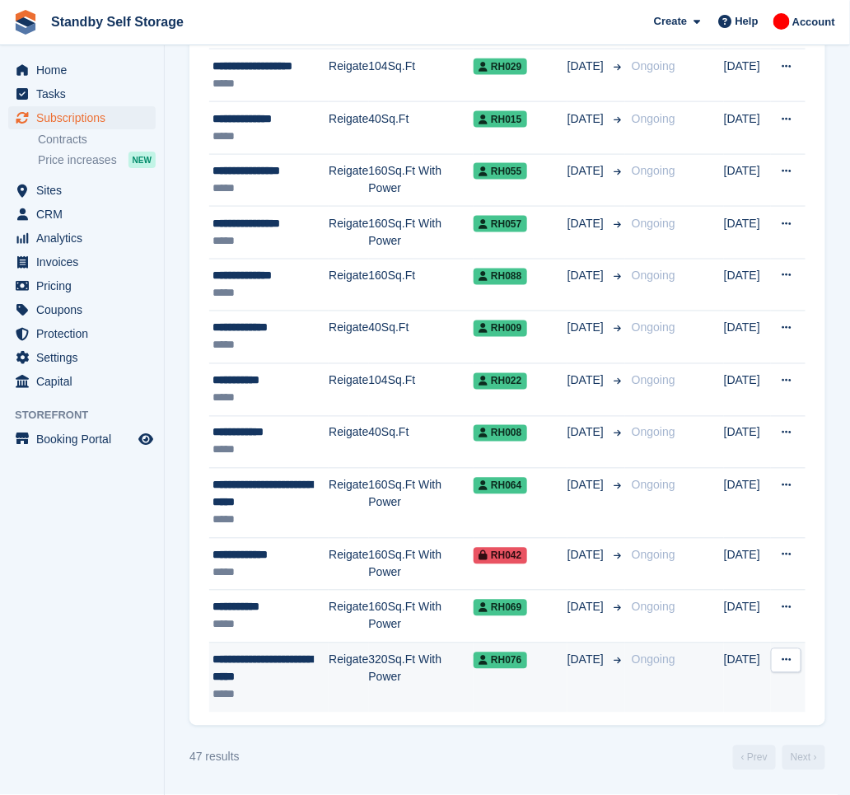
click at [269, 669] on div "**********" at bounding box center [271, 669] width 116 height 35
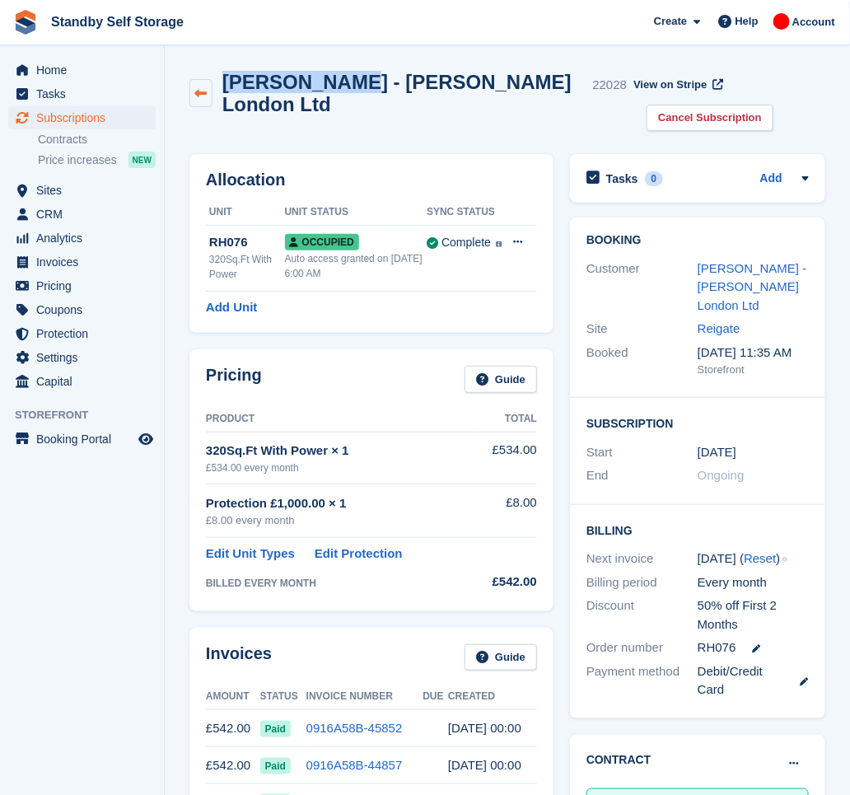
drag, startPoint x: 264, startPoint y: 84, endPoint x: 201, endPoint y: 84, distance: 62.6
click at [201, 84] on div "Mahdi Dolati - Violet London Ltd 22028" at bounding box center [407, 93] width 437 height 44
click at [736, 105] on link "Cancel Subscription" at bounding box center [710, 118] width 127 height 27
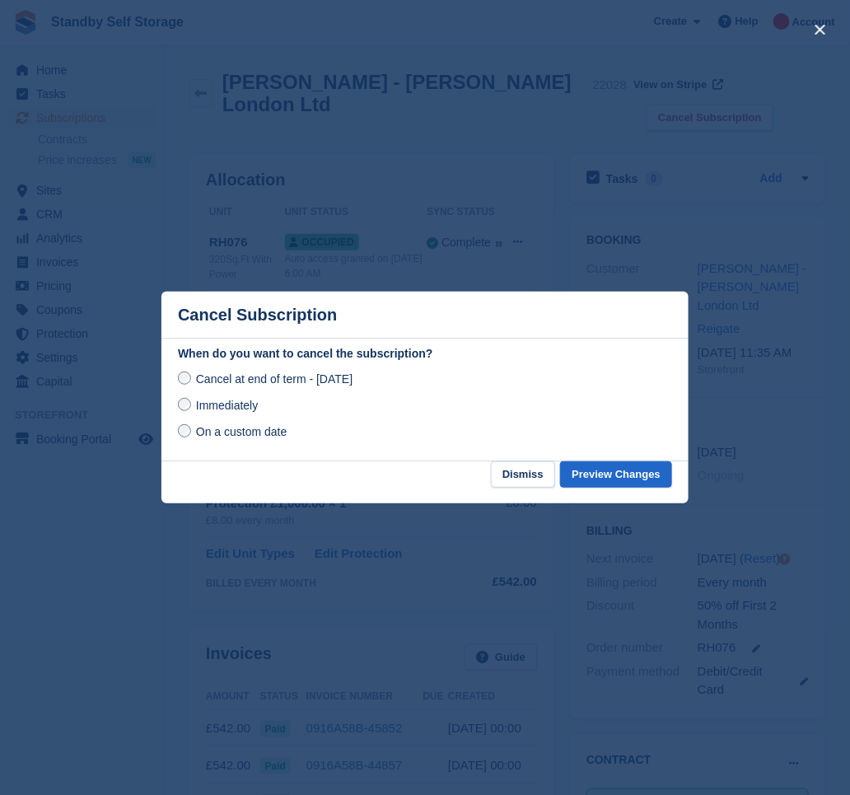
drag, startPoint x: 243, startPoint y: 418, endPoint x: 240, endPoint y: 409, distance: 9.6
click at [242, 417] on div "Cancel at end of term - Wednesday, 24th September, 2025 Immediately On a custom…" at bounding box center [425, 405] width 494 height 72
click at [240, 408] on span "Immediately" at bounding box center [227, 405] width 62 height 13
click at [593, 478] on button "Preview Changes" at bounding box center [616, 474] width 112 height 27
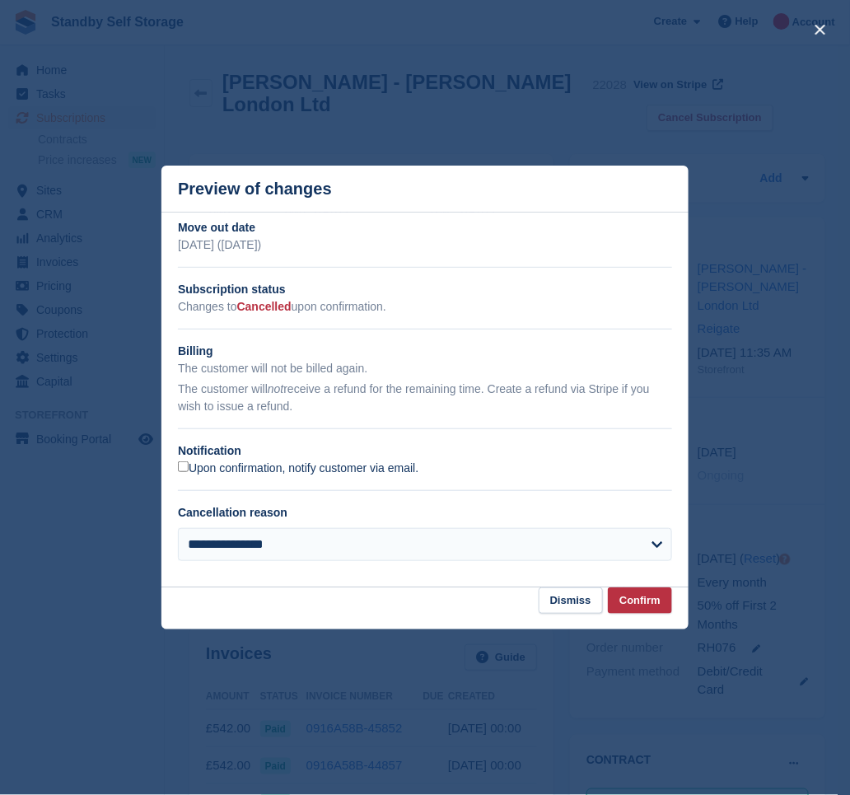
click at [212, 462] on label "Upon confirmation, notify customer via email." at bounding box center [298, 468] width 241 height 15
click at [639, 607] on button "Confirm" at bounding box center [640, 600] width 64 height 27
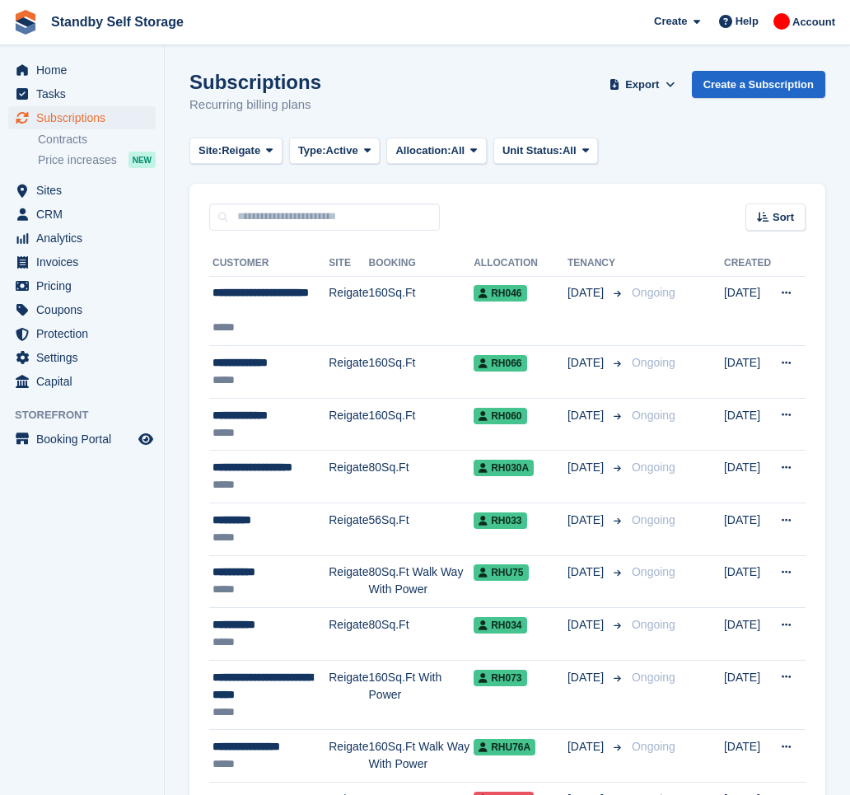
scroll to position [2136, 0]
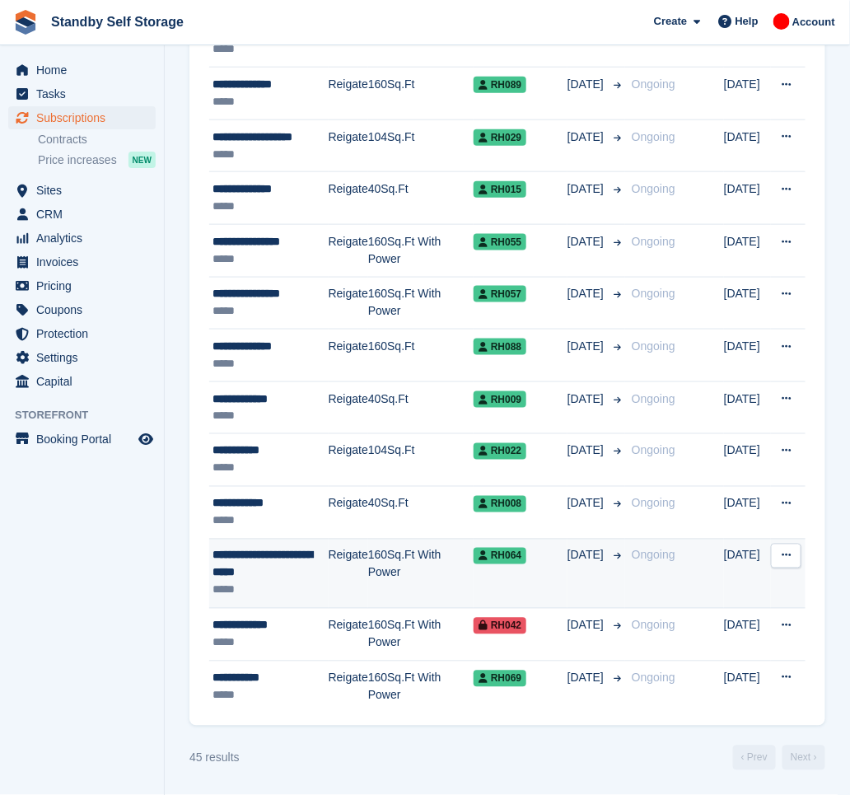
scroll to position [1996, 0]
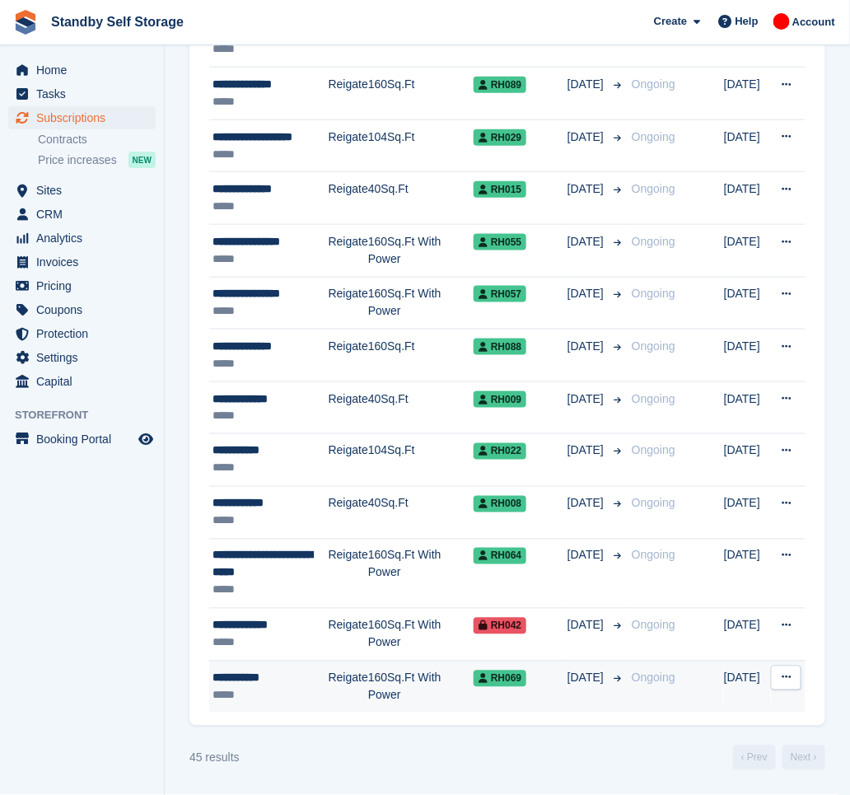
click at [362, 680] on td "Reigate" at bounding box center [349, 687] width 40 height 52
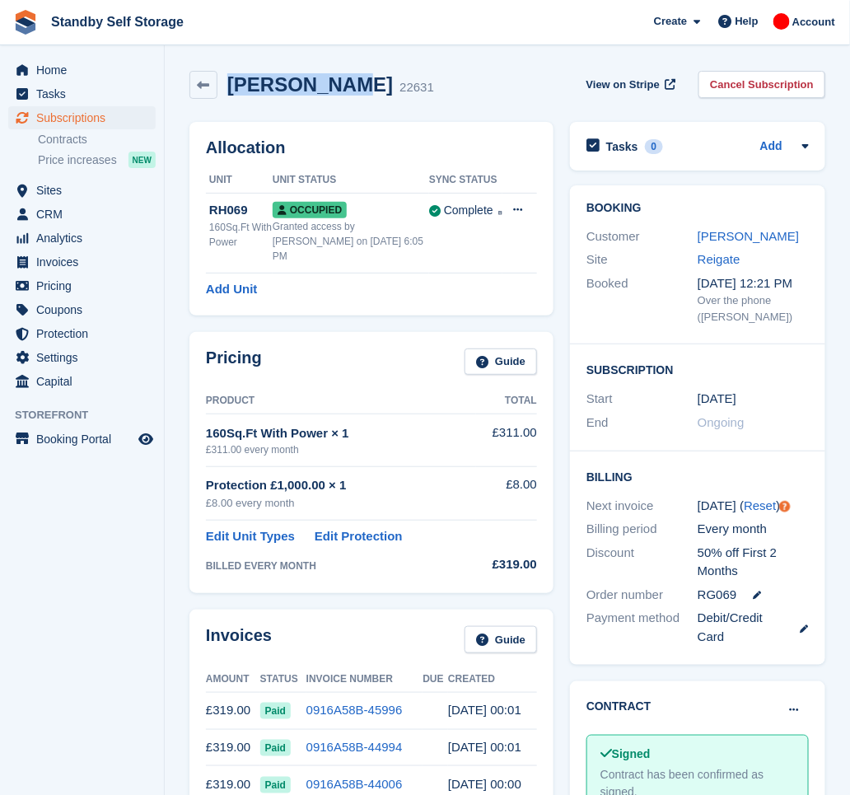
drag, startPoint x: 337, startPoint y: 83, endPoint x: 227, endPoint y: 80, distance: 110.4
click at [227, 80] on h2 "[PERSON_NAME]" at bounding box center [310, 84] width 166 height 22
copy h2 "[PERSON_NAME]"
click at [734, 88] on link "Cancel Subscription" at bounding box center [762, 84] width 127 height 27
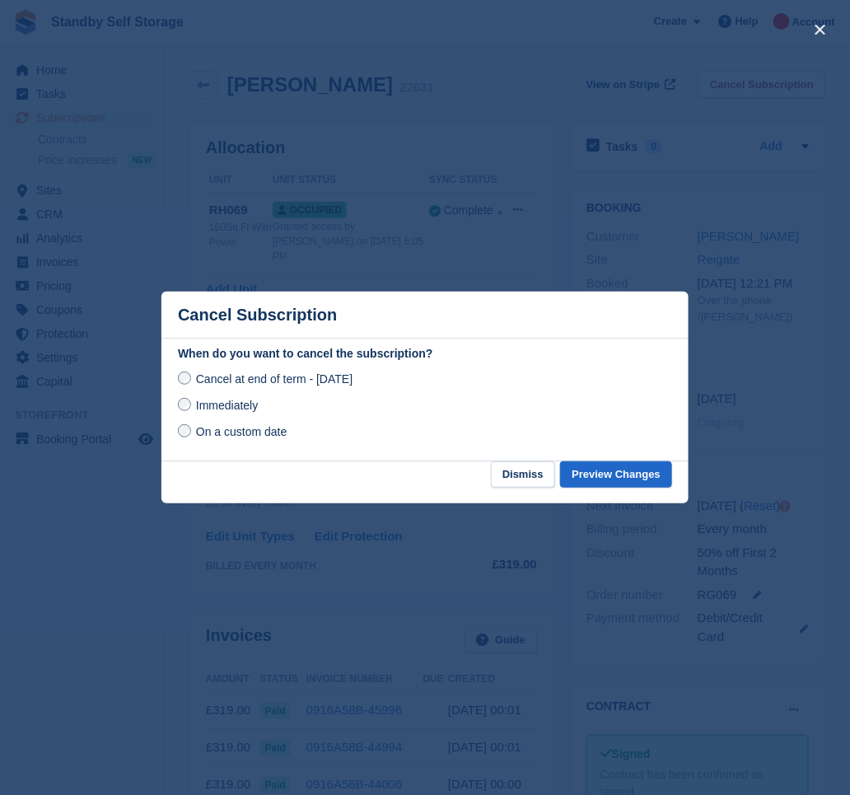
click at [190, 401] on label "Immediately" at bounding box center [218, 404] width 80 height 17
click at [602, 479] on button "Preview Changes" at bounding box center [616, 474] width 112 height 27
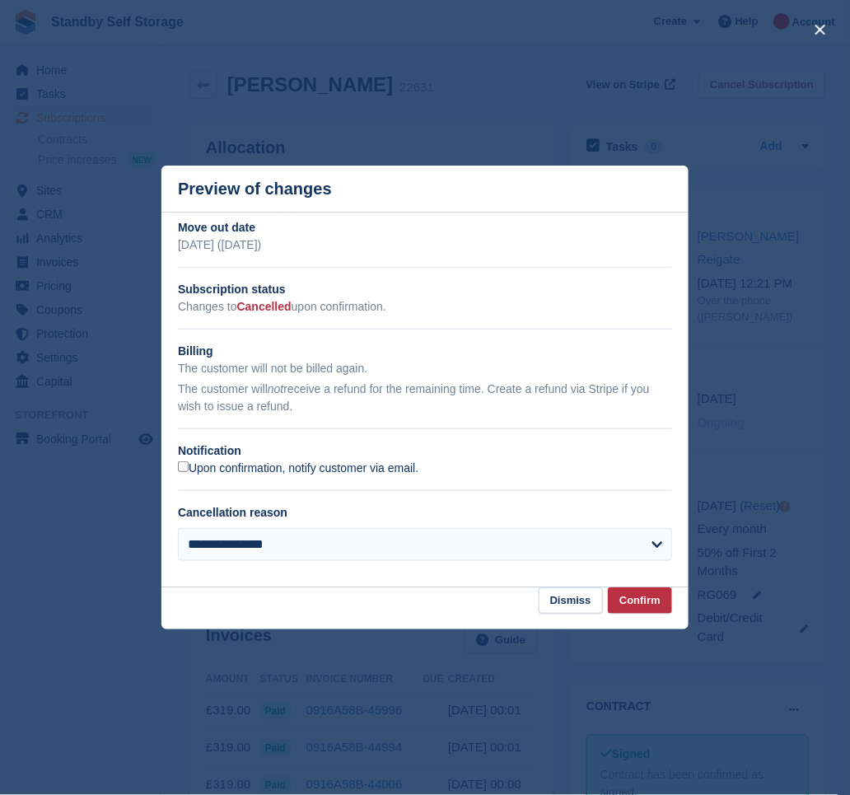
click at [206, 465] on label "Upon confirmation, notify customer via email." at bounding box center [298, 468] width 241 height 15
click at [596, 591] on button "Dismiss" at bounding box center [571, 600] width 64 height 27
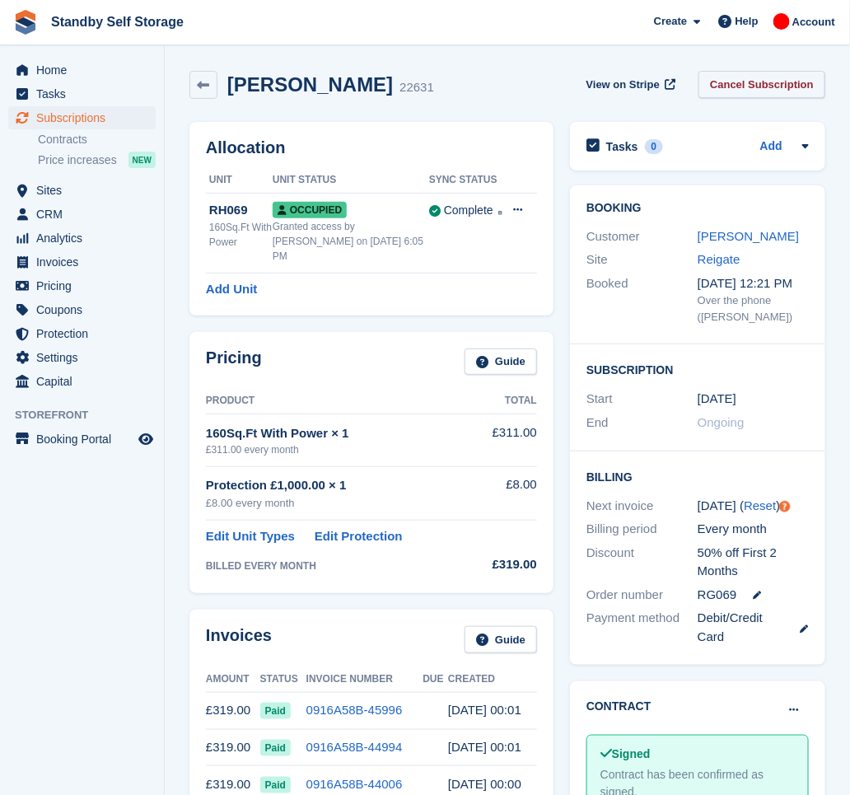
click at [754, 79] on link "Cancel Subscription" at bounding box center [762, 84] width 127 height 27
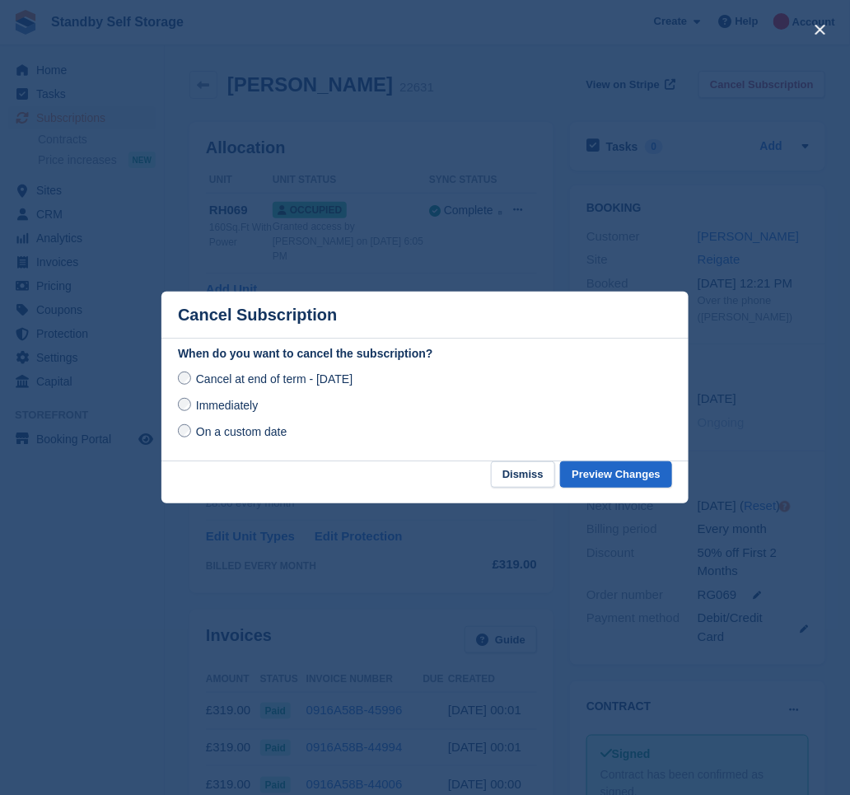
click at [245, 403] on span "Immediately" at bounding box center [227, 405] width 62 height 13
click at [616, 479] on button "Preview Changes" at bounding box center [616, 474] width 112 height 27
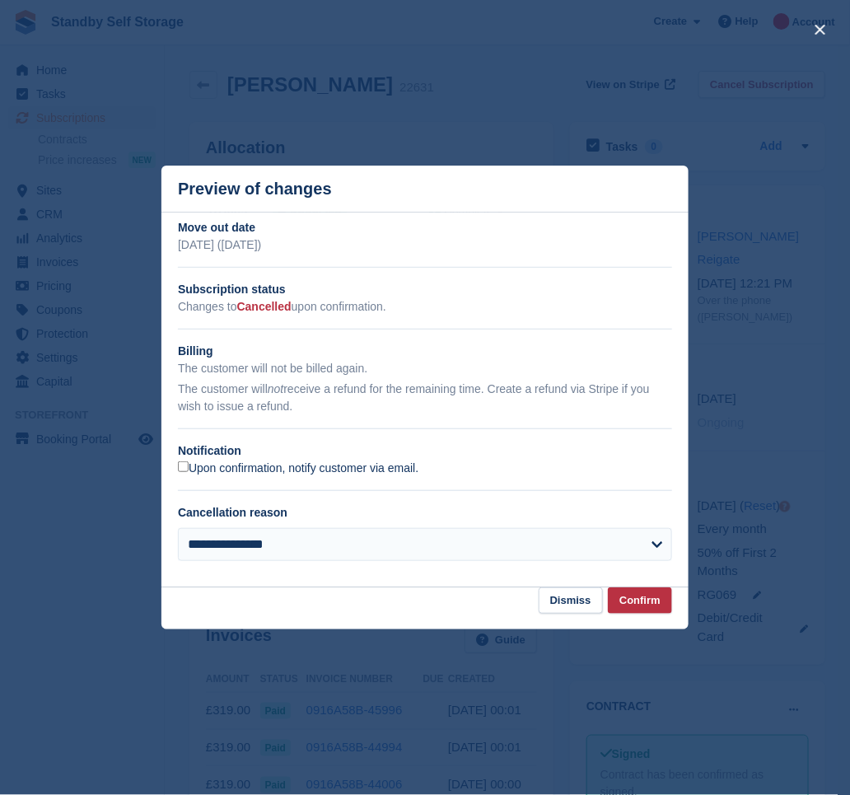
click at [235, 467] on label "Upon confirmation, notify customer via email." at bounding box center [298, 468] width 241 height 15
click at [612, 598] on button "Confirm" at bounding box center [640, 600] width 64 height 27
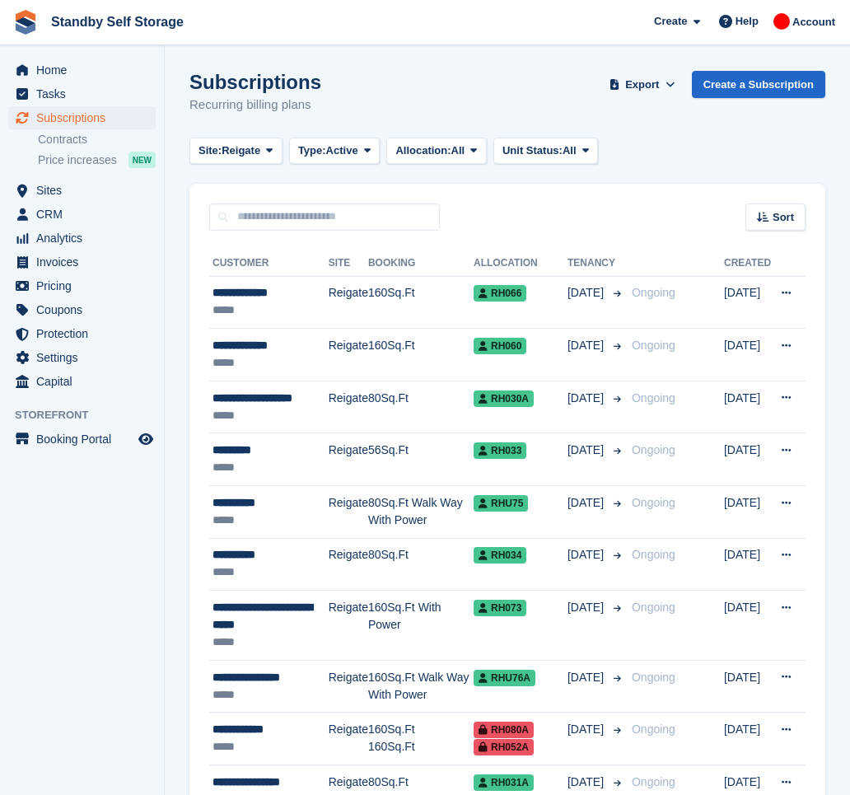
scroll to position [1996, 0]
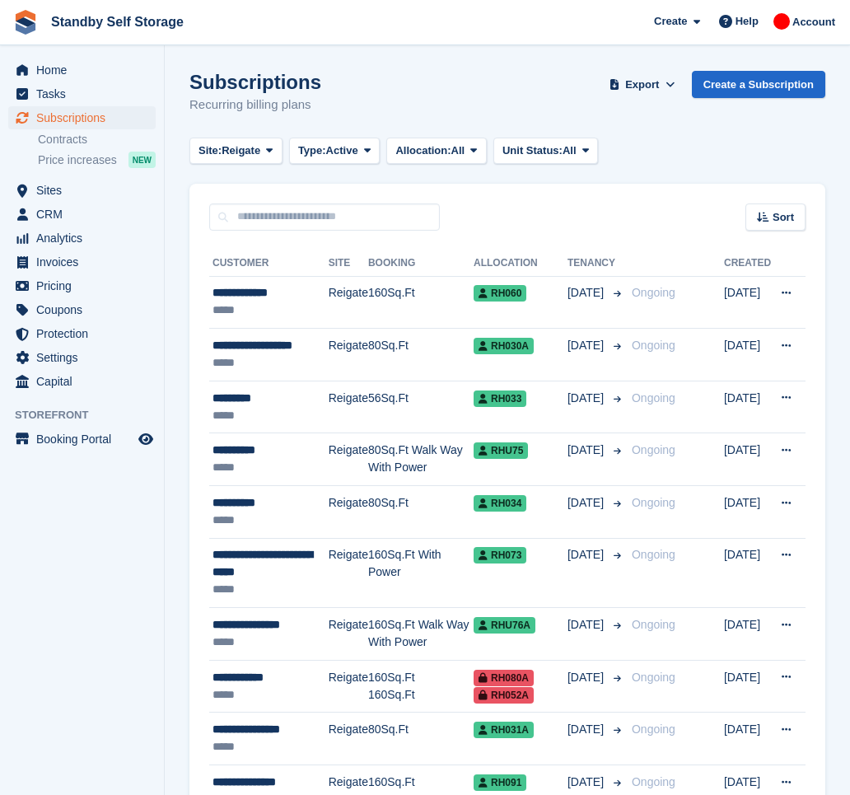
scroll to position [1891, 0]
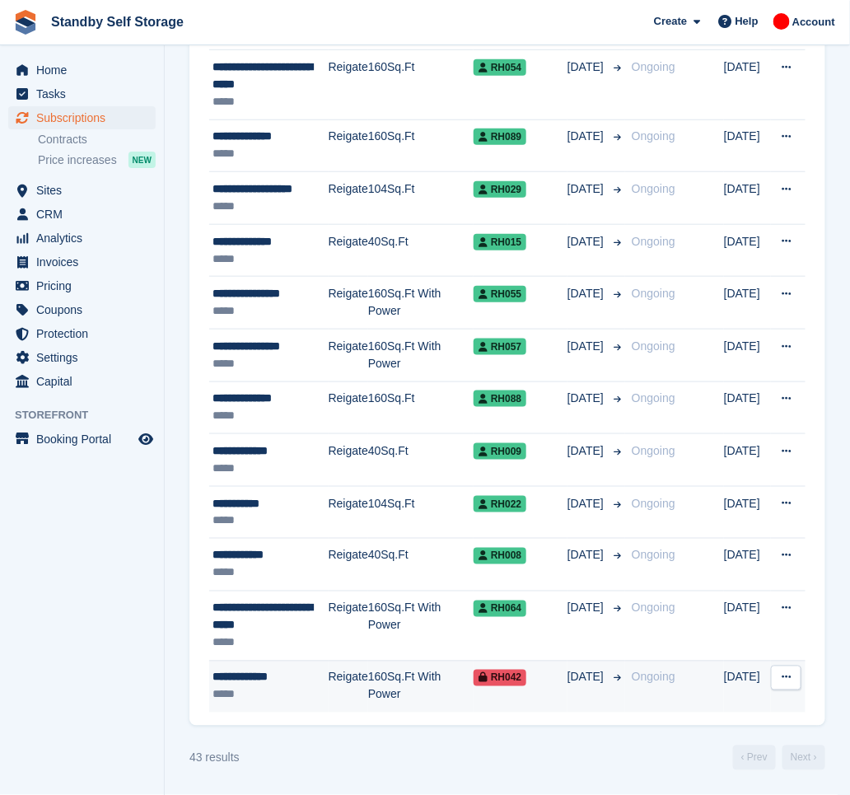
click at [306, 679] on div "**********" at bounding box center [271, 677] width 116 height 17
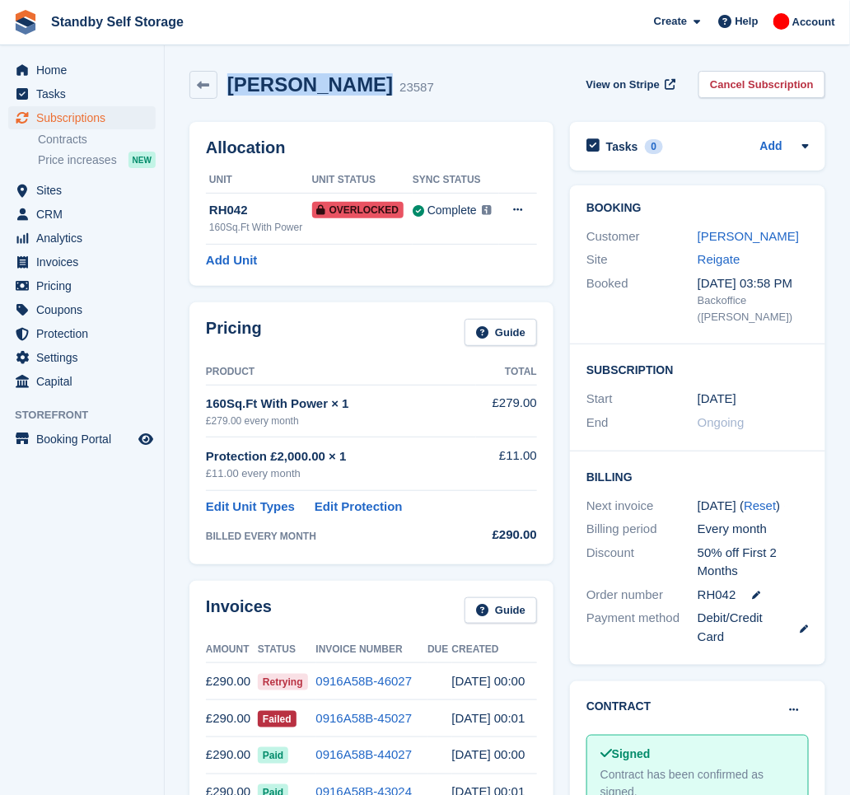
drag, startPoint x: 366, startPoint y: 87, endPoint x: 227, endPoint y: 63, distance: 140.6
click at [227, 63] on div "Thomas Yeboah 23587 View on Stripe Cancel Subscription" at bounding box center [507, 88] width 652 height 51
copy h2 "Thomas Yeboah"
click at [769, 90] on link "Cancel Subscription" at bounding box center [762, 84] width 127 height 27
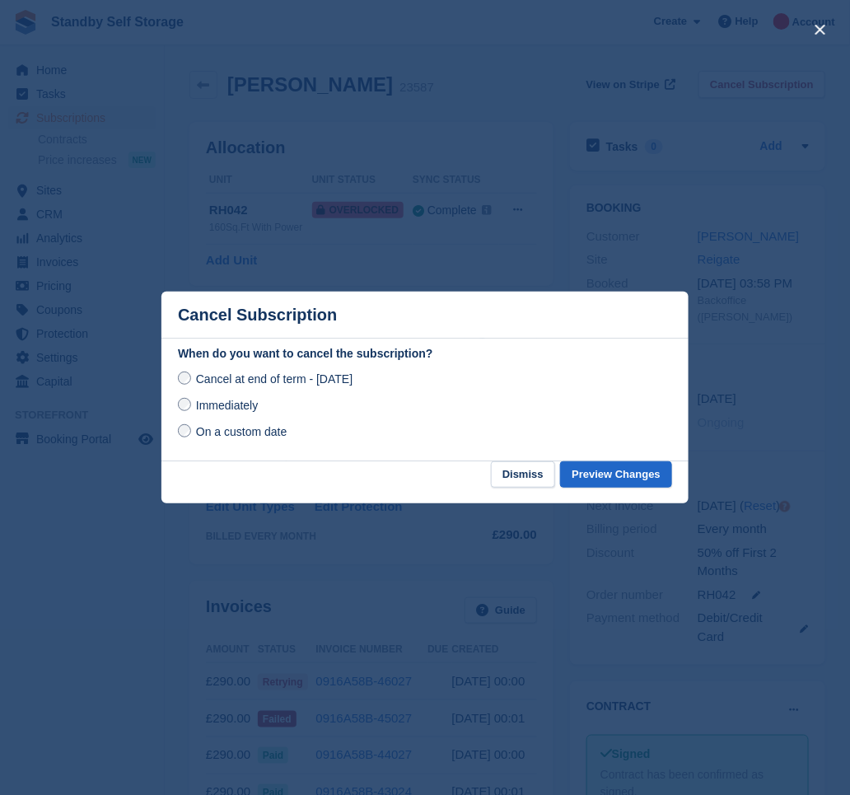
click at [219, 401] on span "Immediately" at bounding box center [227, 405] width 62 height 13
click at [593, 474] on button "Preview Changes" at bounding box center [616, 474] width 112 height 27
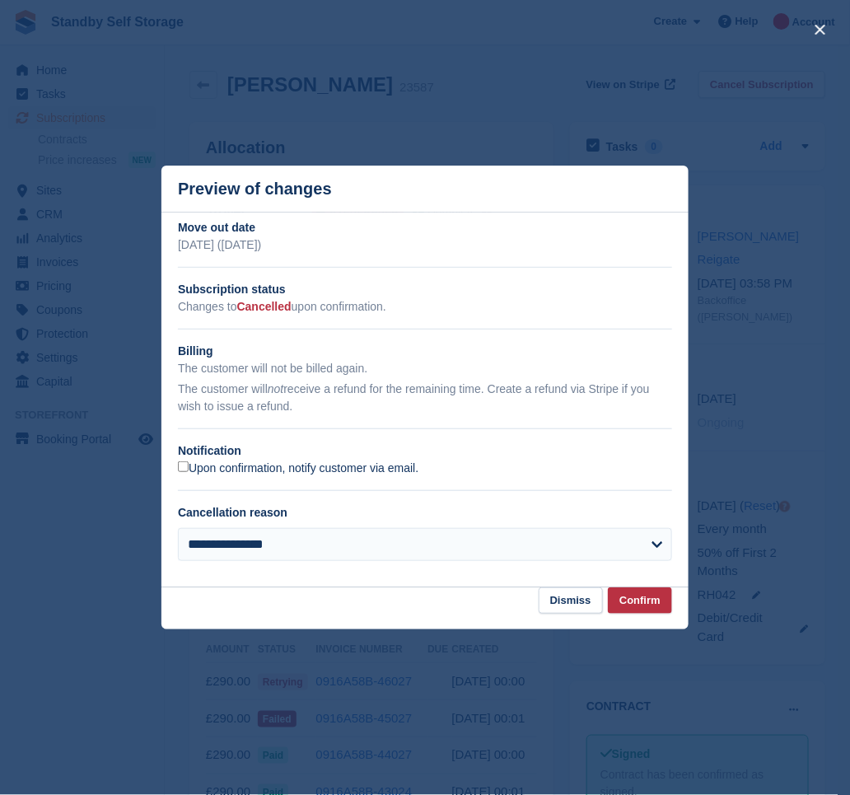
click at [207, 472] on label "Upon confirmation, notify customer via email." at bounding box center [298, 468] width 241 height 15
click at [636, 602] on button "Confirm" at bounding box center [640, 600] width 64 height 27
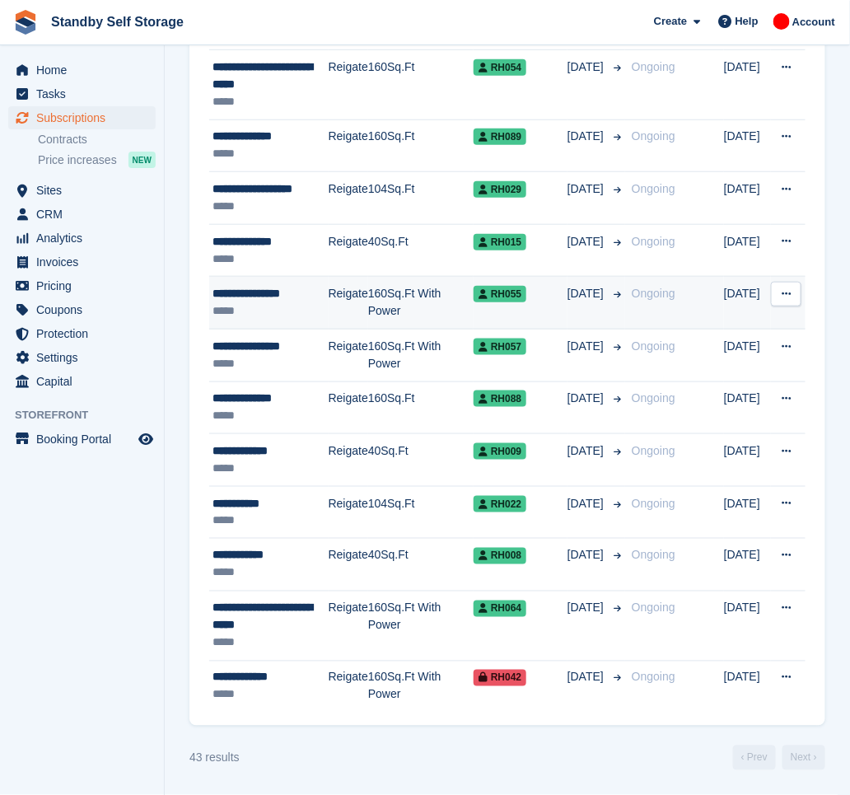
scroll to position [1891, 0]
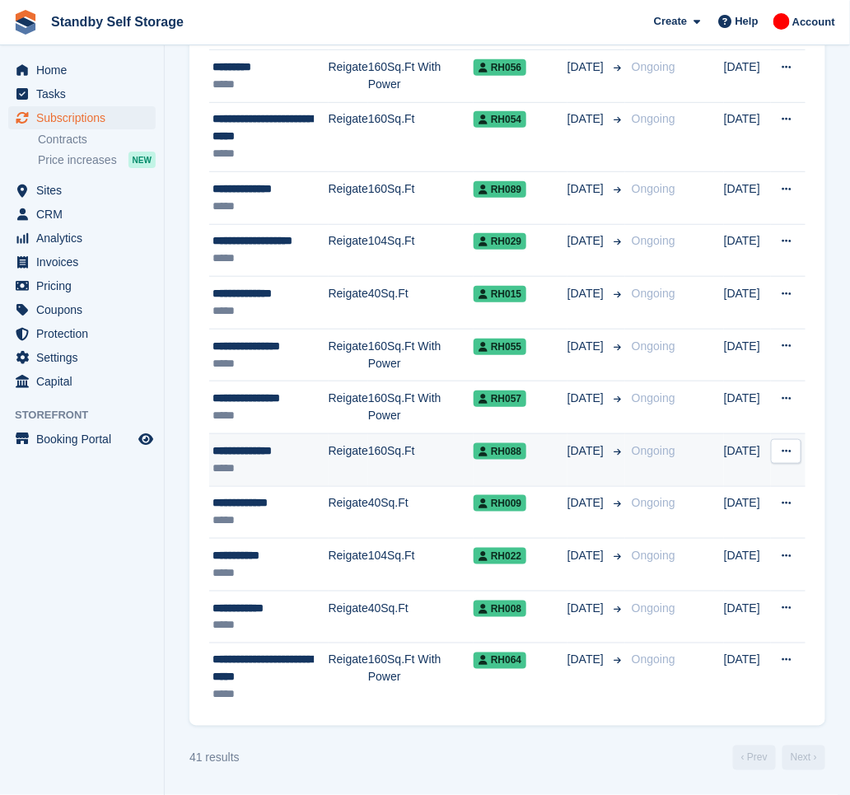
scroll to position [1787, 0]
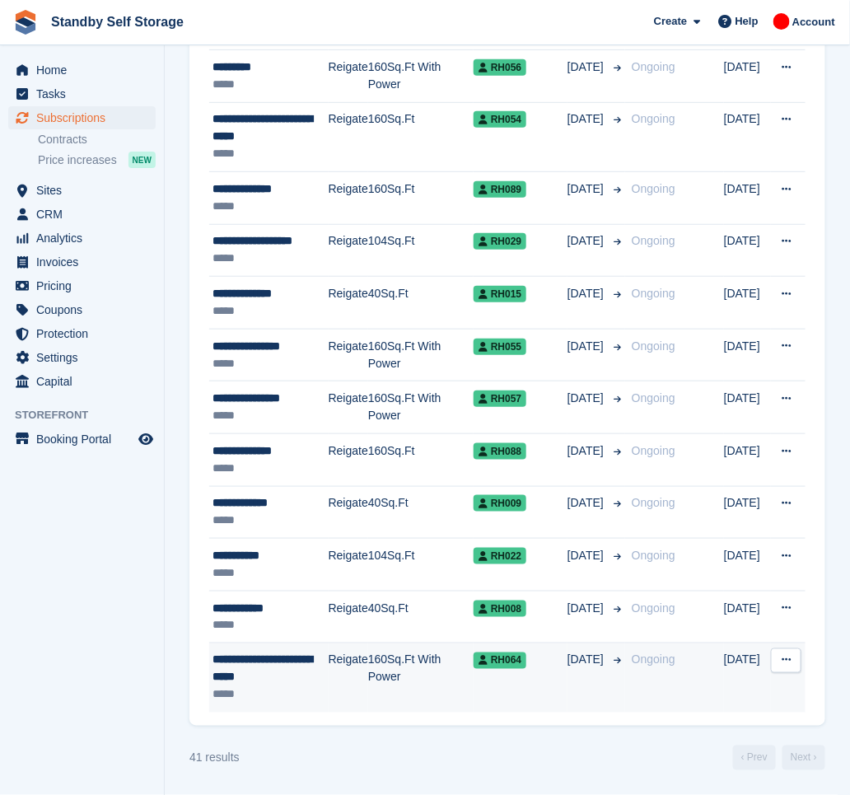
click at [313, 682] on div "**********" at bounding box center [271, 669] width 116 height 35
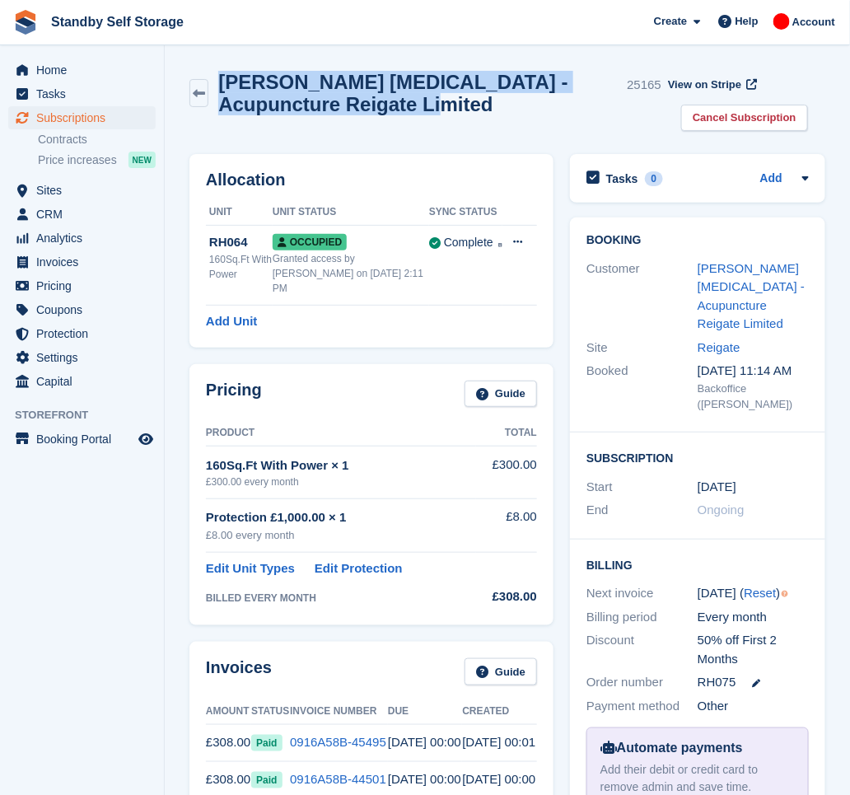
drag, startPoint x: 271, startPoint y: 69, endPoint x: 220, endPoint y: 63, distance: 51.4
click at [220, 63] on div "[PERSON_NAME] [MEDICAL_DATA] - Acupuncture Reigate Limited 25165 View on Stripe…" at bounding box center [507, 104] width 652 height 83
copy h2 "[PERSON_NAME] [MEDICAL_DATA] - Acupuncture Reigate Limited"
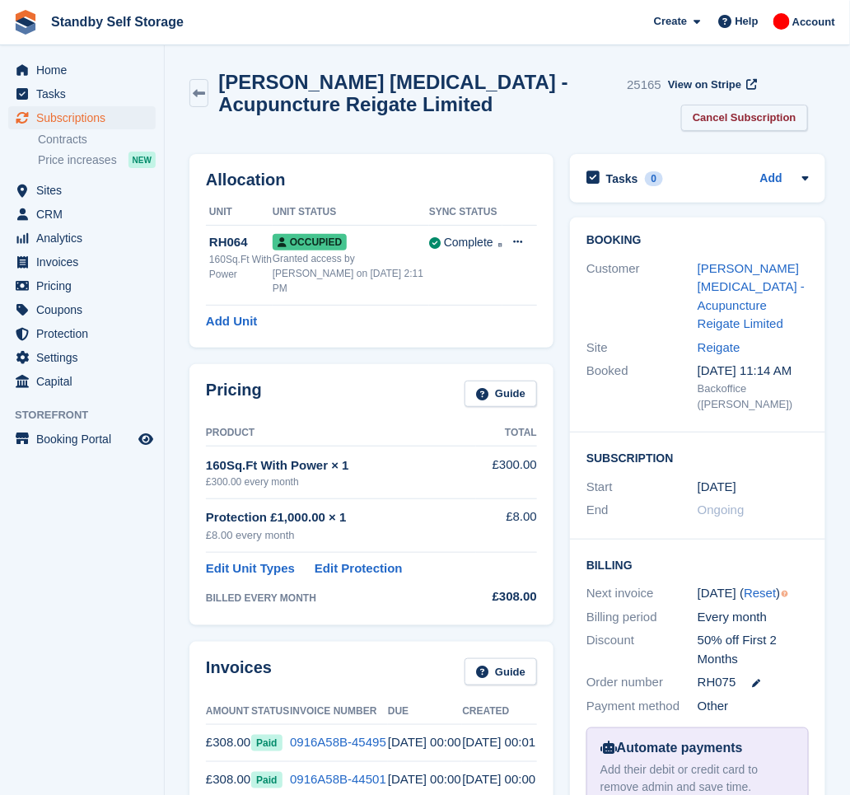
click at [738, 103] on div "View on Stripe" at bounding box center [711, 88] width 100 height 34
click at [733, 114] on link "Cancel Subscription" at bounding box center [744, 118] width 127 height 27
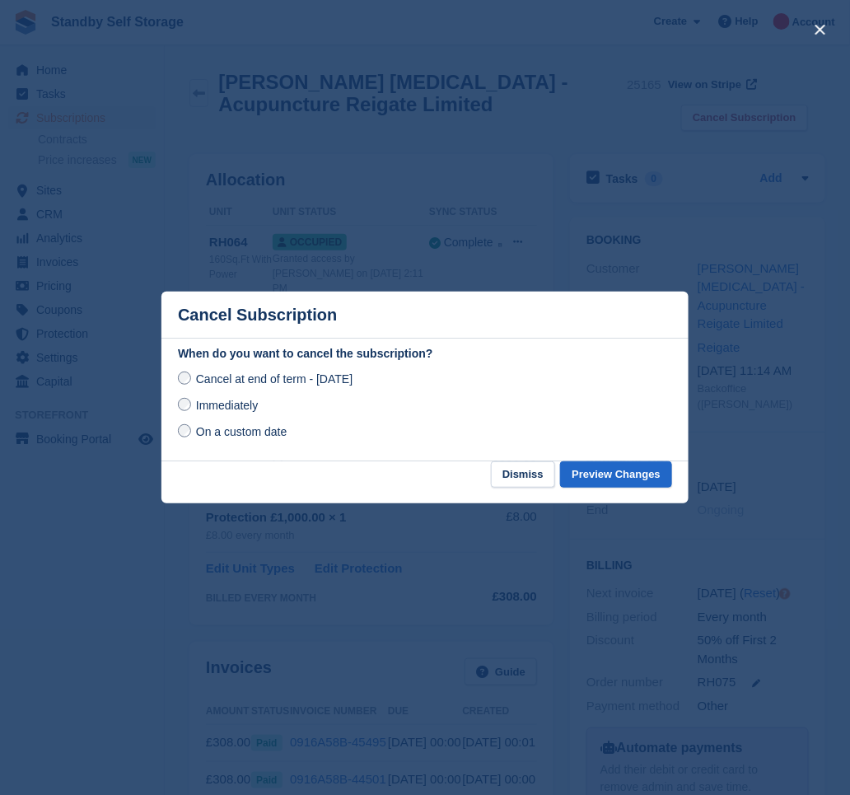
click at [241, 400] on span "Immediately" at bounding box center [227, 405] width 62 height 13
click at [612, 467] on button "Preview Changes" at bounding box center [616, 474] width 112 height 27
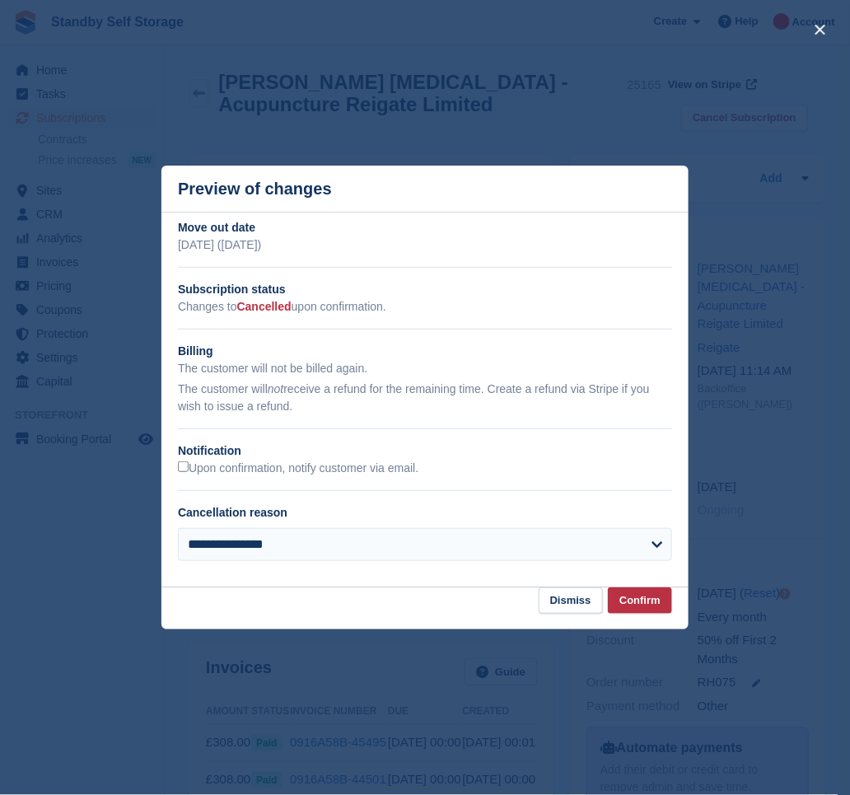
click at [180, 460] on div "Upon confirmation, notify customer via email." at bounding box center [425, 468] width 494 height 17
click at [190, 471] on label "Upon confirmation, notify customer via email." at bounding box center [298, 468] width 241 height 15
click at [642, 603] on button "Confirm" at bounding box center [640, 600] width 64 height 27
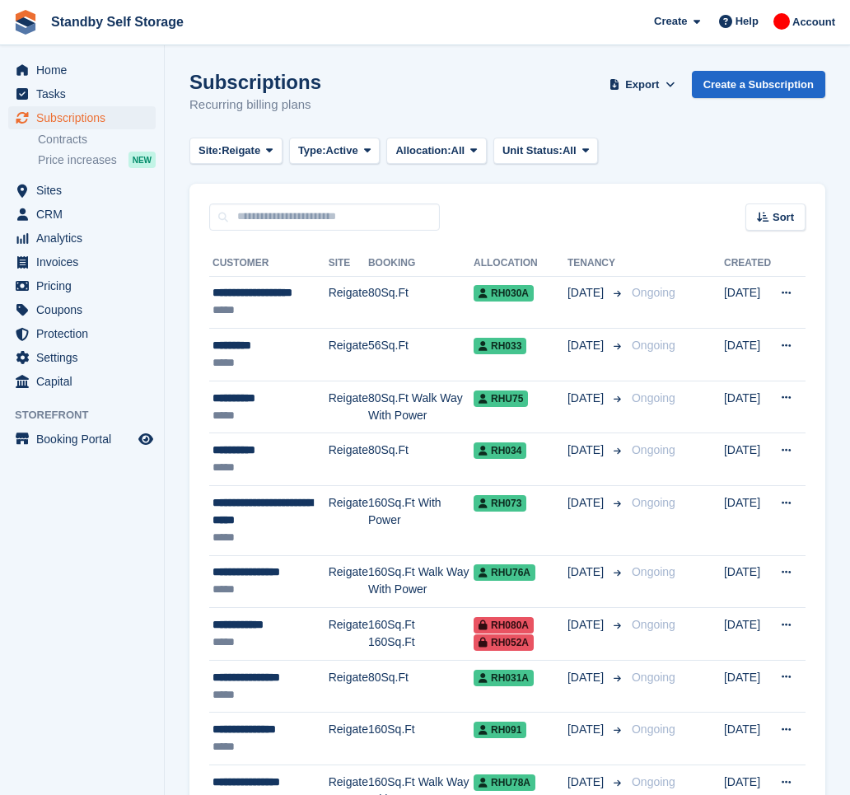
scroll to position [1787, 0]
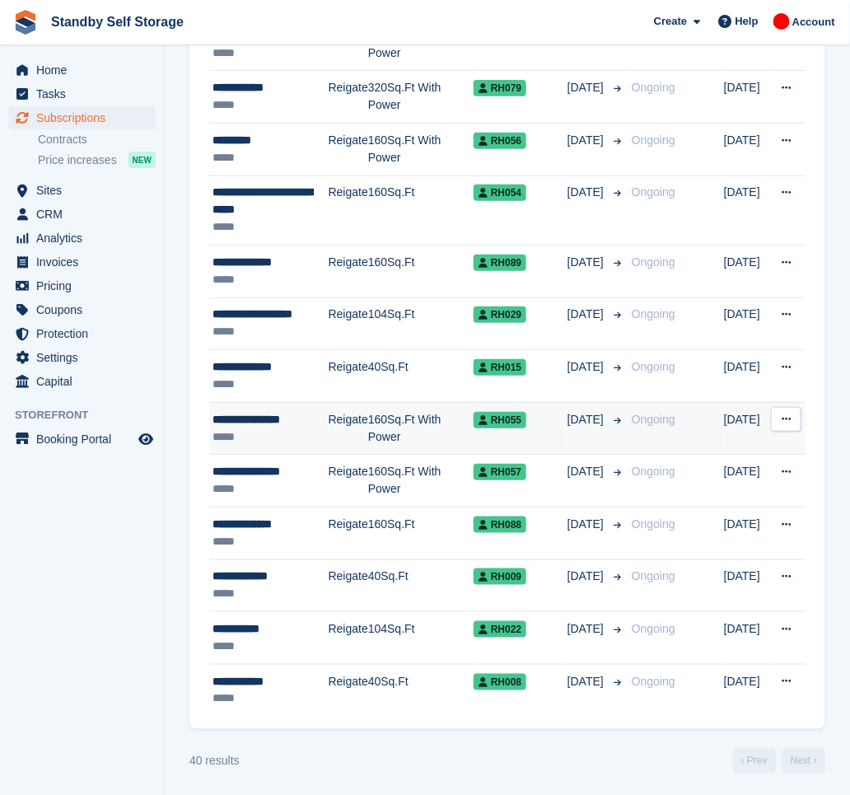
scroll to position [1717, 0]
